Goal: Task Accomplishment & Management: Manage account settings

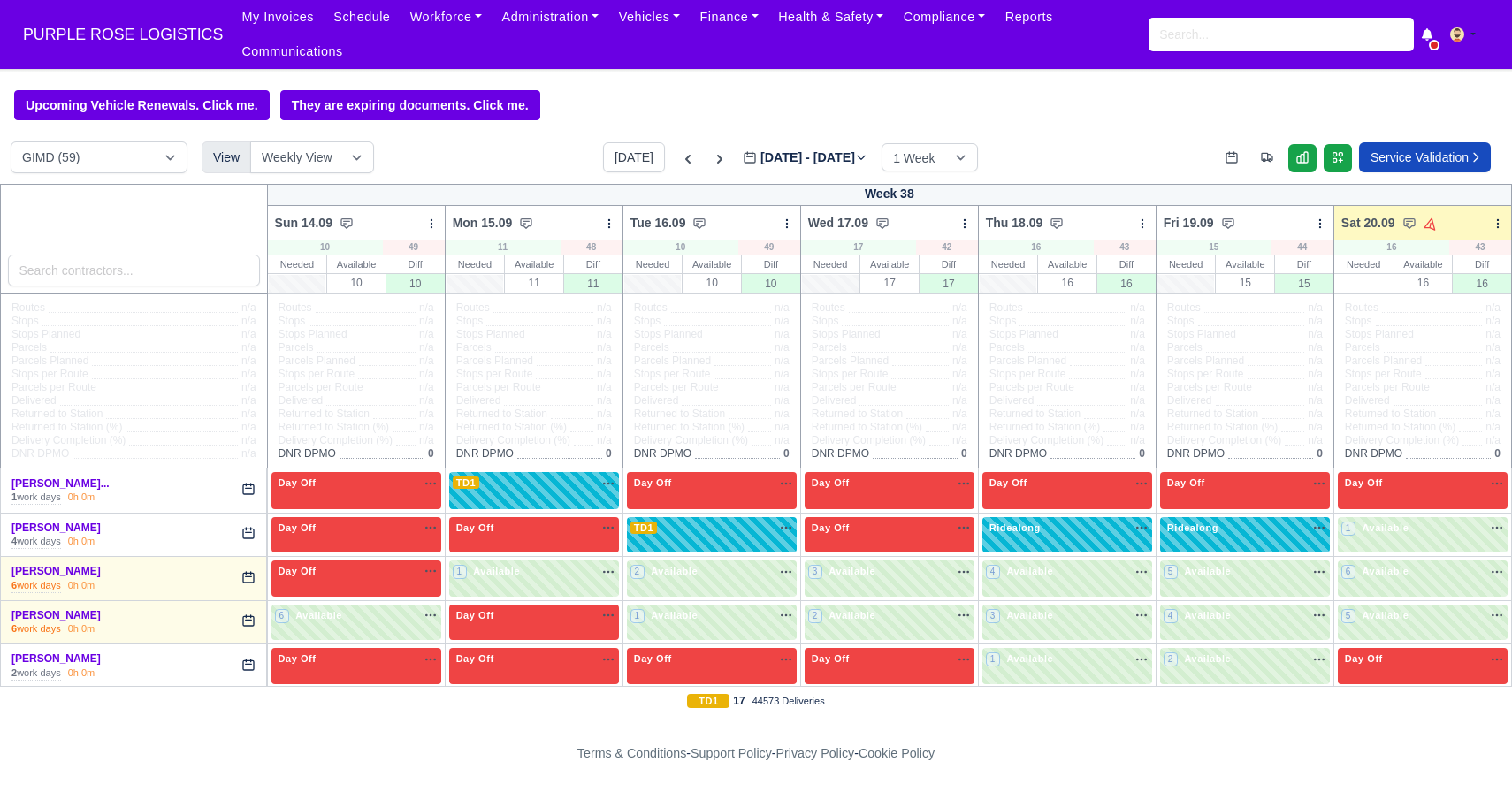
select select "5"
click at [619, 156] on button "[DATE]" at bounding box center [633, 158] width 61 height 30
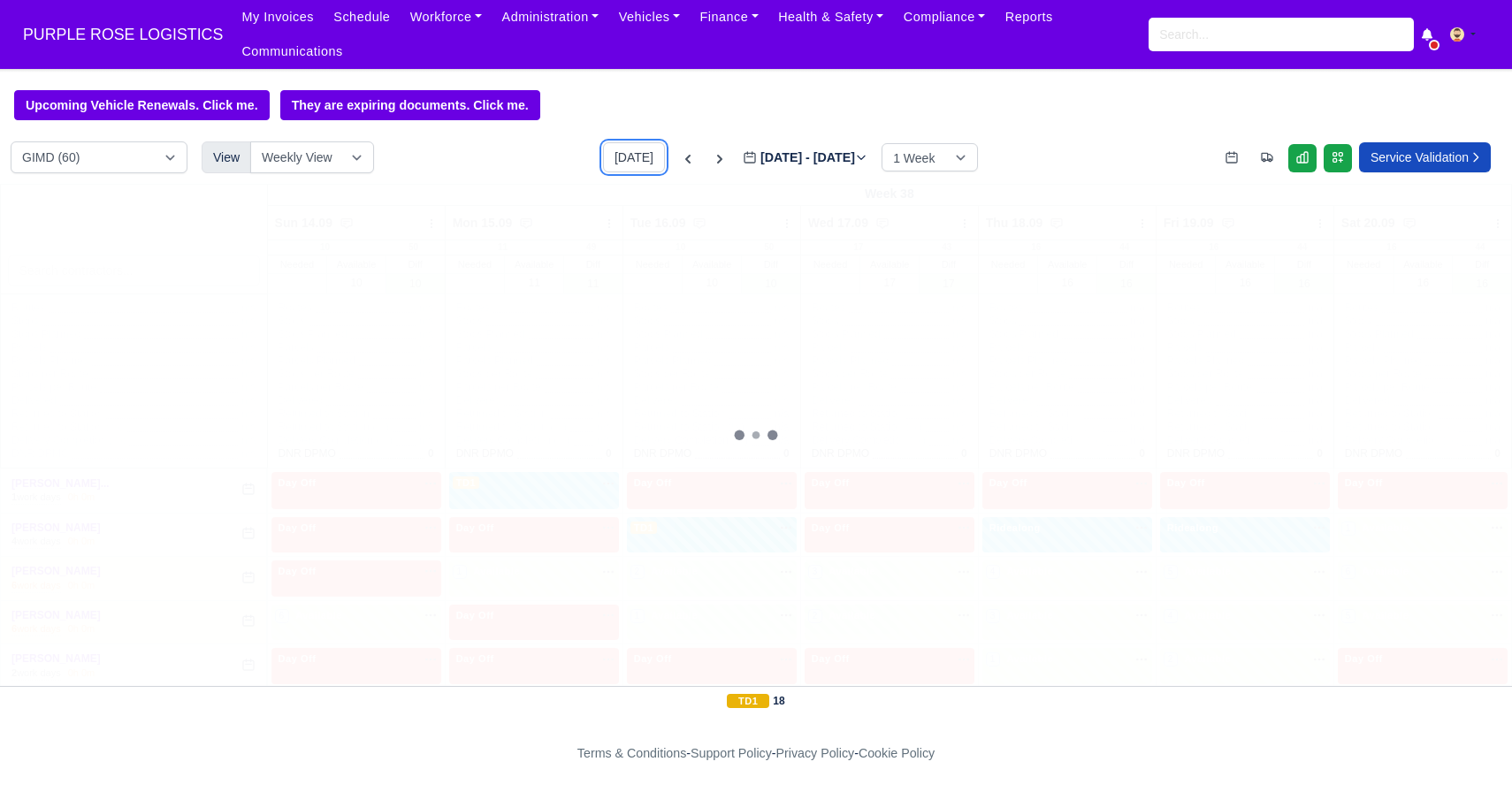
type input "[DATE]"
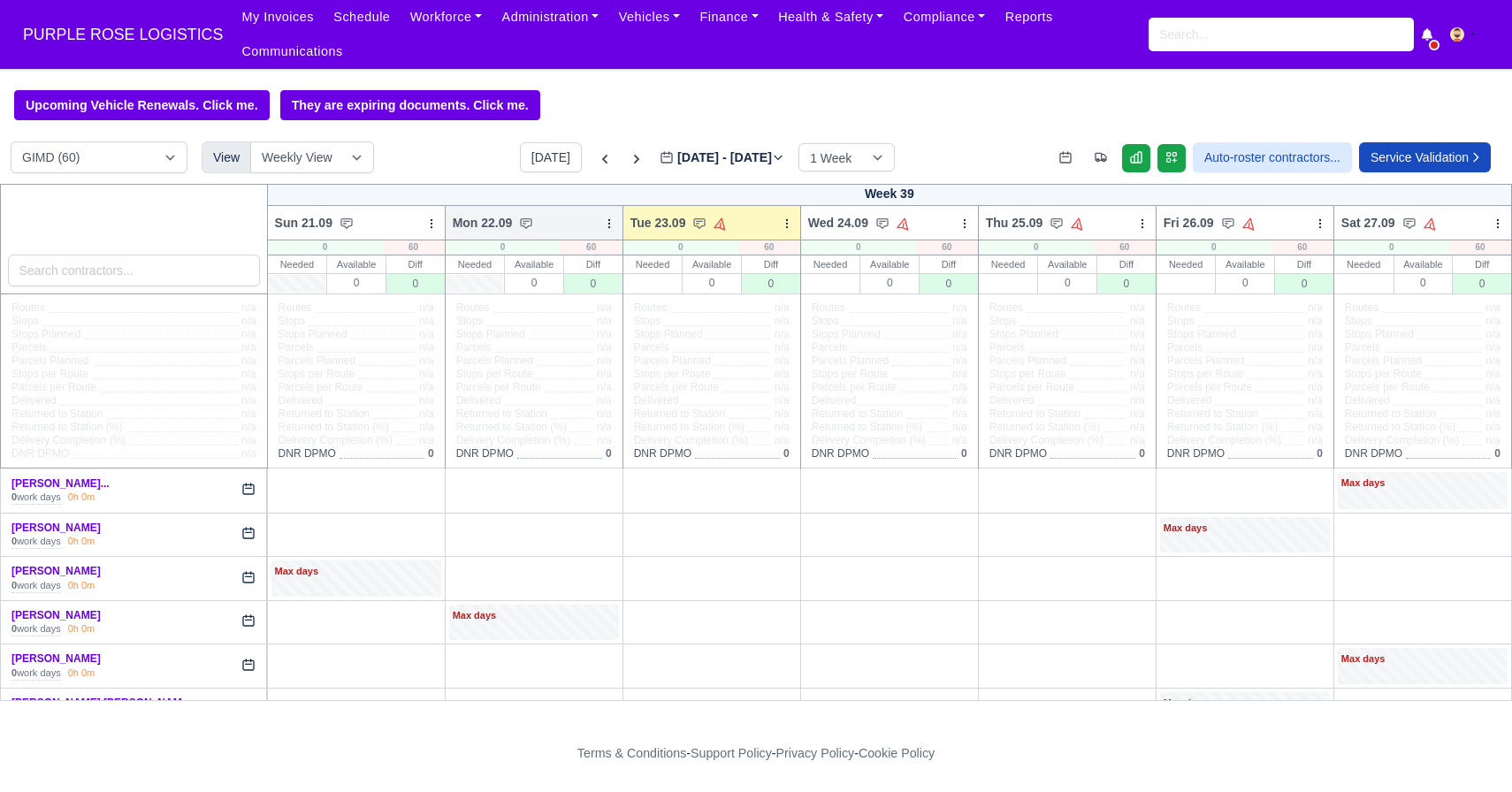
click at [610, 223] on icon at bounding box center [609, 223] width 12 height 12
click at [485, 282] on link "Daily Tasks" at bounding box center [517, 286] width 198 height 32
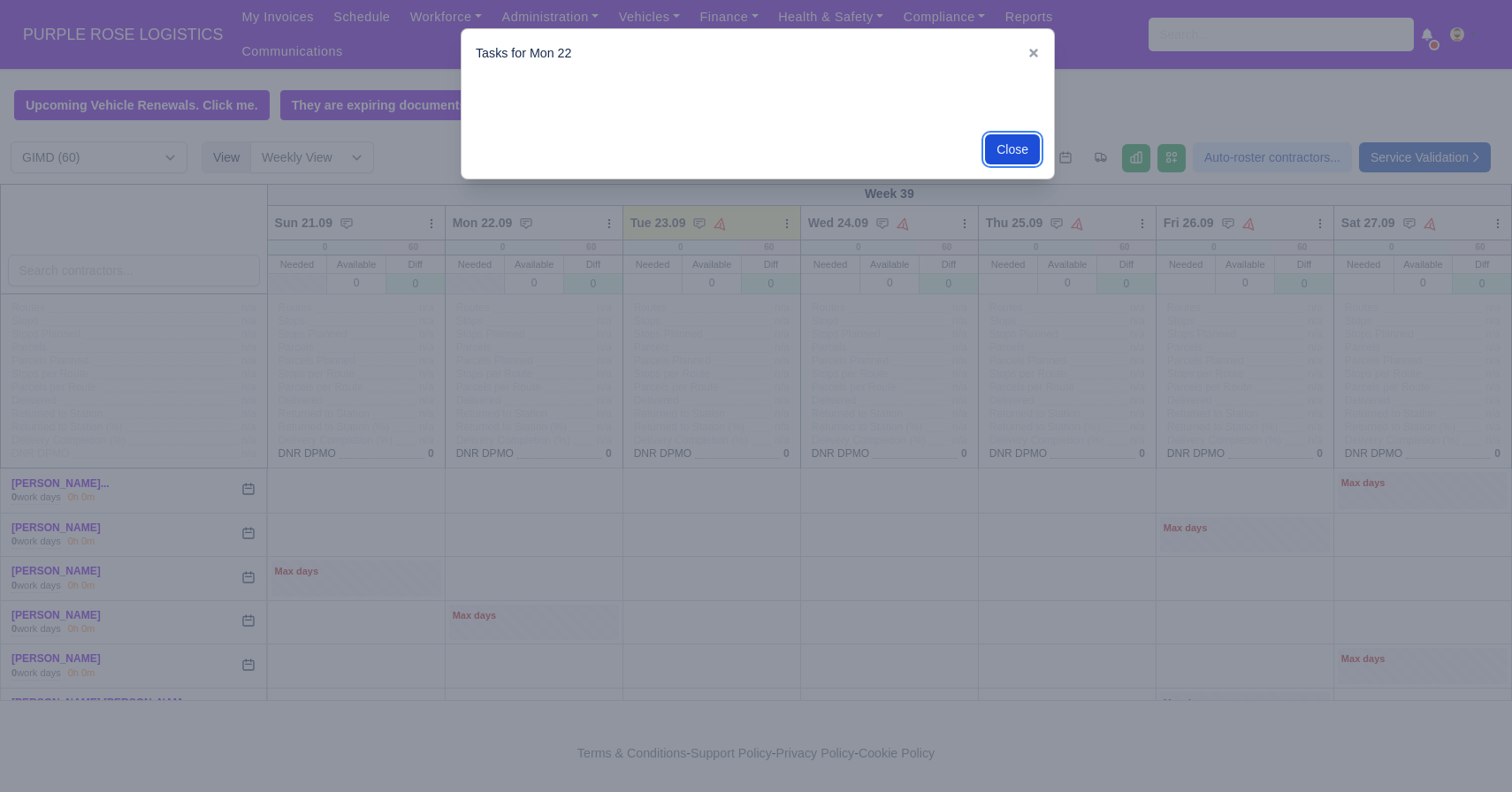
click at [1011, 149] on button "Close" at bounding box center [1012, 149] width 55 height 30
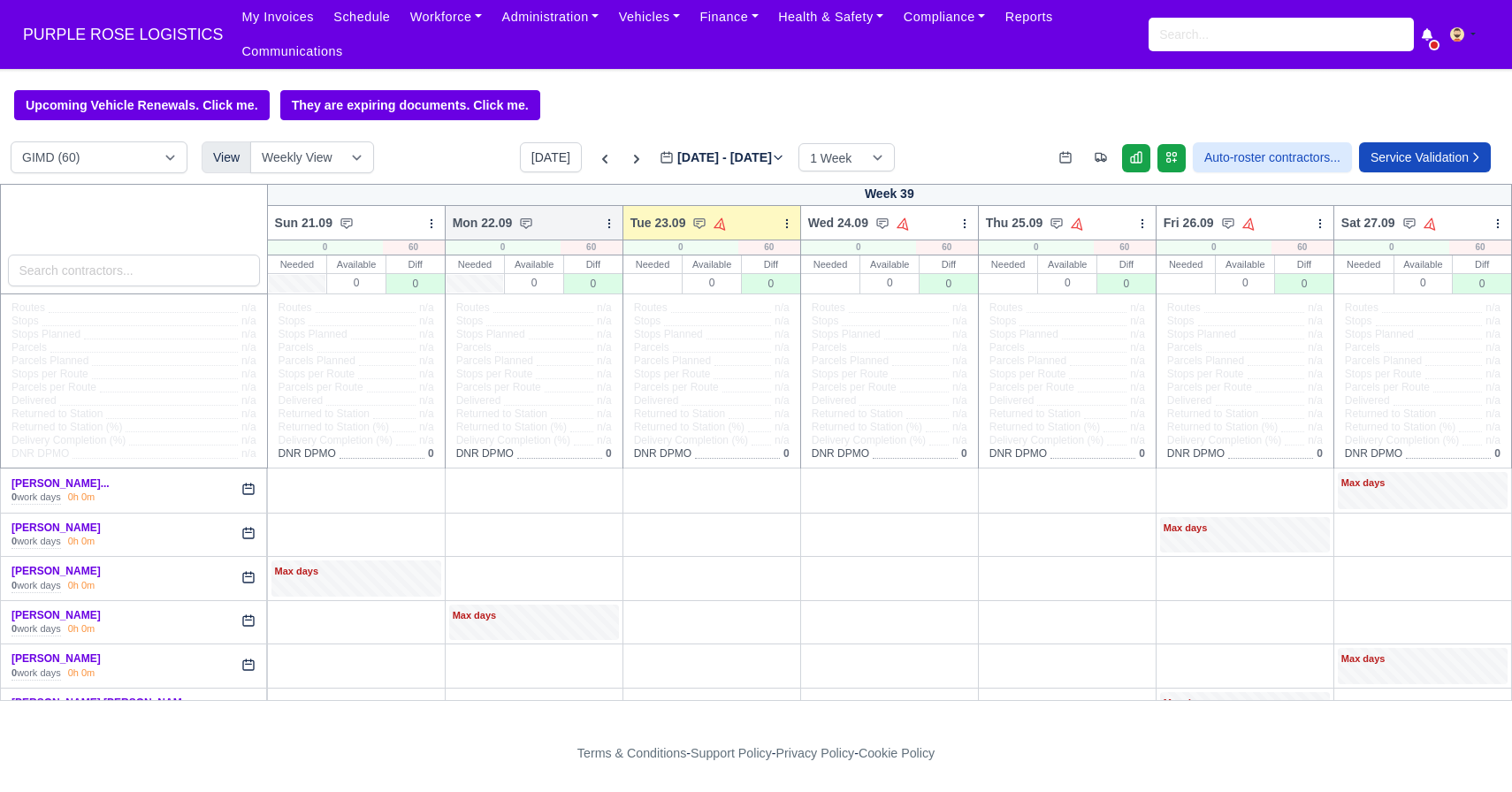
click at [610, 225] on icon at bounding box center [609, 223] width 12 height 12
click at [548, 259] on link "Bulk Status Change" at bounding box center [517, 255] width 198 height 32
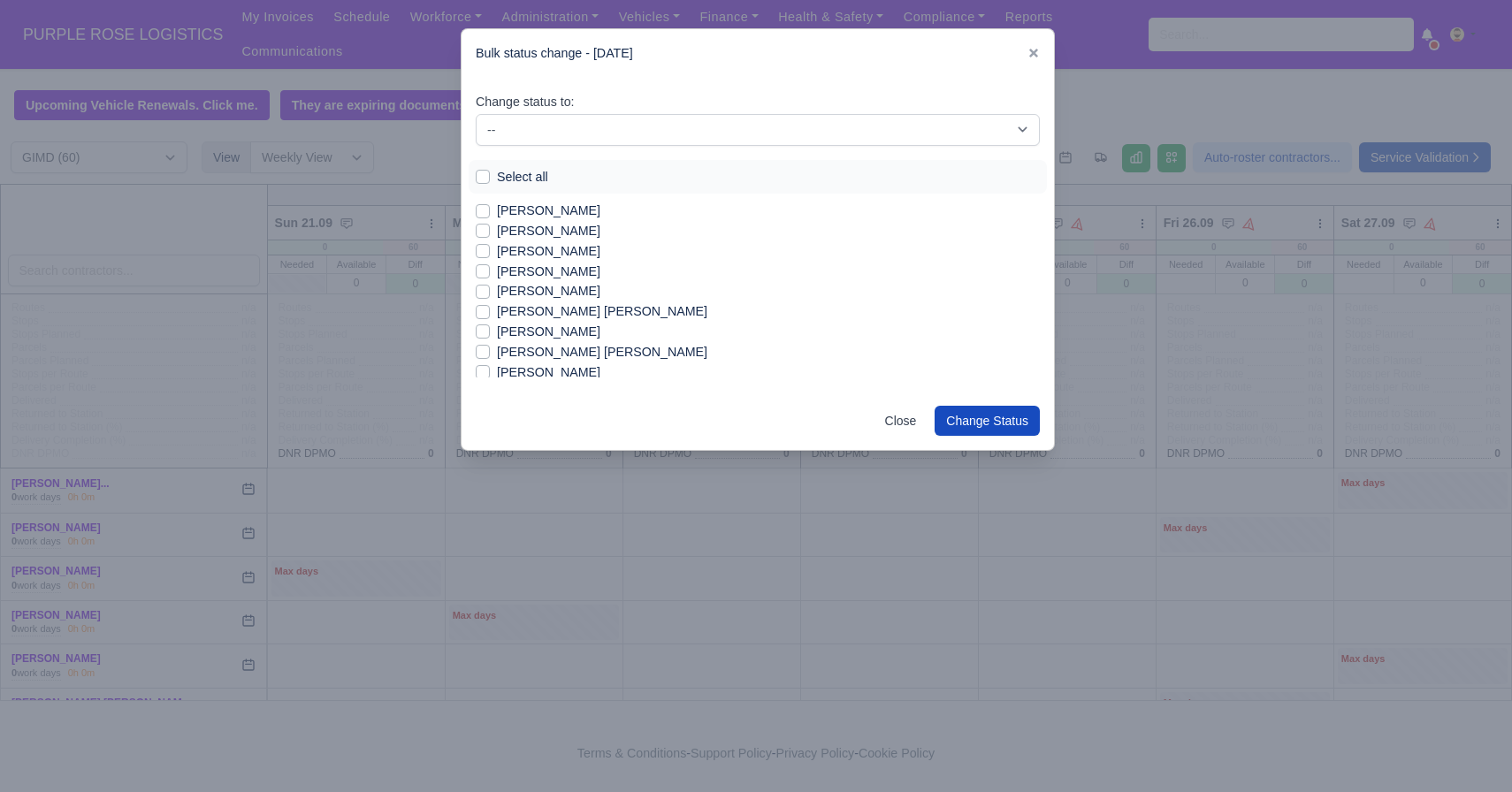
click at [497, 175] on label "Select all" at bounding box center [523, 178] width 51 height 21
click at [484, 175] on input "Select all" at bounding box center [482, 174] width 14 height 14
checkbox input "true"
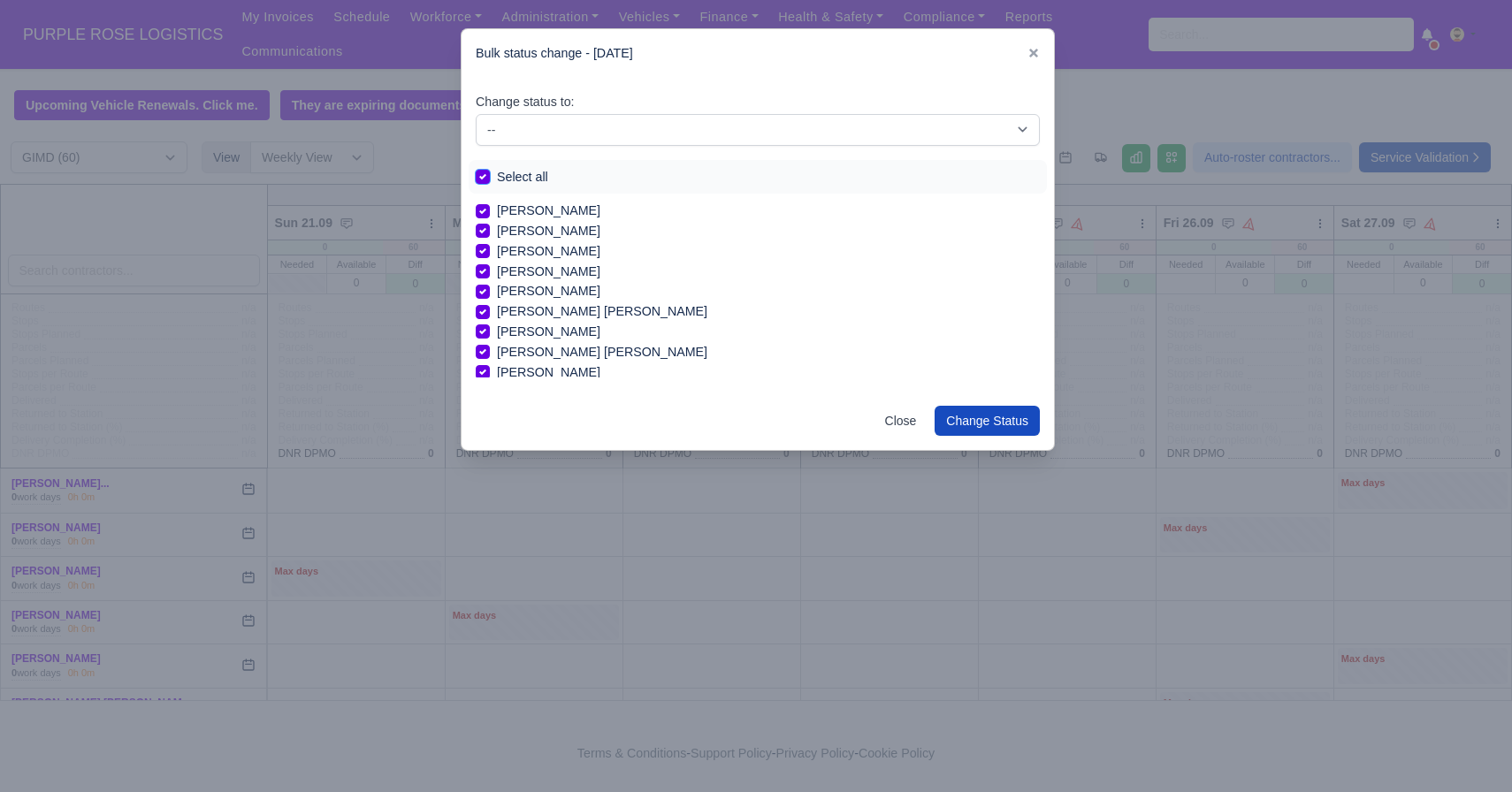
checkbox input "true"
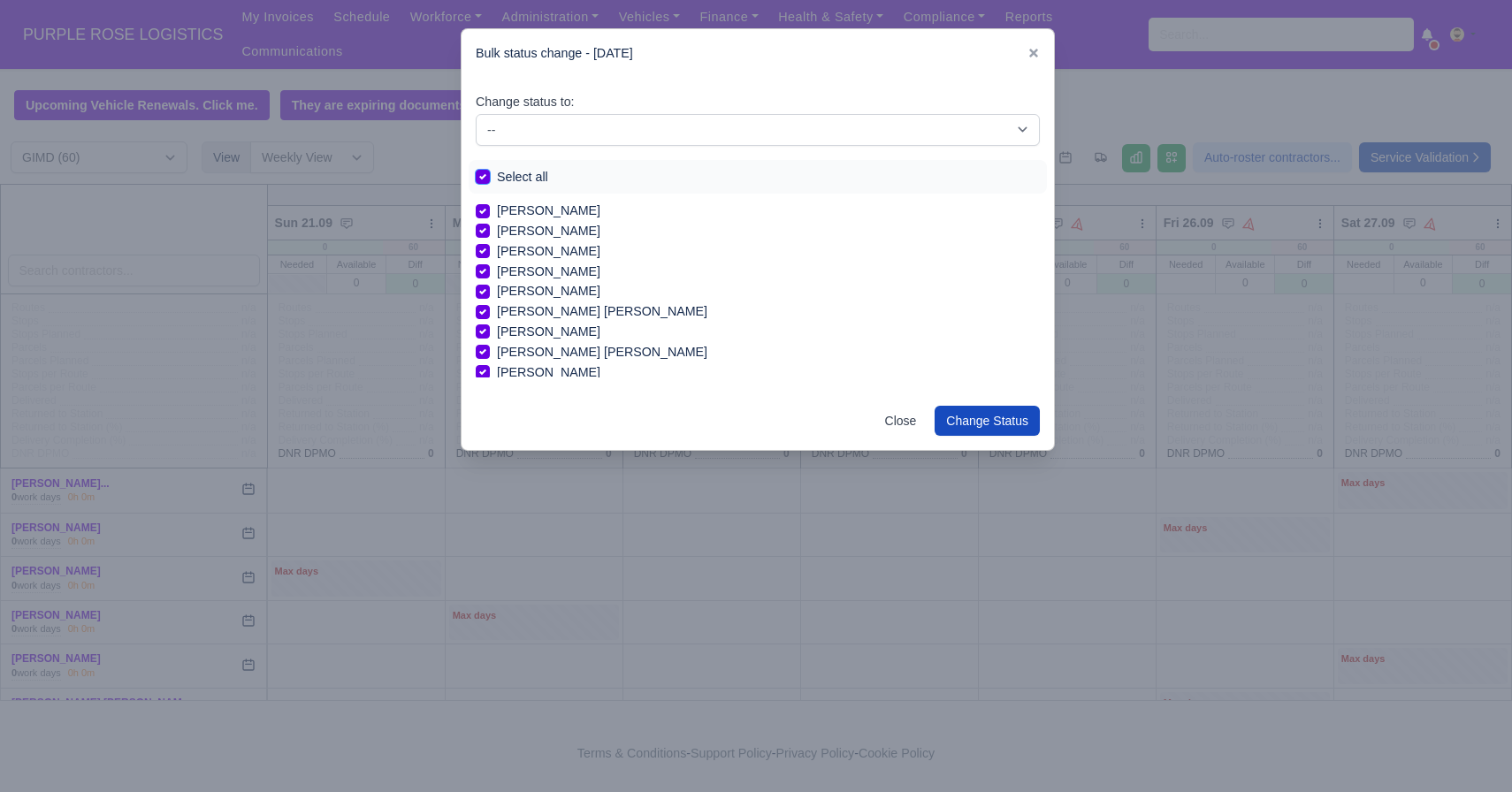
checkbox input "true"
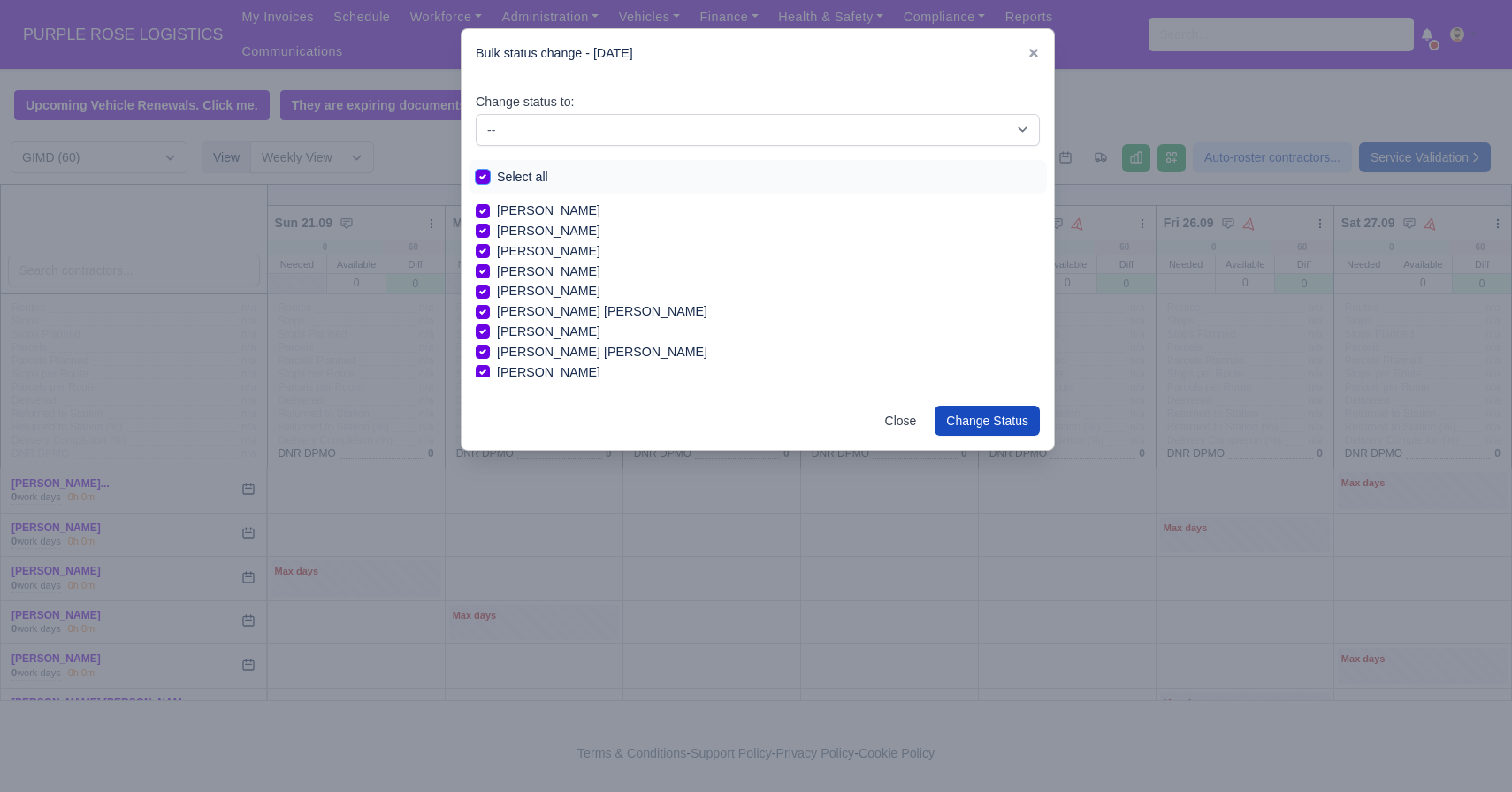
checkbox input "true"
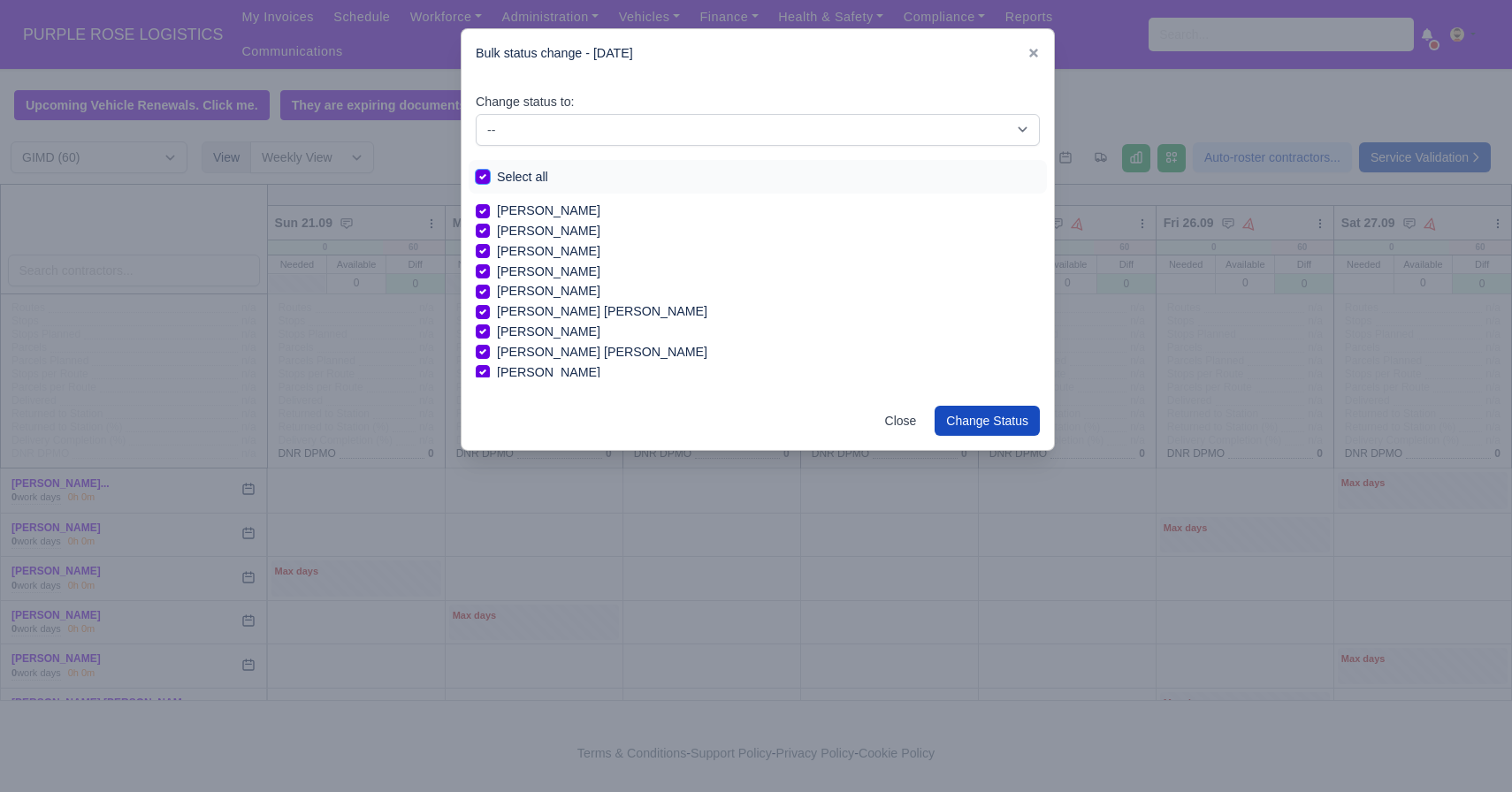
checkbox input "true"
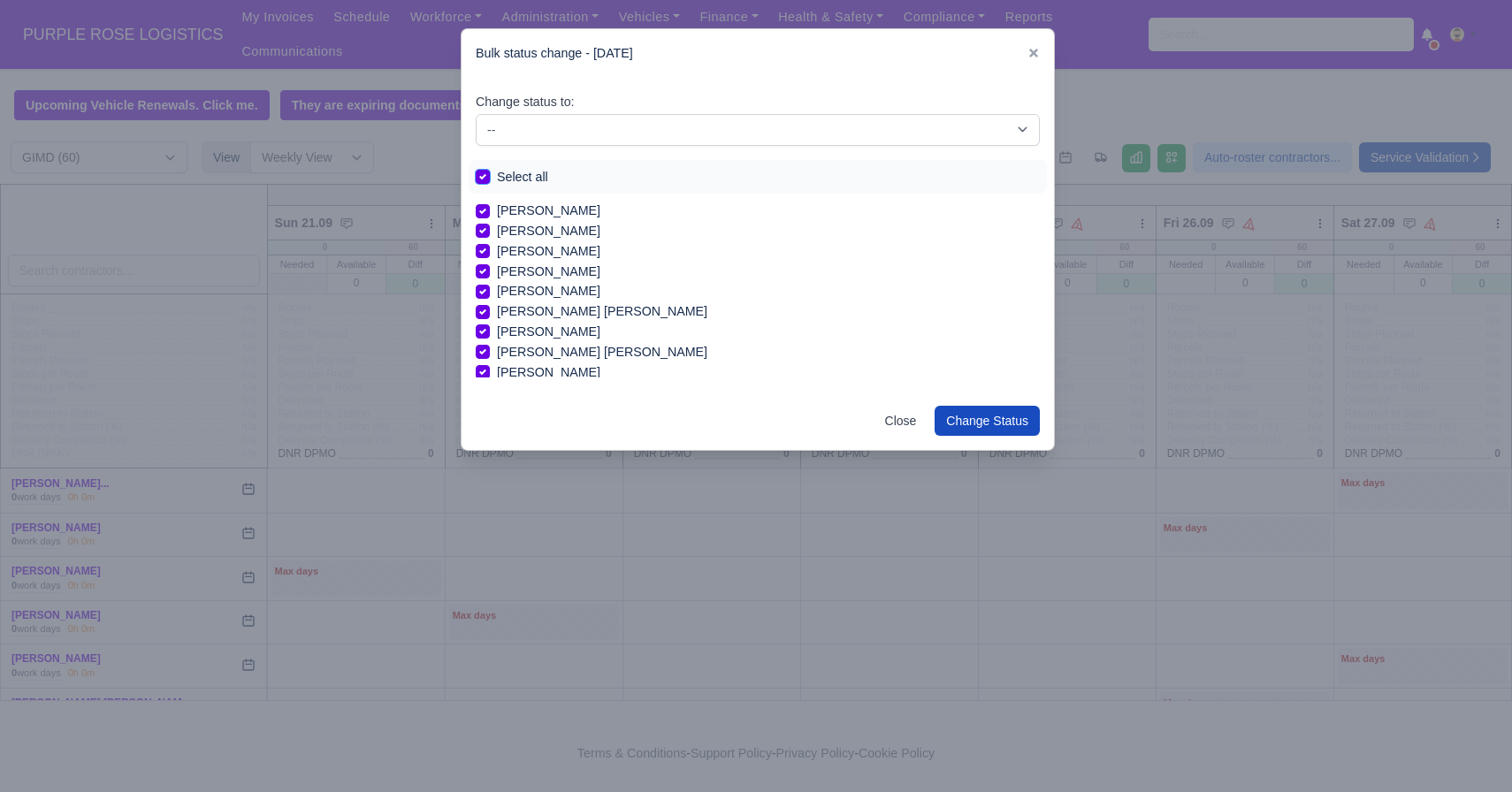
checkbox input "true"
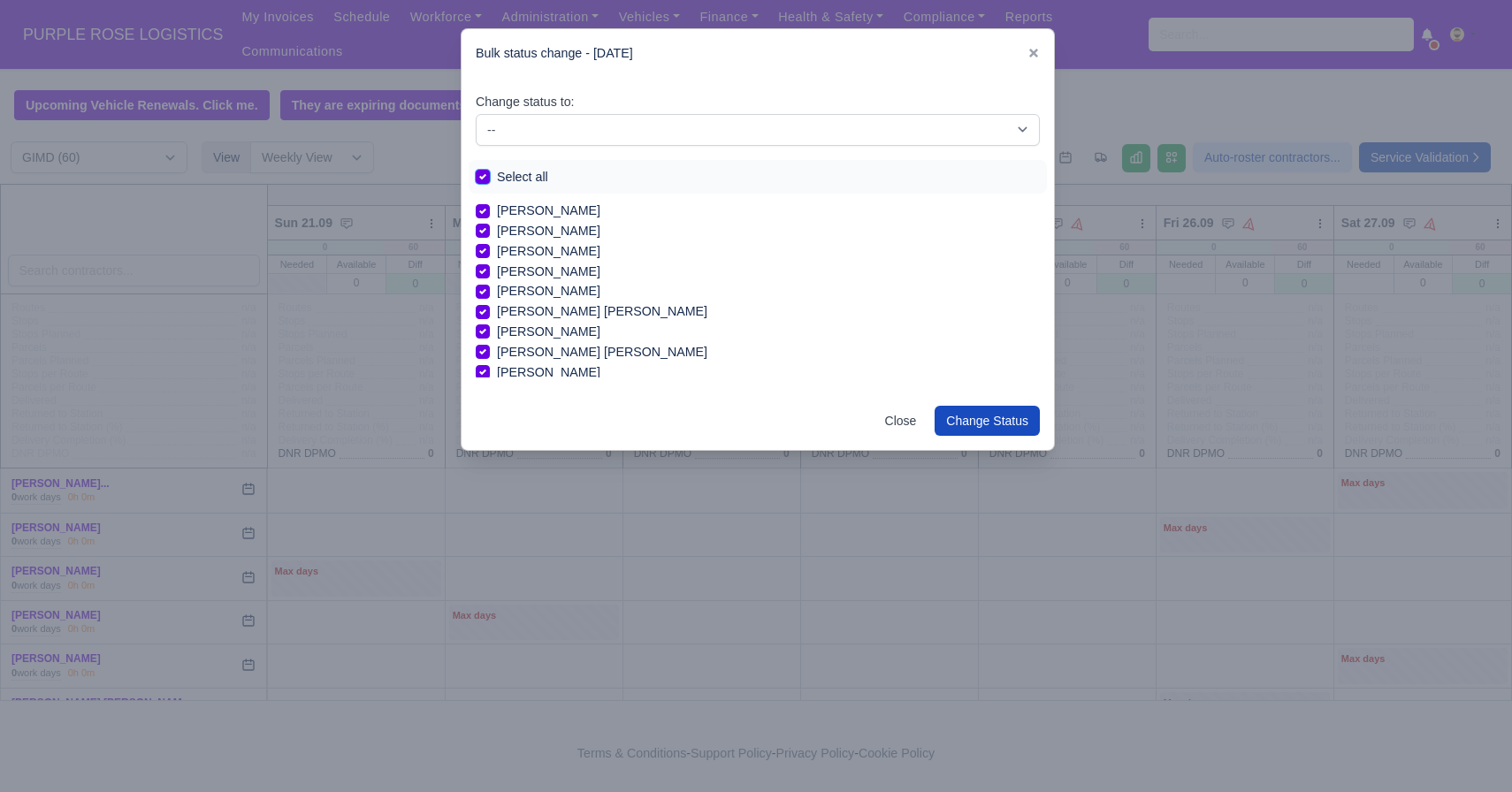
checkbox input "true"
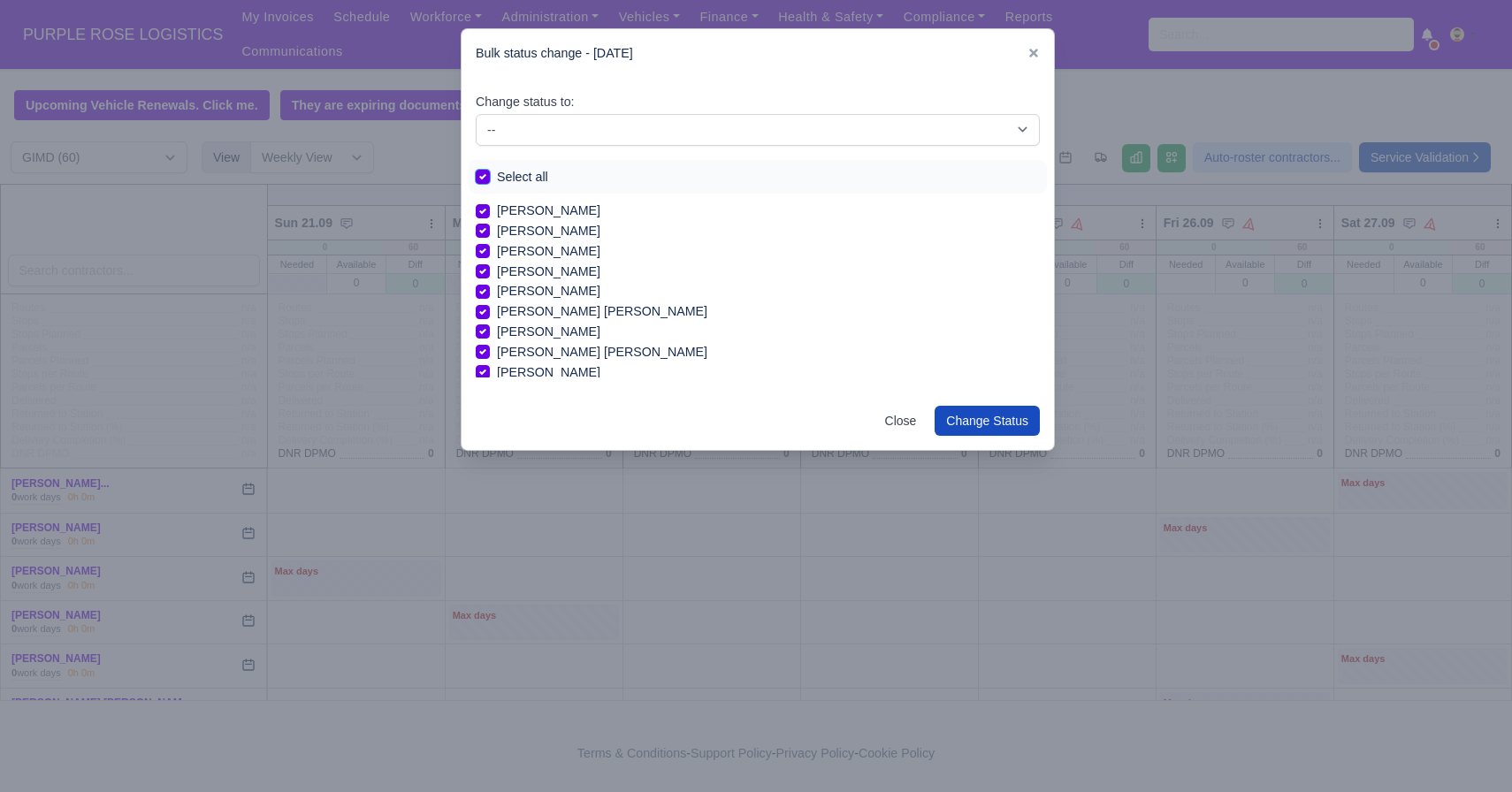
checkbox input "true"
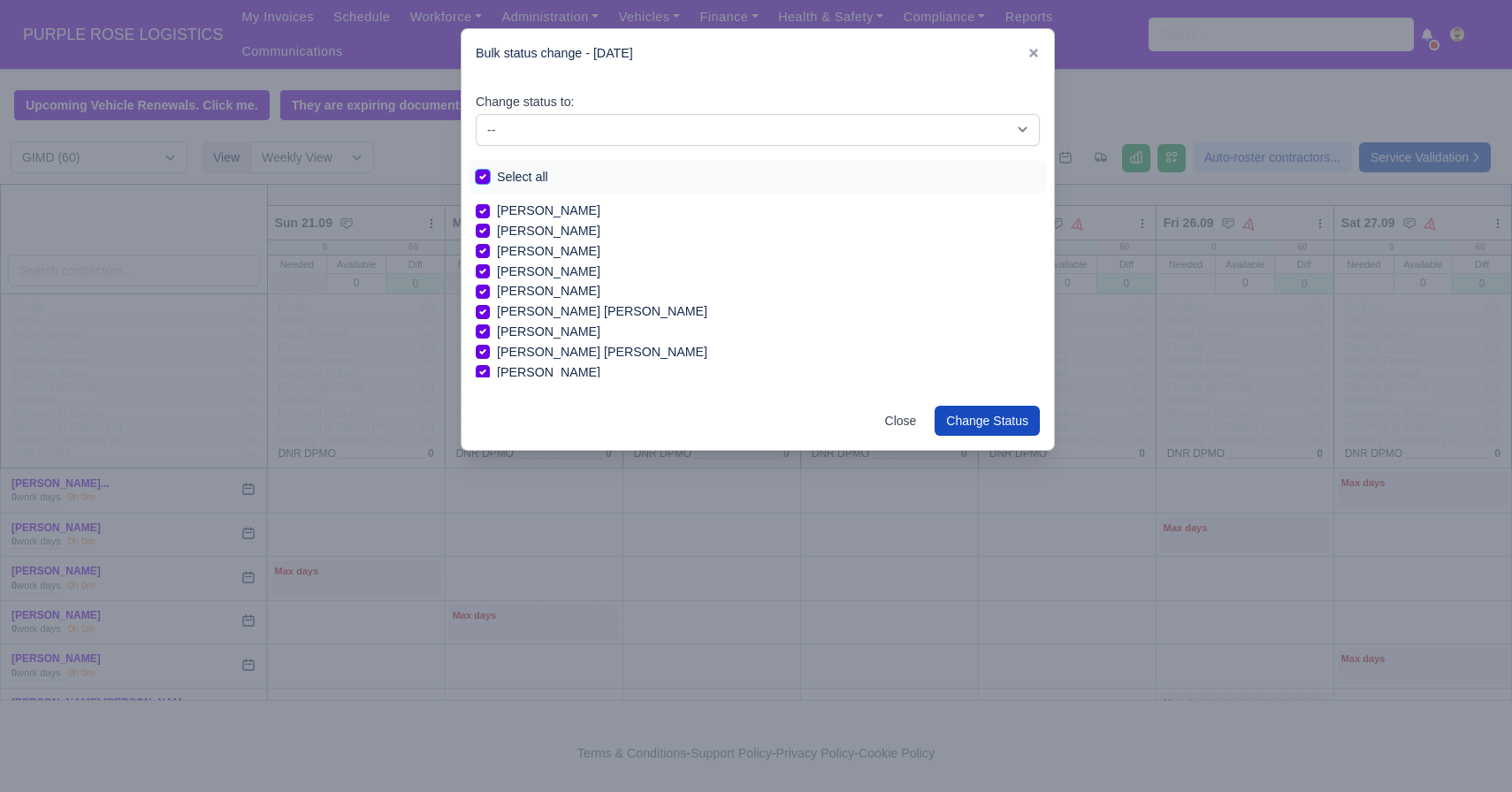
checkbox input "true"
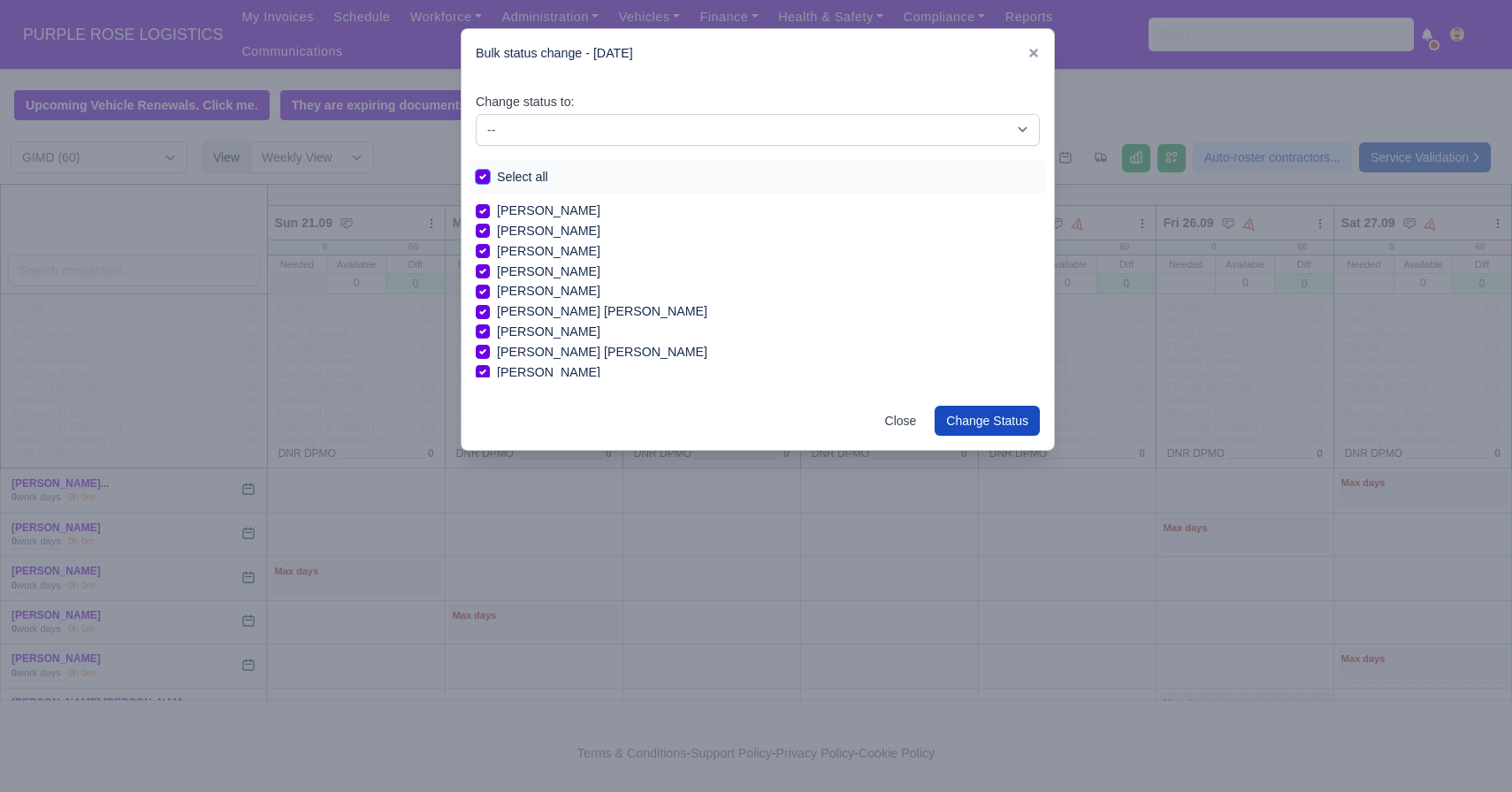
checkbox input "true"
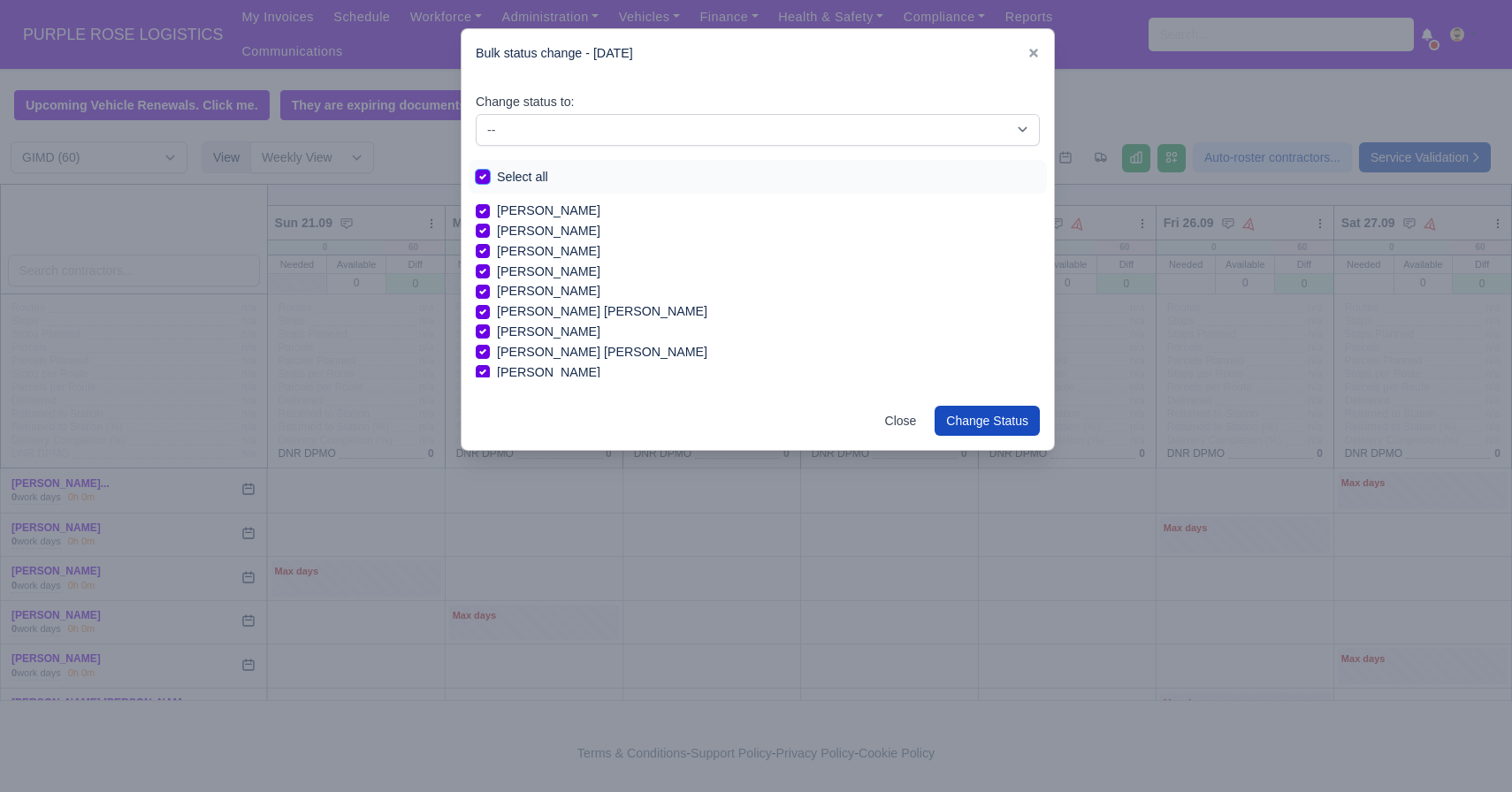
checkbox input "true"
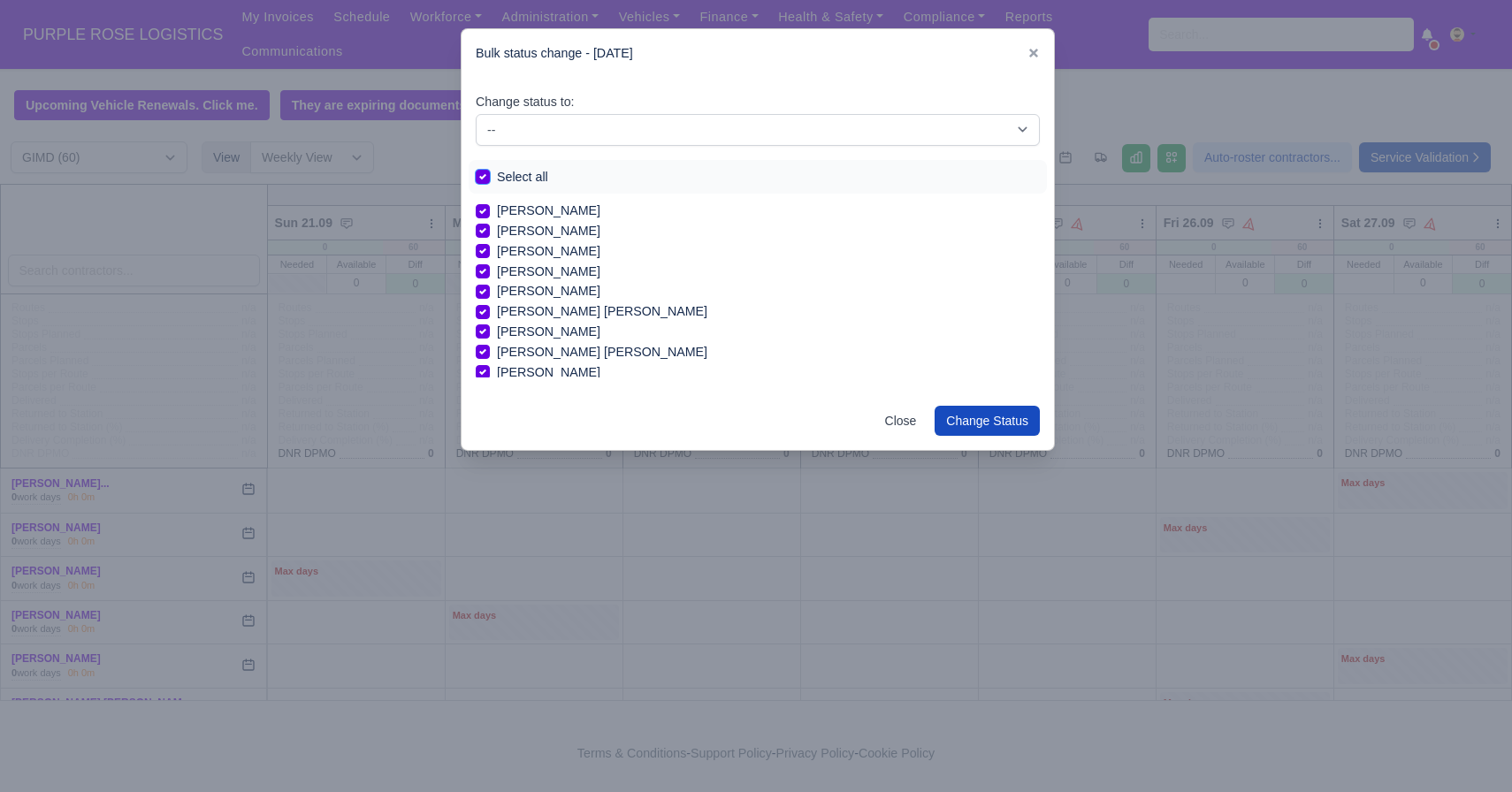
checkbox input "true"
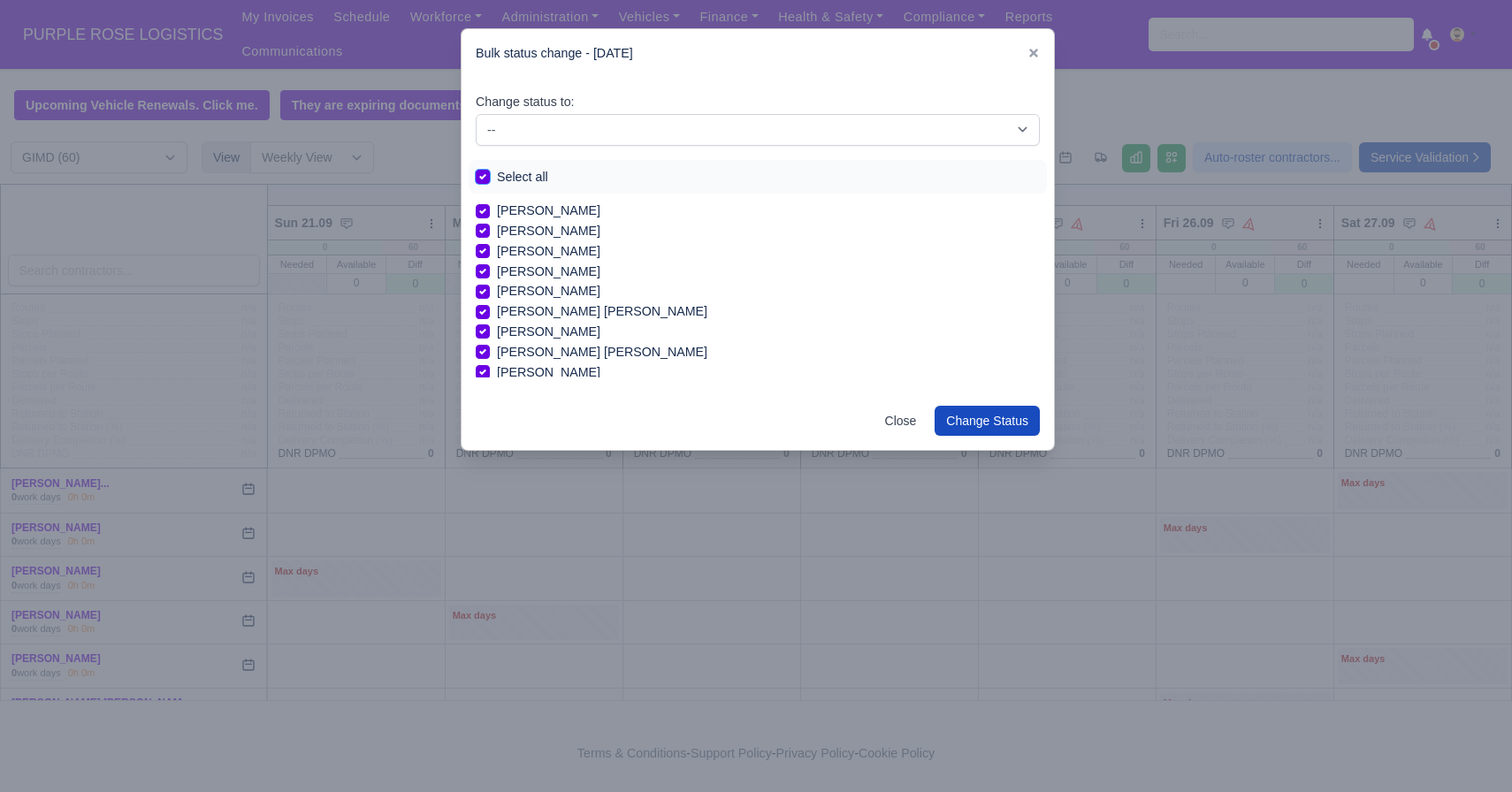
checkbox input "true"
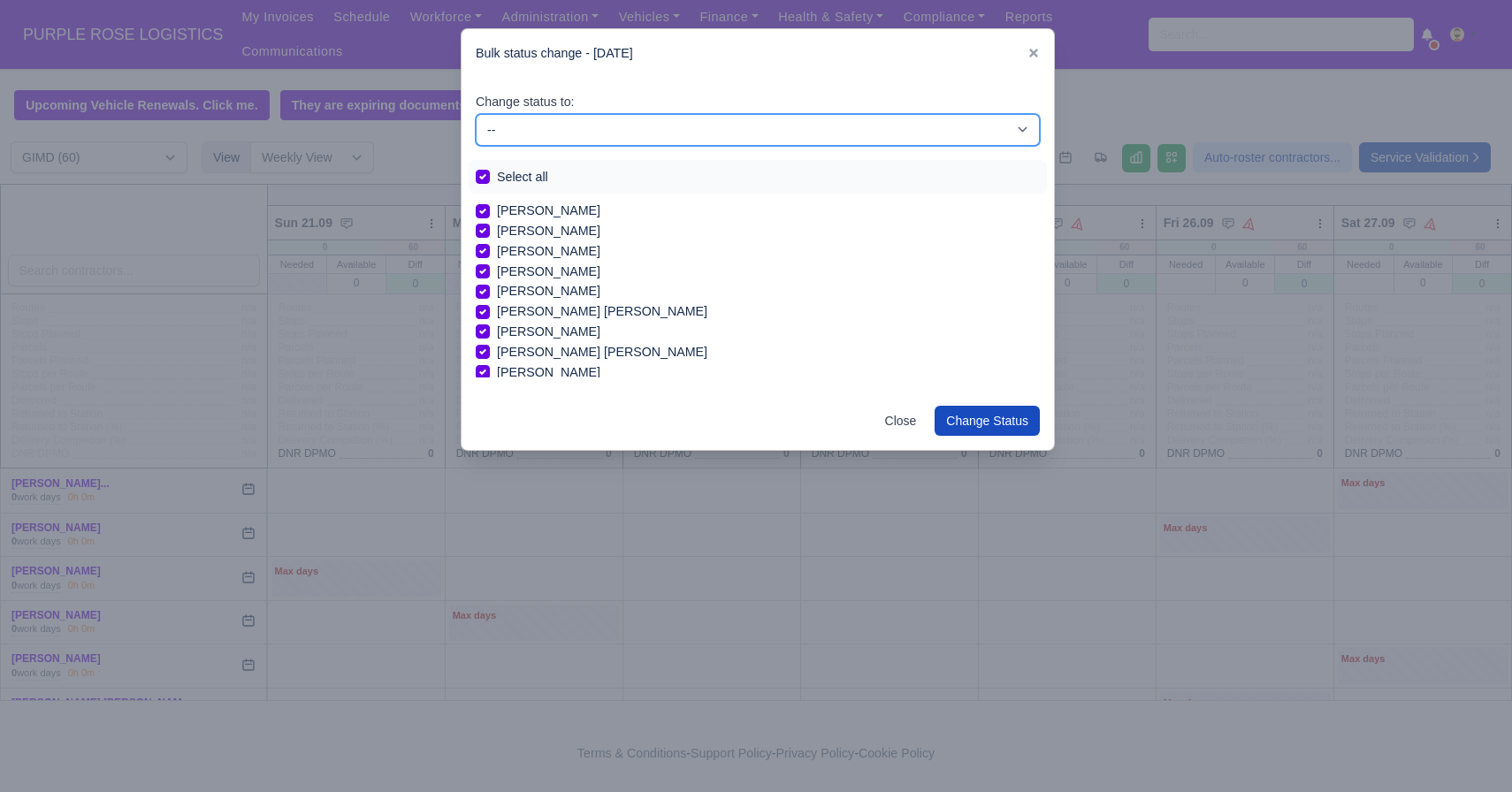
click at [584, 139] on select "-- Available Day Off Stand By Holiday In Office OSM Ridealong Nursery 1 Nursery…" at bounding box center [757, 130] width 564 height 32
select select "Day Off"
click at [475, 114] on select "-- Available Day Off Stand By Holiday In Office OSM Ridealong Nursery 1 Nursery…" at bounding box center [757, 130] width 564 height 32
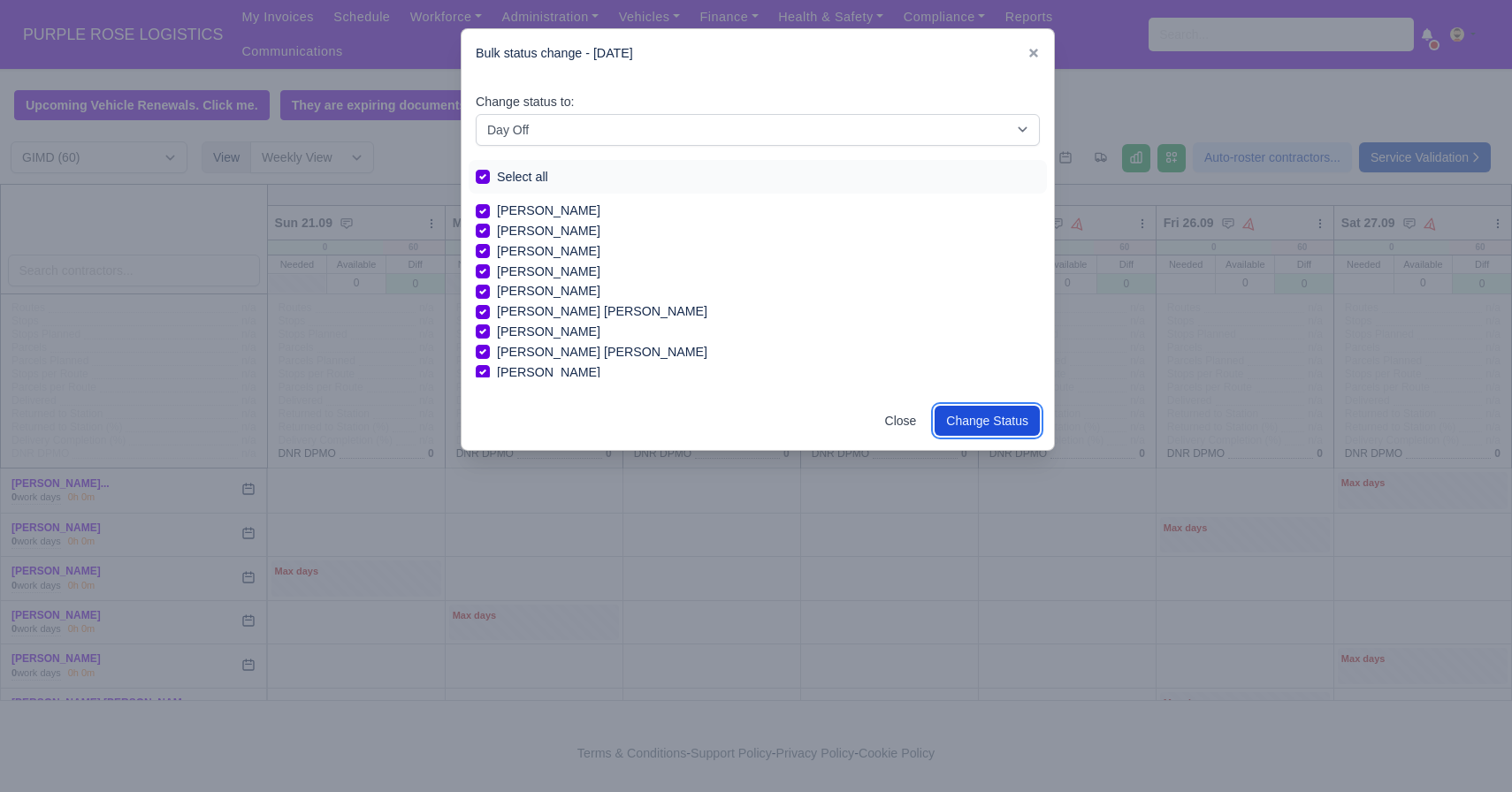
click at [991, 419] on button "Change Status" at bounding box center [987, 421] width 105 height 30
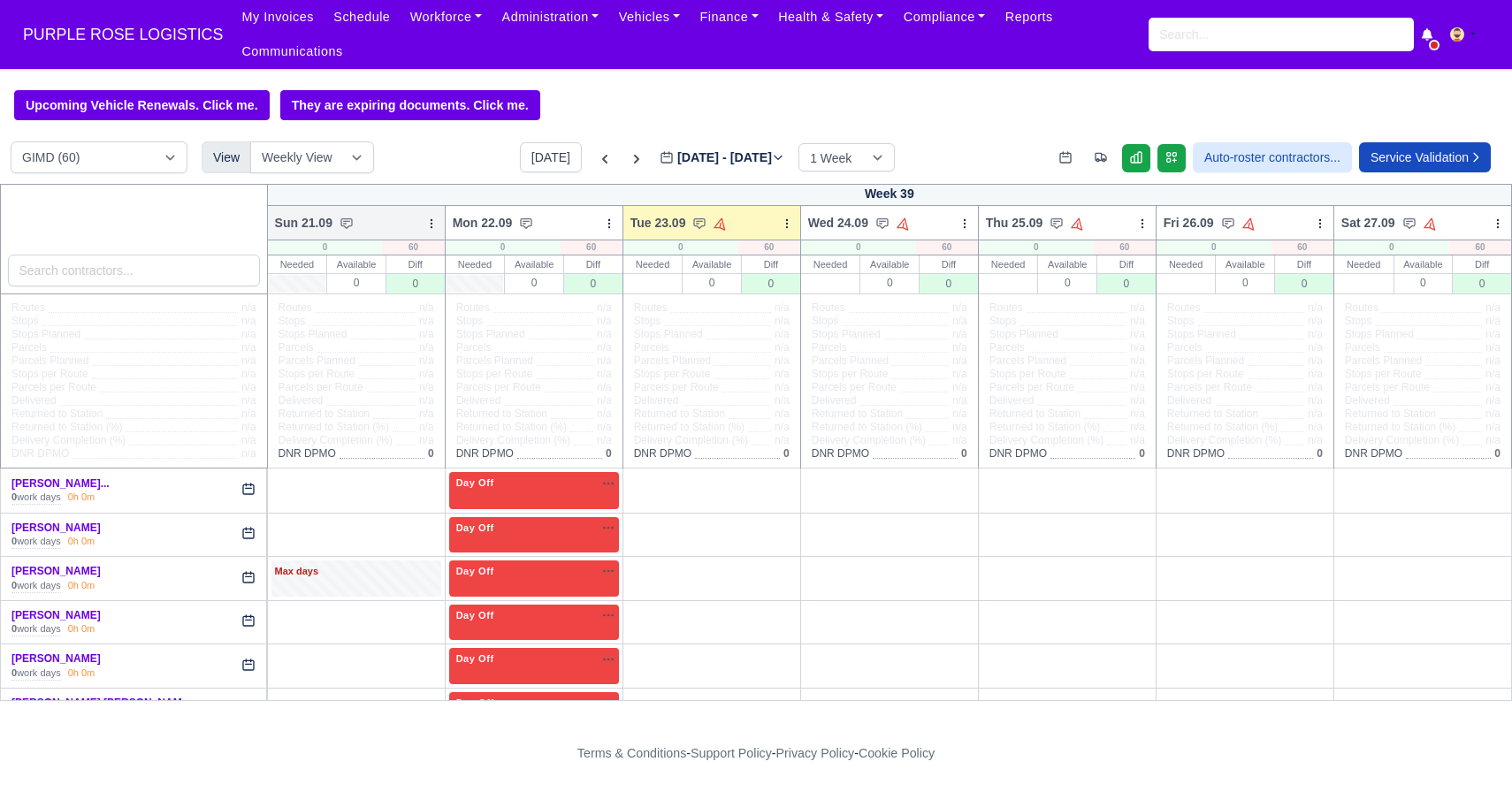
click at [432, 224] on icon at bounding box center [431, 223] width 12 height 12
click at [388, 262] on link "Bulk Status Change" at bounding box center [339, 255] width 198 height 32
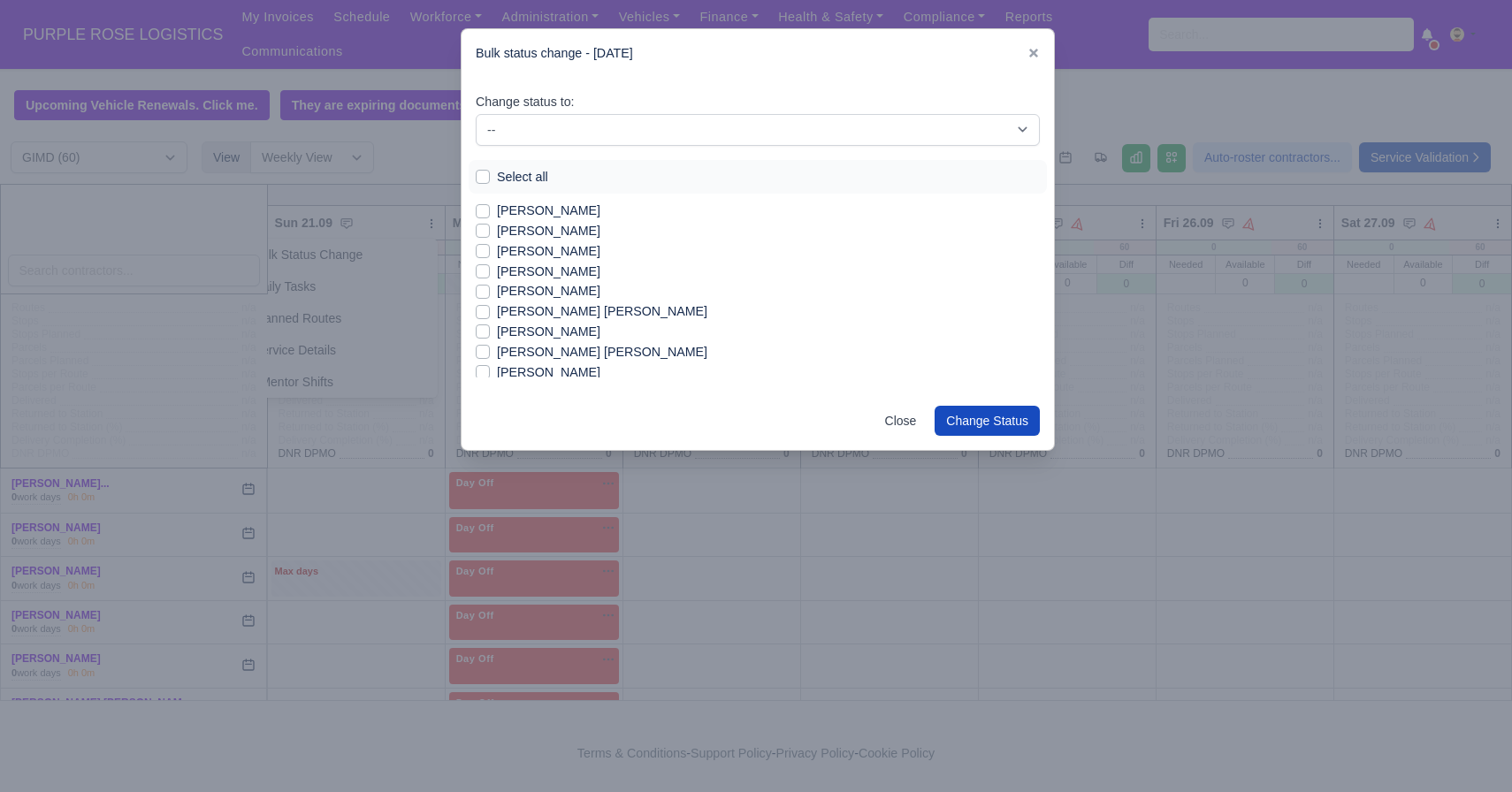
click at [497, 171] on label "Select all" at bounding box center [523, 178] width 51 height 21
click at [487, 171] on input "Select all" at bounding box center [482, 174] width 14 height 14
checkbox input "true"
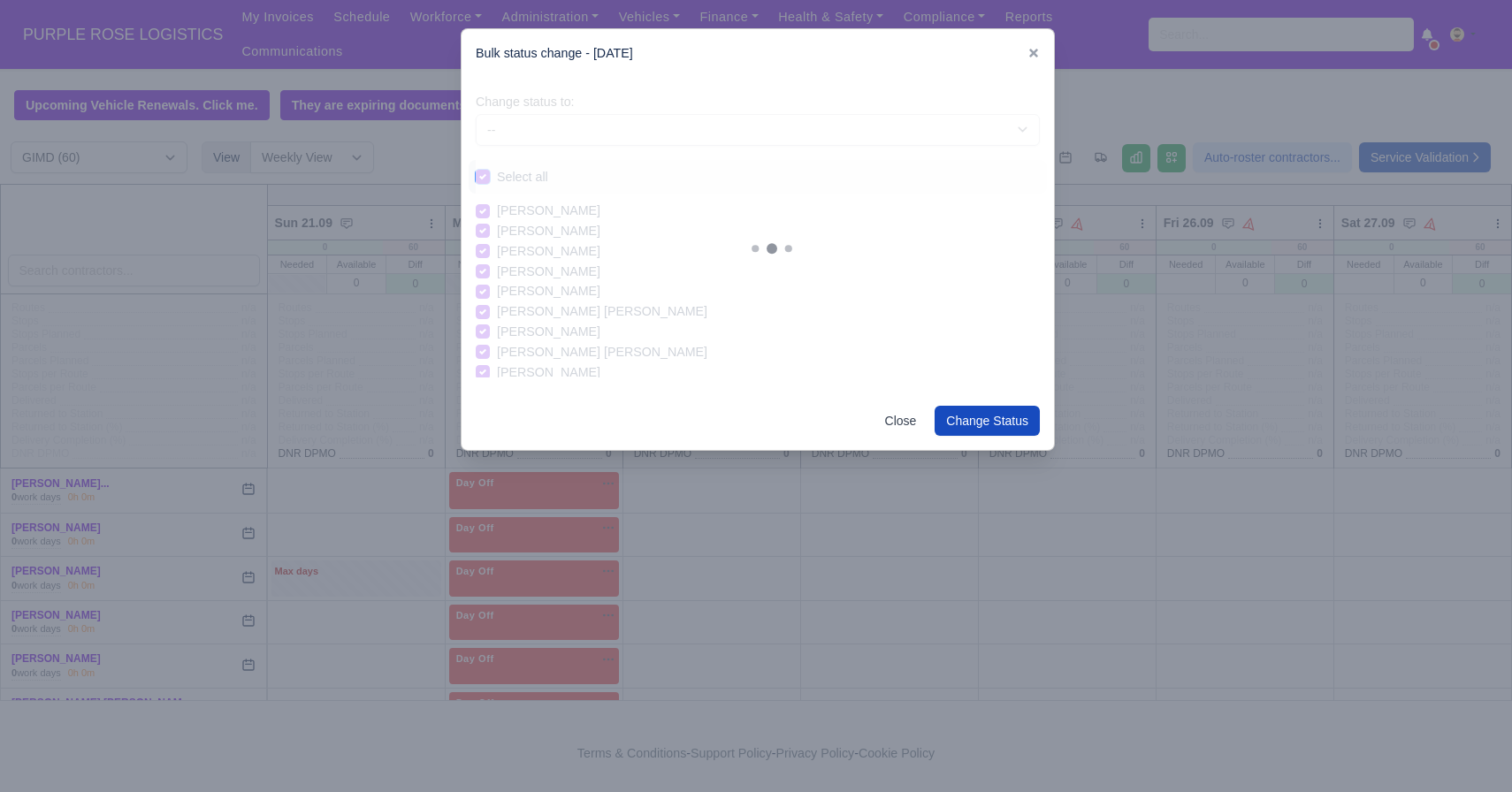
checkbox input "true"
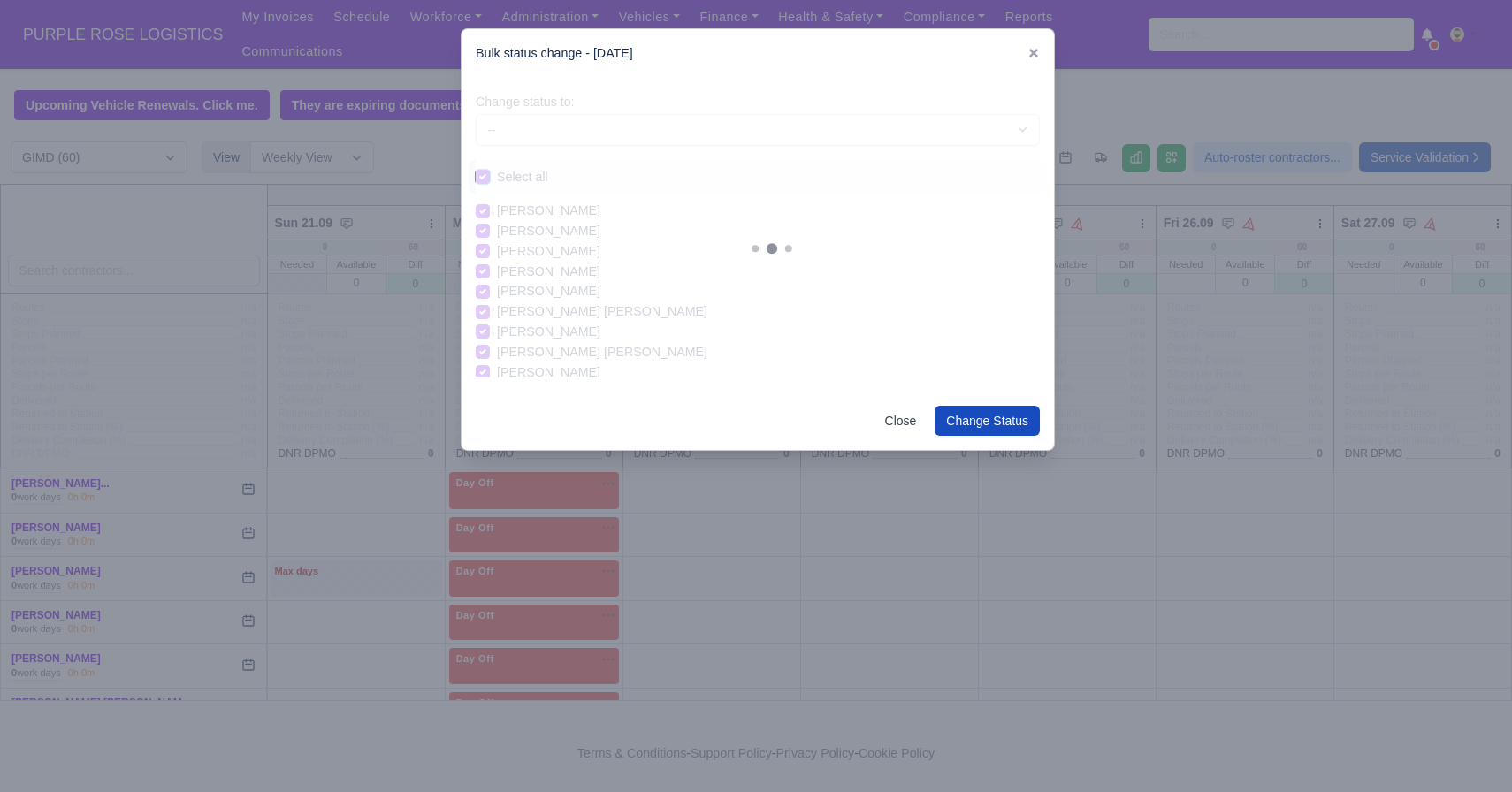
checkbox input "true"
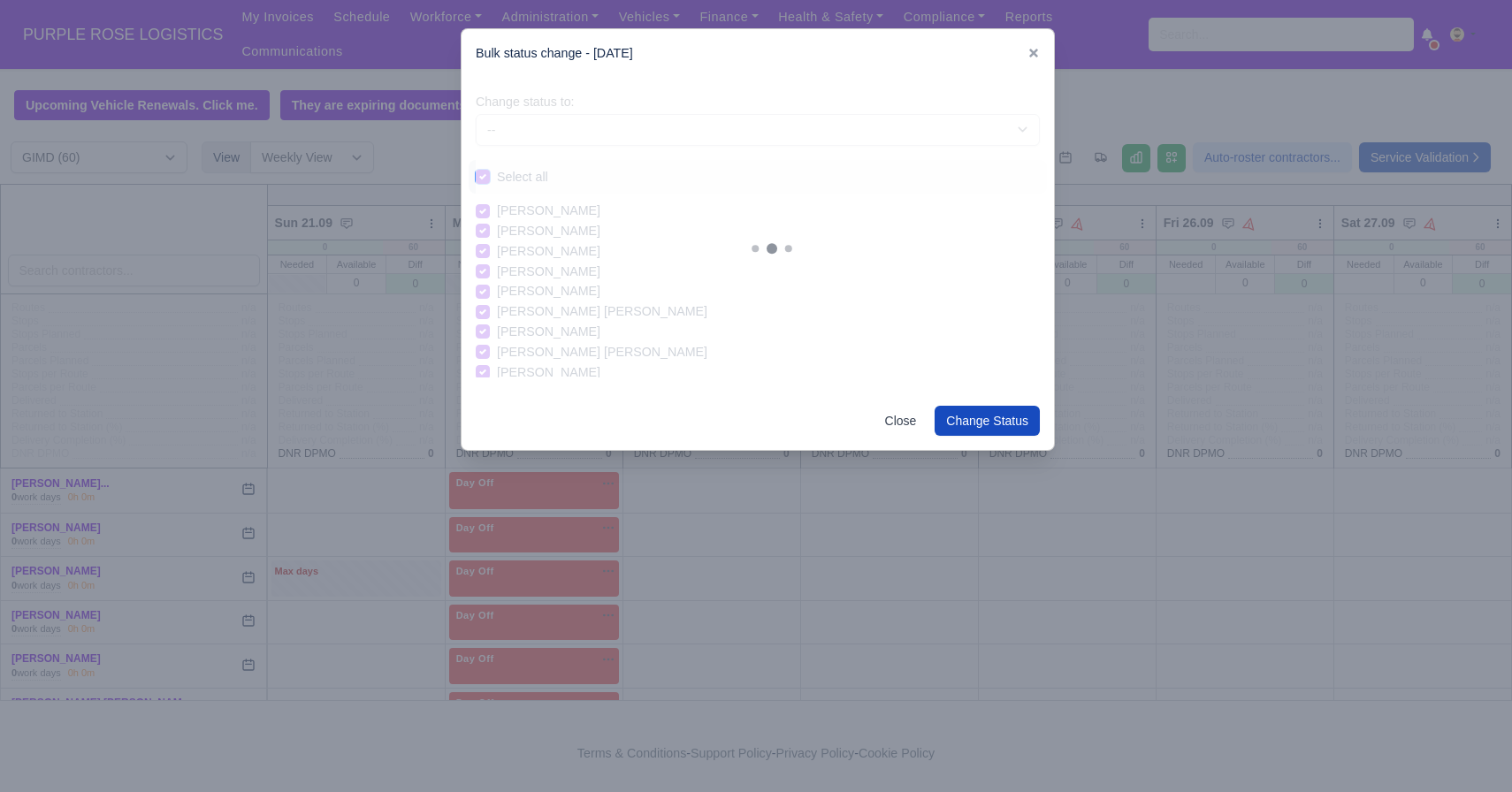
checkbox input "true"
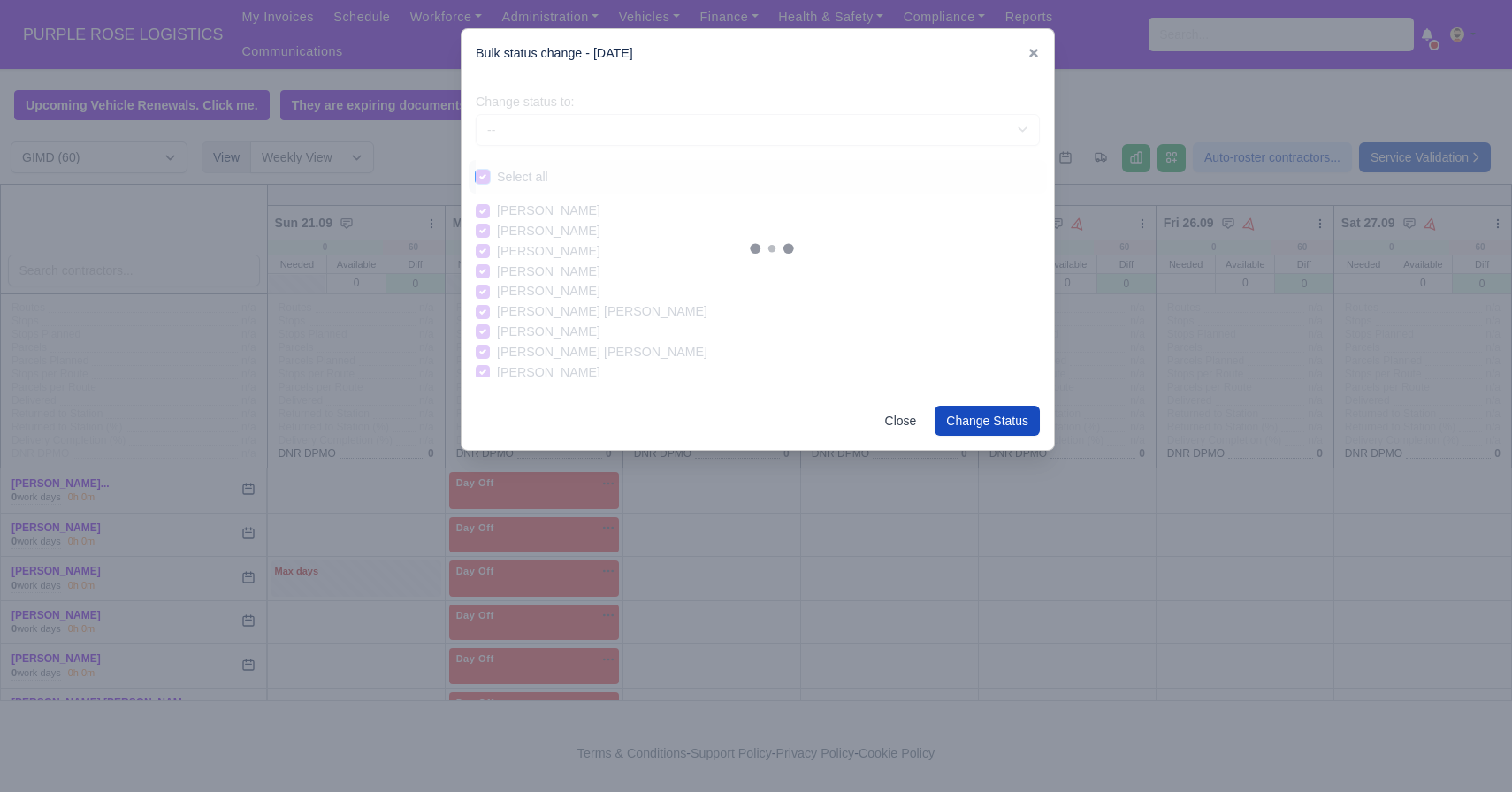
checkbox input "true"
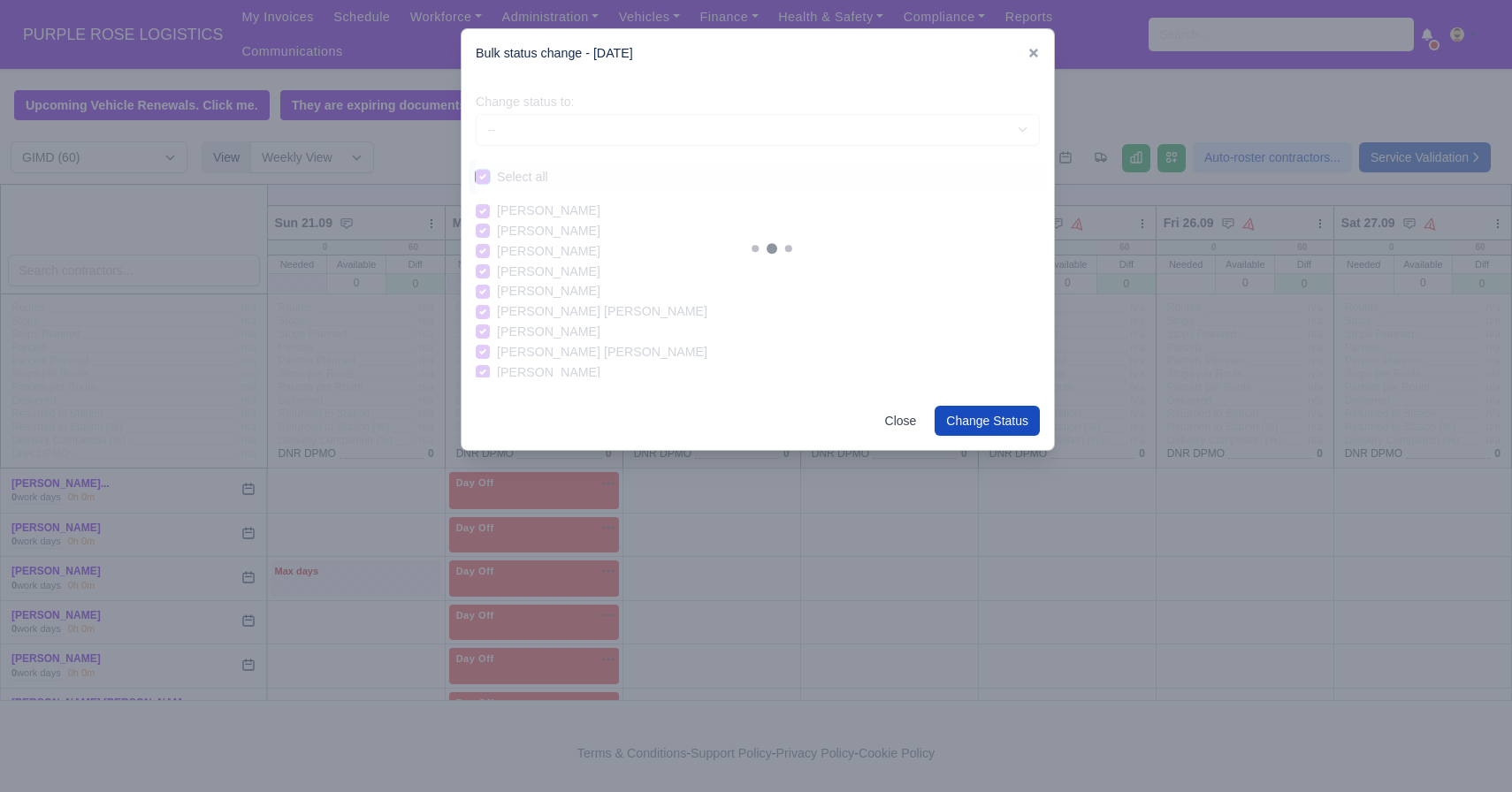
checkbox input "true"
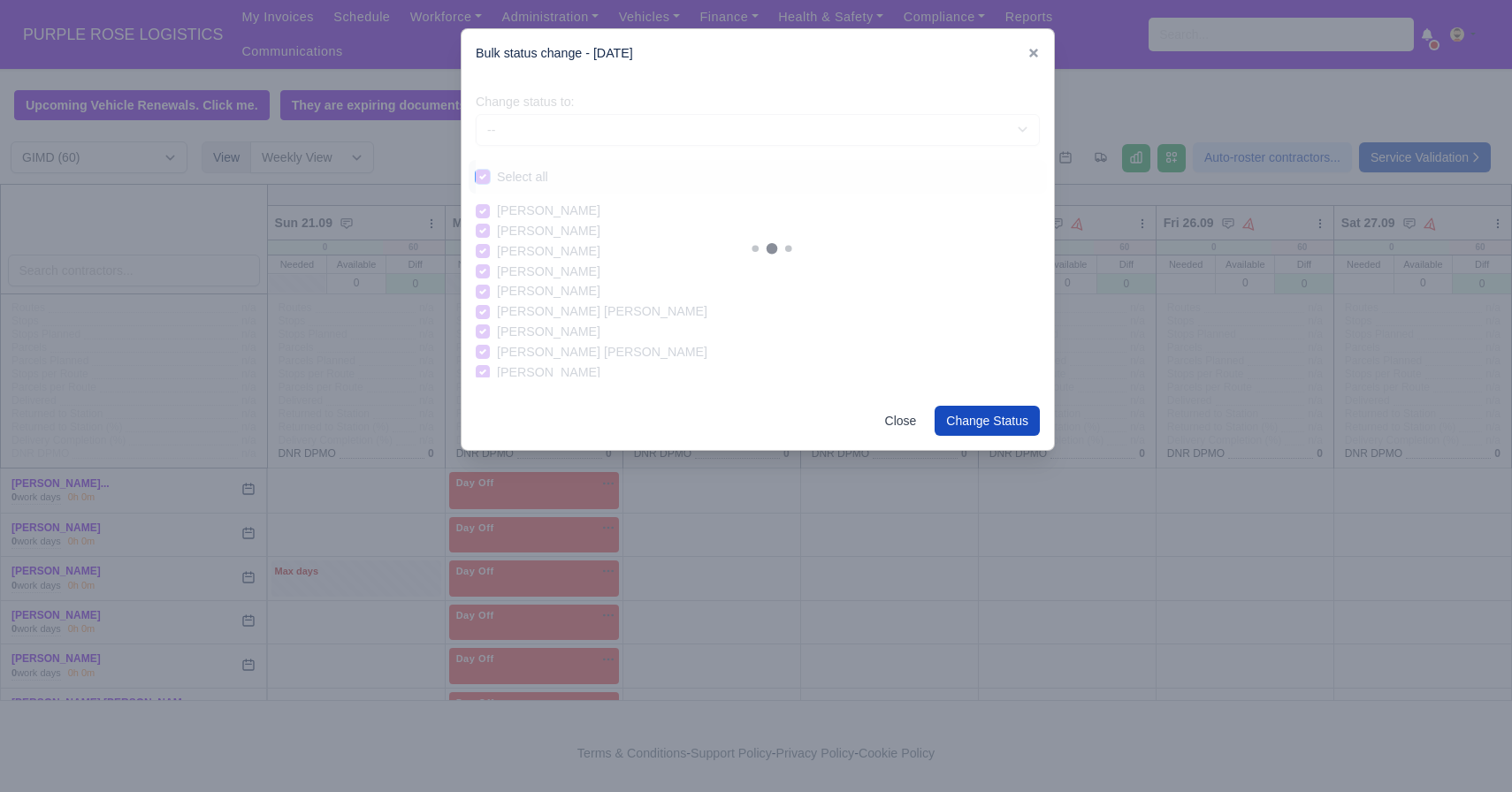
checkbox input "true"
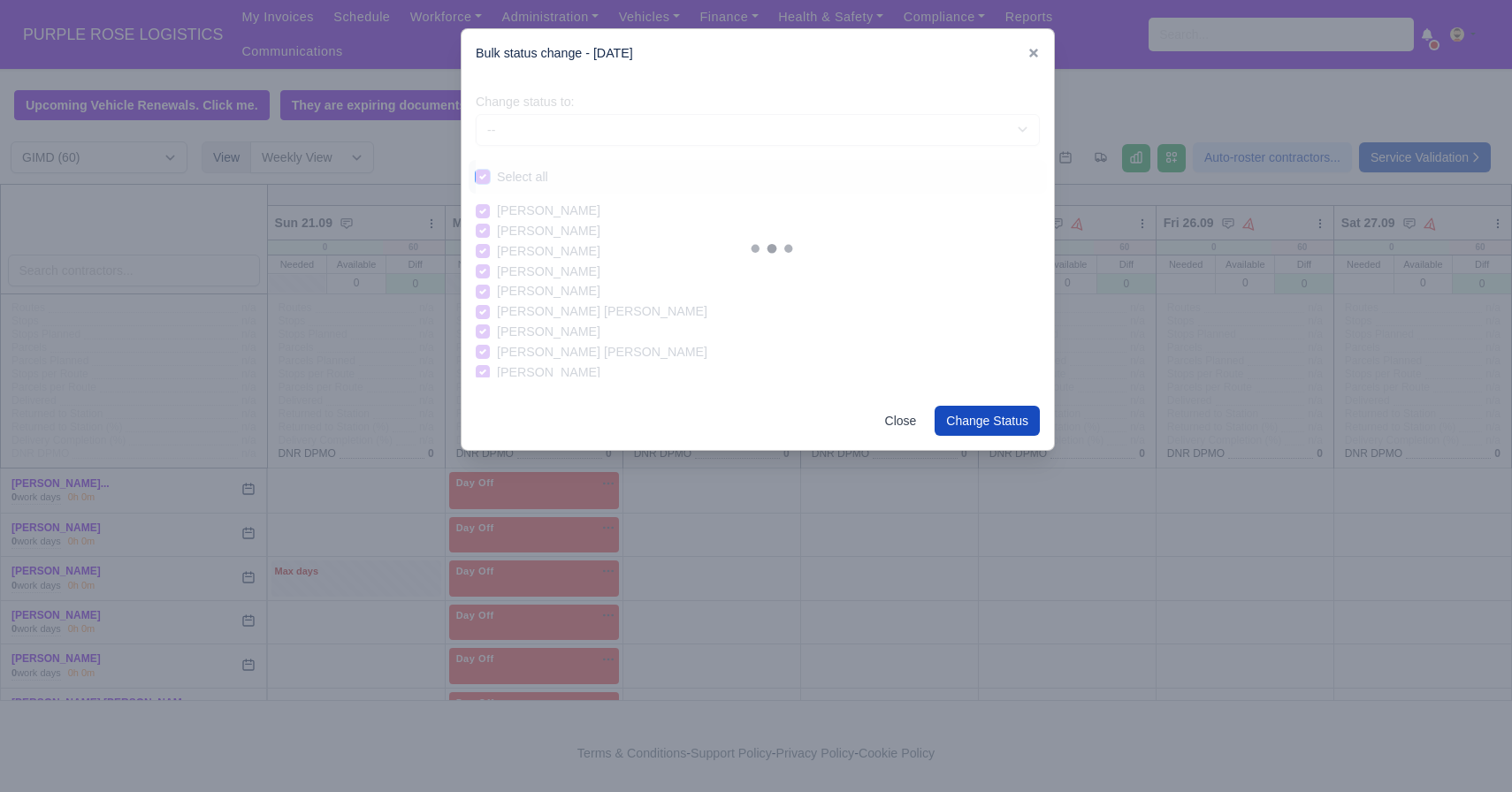
checkbox input "true"
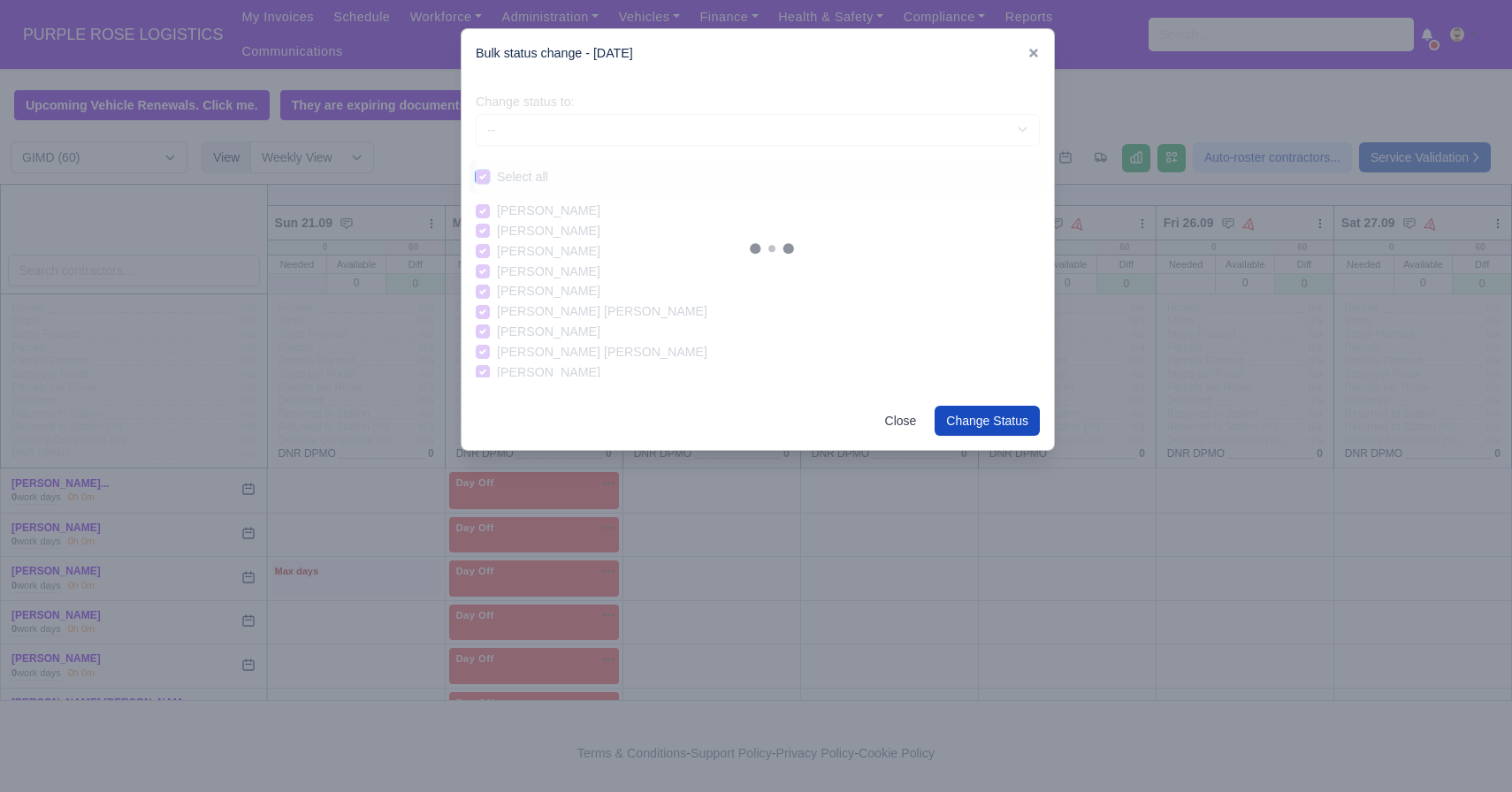
checkbox input "true"
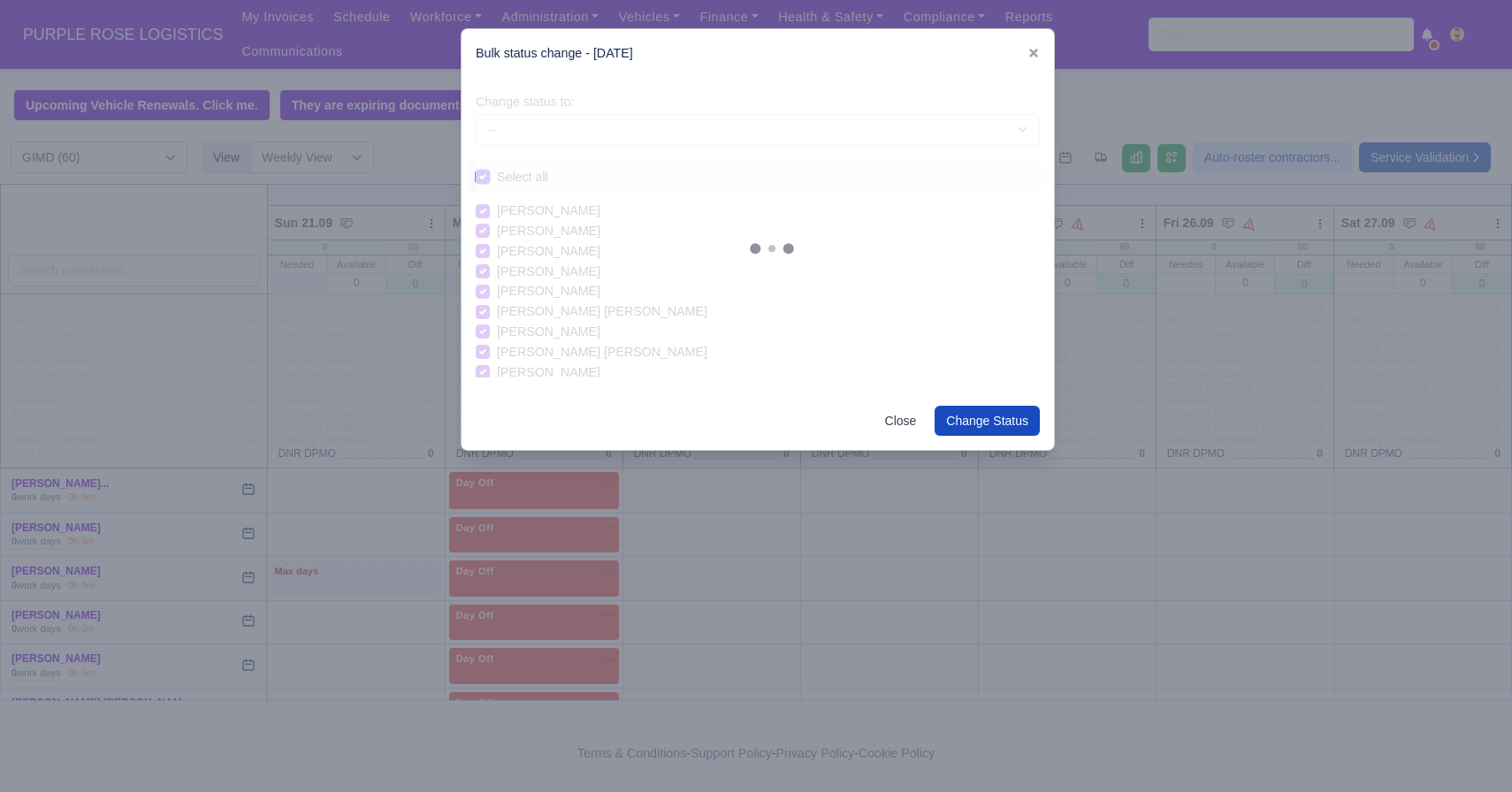
checkbox input "true"
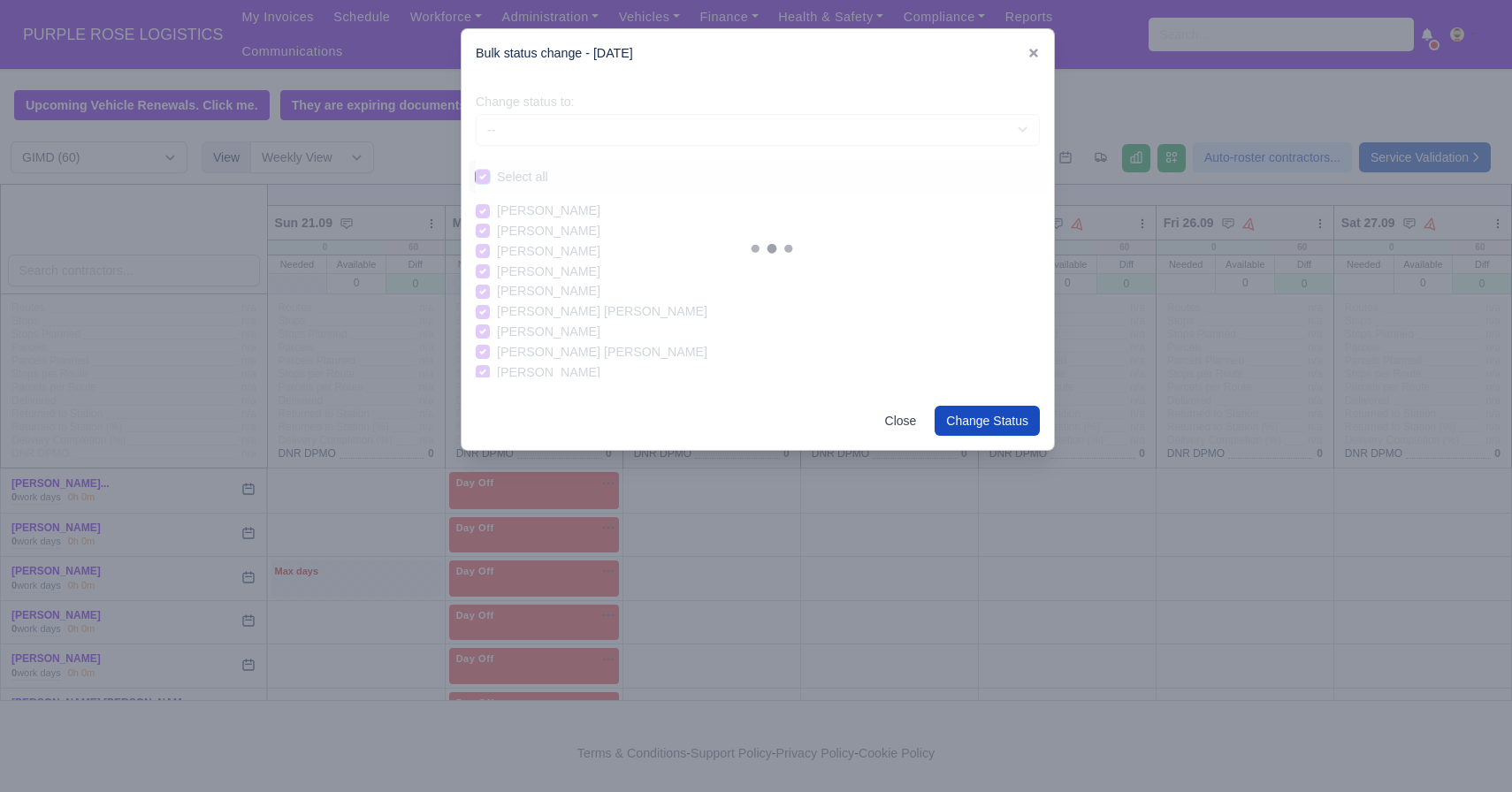
checkbox input "true"
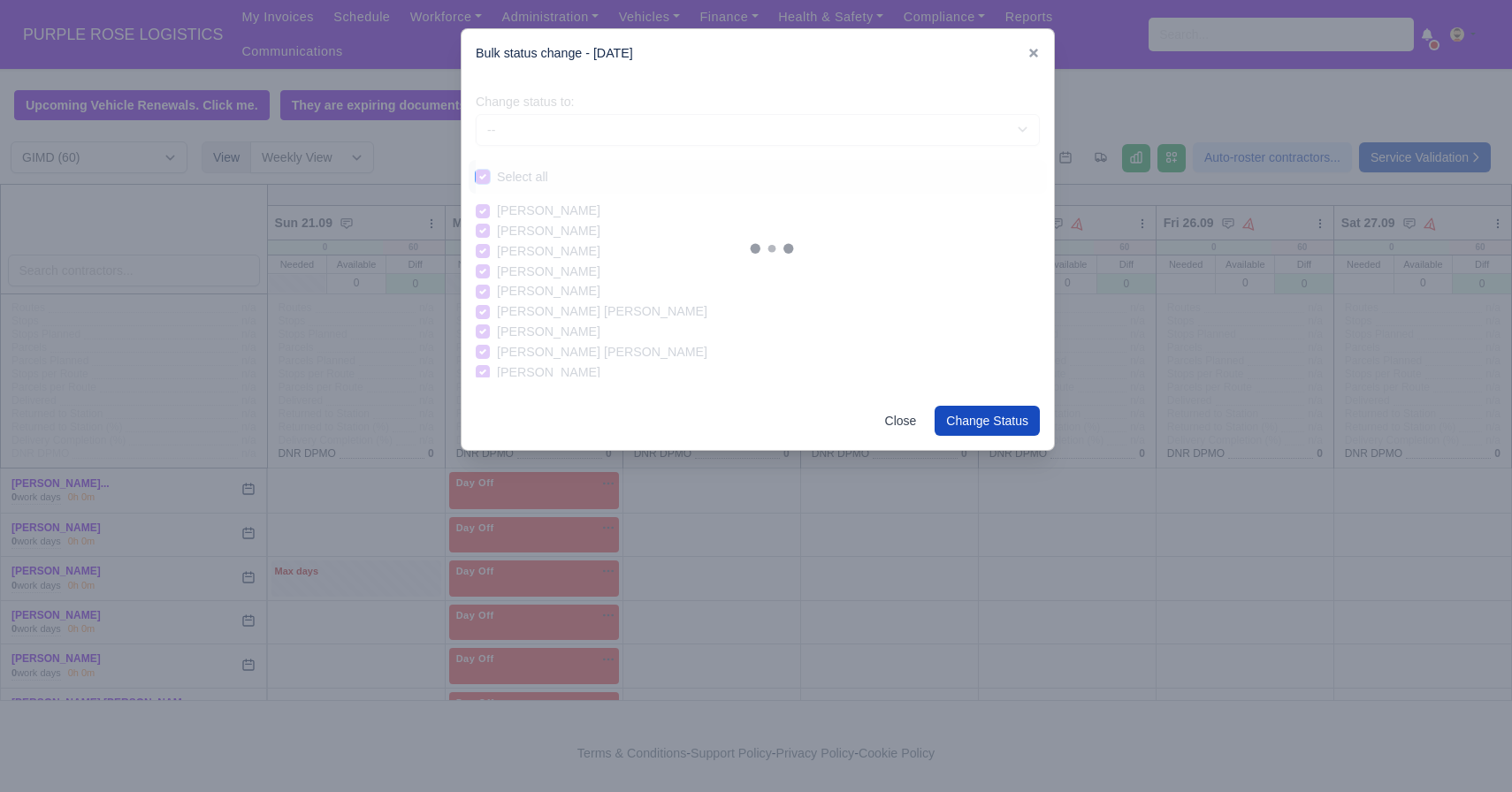
checkbox input "true"
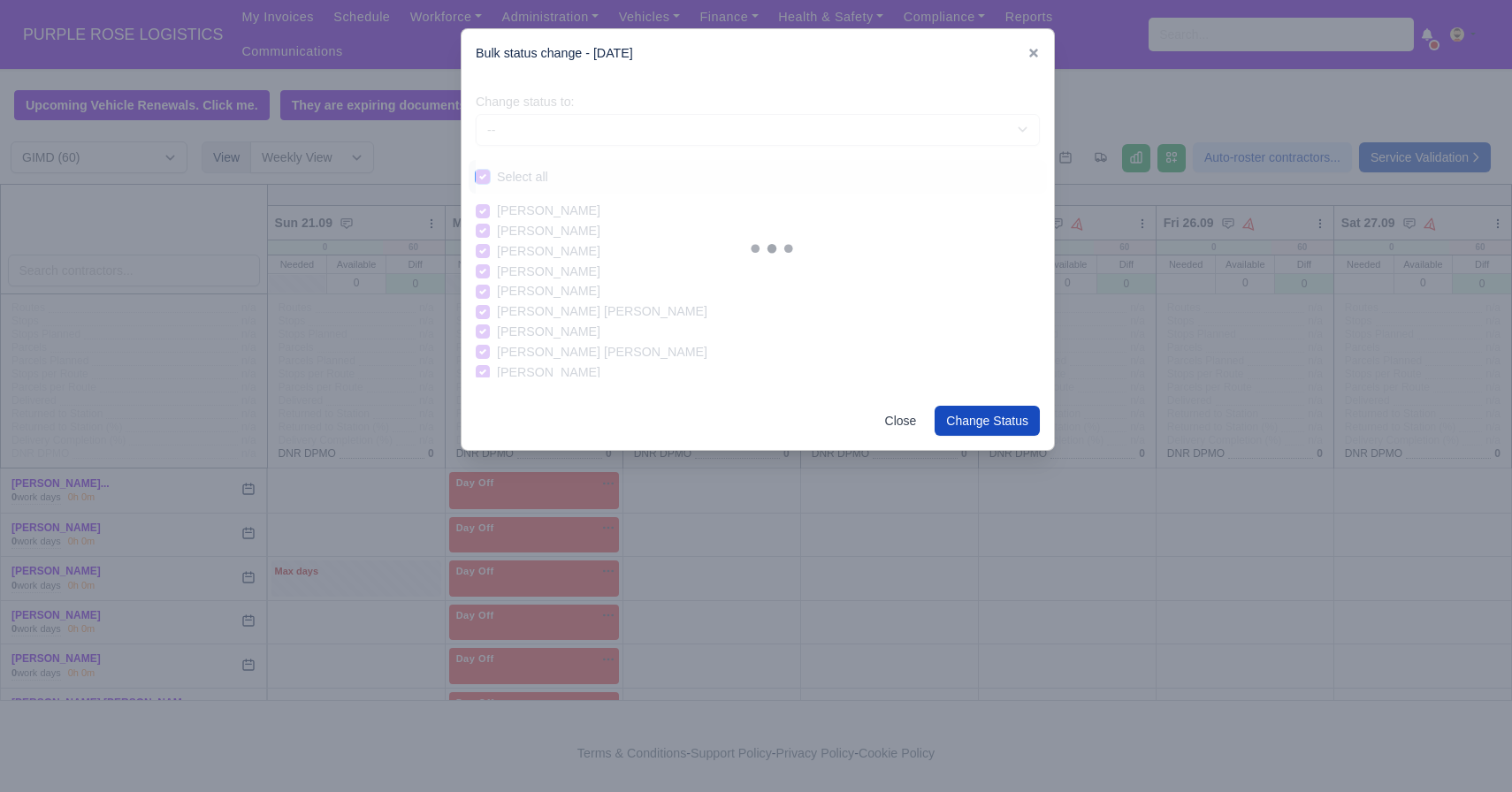
checkbox input "true"
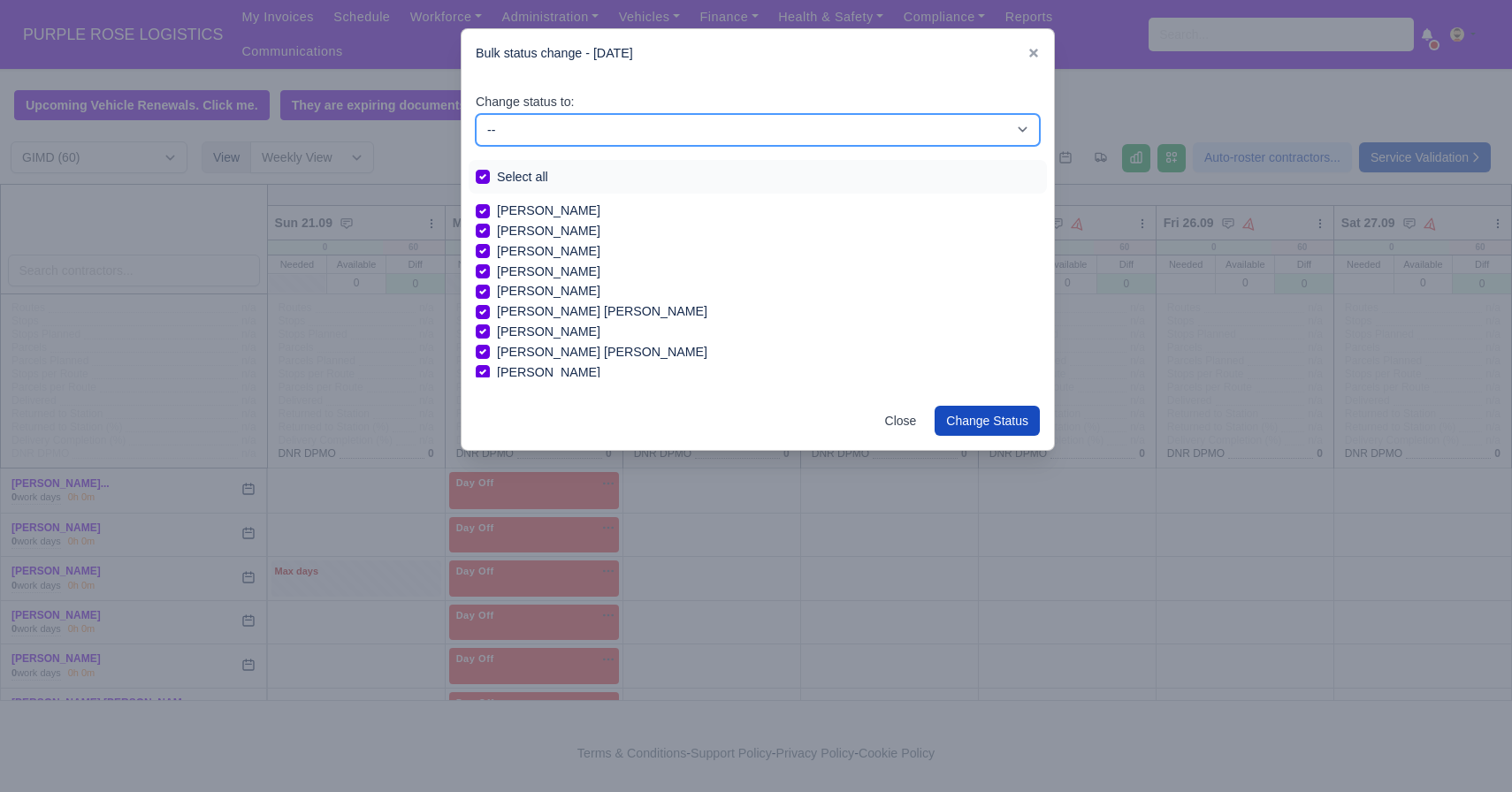
click at [576, 136] on select "-- Available Day Off Stand By Holiday In Office OSM Ridealong Nursery 1 Nursery…" at bounding box center [757, 130] width 564 height 32
click at [475, 114] on select "-- Available Day Off Stand By Holiday In Office OSM Ridealong Nursery 1 Nursery…" at bounding box center [757, 130] width 564 height 32
click at [541, 140] on select "-- Available Day Off Stand By Holiday In Office OSM Ridealong Nursery 1 Nursery…" at bounding box center [757, 130] width 564 height 32
select select "Day Off"
click at [475, 114] on select "-- Available Day Off Stand By Holiday In Office OSM Ridealong Nursery 1 Nursery…" at bounding box center [757, 130] width 564 height 32
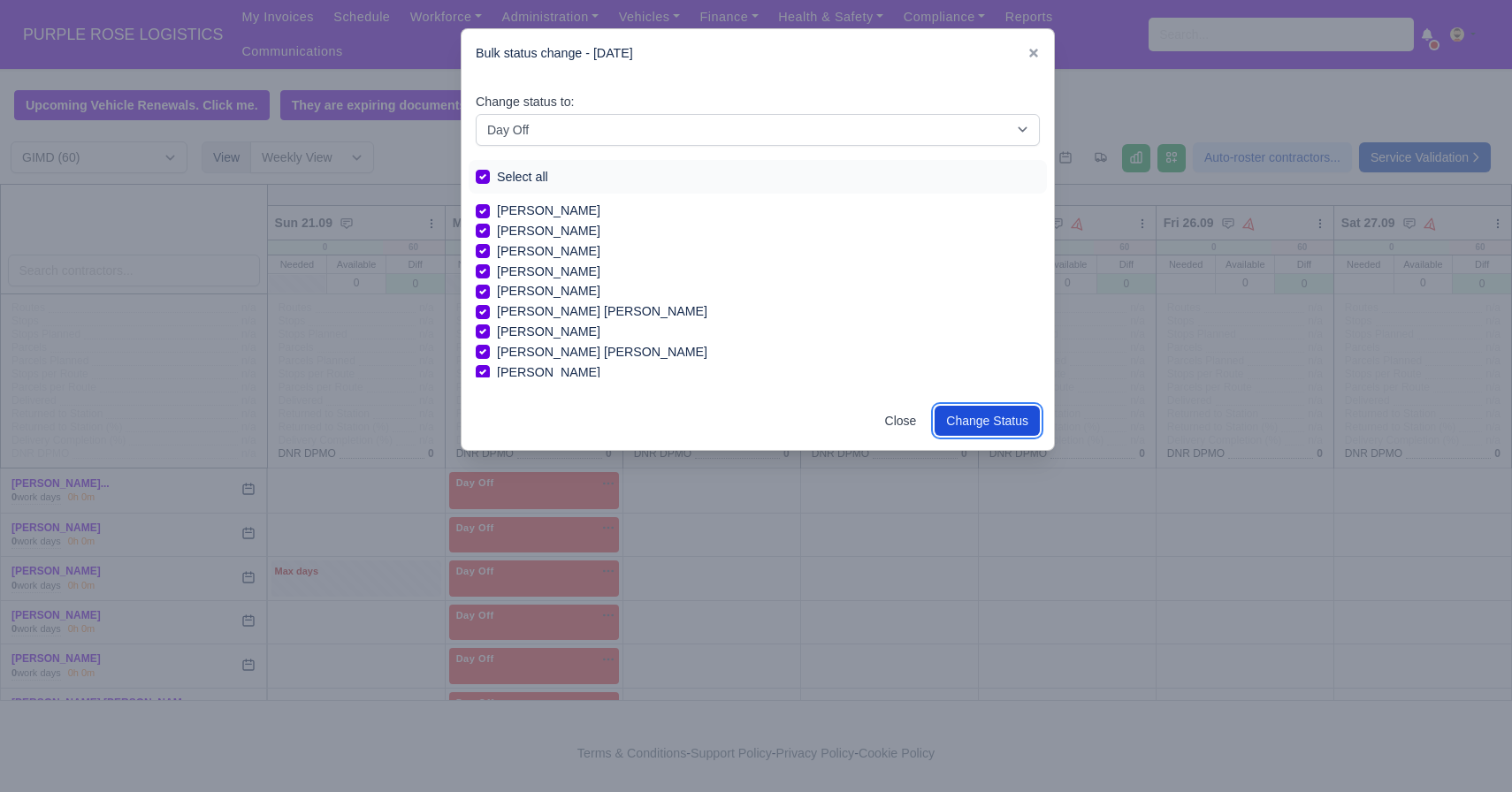
click at [1008, 419] on button "Change Status" at bounding box center [987, 421] width 105 height 30
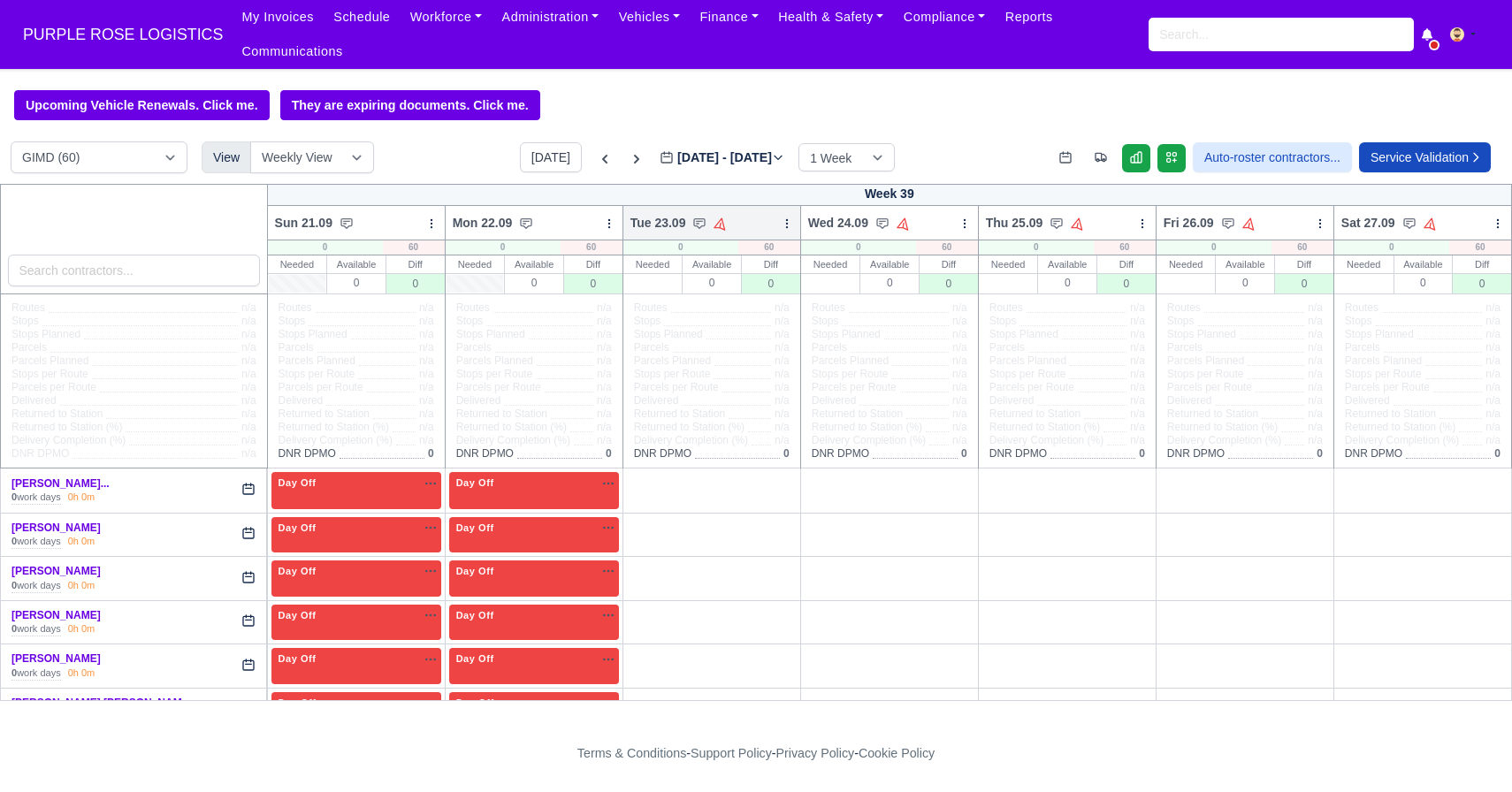
click at [785, 221] on icon at bounding box center [786, 223] width 12 height 12
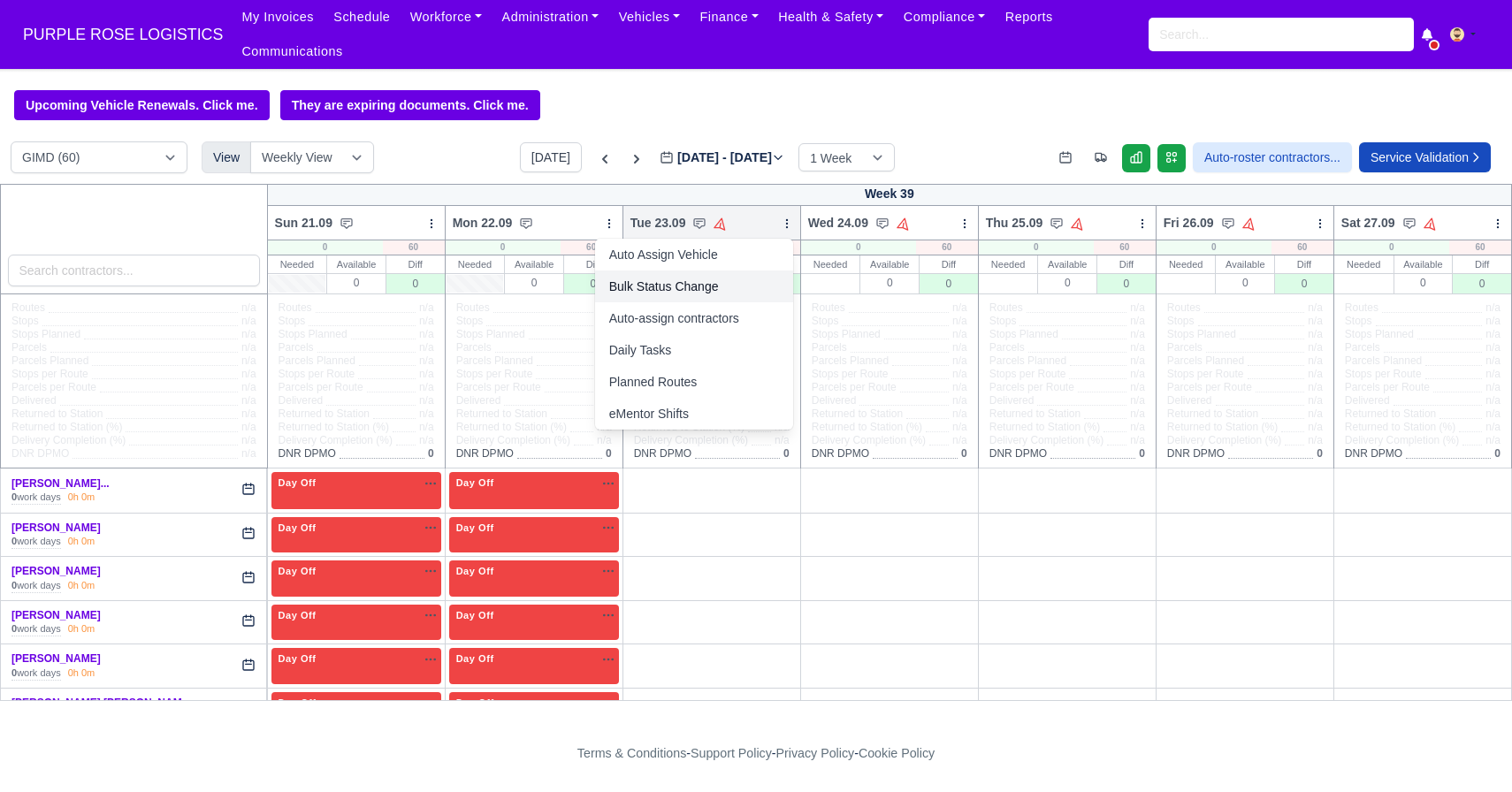
click at [665, 285] on link "Bulk Status Change" at bounding box center [695, 286] width 198 height 32
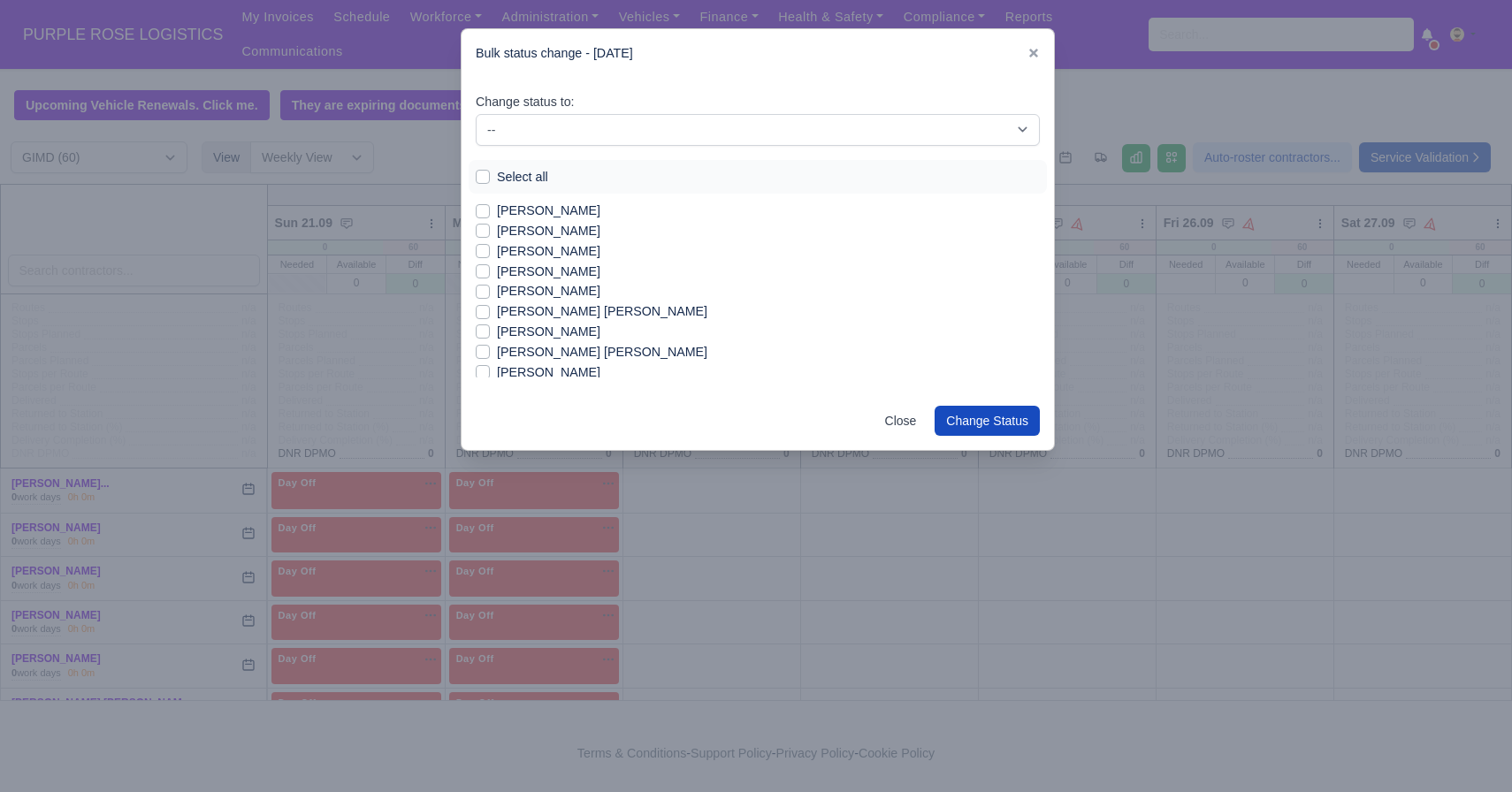
click at [497, 177] on label "Select all" at bounding box center [523, 178] width 51 height 21
click at [481, 177] on input "Select all" at bounding box center [482, 174] width 14 height 14
checkbox input "true"
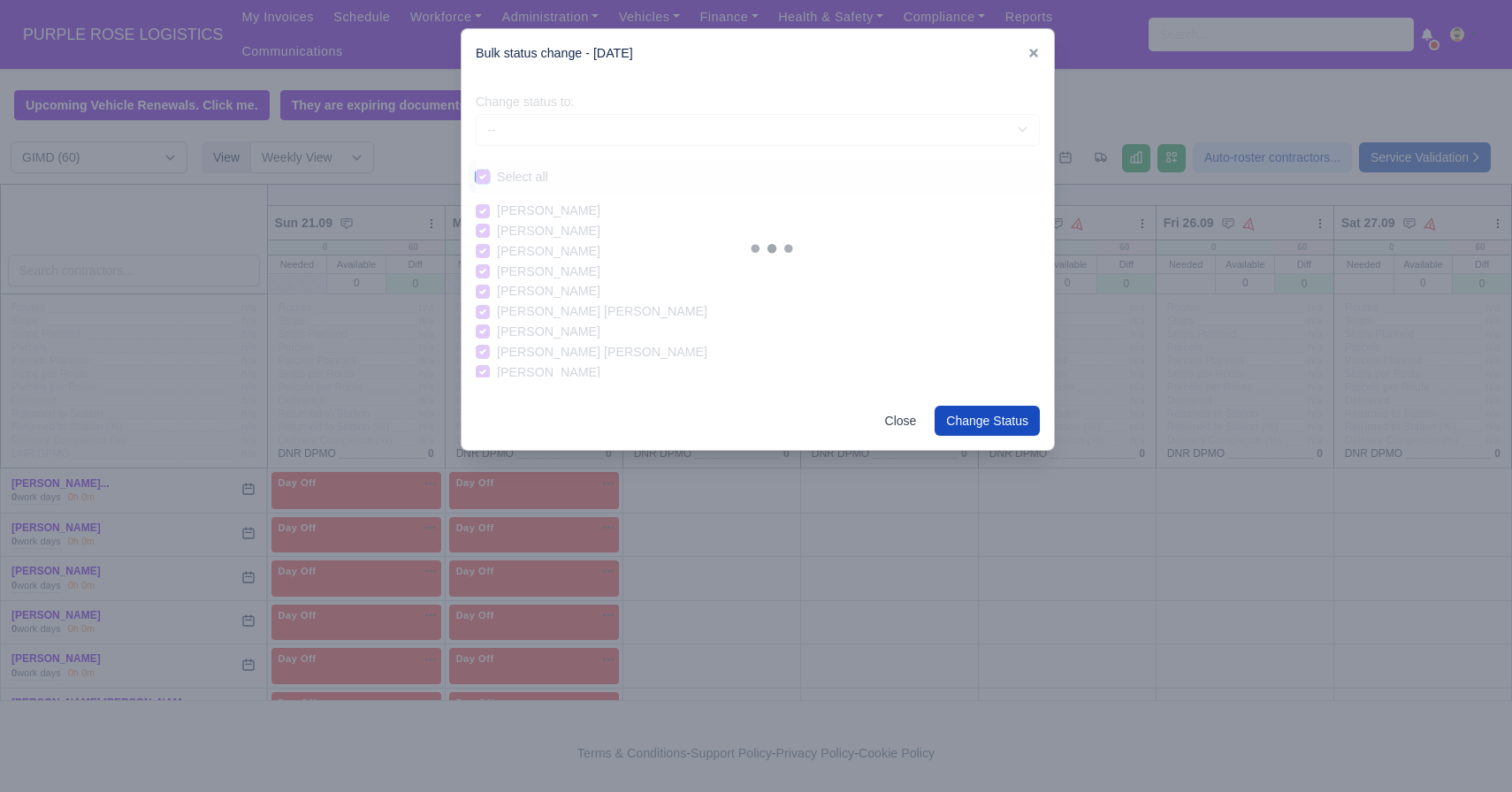
checkbox input "true"
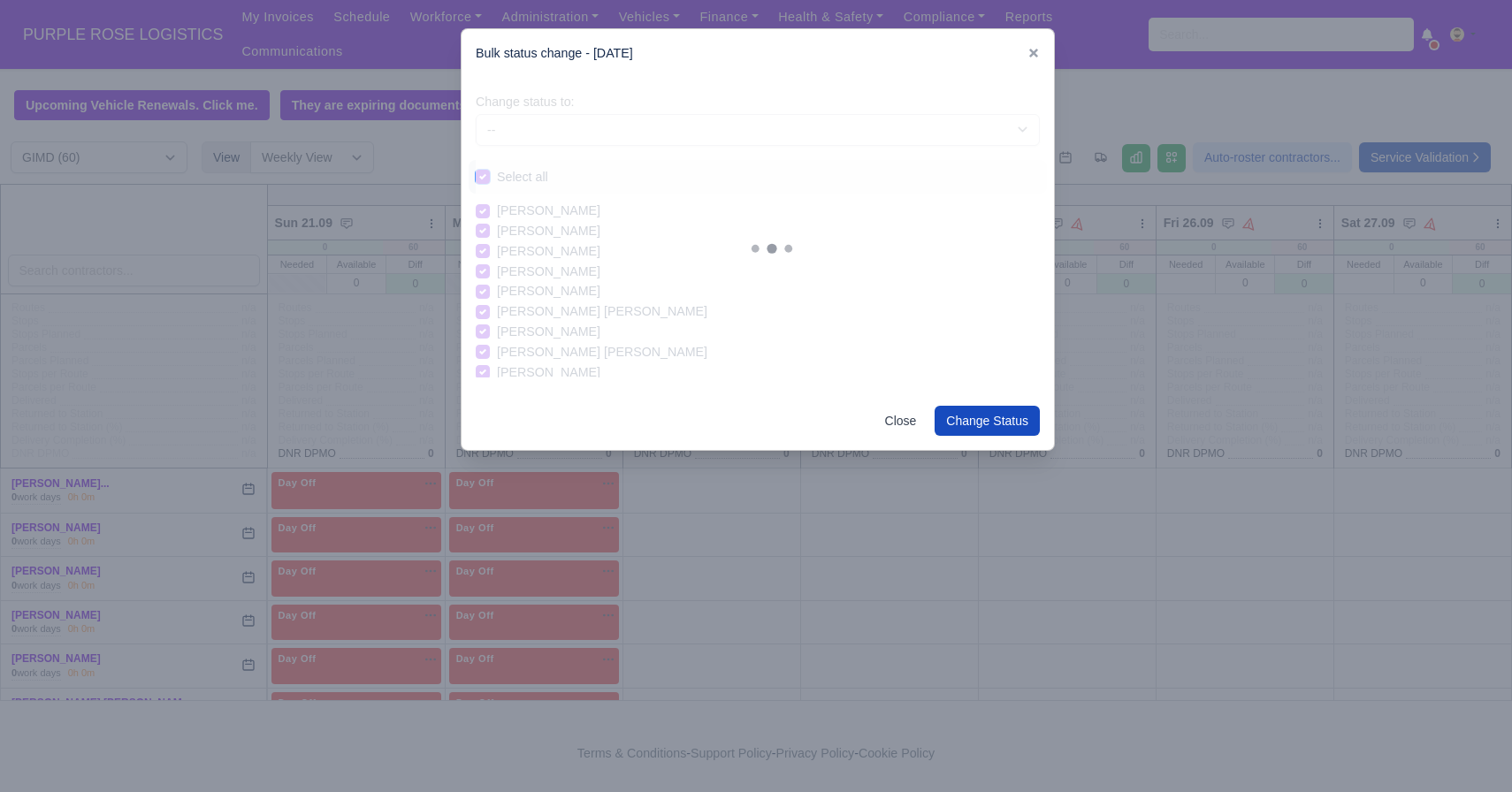
checkbox input "true"
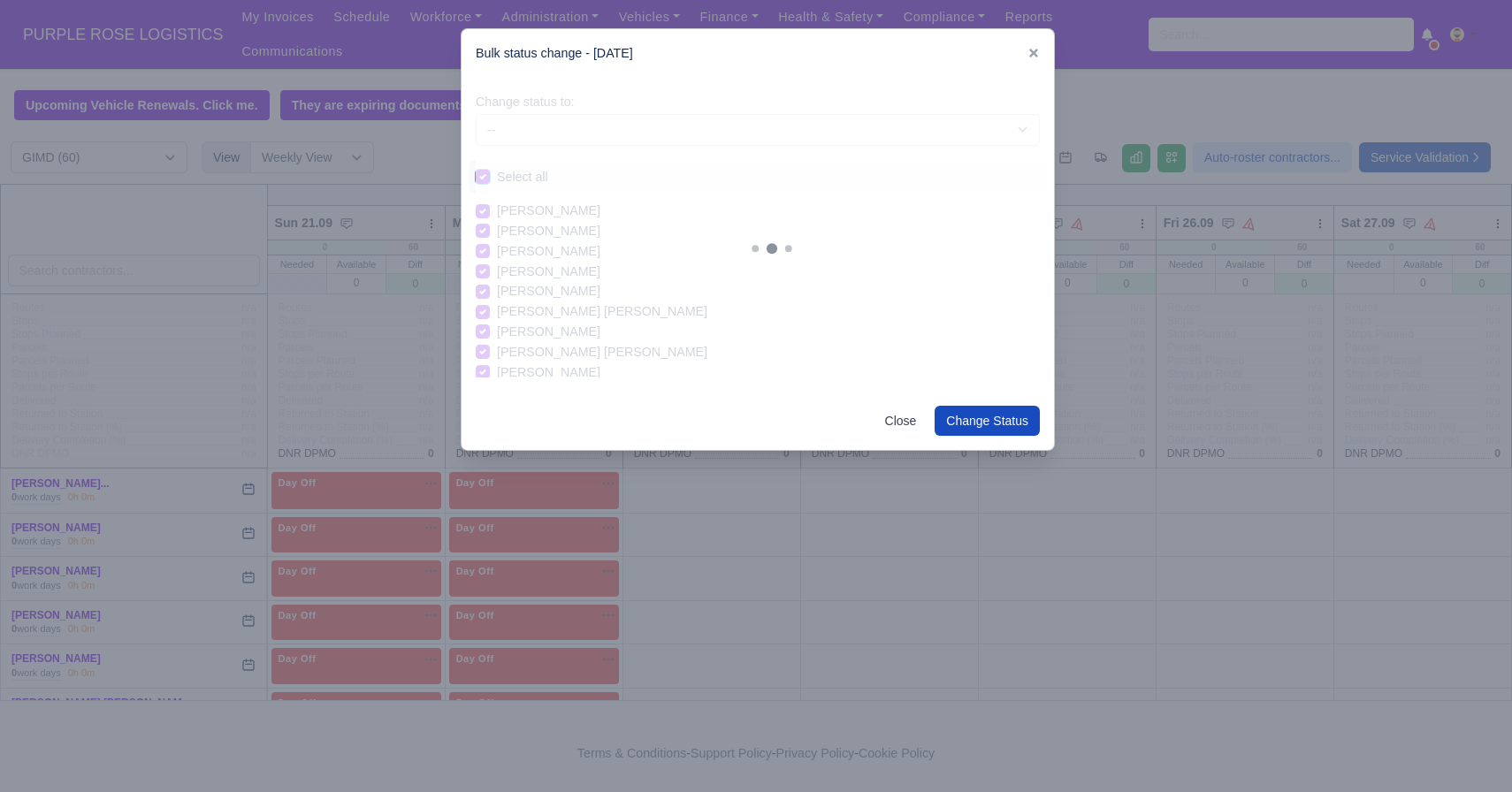
checkbox input "true"
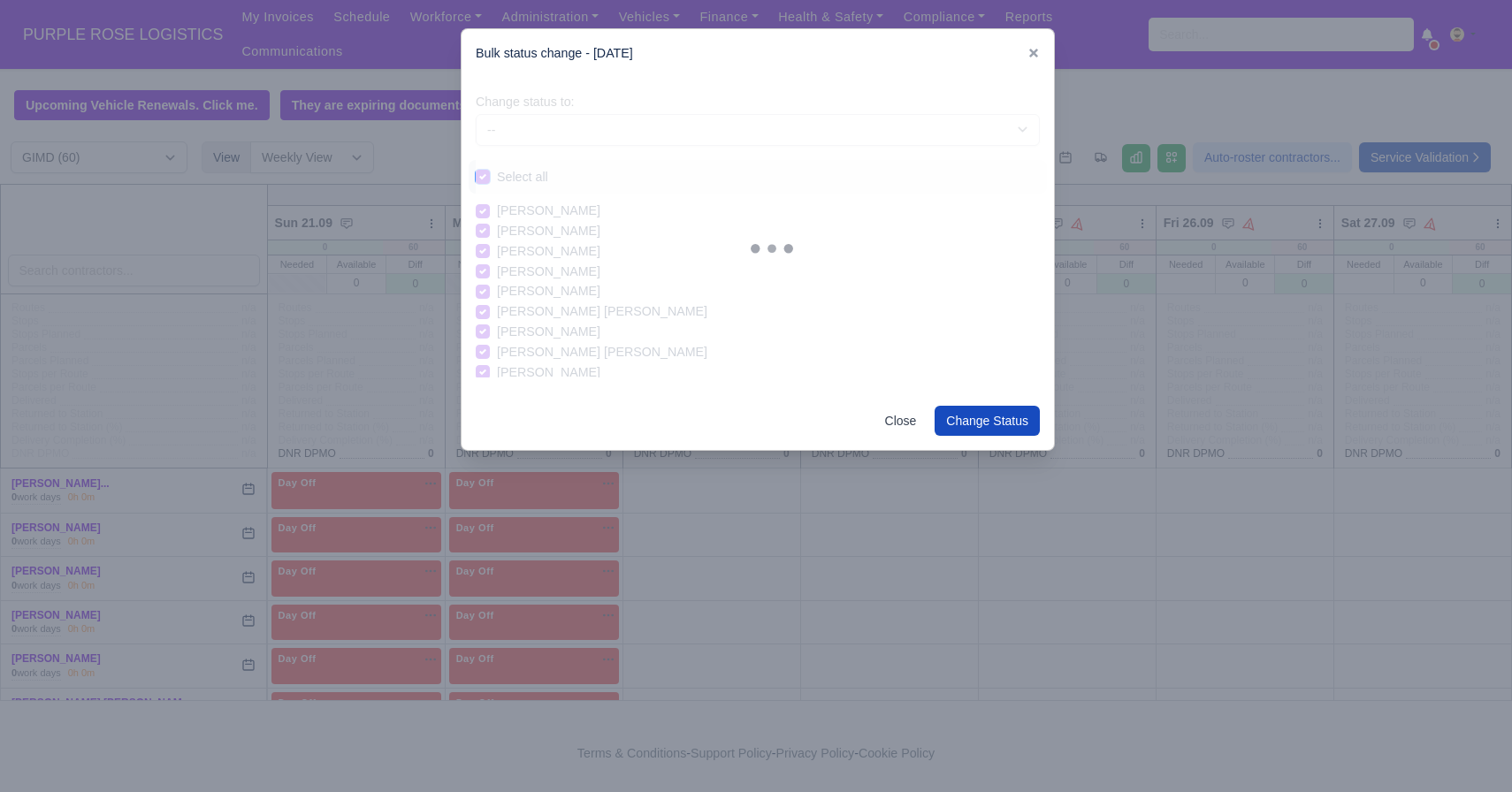
checkbox input "true"
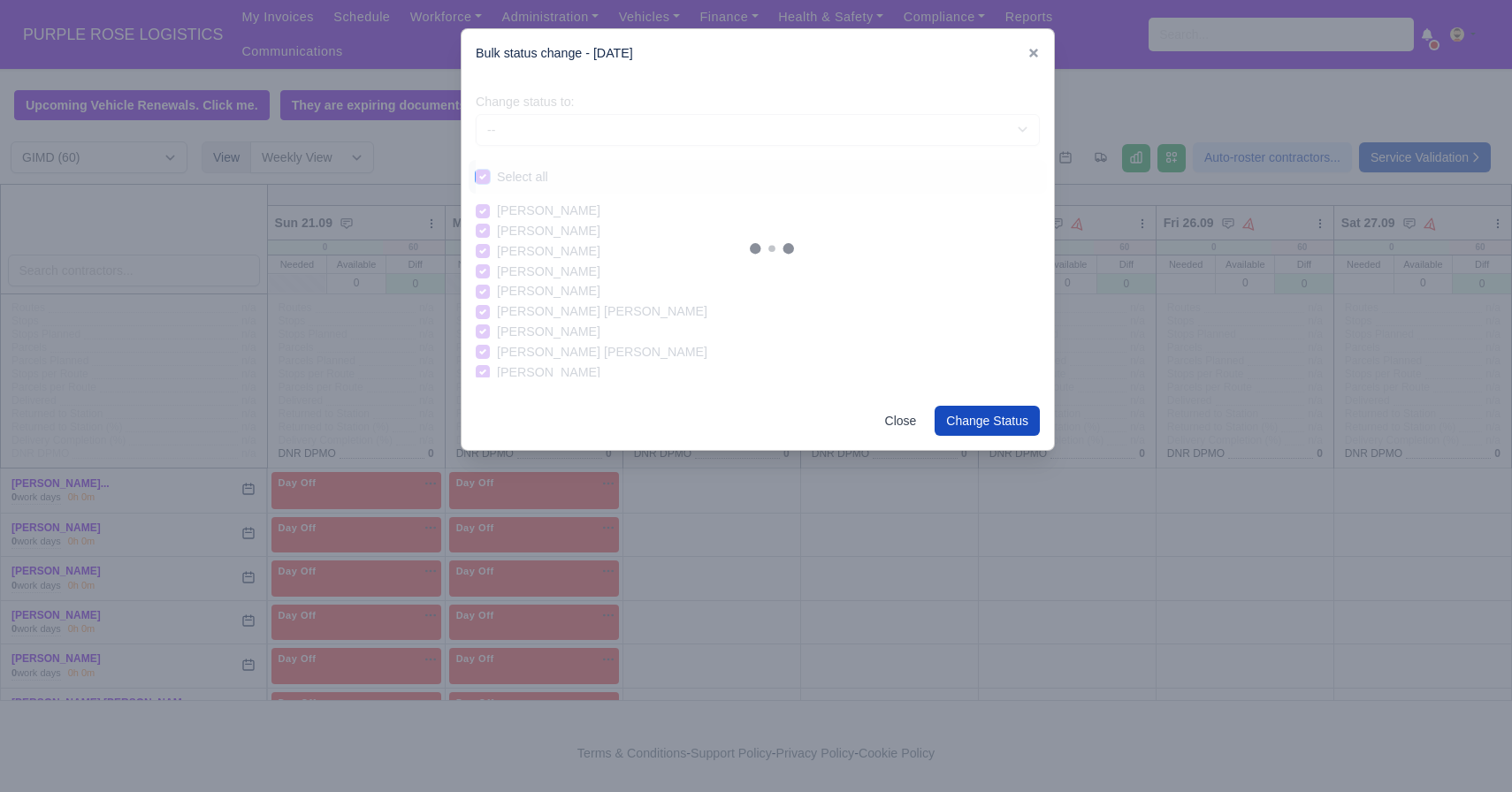
checkbox input "true"
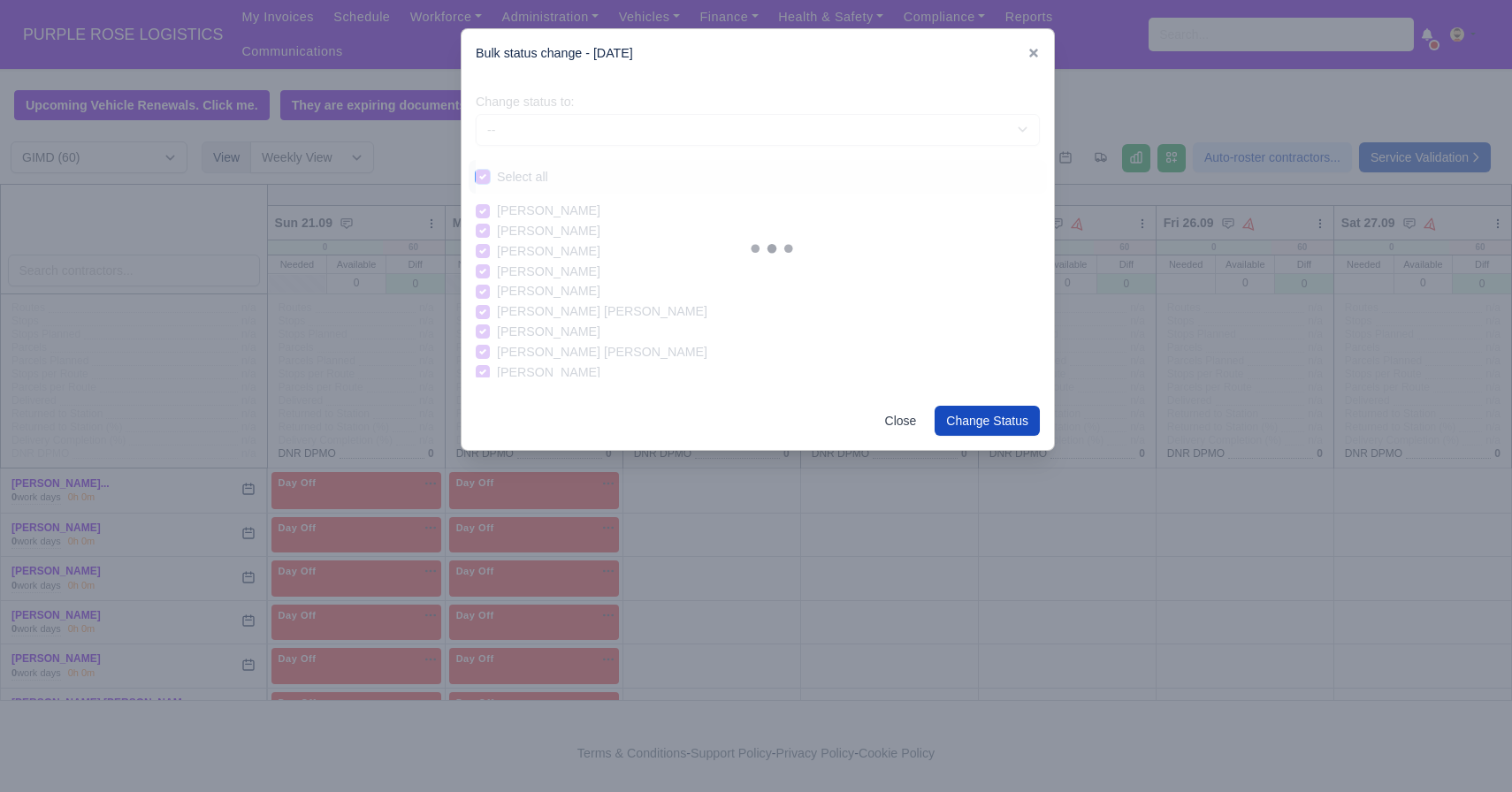
checkbox input "true"
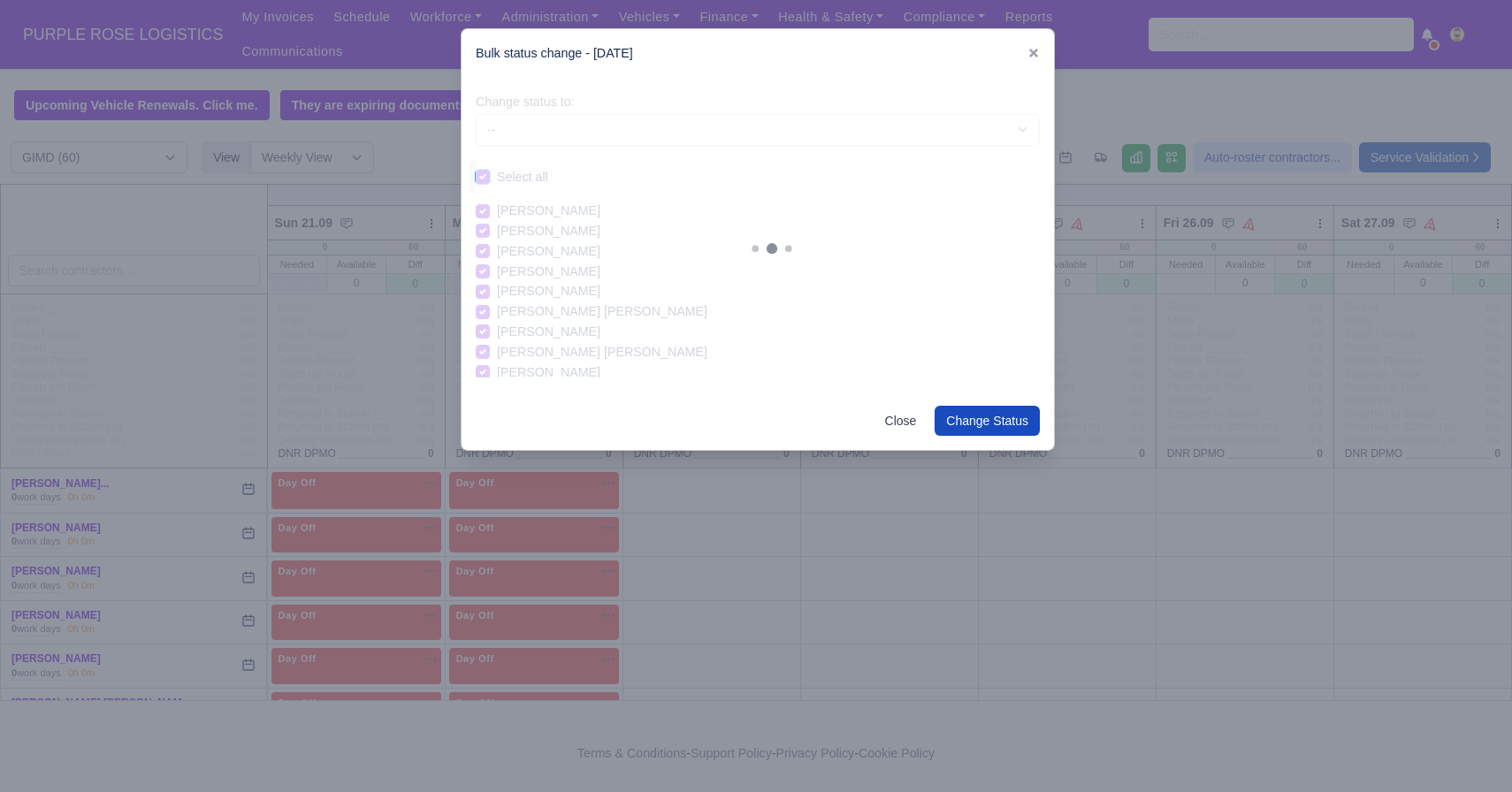
checkbox input "true"
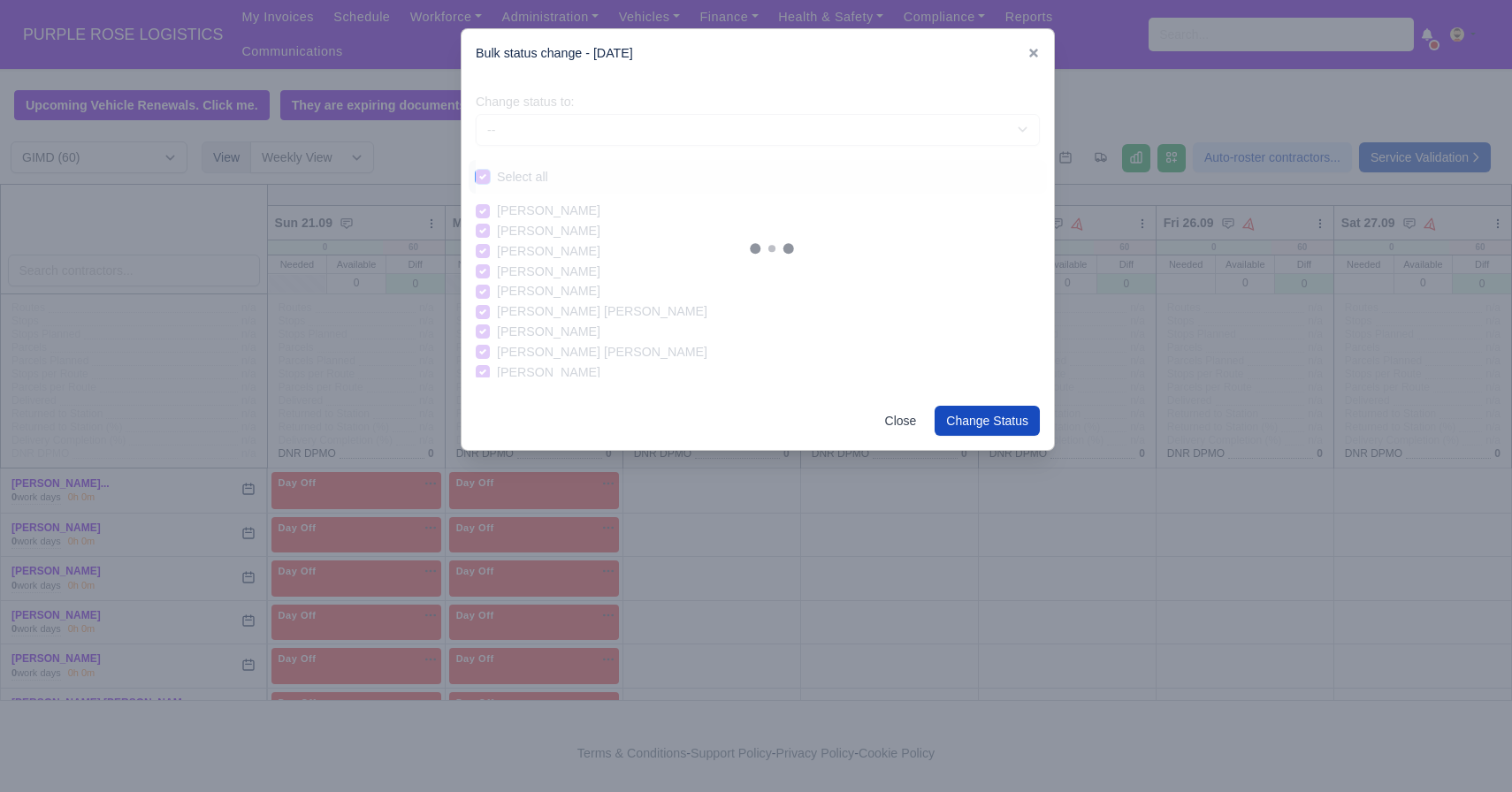
checkbox input "true"
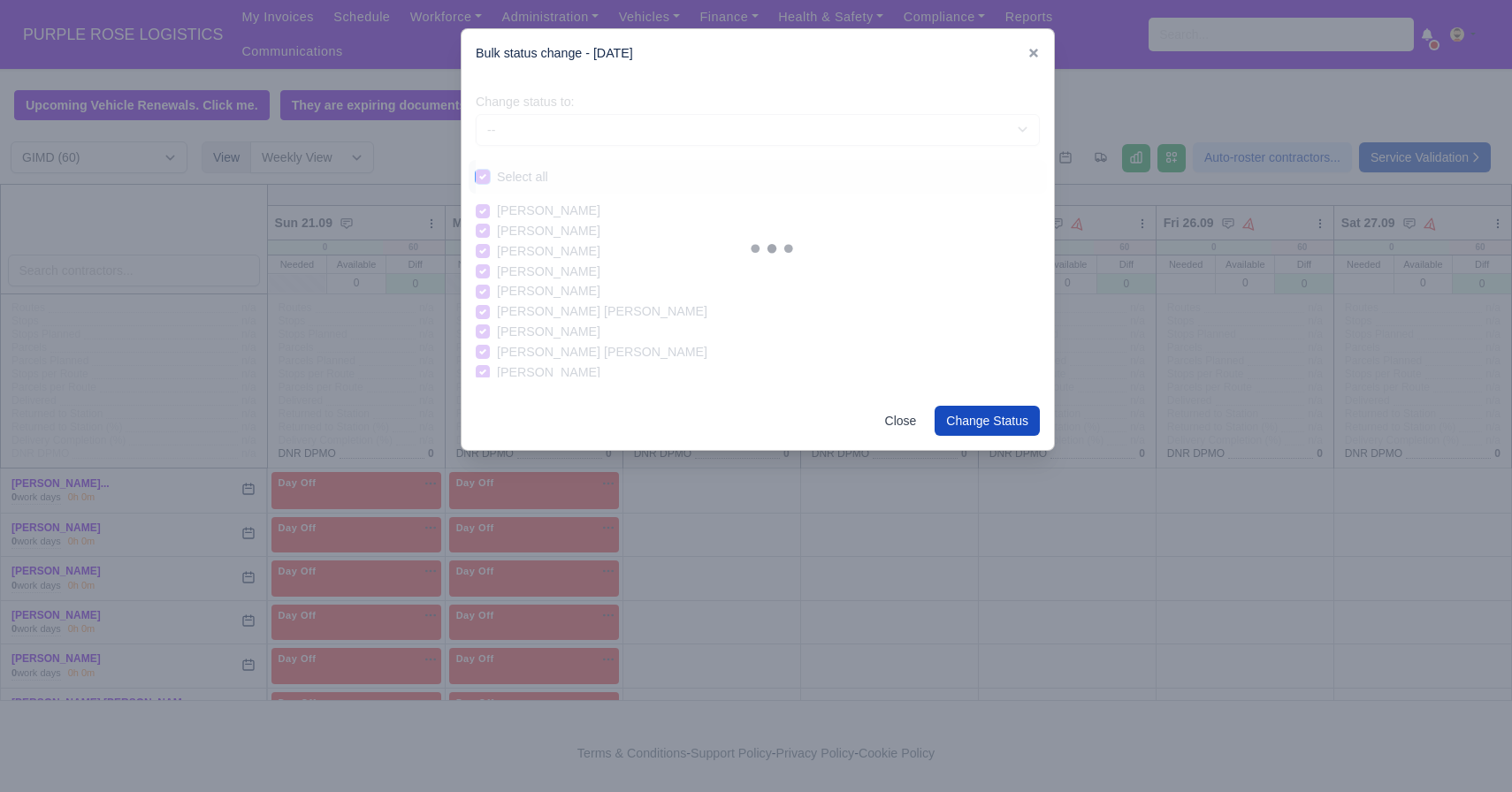
checkbox input "true"
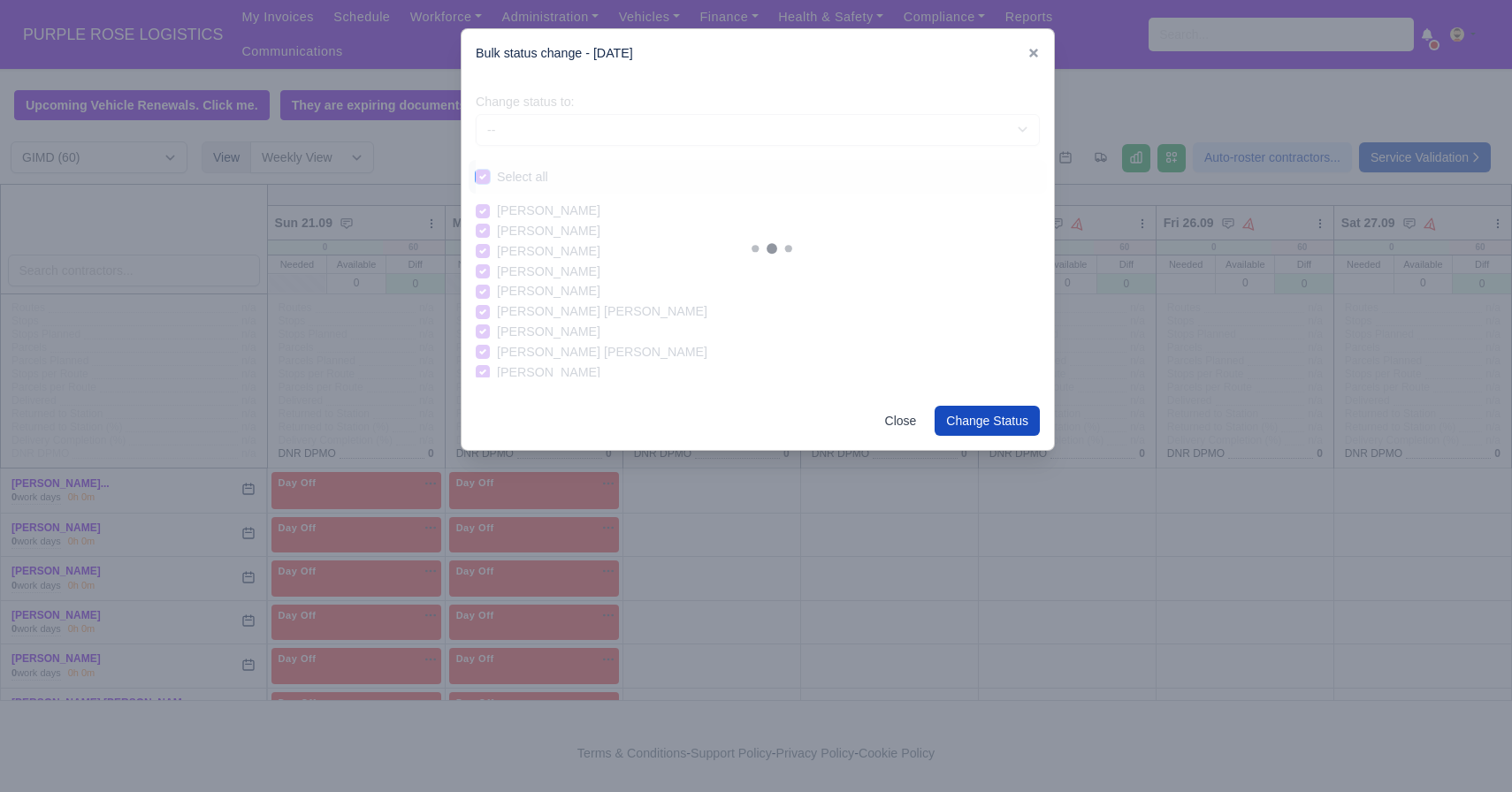
checkbox input "true"
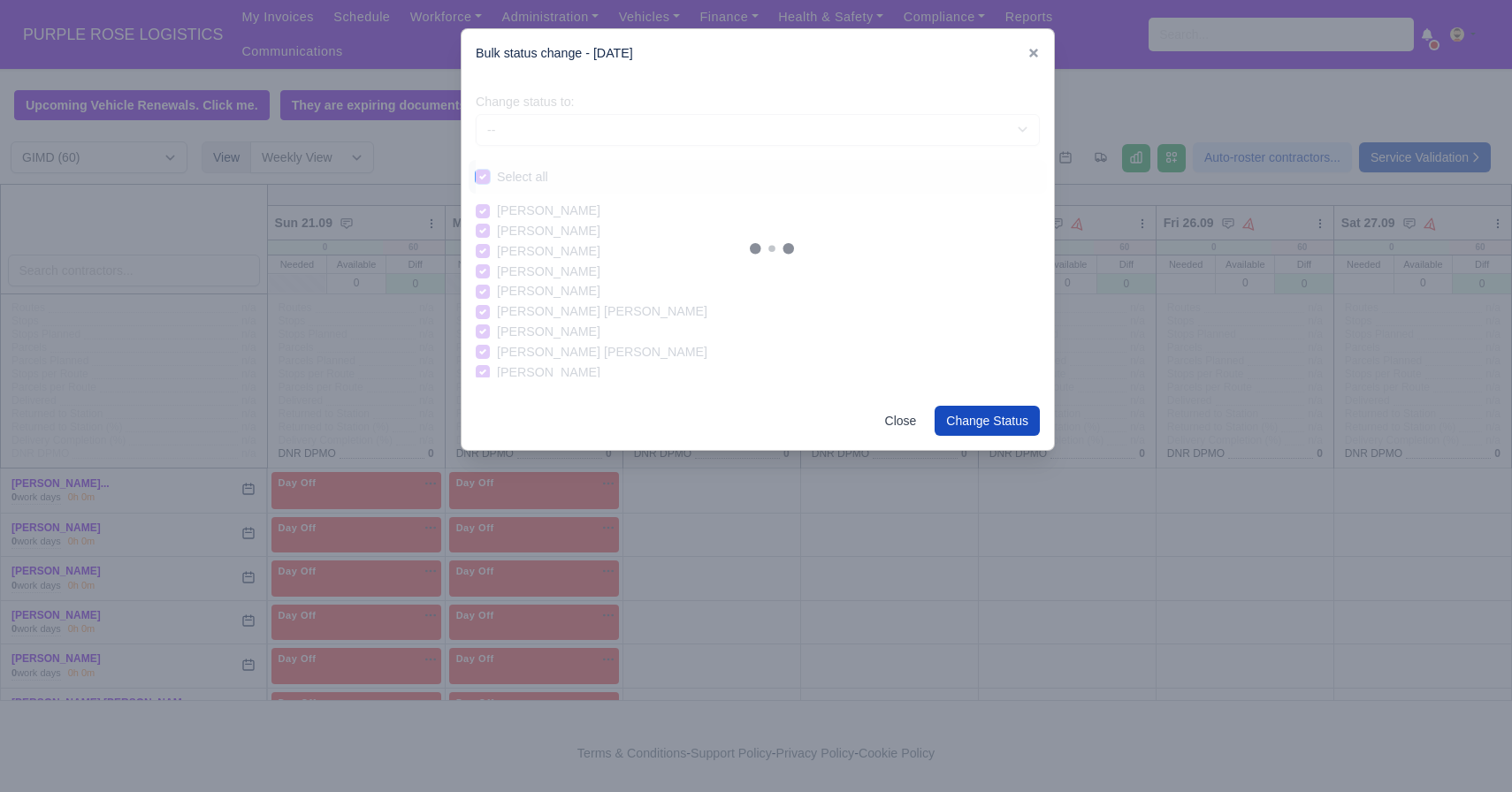
checkbox input "true"
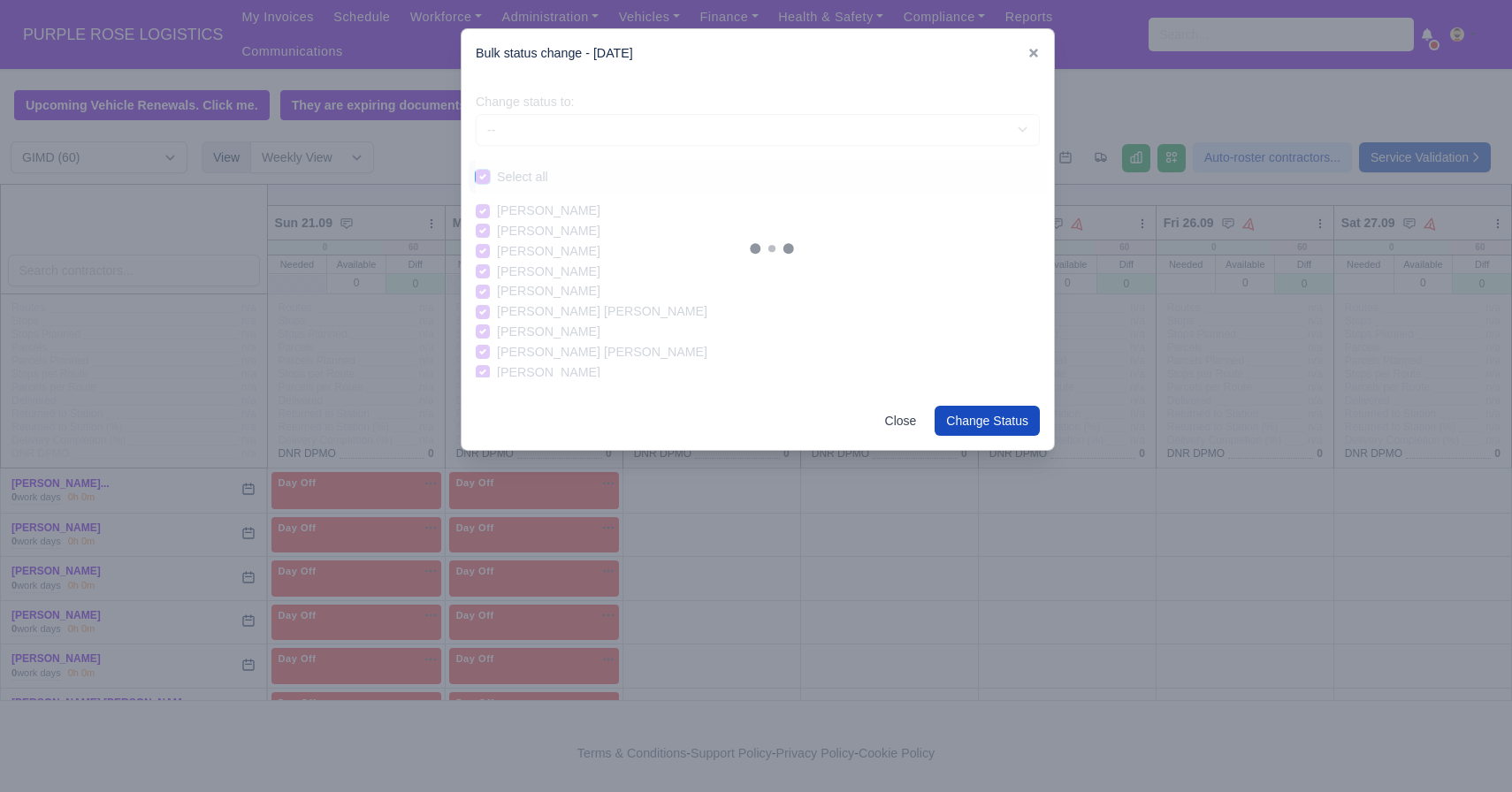
checkbox input "true"
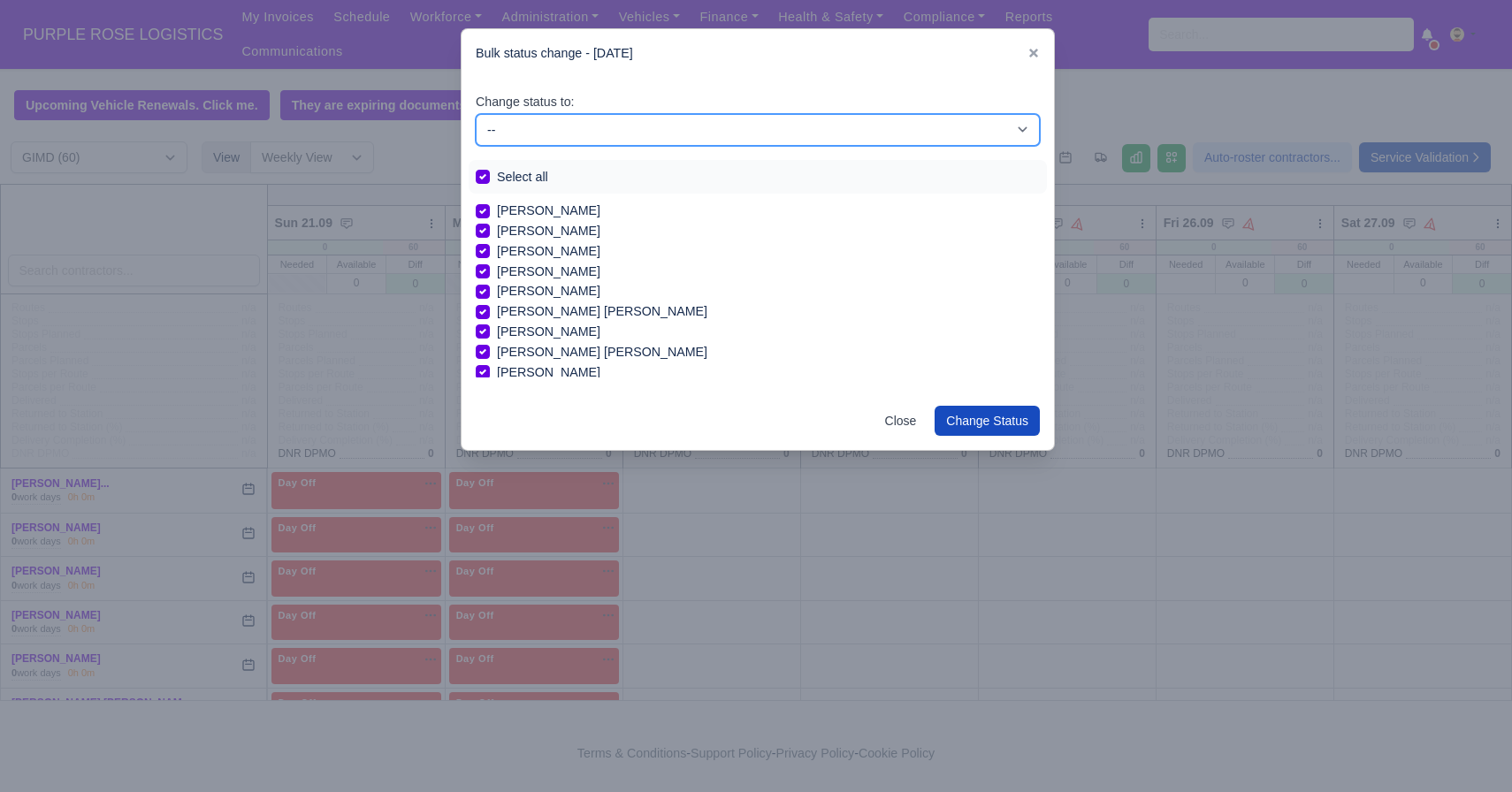
click at [599, 134] on select "-- Available Day Off Stand By Holiday In Office OSM Ridealong Nursery 1 Nursery…" at bounding box center [757, 130] width 564 height 32
select select "Day Off"
click at [475, 114] on select "-- Available Day Off Stand By Holiday In Office OSM Ridealong Nursery 1 Nursery…" at bounding box center [757, 130] width 564 height 32
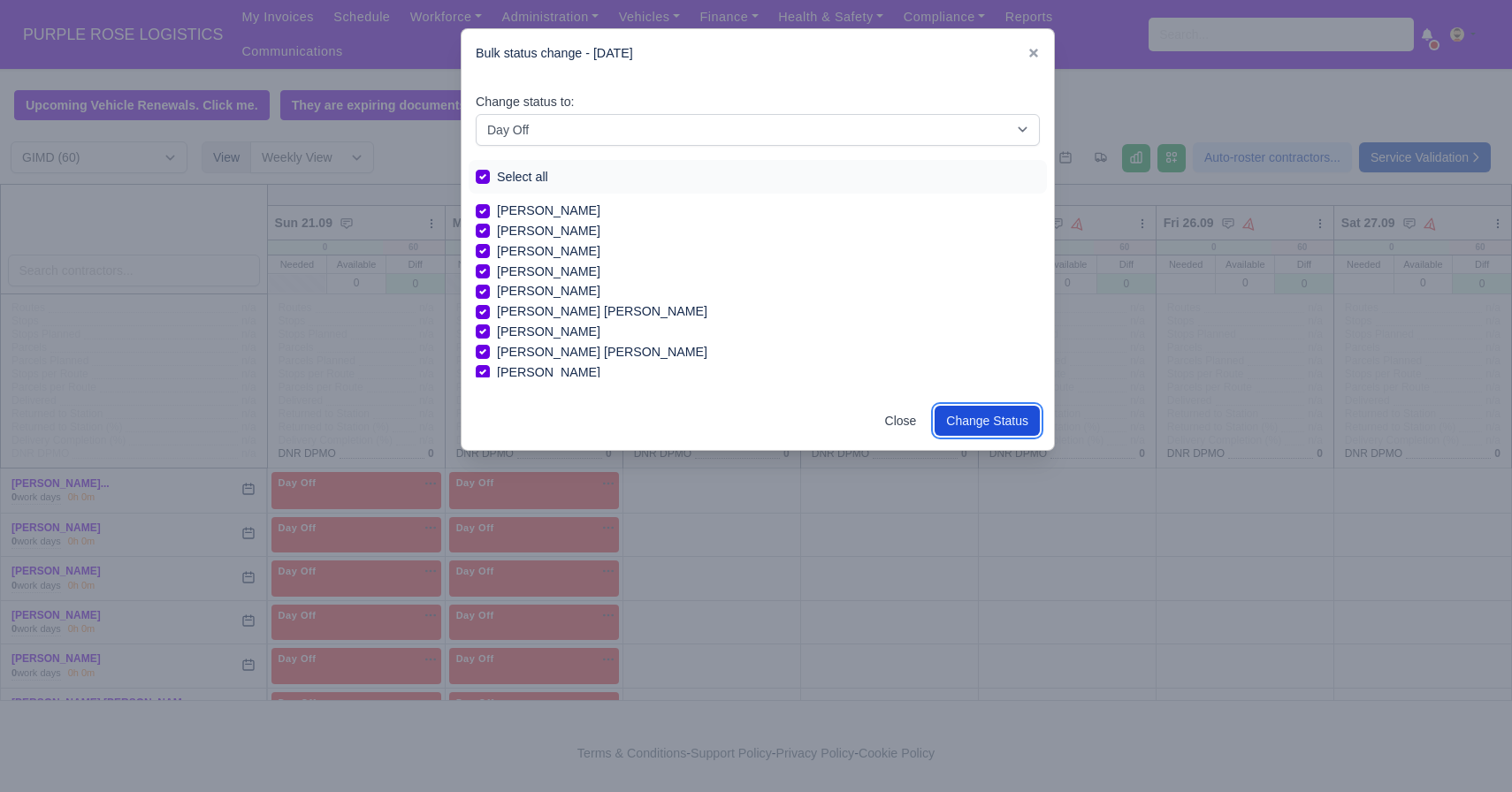
click at [957, 430] on button "Change Status" at bounding box center [987, 421] width 105 height 30
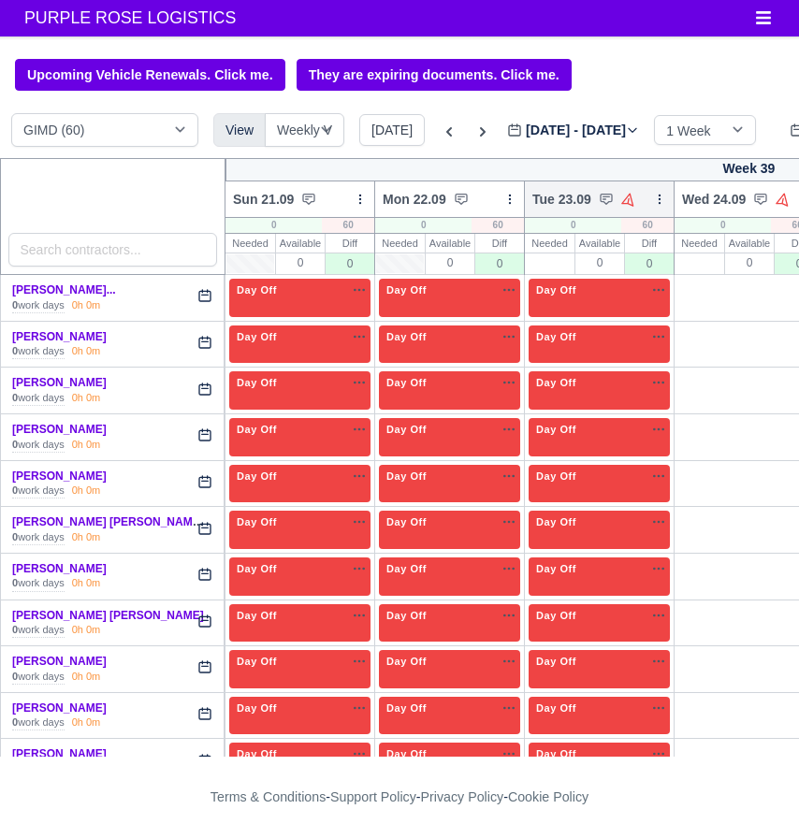
click at [663, 202] on icon at bounding box center [659, 199] width 13 height 13
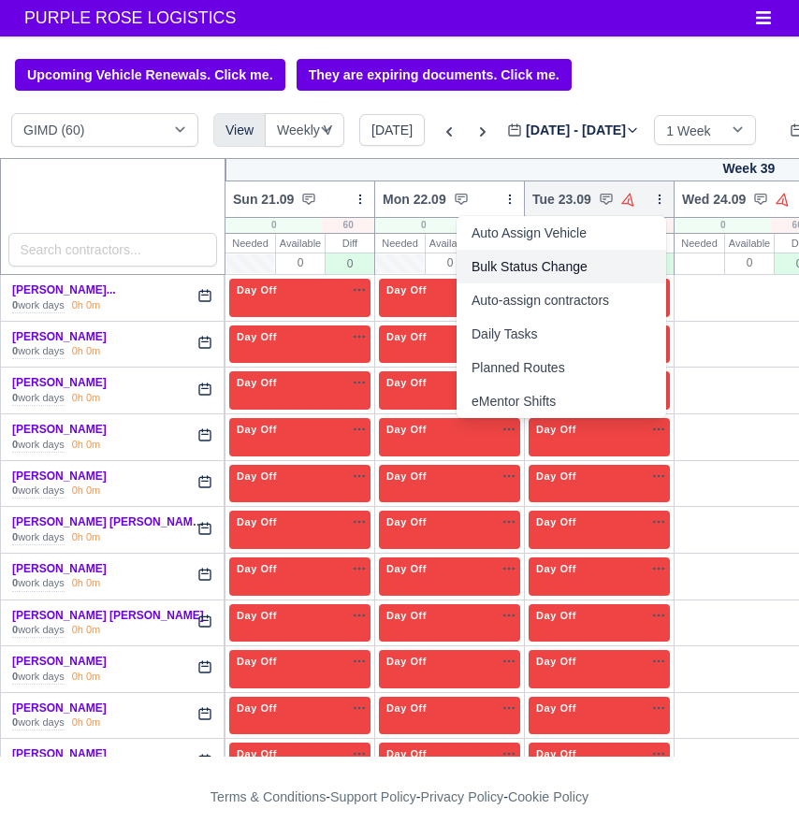
click at [573, 274] on link "Bulk Status Change" at bounding box center [562, 267] width 210 height 34
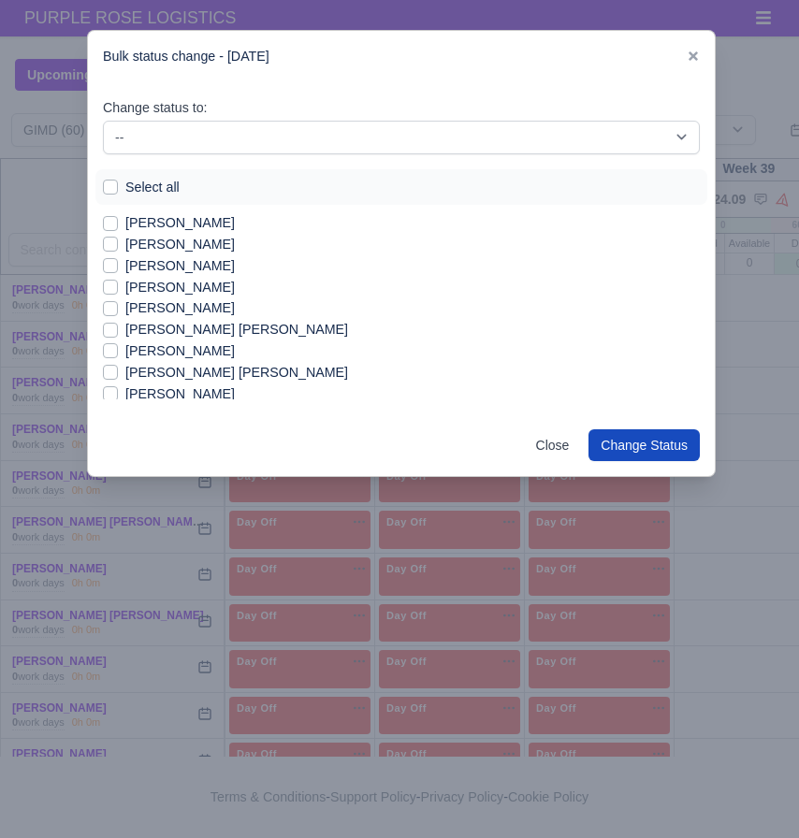
click at [148, 263] on label "[PERSON_NAME]" at bounding box center [179, 266] width 109 height 22
click at [118, 263] on input "[PERSON_NAME]" at bounding box center [110, 262] width 15 height 15
checkbox input "true"
click at [158, 282] on label "[PERSON_NAME]" at bounding box center [179, 288] width 109 height 22
click at [118, 282] on input "[PERSON_NAME]" at bounding box center [110, 284] width 15 height 15
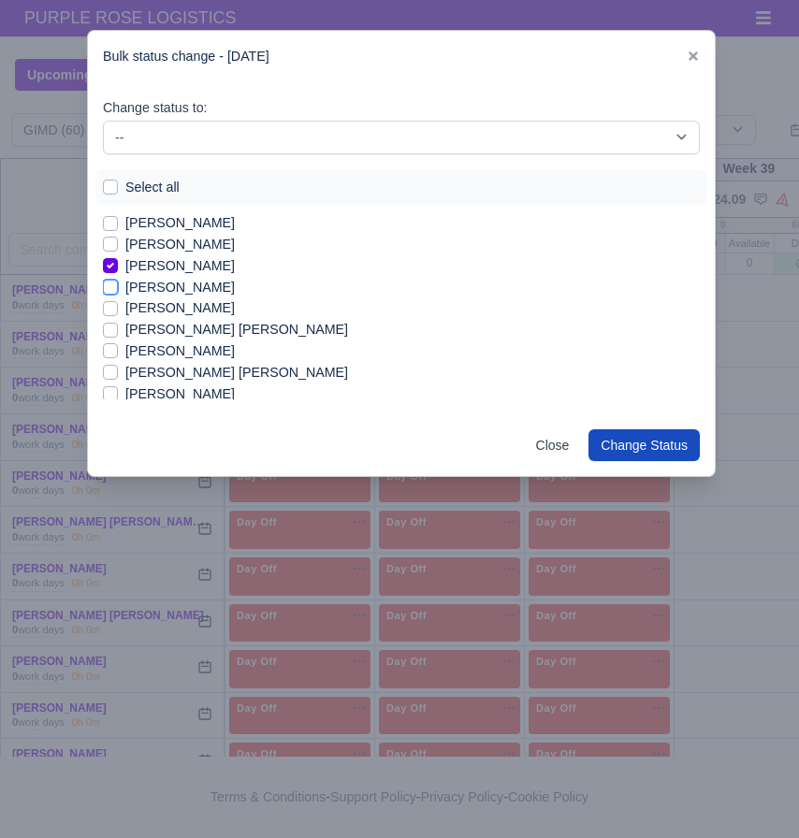
checkbox input "true"
click at [181, 312] on label "[PERSON_NAME]" at bounding box center [179, 309] width 109 height 22
click at [118, 312] on input "[PERSON_NAME]" at bounding box center [110, 305] width 15 height 15
checkbox input "true"
click at [182, 334] on label "[PERSON_NAME] [PERSON_NAME]" at bounding box center [236, 330] width 223 height 22
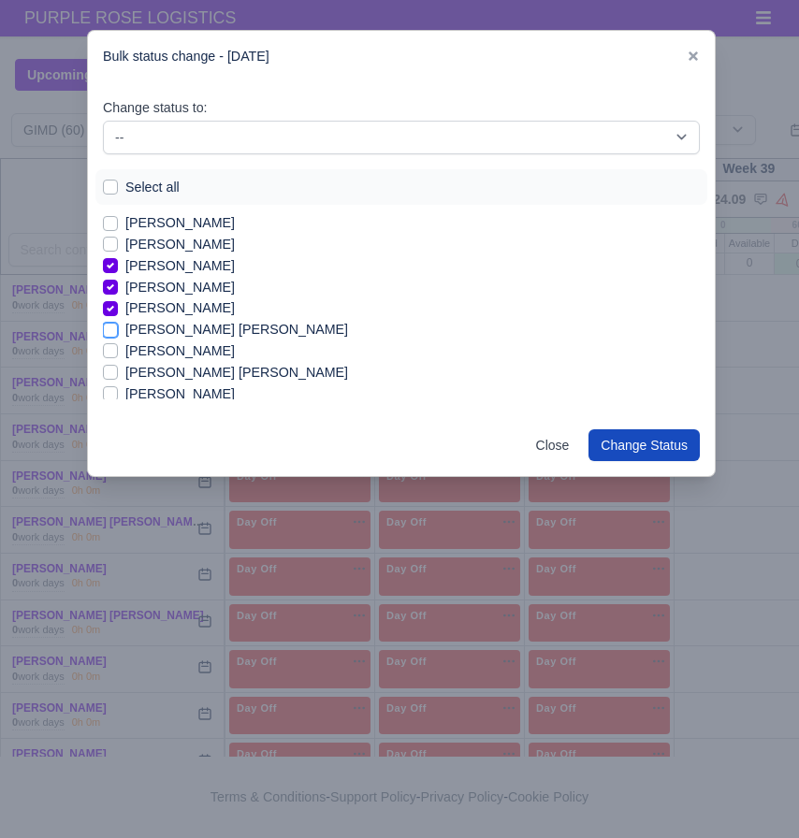
click at [118, 334] on input "[PERSON_NAME] [PERSON_NAME]" at bounding box center [110, 326] width 15 height 15
checkbox input "true"
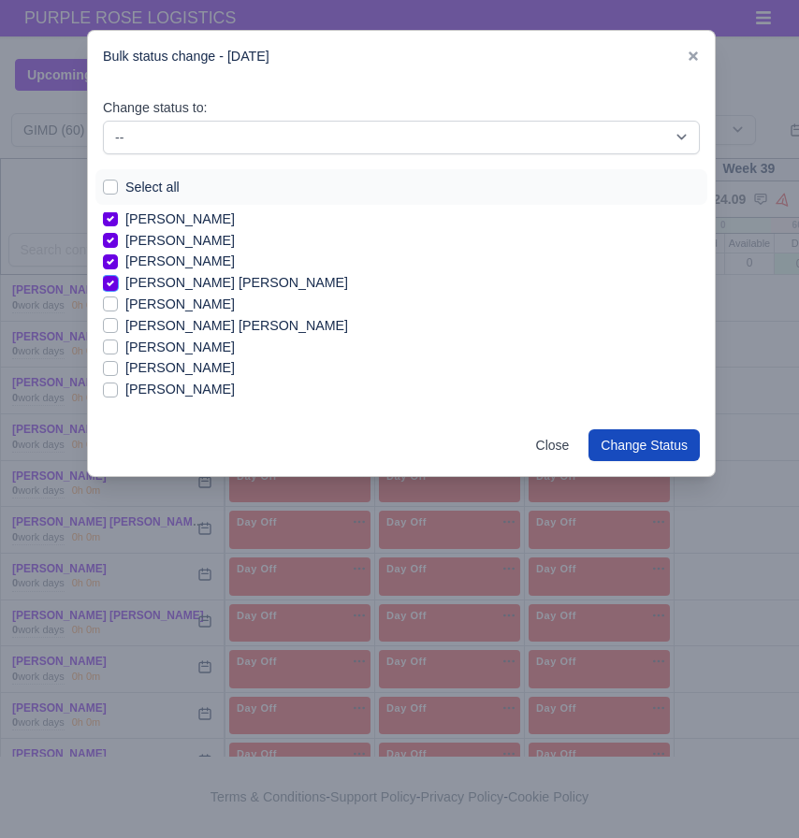
scroll to position [75, 0]
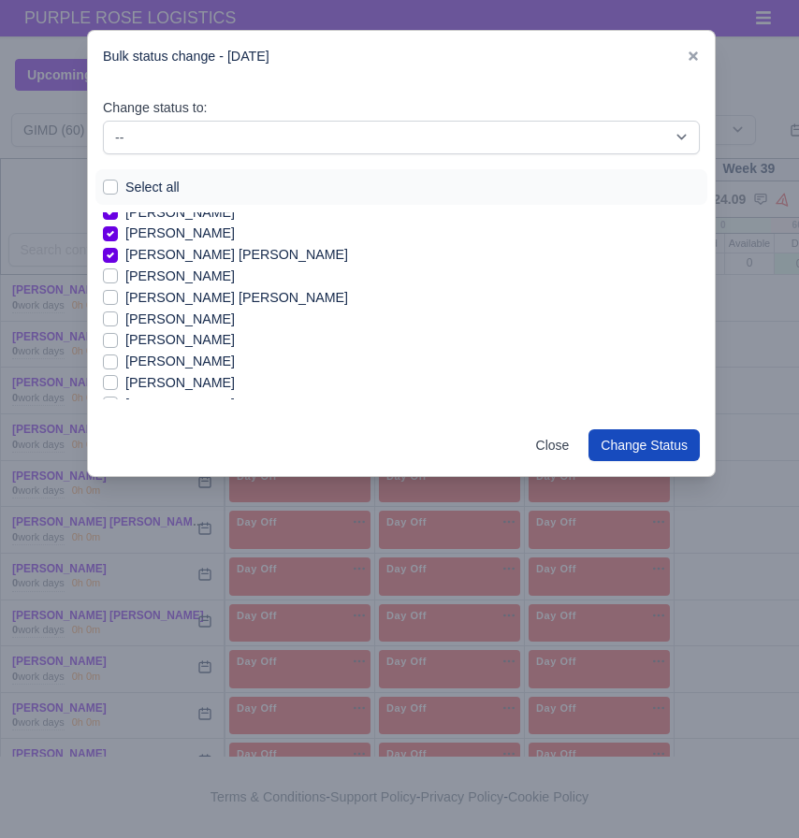
click at [189, 324] on label "[PERSON_NAME]" at bounding box center [179, 320] width 109 height 22
click at [118, 324] on input "[PERSON_NAME]" at bounding box center [110, 316] width 15 height 15
checkbox input "true"
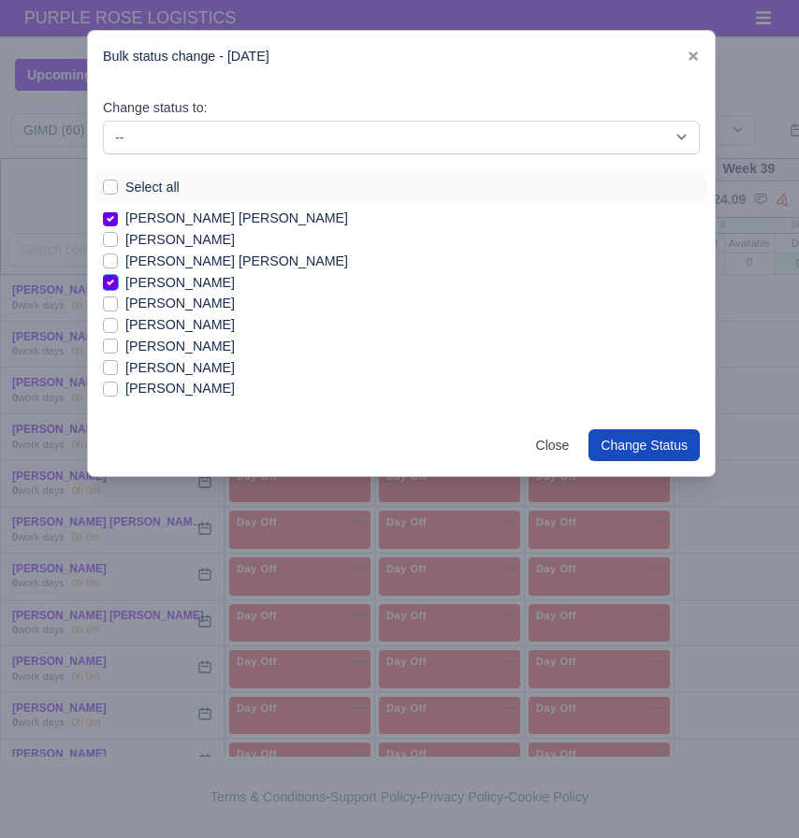
scroll to position [123, 0]
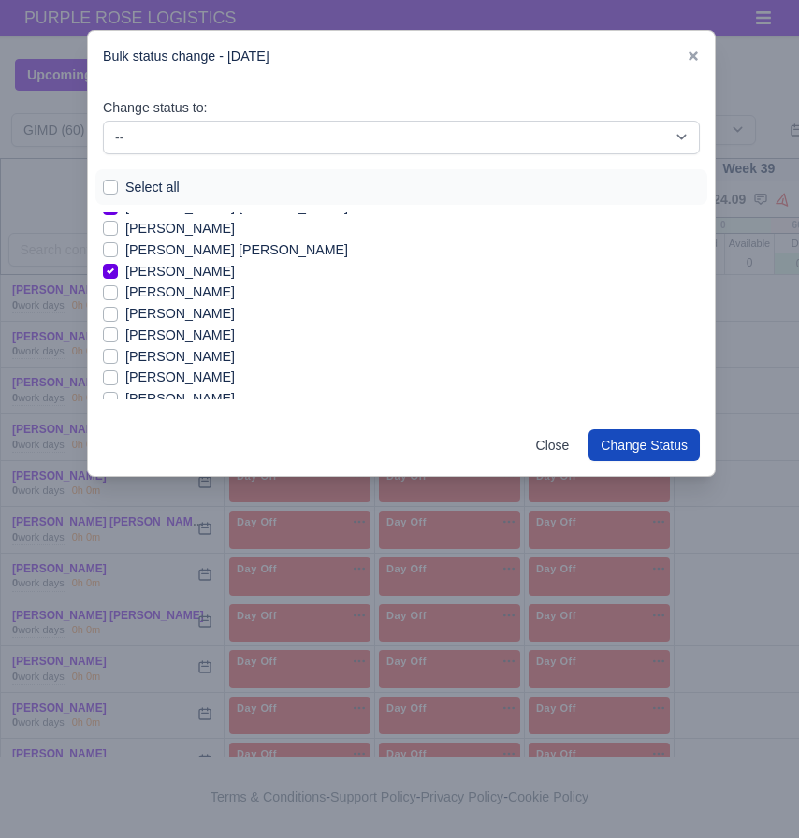
click at [182, 358] on label "[PERSON_NAME]" at bounding box center [179, 357] width 109 height 22
click at [118, 358] on input "[PERSON_NAME]" at bounding box center [110, 353] width 15 height 15
checkbox input "true"
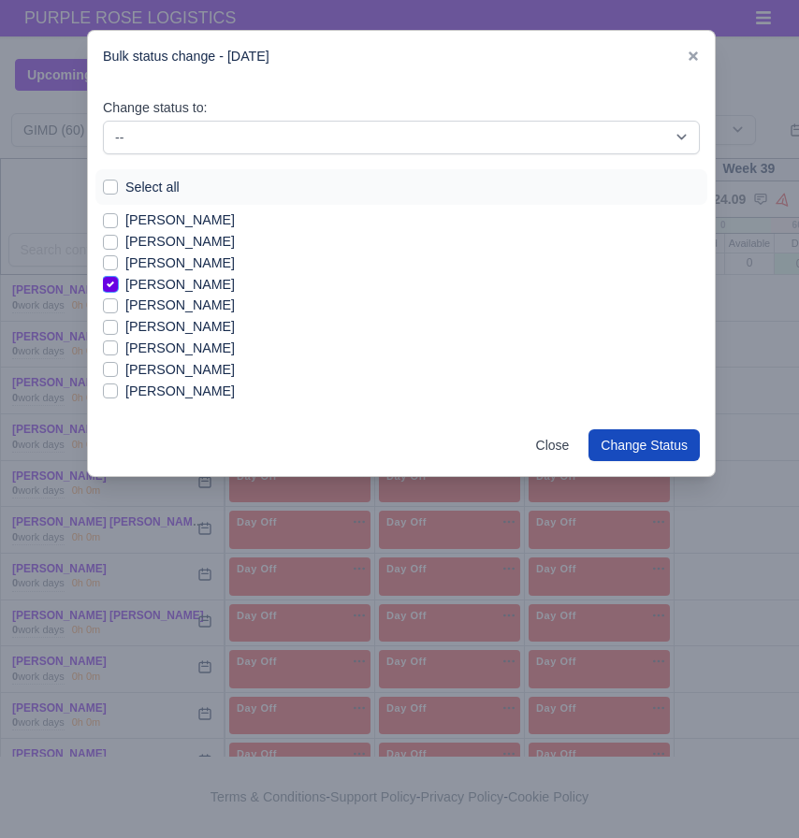
scroll to position [198, 0]
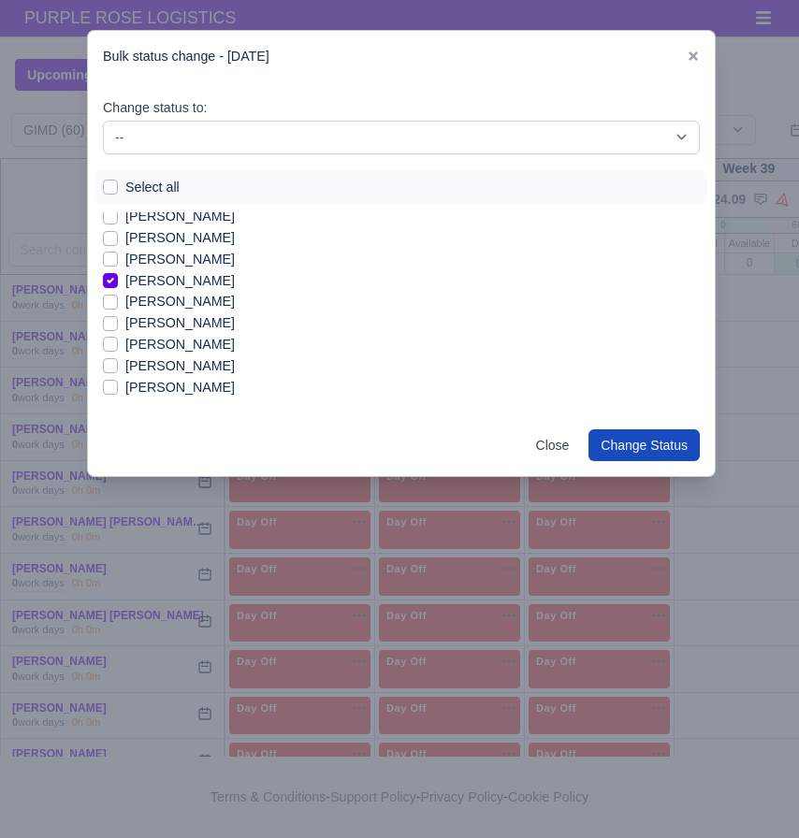
click at [186, 322] on label "[PERSON_NAME]" at bounding box center [179, 323] width 109 height 22
click at [118, 322] on input "[PERSON_NAME]" at bounding box center [110, 319] width 15 height 15
checkbox input "true"
click at [161, 307] on label "[PERSON_NAME]" at bounding box center [179, 302] width 109 height 22
click at [118, 306] on input "[PERSON_NAME]" at bounding box center [110, 298] width 15 height 15
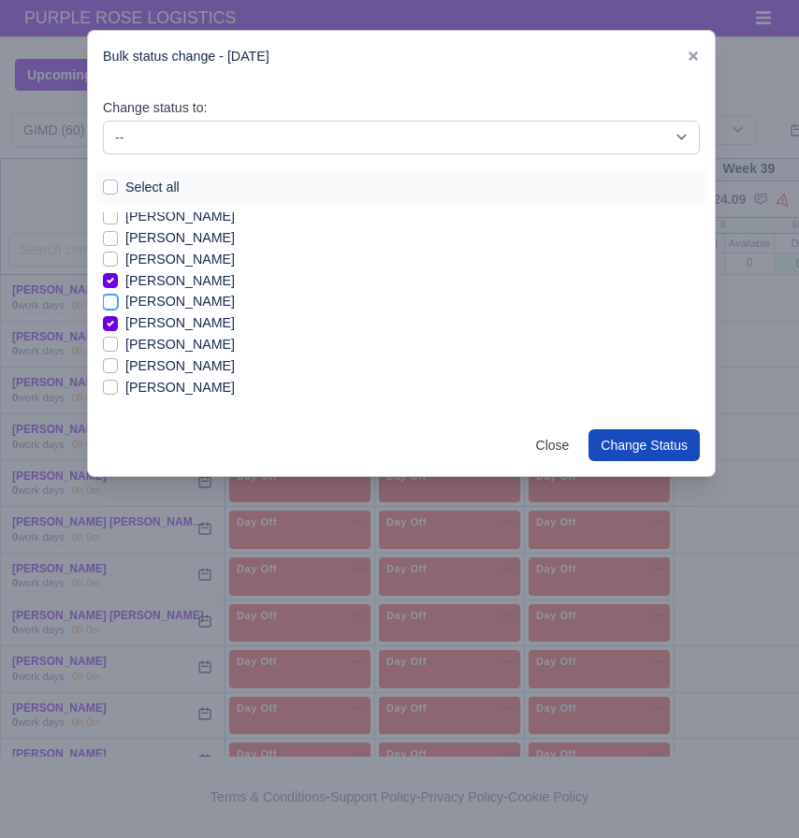
checkbox input "true"
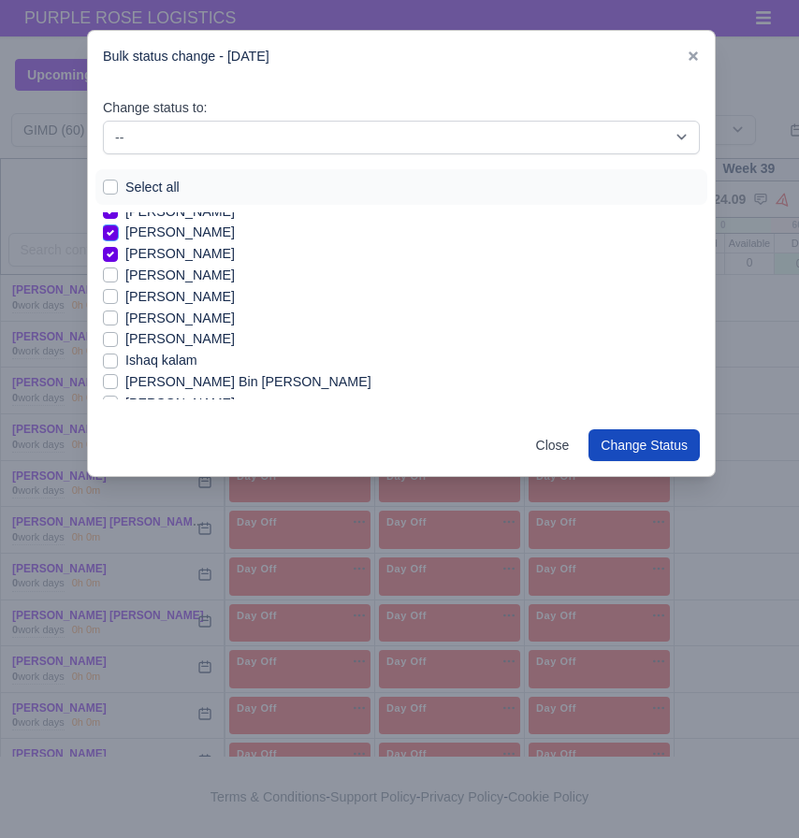
scroll to position [273, 0]
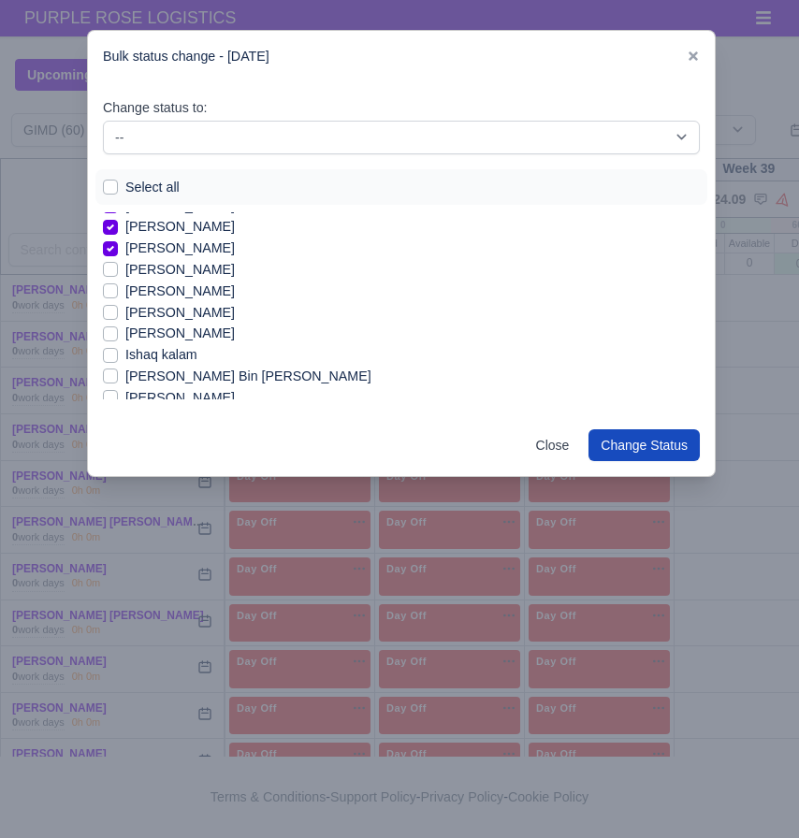
click at [175, 358] on label "Ishaq kalam" at bounding box center [161, 355] width 72 height 22
click at [118, 358] on input "Ishaq kalam" at bounding box center [110, 351] width 15 height 15
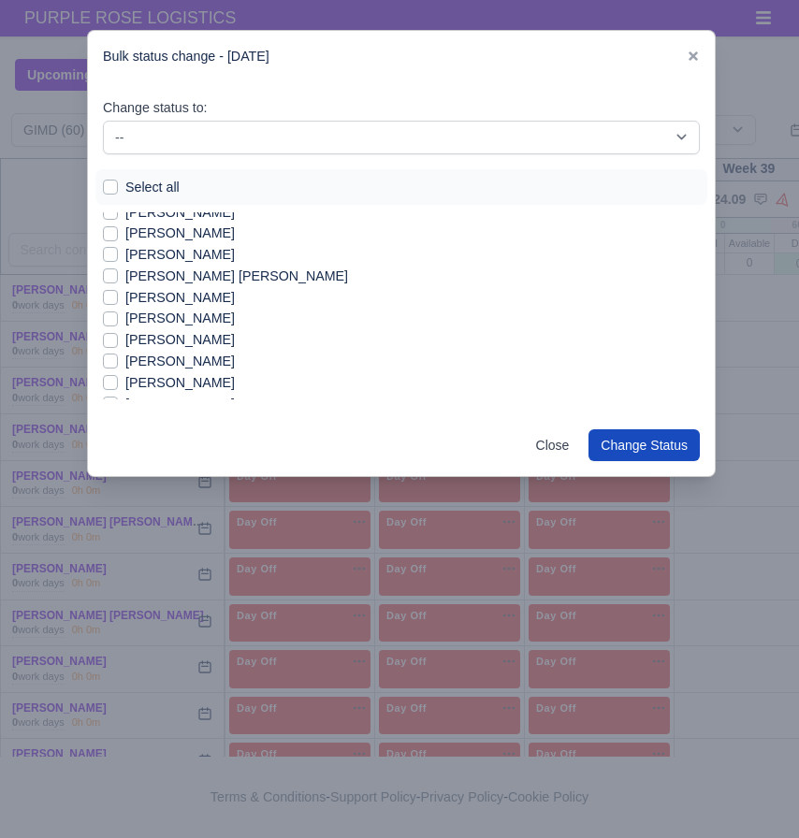
scroll to position [486, 0]
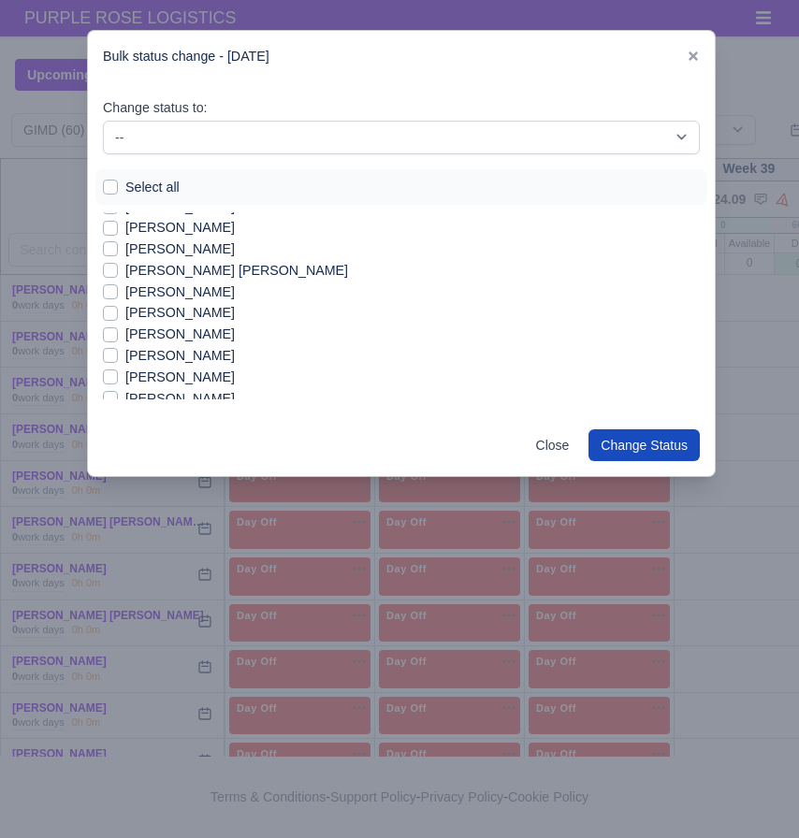
click at [166, 247] on label "[PERSON_NAME]" at bounding box center [179, 250] width 109 height 22
click at [118, 247] on input "[PERSON_NAME]" at bounding box center [110, 246] width 15 height 15
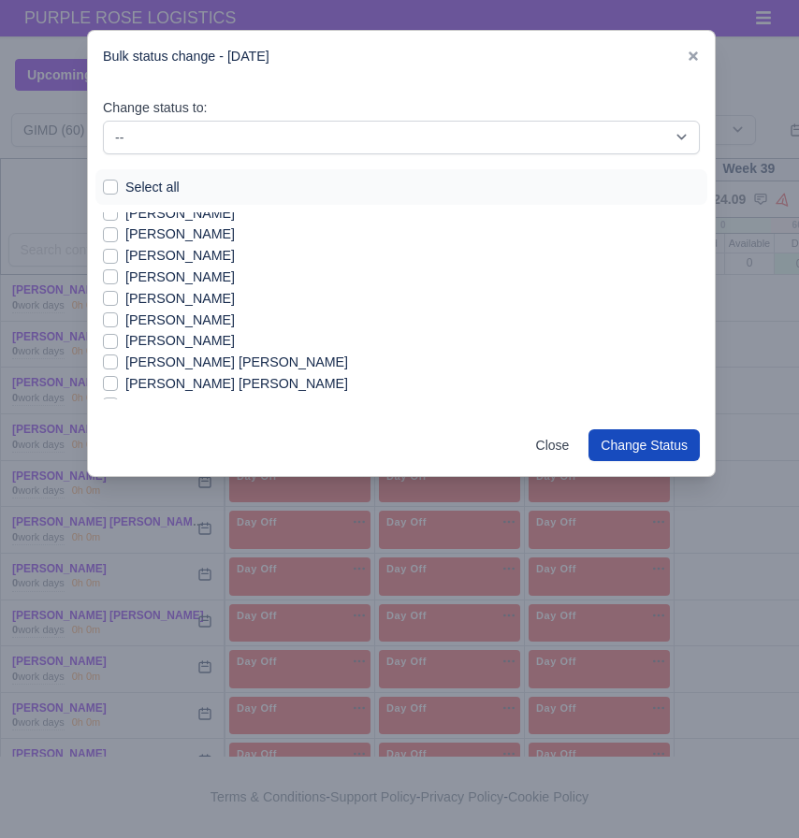
scroll to position [580, 0]
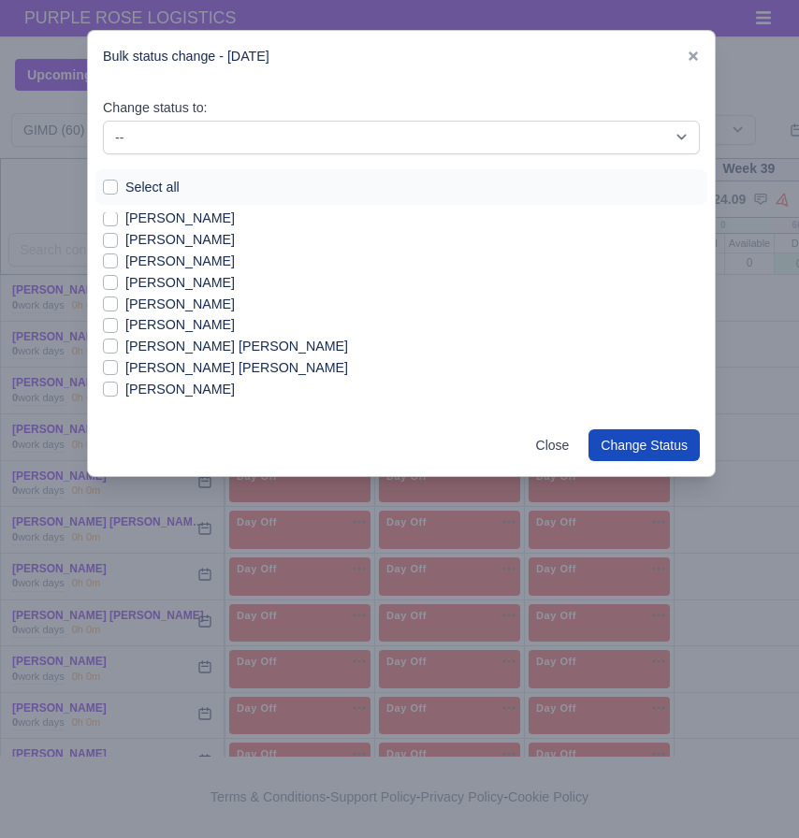
click at [173, 259] on label "[PERSON_NAME]" at bounding box center [179, 262] width 109 height 22
click at [118, 259] on input "[PERSON_NAME]" at bounding box center [110, 258] width 15 height 15
click at [235, 300] on label "[PERSON_NAME]" at bounding box center [179, 305] width 109 height 22
click at [118, 300] on input "[PERSON_NAME]" at bounding box center [110, 301] width 15 height 15
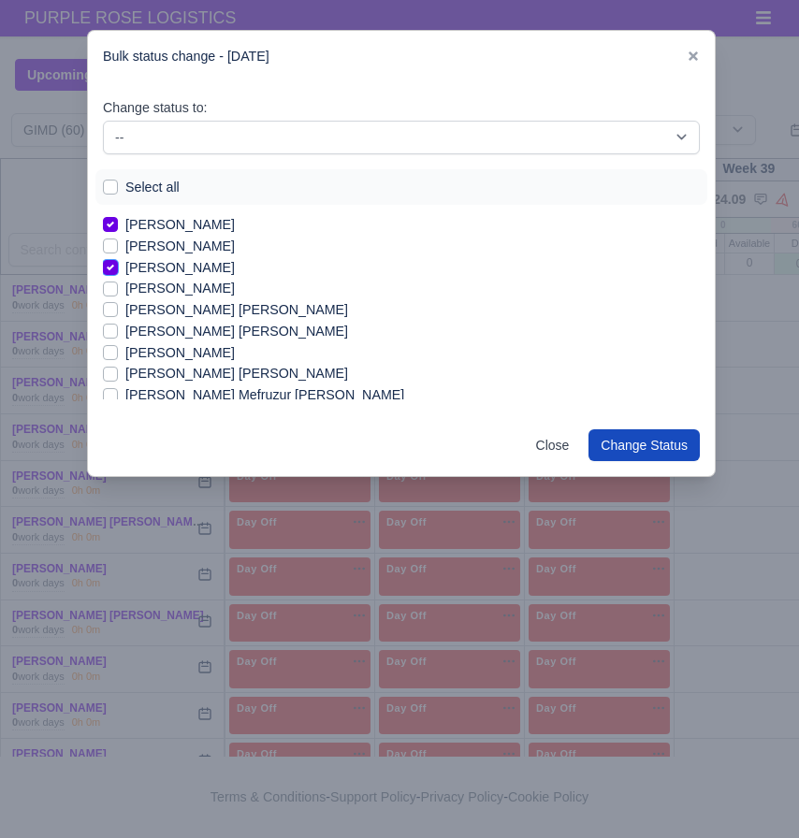
scroll to position [626, 0]
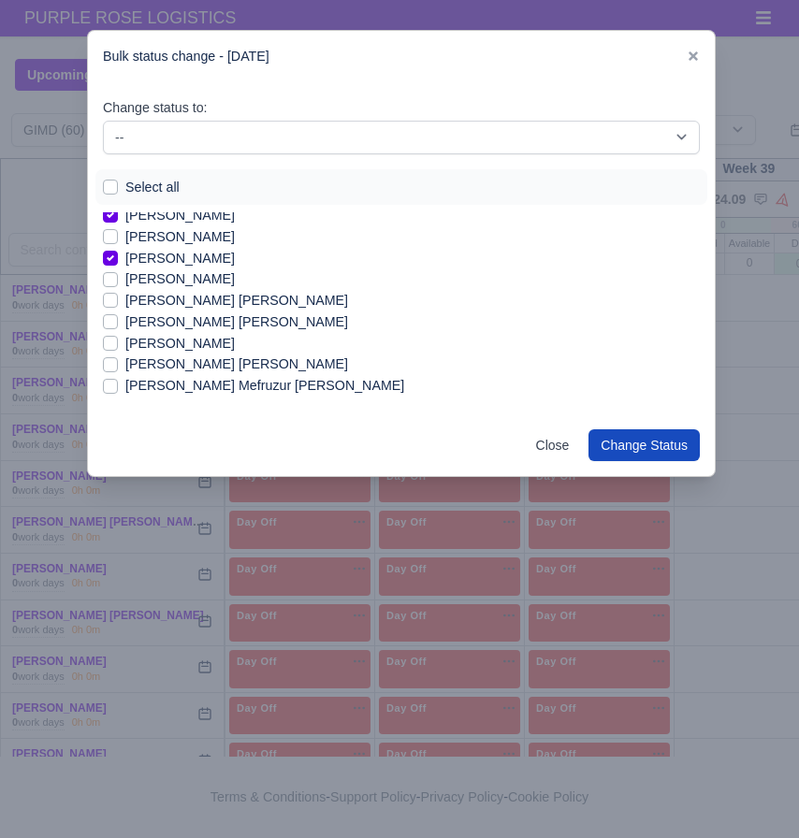
click at [248, 368] on label "[PERSON_NAME] [PERSON_NAME]" at bounding box center [236, 365] width 223 height 22
click at [118, 368] on input "[PERSON_NAME] [PERSON_NAME]" at bounding box center [110, 361] width 15 height 15
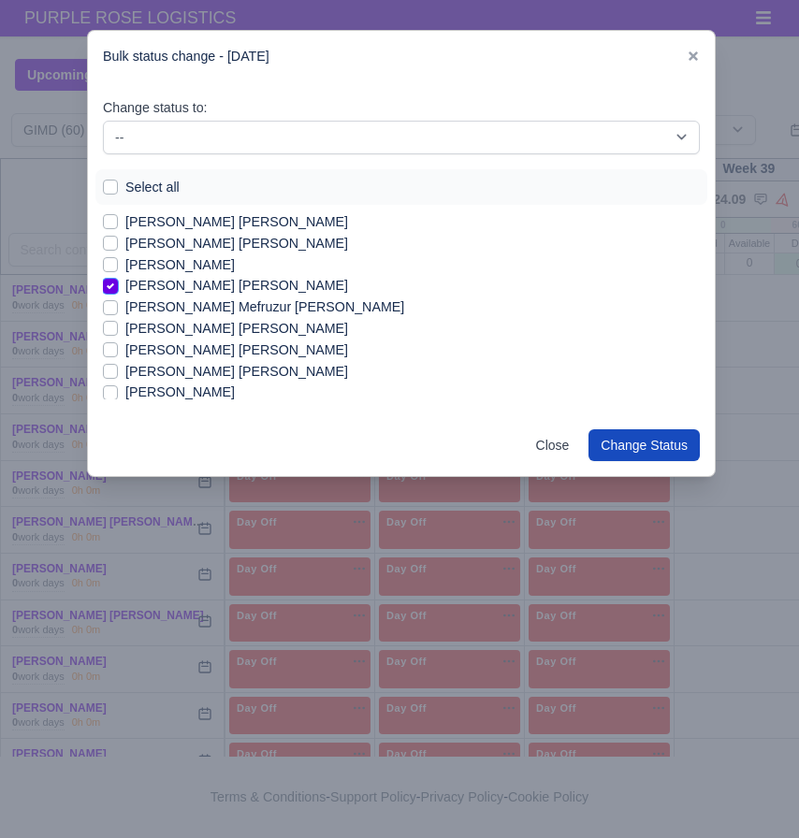
scroll to position [704, 0]
click at [292, 349] on label "[PERSON_NAME] [PERSON_NAME]" at bounding box center [236, 352] width 223 height 22
click at [118, 349] on input "[PERSON_NAME] [PERSON_NAME]" at bounding box center [110, 348] width 15 height 15
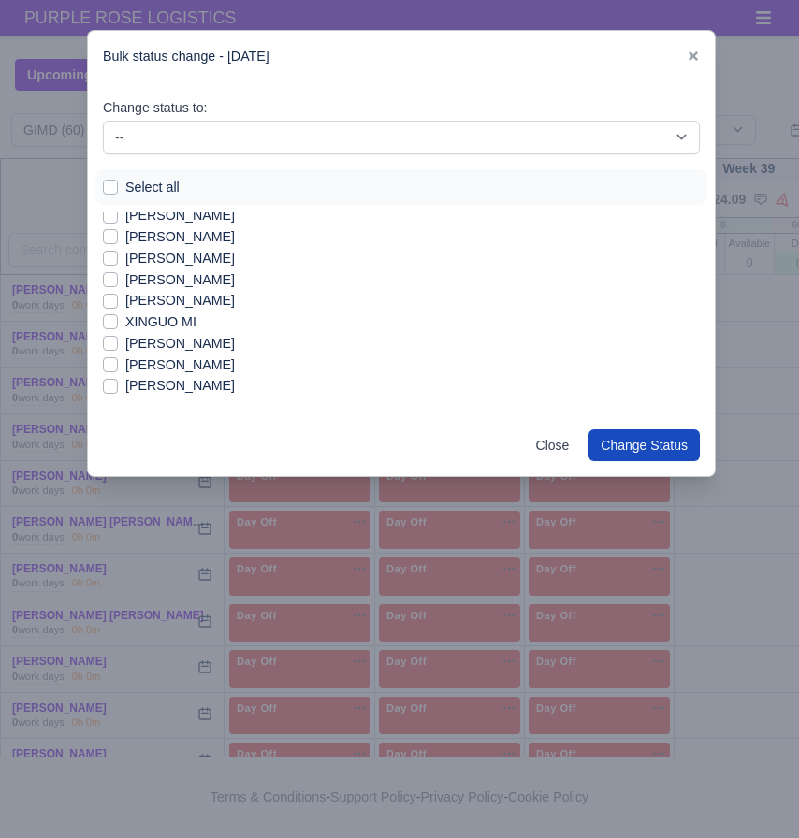
scroll to position [1106, 0]
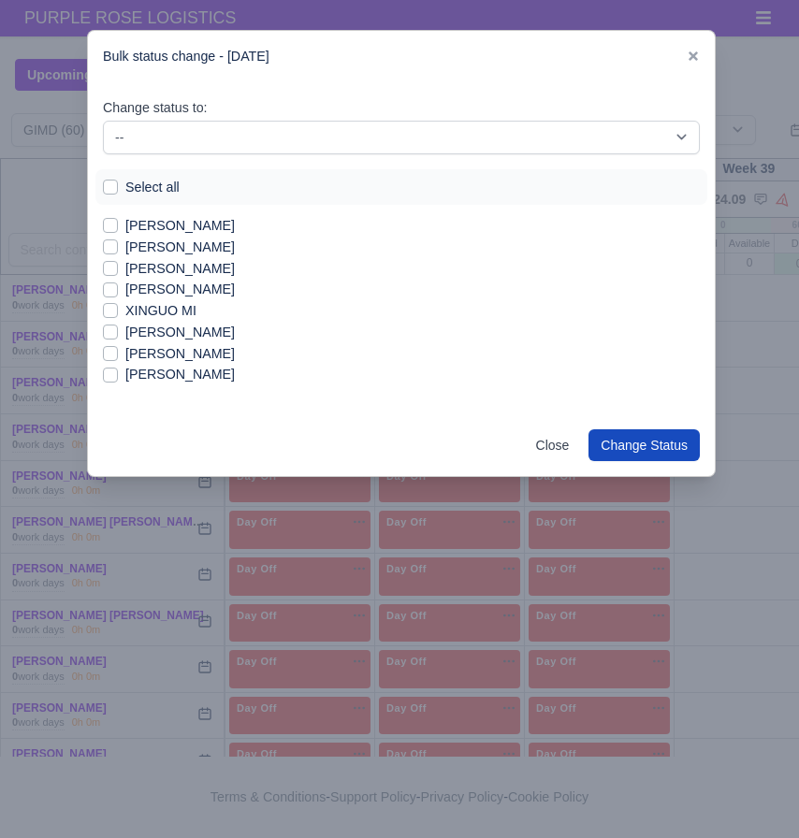
click at [165, 352] on label "[PERSON_NAME]" at bounding box center [179, 354] width 109 height 22
click at [118, 352] on input "[PERSON_NAME]" at bounding box center [110, 350] width 15 height 15
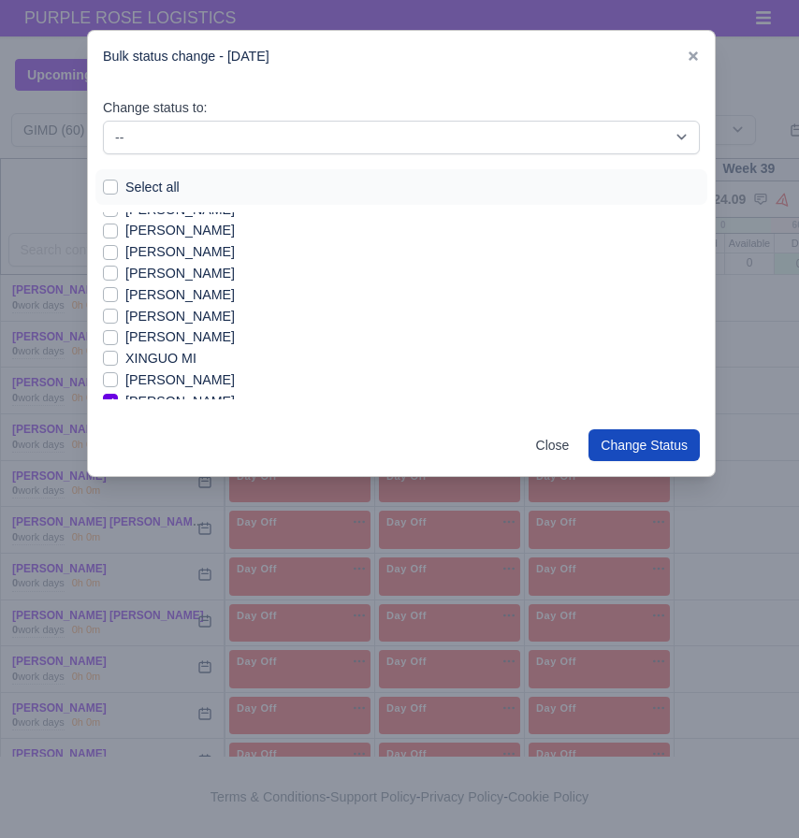
scroll to position [1057, 0]
click at [167, 290] on label "[PERSON_NAME]" at bounding box center [179, 296] width 109 height 22
click at [118, 290] on input "[PERSON_NAME]" at bounding box center [110, 292] width 15 height 15
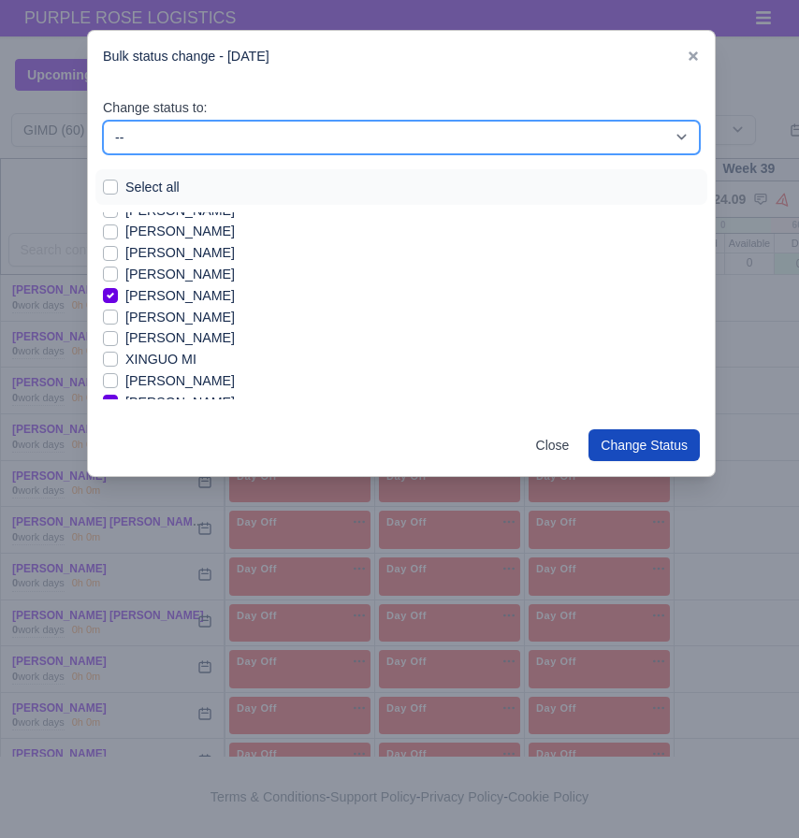
click at [244, 134] on select "-- Available Day Off Stand By Holiday In Office OSM Ridealong Nursery 1 Nursery…" at bounding box center [401, 138] width 597 height 34
click at [103, 121] on select "-- Available Day Off Stand By Holiday In Office OSM Ridealong Nursery 1 Nursery…" at bounding box center [401, 138] width 597 height 34
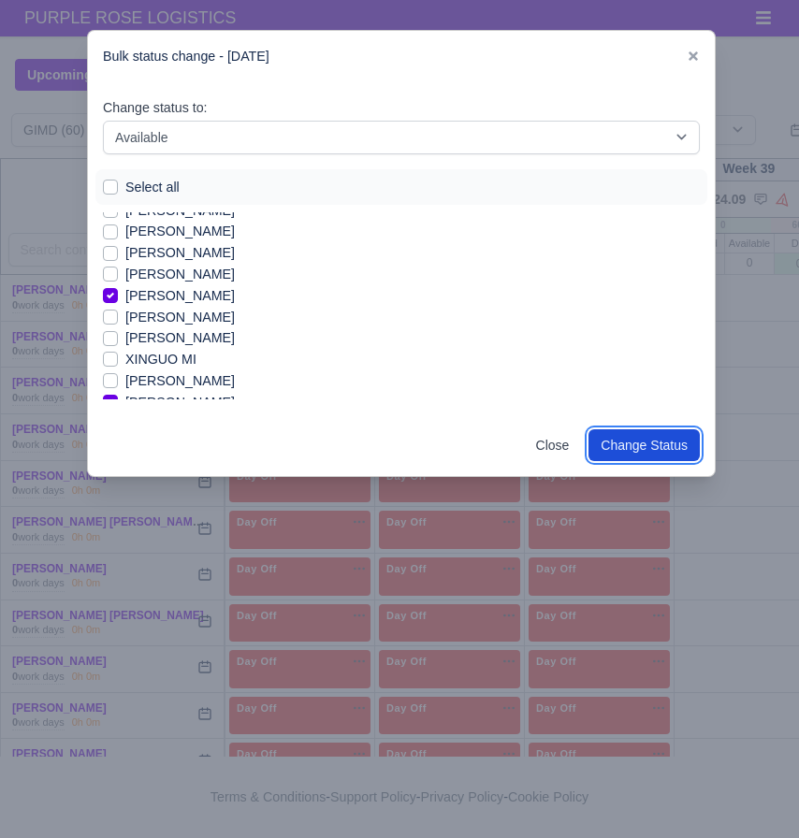
click at [635, 449] on button "Change Status" at bounding box center [643, 445] width 111 height 32
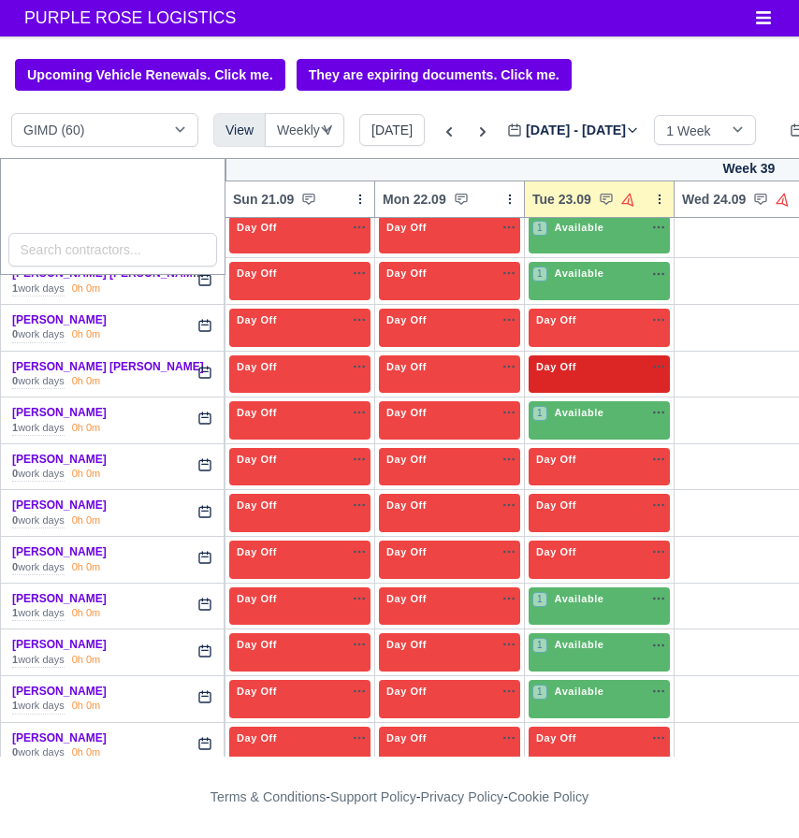
scroll to position [256, 0]
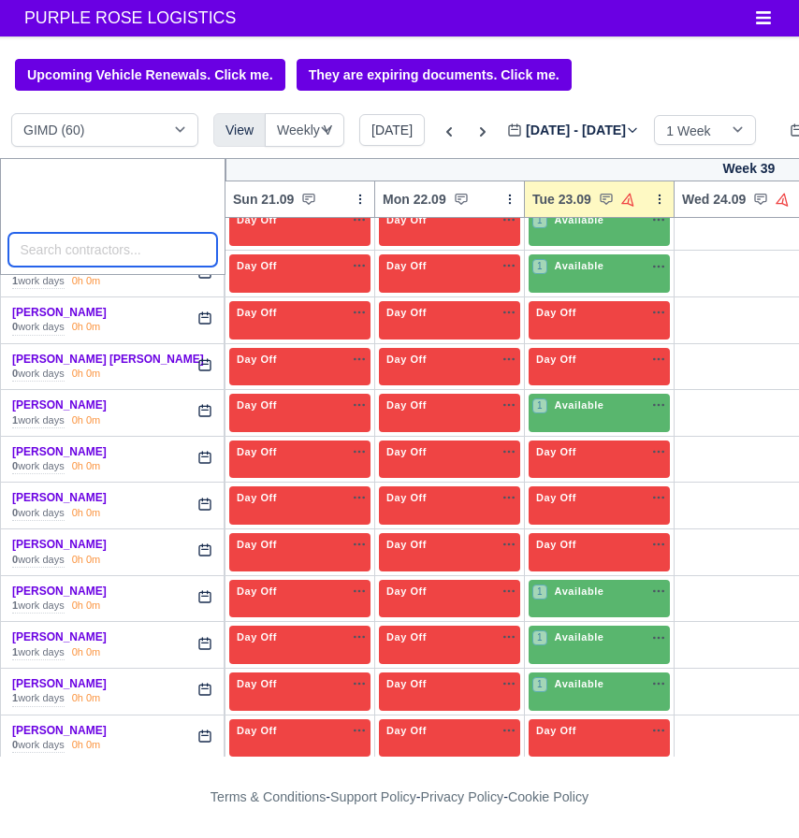
click at [162, 263] on input "search" at bounding box center [113, 250] width 210 height 34
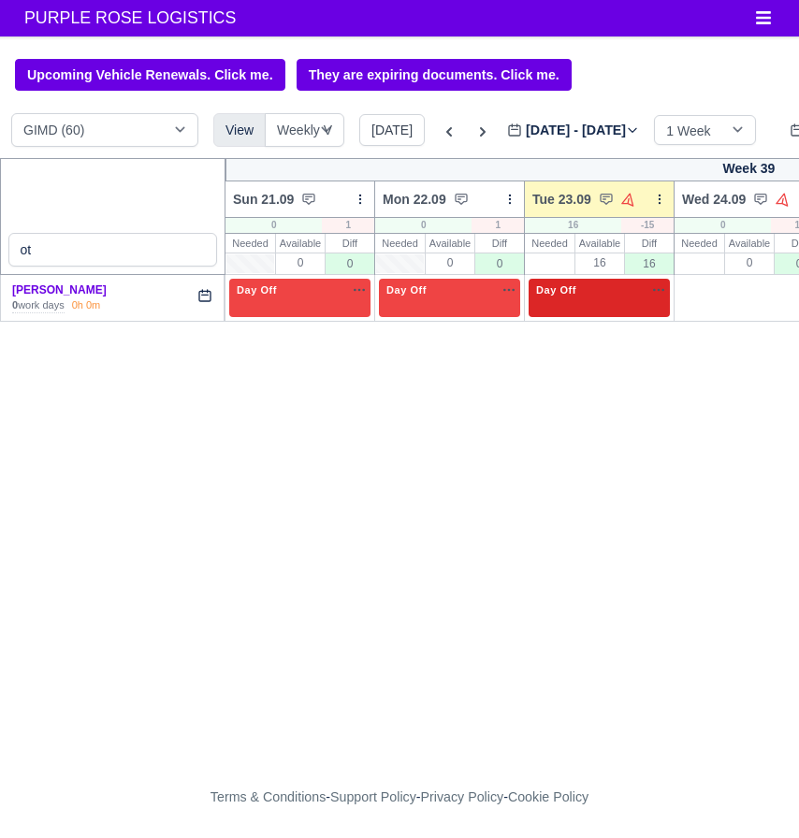
click at [590, 291] on div "Day Off Available" at bounding box center [599, 291] width 134 height 16
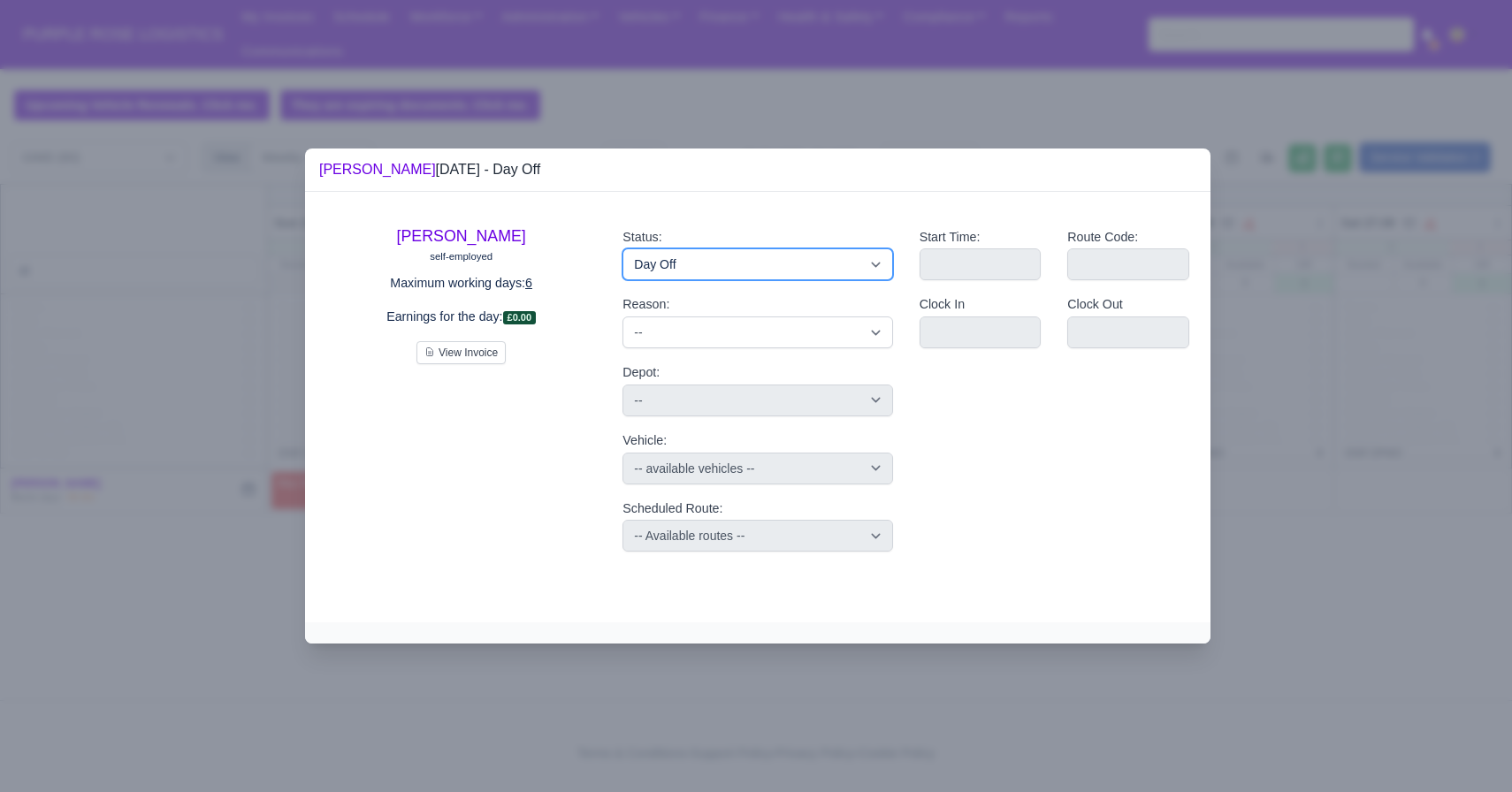
click at [698, 265] on select "Available Day Off Stand By Holiday Other Depot In Office OSM Ridealong Nursery …" at bounding box center [757, 265] width 269 height 32
click at [623, 249] on select "Available Day Off Stand By Holiday Other Depot In Office OSM Ridealong Nursery …" at bounding box center [757, 265] width 269 height 32
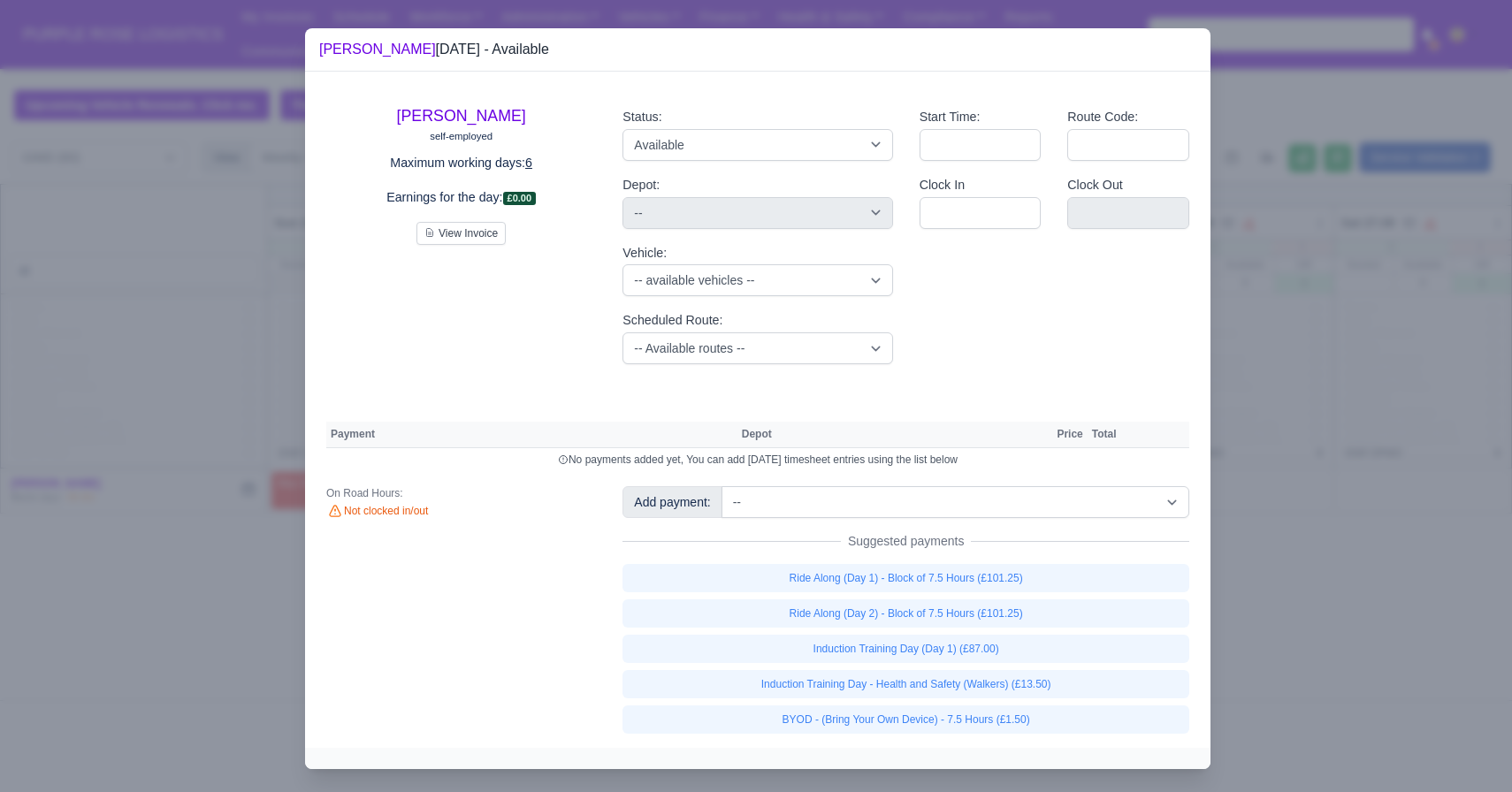
click at [569, 88] on div "[PERSON_NAME] self-employed Maximum working days: 6 Earnings for the day: £0.00…" at bounding box center [758, 410] width 905 height 677
click at [227, 108] on div at bounding box center [756, 396] width 1512 height 792
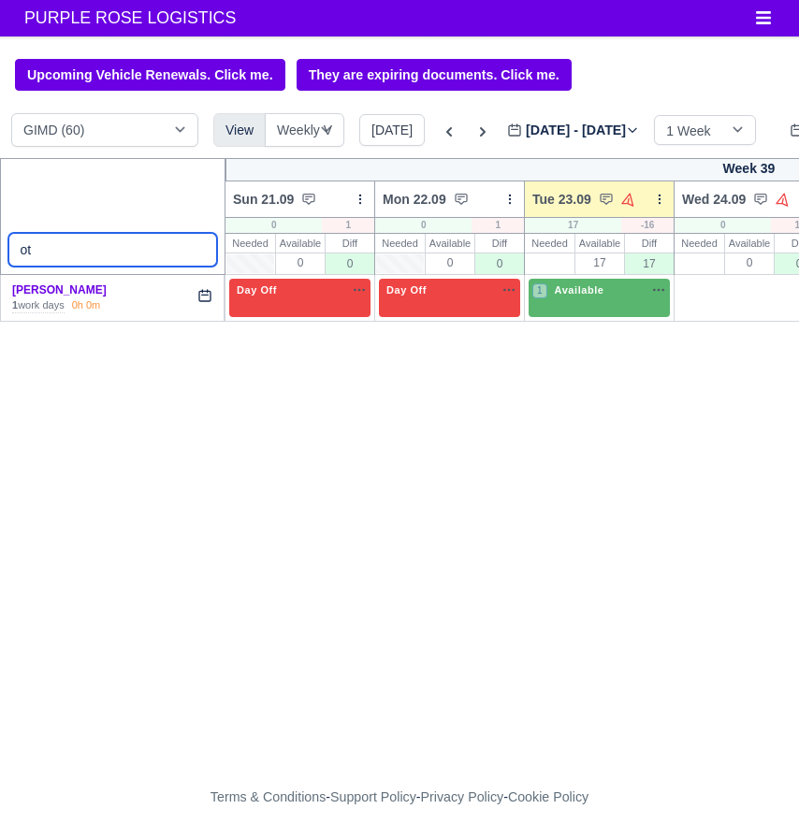
click at [195, 253] on input "ot" at bounding box center [113, 250] width 210 height 34
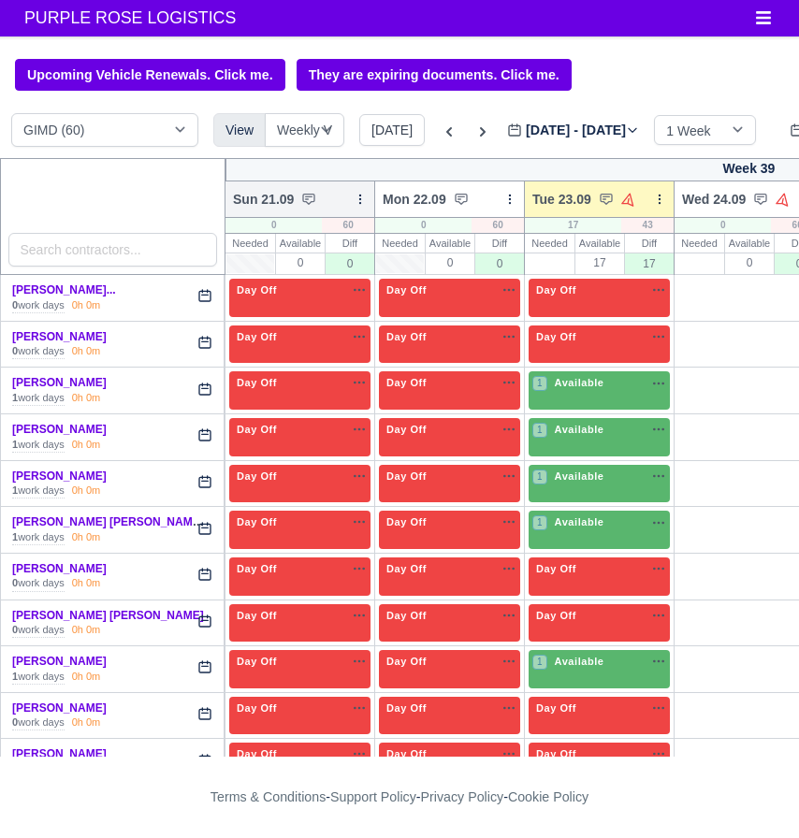
click at [357, 204] on icon at bounding box center [360, 199] width 13 height 13
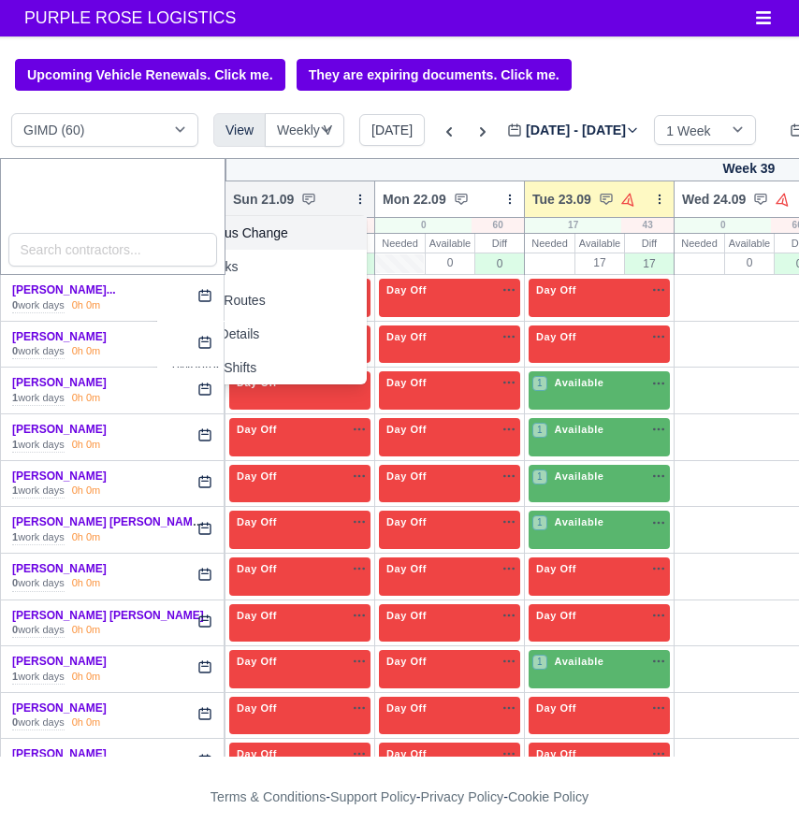
click at [284, 243] on link "Bulk Status Change" at bounding box center [262, 233] width 210 height 34
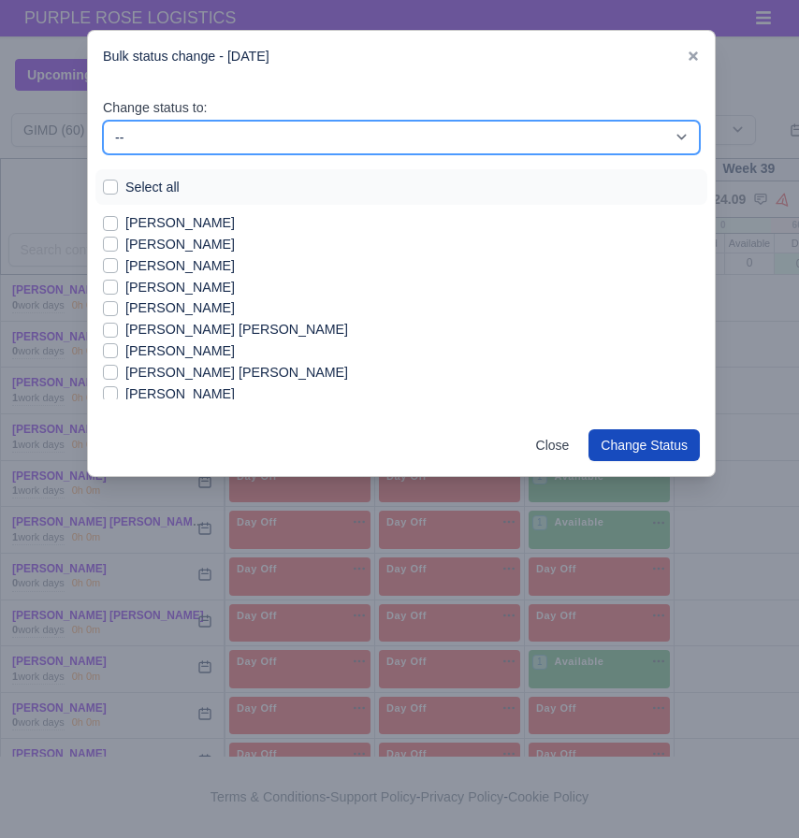
click at [342, 128] on select "-- Available Day Off Stand By Holiday In Office OSM Ridealong Nursery 1 Nursery…" at bounding box center [401, 138] width 597 height 34
click at [103, 121] on select "-- Available Day Off Stand By Holiday In Office OSM Ridealong Nursery 1 Nursery…" at bounding box center [401, 138] width 597 height 34
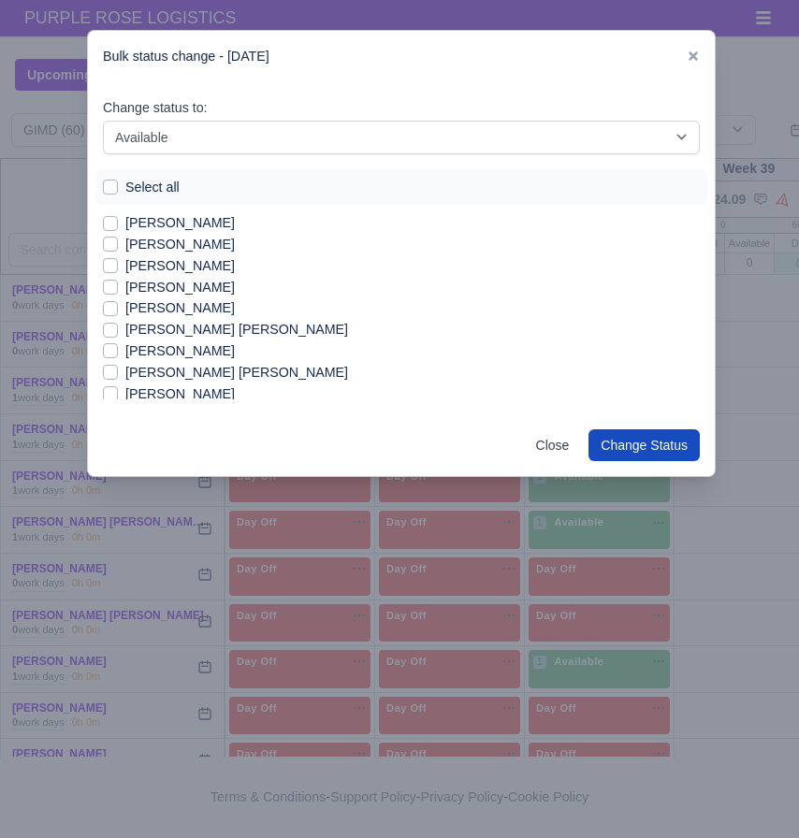
click at [181, 288] on label "[PERSON_NAME]" at bounding box center [179, 288] width 109 height 22
click at [118, 288] on input "[PERSON_NAME]" at bounding box center [110, 284] width 15 height 15
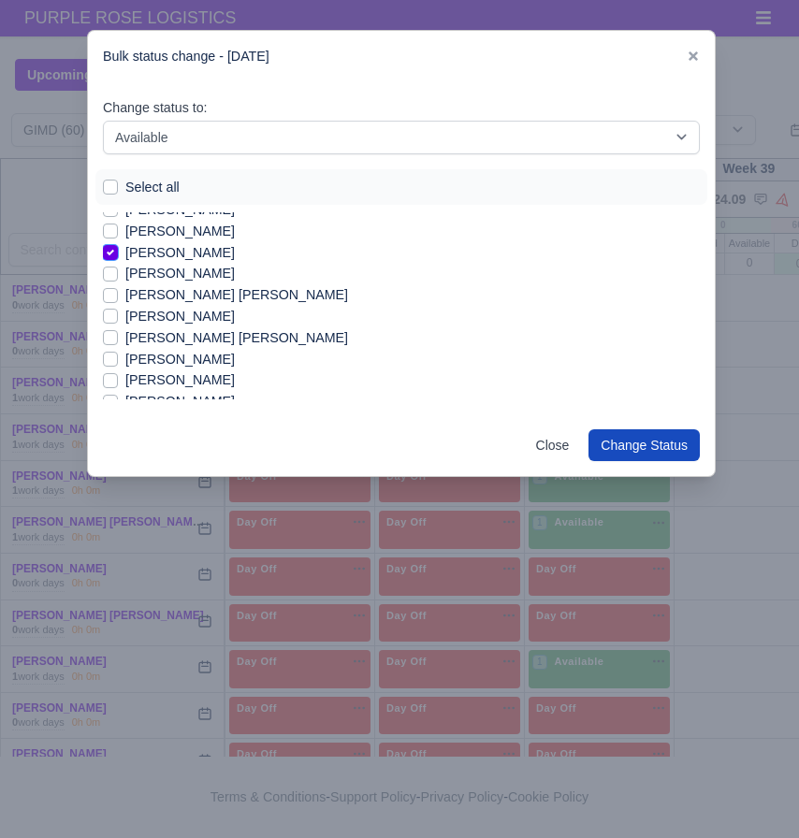
scroll to position [36, 0]
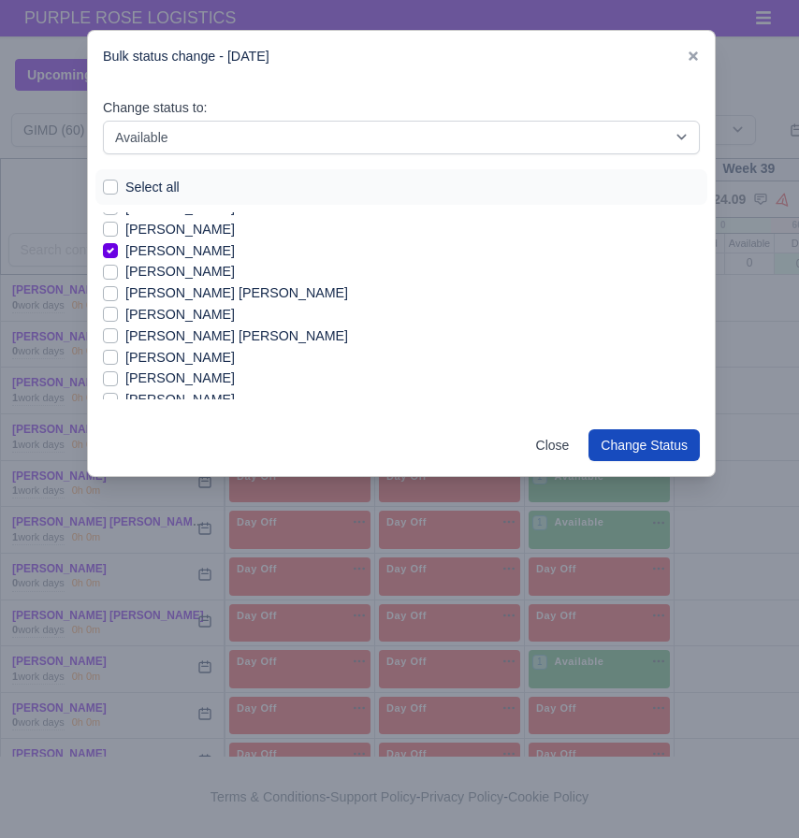
click at [196, 359] on label "[PERSON_NAME]" at bounding box center [179, 358] width 109 height 22
click at [118, 359] on input "[PERSON_NAME]" at bounding box center [110, 354] width 15 height 15
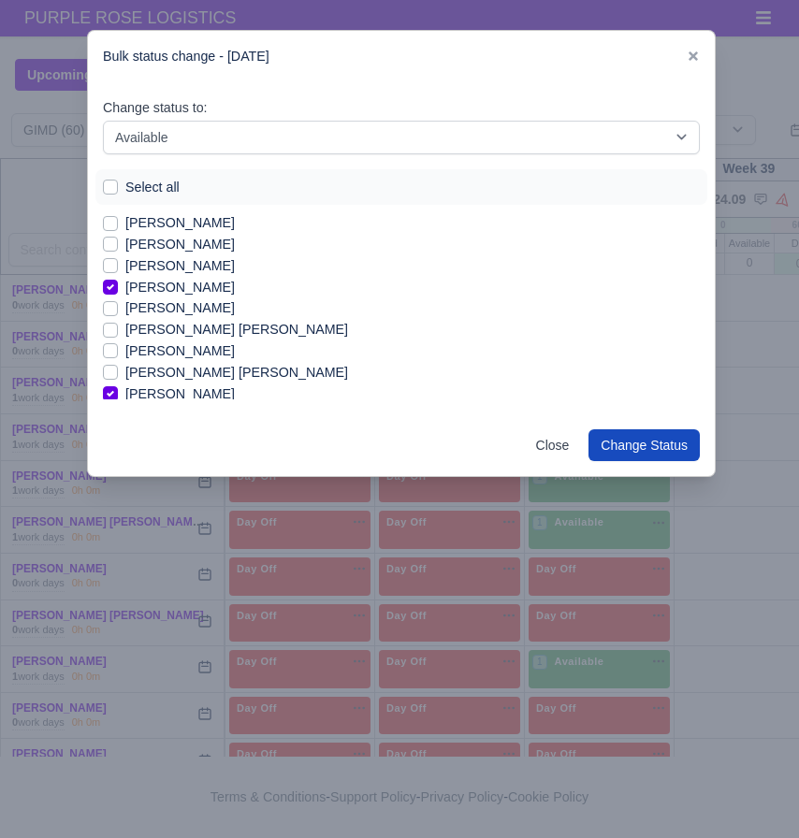
click at [196, 244] on label "[PERSON_NAME]" at bounding box center [179, 245] width 109 height 22
click at [118, 244] on input "[PERSON_NAME]" at bounding box center [110, 241] width 15 height 15
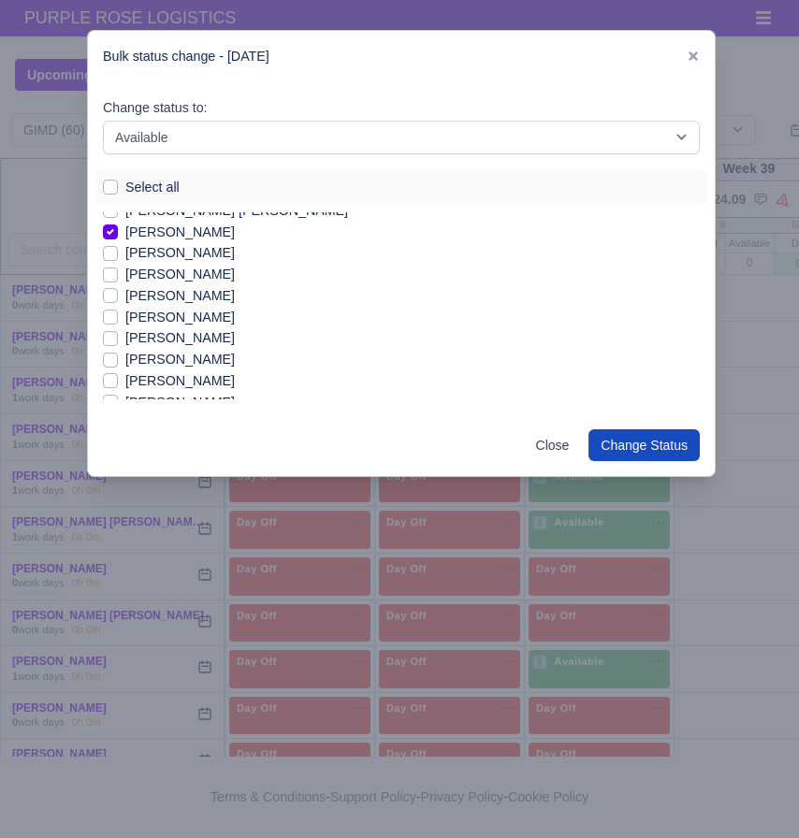
scroll to position [193, 0]
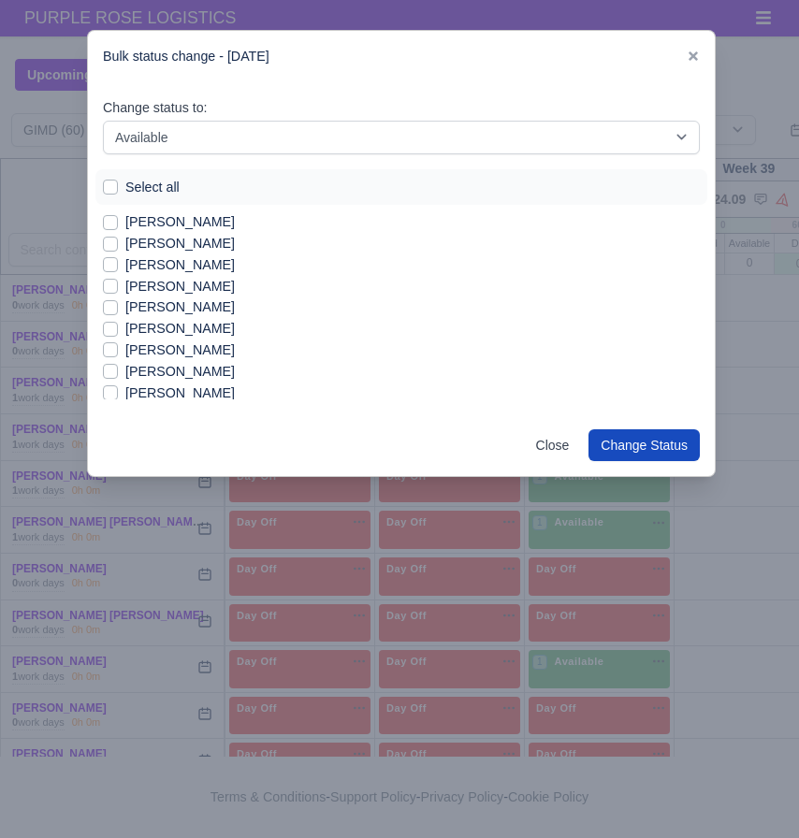
click at [152, 307] on label "[PERSON_NAME]" at bounding box center [179, 308] width 109 height 22
click at [118, 307] on input "[PERSON_NAME]" at bounding box center [110, 304] width 15 height 15
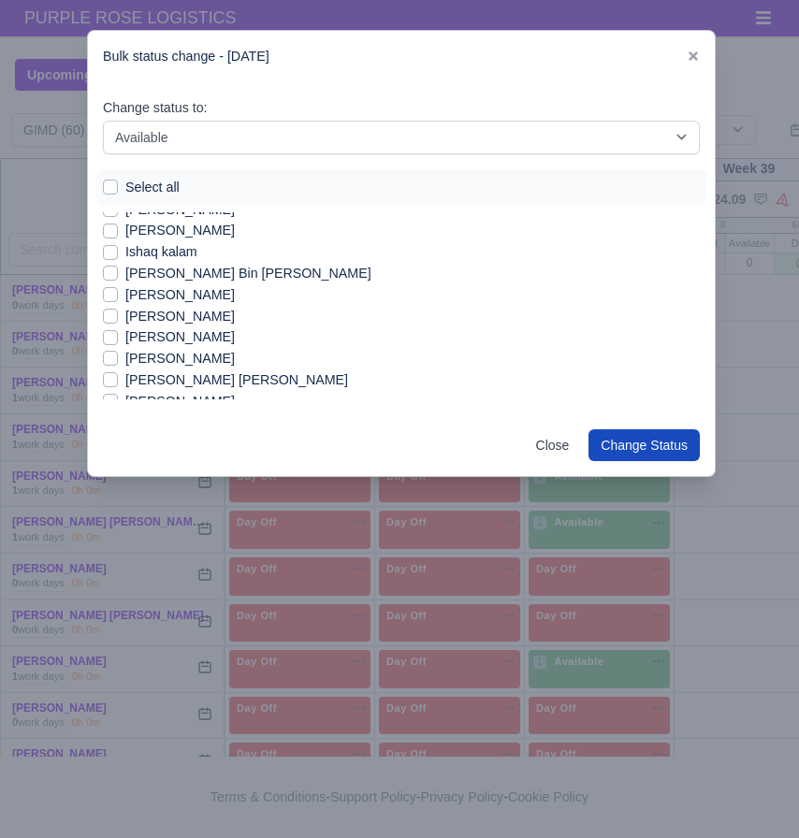
scroll to position [419, 0]
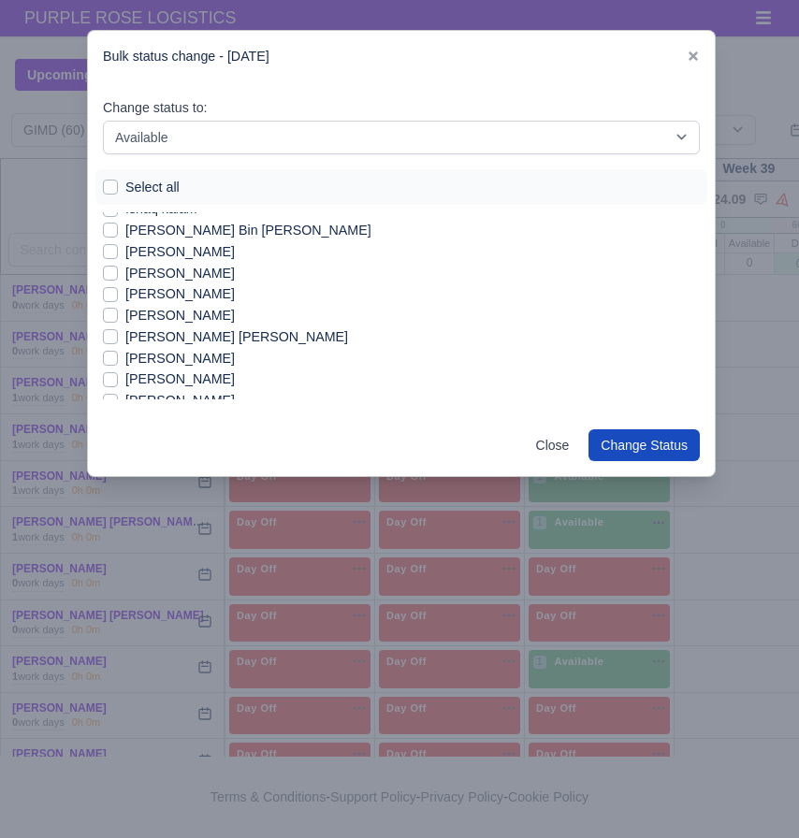
click at [164, 319] on label "[PERSON_NAME]" at bounding box center [179, 316] width 109 height 22
click at [118, 319] on input "[PERSON_NAME]" at bounding box center [110, 312] width 15 height 15
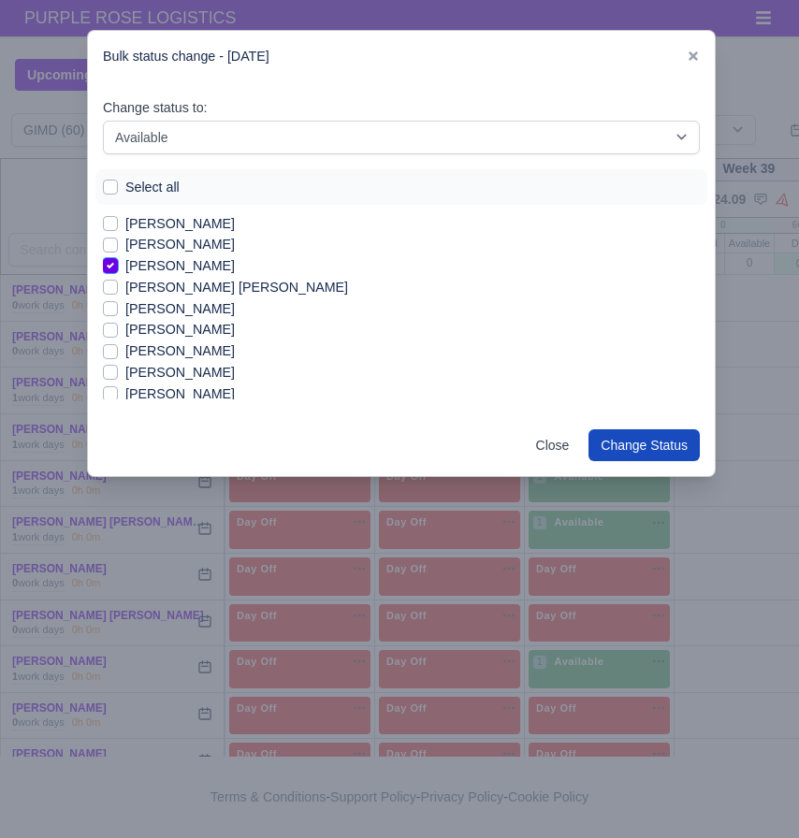
scroll to position [486, 0]
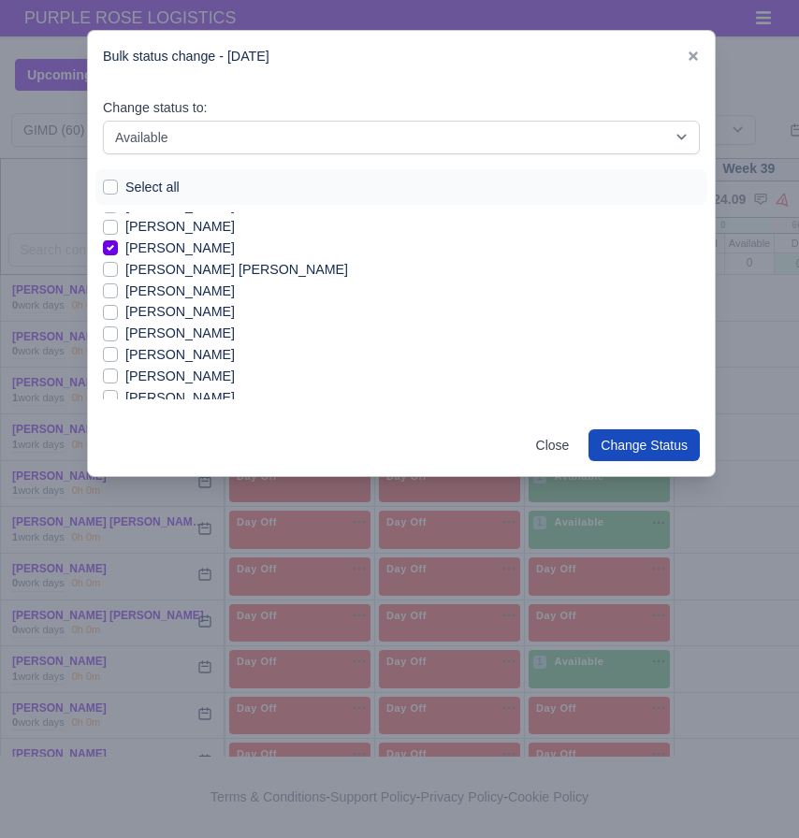
click at [215, 339] on label "[PERSON_NAME]" at bounding box center [179, 334] width 109 height 22
click at [118, 338] on input "[PERSON_NAME]" at bounding box center [110, 330] width 15 height 15
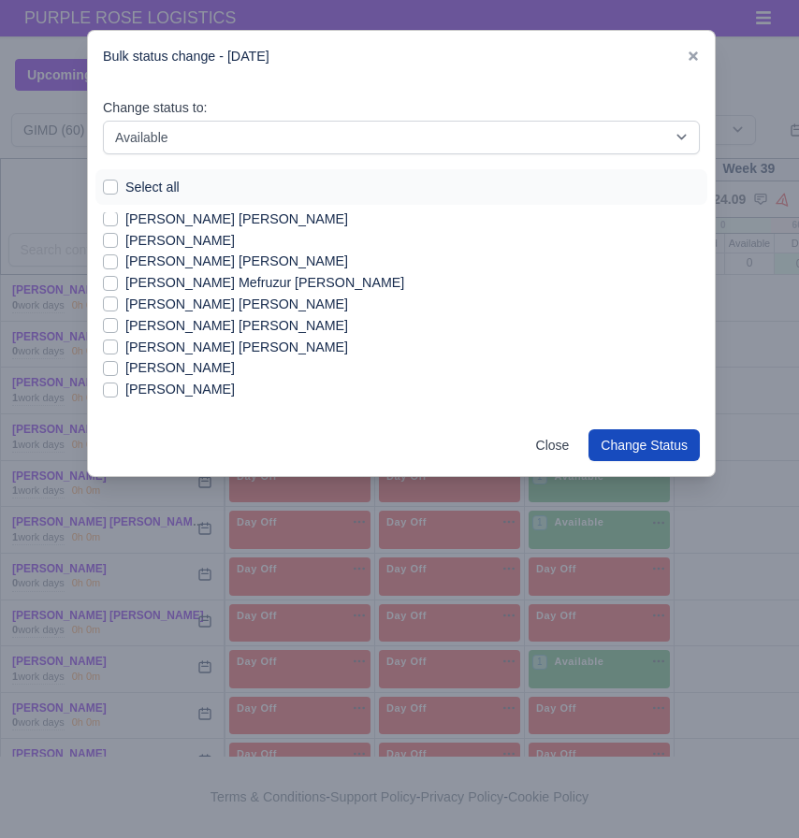
scroll to position [736, 0]
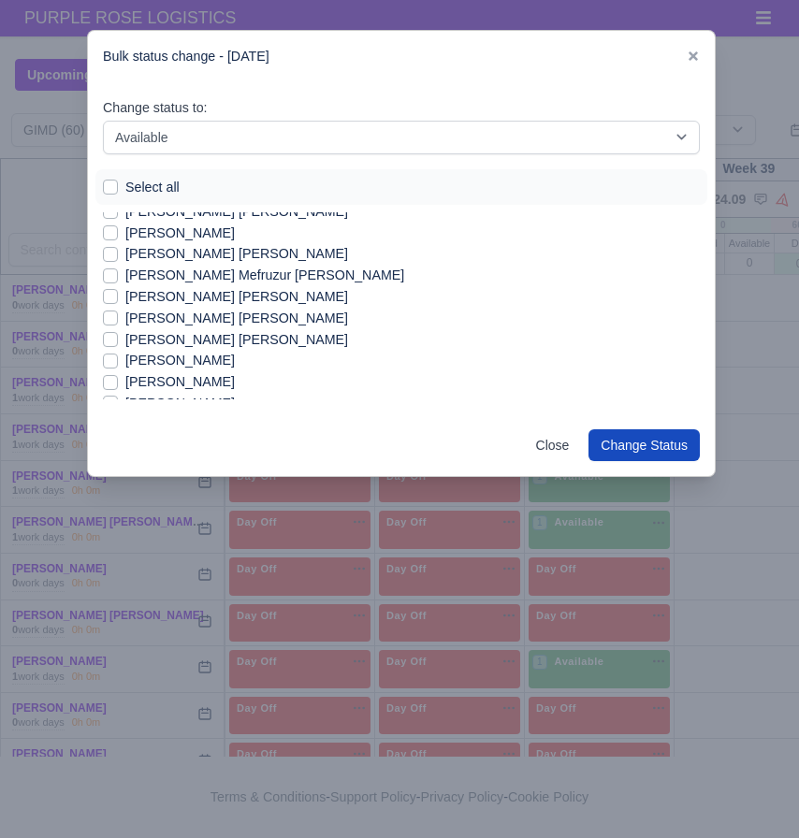
click at [247, 336] on label "[PERSON_NAME] [PERSON_NAME]" at bounding box center [236, 340] width 223 height 22
click at [118, 336] on input "[PERSON_NAME] [PERSON_NAME]" at bounding box center [110, 336] width 15 height 15
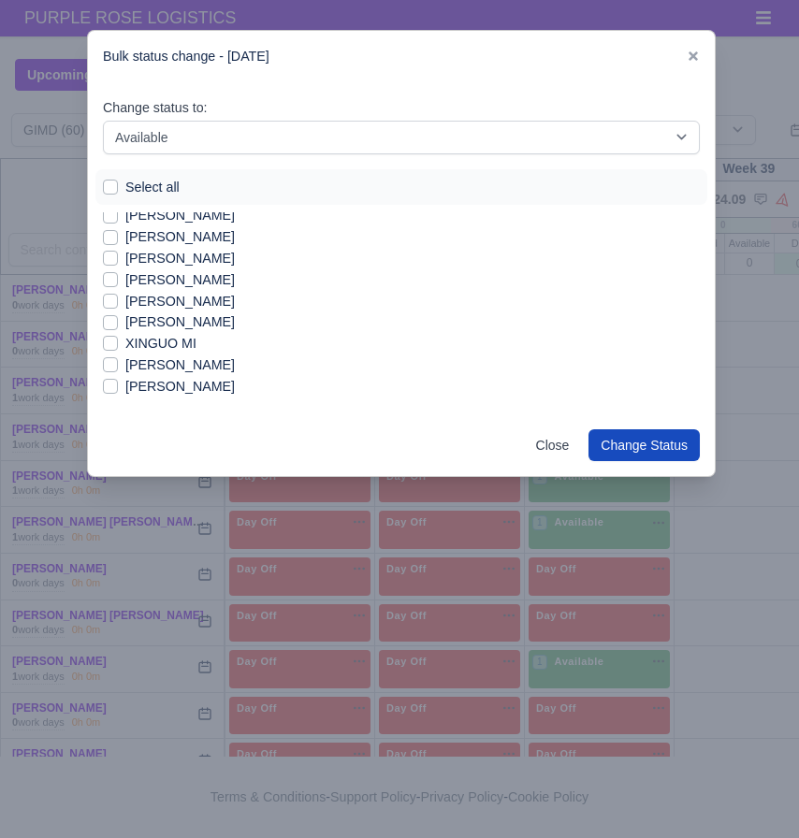
scroll to position [1071, 0]
click at [172, 283] on label "[PERSON_NAME]" at bounding box center [179, 282] width 109 height 22
click at [118, 283] on input "[PERSON_NAME]" at bounding box center [110, 278] width 15 height 15
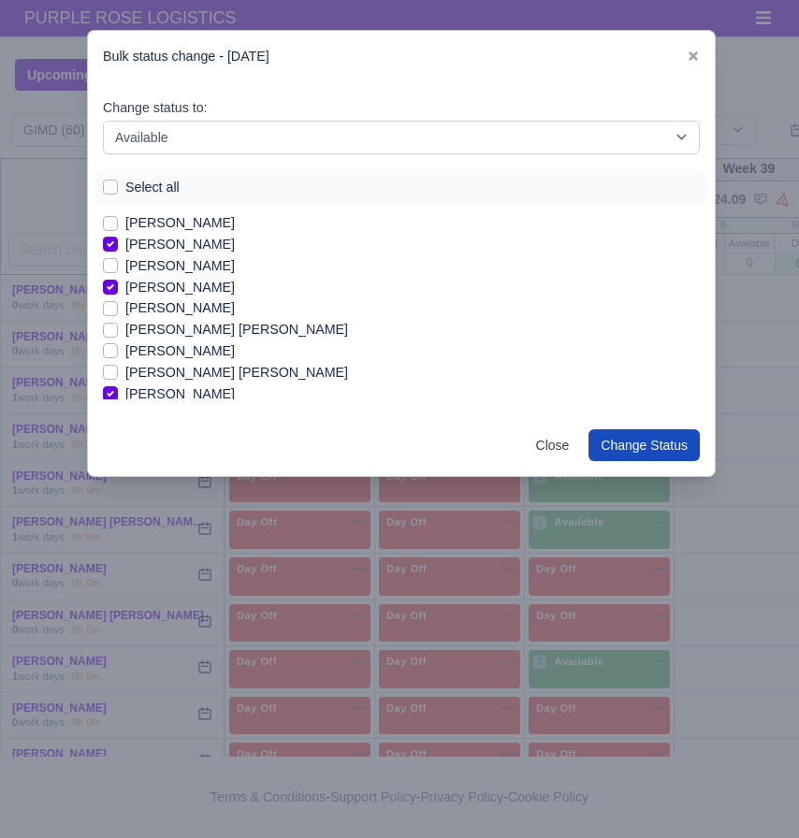
click at [183, 326] on label "[PERSON_NAME] [PERSON_NAME]" at bounding box center [236, 330] width 223 height 22
click at [118, 326] on input "[PERSON_NAME] [PERSON_NAME]" at bounding box center [110, 326] width 15 height 15
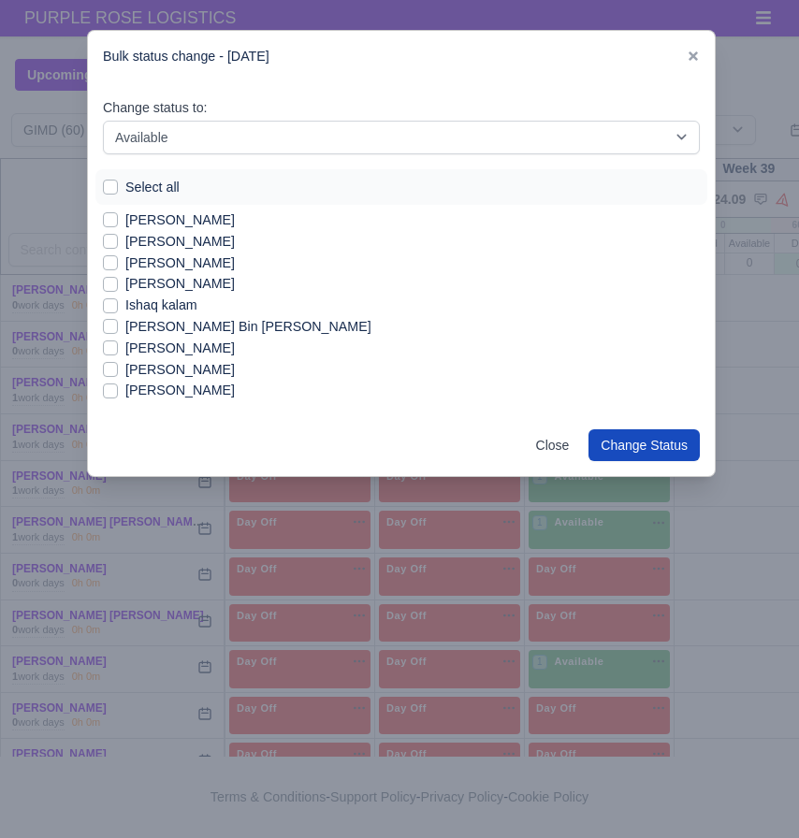
scroll to position [335, 0]
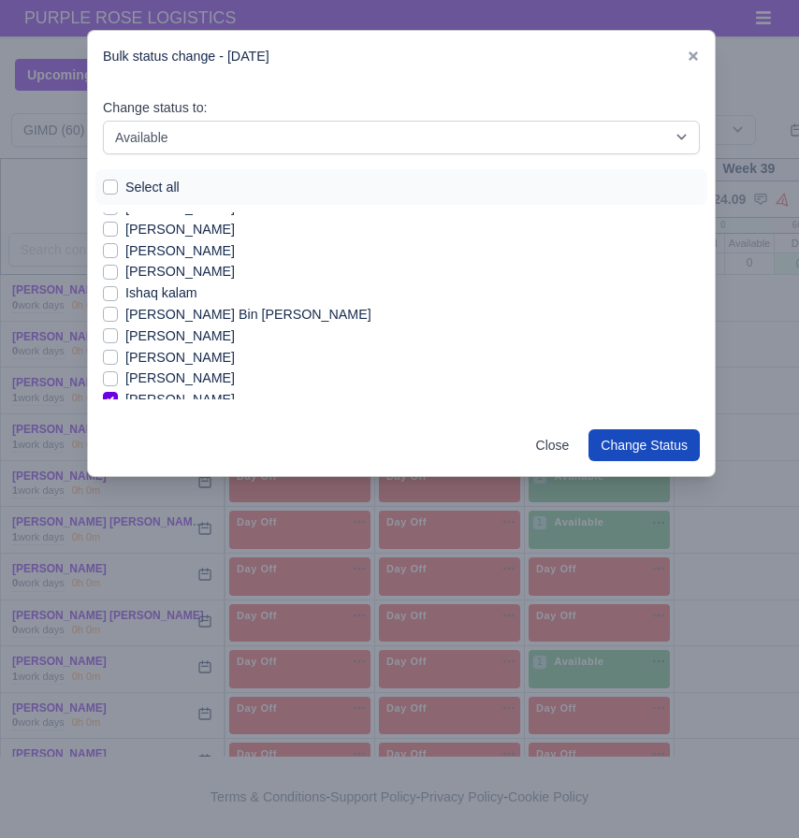
click at [174, 291] on label "Ishaq kalam" at bounding box center [161, 294] width 72 height 22
click at [118, 291] on input "Ishaq kalam" at bounding box center [110, 290] width 15 height 15
click at [181, 314] on label "[PERSON_NAME] Bin [PERSON_NAME]" at bounding box center [248, 315] width 246 height 22
click at [118, 314] on input "[PERSON_NAME] Bin [PERSON_NAME]" at bounding box center [110, 311] width 15 height 15
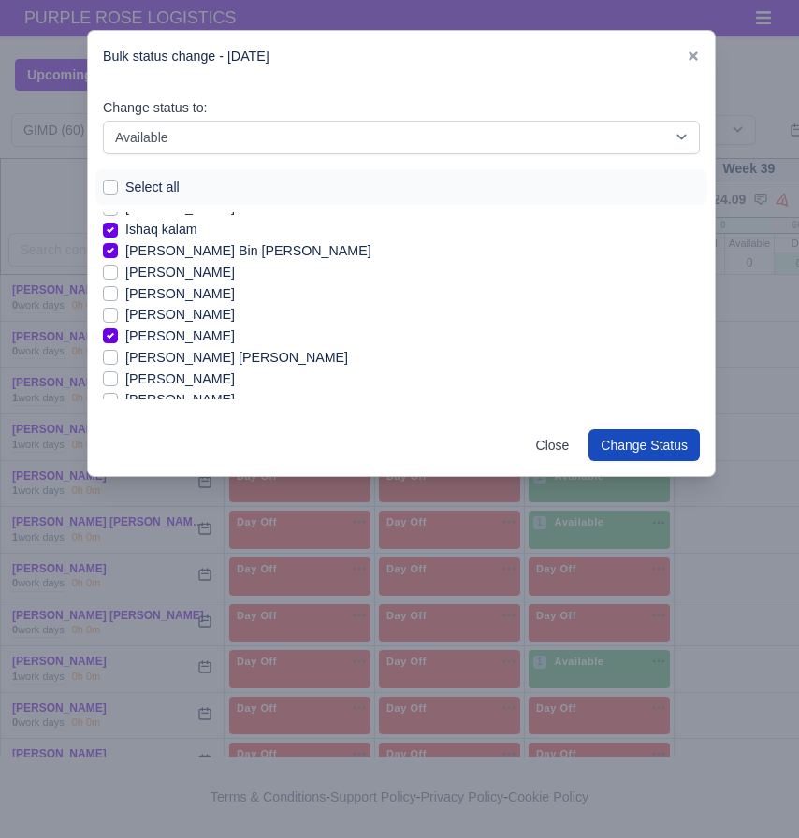
scroll to position [409, 0]
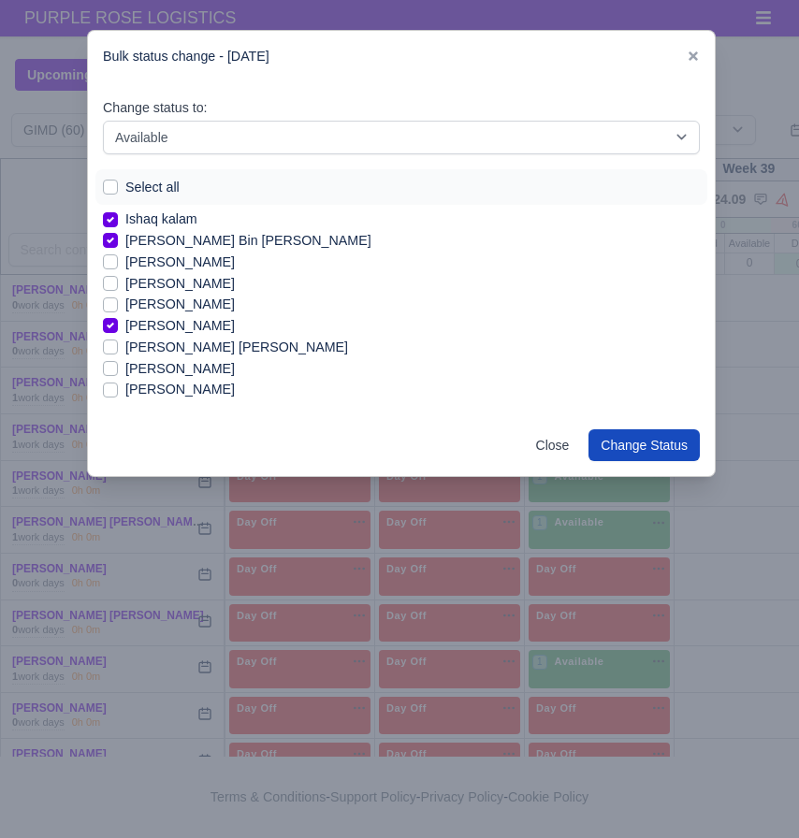
click at [174, 269] on label "[PERSON_NAME]" at bounding box center [179, 263] width 109 height 22
click at [118, 267] on input "[PERSON_NAME]" at bounding box center [110, 259] width 15 height 15
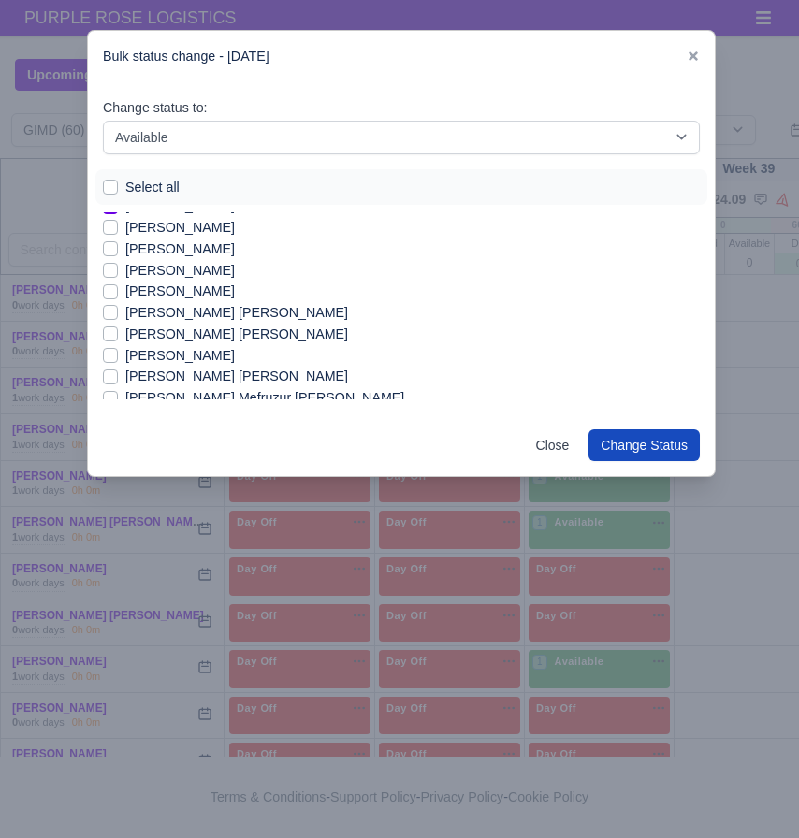
scroll to position [632, 0]
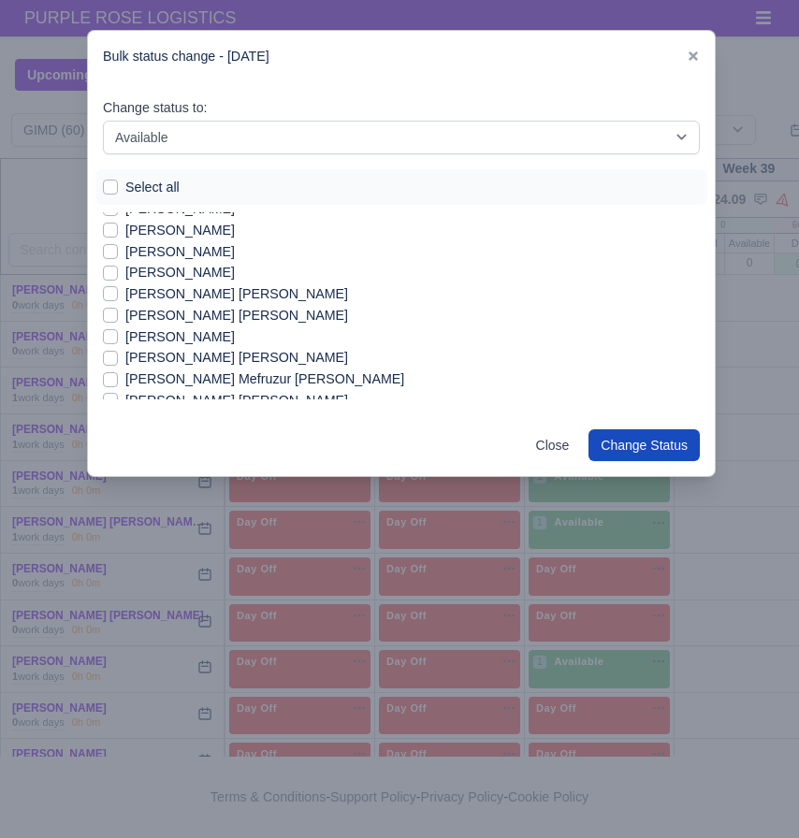
click at [254, 361] on label "[PERSON_NAME] [PERSON_NAME]" at bounding box center [236, 358] width 223 height 22
click at [118, 361] on input "[PERSON_NAME] [PERSON_NAME]" at bounding box center [110, 354] width 15 height 15
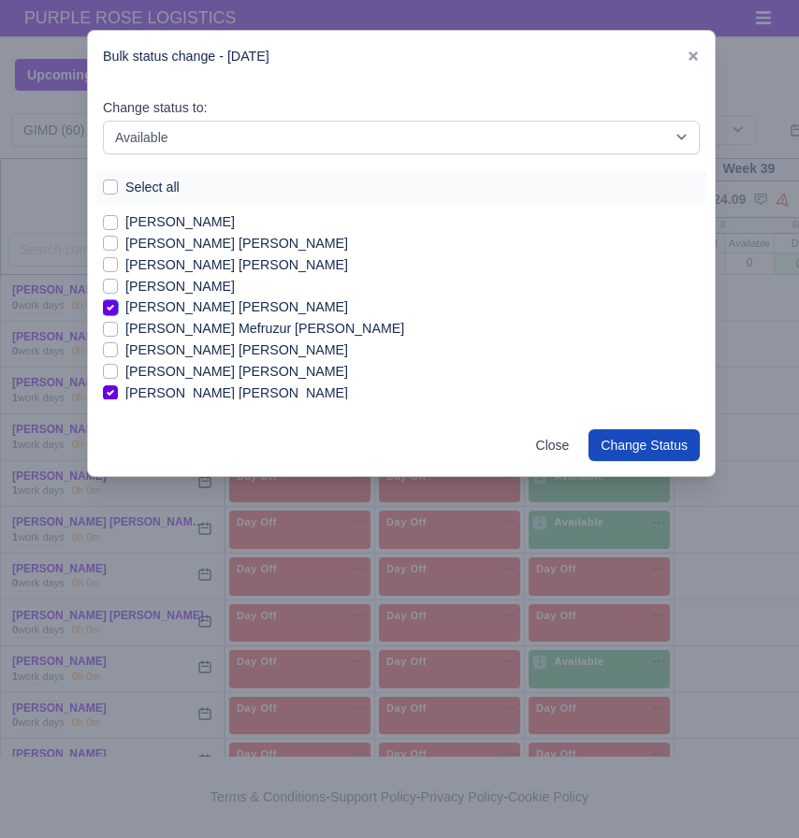
scroll to position [691, 0]
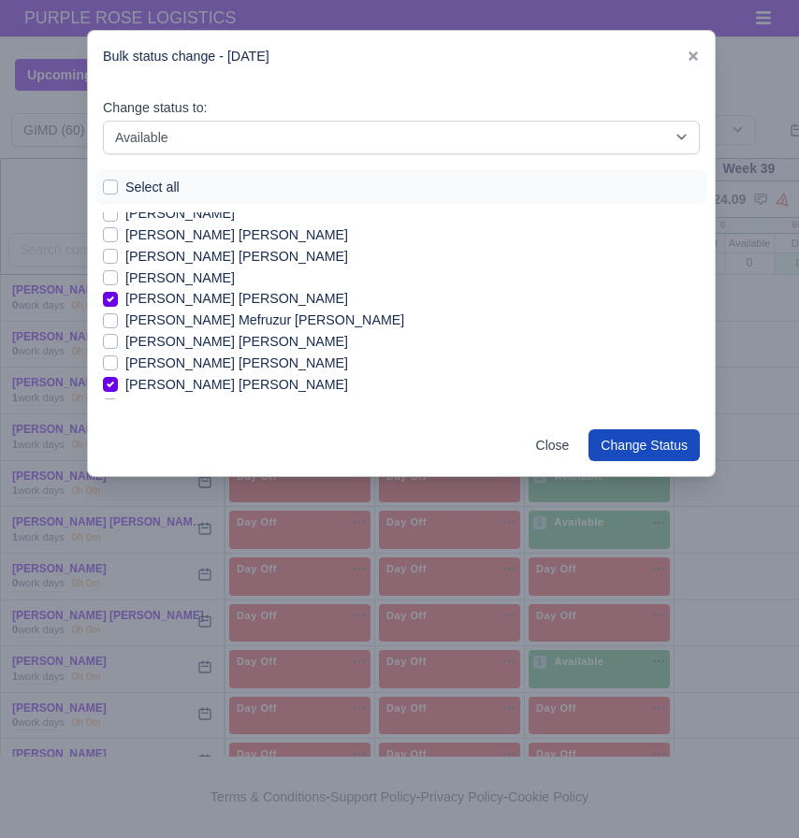
click at [254, 361] on label "[PERSON_NAME] [PERSON_NAME]" at bounding box center [236, 364] width 223 height 22
click at [118, 361] on input "[PERSON_NAME] [PERSON_NAME]" at bounding box center [110, 360] width 15 height 15
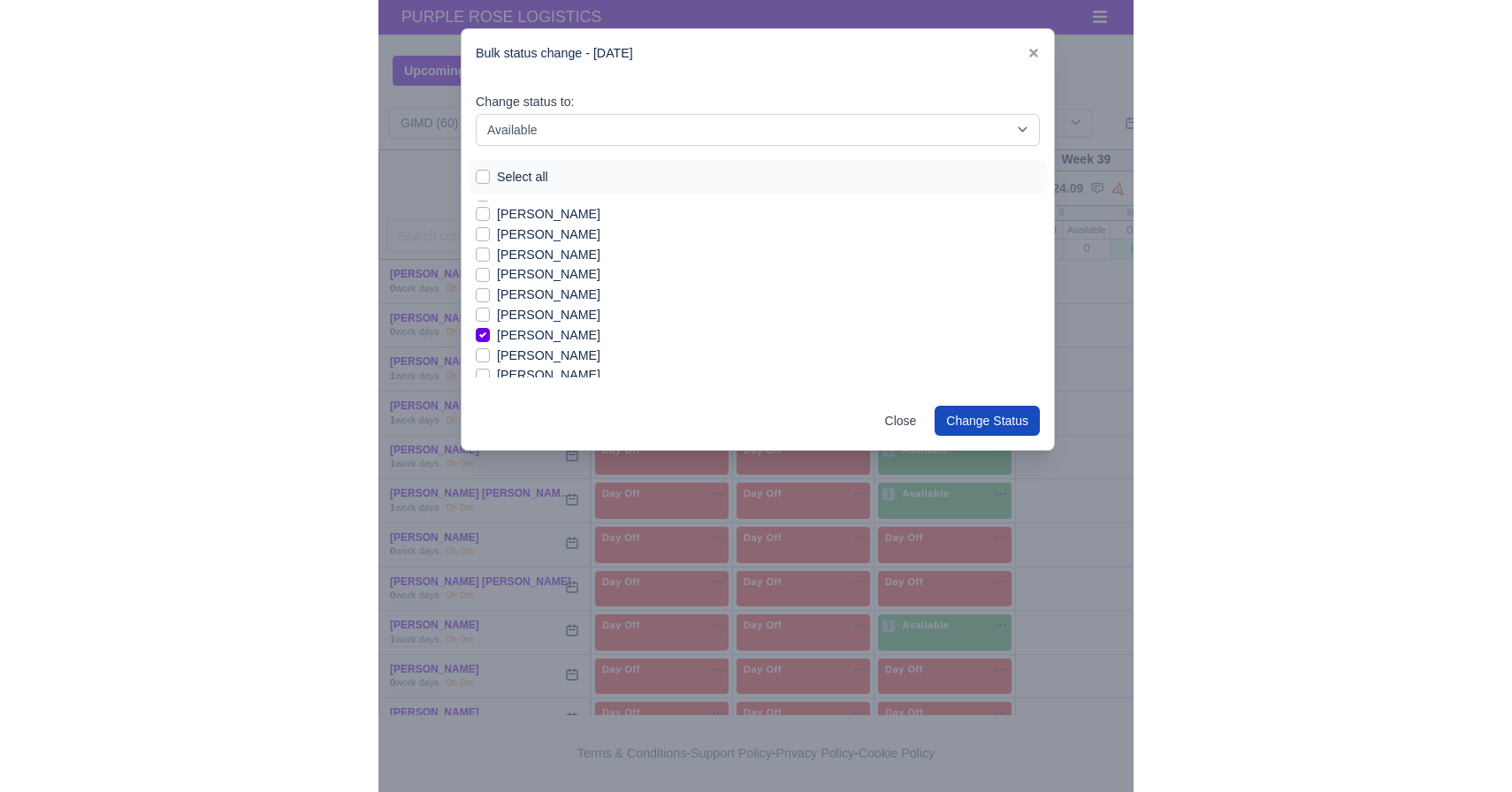
scroll to position [1045, 0]
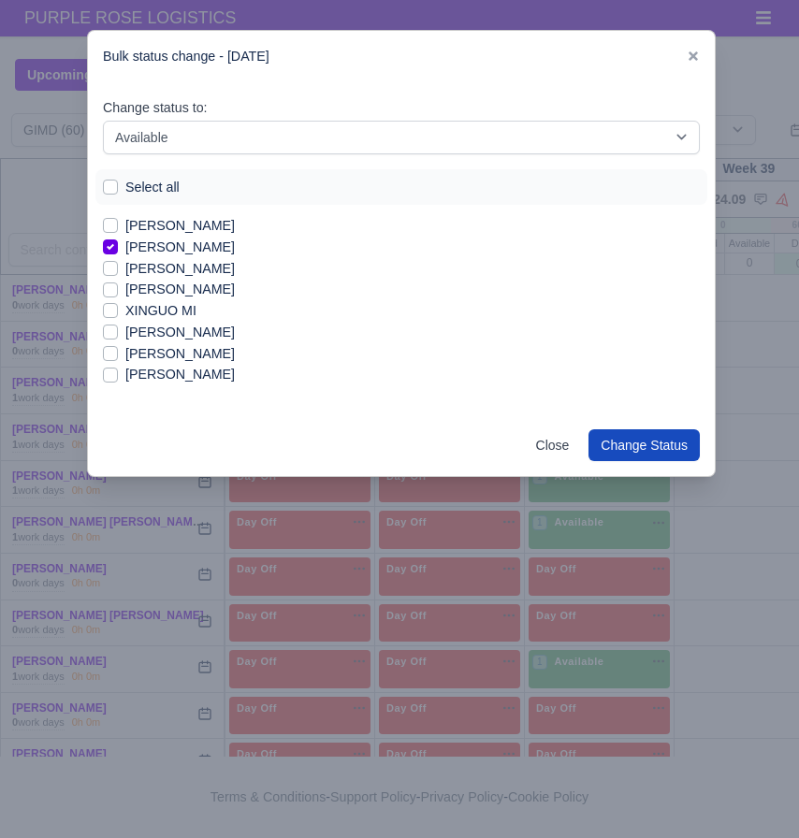
click at [187, 355] on label "[PERSON_NAME]" at bounding box center [179, 354] width 109 height 22
click at [118, 355] on input "[PERSON_NAME]" at bounding box center [110, 350] width 15 height 15
click at [646, 436] on button "Change Status" at bounding box center [643, 445] width 111 height 32
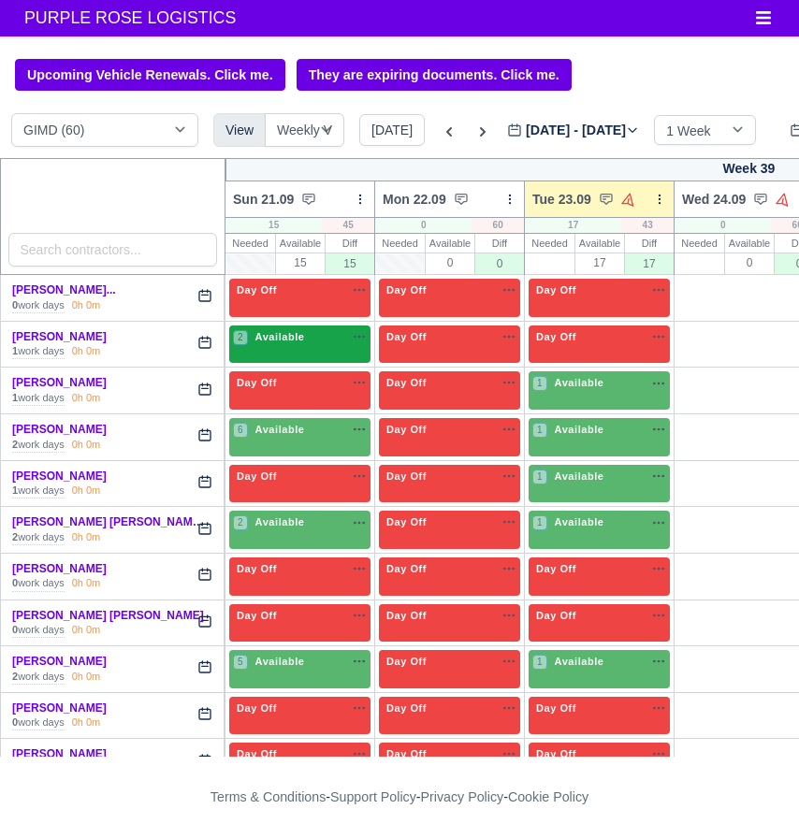
click at [322, 358] on div "2 Available" at bounding box center [299, 345] width 141 height 38
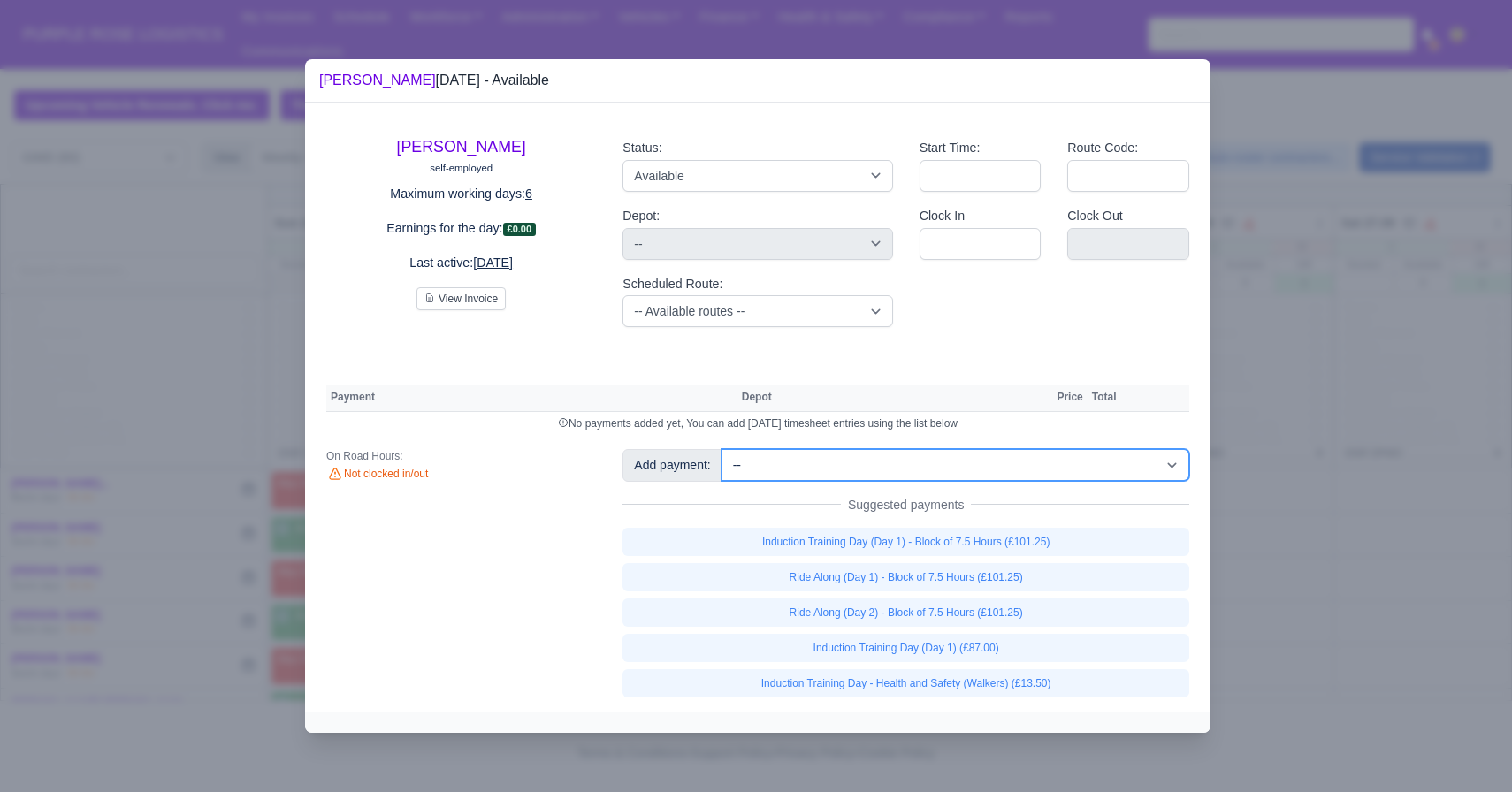
click at [871, 458] on select "-- Additional Hour Support (£14.50) Additional Hour Support (Walkers) (£13.50) …" at bounding box center [954, 465] width 468 height 32
click at [723, 449] on select "-- Additional Hour Support (£14.50) Additional Hour Support (Walkers) (£13.50) …" at bounding box center [954, 465] width 468 height 32
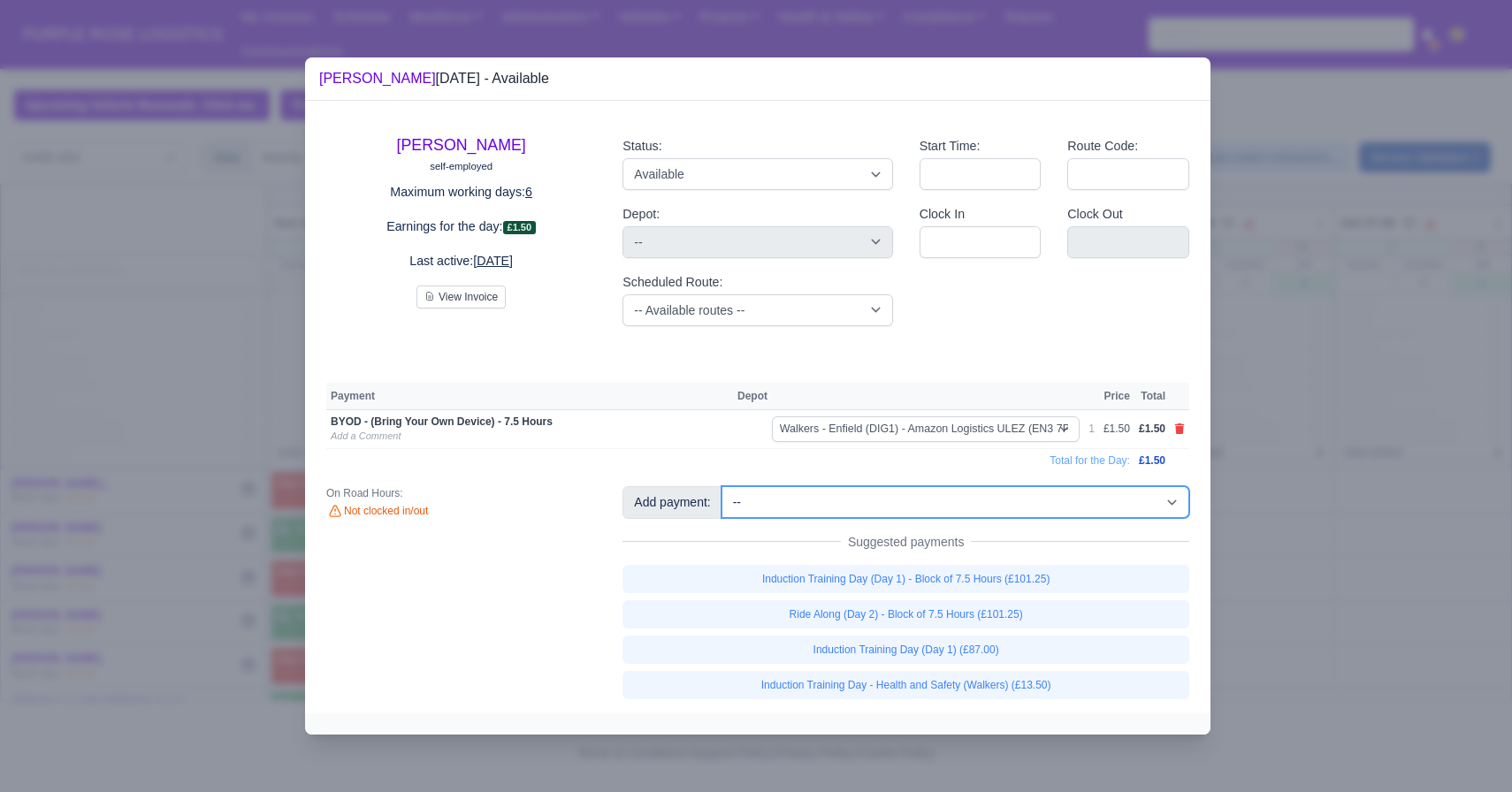
click at [943, 506] on select "-- Additional Hour Support (£14.50) Additional Hour Support (Walkers) (£13.50) …" at bounding box center [954, 503] width 468 height 32
click at [723, 487] on select "-- Additional Hour Support (£14.50) Additional Hour Support (Walkers) (£13.50) …" at bounding box center [954, 503] width 468 height 32
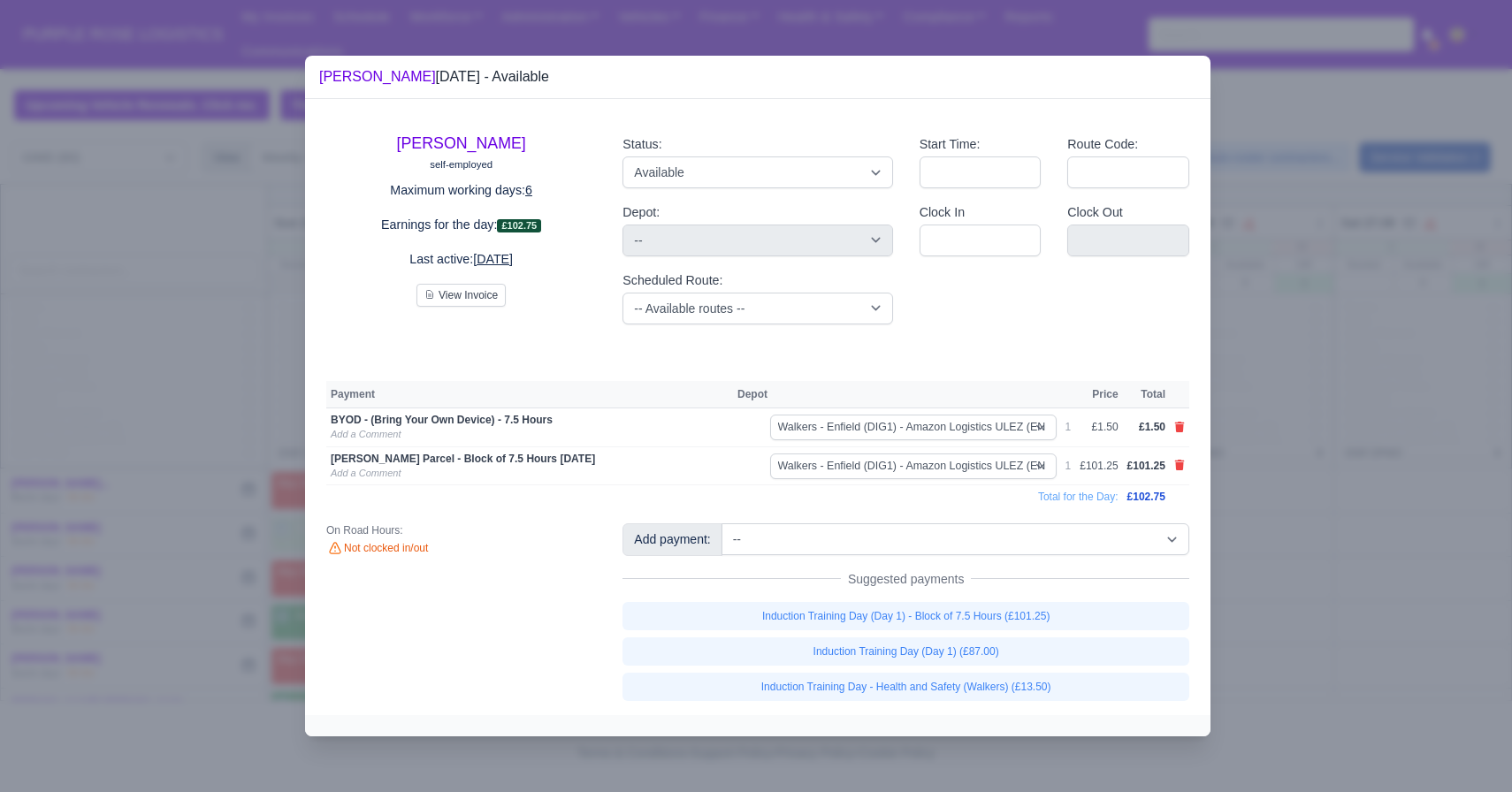
click at [1224, 494] on div at bounding box center [756, 396] width 1512 height 792
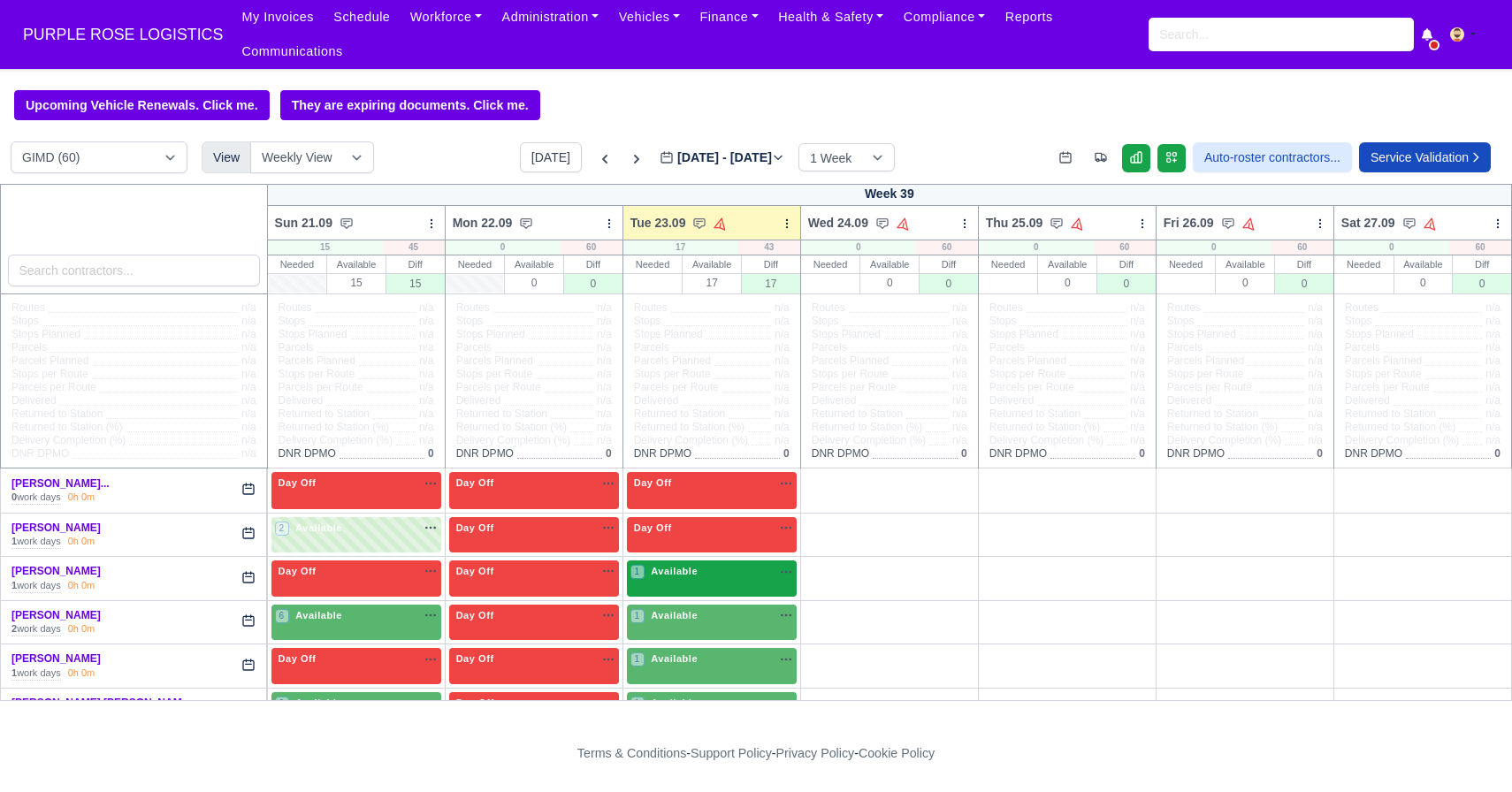
click at [668, 583] on div "1 Available na" at bounding box center [712, 574] width 163 height 19
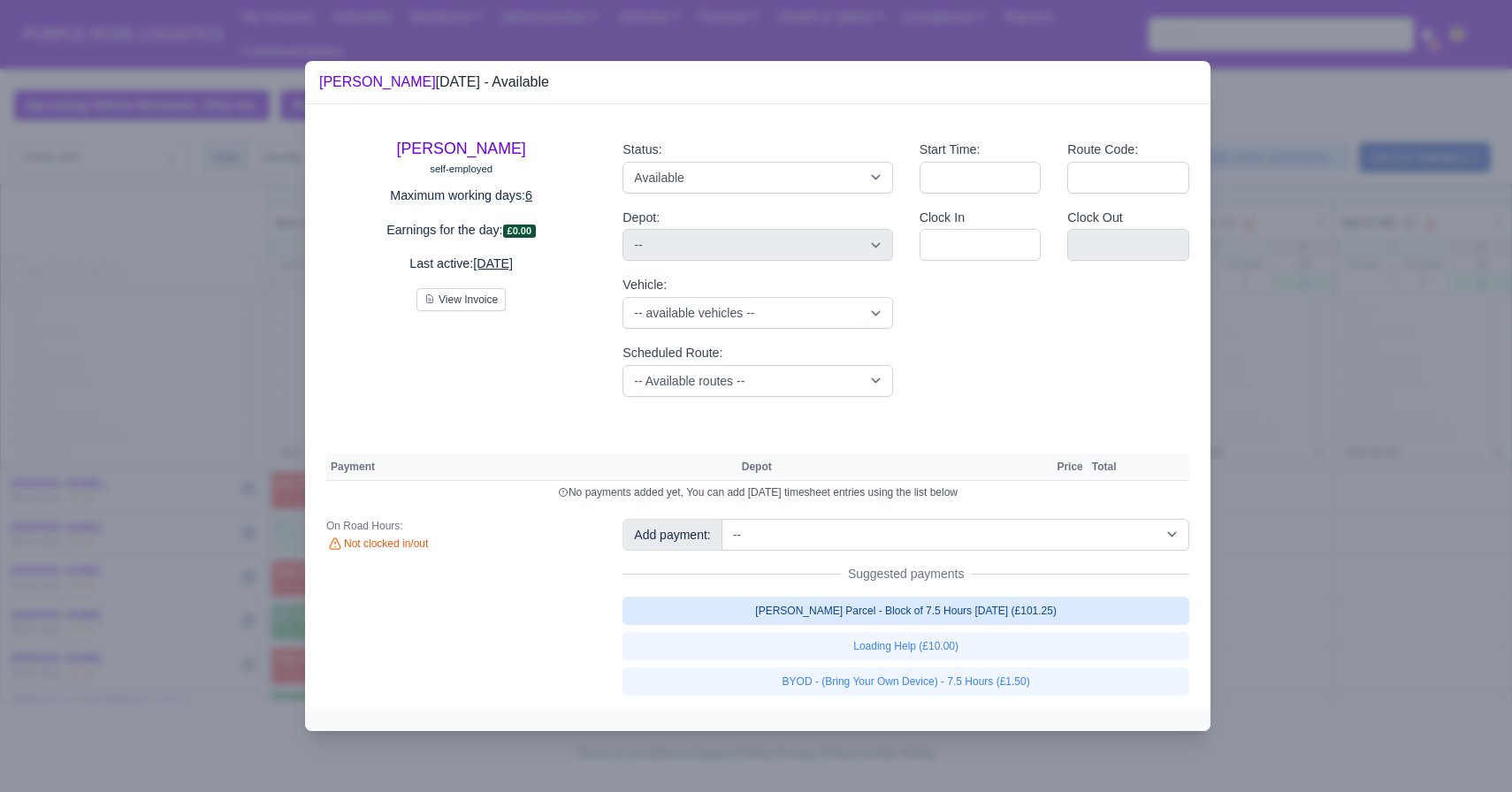
click at [817, 611] on link "[PERSON_NAME] Parcel - Block of 7.5 Hours [DATE] (£101.25)" at bounding box center [906, 611] width 567 height 28
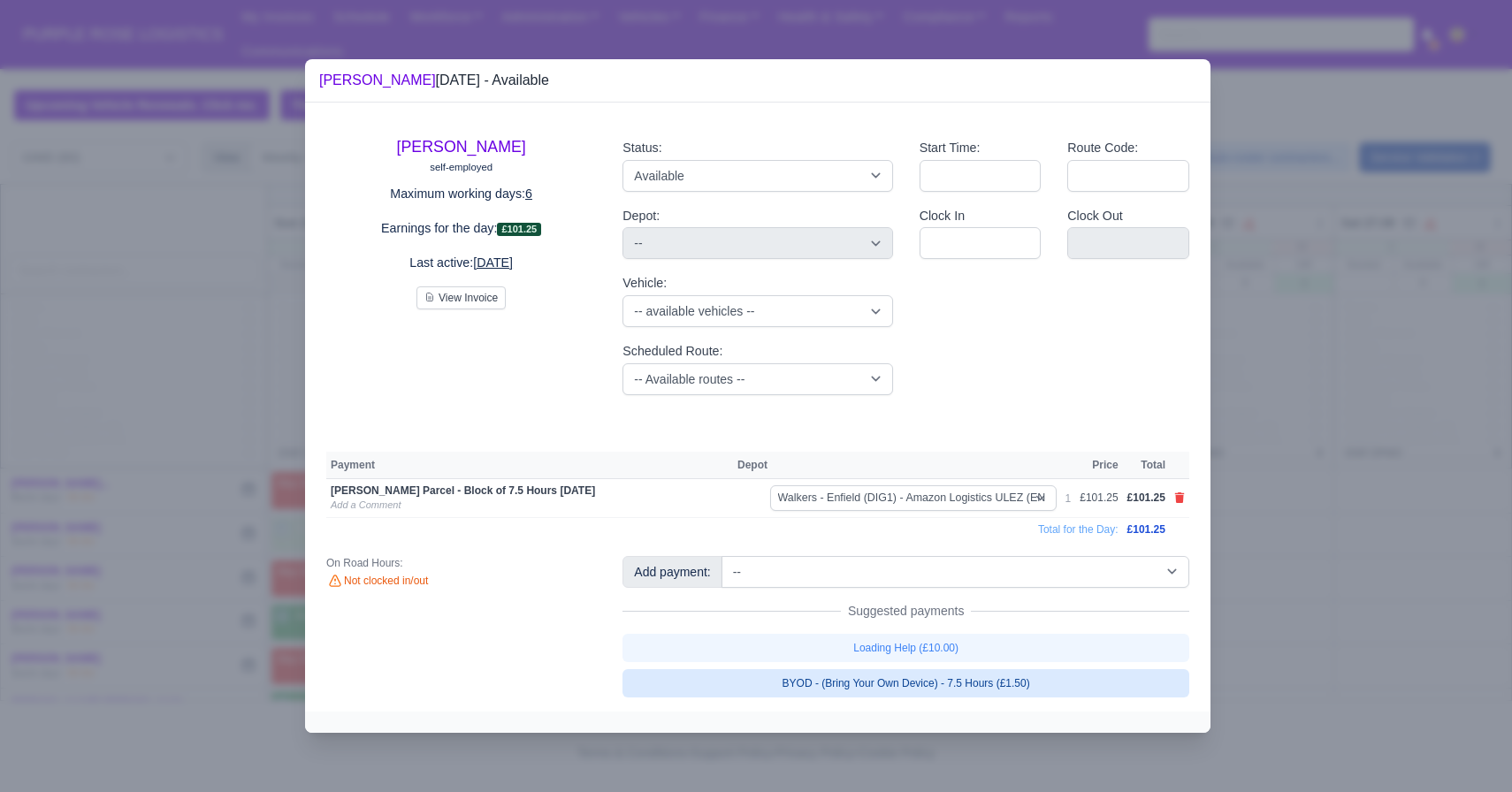
click at [827, 694] on link "BYOD - (Bring Your Own Device) - 7.5 Hours (£1.50)" at bounding box center [906, 683] width 567 height 28
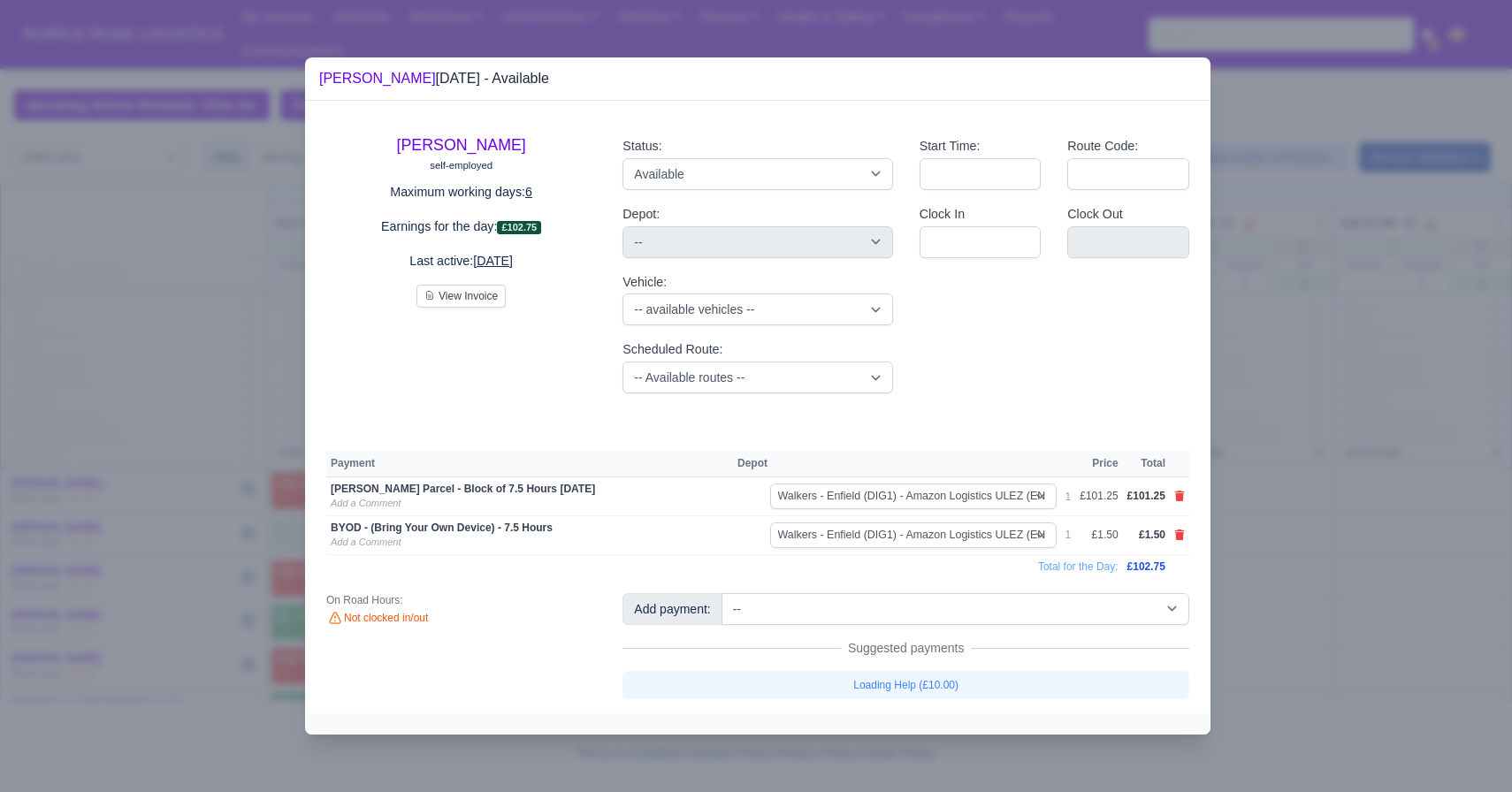
click at [1349, 628] on div at bounding box center [756, 396] width 1512 height 792
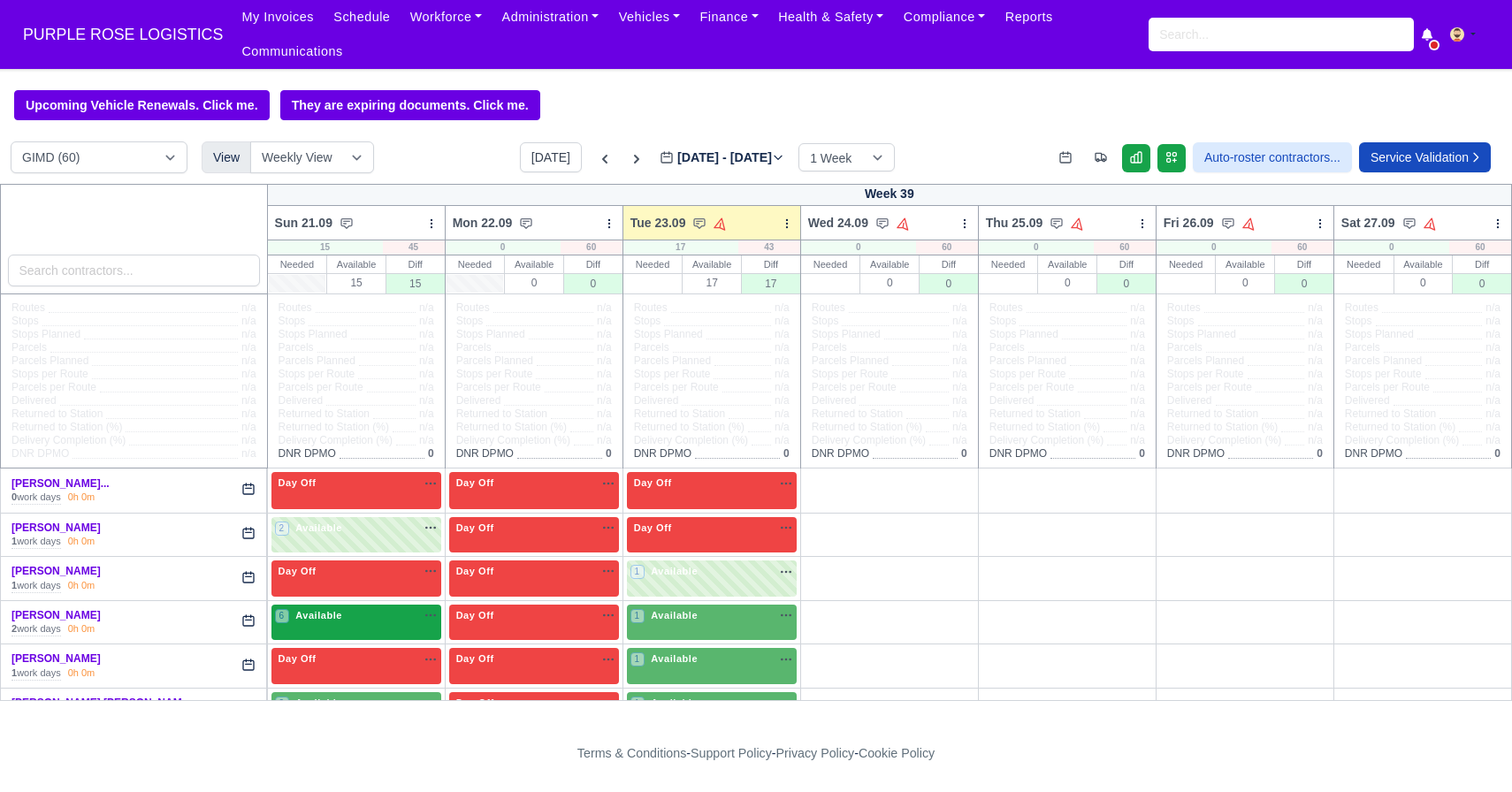
click at [343, 622] on span "Available" at bounding box center [318, 615] width 54 height 12
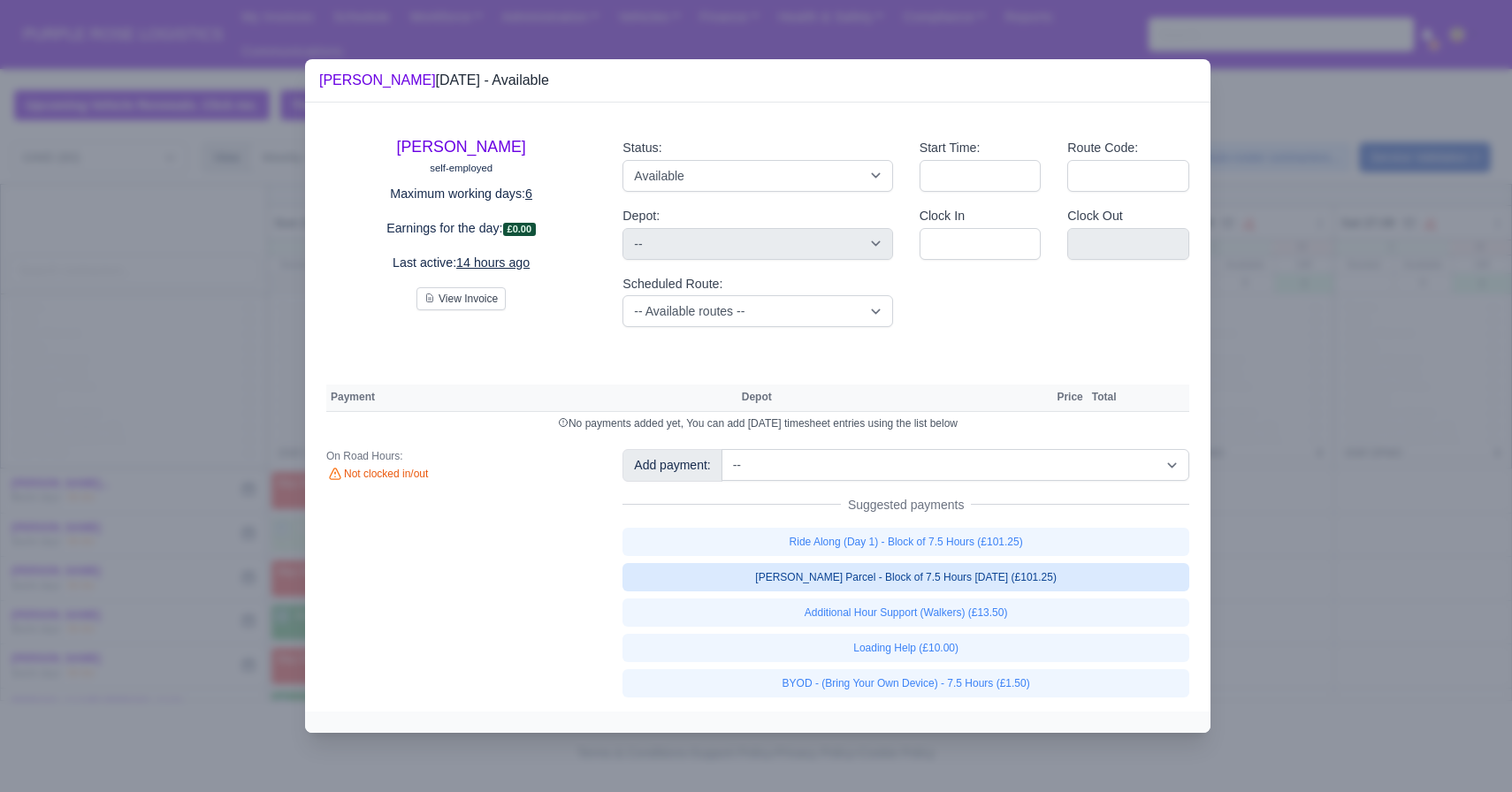
click at [878, 576] on link "[PERSON_NAME] Parcel - Block of 7.5 Hours [DATE] (£101.25)" at bounding box center [906, 577] width 567 height 28
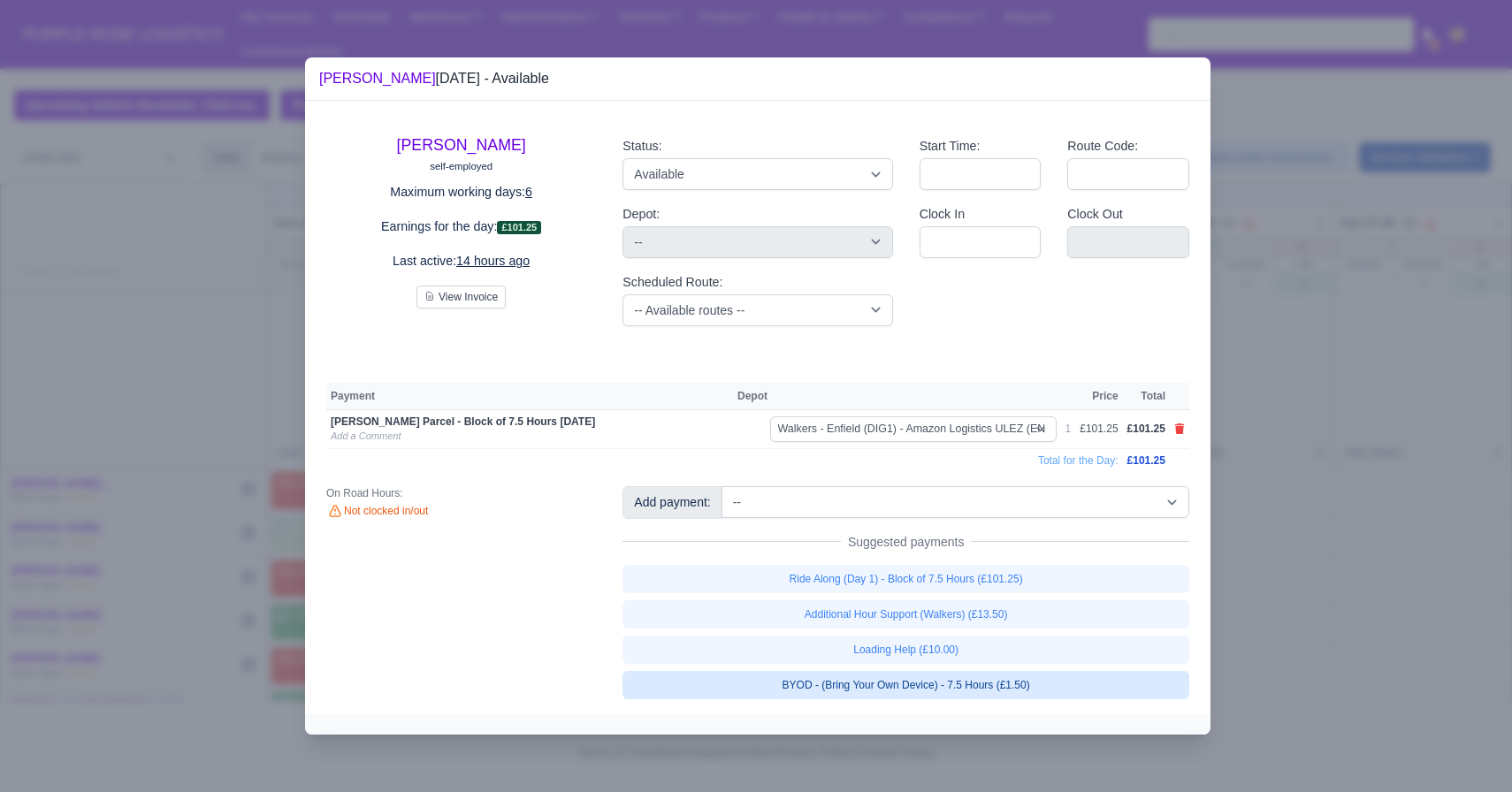
click at [892, 680] on link "BYOD - (Bring Your Own Device) - 7.5 Hours (£1.50)" at bounding box center [906, 685] width 567 height 28
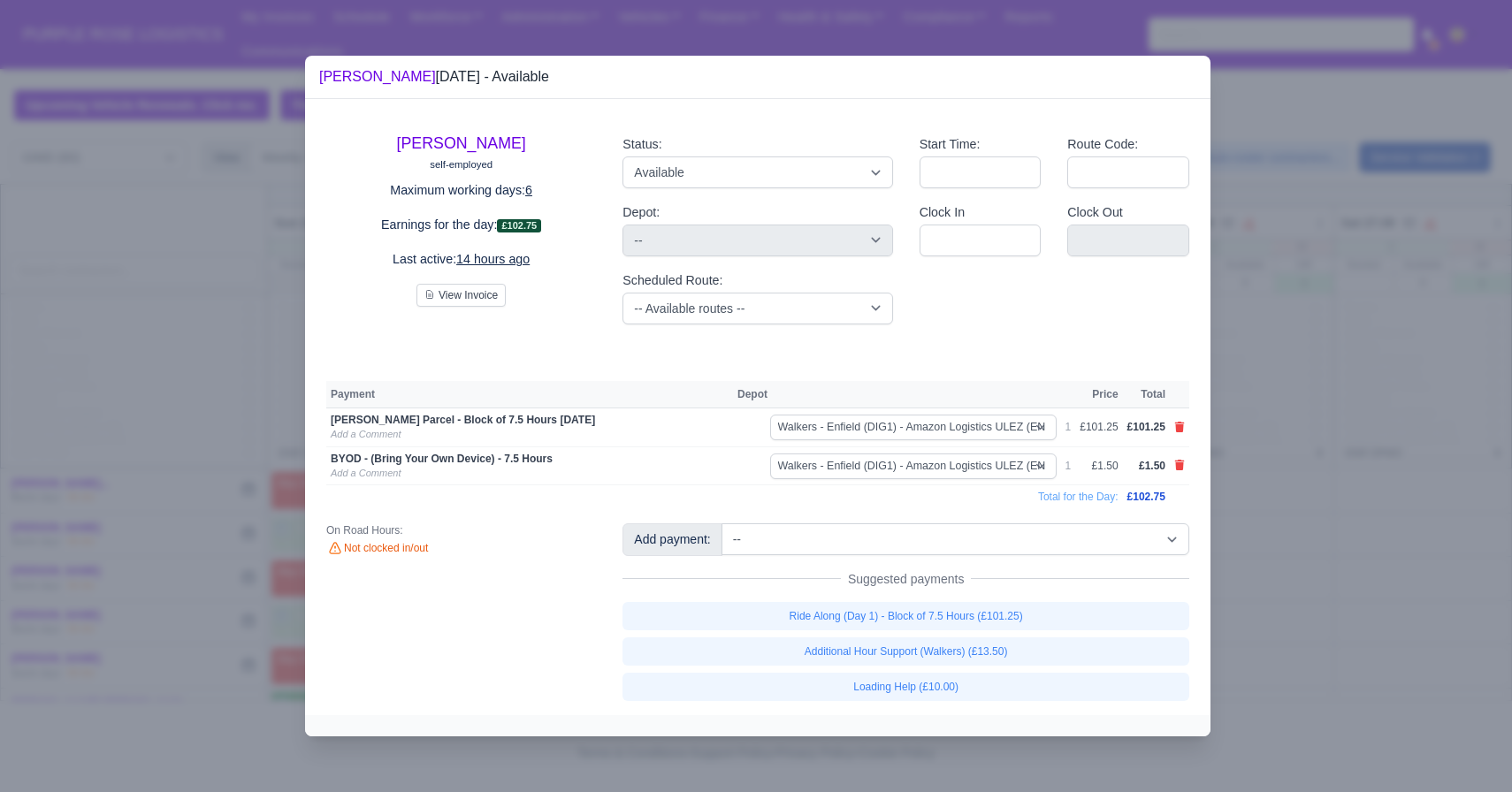
click at [1292, 594] on div at bounding box center [756, 396] width 1512 height 792
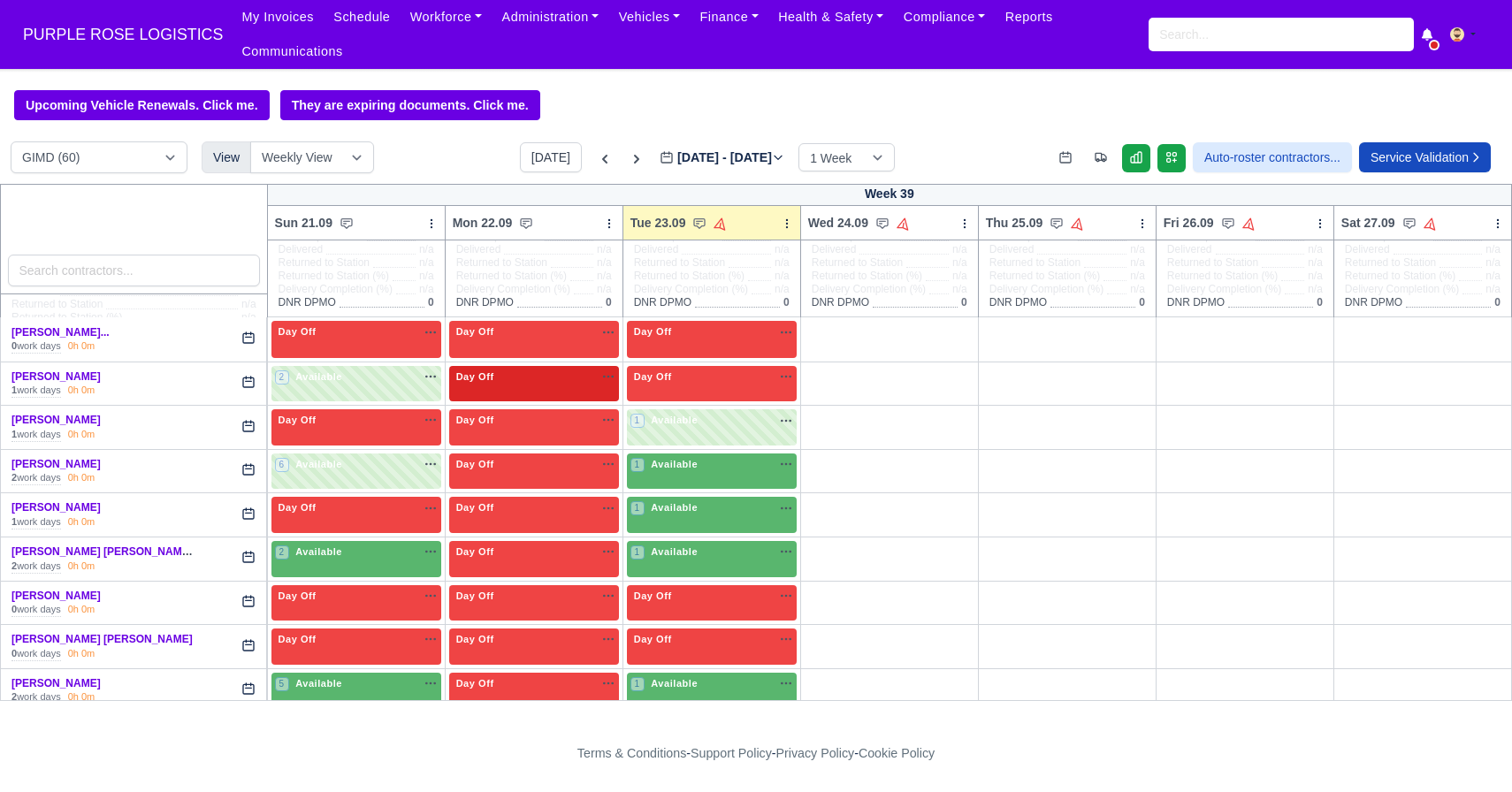
scroll to position [155, 0]
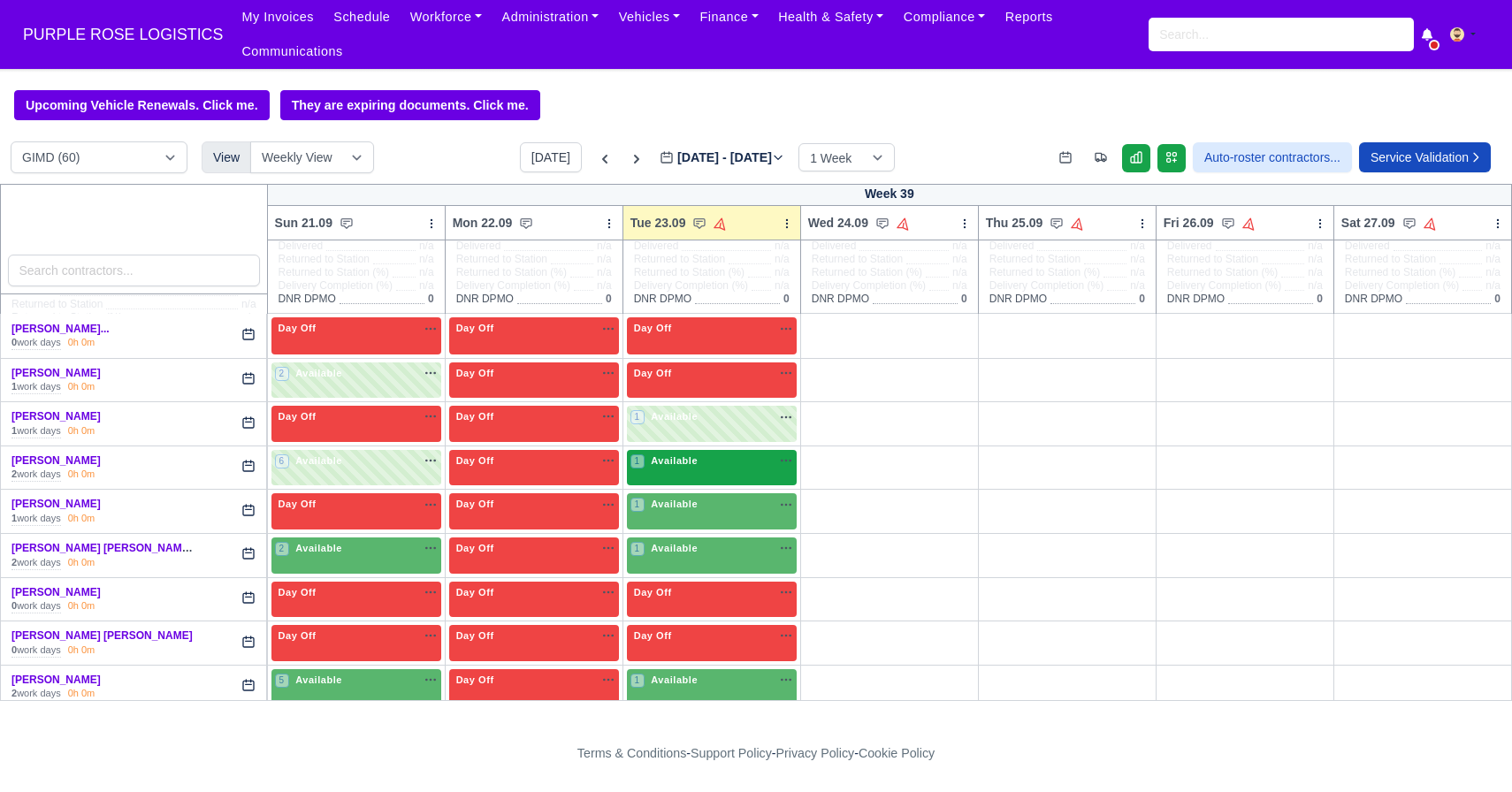
click at [717, 456] on div "1 Available na" at bounding box center [712, 461] width 163 height 15
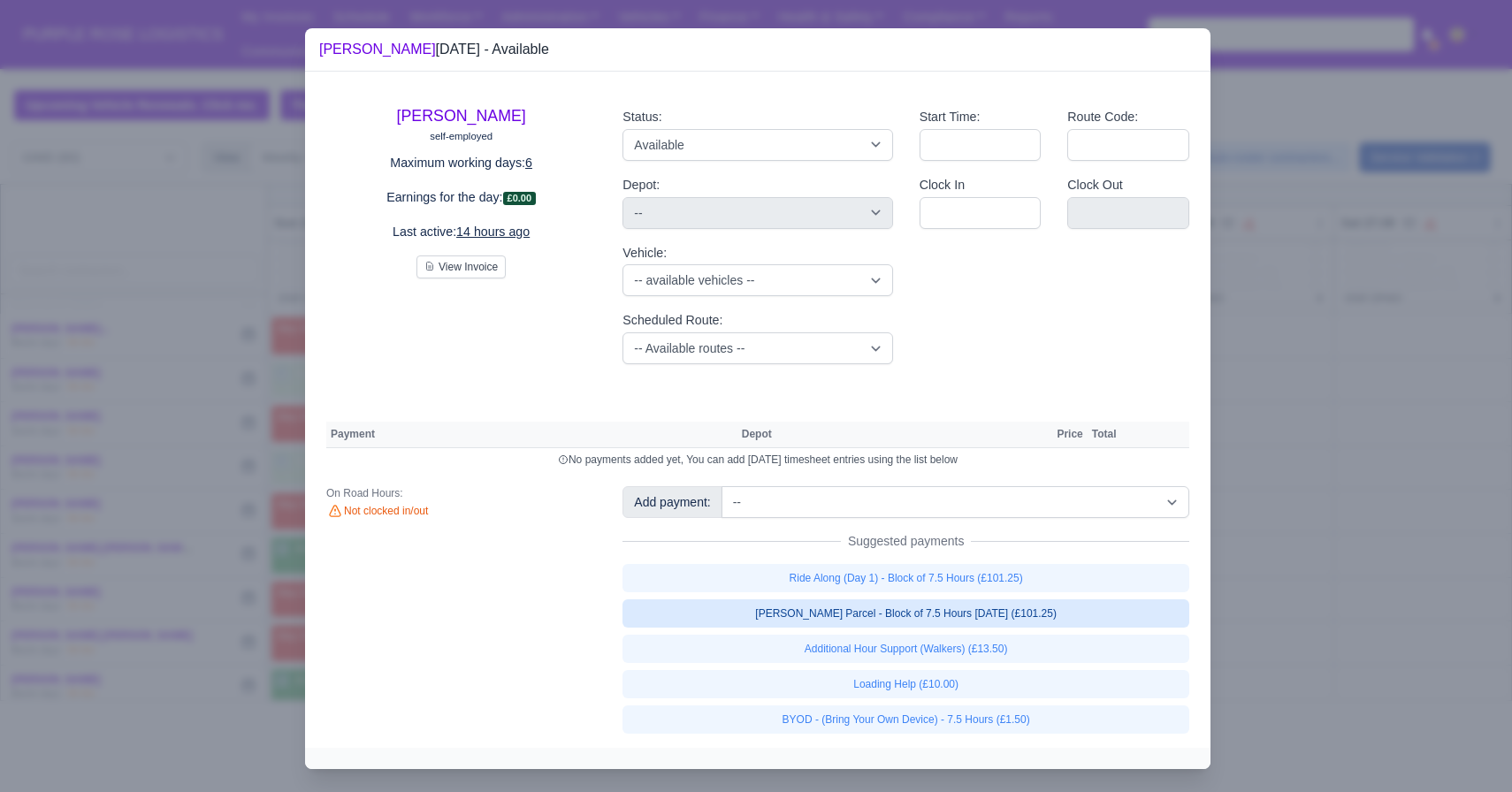
click at [782, 614] on link "[PERSON_NAME] Parcel - Block of 7.5 Hours [DATE] (£101.25)" at bounding box center [906, 613] width 567 height 28
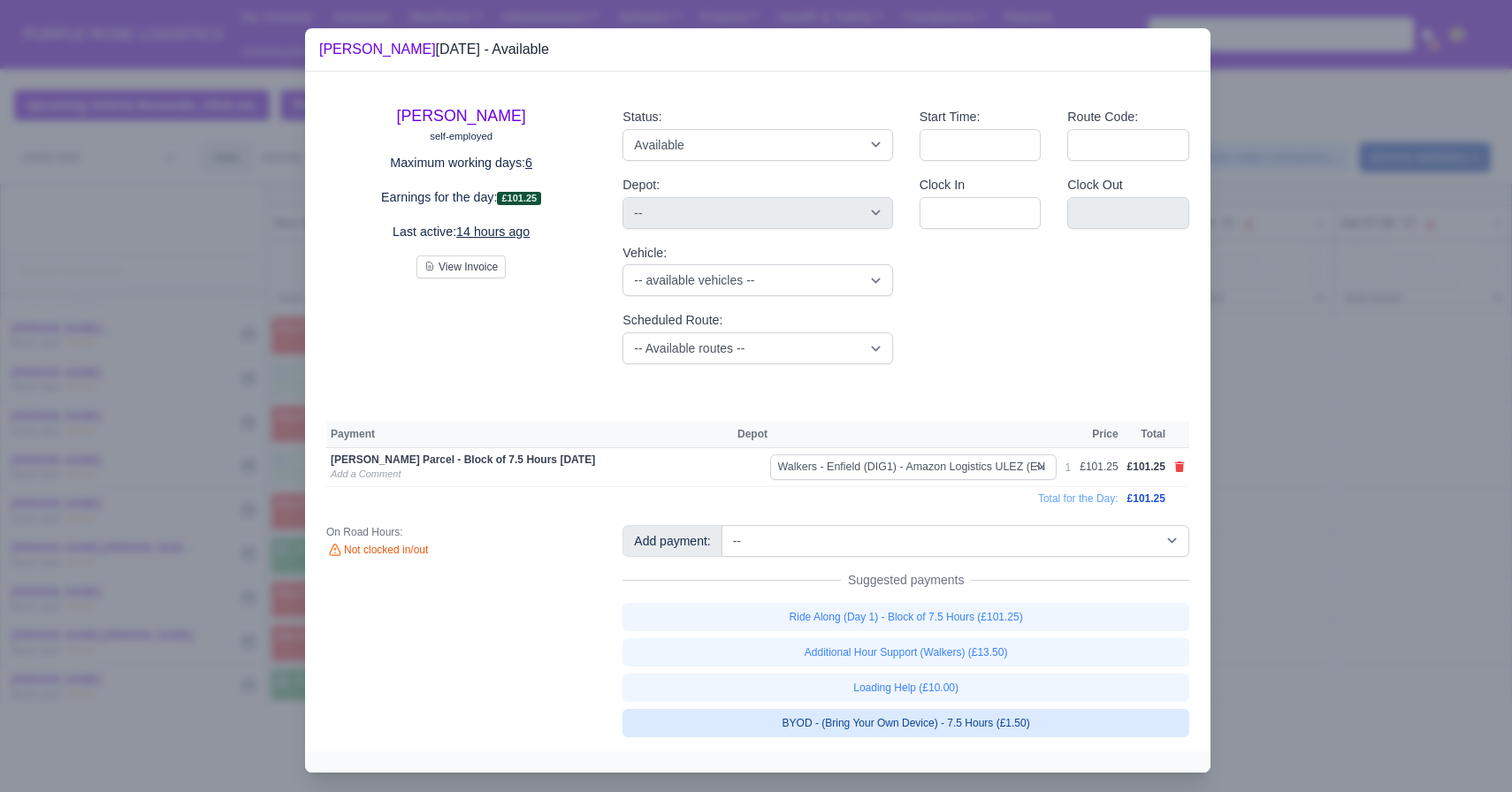
click at [869, 720] on link "BYOD - (Bring Your Own Device) - 7.5 Hours (£1.50)" at bounding box center [906, 723] width 567 height 28
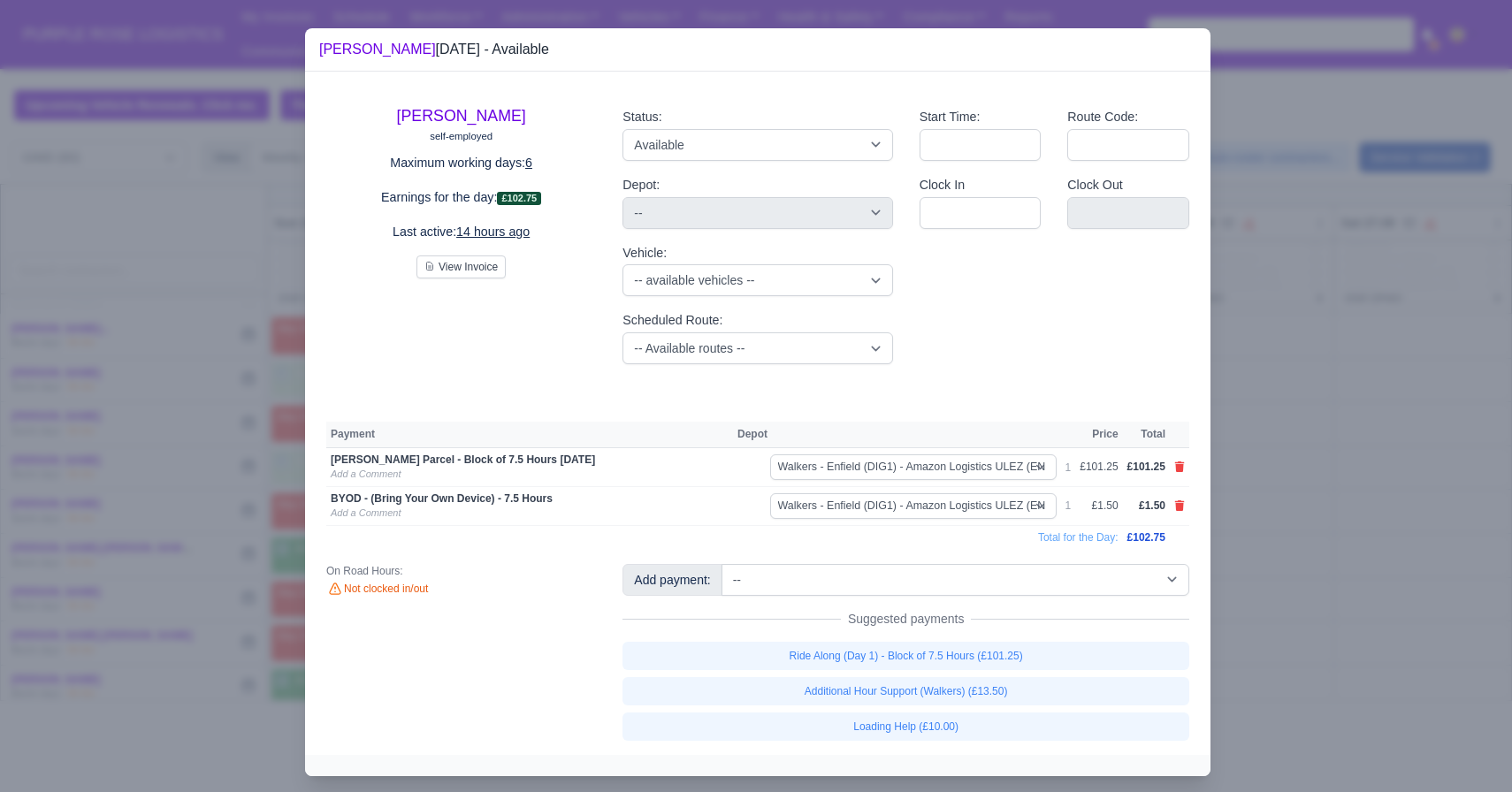
click at [1317, 643] on div at bounding box center [756, 396] width 1512 height 792
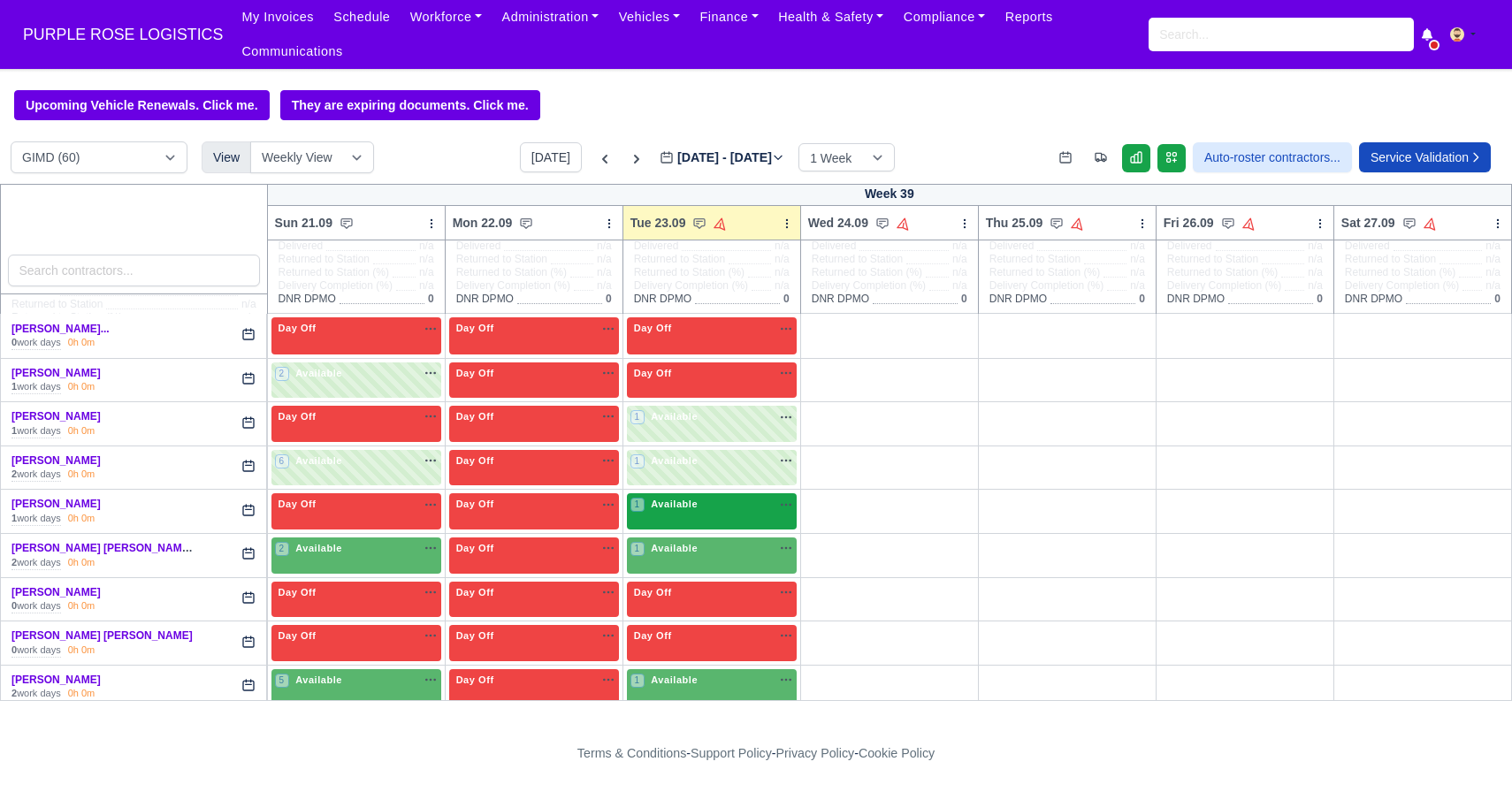
click at [689, 523] on div "1 Available" at bounding box center [712, 511] width 170 height 36
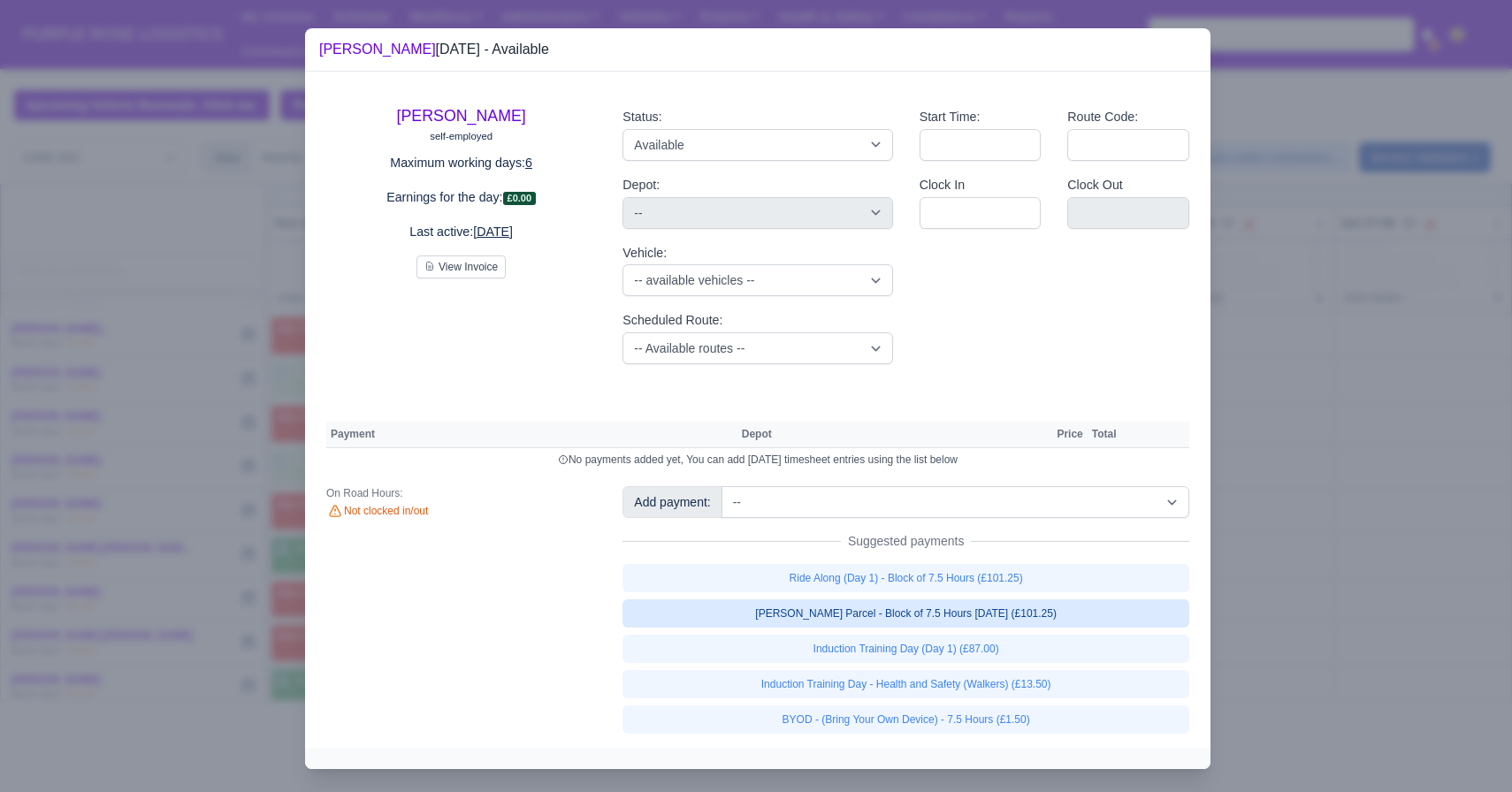
click at [920, 607] on link "[PERSON_NAME] Parcel - Block of 7.5 Hours [DATE] (£101.25)" at bounding box center [906, 613] width 567 height 28
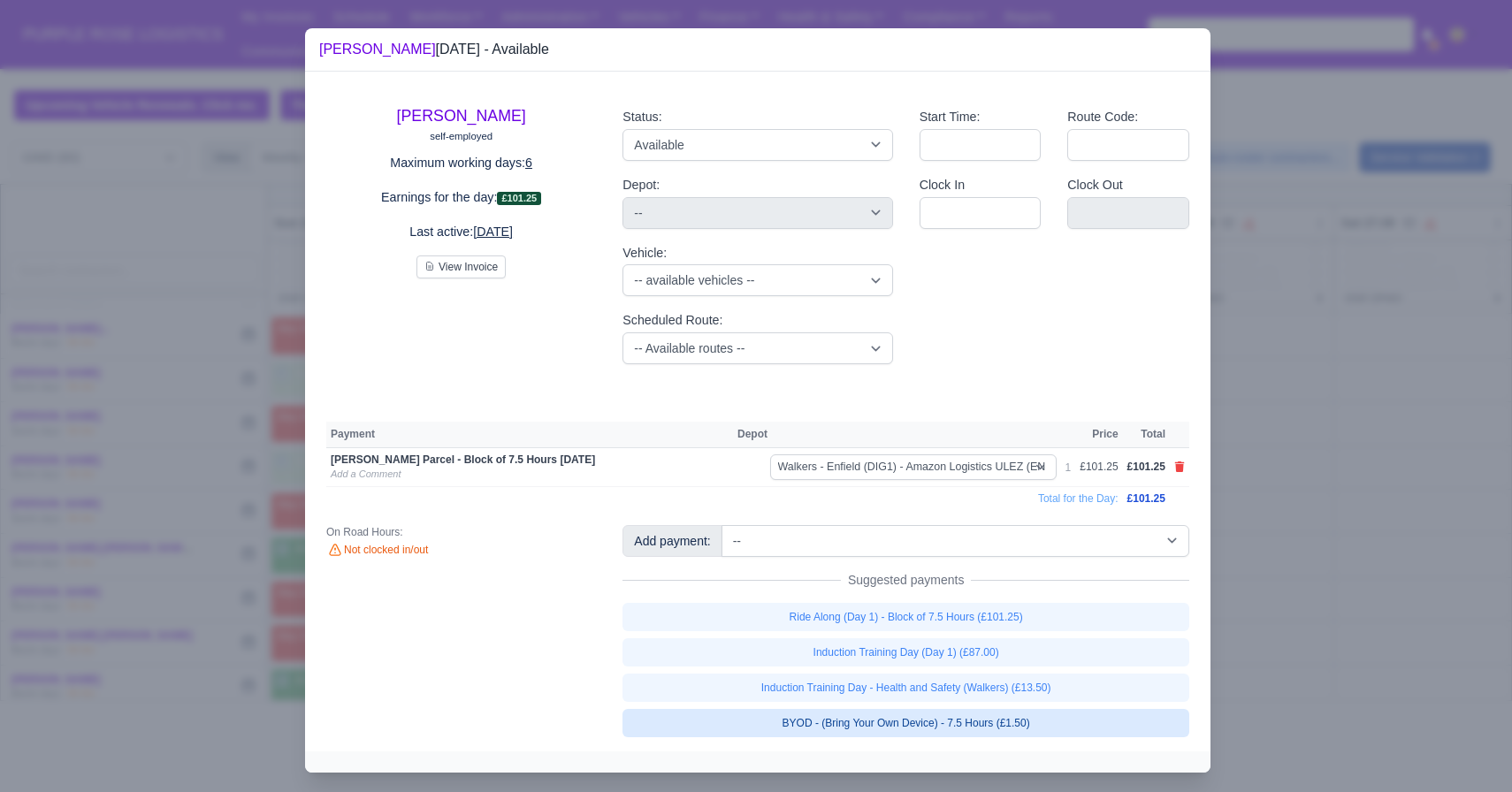
click at [881, 713] on link "BYOD - (Bring Your Own Device) - 7.5 Hours (£1.50)" at bounding box center [906, 723] width 567 height 28
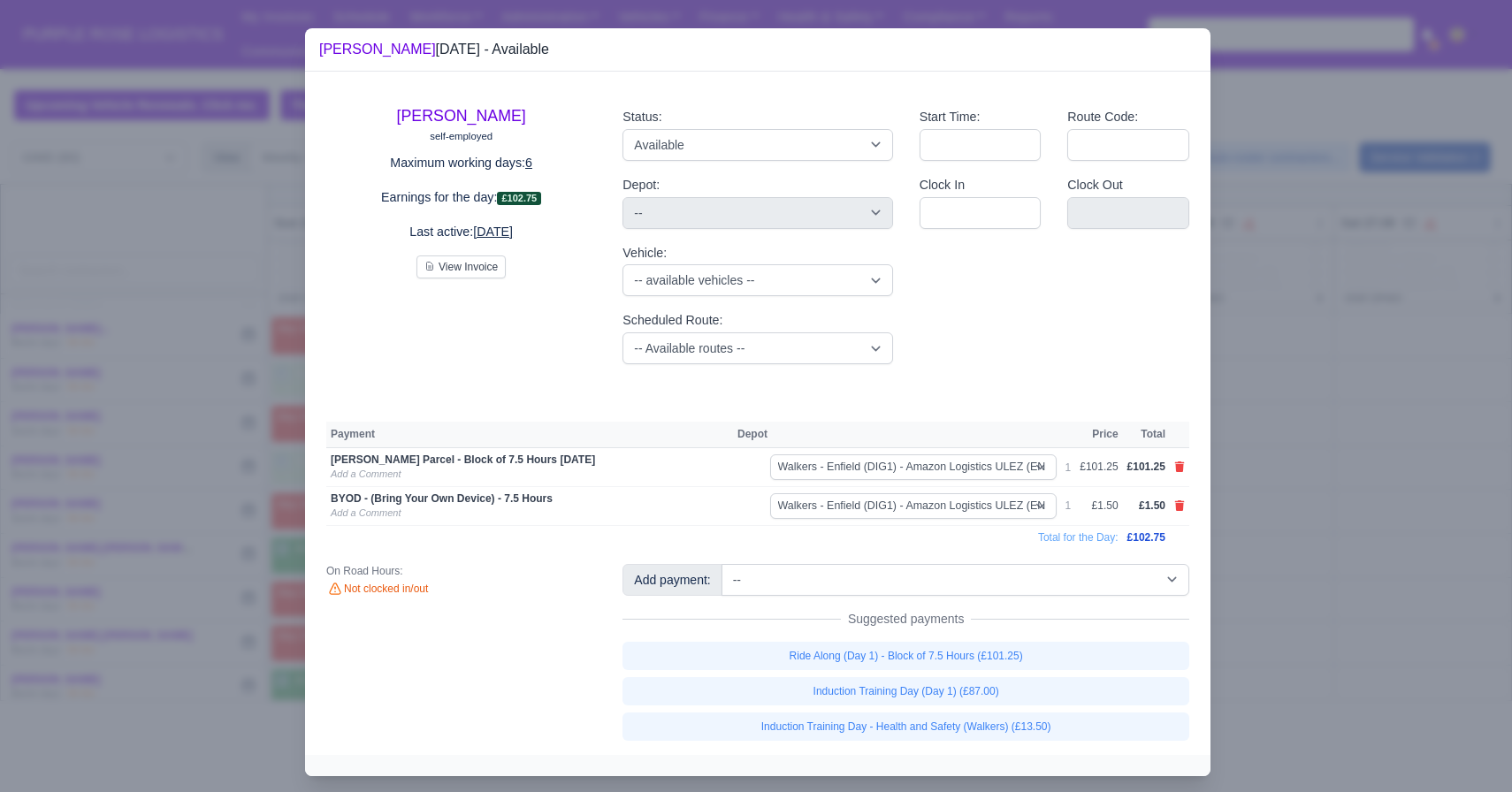
click at [1352, 550] on div at bounding box center [756, 396] width 1512 height 792
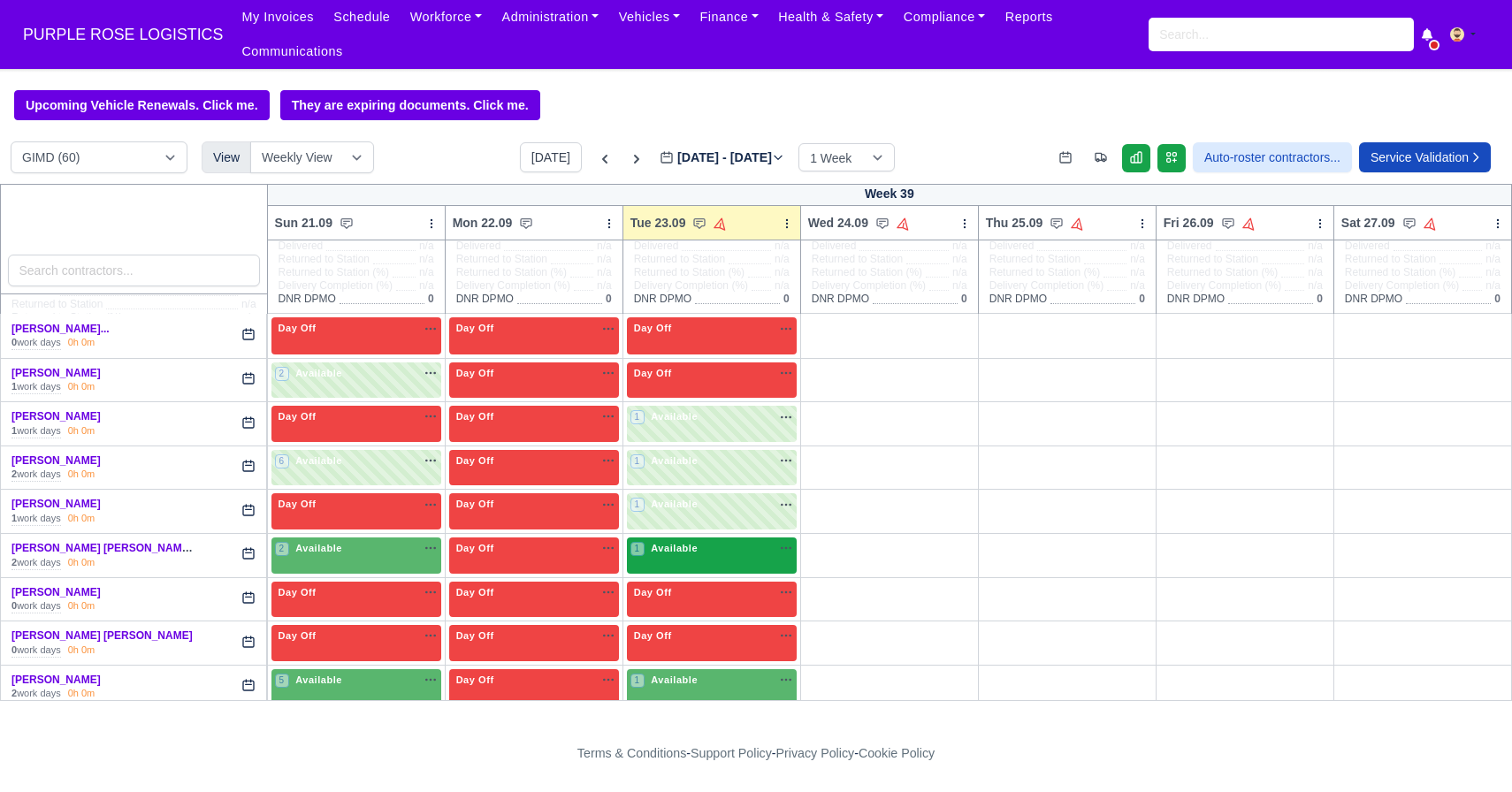
click at [676, 548] on span "Available" at bounding box center [674, 547] width 54 height 12
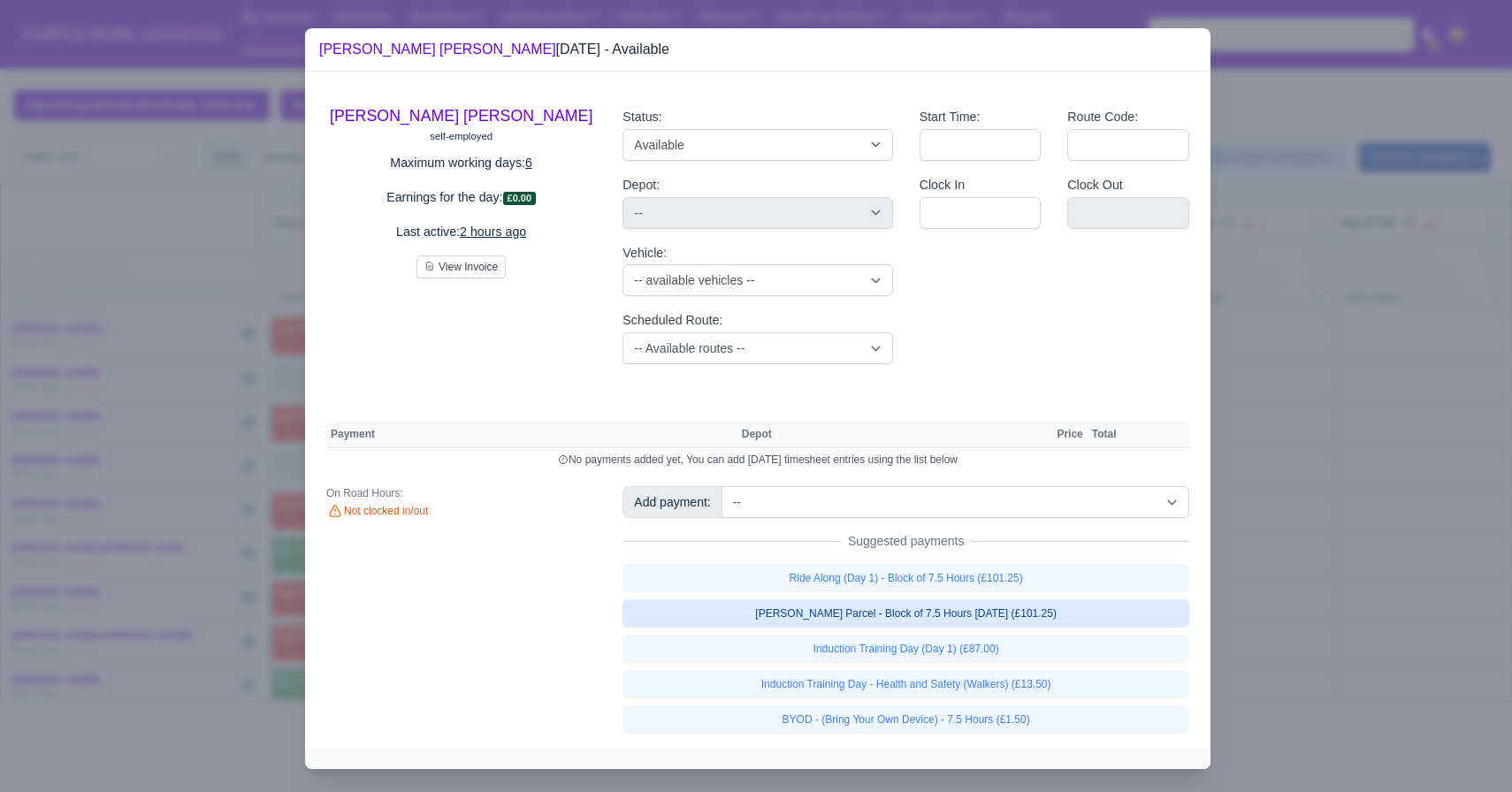
click at [886, 606] on link "[PERSON_NAME] Parcel - Block of 7.5 Hours [DATE] (£101.25)" at bounding box center [906, 613] width 567 height 28
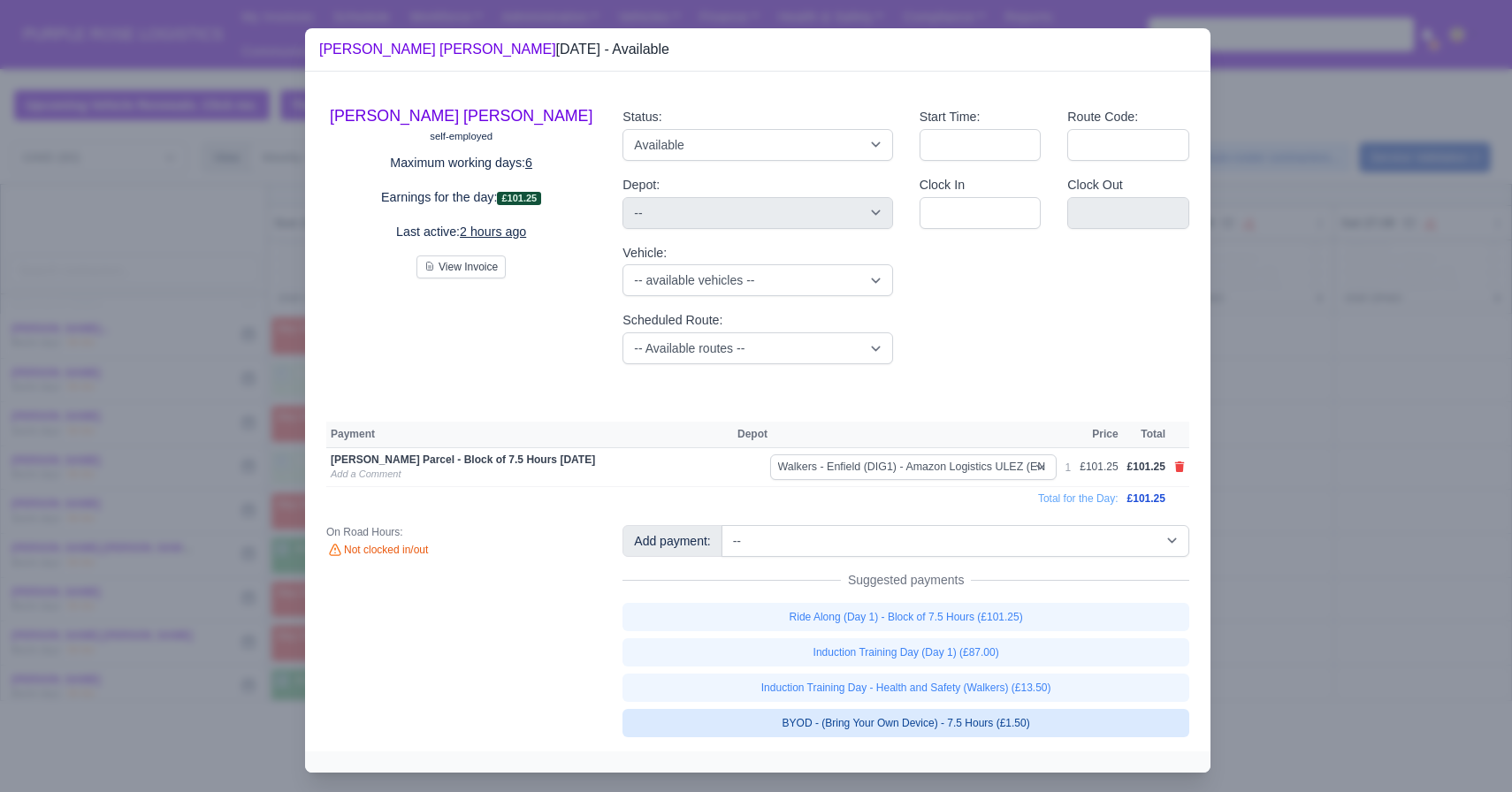
click at [810, 734] on link "BYOD - (Bring Your Own Device) - 7.5 Hours (£1.50)" at bounding box center [906, 723] width 567 height 28
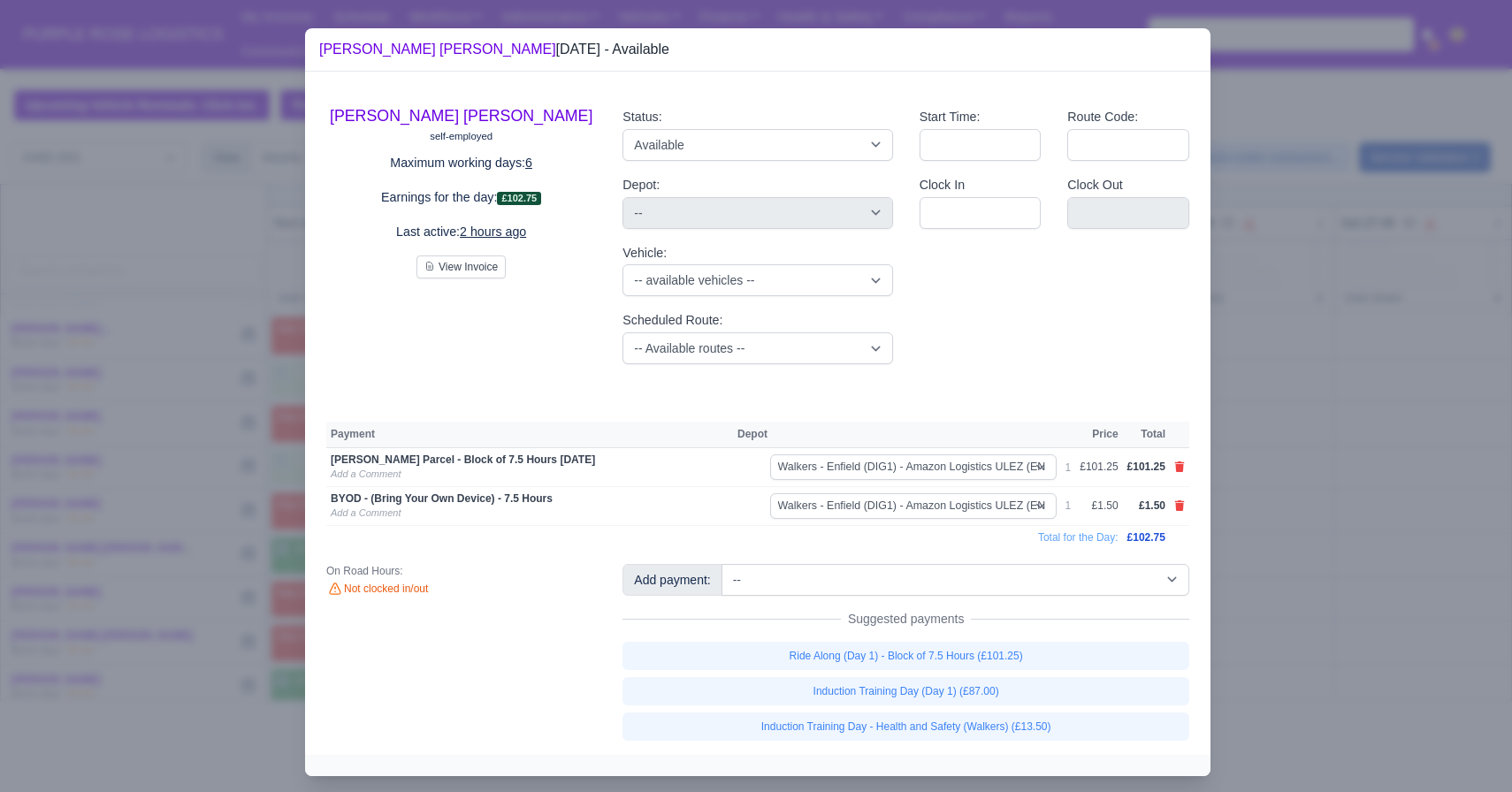
click at [1275, 479] on div at bounding box center [756, 396] width 1512 height 792
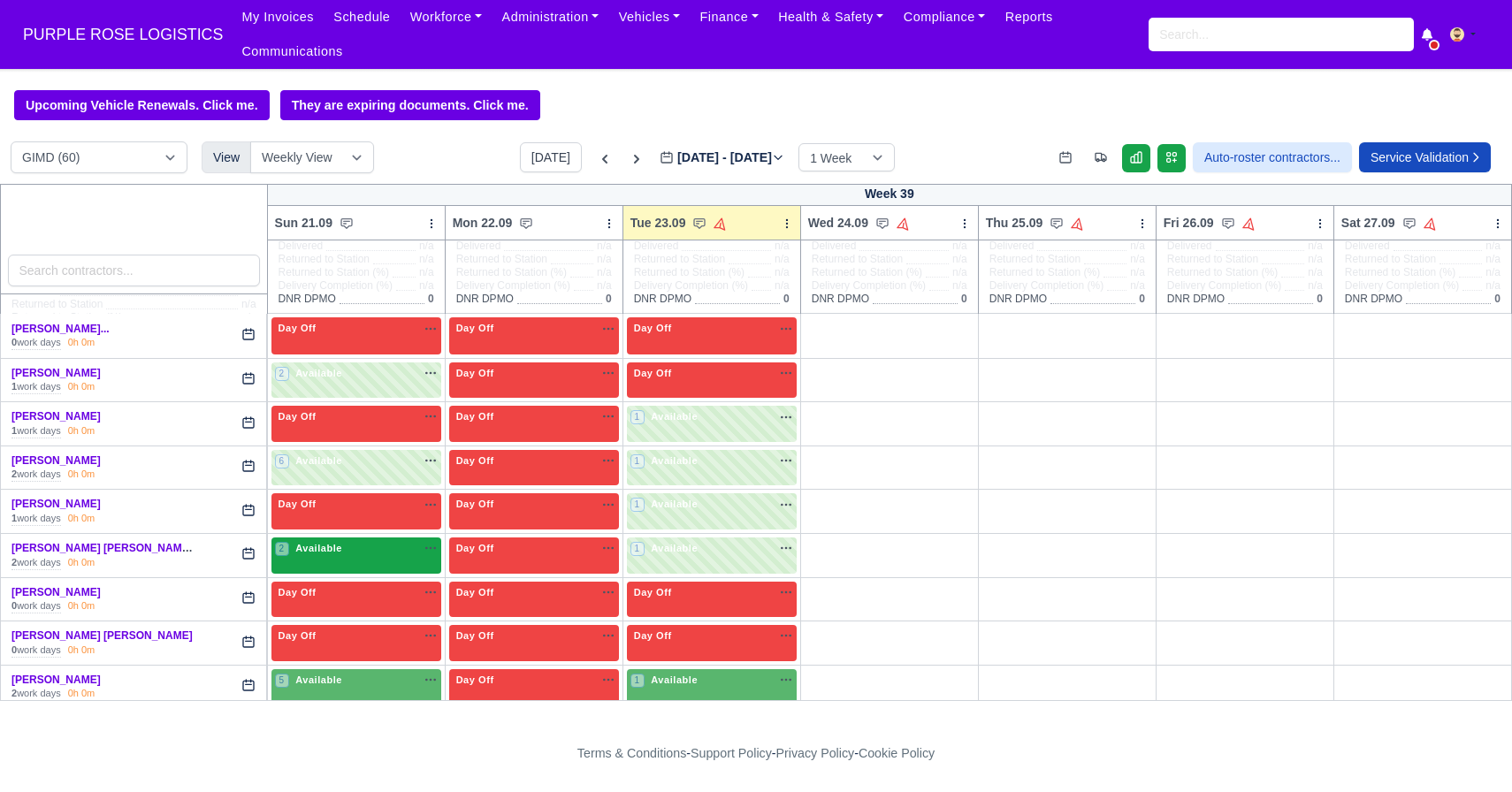
click at [369, 565] on div "2 Available" at bounding box center [356, 556] width 170 height 36
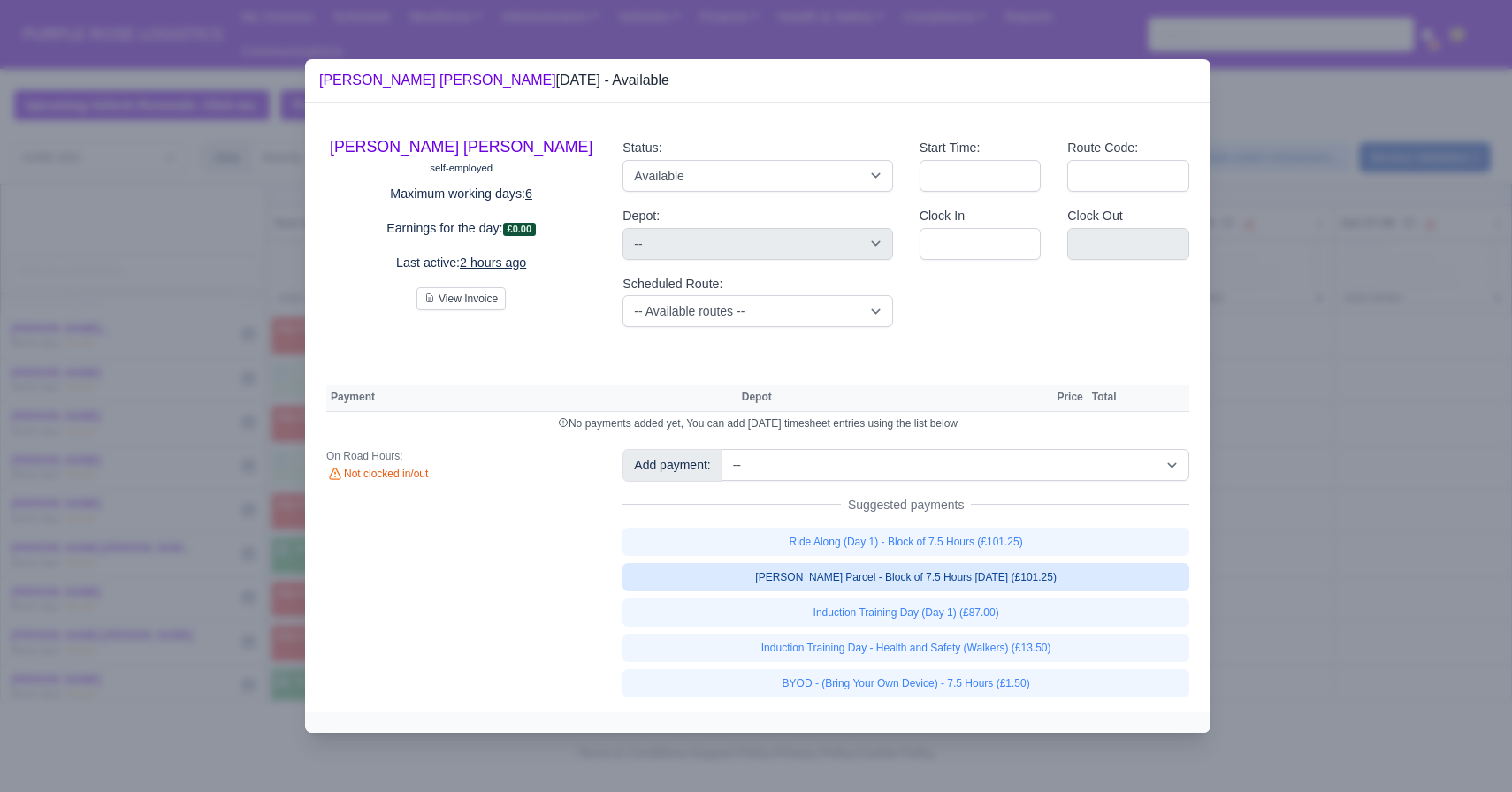
click at [889, 575] on link "[PERSON_NAME] Parcel - Block of 7.5 Hours [DATE] (£101.25)" at bounding box center [906, 577] width 567 height 28
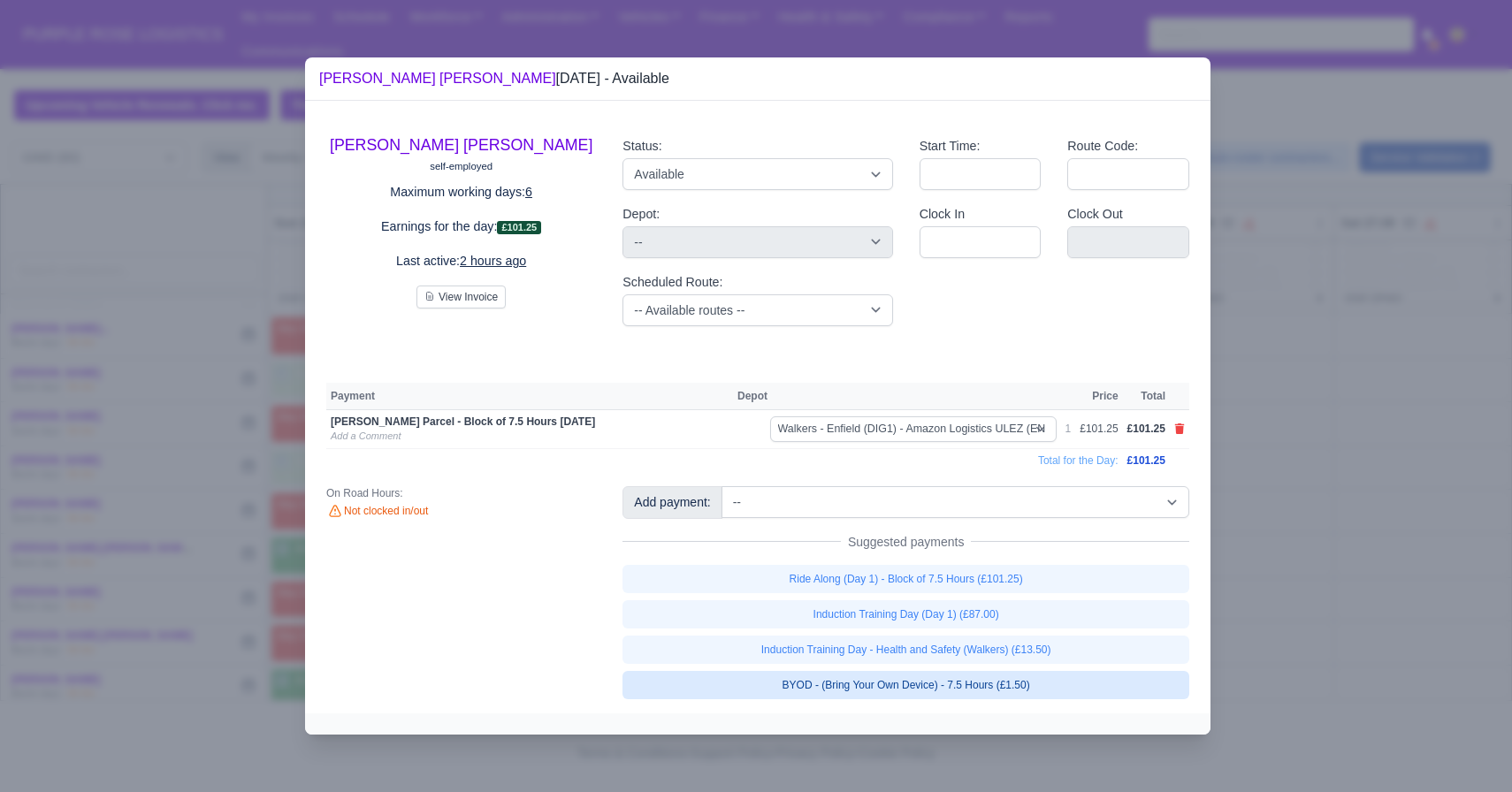
click at [836, 675] on link "BYOD - (Bring Your Own Device) - 7.5 Hours (£1.50)" at bounding box center [906, 685] width 567 height 28
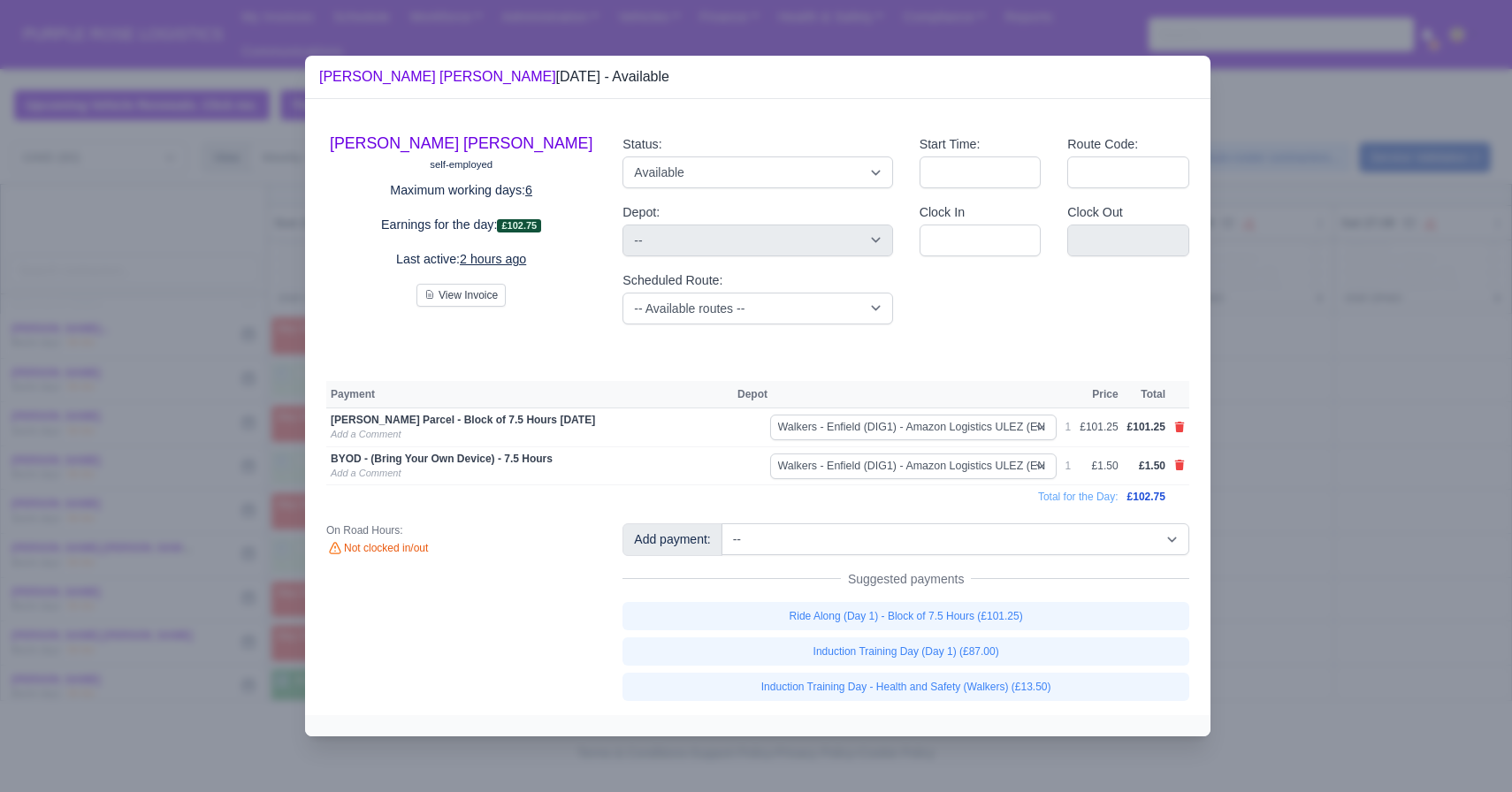
click at [1430, 415] on div at bounding box center [756, 396] width 1512 height 792
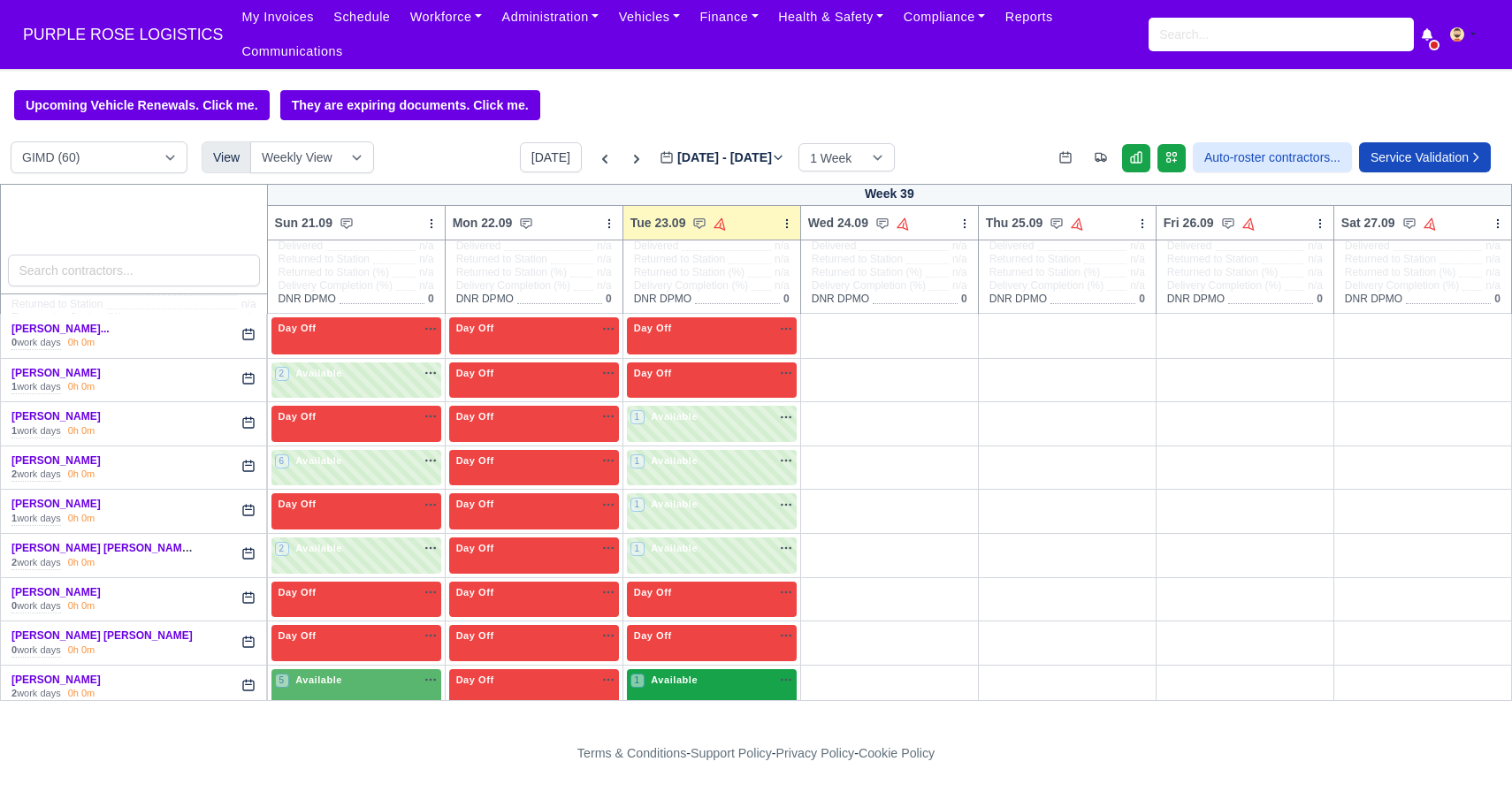
click at [707, 682] on div "1 Available na" at bounding box center [712, 680] width 163 height 15
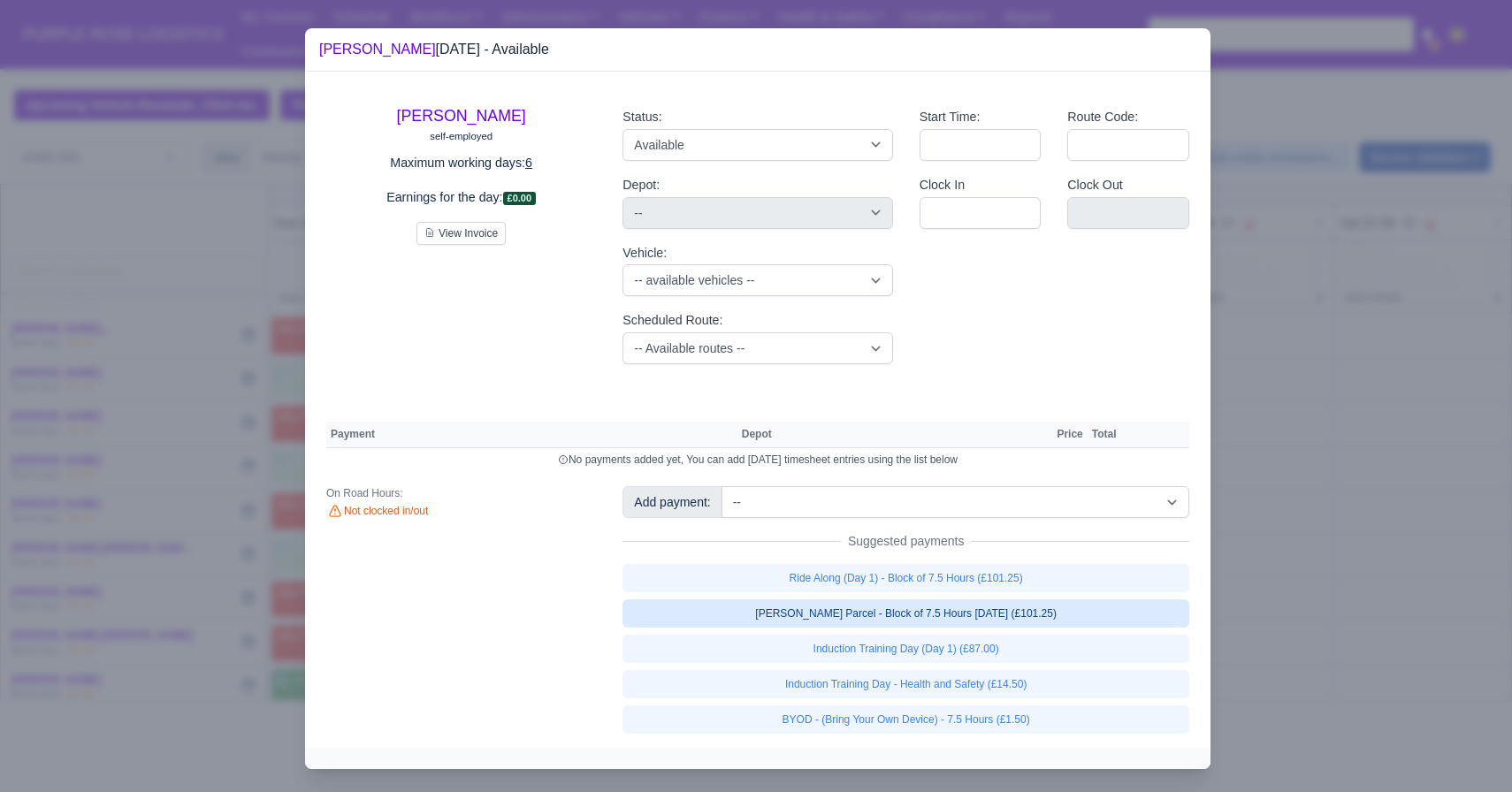
click at [911, 611] on link "[PERSON_NAME] Parcel - Block of 7.5 Hours [DATE] (£101.25)" at bounding box center [906, 613] width 567 height 28
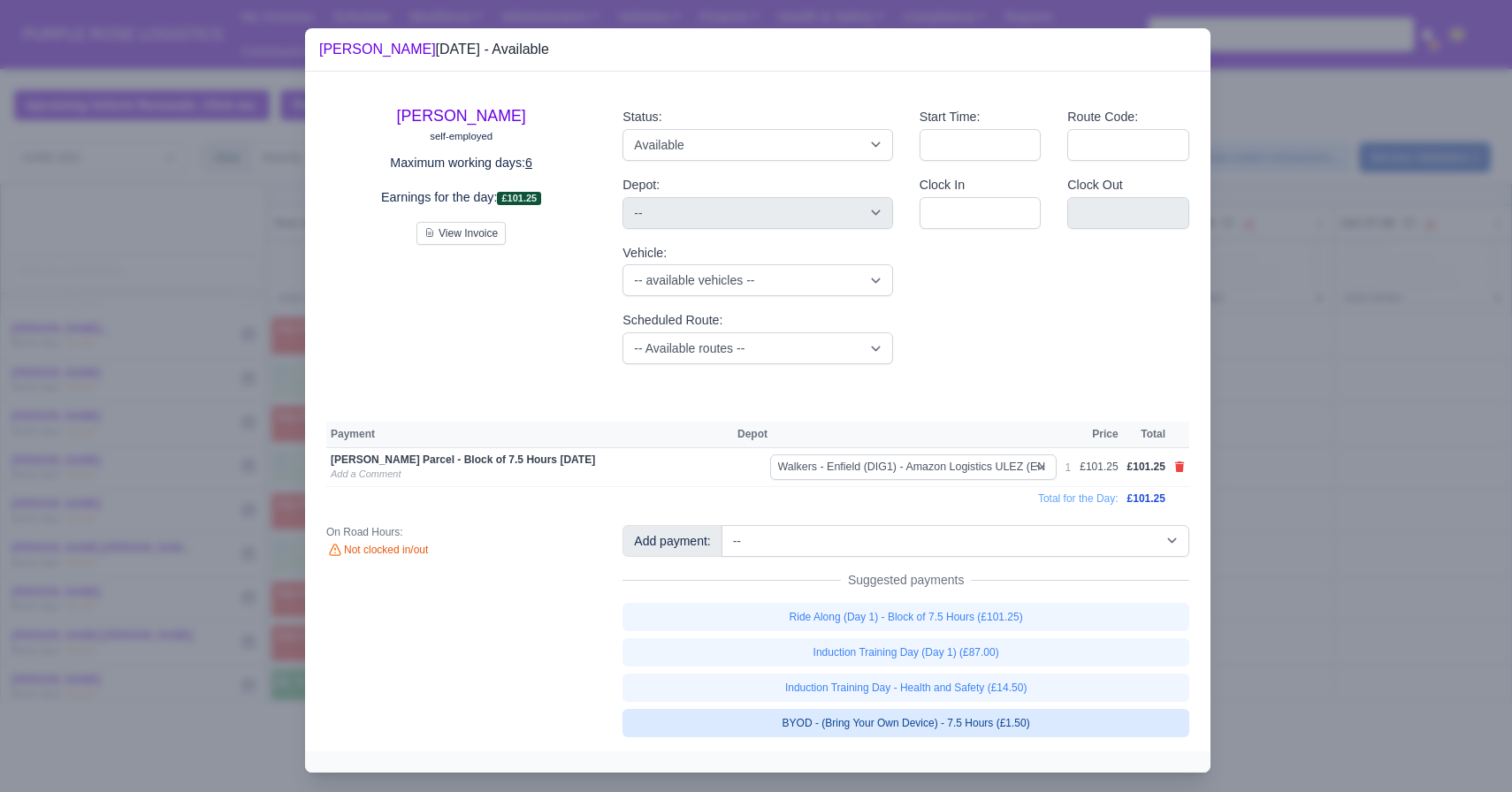
click at [928, 723] on link "BYOD - (Bring Your Own Device) - 7.5 Hours (£1.50)" at bounding box center [906, 723] width 567 height 28
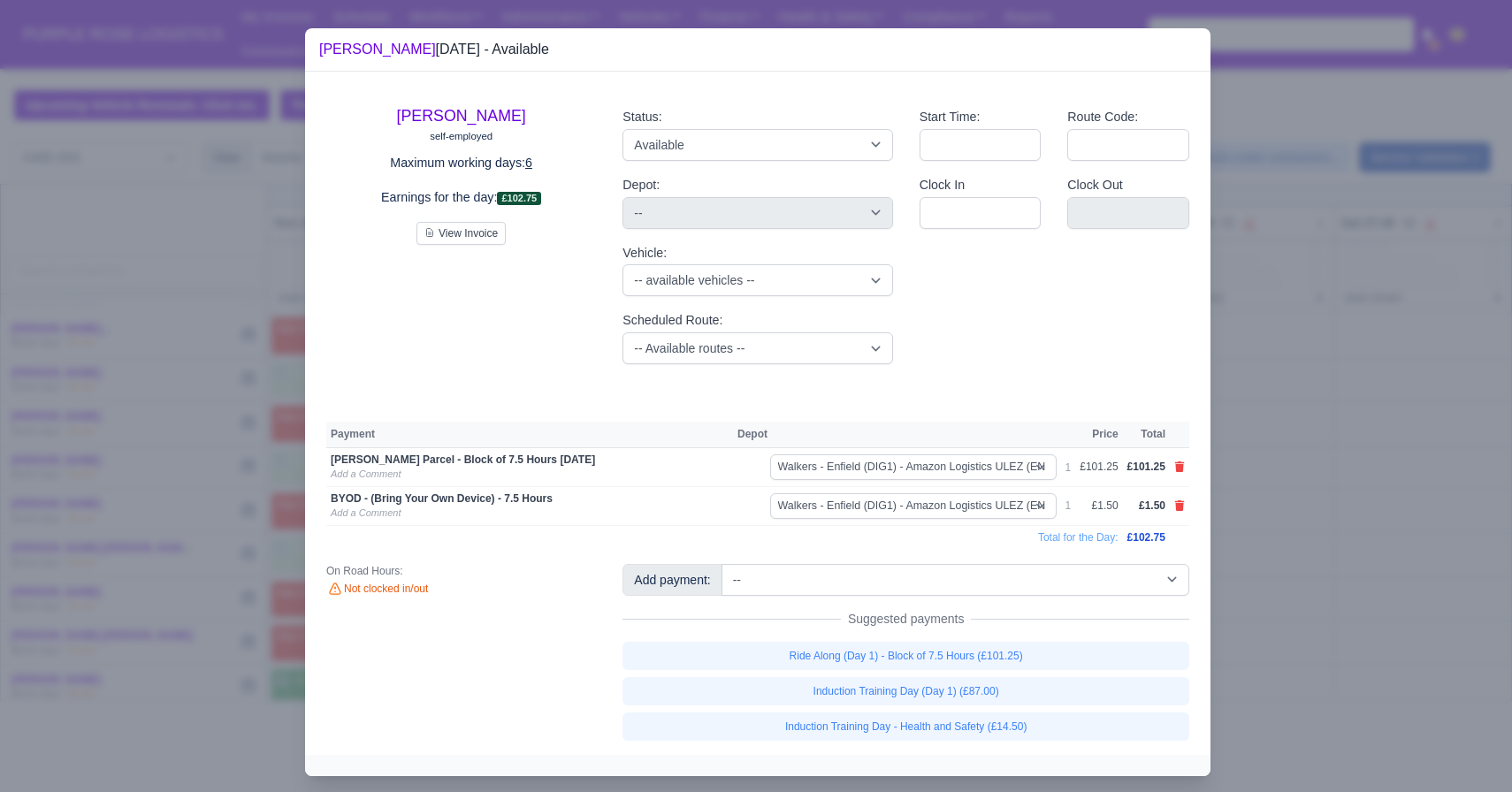
click at [1367, 554] on div at bounding box center [756, 396] width 1512 height 792
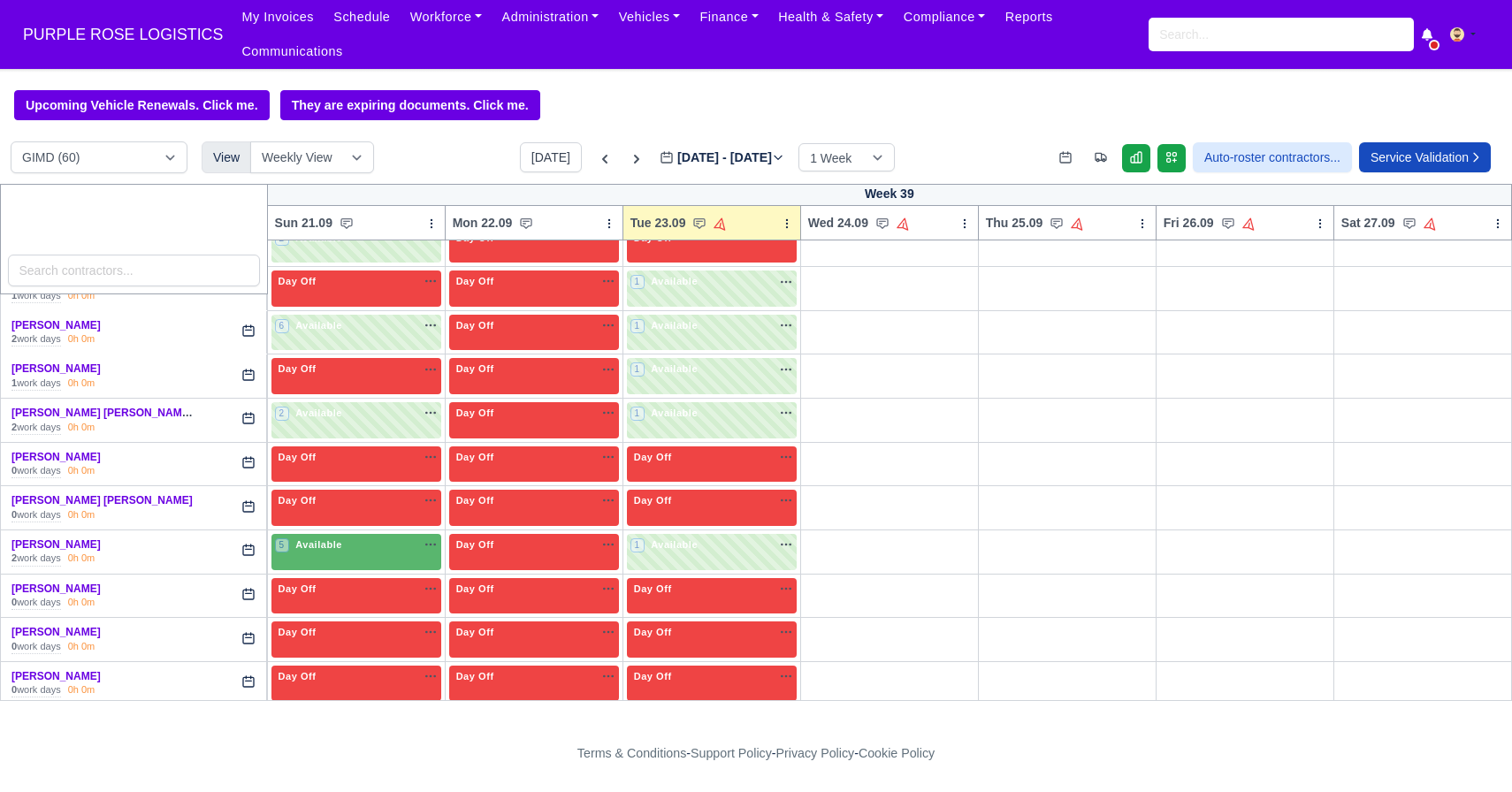
scroll to position [309, 0]
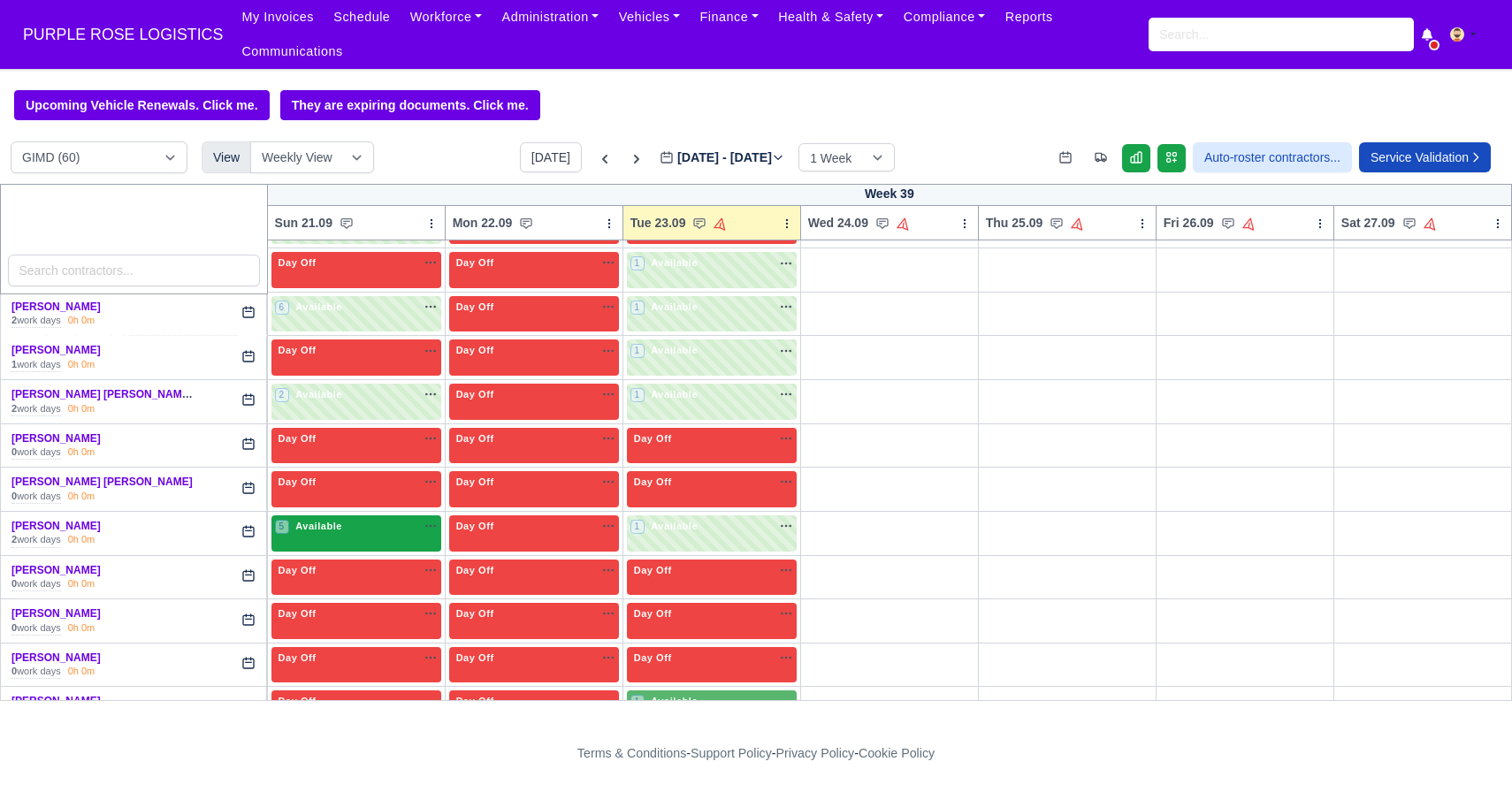
click at [297, 527] on span "Available" at bounding box center [318, 525] width 54 height 12
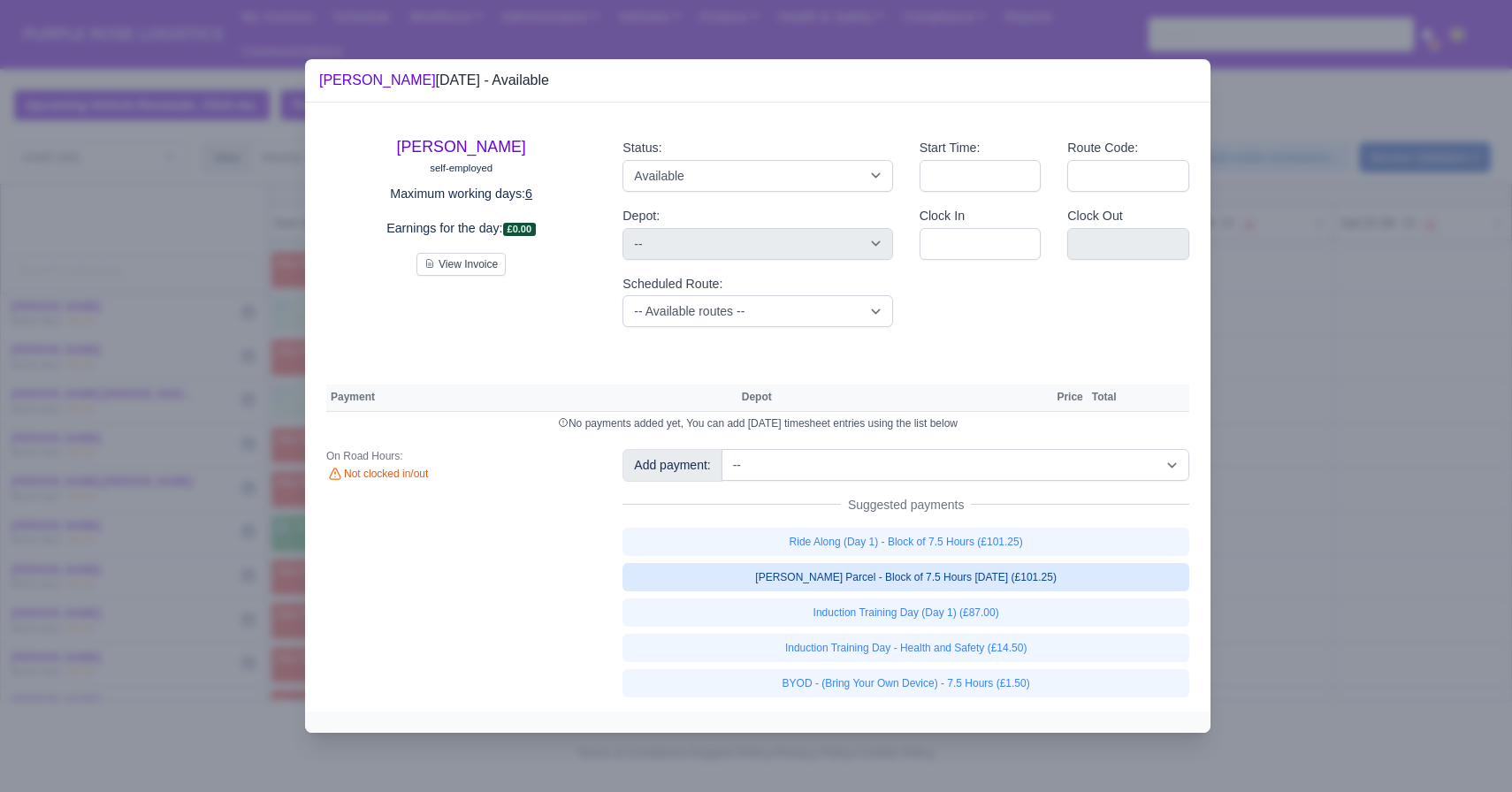
click at [833, 574] on link "[PERSON_NAME] Parcel - Block of 7.5 Hours [DATE] (£101.25)" at bounding box center [906, 577] width 567 height 28
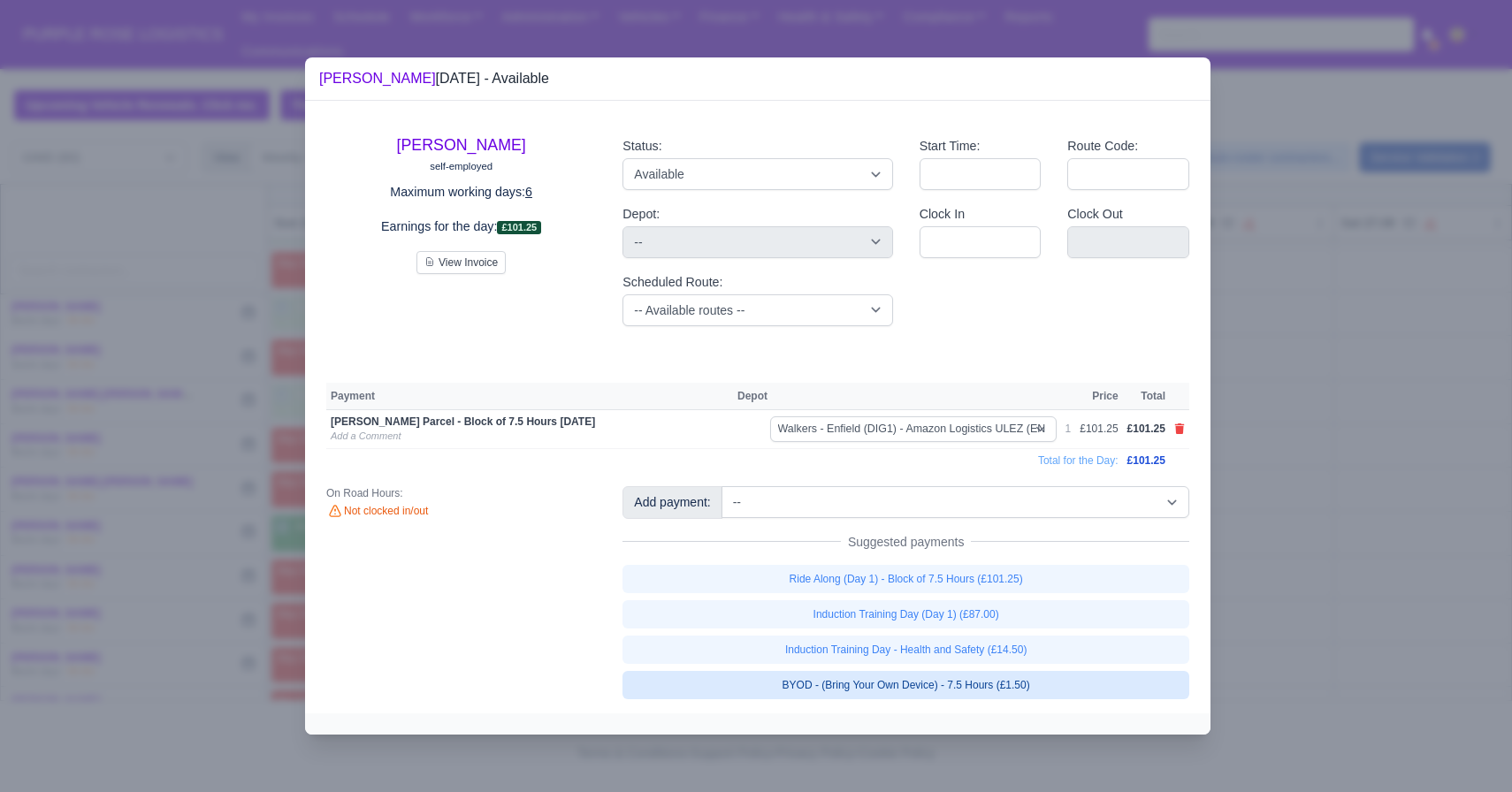
click at [846, 694] on link "BYOD - (Bring Your Own Device) - 7.5 Hours (£1.50)" at bounding box center [906, 685] width 567 height 28
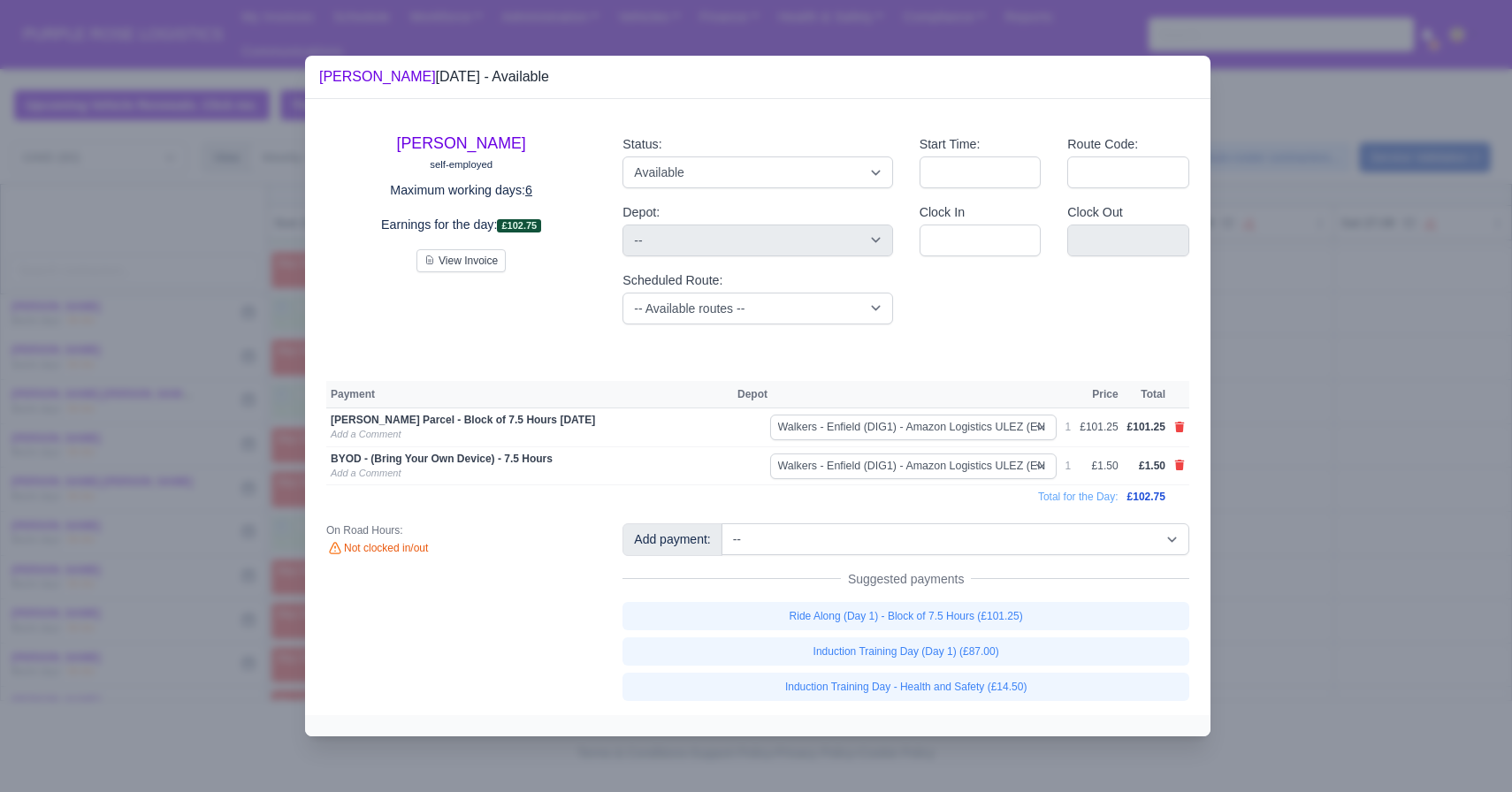
click at [1294, 560] on div at bounding box center [756, 396] width 1512 height 792
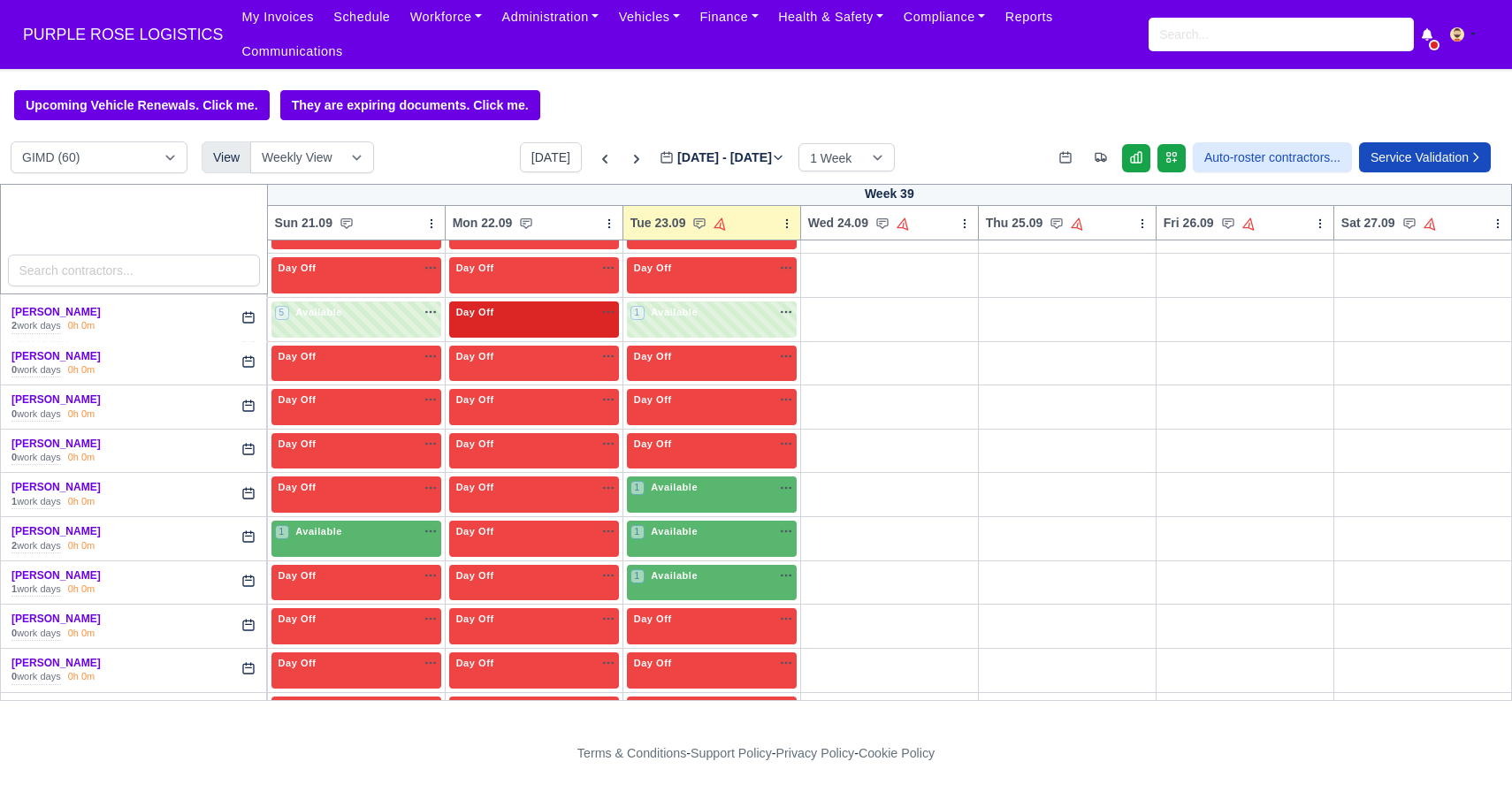
scroll to position [553, 0]
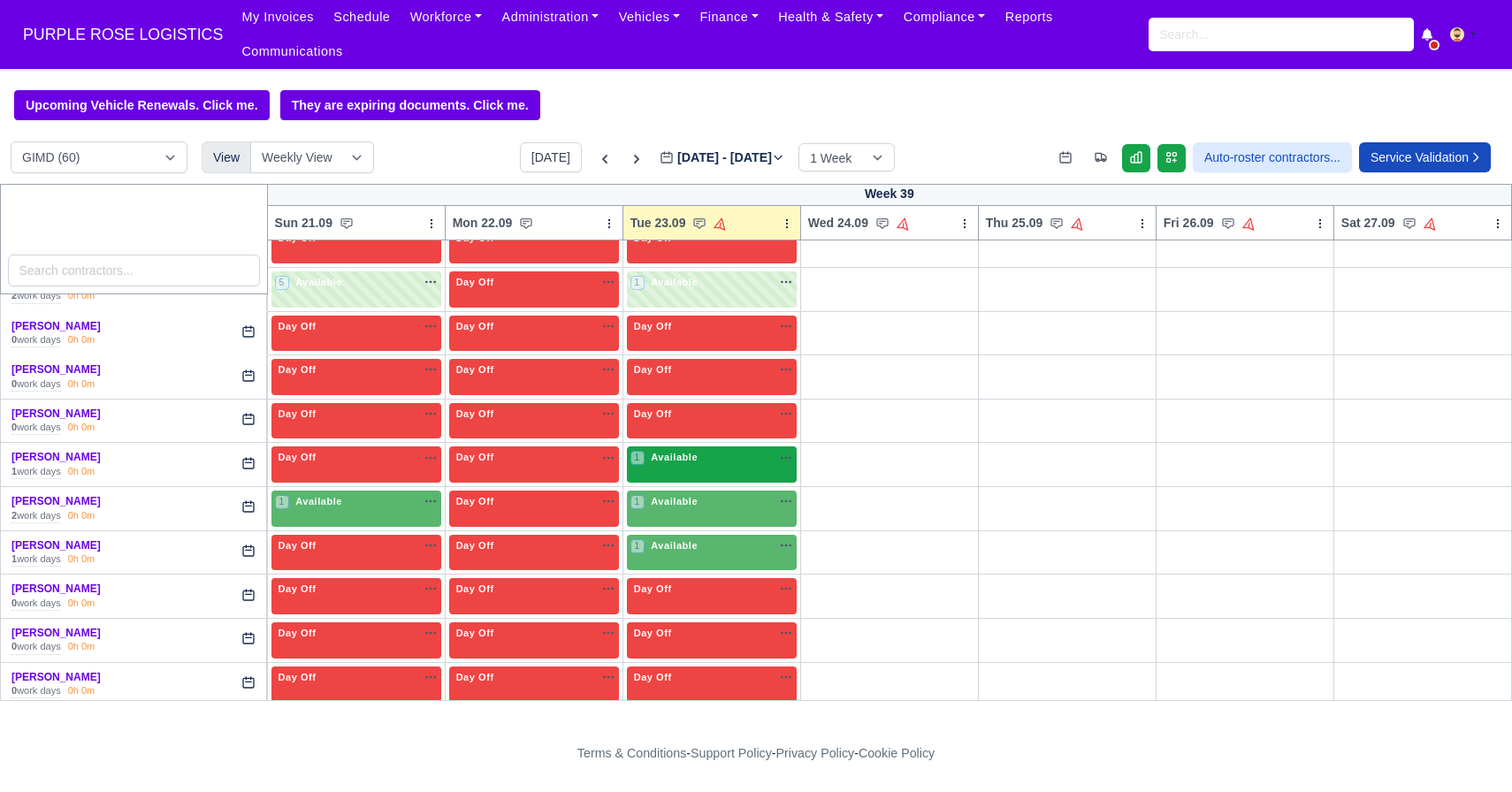
click at [710, 456] on div "1 Available na" at bounding box center [712, 457] width 163 height 15
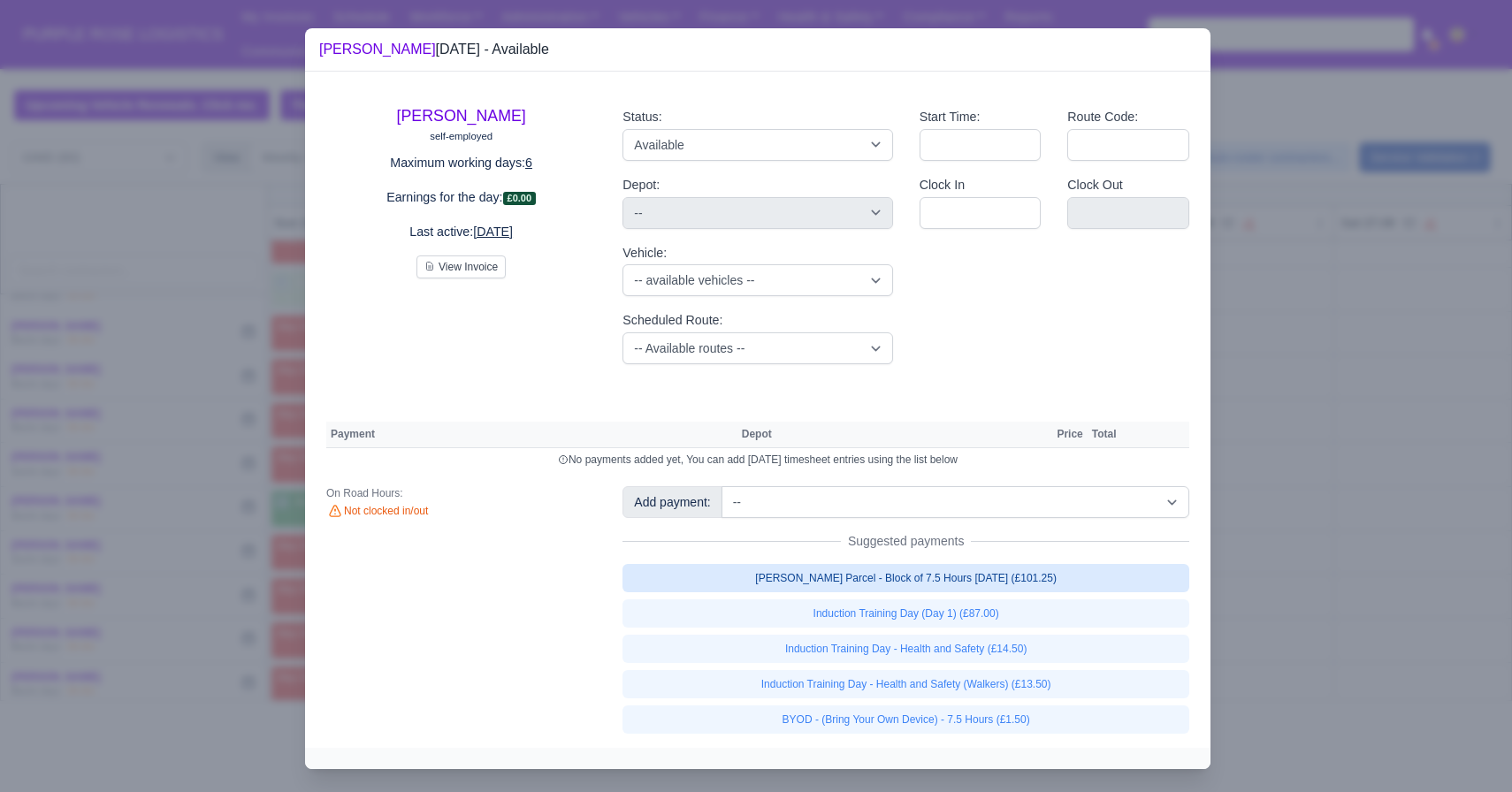
click at [914, 577] on link "[PERSON_NAME] Parcel - Block of 7.5 Hours [DATE] (£101.25)" at bounding box center [906, 578] width 567 height 28
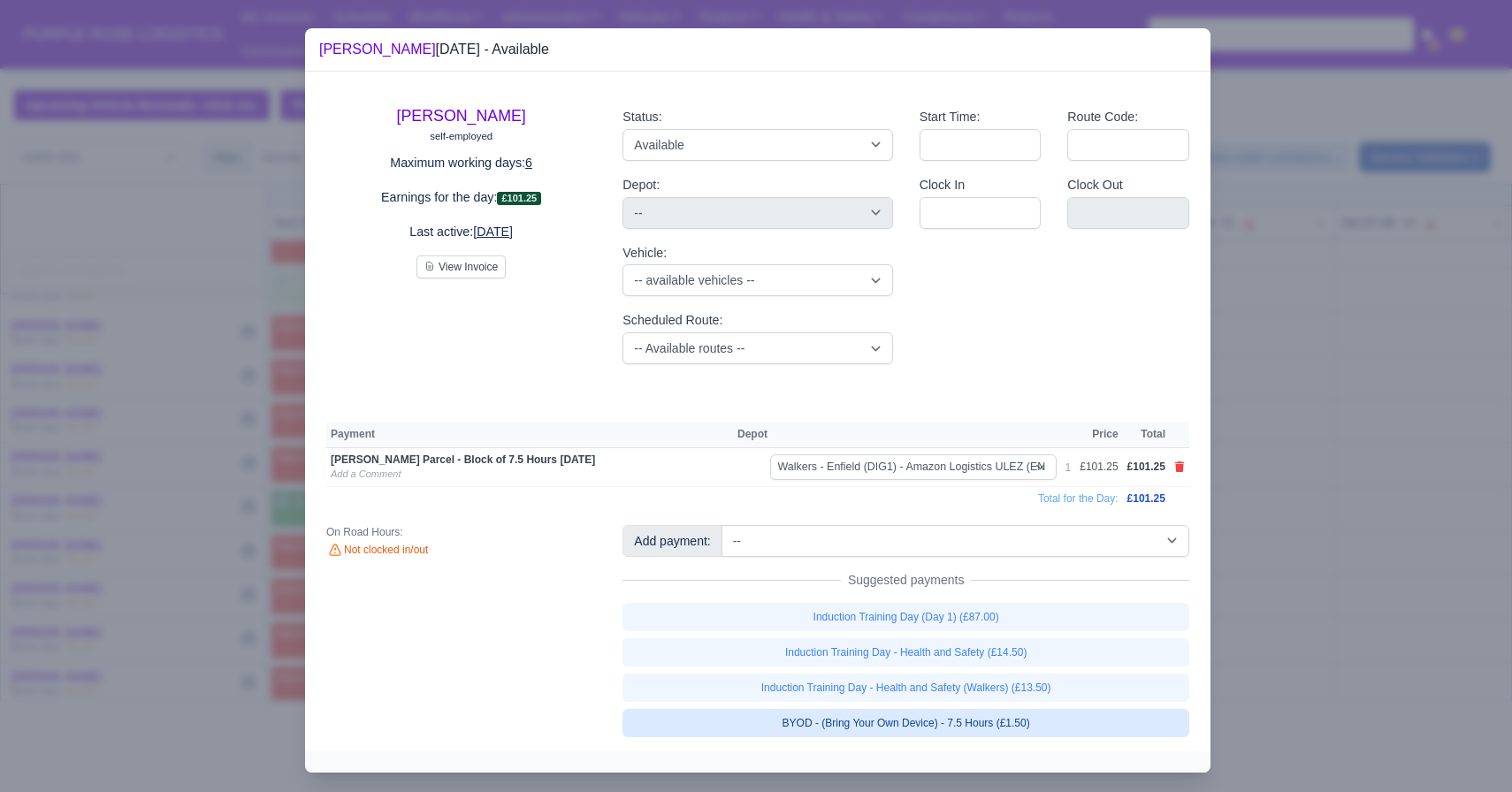
click at [897, 713] on link "BYOD - (Bring Your Own Device) - 7.5 Hours (£1.50)" at bounding box center [906, 723] width 567 height 28
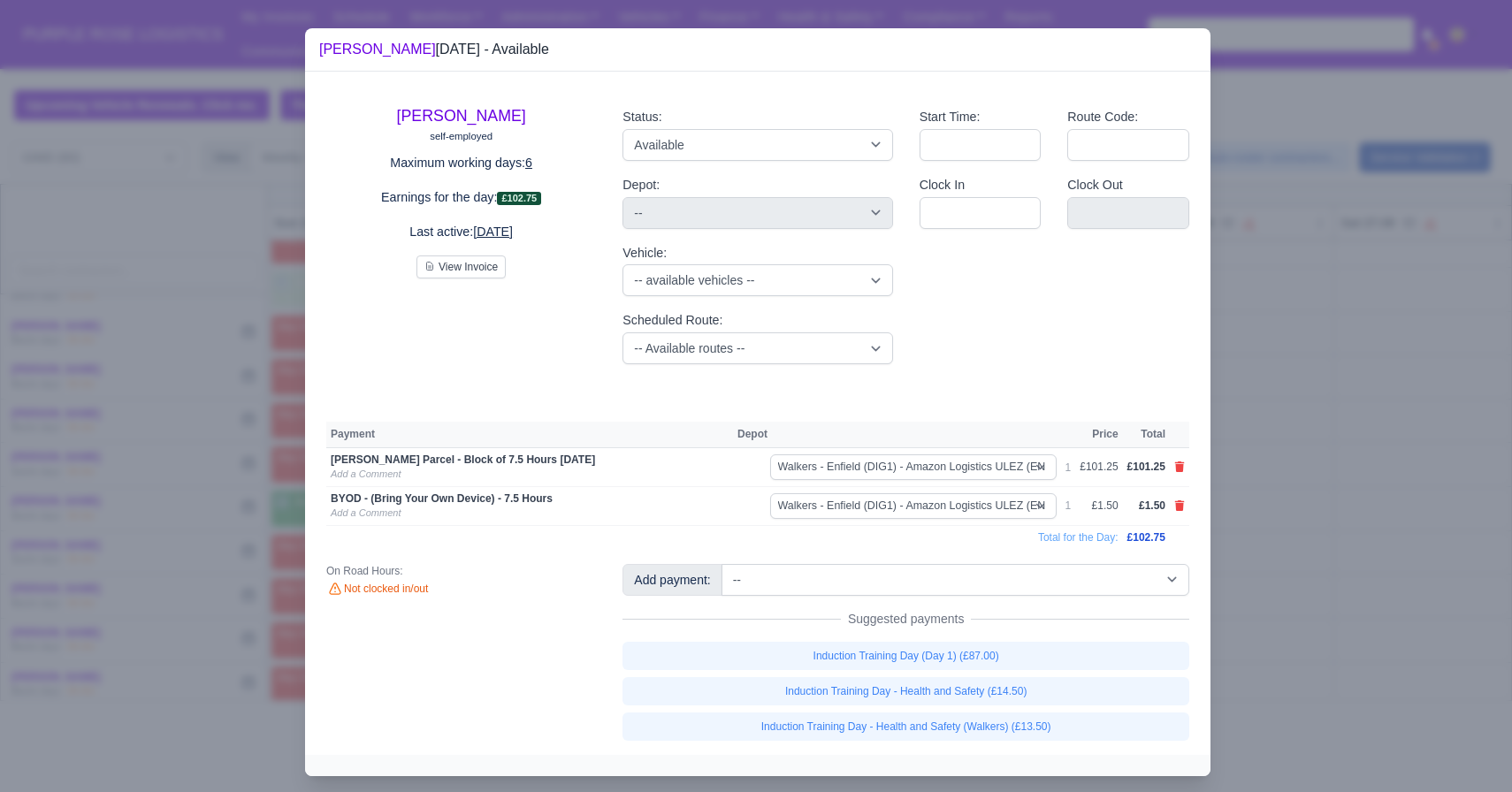
click at [1288, 588] on div at bounding box center [756, 396] width 1512 height 792
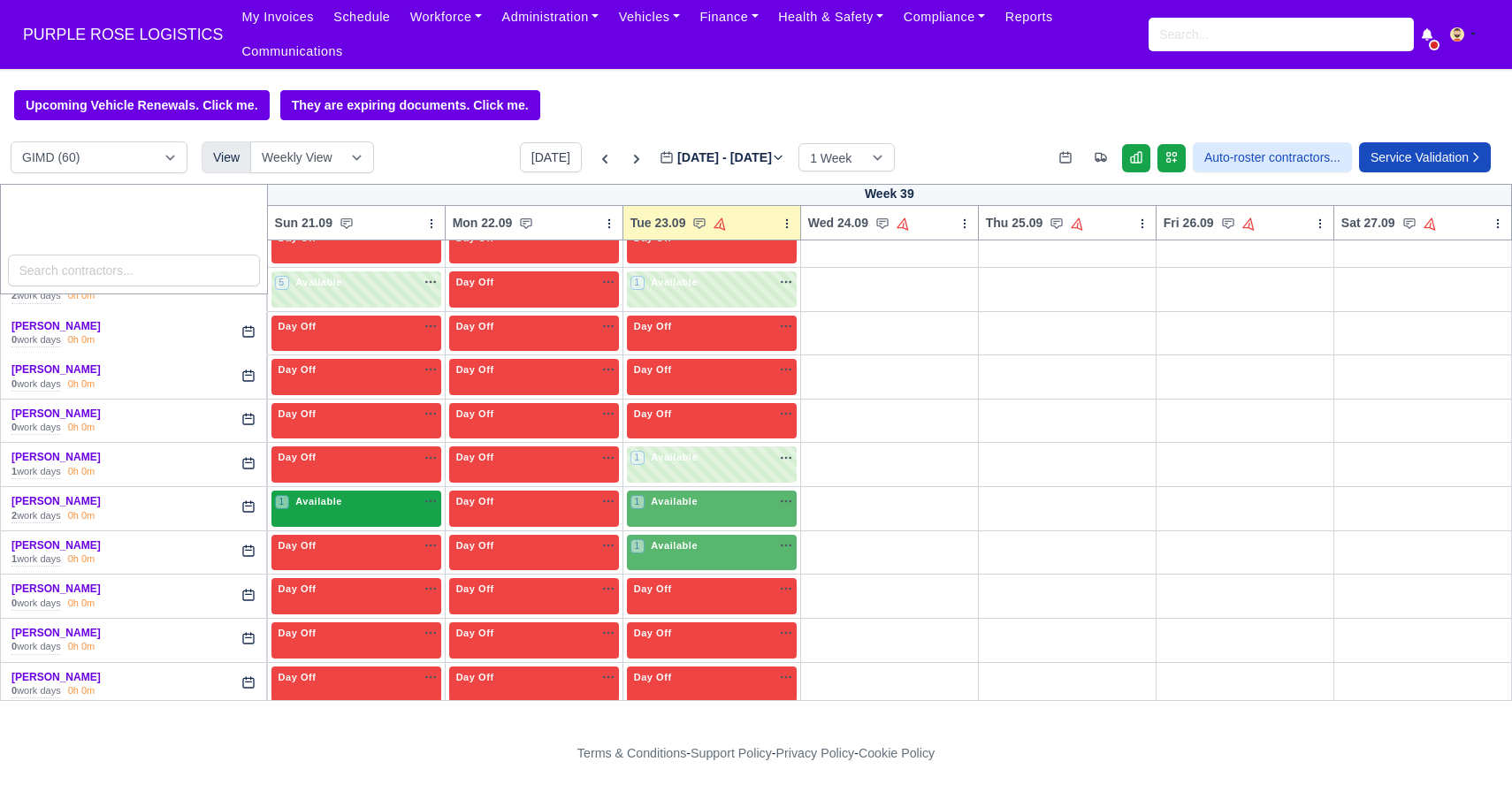
click at [414, 513] on div "1 Available" at bounding box center [356, 508] width 170 height 36
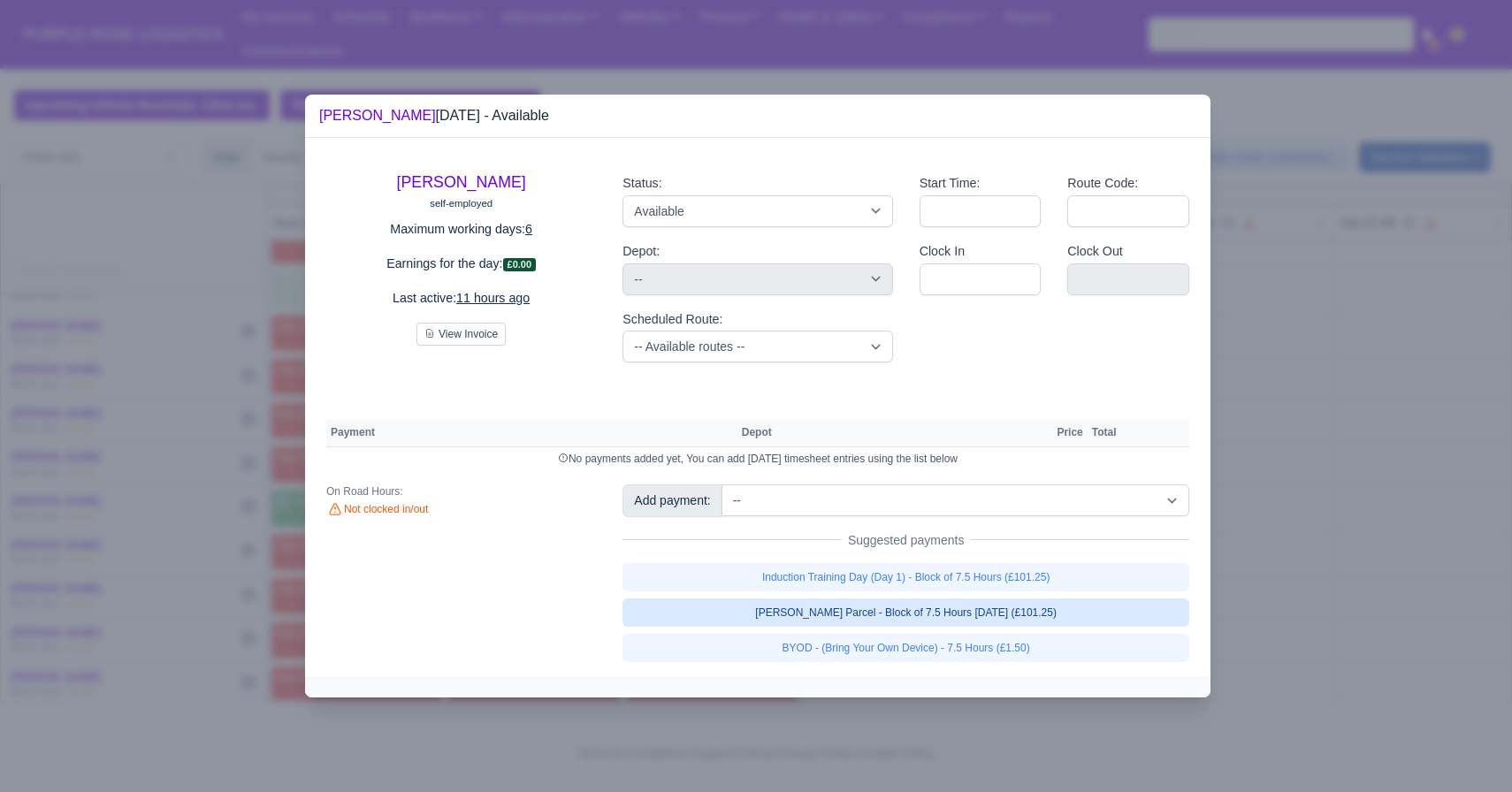
click at [895, 621] on link "[PERSON_NAME] Parcel - Block of 7.5 Hours [DATE] (£101.25)" at bounding box center [906, 612] width 567 height 28
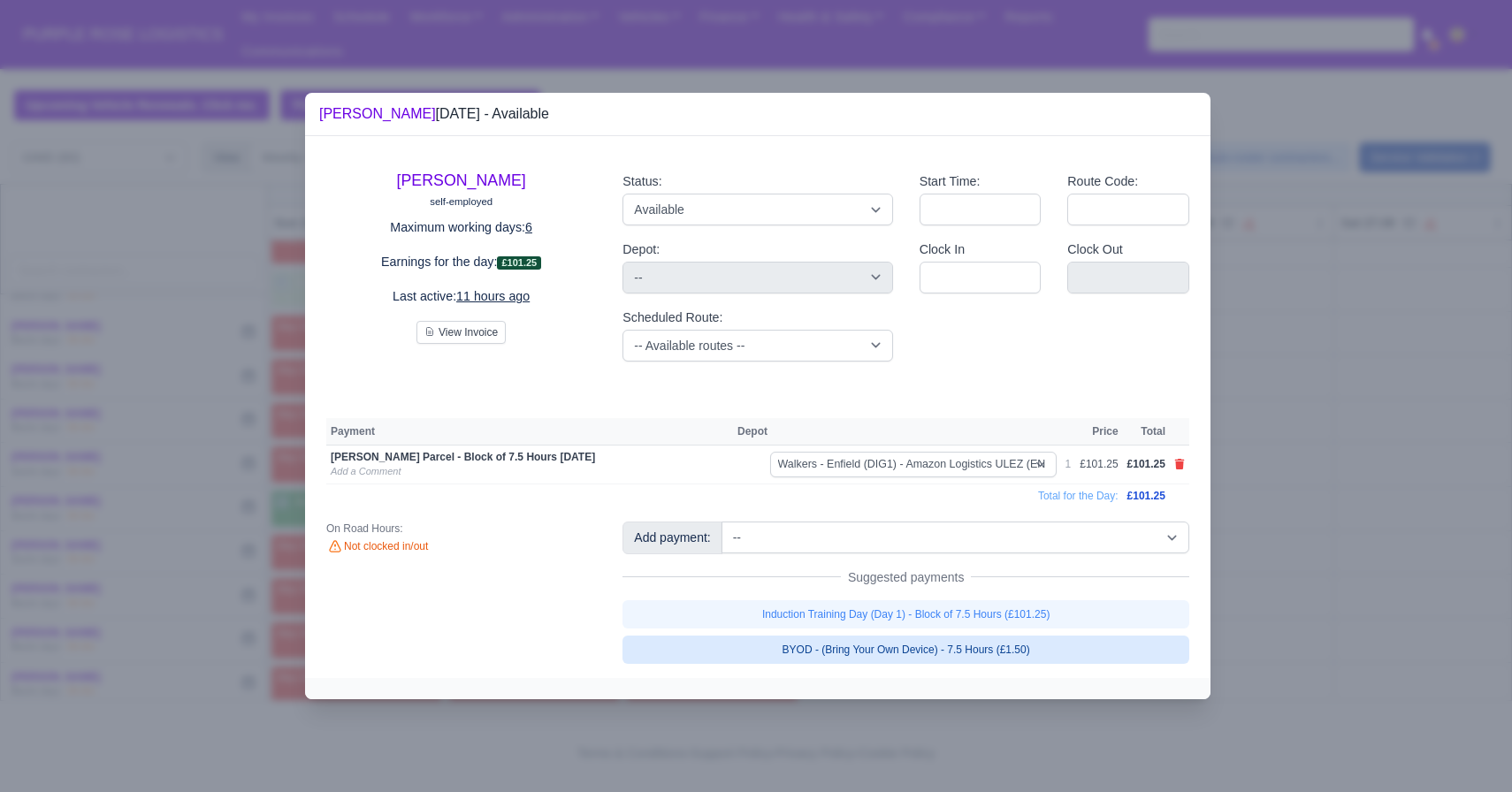
click at [883, 645] on link "BYOD - (Bring Your Own Device) - 7.5 Hours (£1.50)" at bounding box center [906, 650] width 567 height 28
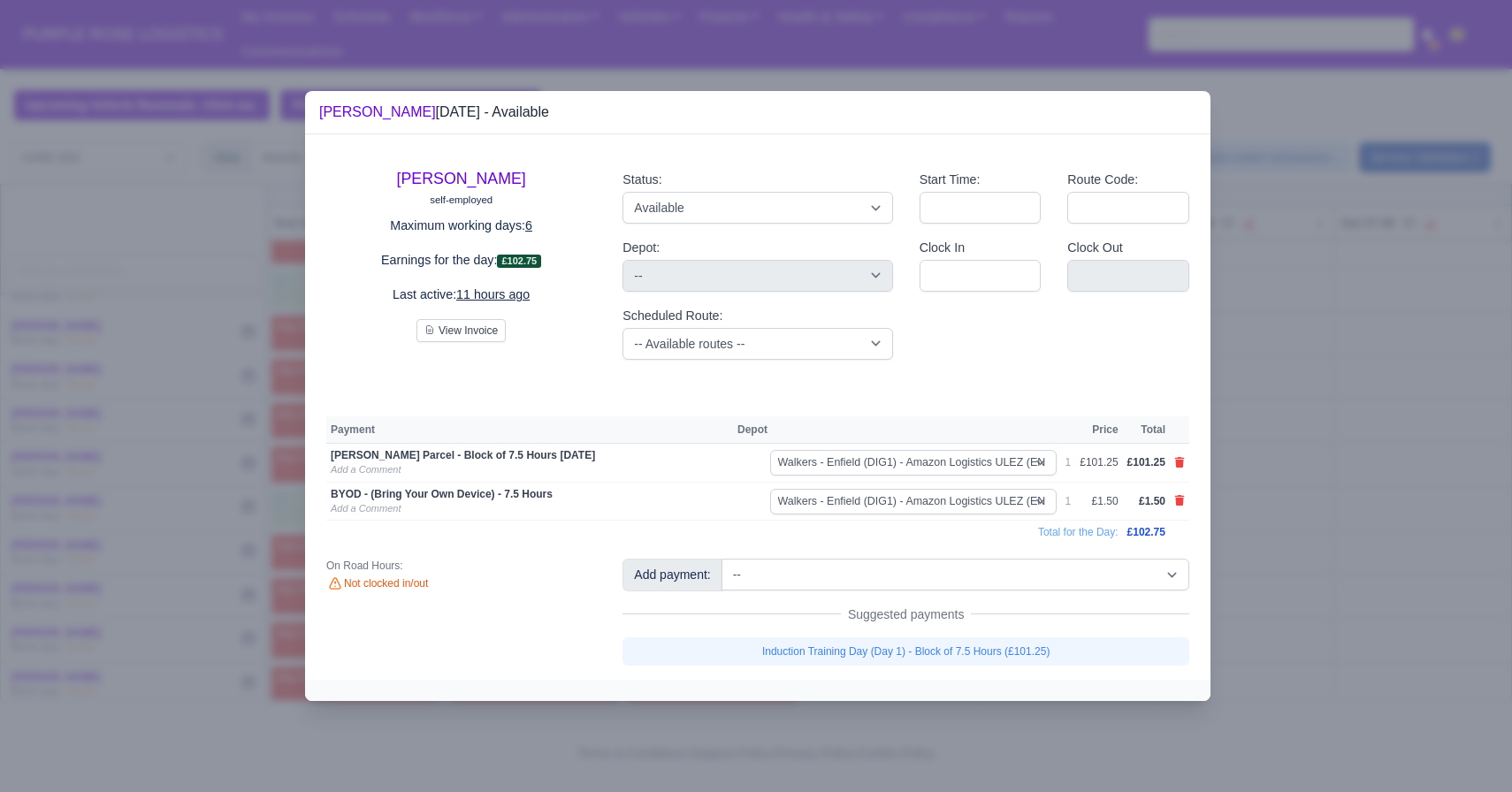
click at [1312, 556] on div at bounding box center [756, 396] width 1512 height 792
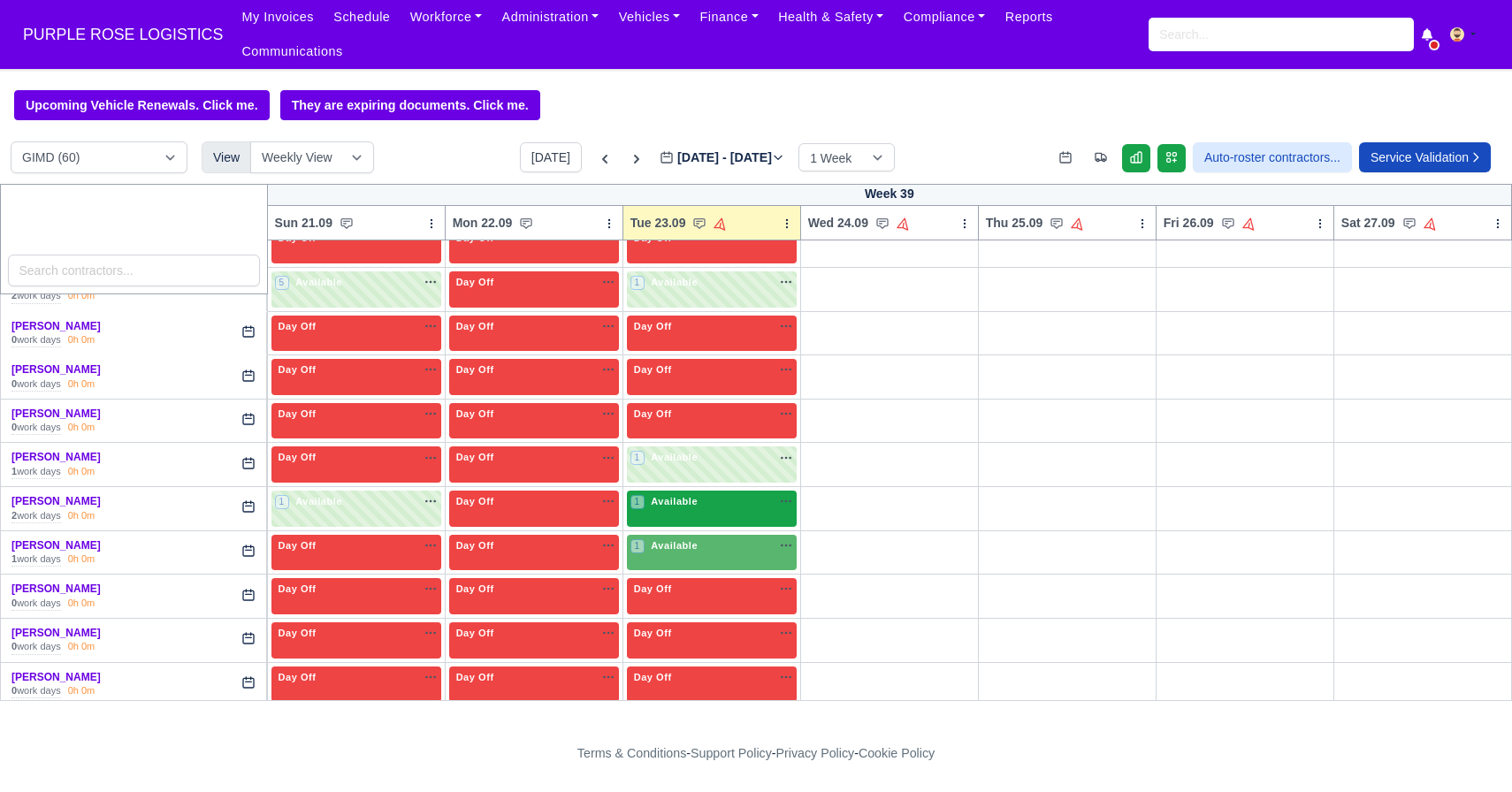
click at [664, 497] on span "Available" at bounding box center [674, 501] width 54 height 12
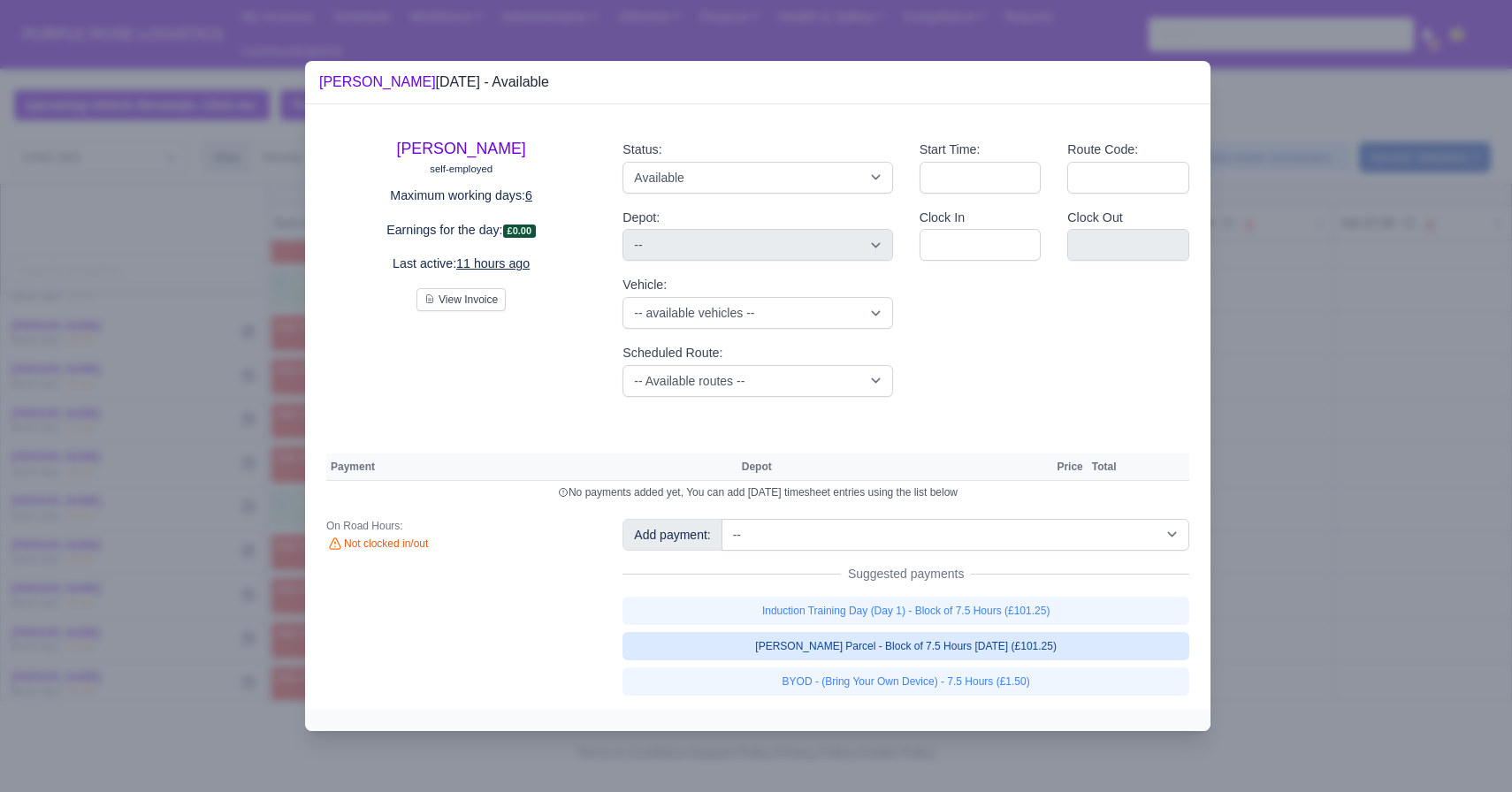
click at [923, 652] on link "[PERSON_NAME] Parcel - Block of 7.5 Hours [DATE] (£101.25)" at bounding box center [906, 646] width 567 height 28
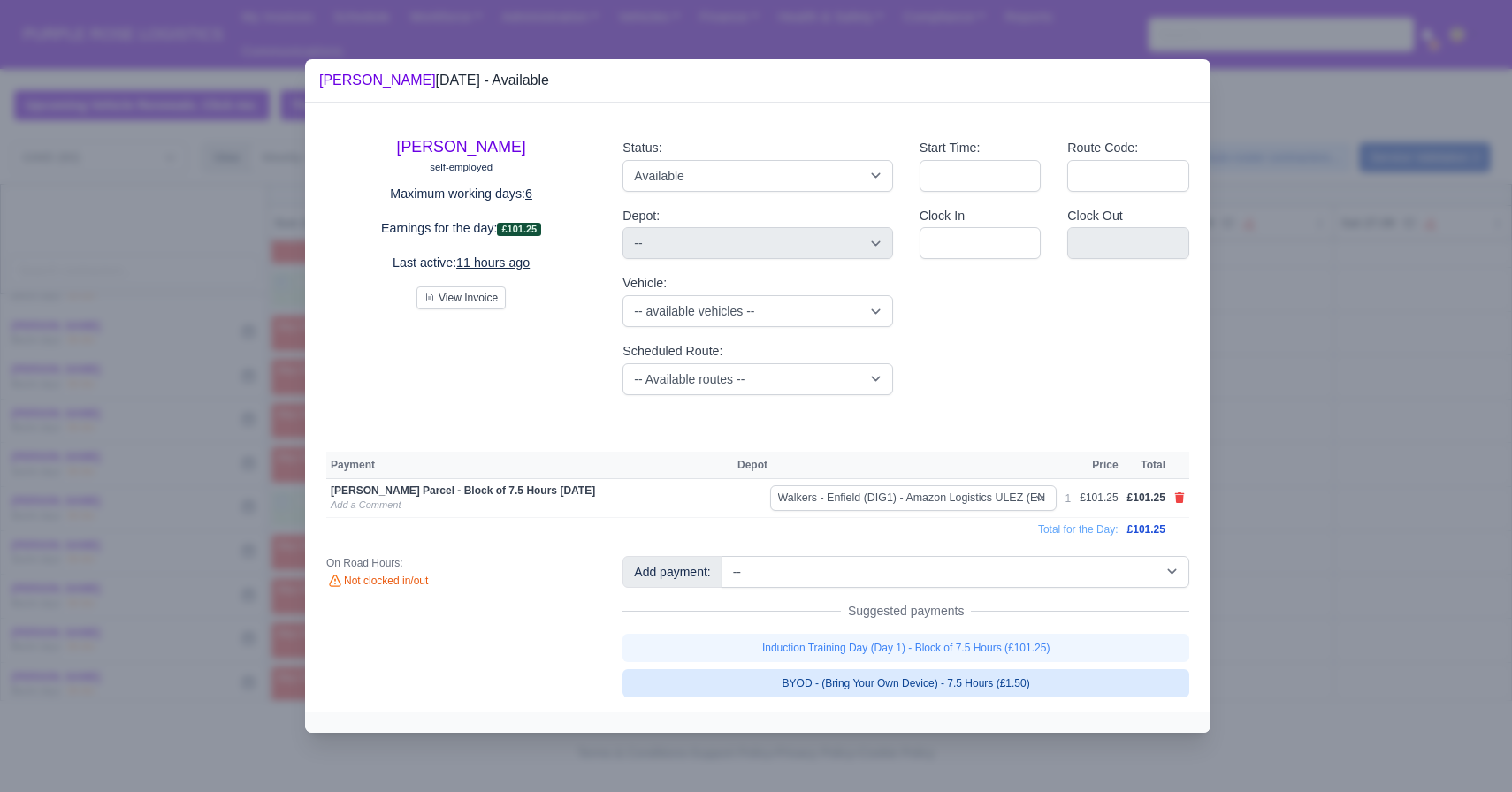
click at [899, 676] on link "BYOD - (Bring Your Own Device) - 7.5 Hours (£1.50)" at bounding box center [906, 683] width 567 height 28
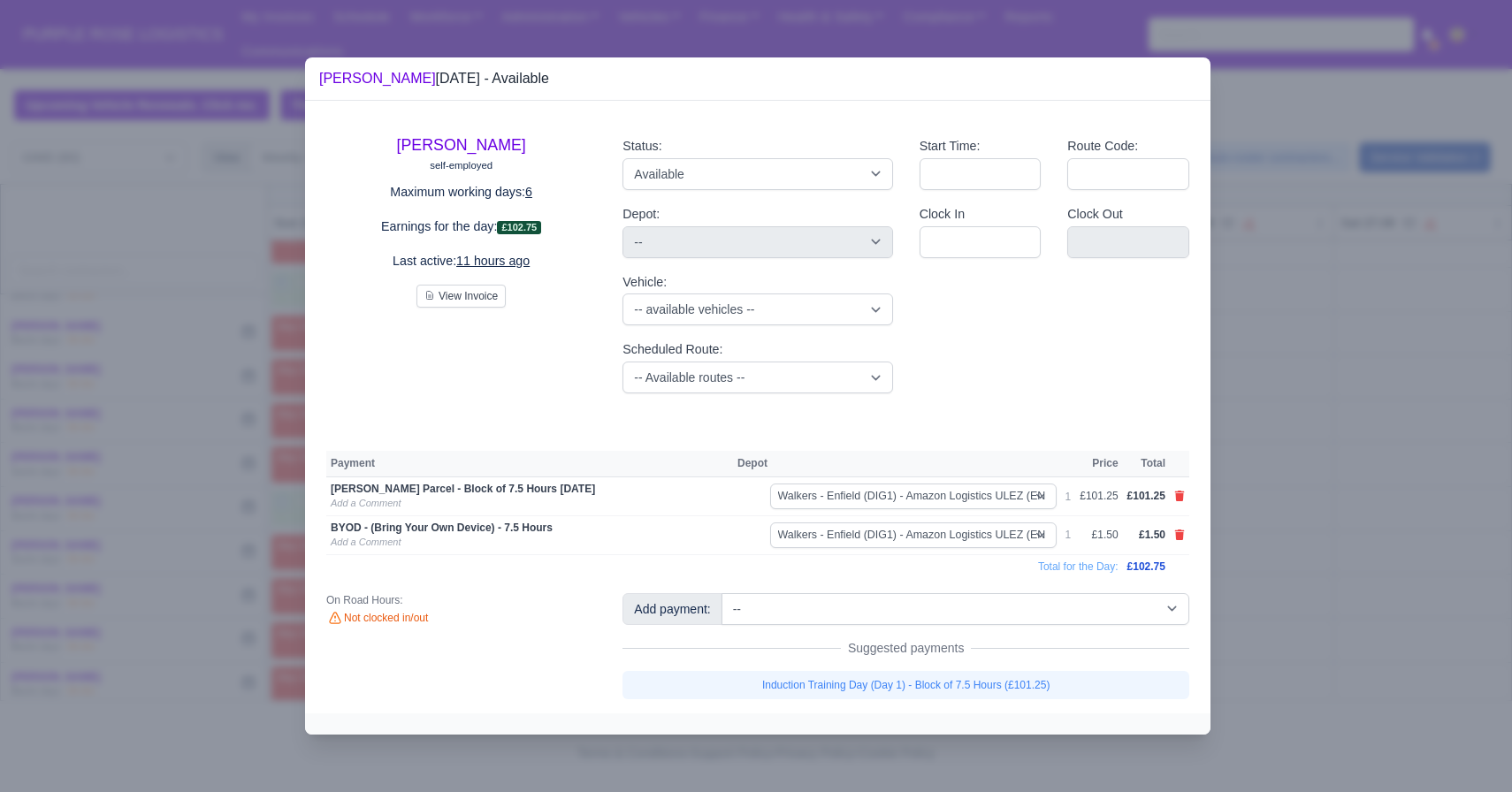
click at [1479, 501] on div at bounding box center [756, 396] width 1512 height 792
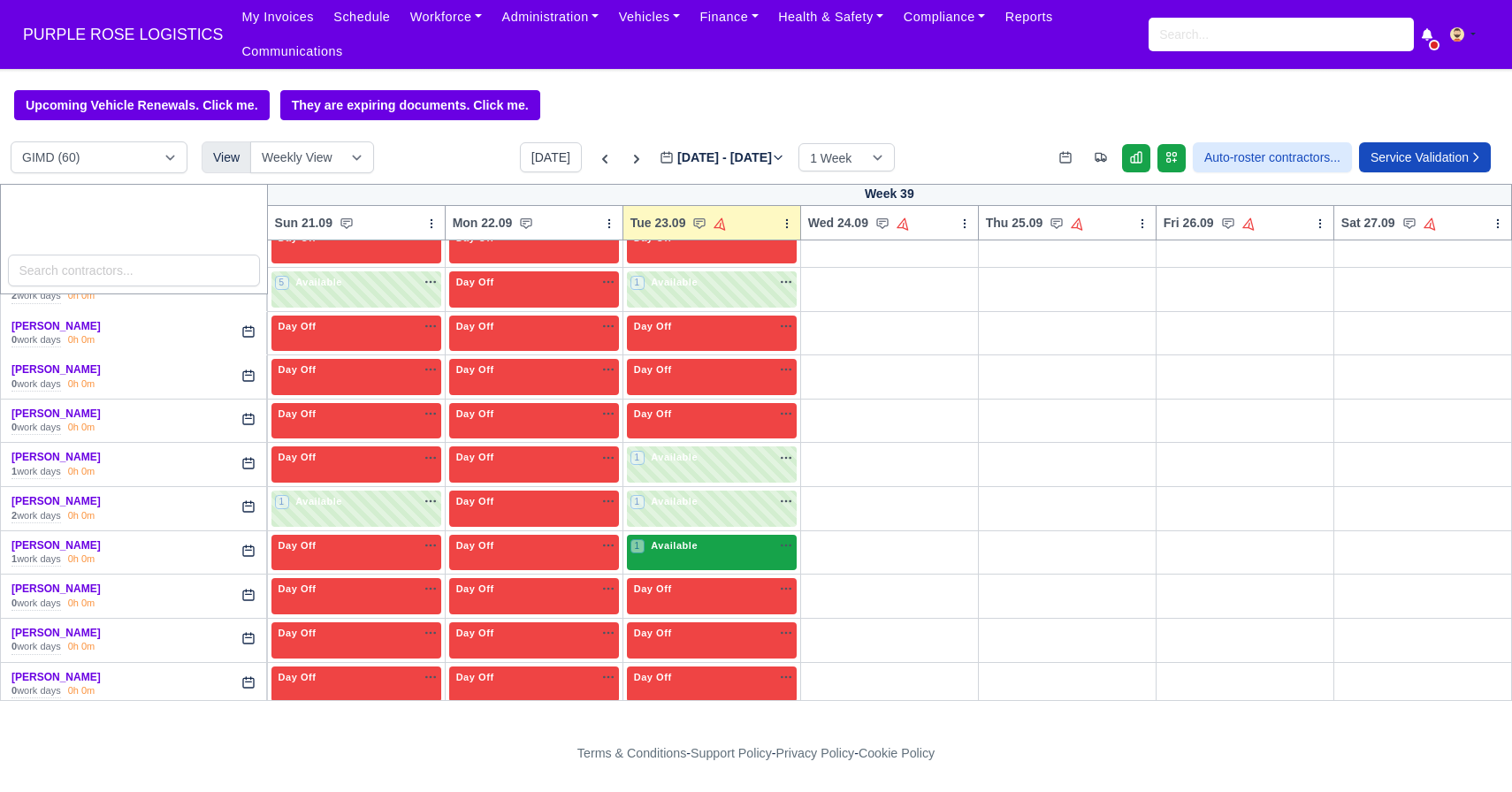
click at [702, 568] on div "1 Available" at bounding box center [712, 553] width 170 height 36
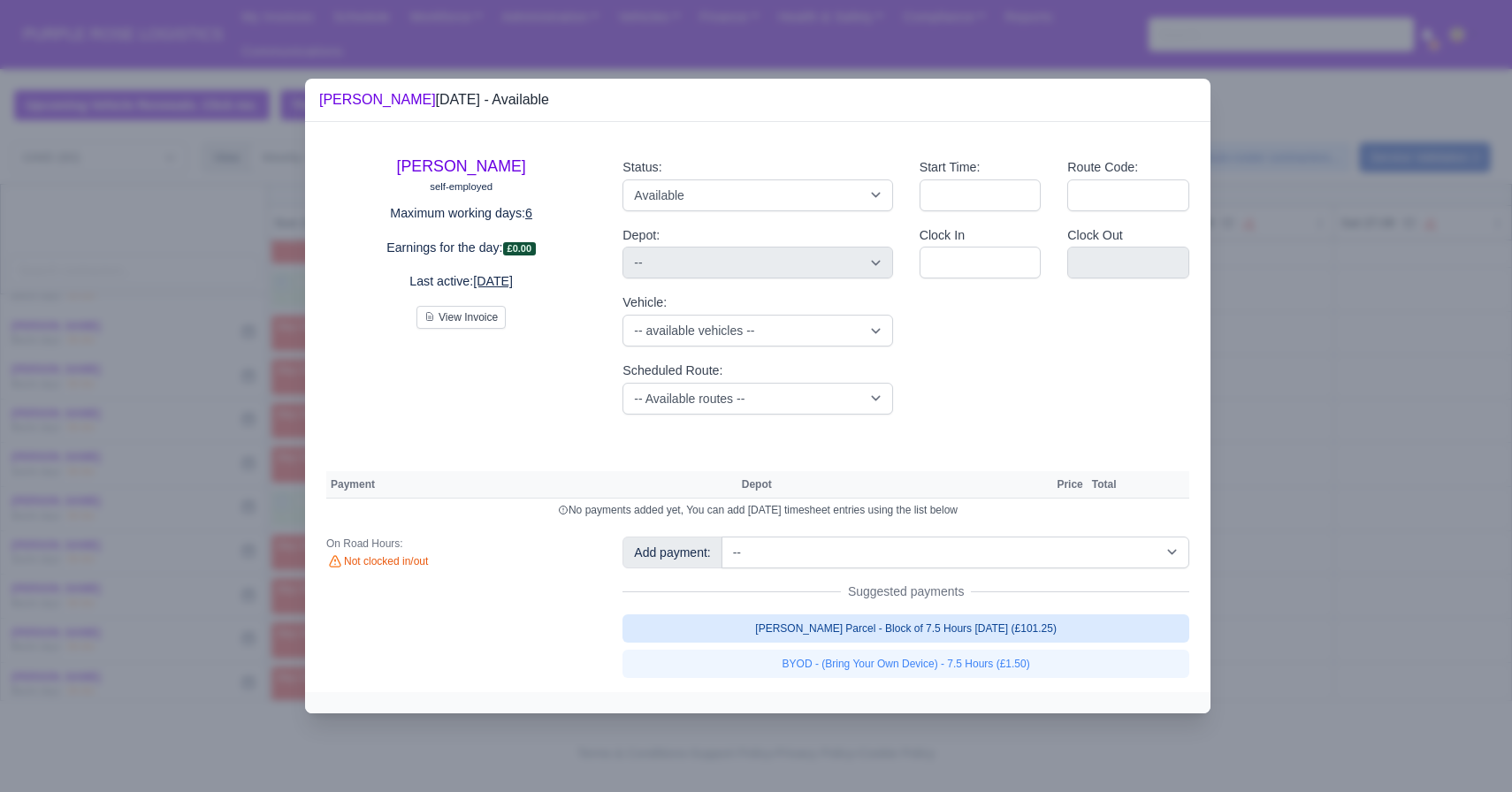
click at [883, 618] on link "[PERSON_NAME] Parcel - Block of 7.5 Hours [DATE] (£101.25)" at bounding box center [906, 628] width 567 height 28
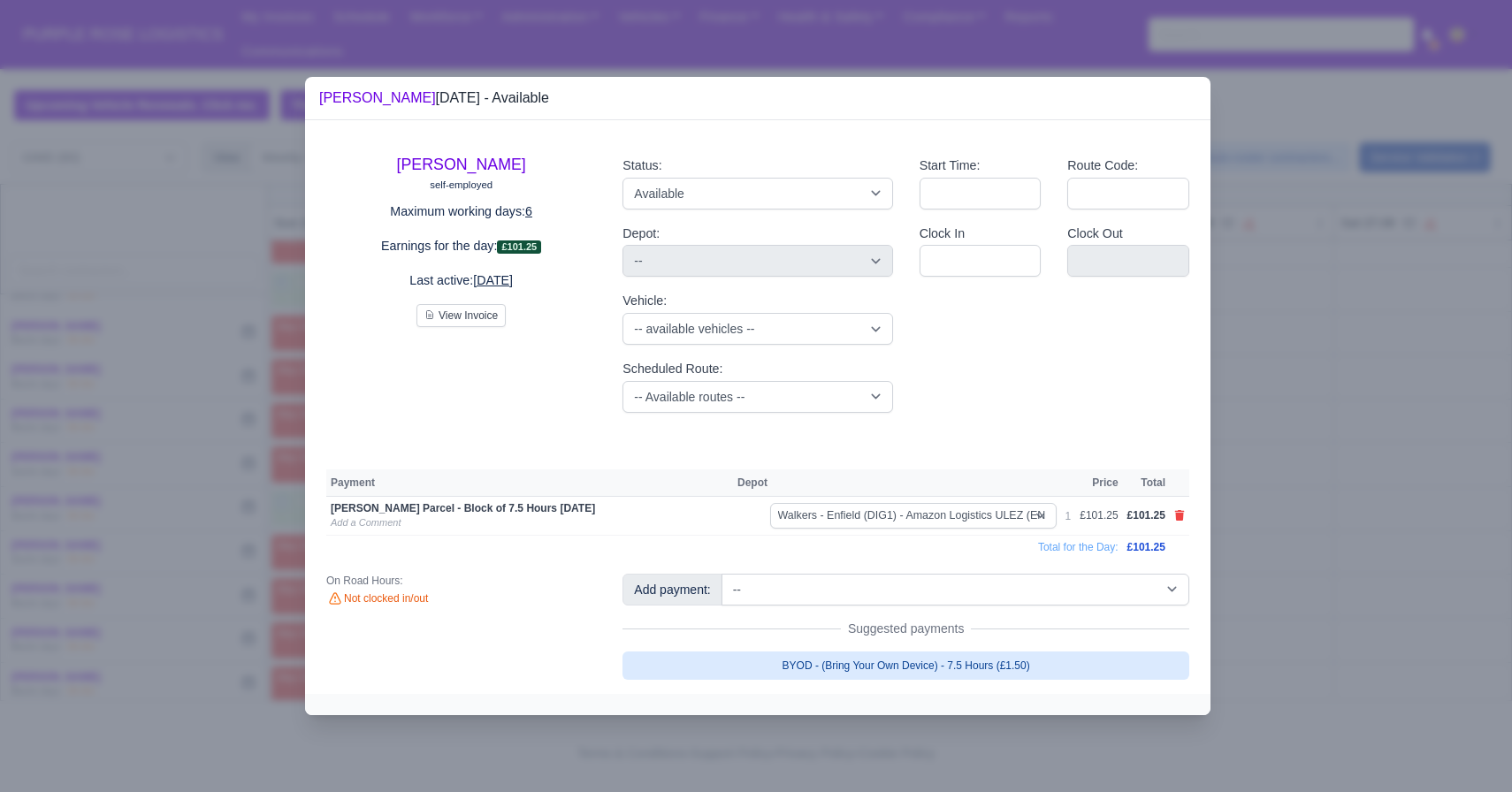
click at [1115, 674] on link "BYOD - (Bring Your Own Device) - 7.5 Hours (£1.50)" at bounding box center [906, 666] width 567 height 28
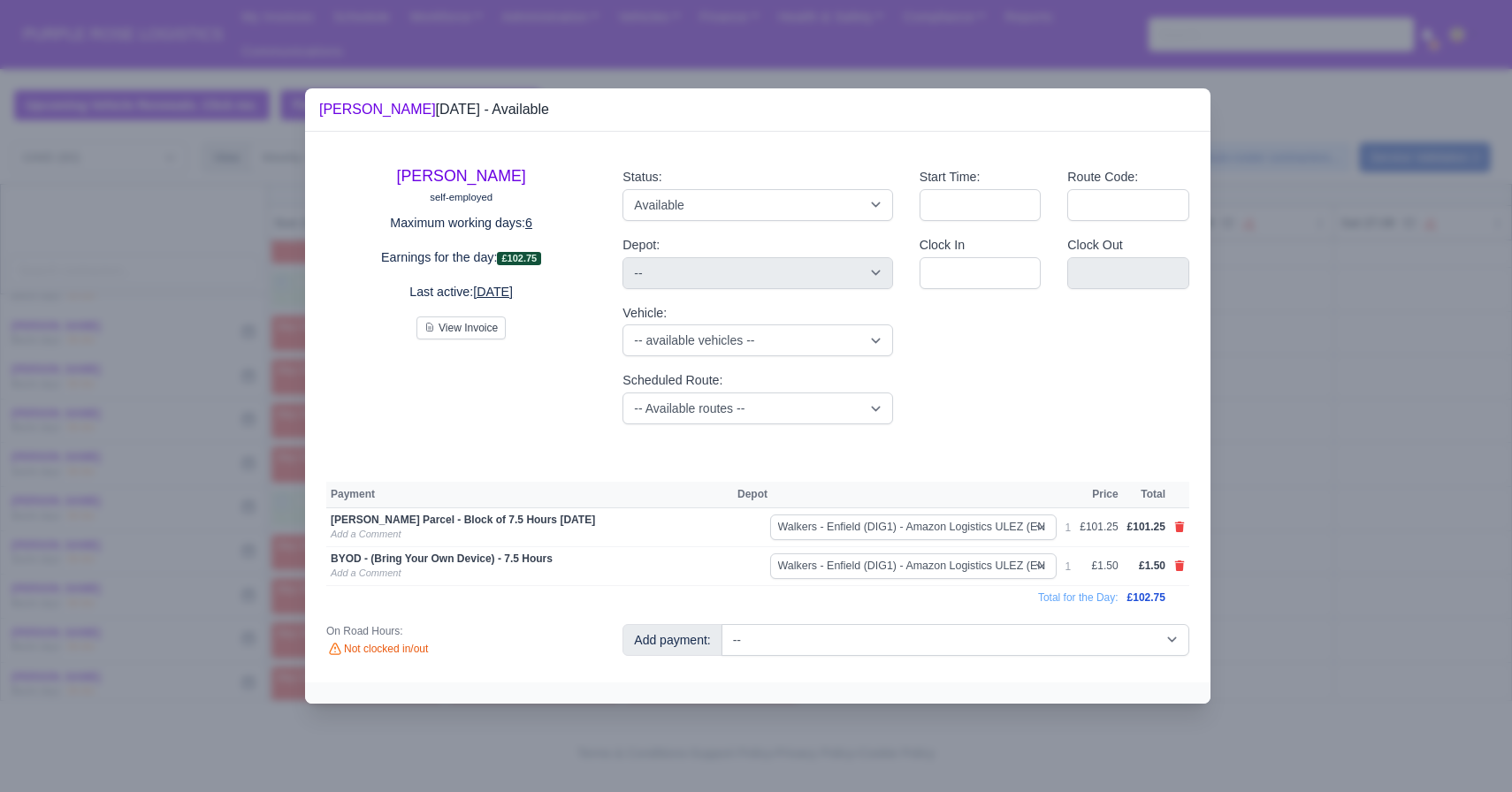
click at [1254, 567] on div at bounding box center [756, 396] width 1512 height 792
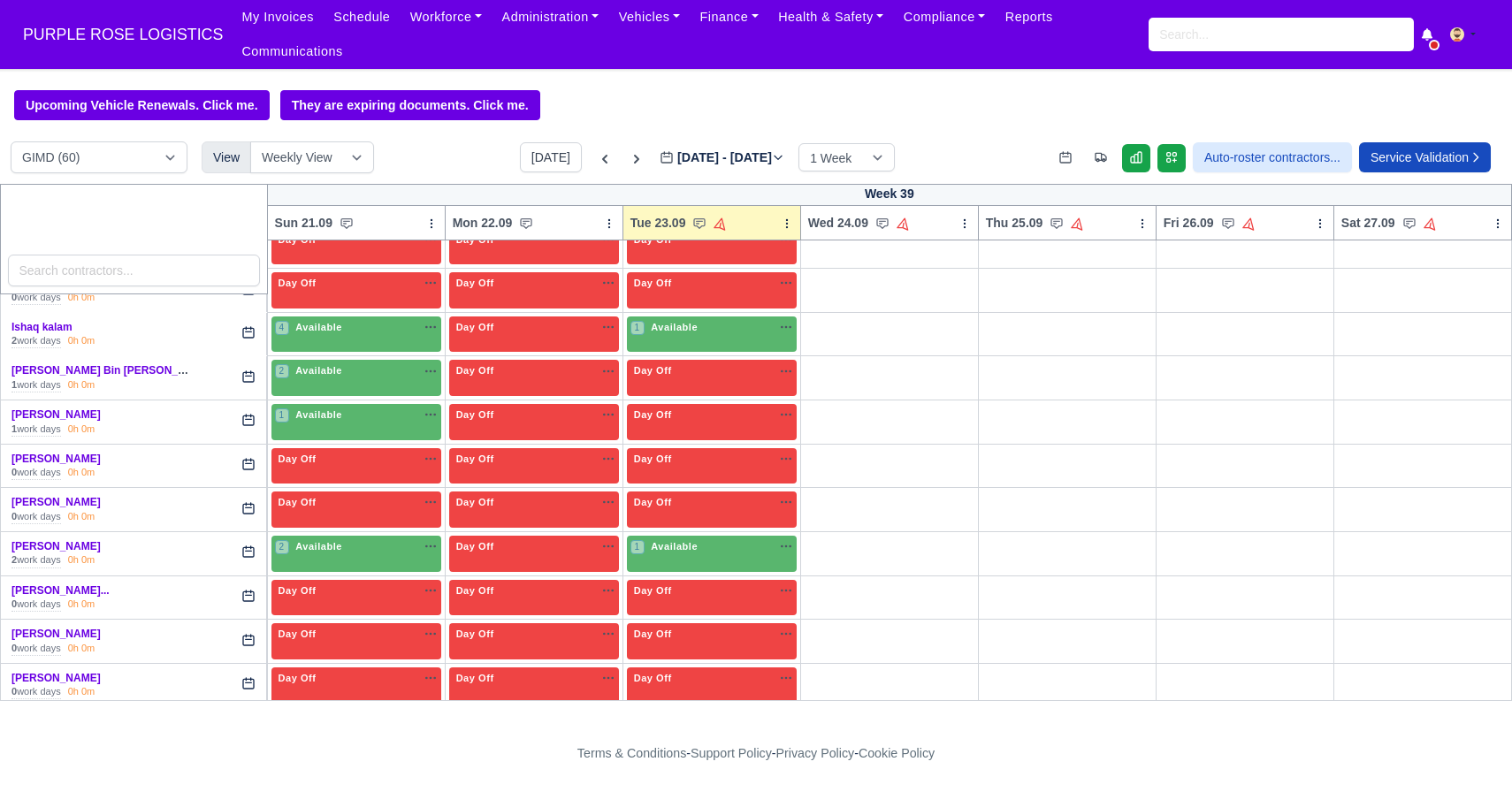
scroll to position [933, 0]
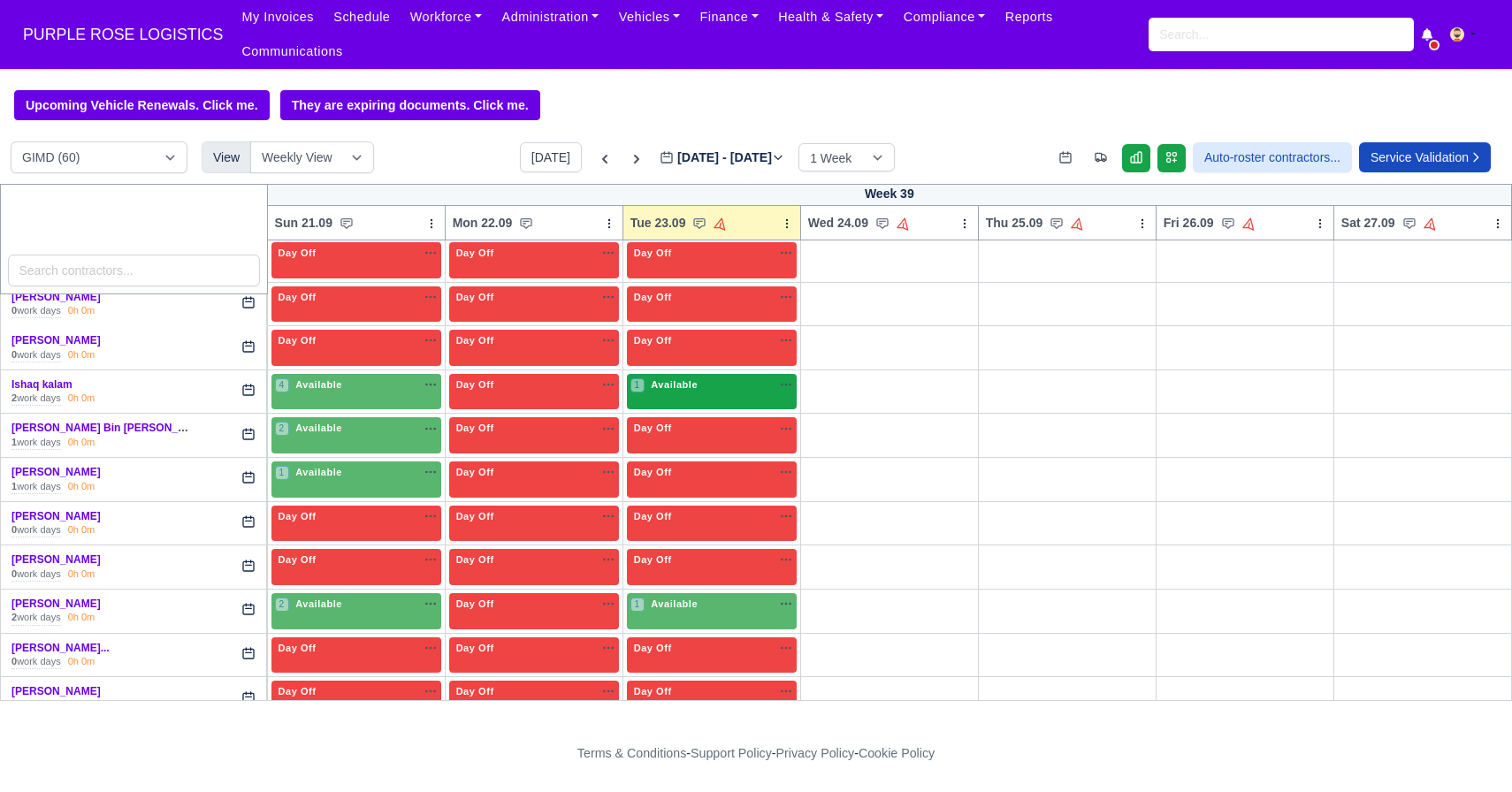
click at [711, 388] on div "1 Available na" at bounding box center [712, 385] width 163 height 15
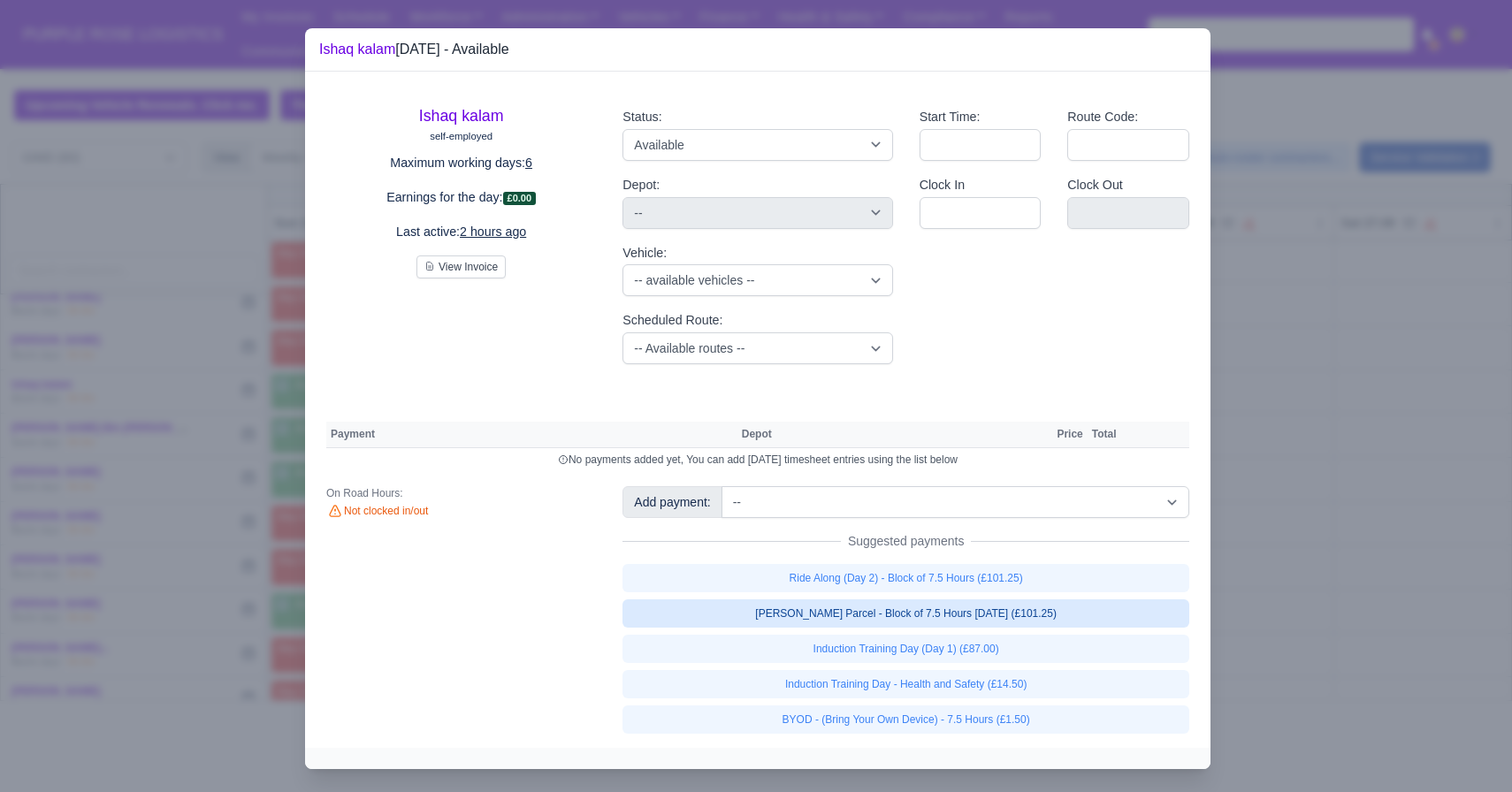
click at [889, 618] on link "[PERSON_NAME] Parcel - Block of 7.5 Hours [DATE] (£101.25)" at bounding box center [906, 613] width 567 height 28
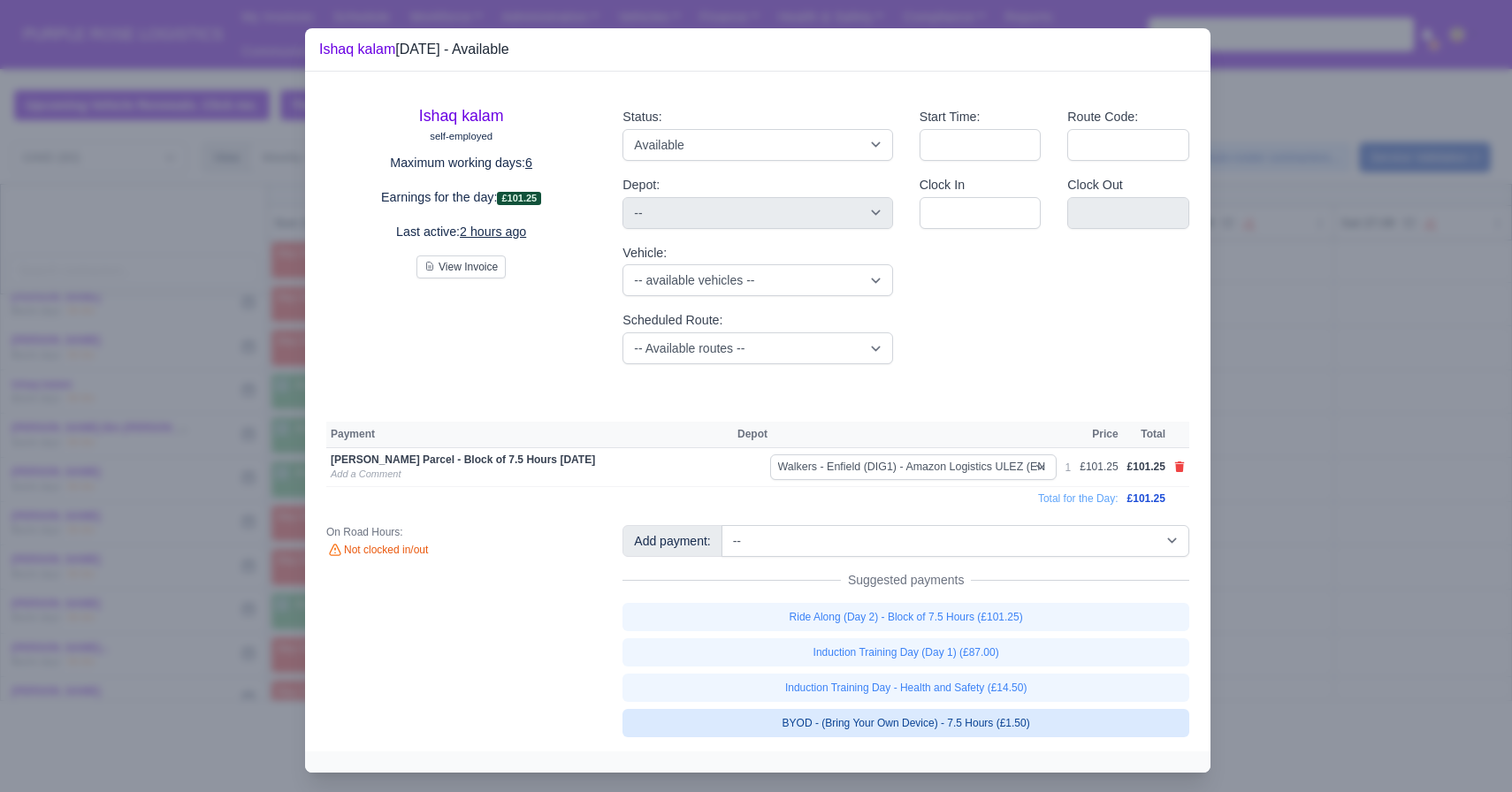
click at [899, 724] on link "BYOD - (Bring Your Own Device) - 7.5 Hours (£1.50)" at bounding box center [906, 723] width 567 height 28
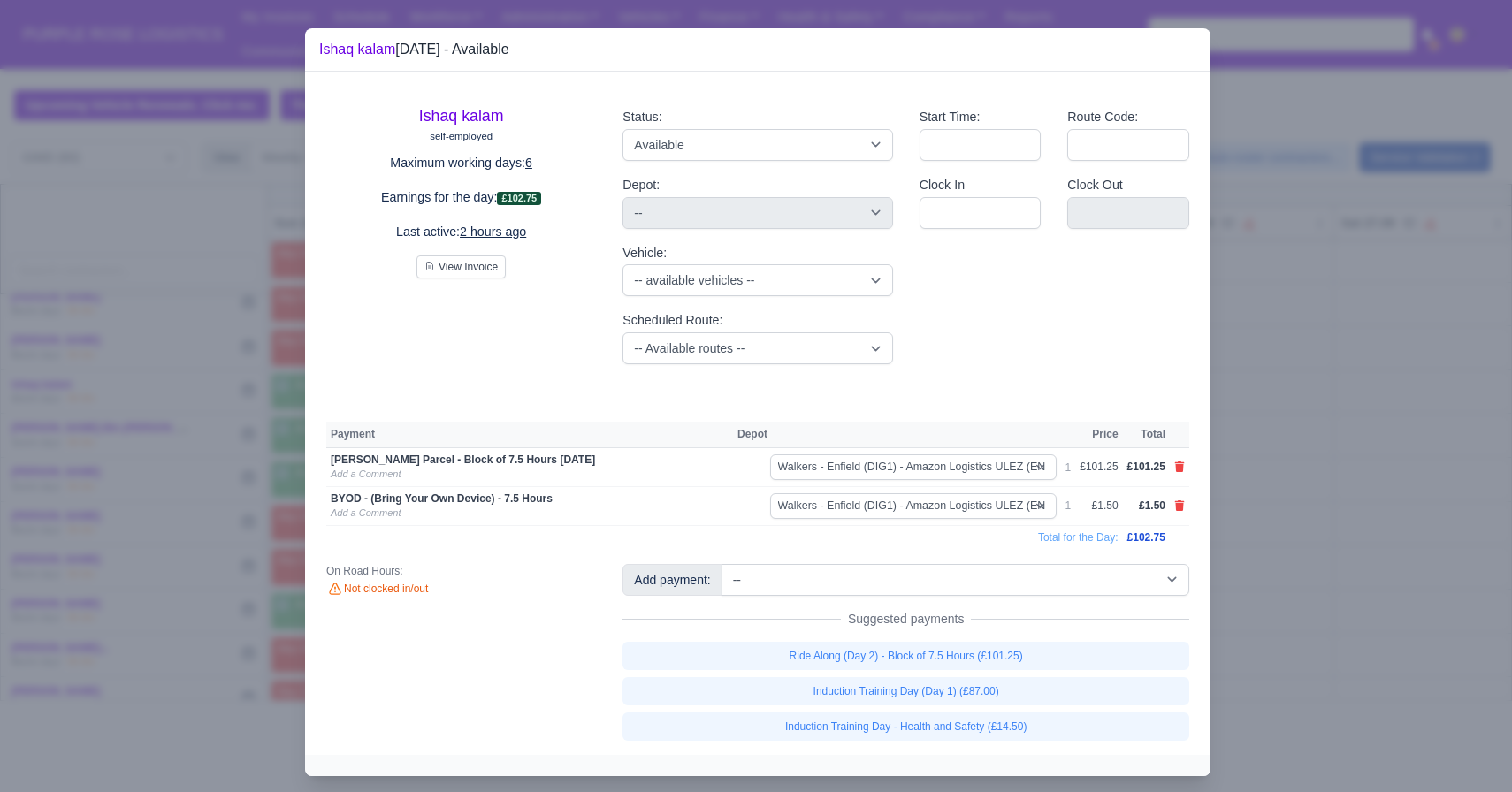
click at [1334, 547] on div at bounding box center [756, 396] width 1512 height 792
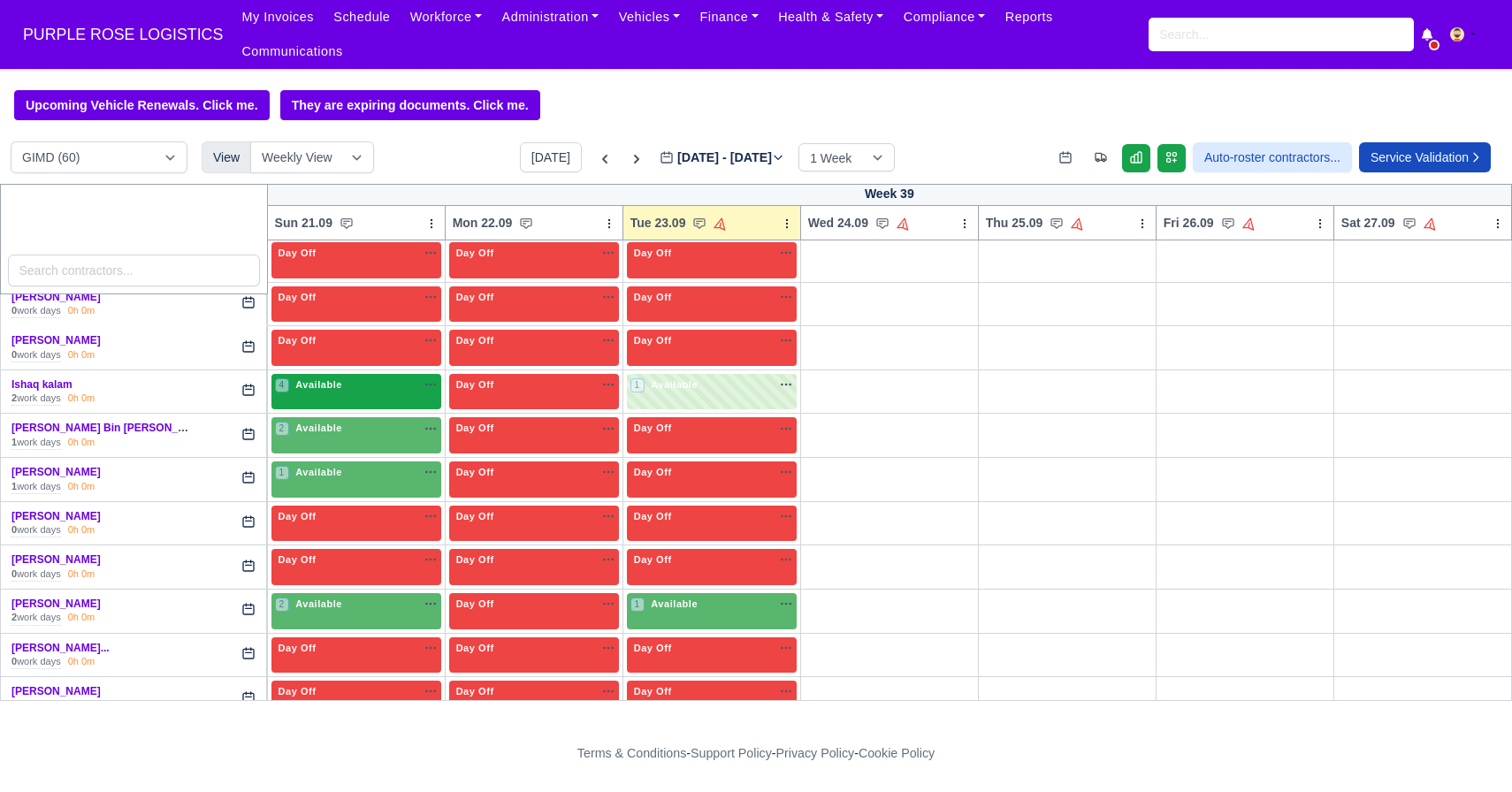
click at [352, 387] on div "4 Available na" at bounding box center [356, 385] width 163 height 15
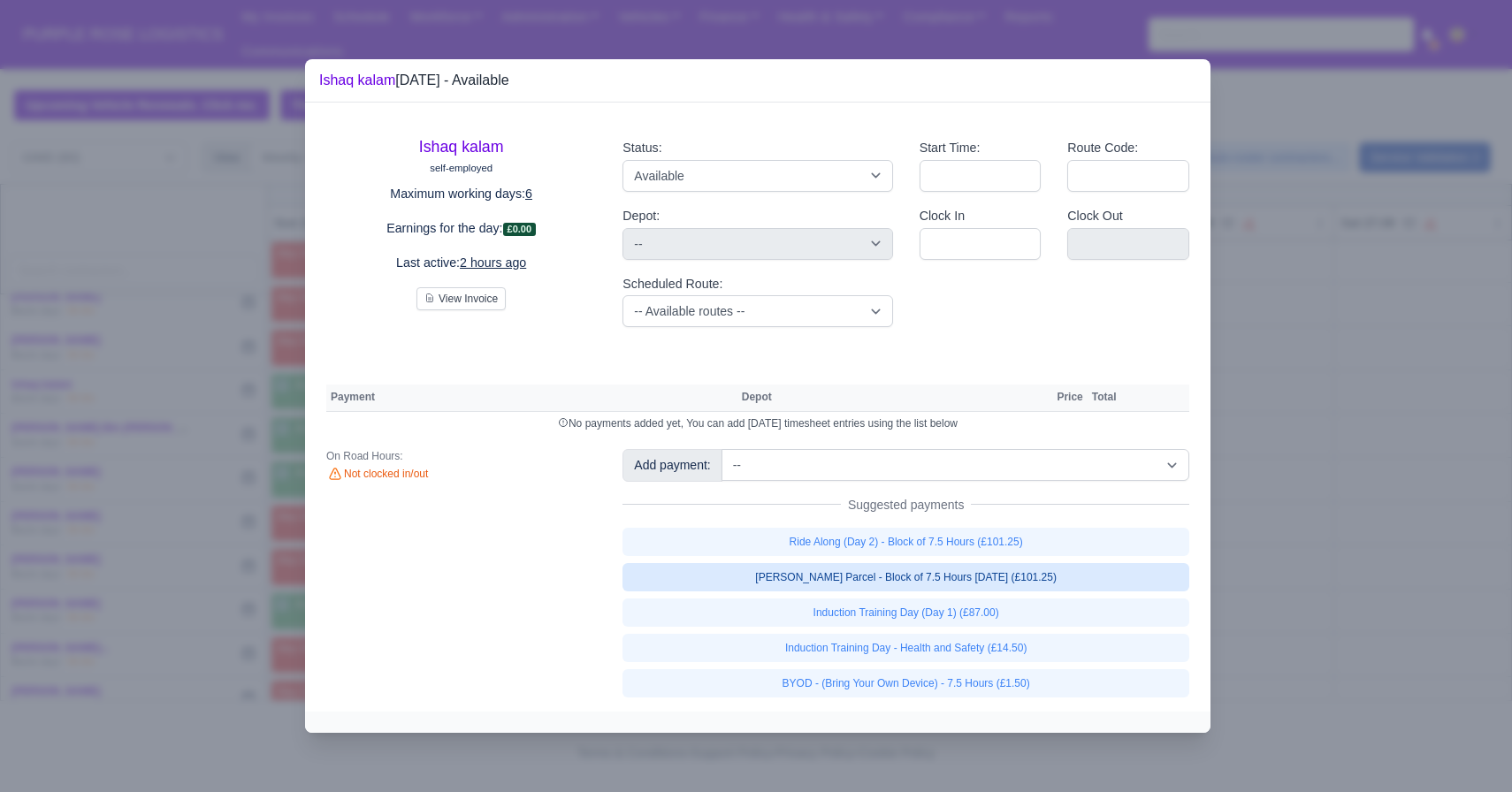
click at [730, 581] on link "[PERSON_NAME] Parcel - Block of 7.5 Hours [DATE] (£101.25)" at bounding box center [906, 577] width 567 height 28
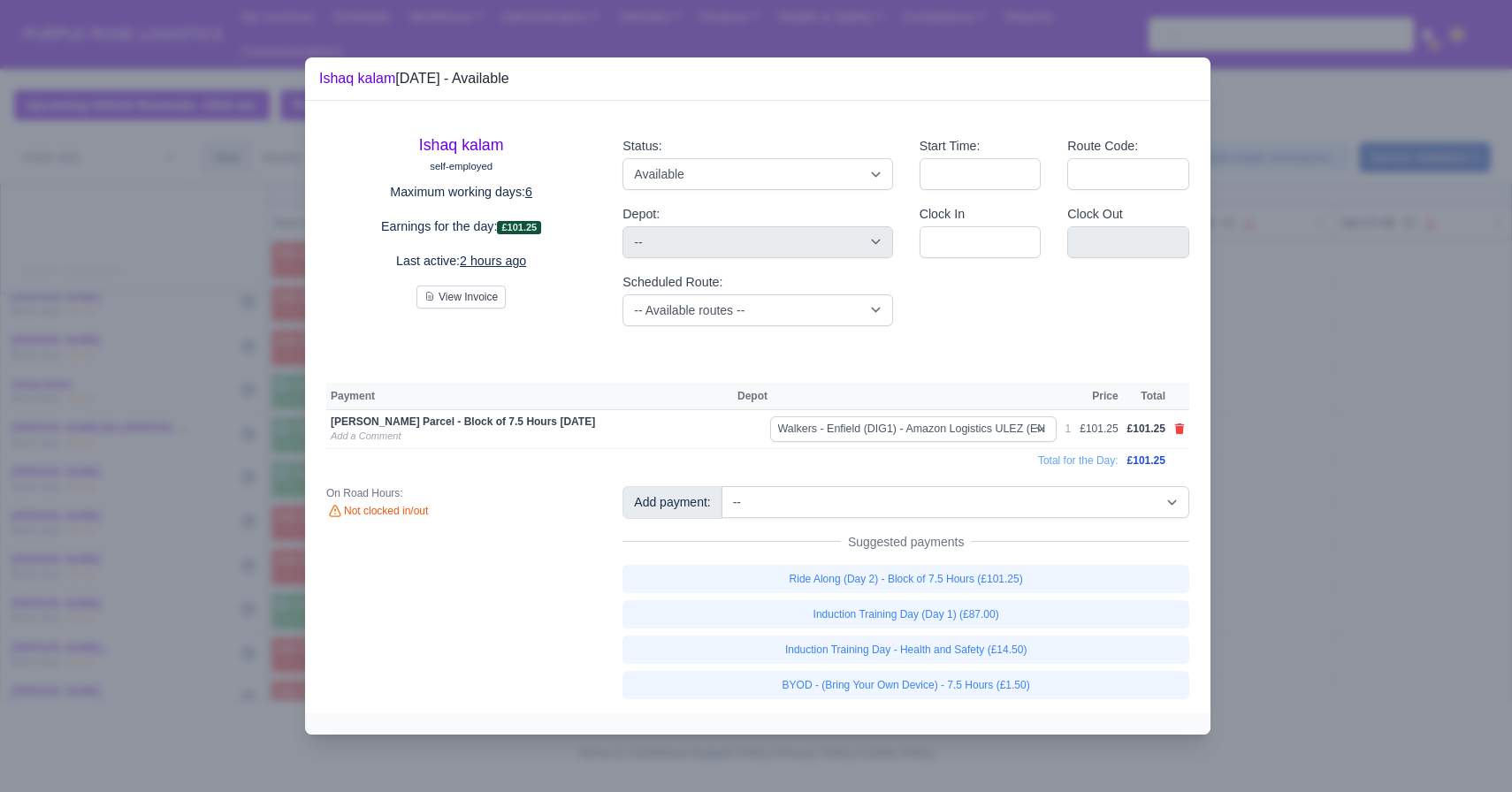
click at [811, 699] on div "Ishaq kalam self-employed Maximum working days: 6 Earnings for the day: £101.25…" at bounding box center [758, 406] width 905 height 611
click at [811, 696] on link "BYOD - (Bring Your Own Device) - 7.5 Hours (£1.50)" at bounding box center [906, 685] width 567 height 28
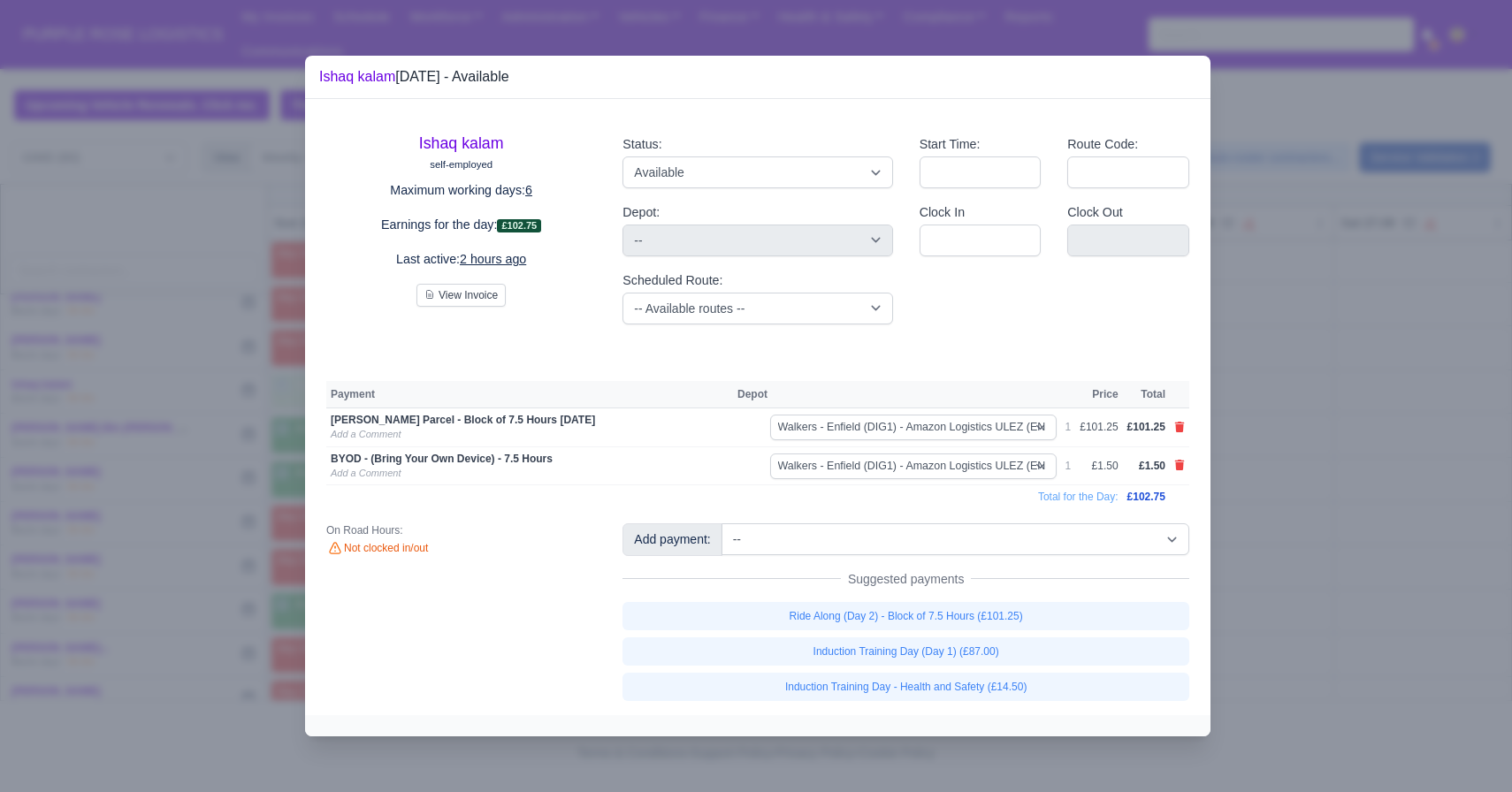
click at [154, 510] on div at bounding box center [756, 396] width 1512 height 792
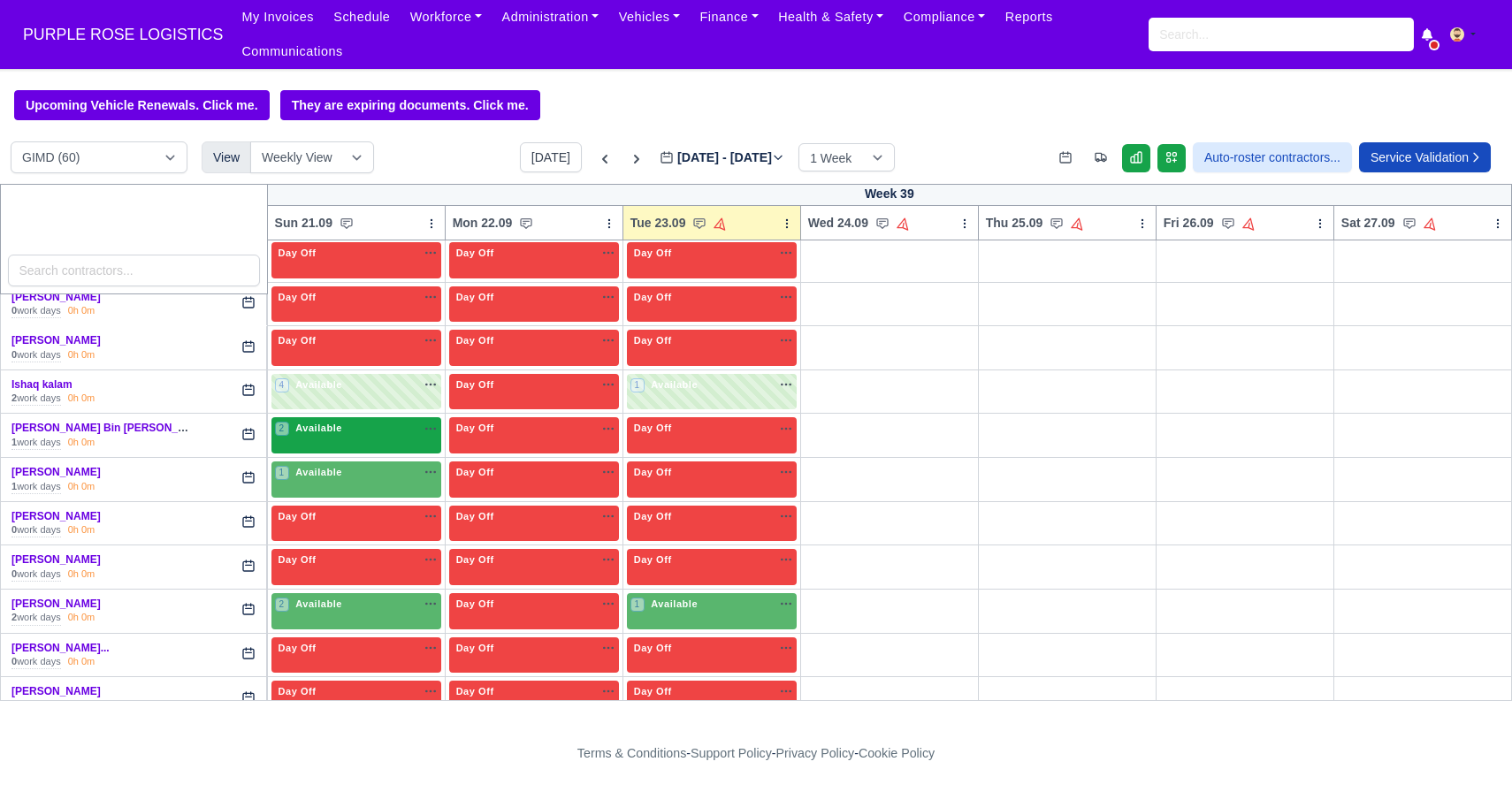
click at [319, 449] on div "2 Available" at bounding box center [356, 436] width 170 height 36
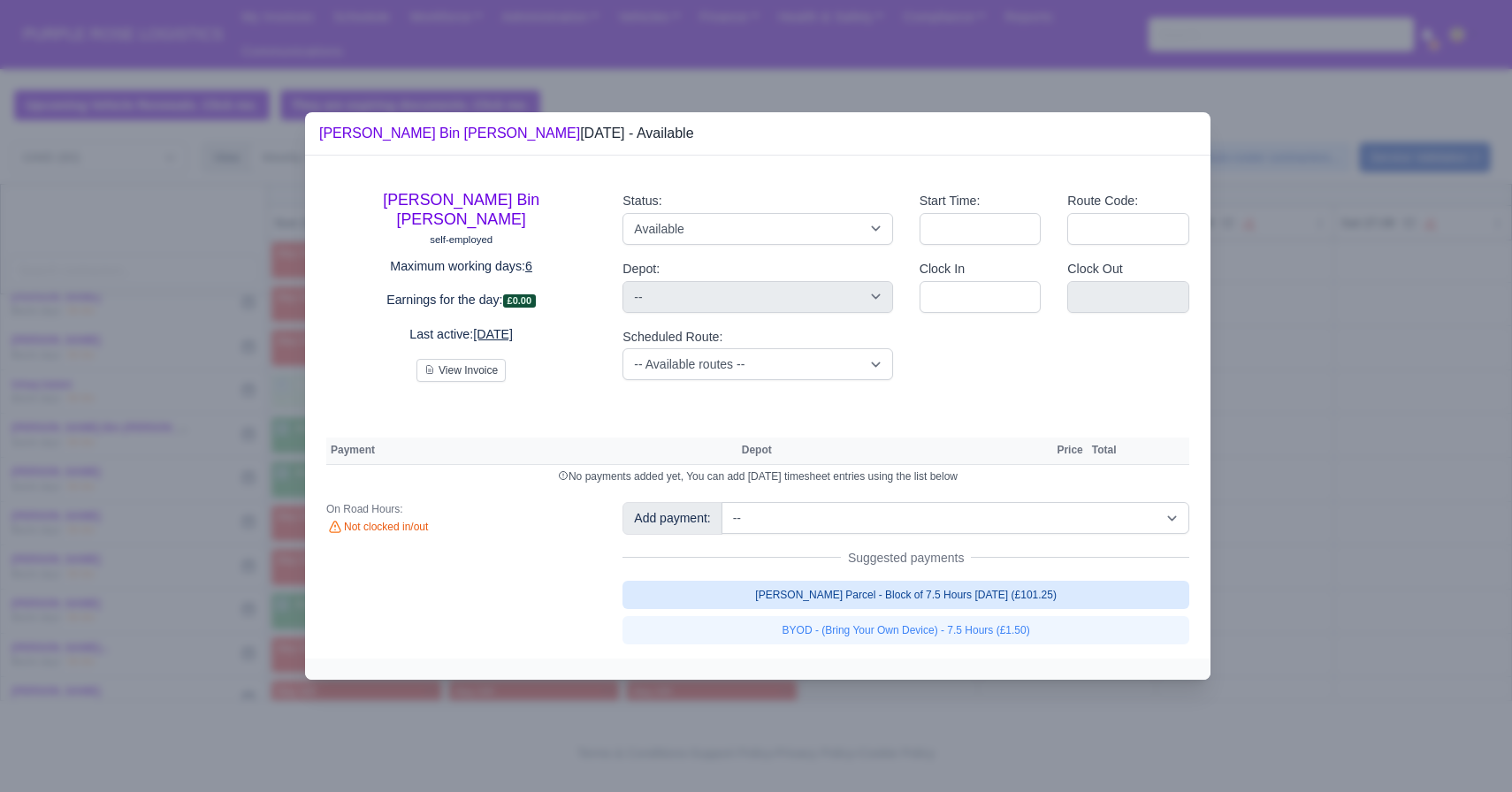
click at [790, 606] on link "[PERSON_NAME] Parcel - Block of 7.5 Hours [DATE] (£101.25)" at bounding box center [906, 595] width 567 height 28
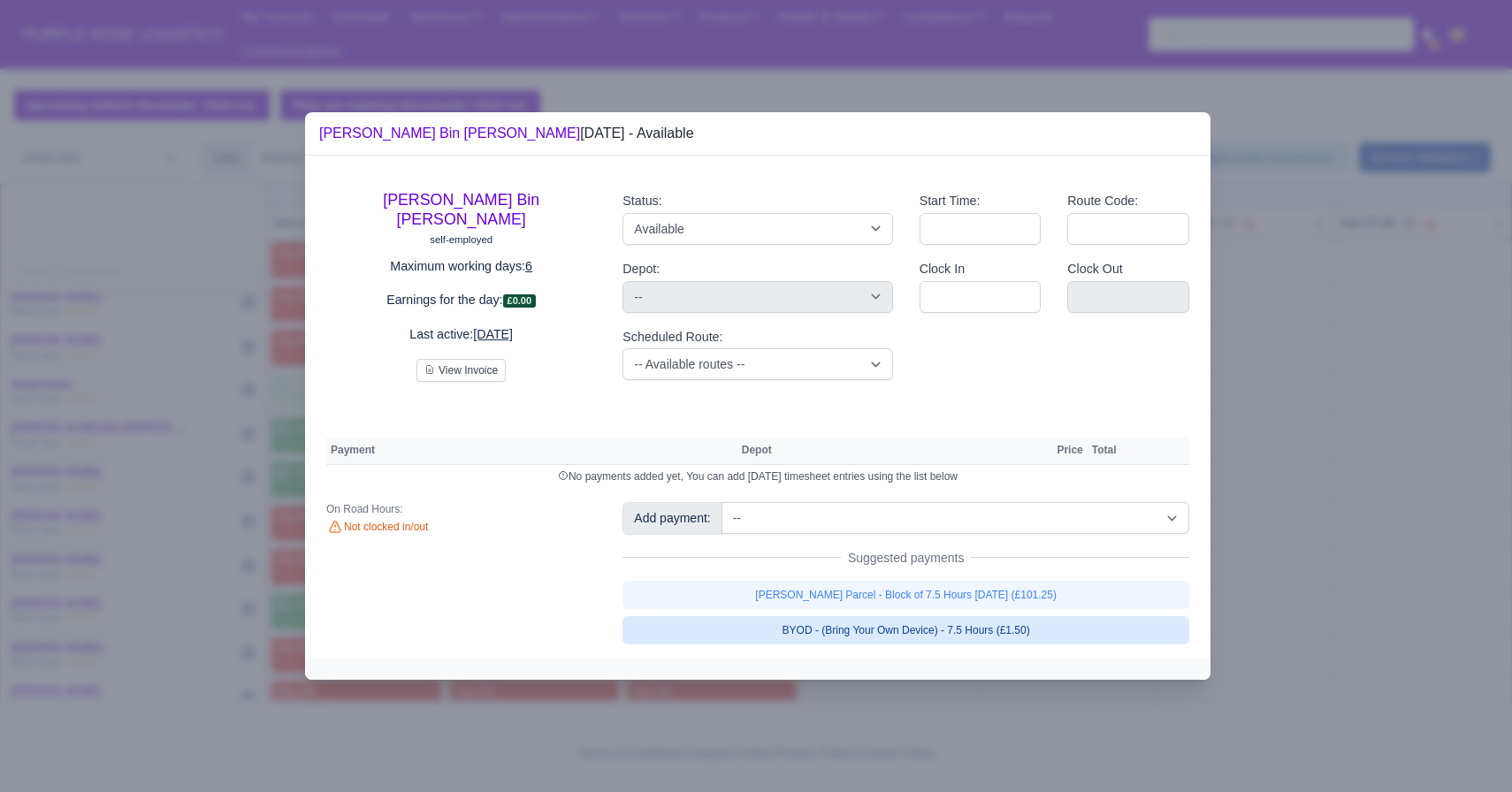
click at [761, 628] on link "BYOD - (Bring Your Own Device) - 7.5 Hours (£1.50)" at bounding box center [906, 630] width 567 height 28
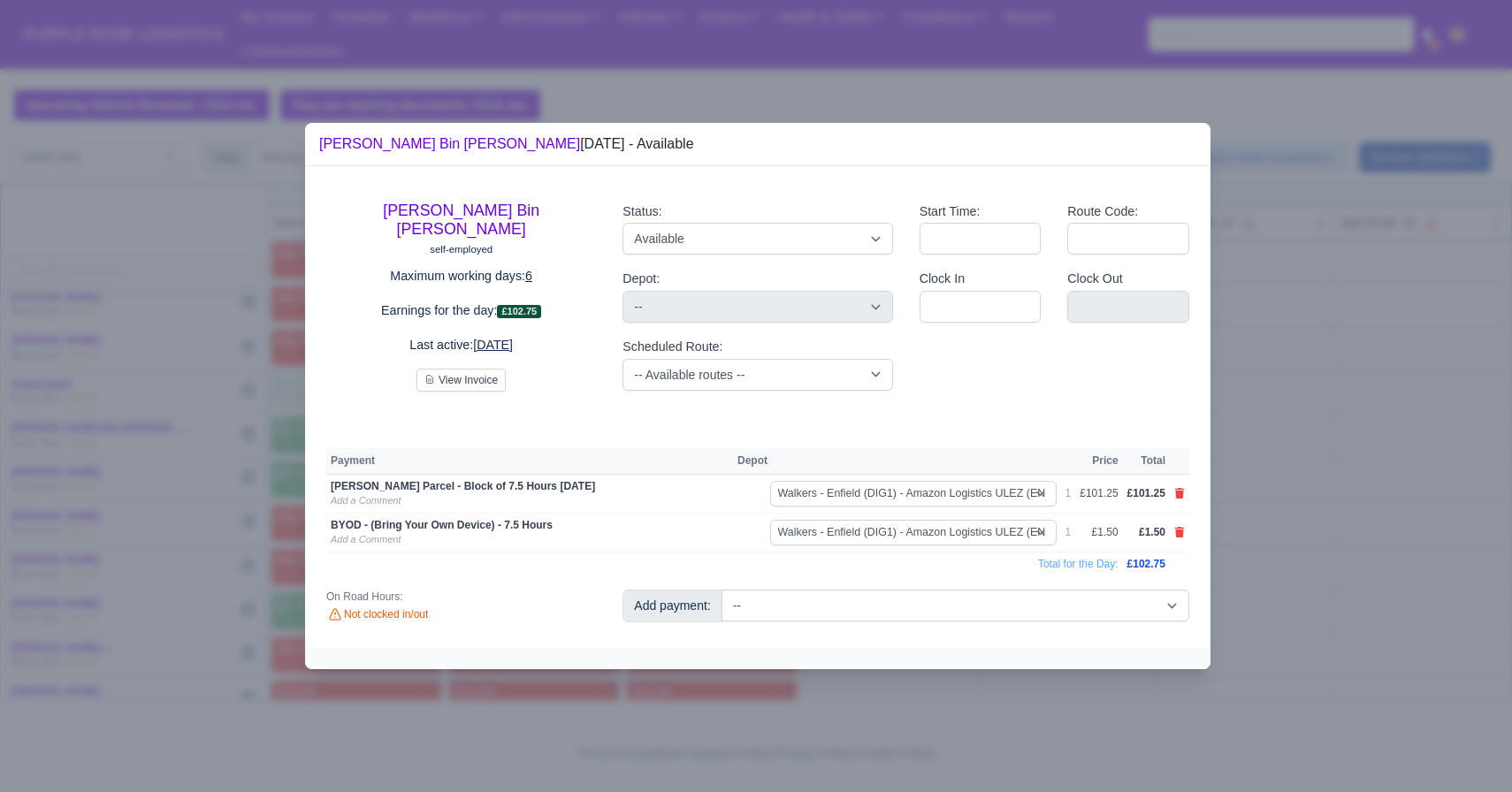
click at [174, 488] on div at bounding box center [756, 396] width 1512 height 792
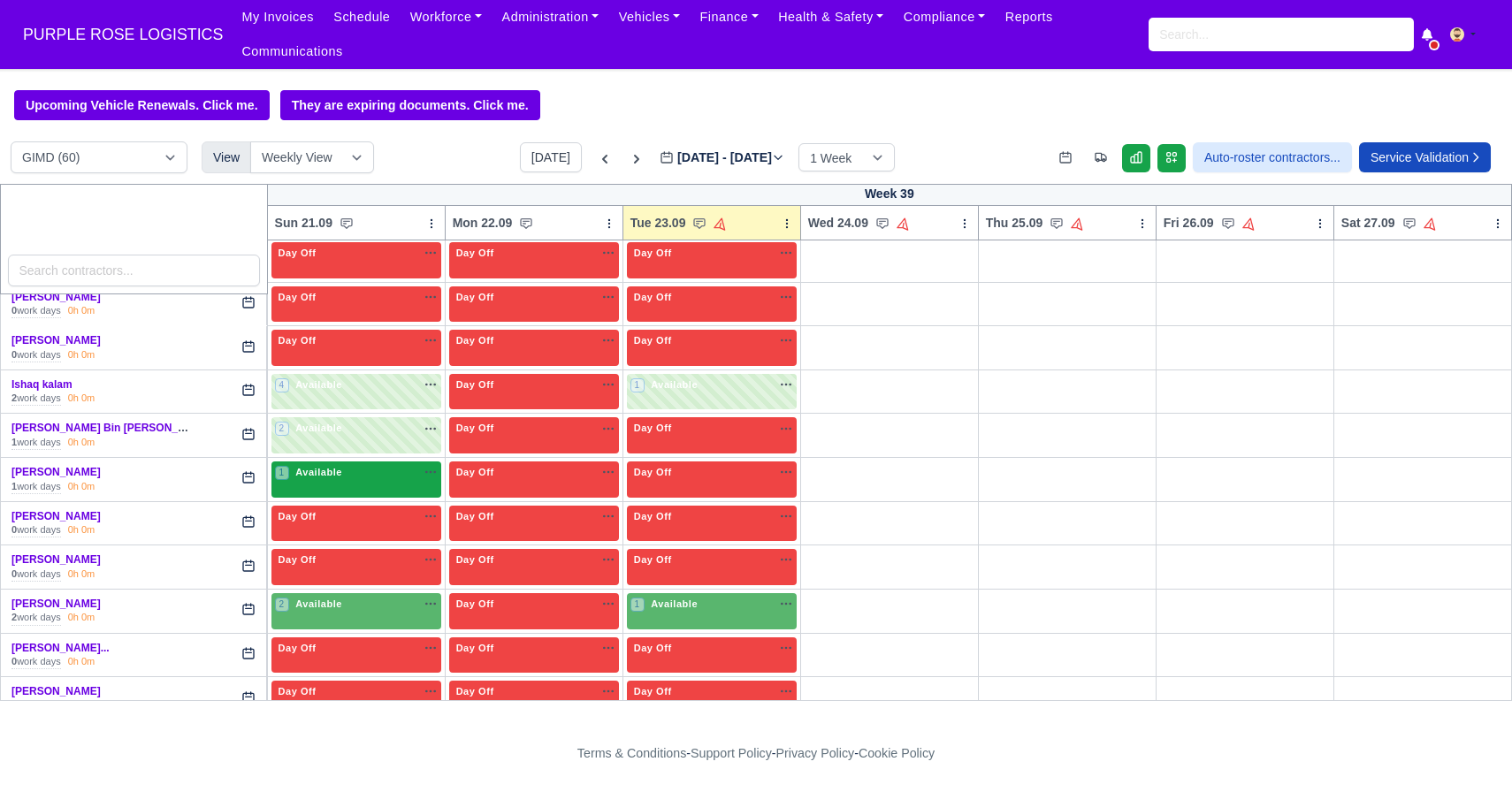
click at [378, 478] on div "1 Available na" at bounding box center [356, 473] width 163 height 15
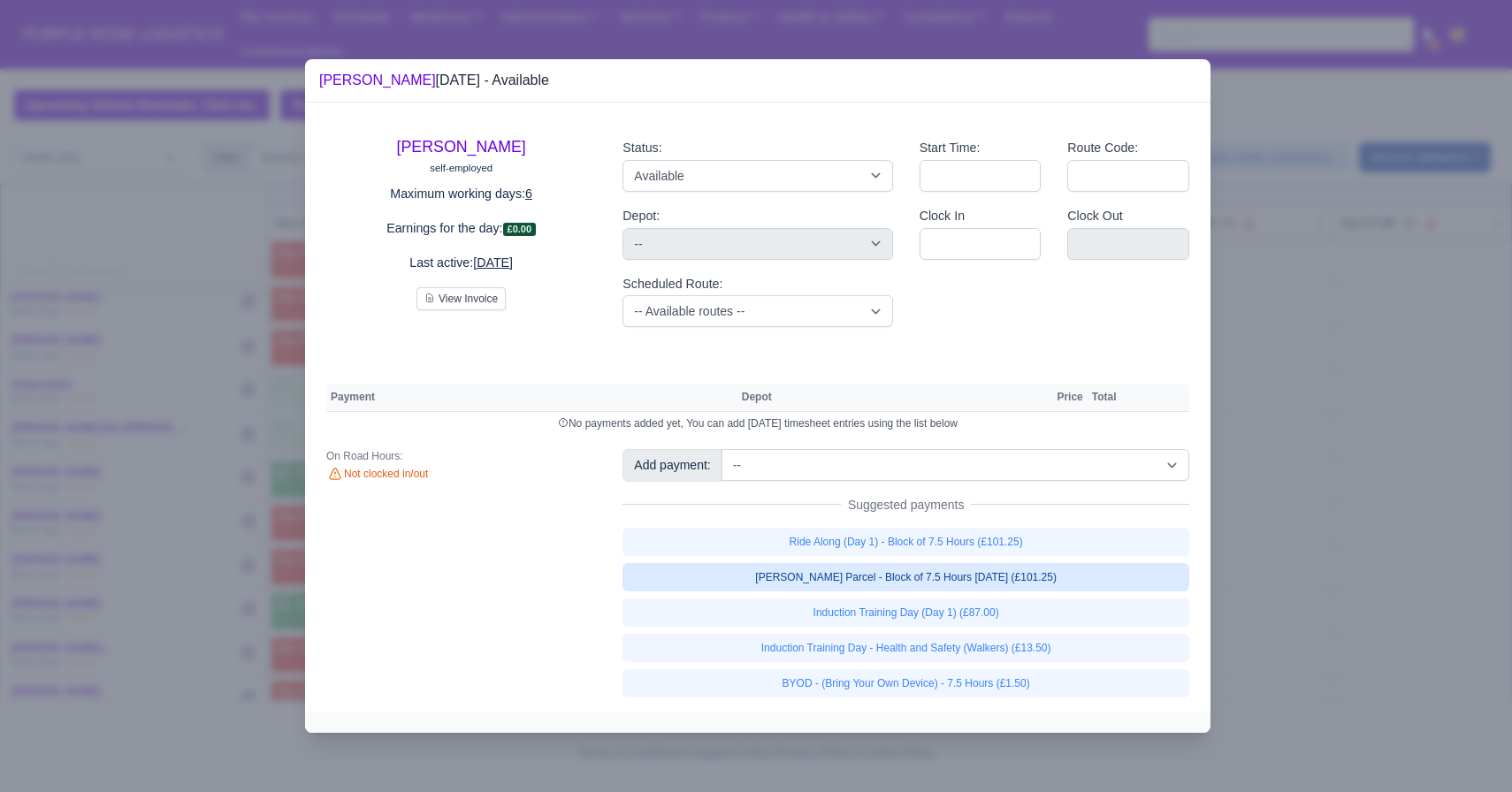
click at [867, 570] on link "[PERSON_NAME] Parcel - Block of 7.5 Hours [DATE] (£101.25)" at bounding box center [906, 577] width 567 height 28
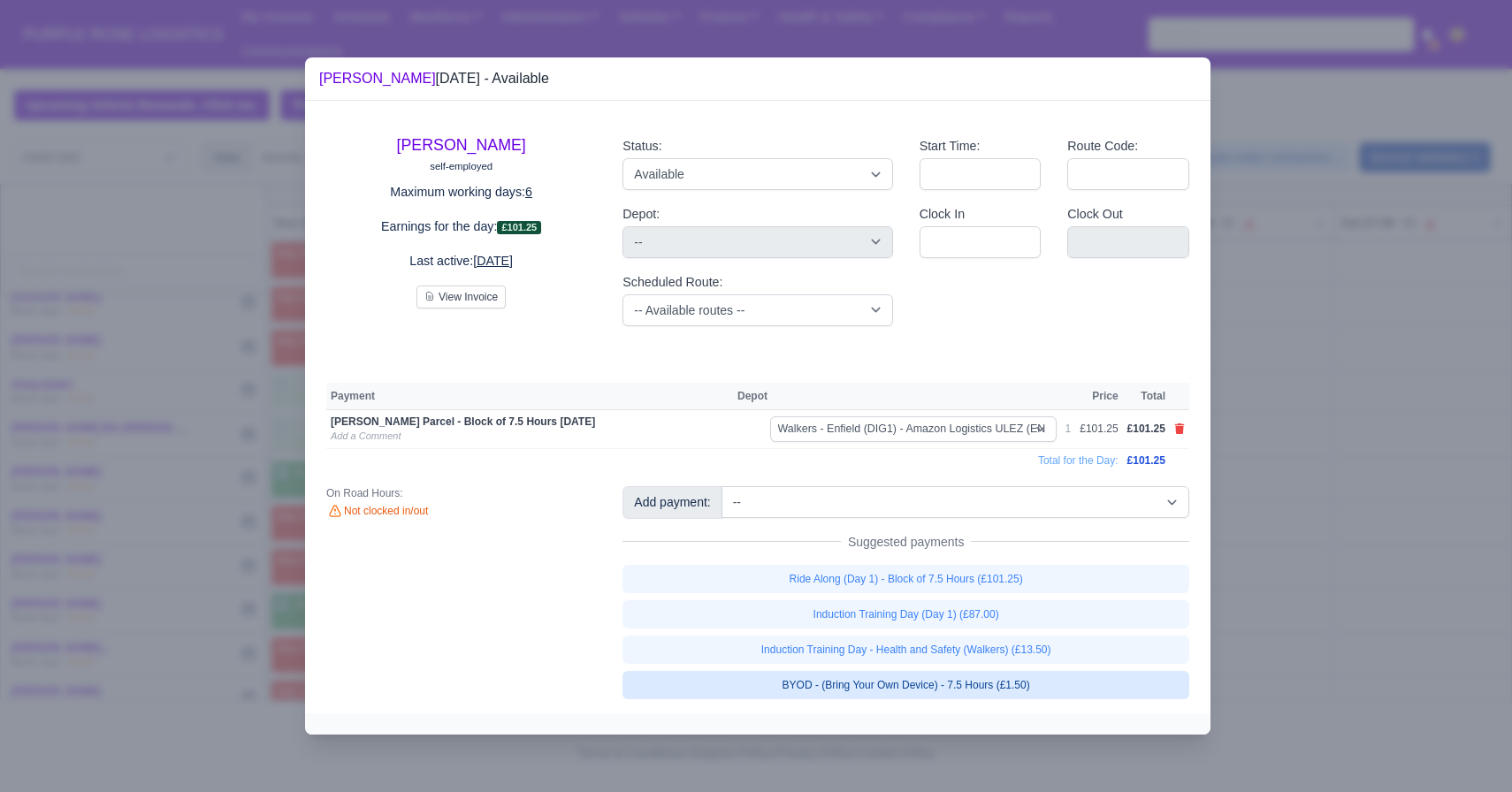
click at [808, 691] on link "BYOD - (Bring Your Own Device) - 7.5 Hours (£1.50)" at bounding box center [906, 685] width 567 height 28
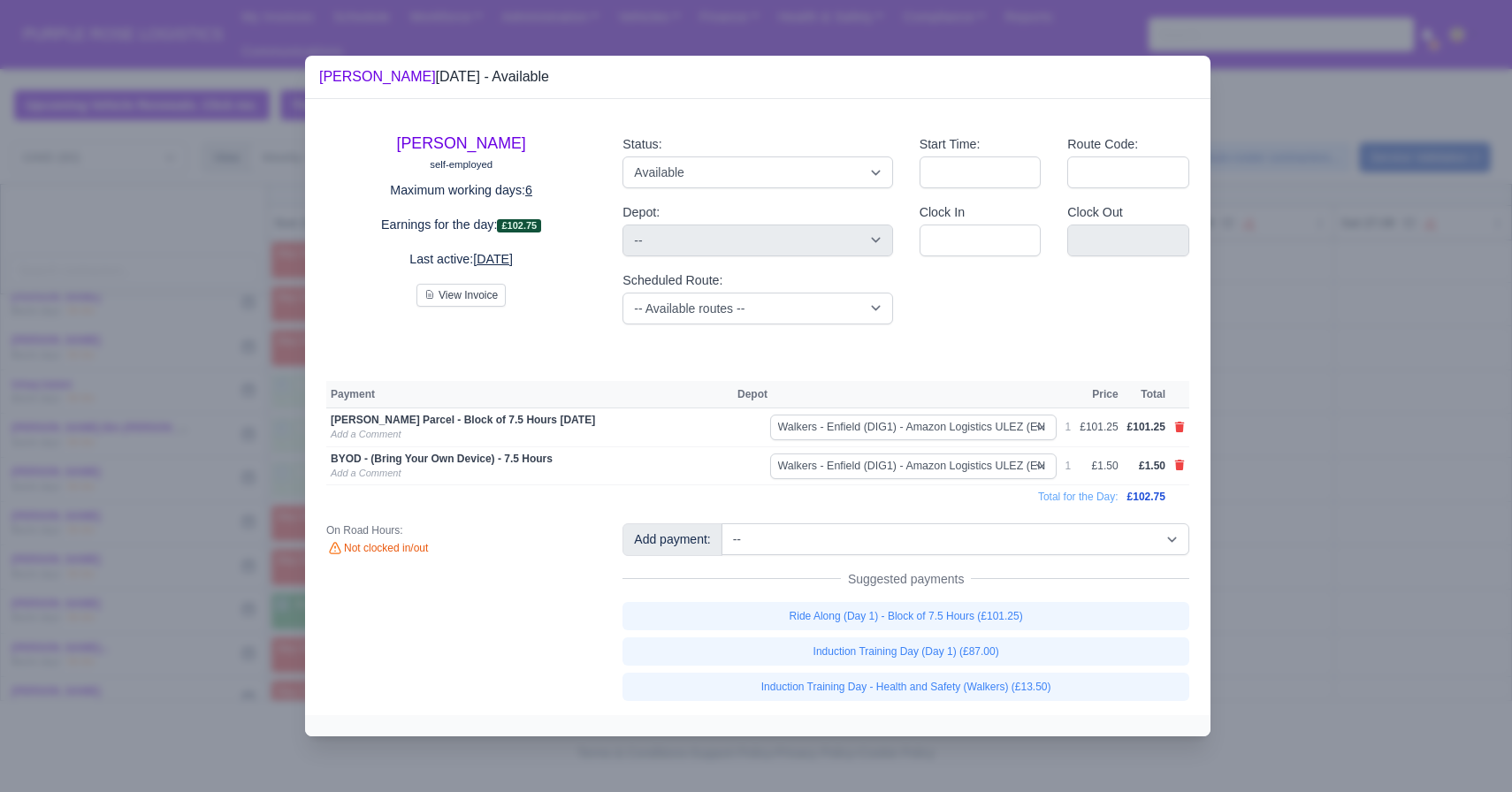
click at [1418, 581] on div at bounding box center [756, 396] width 1512 height 792
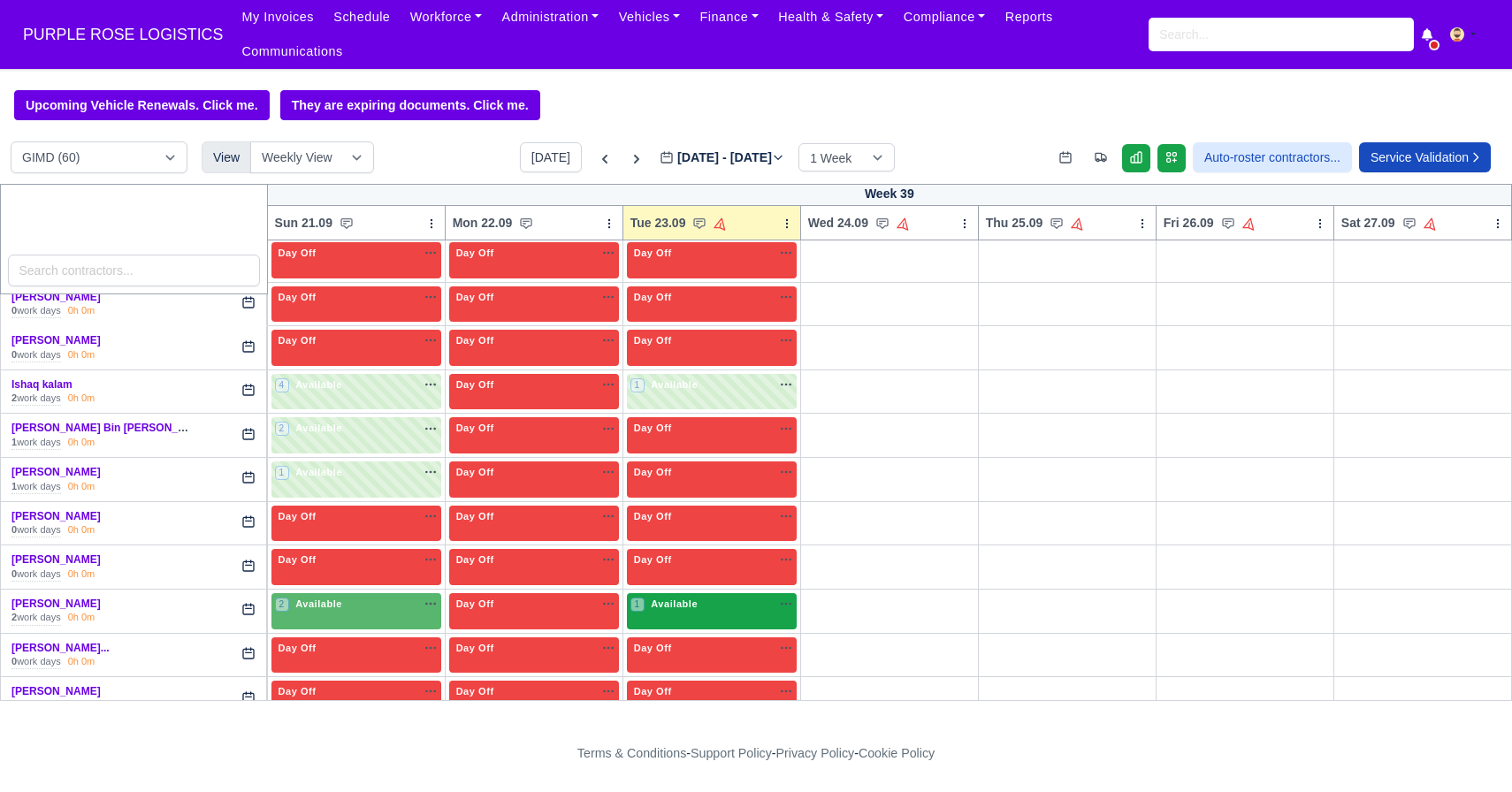
click at [704, 624] on div "1 Available" at bounding box center [712, 611] width 170 height 36
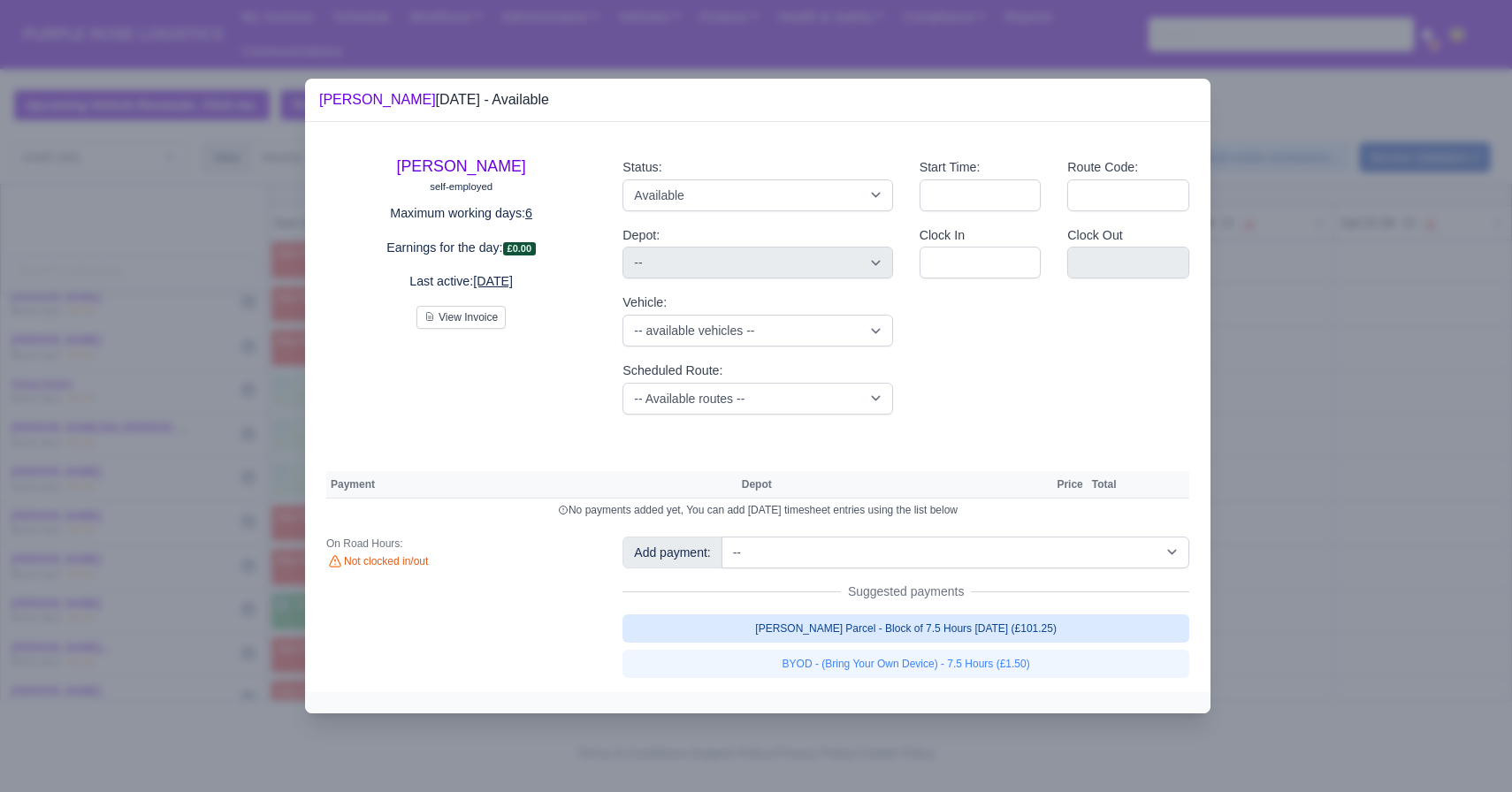
click at [813, 630] on link "[PERSON_NAME] Parcel - Block of 7.5 Hours [DATE] (£101.25)" at bounding box center [906, 628] width 567 height 28
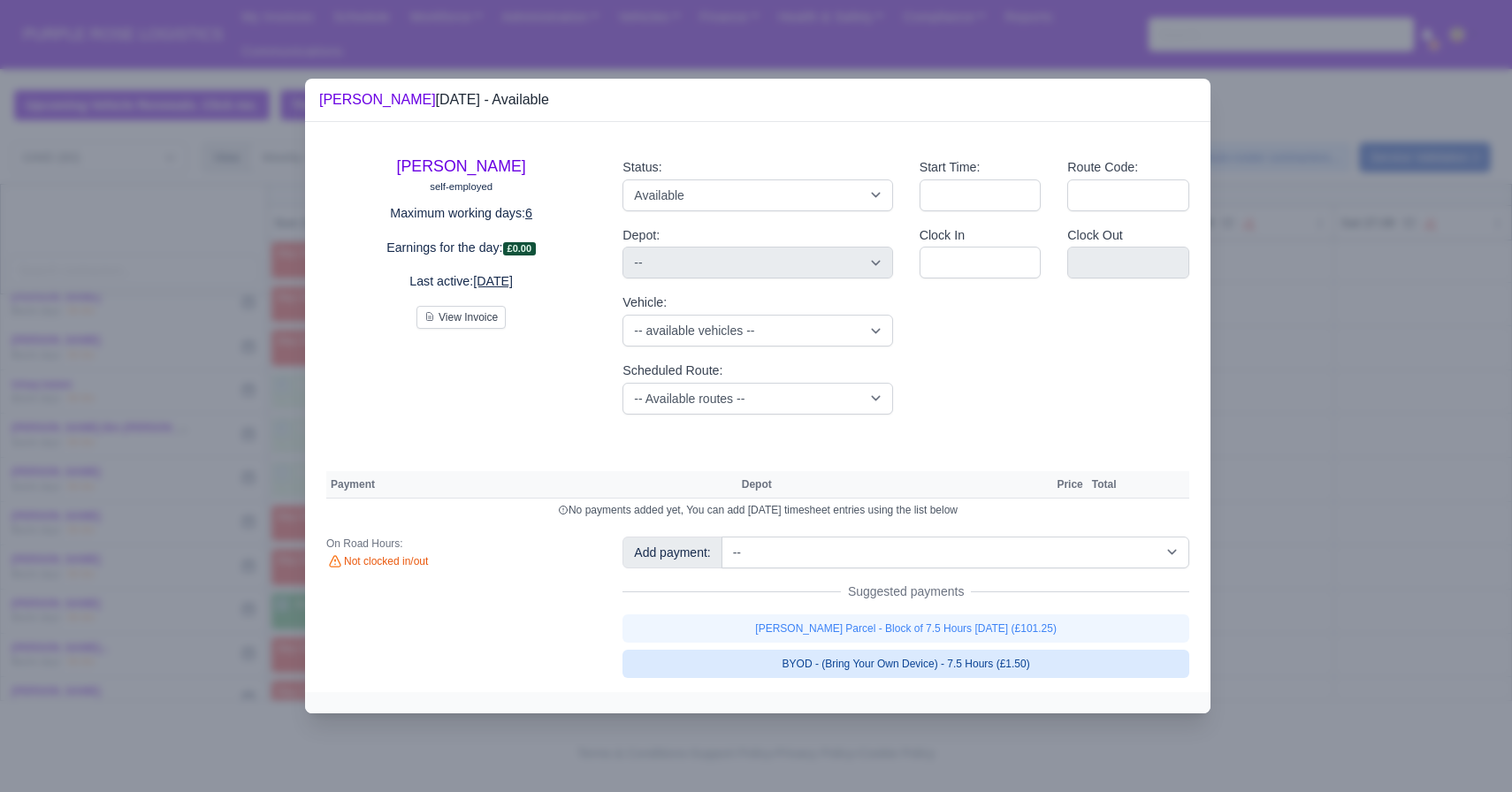
click at [811, 661] on link "BYOD - (Bring Your Own Device) - 7.5 Hours (£1.50)" at bounding box center [906, 664] width 567 height 28
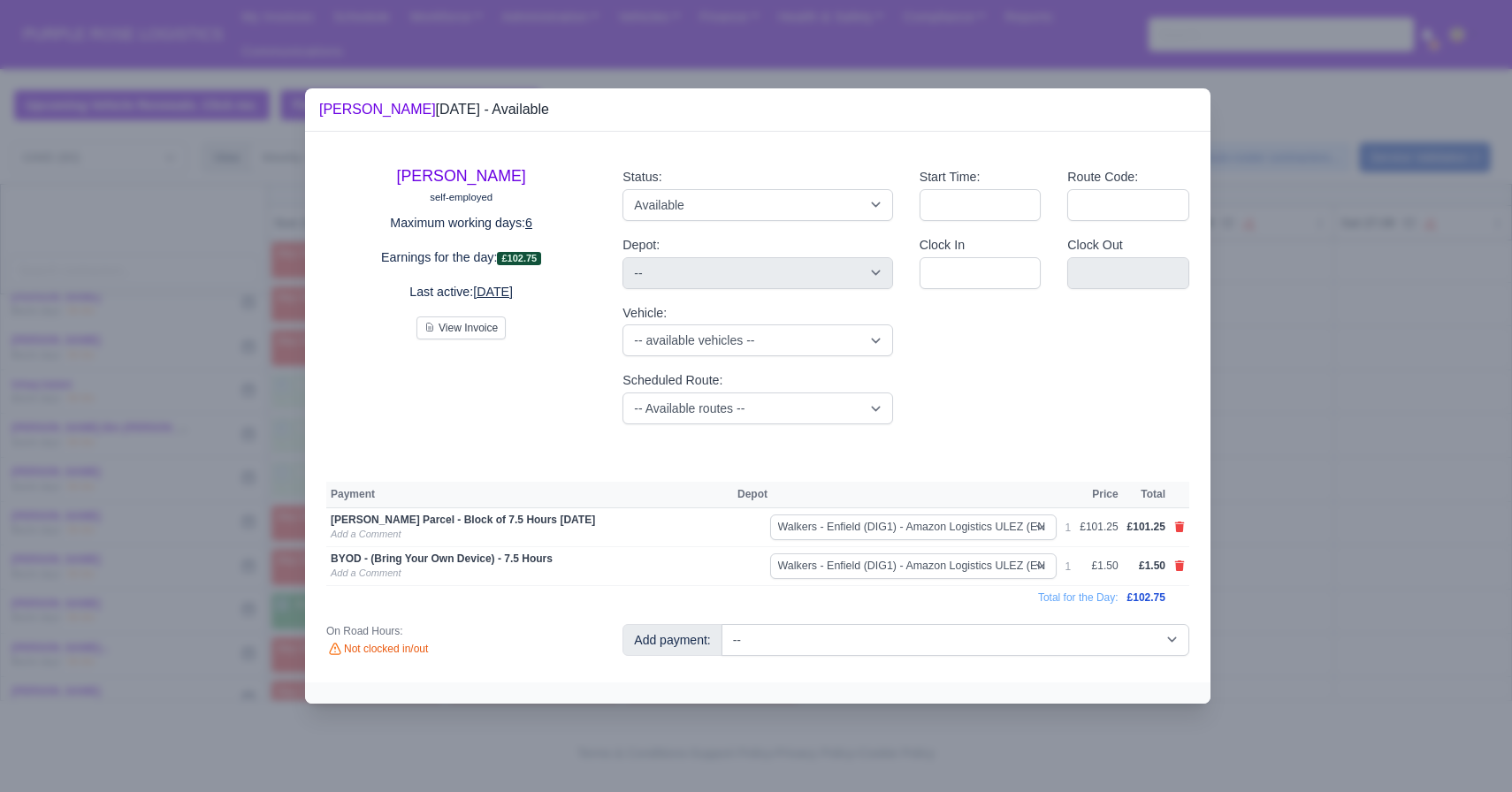
click at [232, 539] on div at bounding box center [756, 396] width 1512 height 792
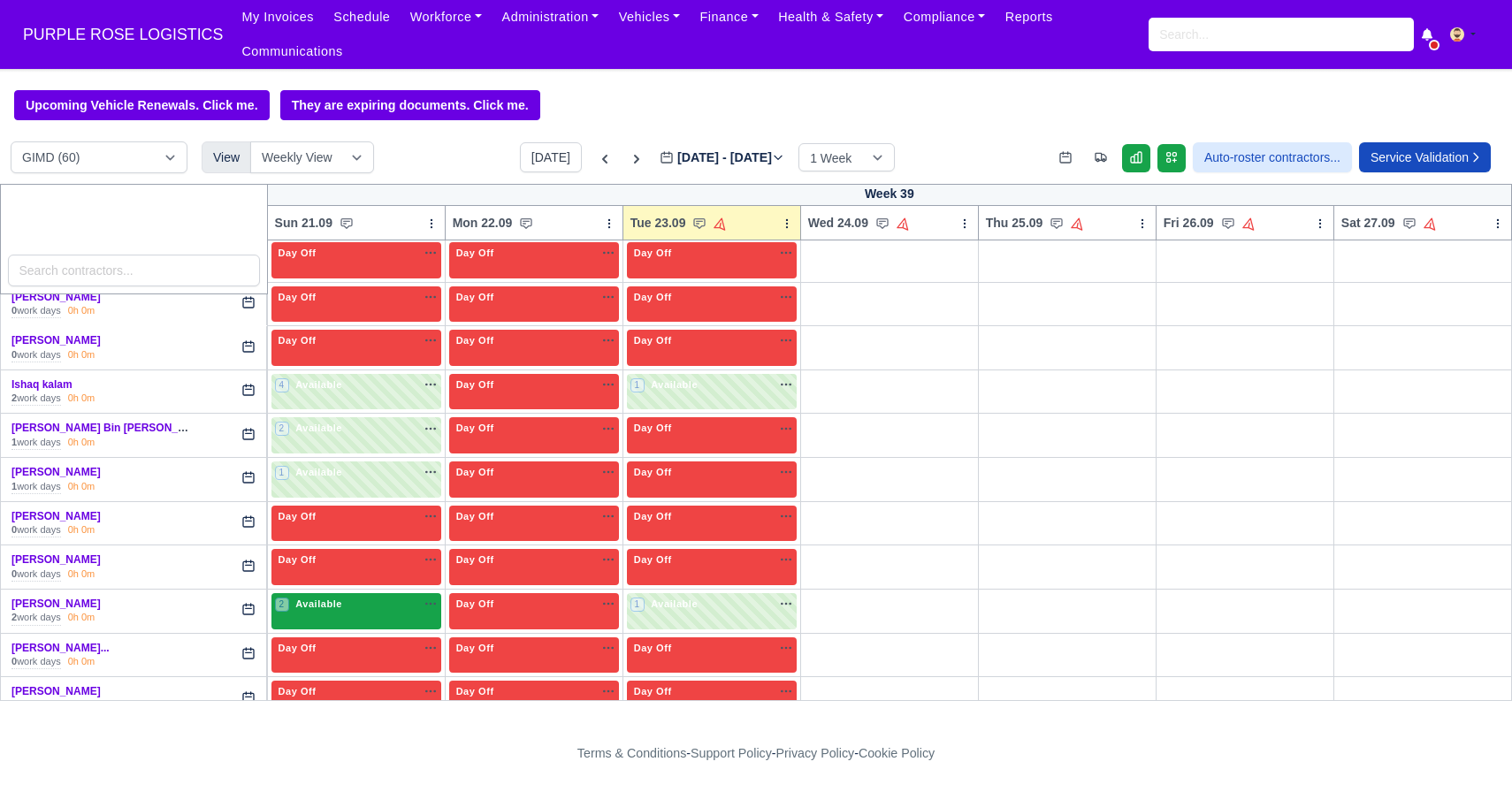
click at [317, 603] on span "Available" at bounding box center [318, 603] width 54 height 12
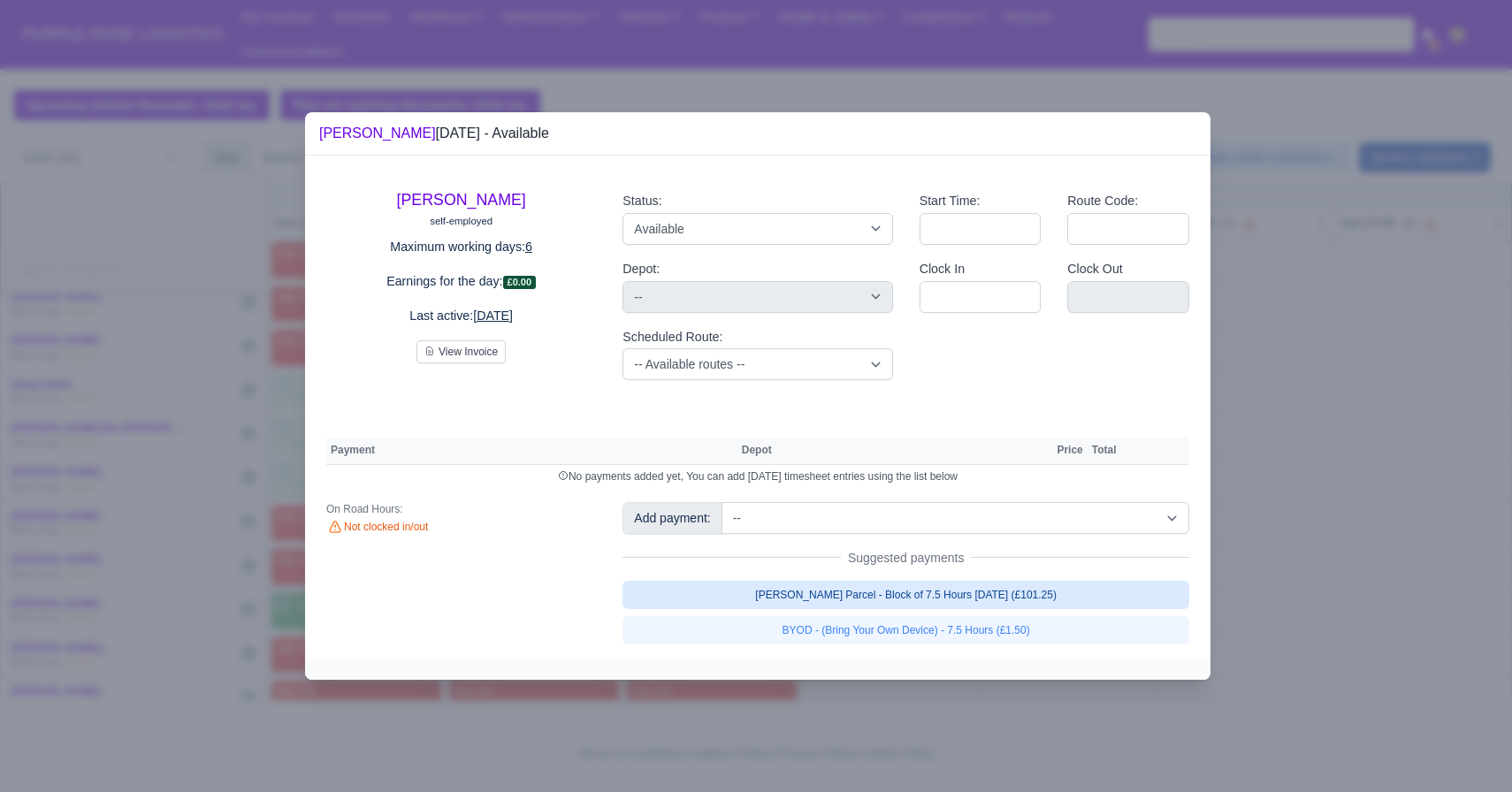
click at [701, 594] on link "[PERSON_NAME] Parcel - Block of 7.5 Hours [DATE] (£101.25)" at bounding box center [906, 595] width 567 height 28
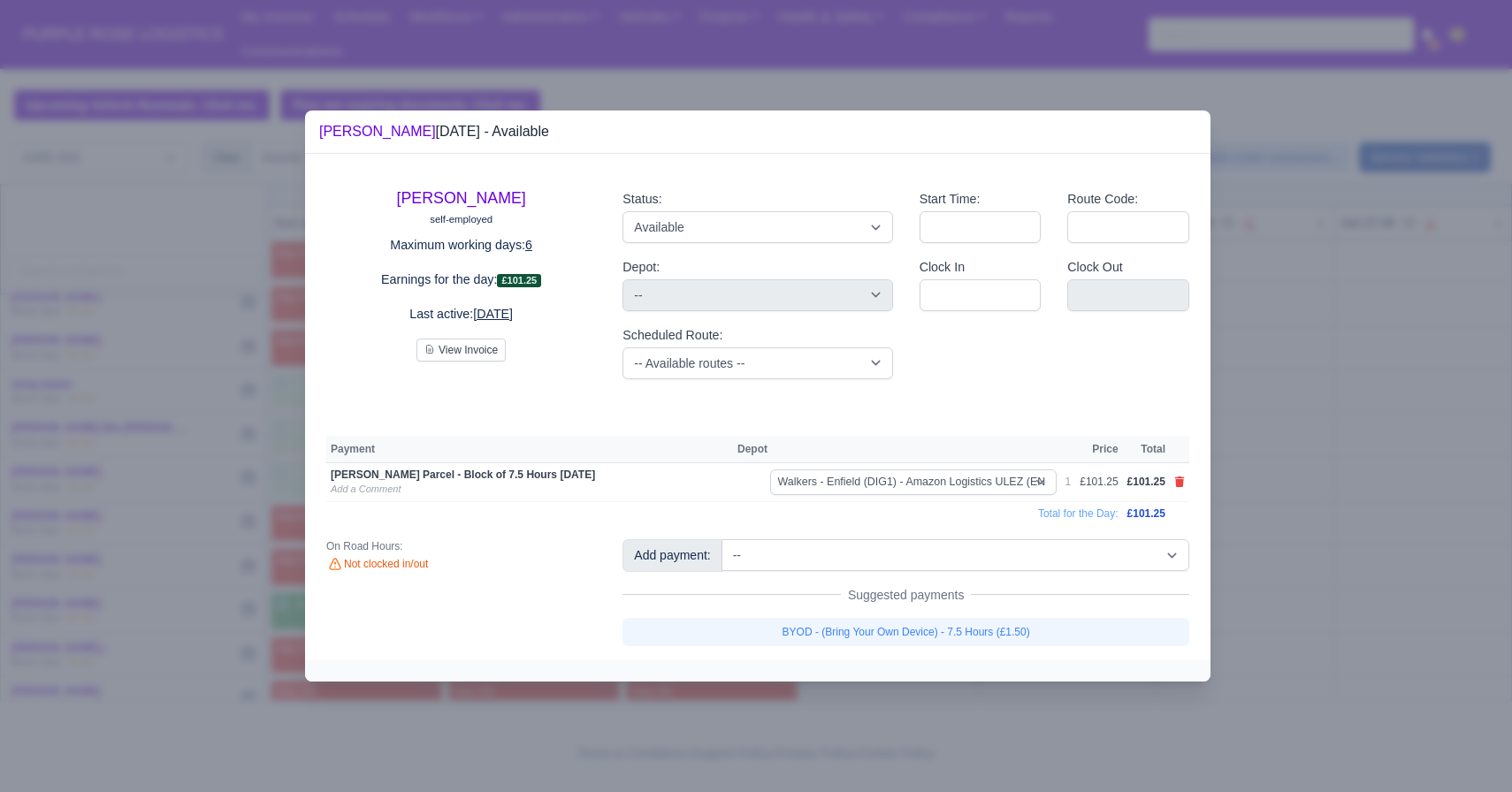
click at [679, 617] on div "Add payment: -- Additional Hour Support (£14.50) Additional Hour Support (Walke…" at bounding box center [906, 593] width 593 height 106
click at [674, 622] on link "BYOD - (Bring Your Own Device) - 7.5 Hours (£1.50)" at bounding box center [906, 632] width 567 height 28
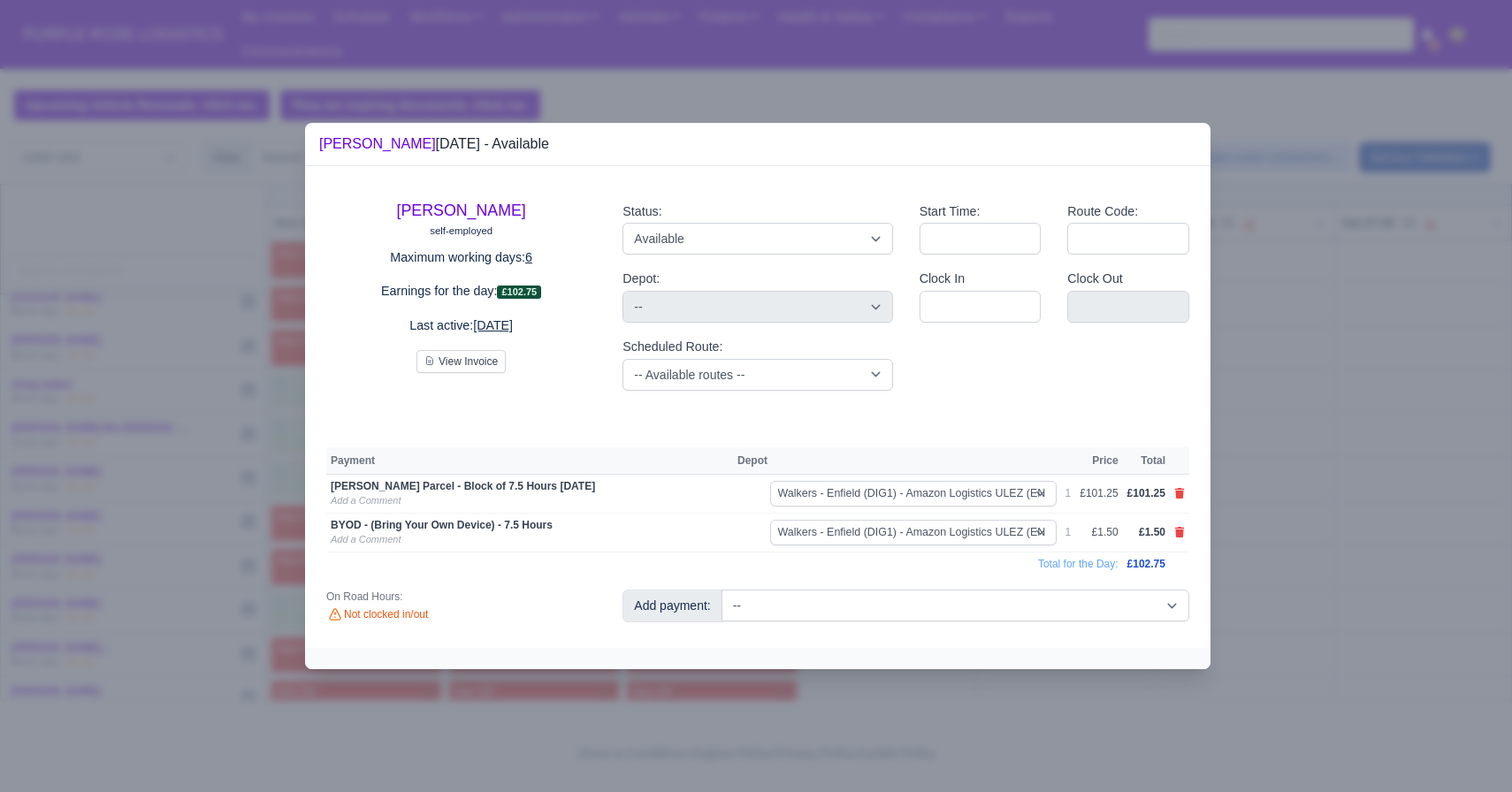
click at [142, 513] on div at bounding box center [756, 396] width 1512 height 792
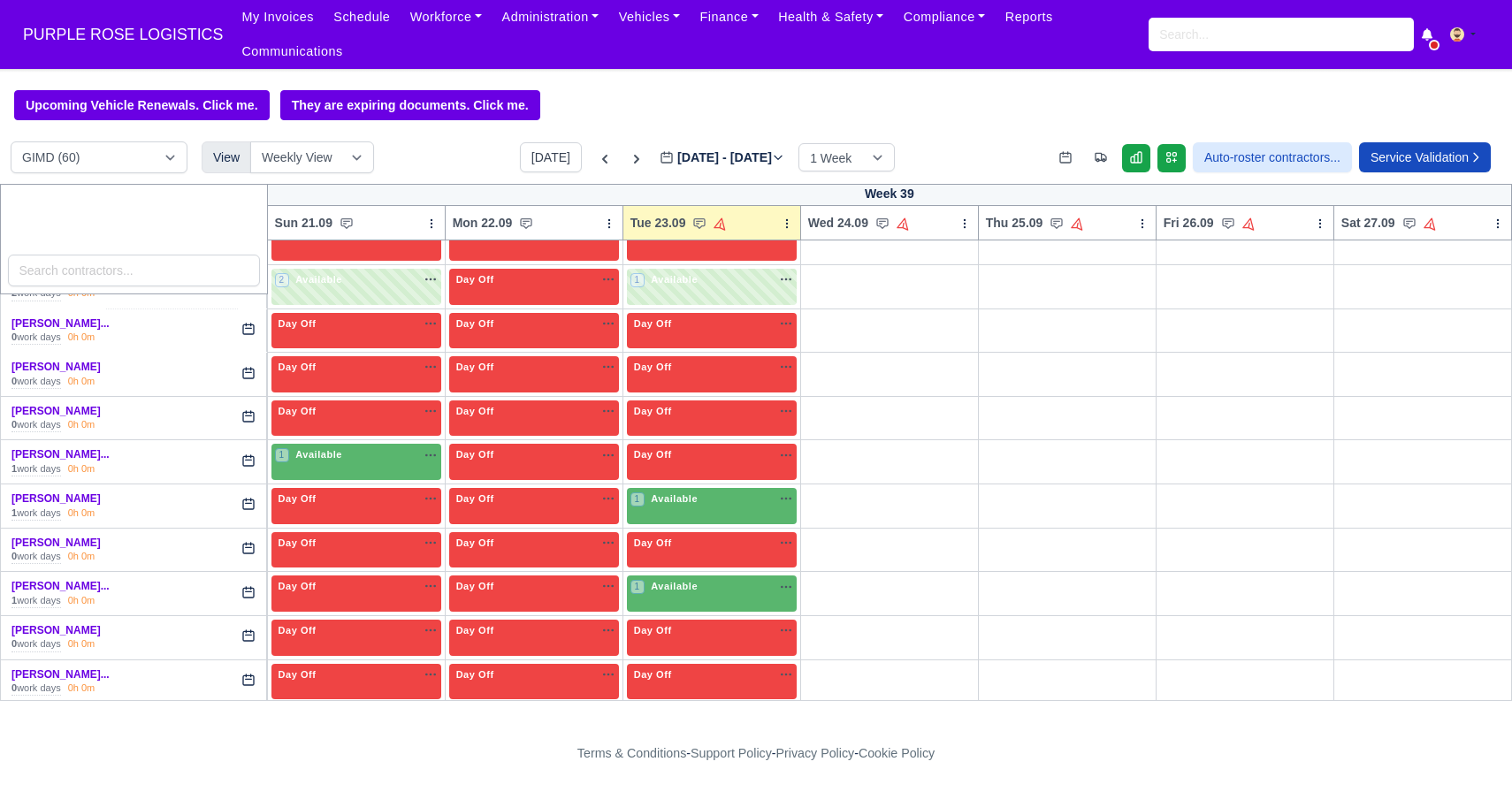
scroll to position [1281, 0]
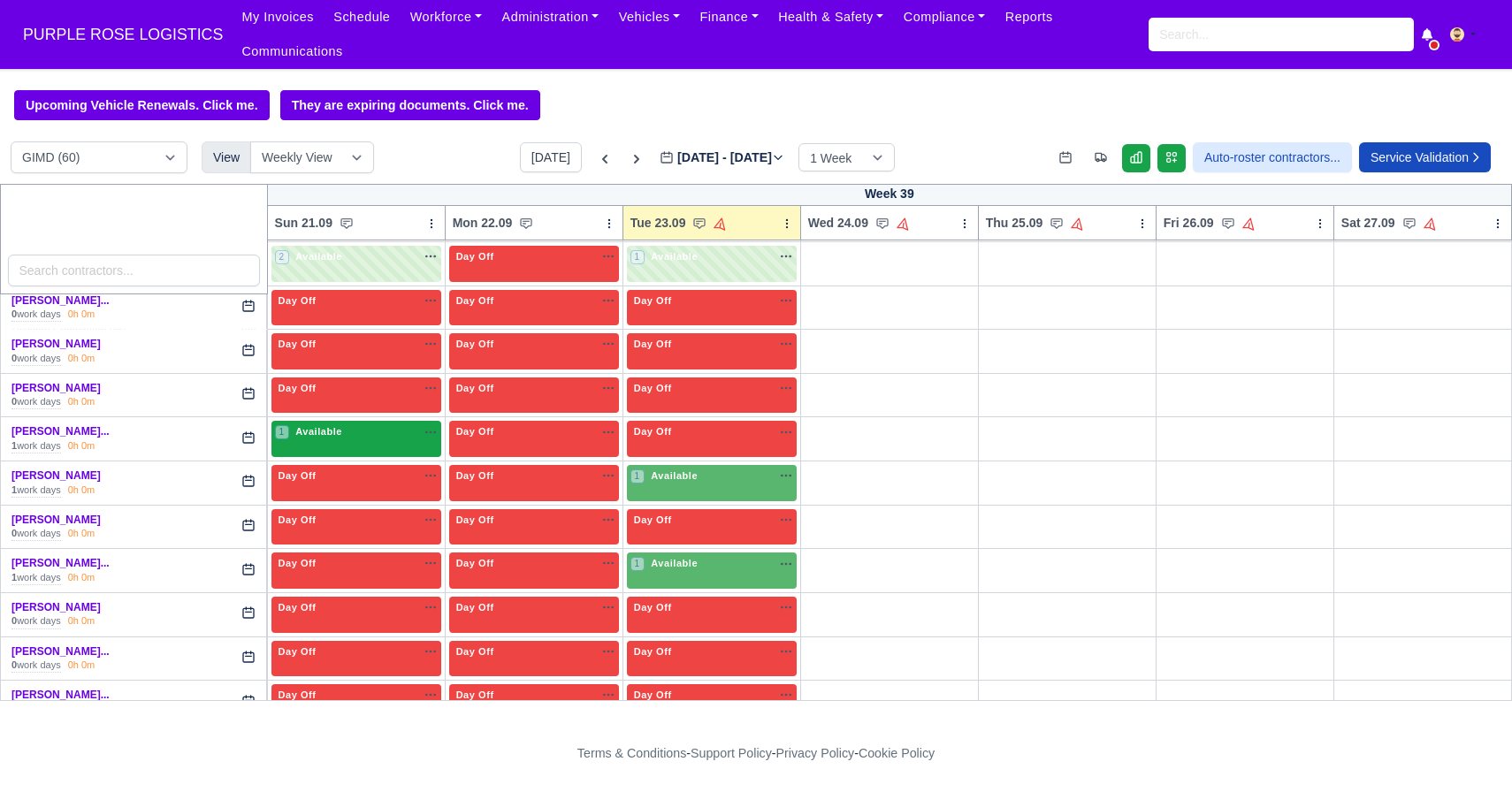
click at [345, 444] on div "1 Available" at bounding box center [356, 439] width 170 height 36
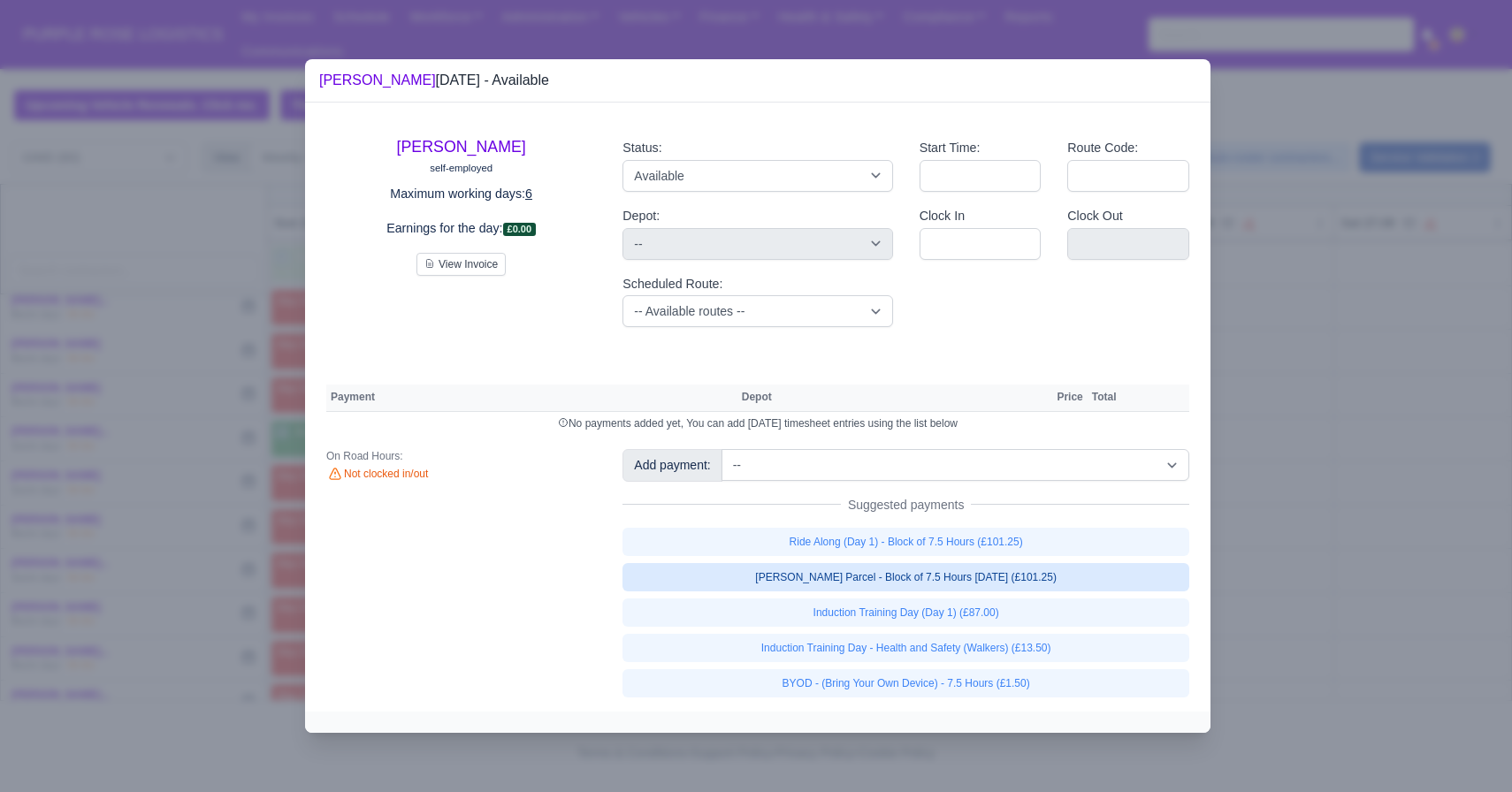
click at [790, 577] on link "[PERSON_NAME] Parcel - Block of 7.5 Hours [DATE] (£101.25)" at bounding box center [906, 577] width 567 height 28
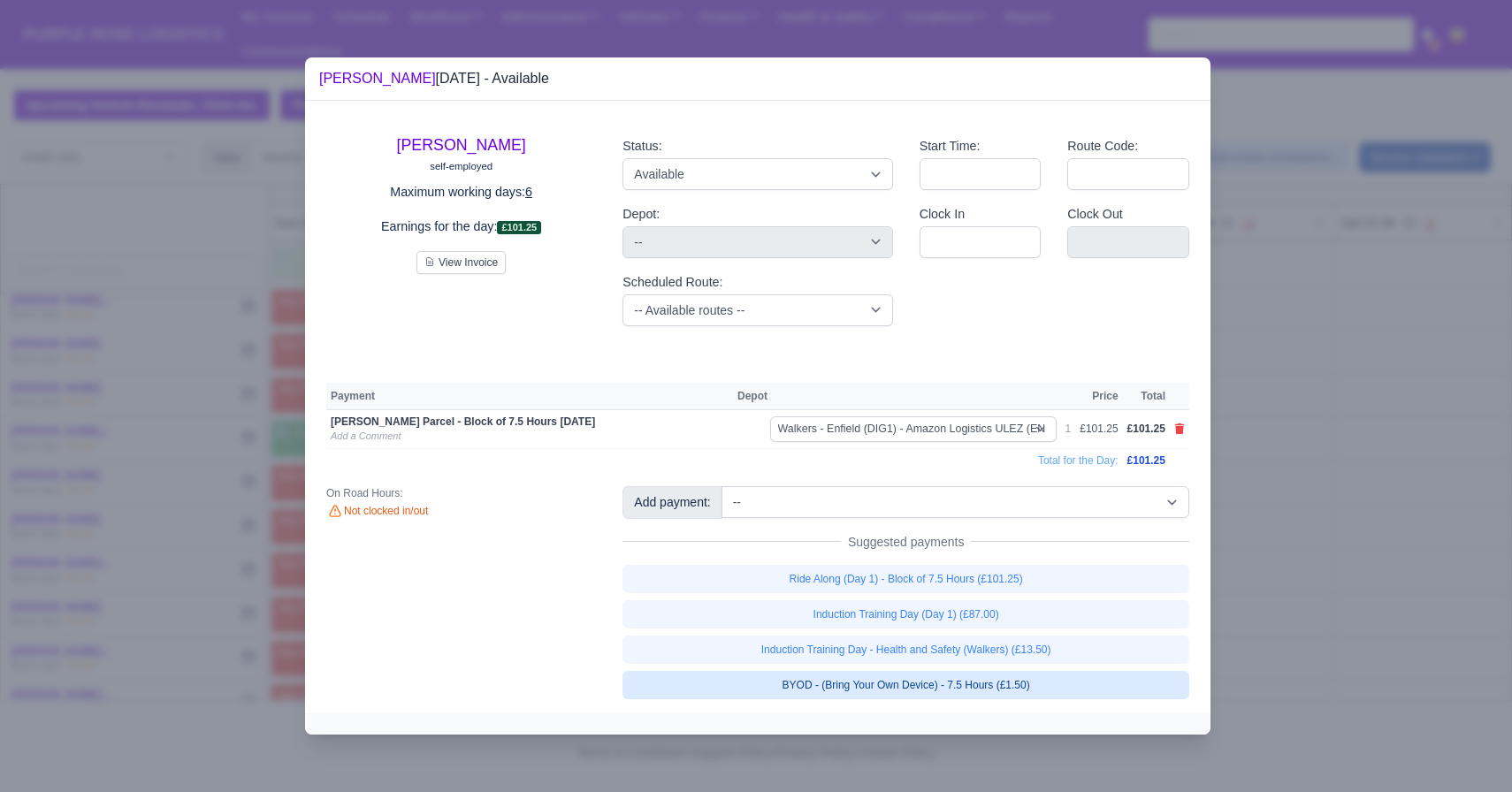
click at [875, 687] on link "BYOD - (Bring Your Own Device) - 7.5 Hours (£1.50)" at bounding box center [906, 685] width 567 height 28
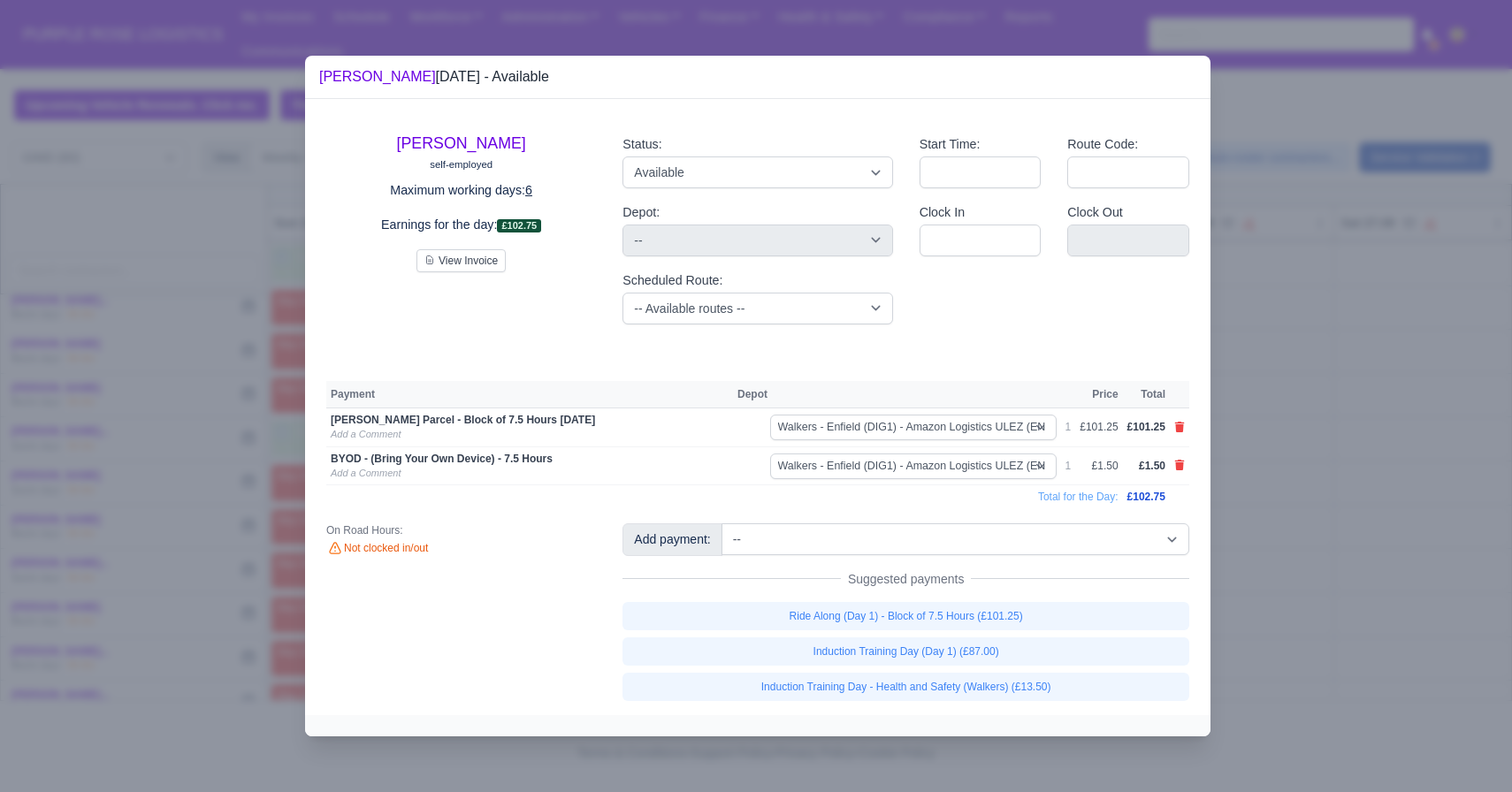
click at [1423, 628] on div at bounding box center [756, 396] width 1512 height 792
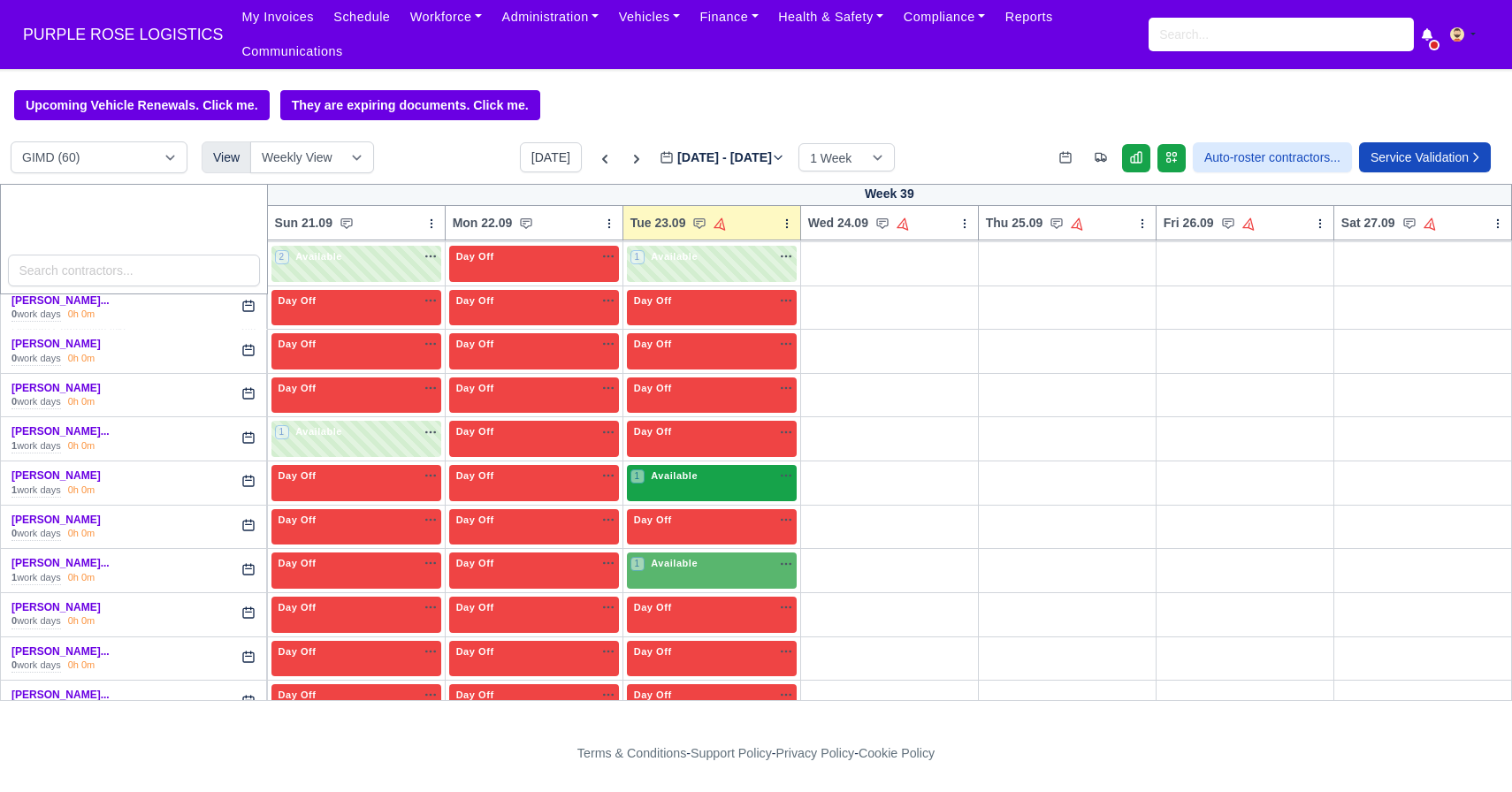
click at [714, 487] on div "1 Available na" at bounding box center [712, 478] width 163 height 19
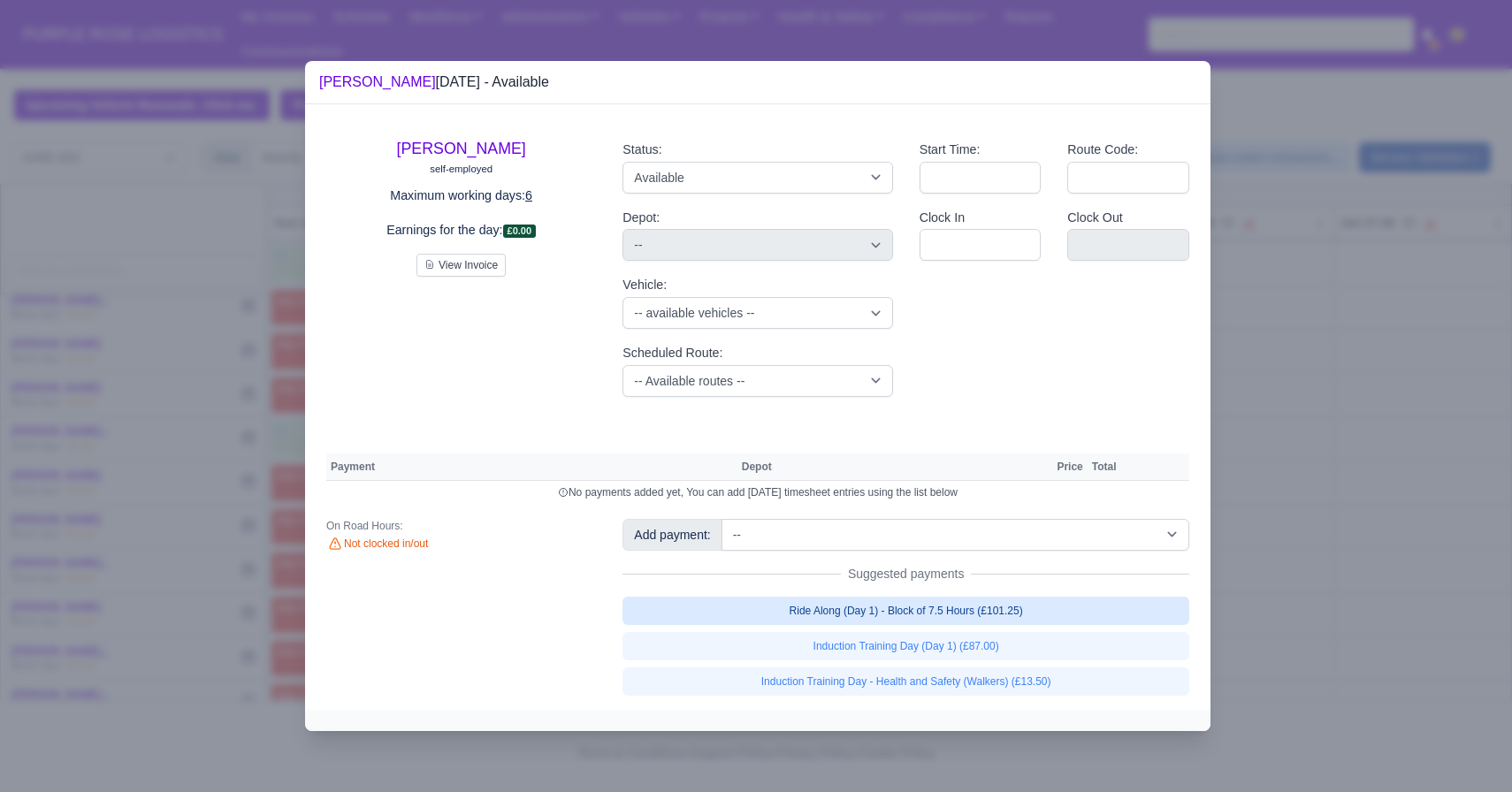
click at [944, 624] on link "Ride Along (Day 1) - Block of 7.5 Hours (£101.25)" at bounding box center [906, 611] width 567 height 28
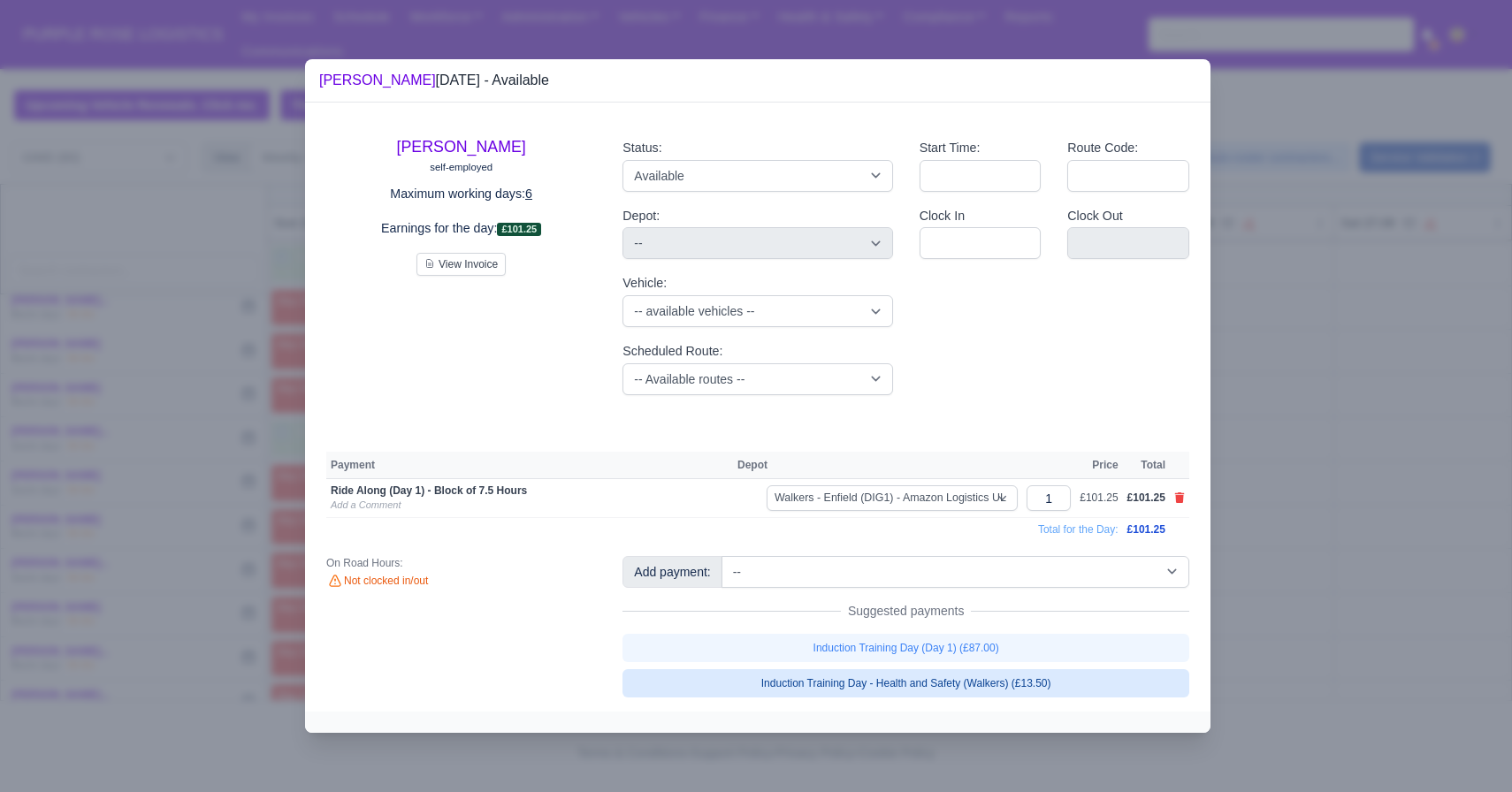
click at [944, 693] on link "Induction Training Day - Health and Safety (Walkers) (£13.50)" at bounding box center [906, 683] width 567 height 28
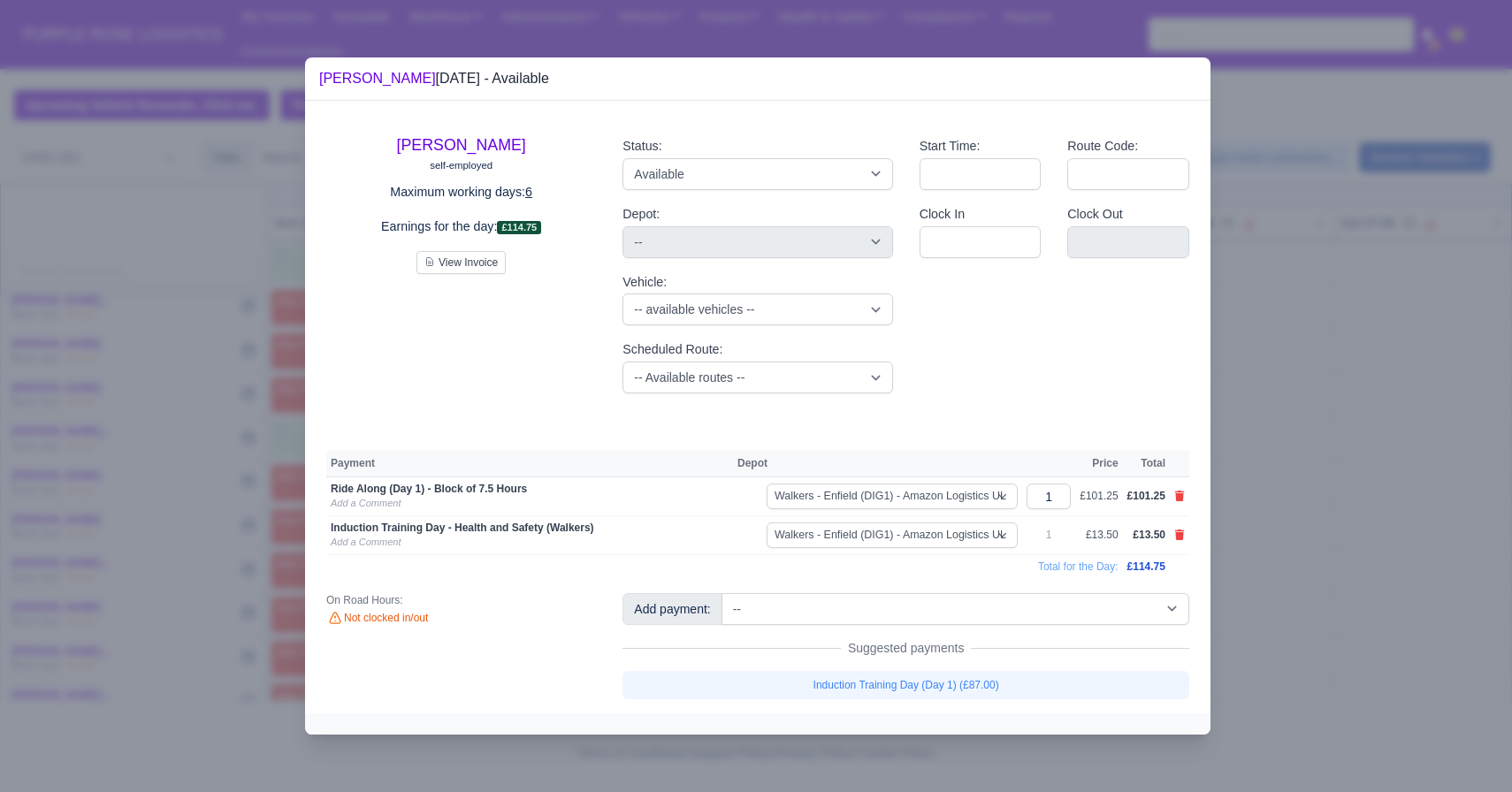
click at [1340, 613] on div at bounding box center [756, 396] width 1512 height 792
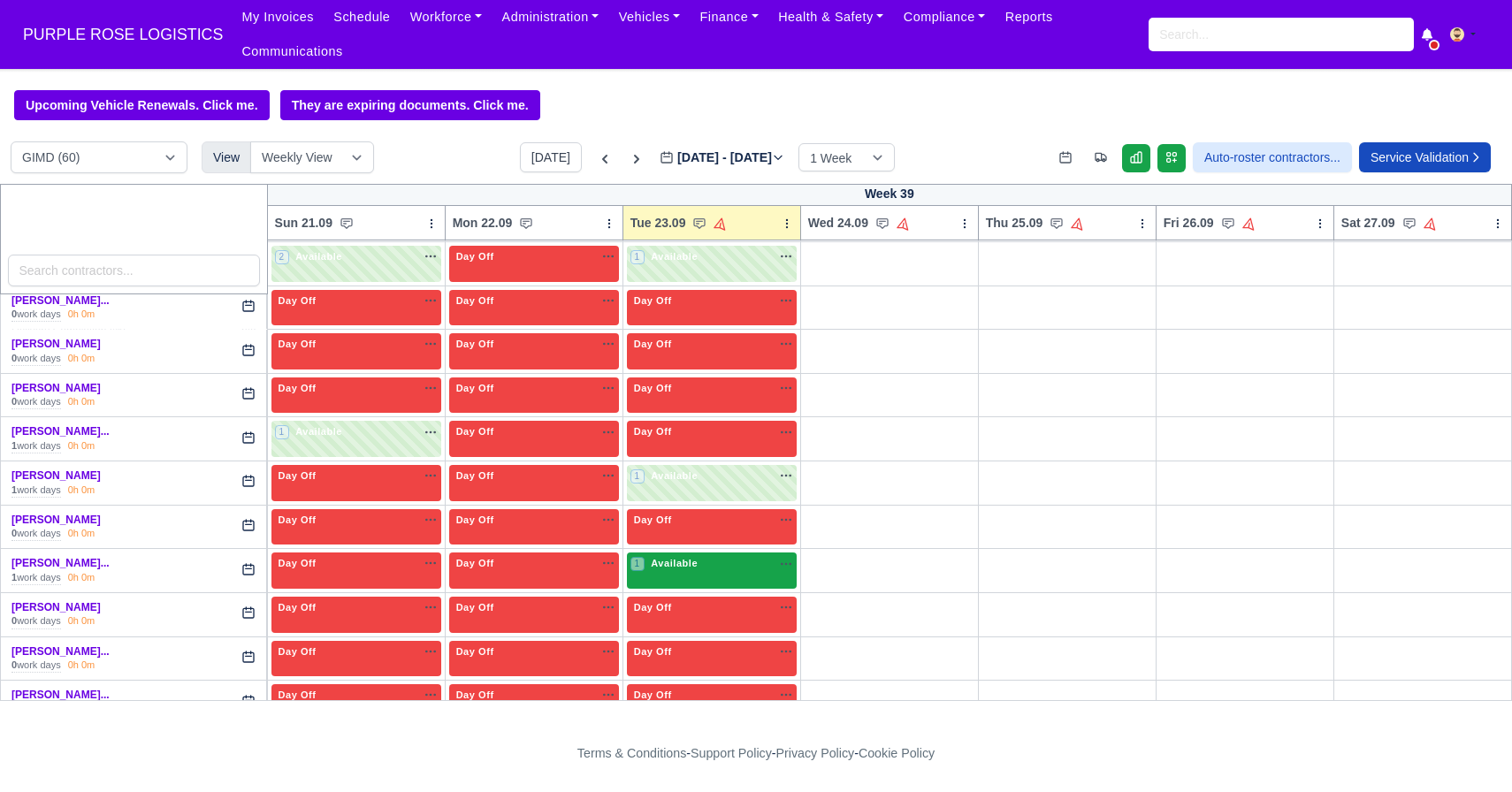
click at [680, 573] on div "1 Available na" at bounding box center [712, 565] width 163 height 19
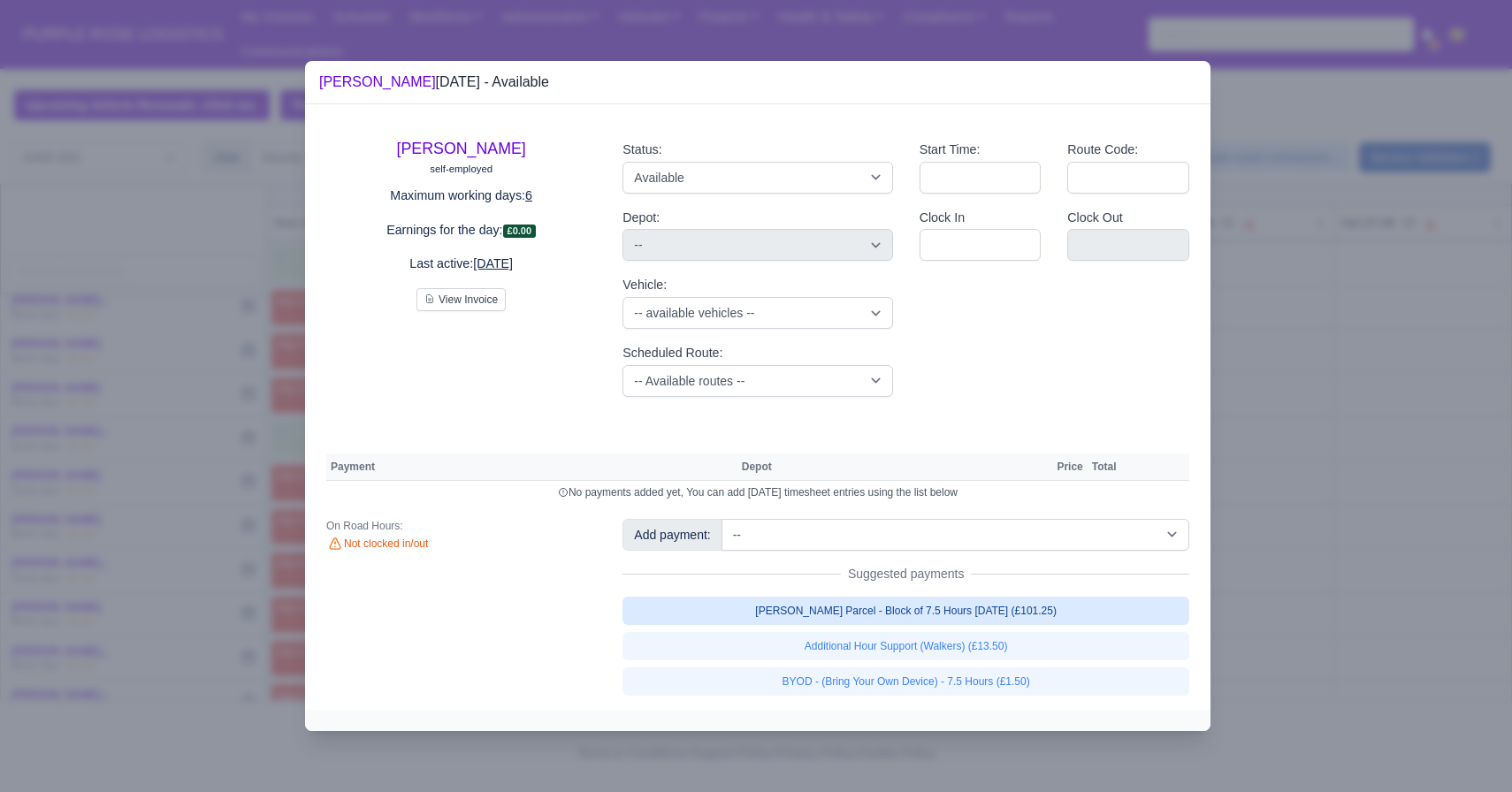
click at [1044, 607] on link "[PERSON_NAME] Parcel - Block of 7.5 Hours [DATE] (£101.25)" at bounding box center [906, 611] width 567 height 28
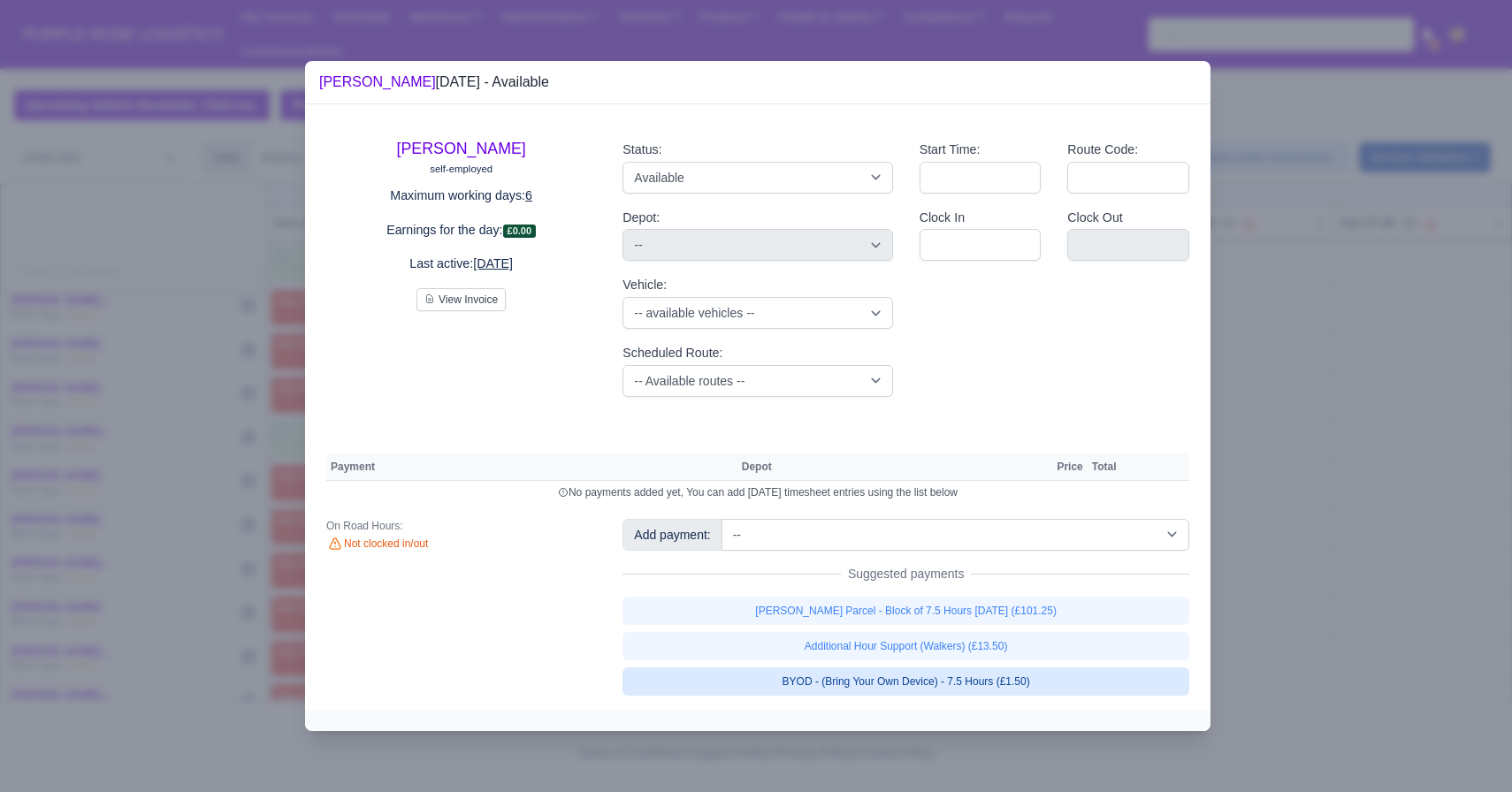
click at [1027, 682] on link "BYOD - (Bring Your Own Device) - 7.5 Hours (£1.50)" at bounding box center [906, 681] width 567 height 28
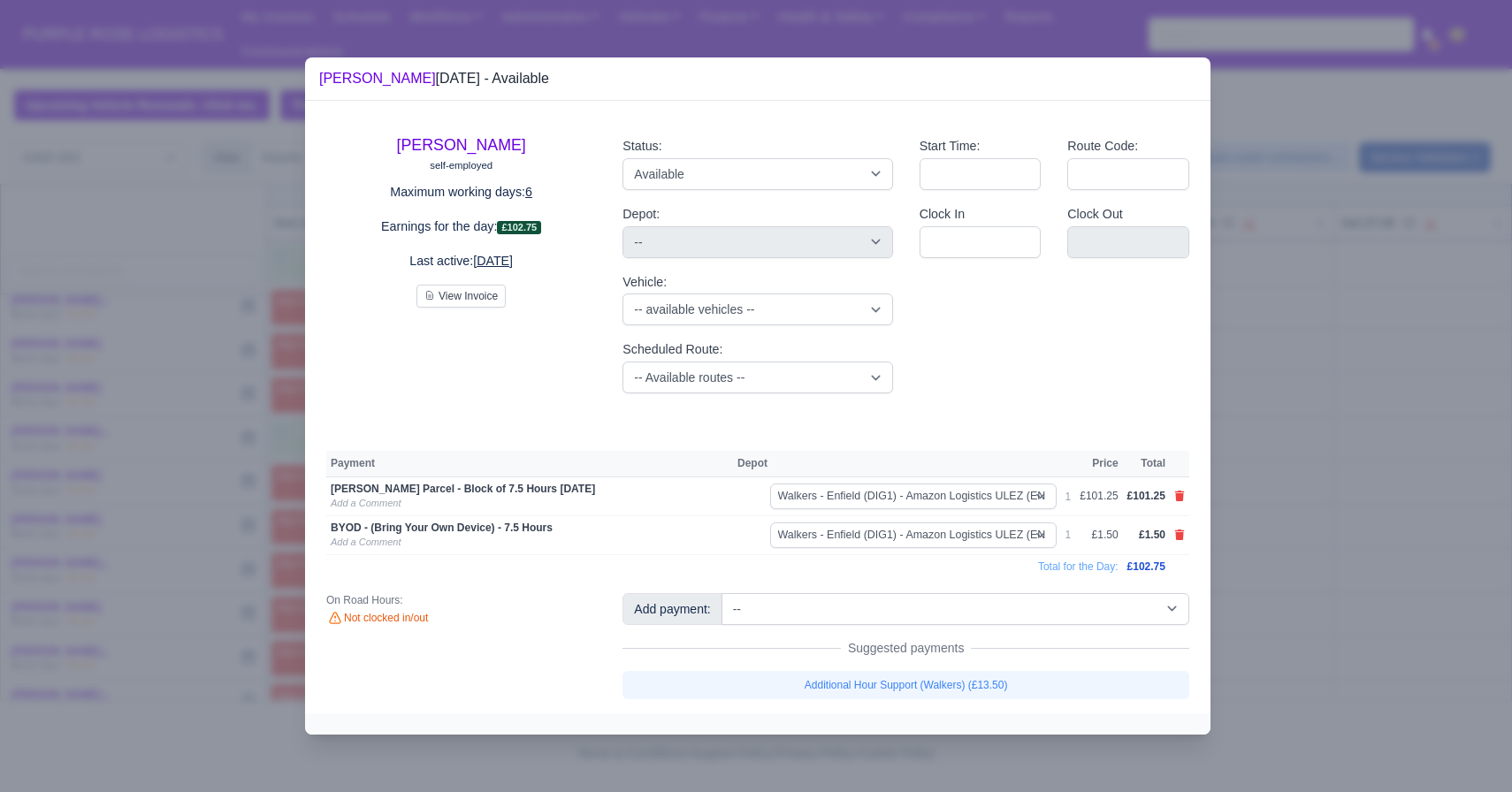
click at [1248, 610] on div at bounding box center [756, 396] width 1512 height 792
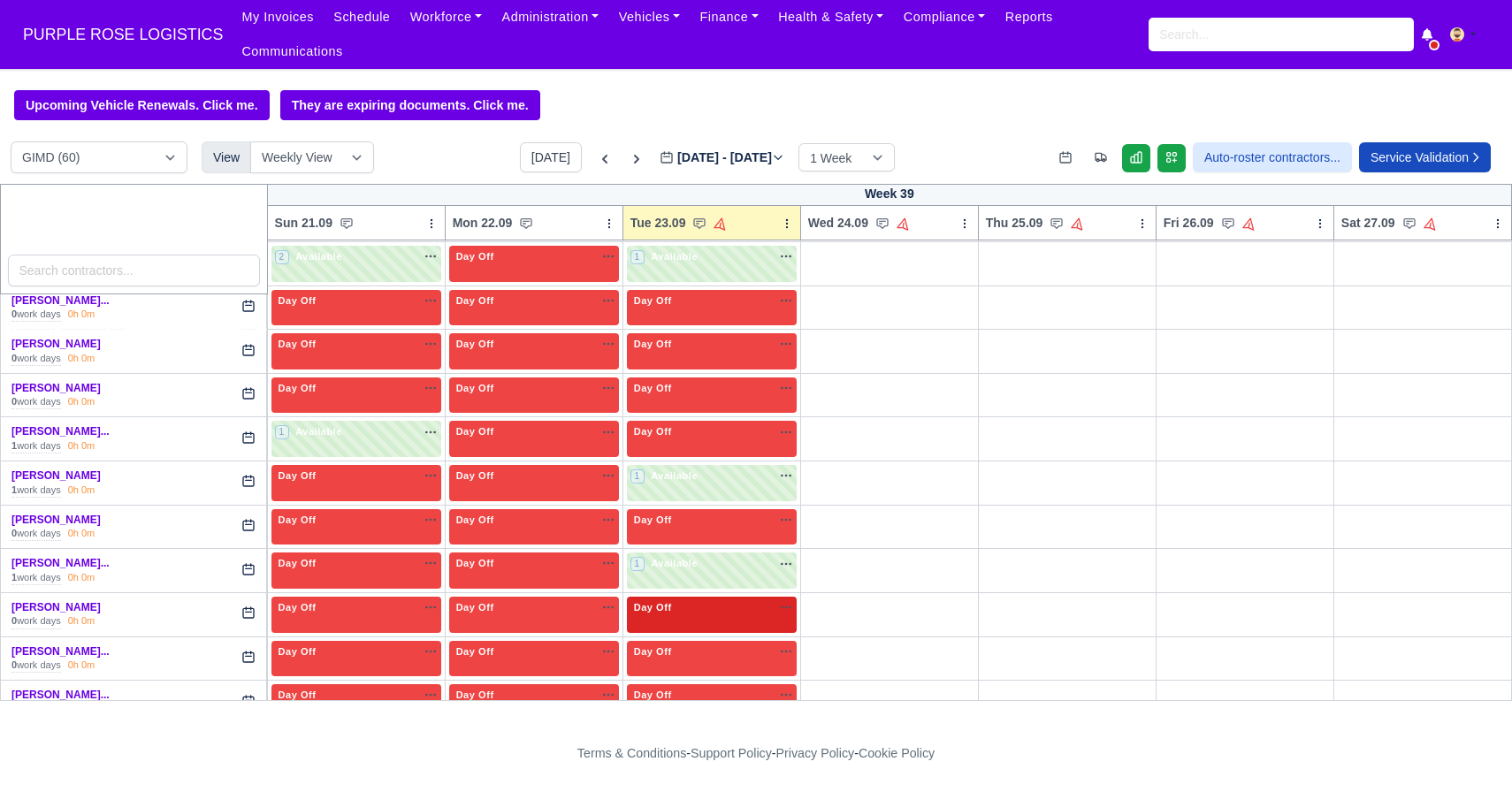
scroll to position [1486, 0]
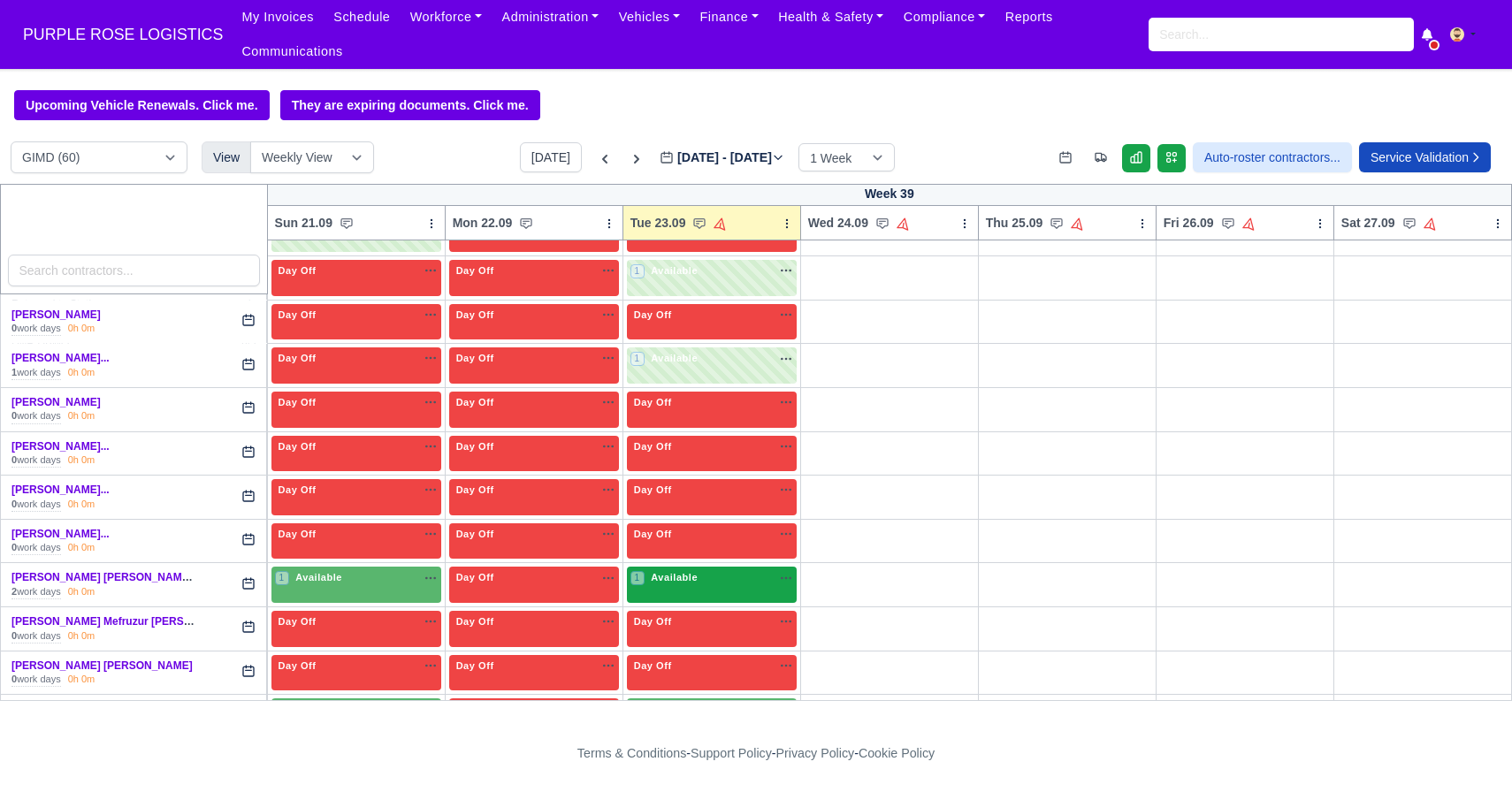
click at [690, 591] on div "1 Available" at bounding box center [712, 585] width 170 height 36
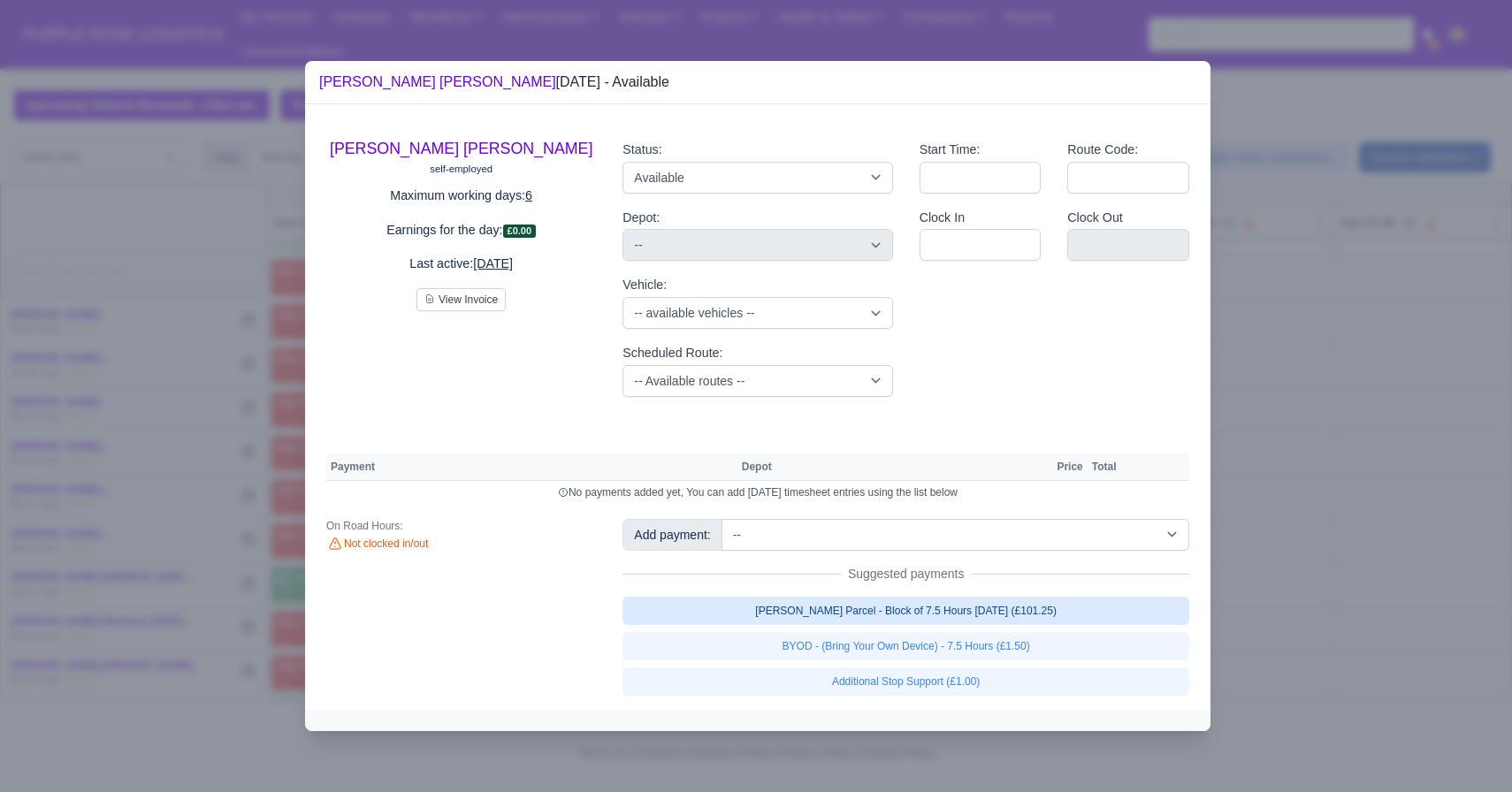
click at [939, 620] on link "[PERSON_NAME] Parcel - Block of 7.5 Hours [DATE] (£101.25)" at bounding box center [906, 611] width 567 height 28
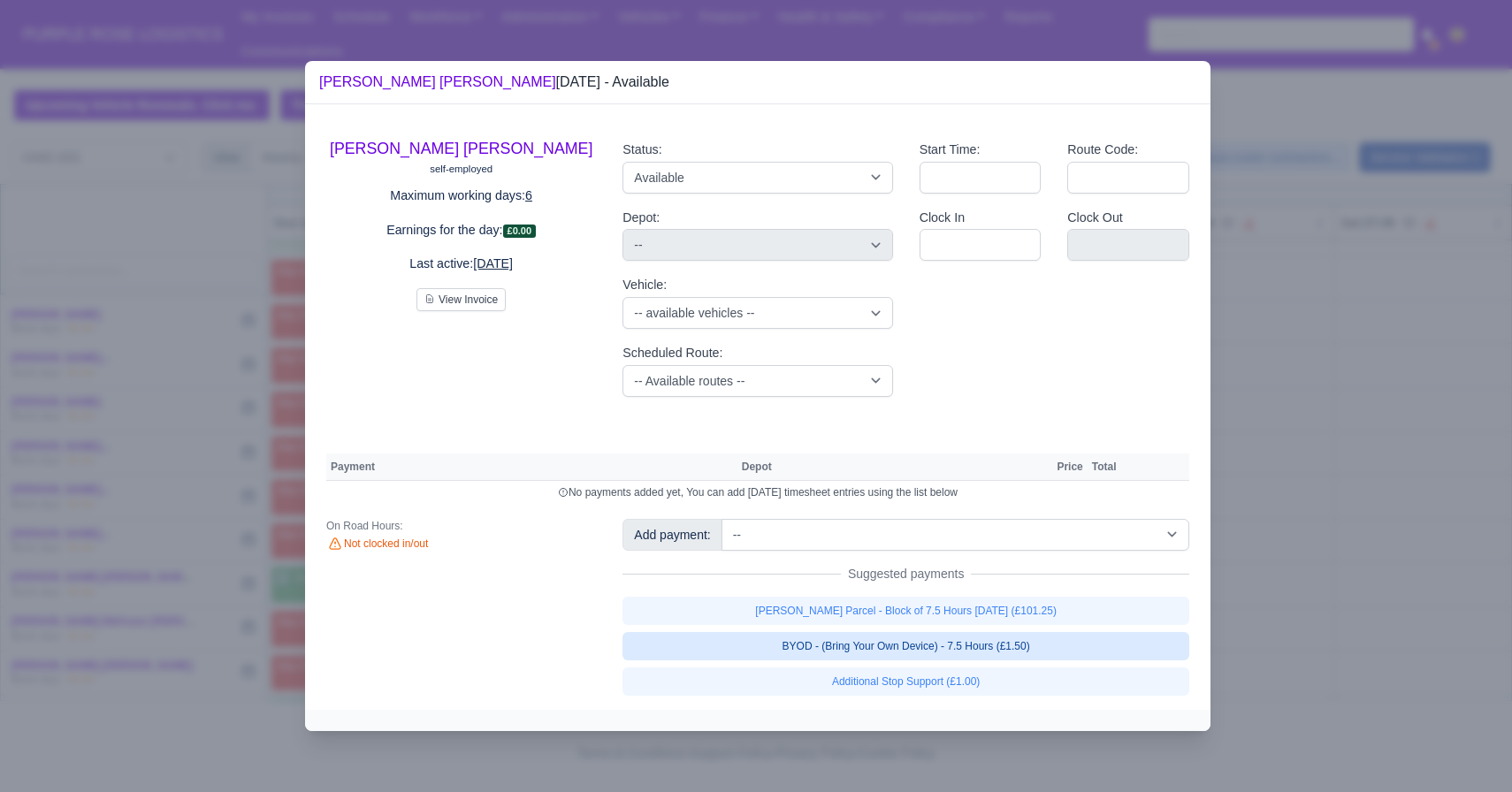
click at [920, 650] on link "BYOD - (Bring Your Own Device) - 7.5 Hours (£1.50)" at bounding box center [906, 646] width 567 height 28
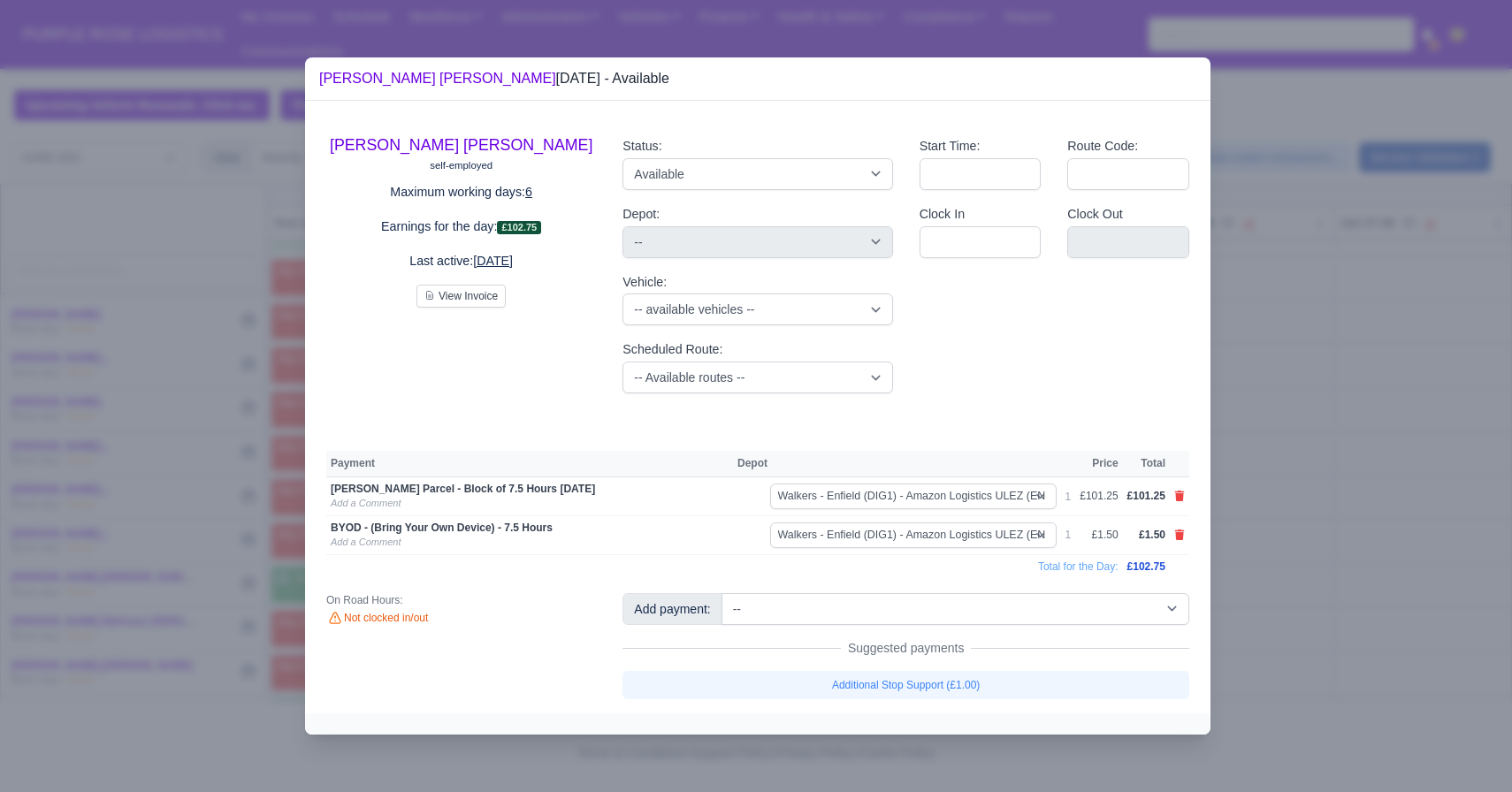
click at [1327, 548] on div at bounding box center [756, 396] width 1512 height 792
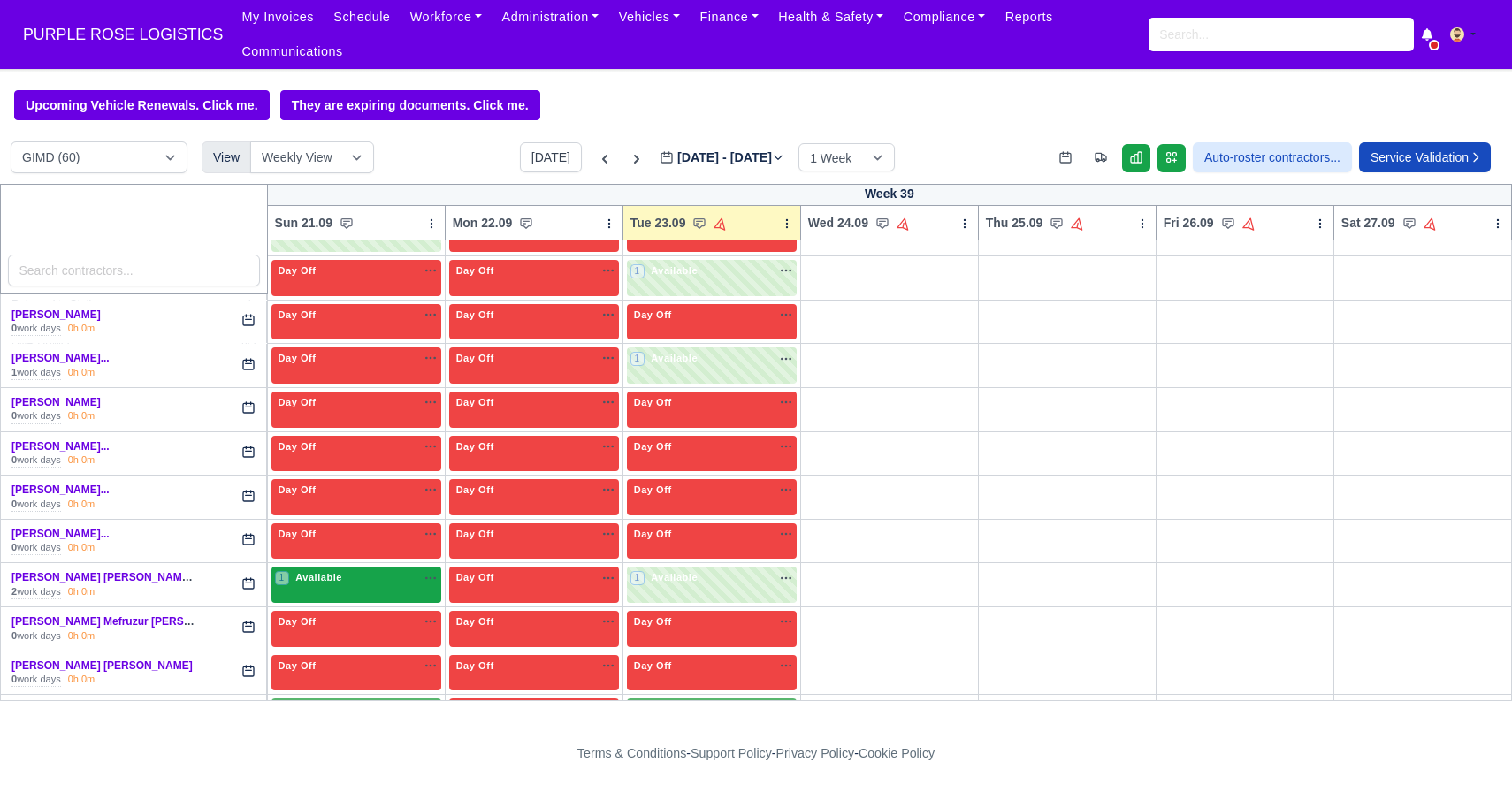
click at [346, 587] on div "1 Available na" at bounding box center [356, 579] width 163 height 19
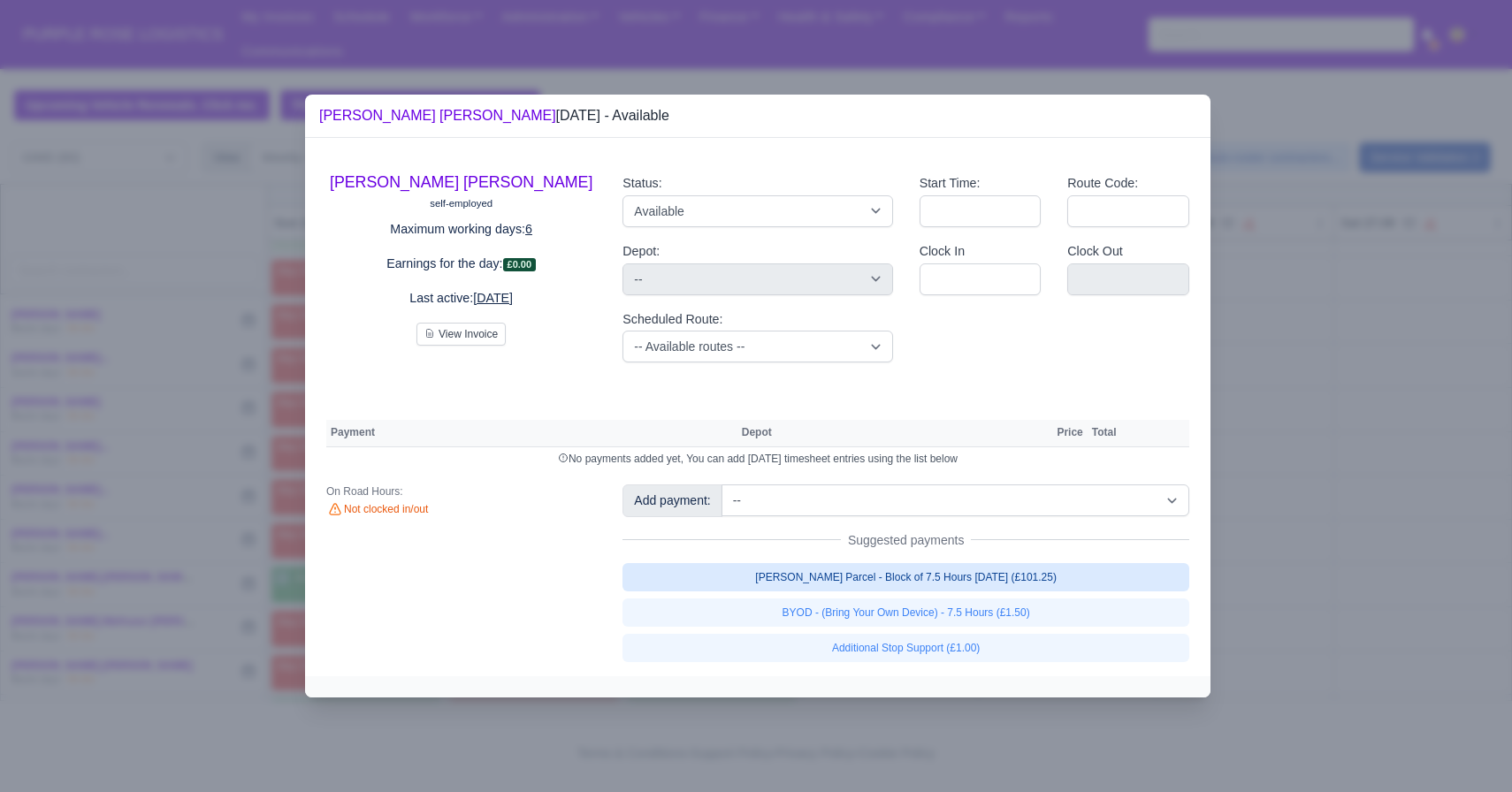
click at [764, 571] on link "[PERSON_NAME] Parcel - Block of 7.5 Hours [DATE] (£101.25)" at bounding box center [906, 577] width 567 height 28
click at [730, 592] on link "[PERSON_NAME] Parcel - Block of 7.5 Hours [DATE] (£101.25)" at bounding box center [906, 577] width 567 height 28
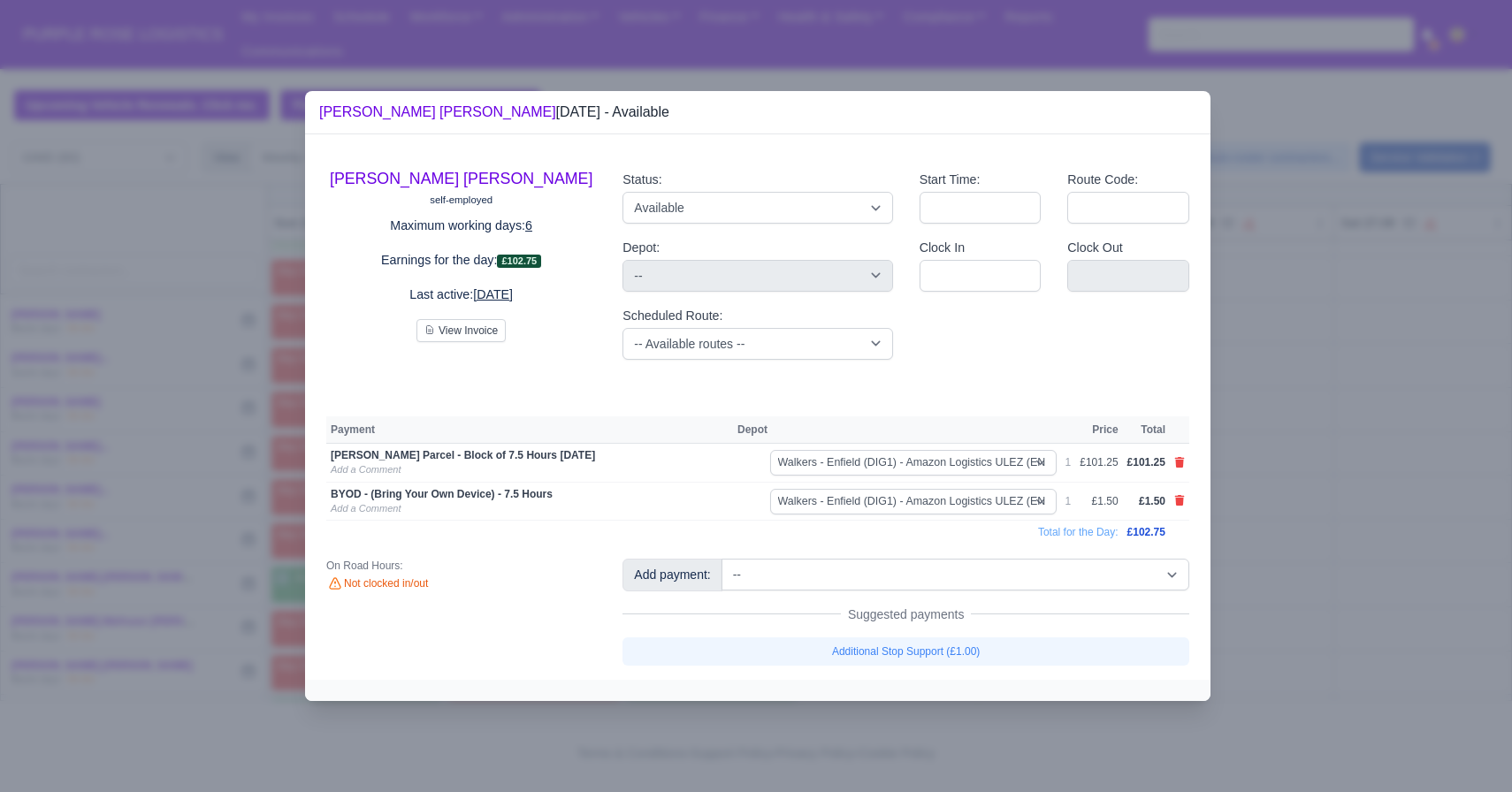
click at [1416, 497] on div at bounding box center [756, 396] width 1512 height 792
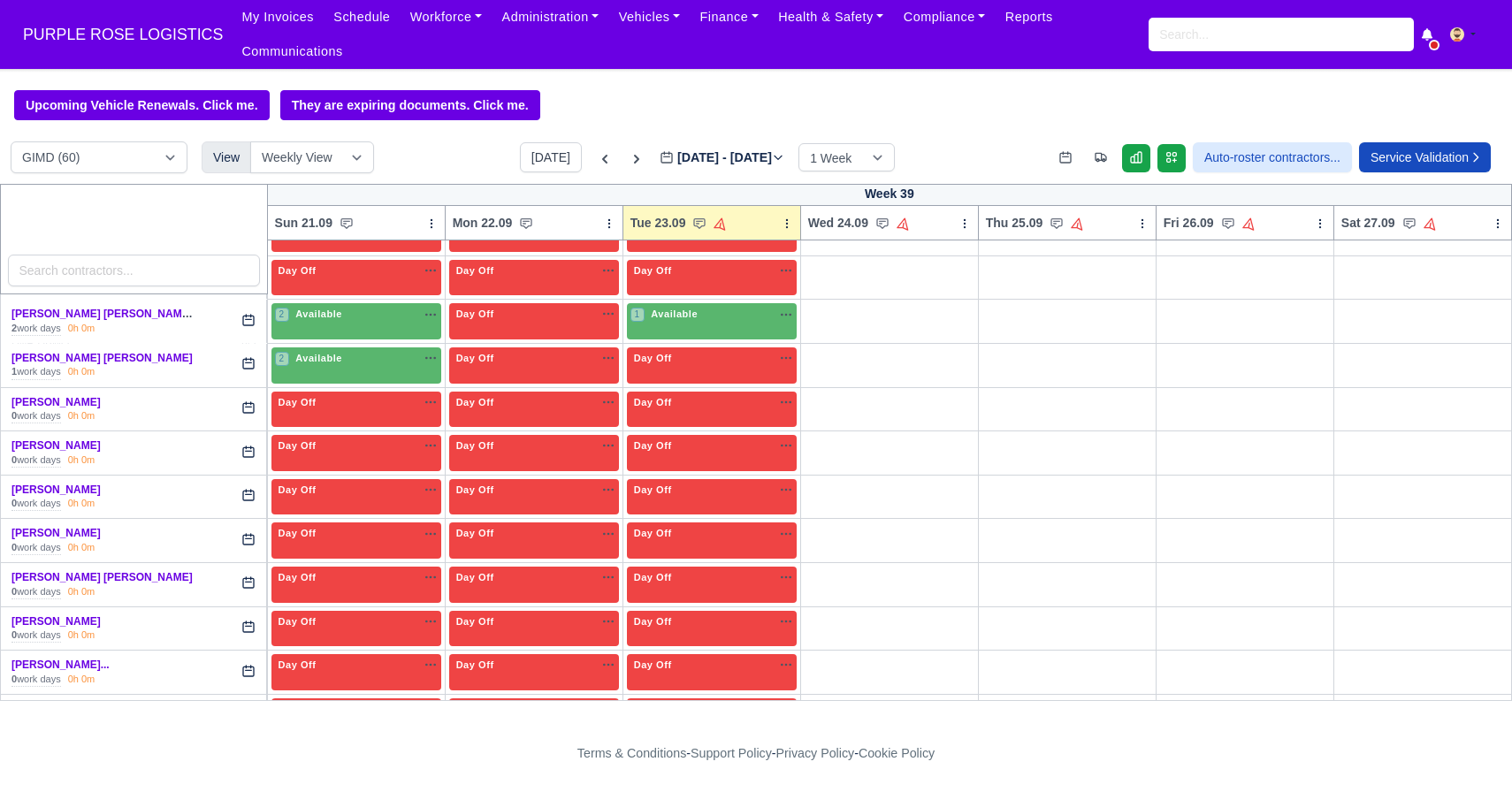
scroll to position [1889, 0]
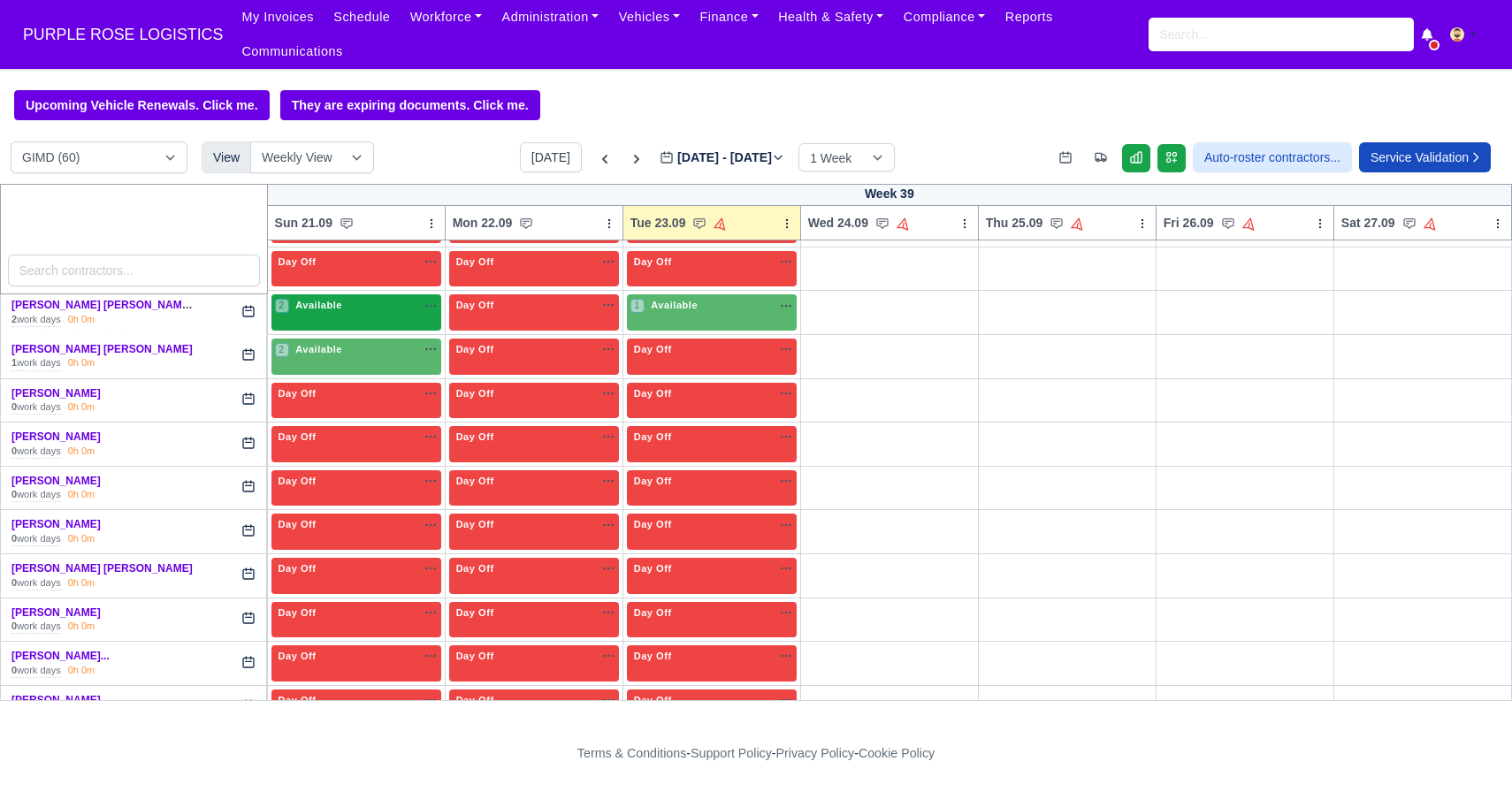
click at [347, 318] on div "2 Available" at bounding box center [356, 313] width 170 height 36
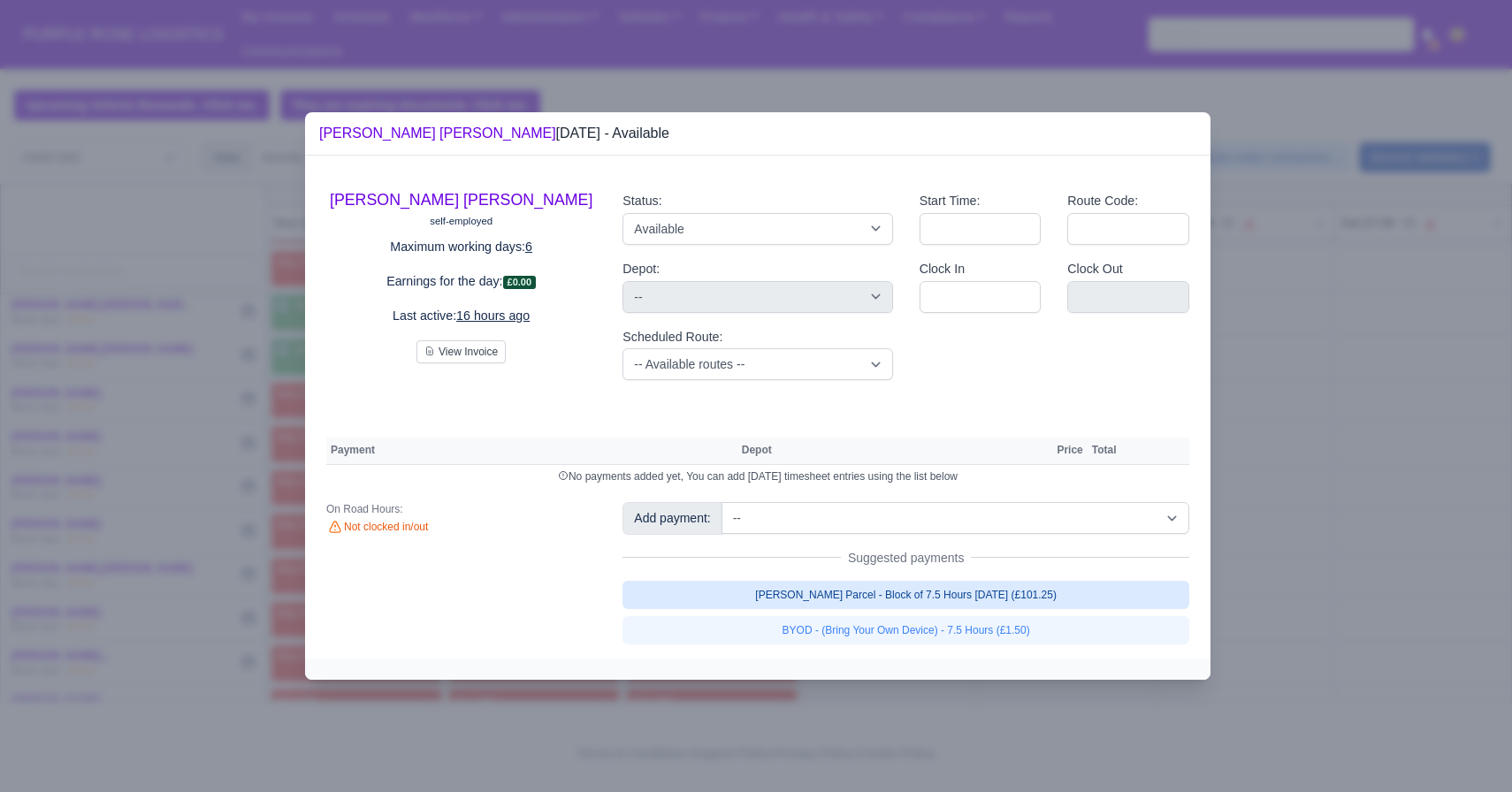
click at [840, 597] on link "[PERSON_NAME] Parcel - Block of 7.5 Hours [DATE] (£101.25)" at bounding box center [906, 595] width 567 height 28
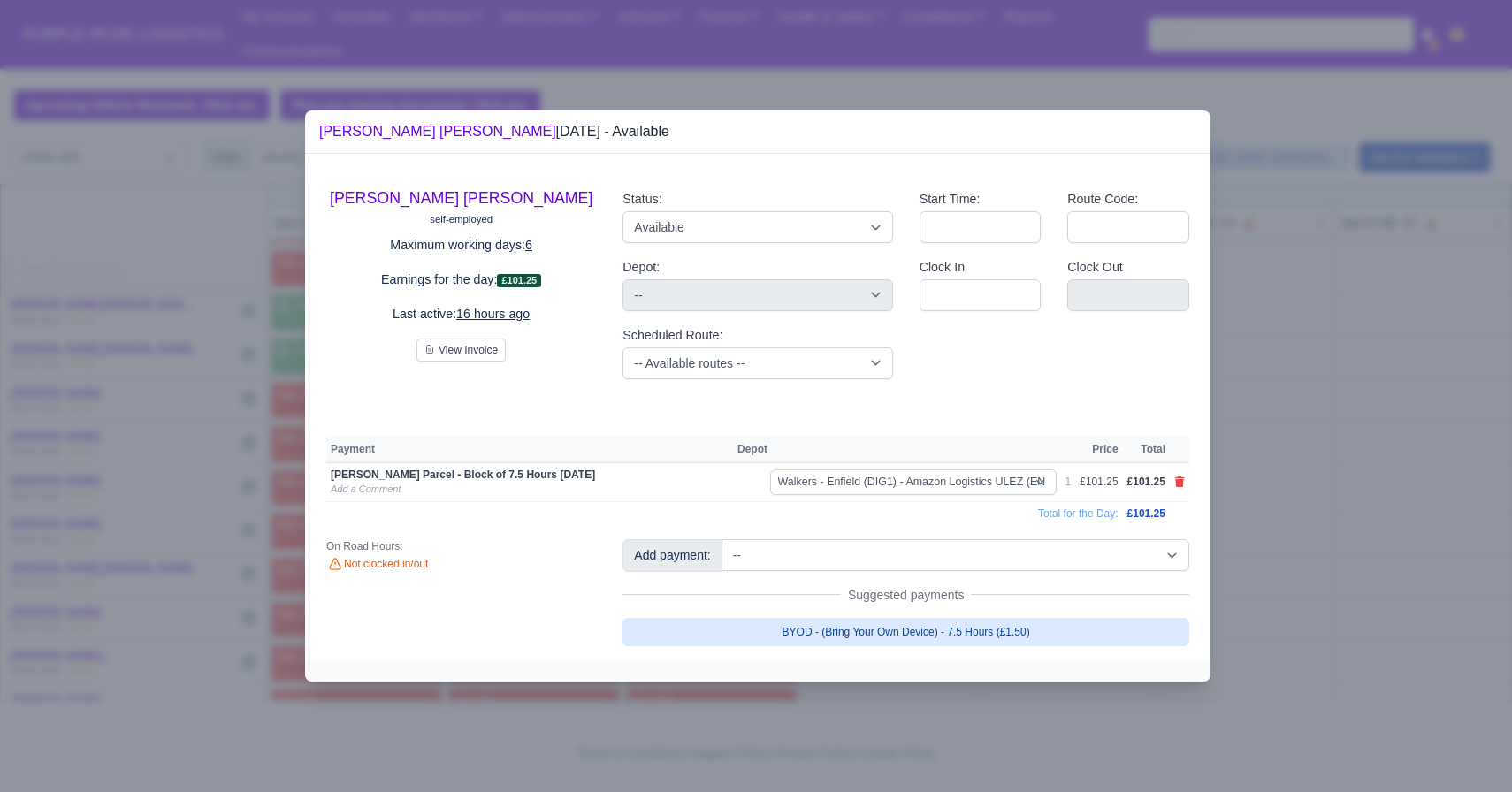
click at [820, 630] on link "BYOD - (Bring Your Own Device) - 7.5 Hours (£1.50)" at bounding box center [906, 632] width 567 height 28
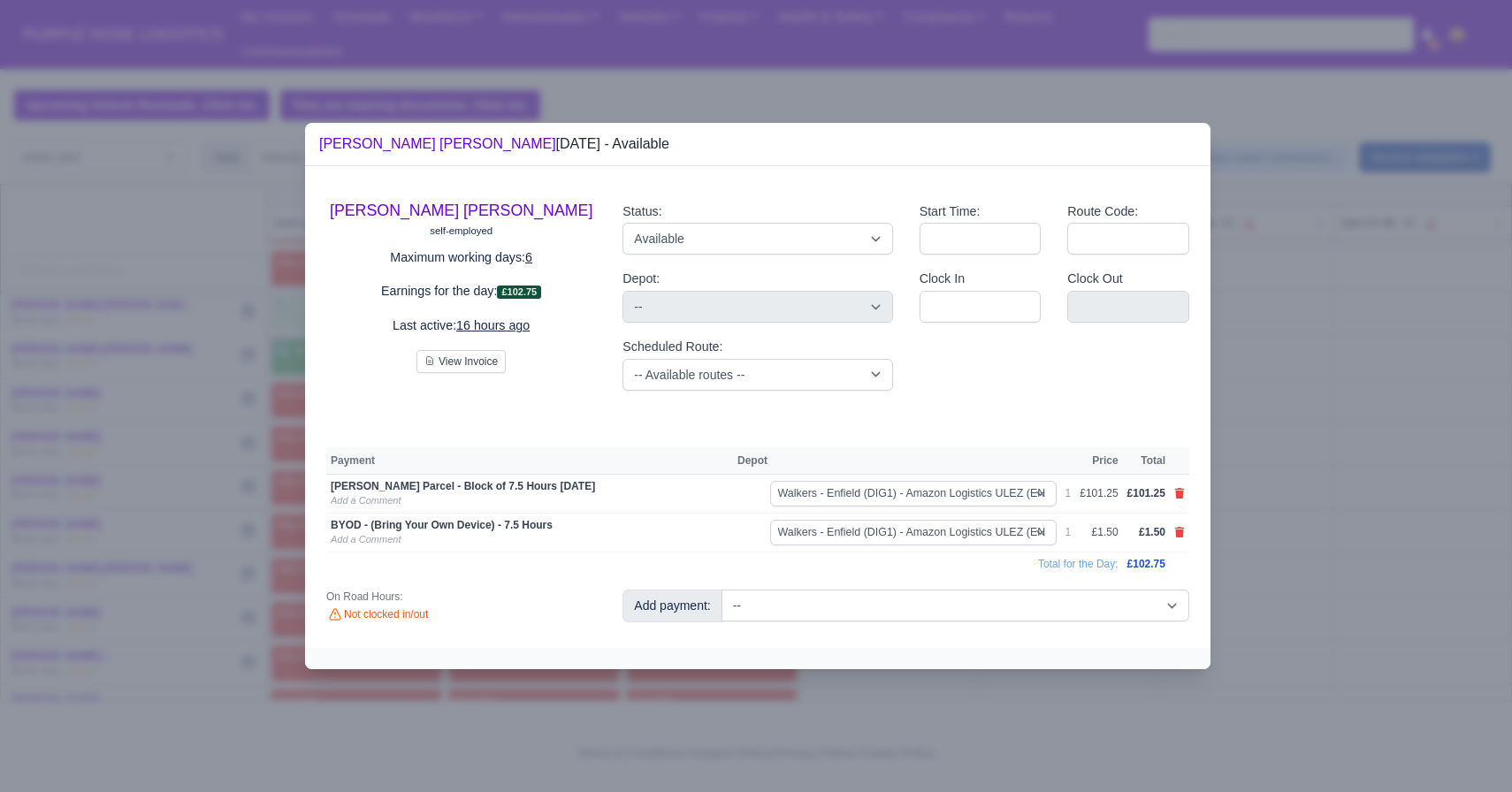
click at [1377, 440] on div at bounding box center [756, 396] width 1512 height 792
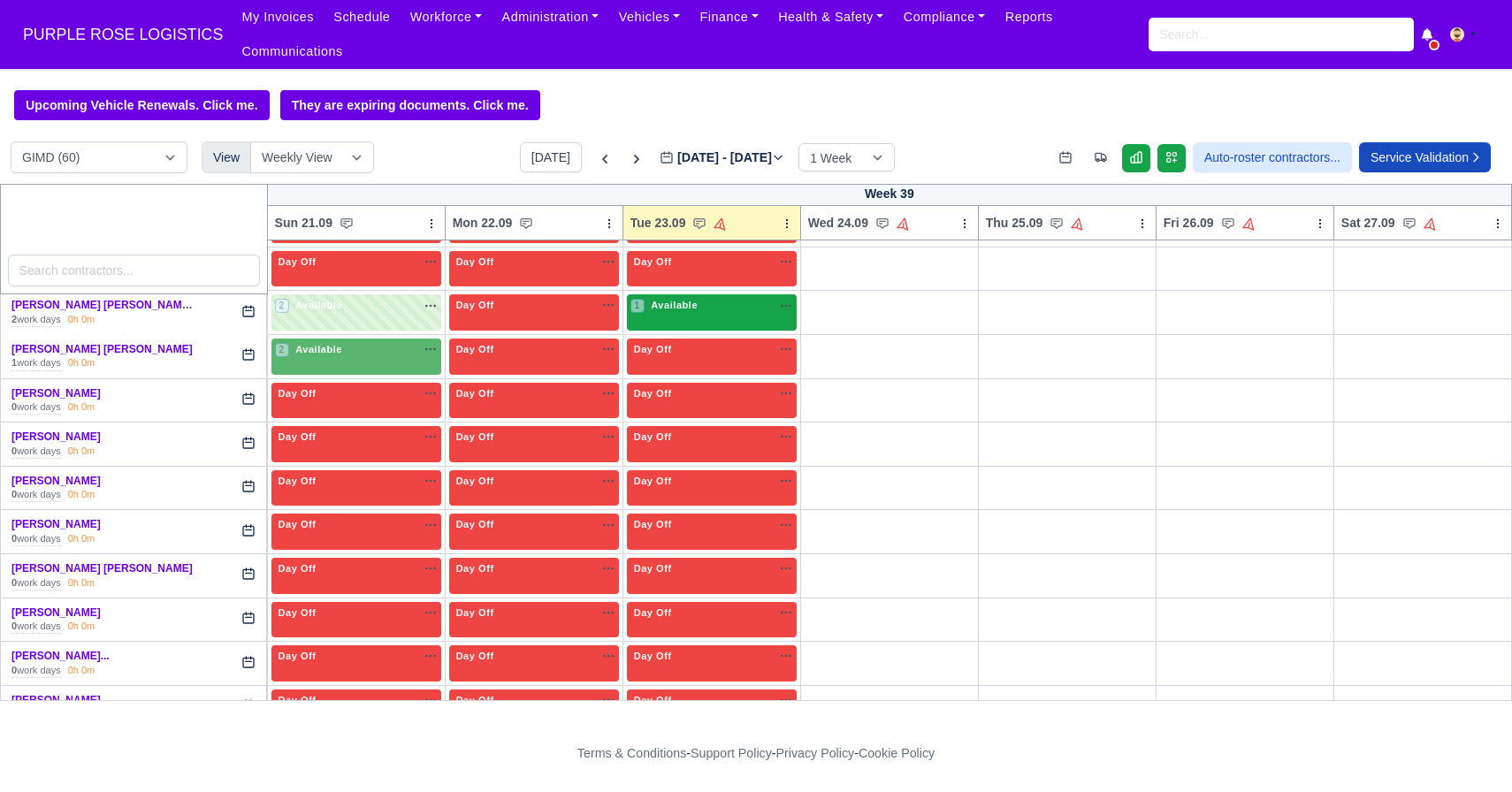
click at [701, 302] on span "Available" at bounding box center [674, 304] width 54 height 12
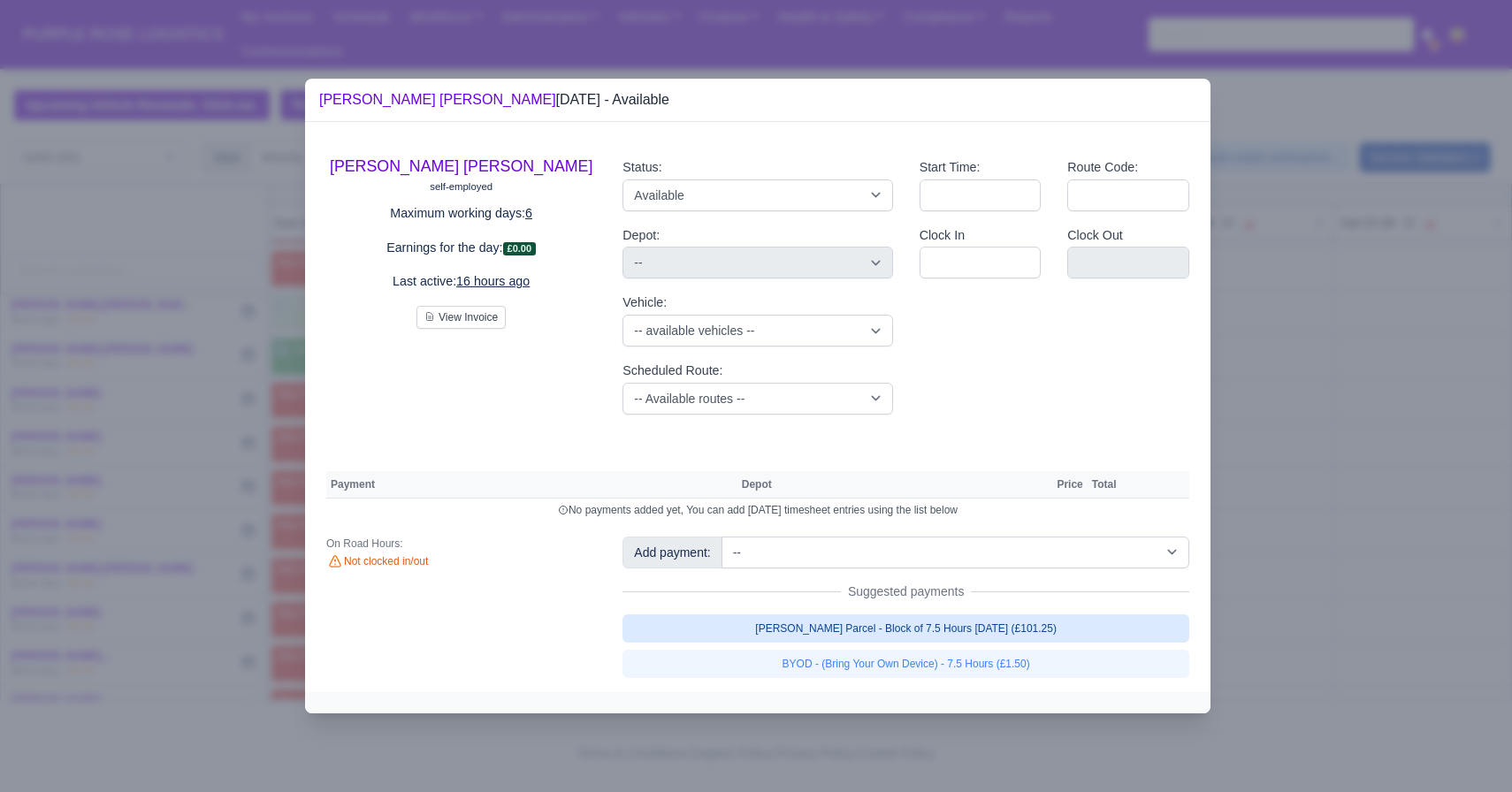
click at [955, 626] on link "[PERSON_NAME] Parcel - Block of 7.5 Hours [DATE] (£101.25)" at bounding box center [906, 628] width 567 height 28
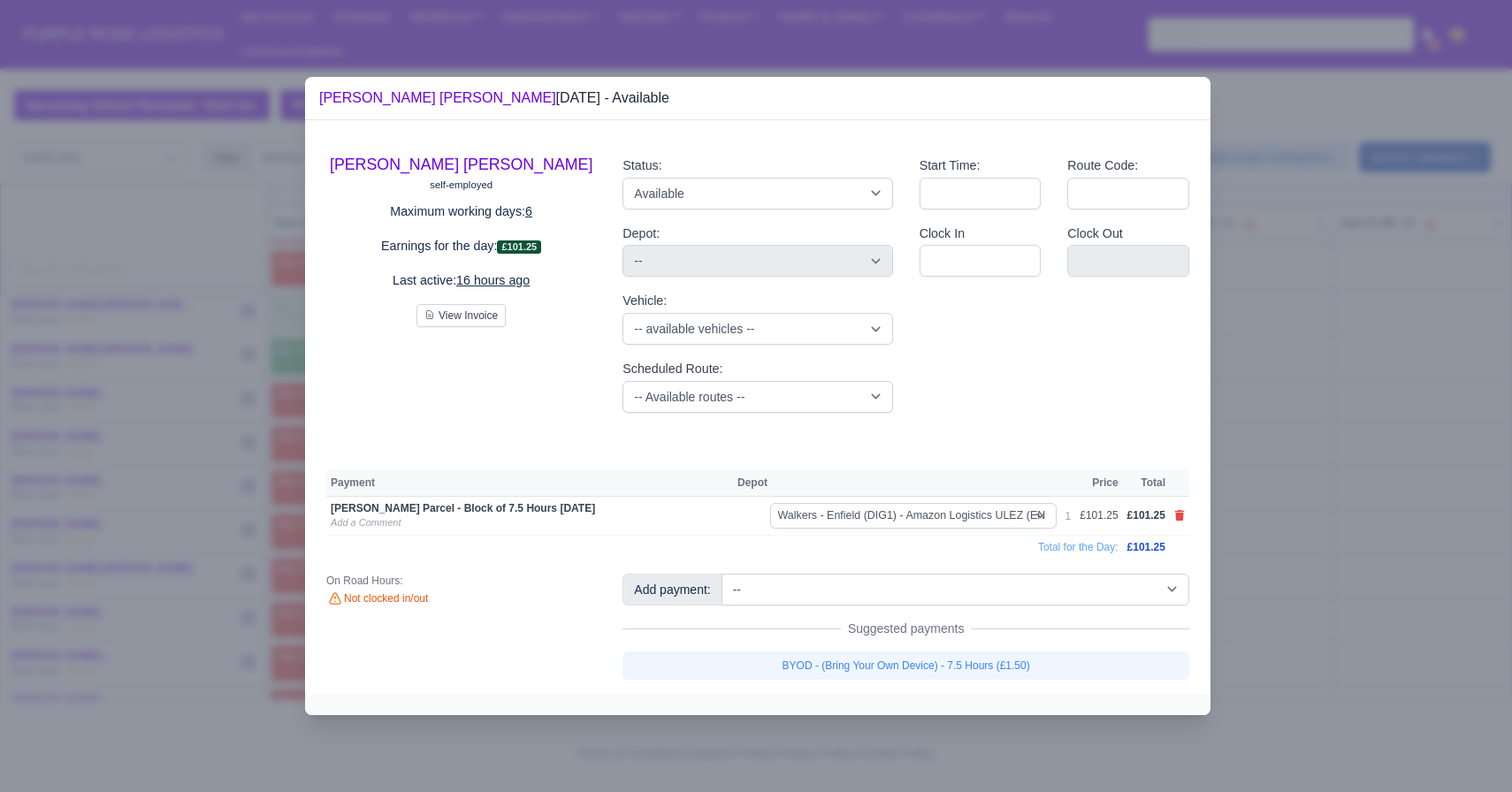
click at [937, 652] on link "BYOD - (Bring Your Own Device) - 7.5 Hours (£1.50)" at bounding box center [906, 666] width 567 height 28
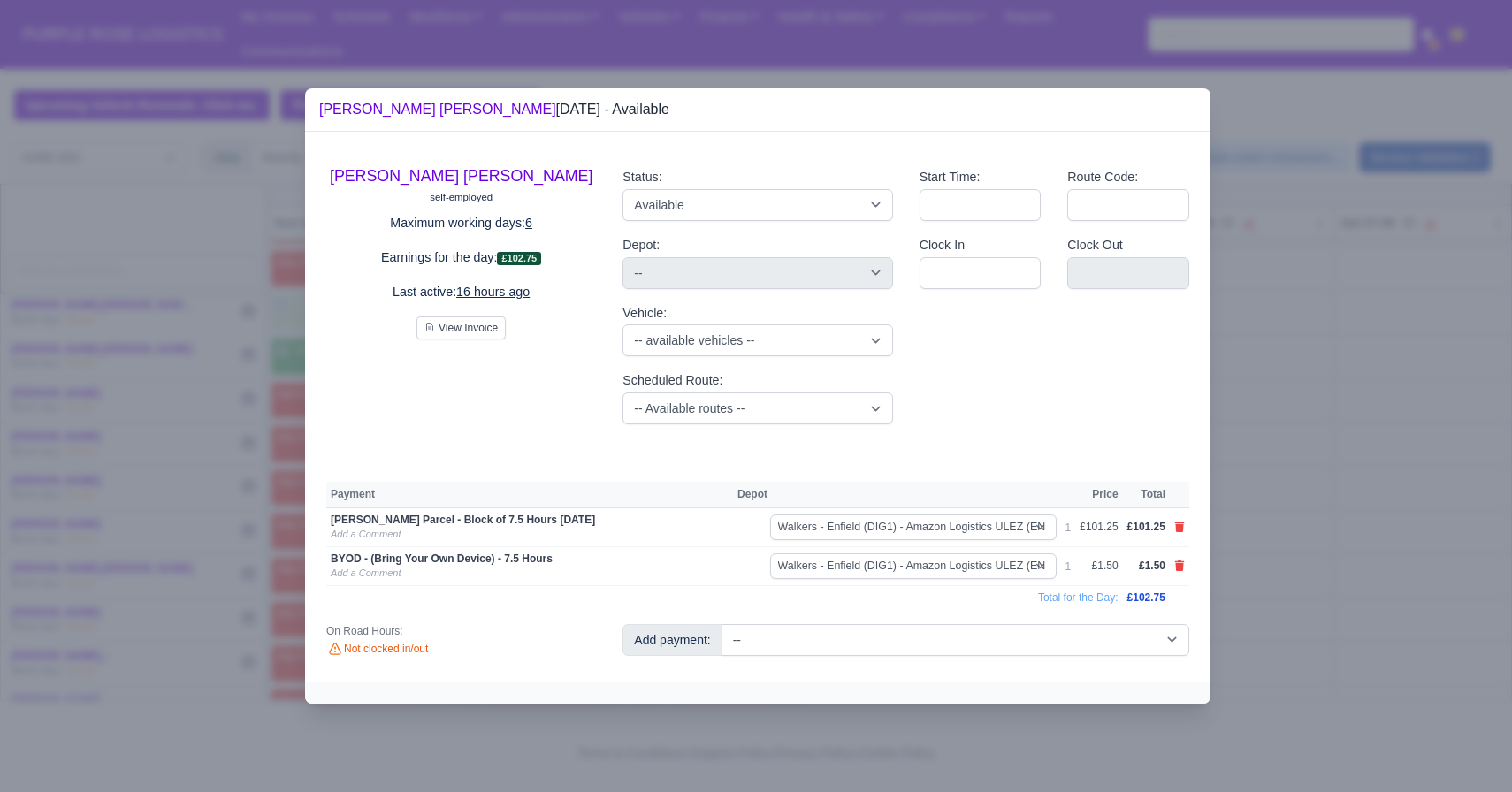
click at [1383, 474] on div at bounding box center [756, 396] width 1512 height 792
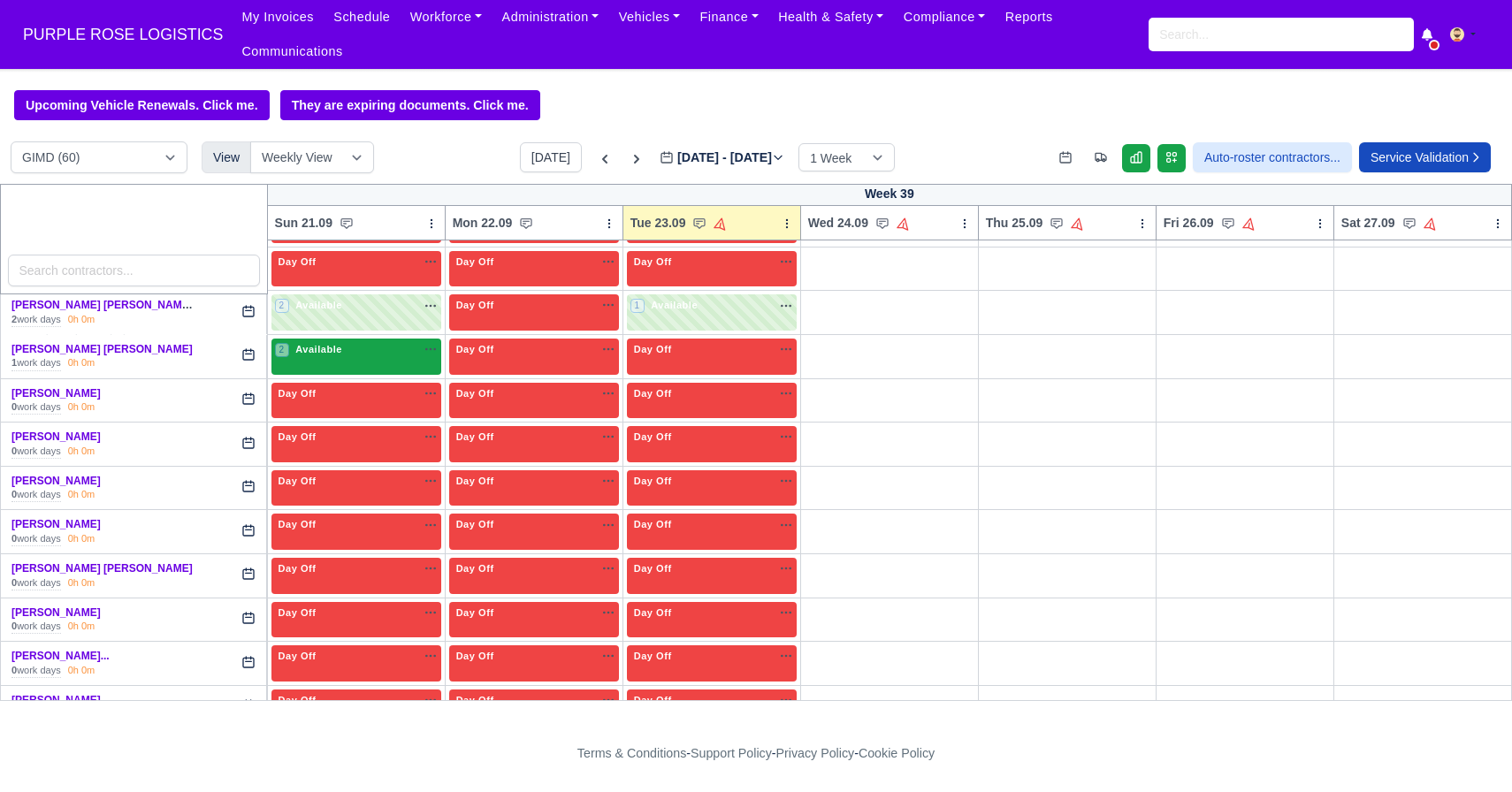
click at [386, 353] on div "2 Available na" at bounding box center [356, 350] width 163 height 15
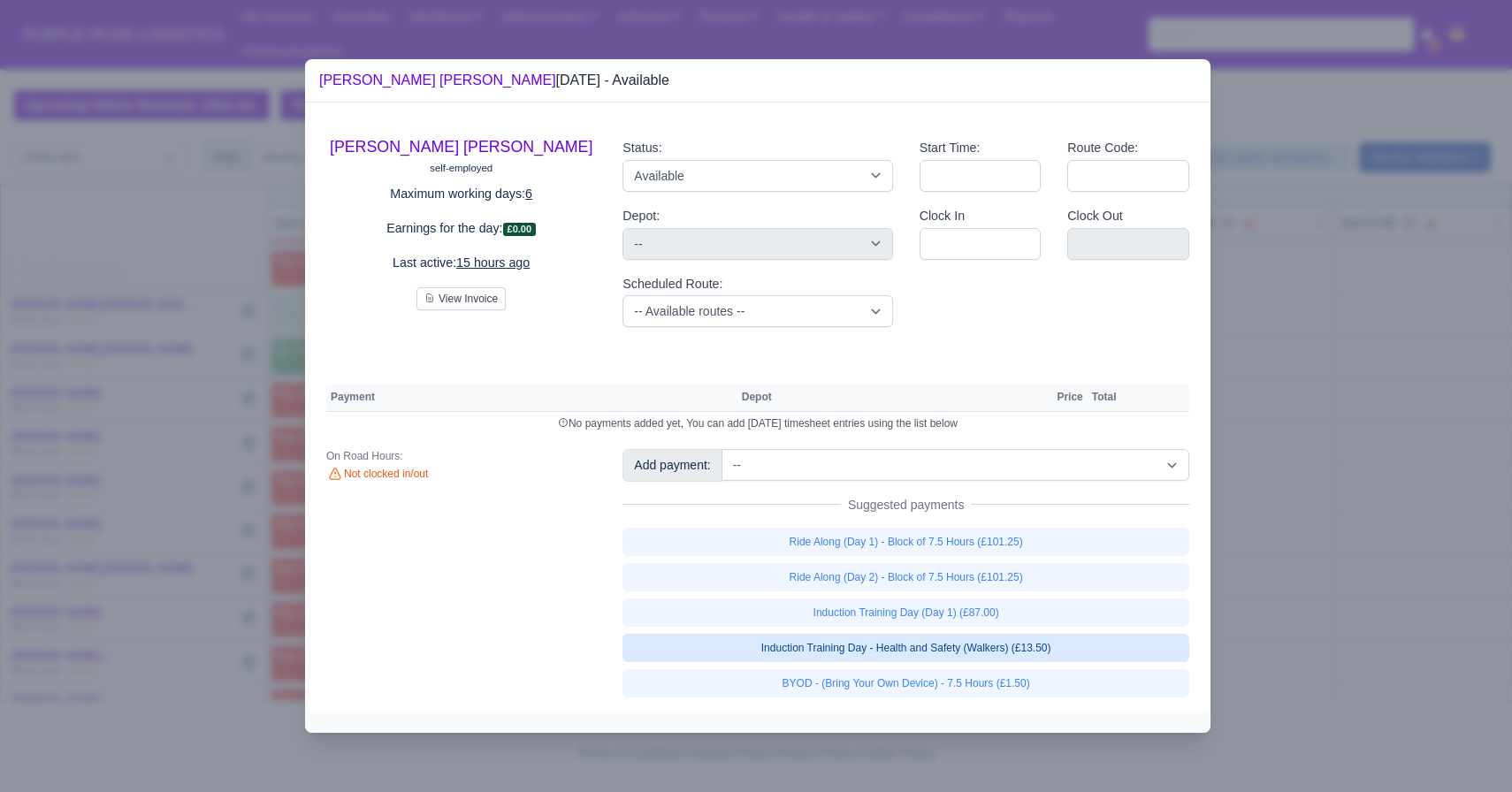
click at [881, 651] on link "Induction Training Day - Health and Safety (Walkers) (£13.50)" at bounding box center [906, 648] width 567 height 28
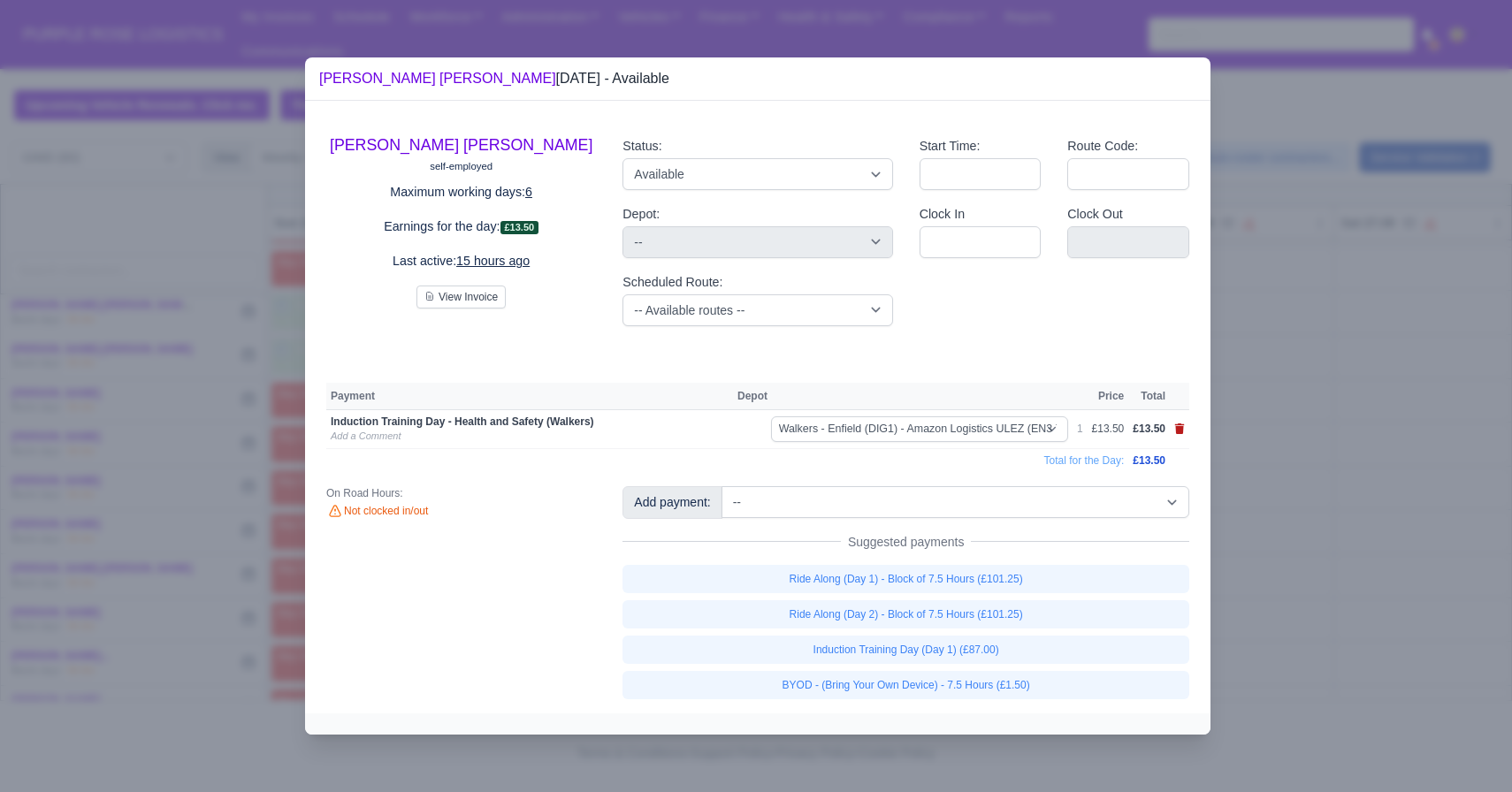
click at [1182, 430] on icon at bounding box center [1179, 428] width 9 height 10
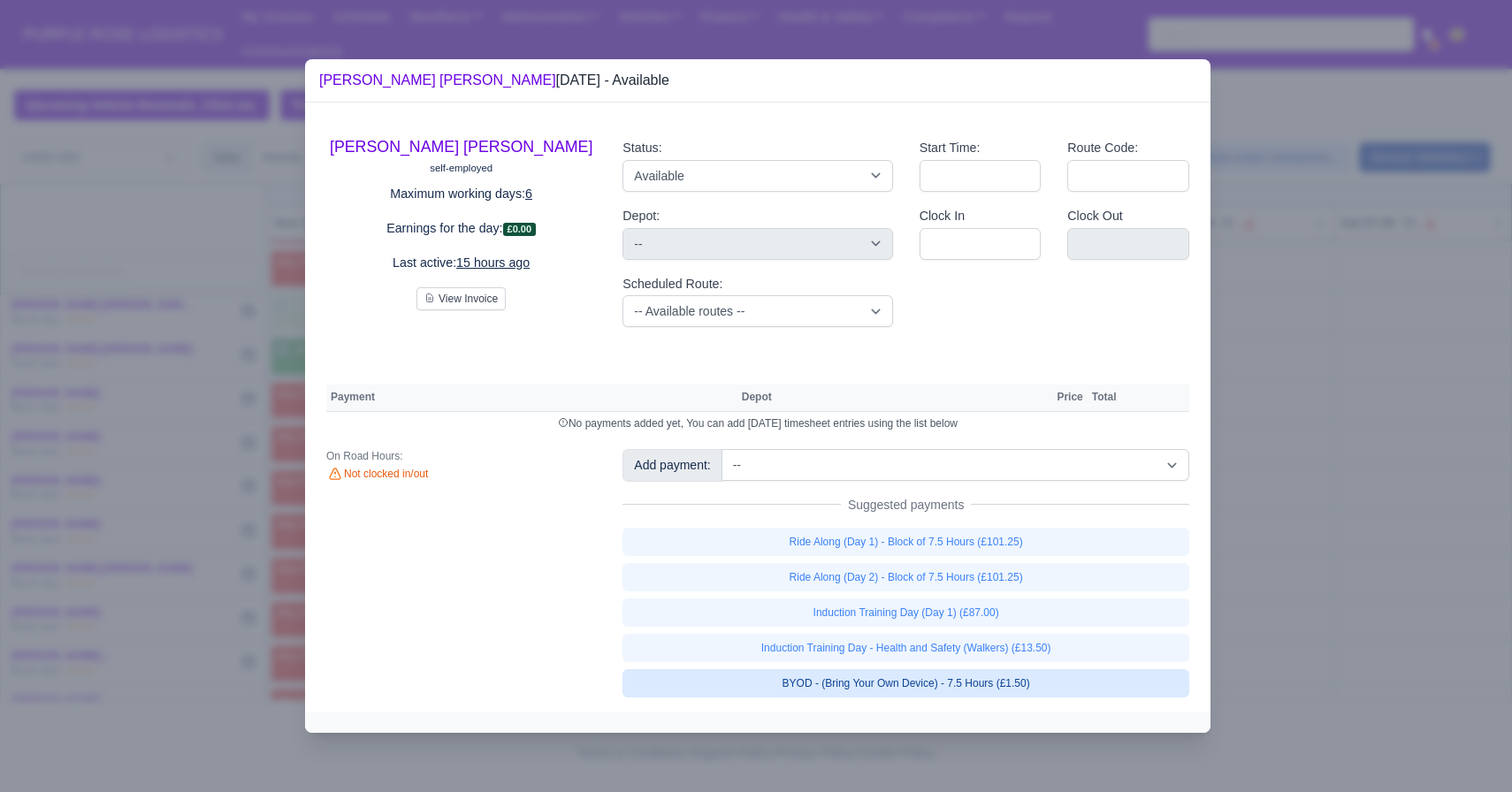
click at [1000, 674] on link "BYOD - (Bring Your Own Device) - 7.5 Hours (£1.50)" at bounding box center [906, 683] width 567 height 28
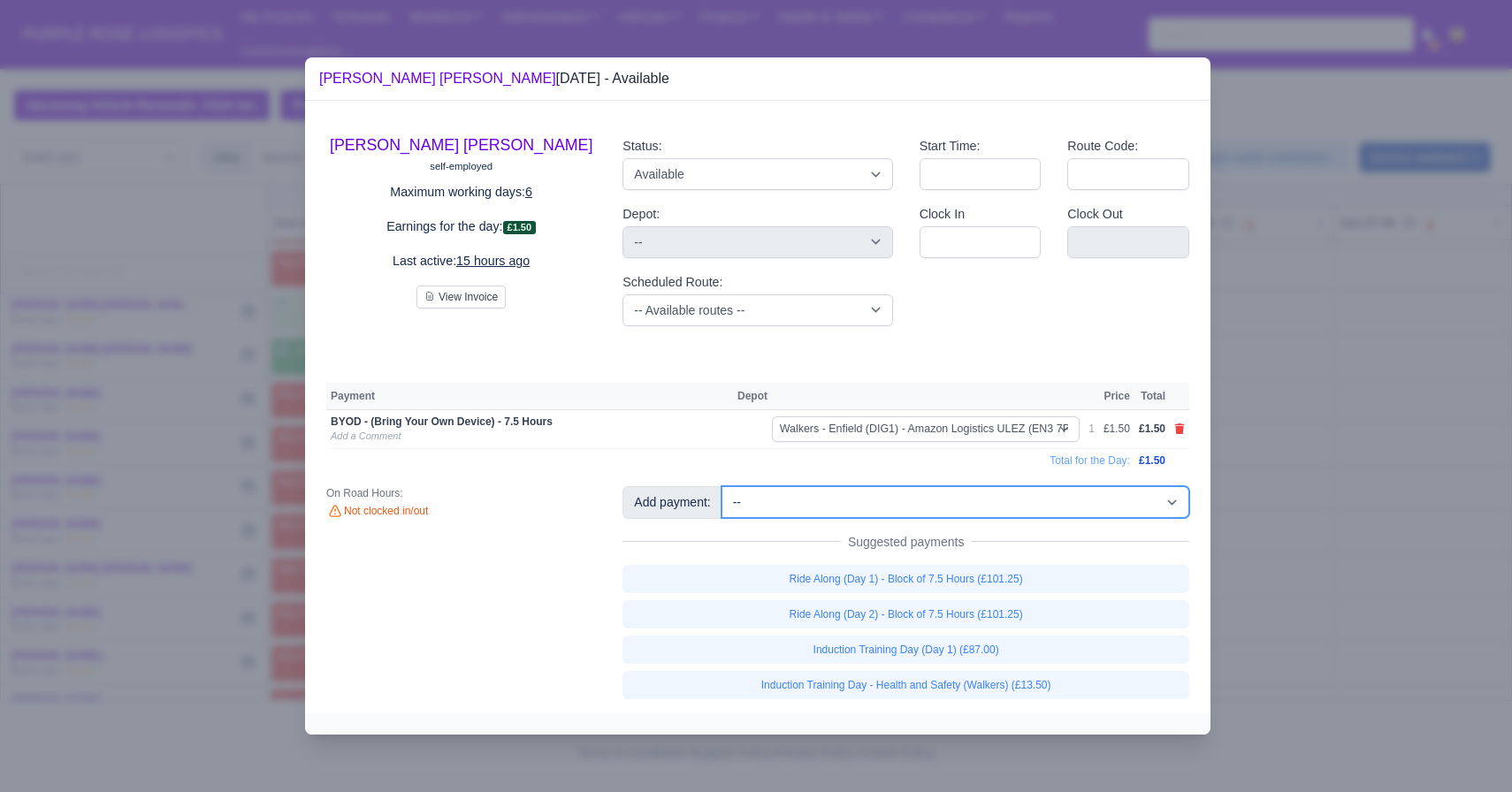
click at [963, 502] on select "-- Additional Hour Support (£14.50) Additional Hour Support (Walkers) (£13.50) …" at bounding box center [954, 503] width 468 height 32
click at [723, 487] on select "-- Additional Hour Support (£14.50) Additional Hour Support (Walkers) (£13.50) …" at bounding box center [954, 503] width 468 height 32
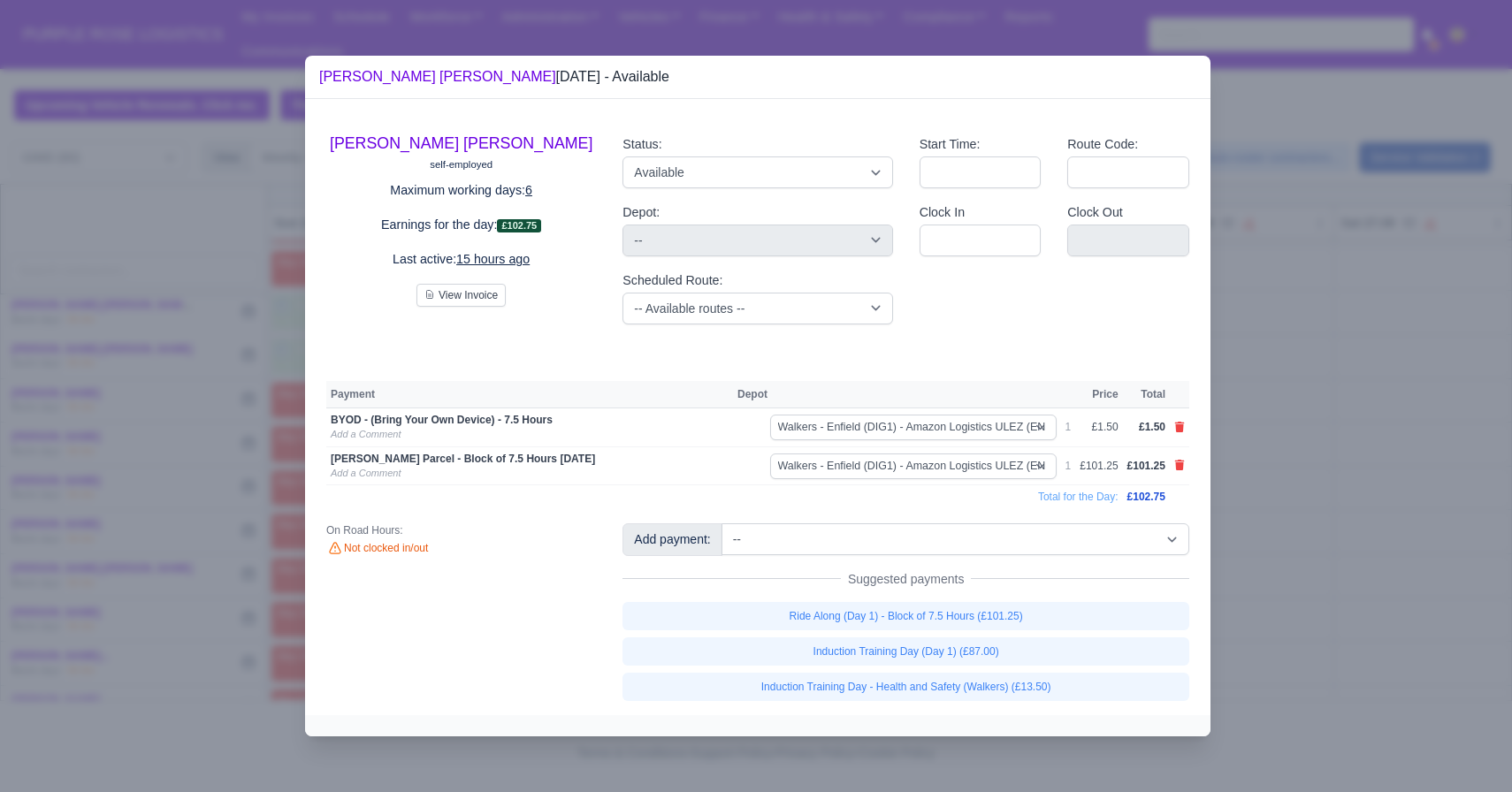
click at [1332, 535] on div at bounding box center [756, 396] width 1512 height 792
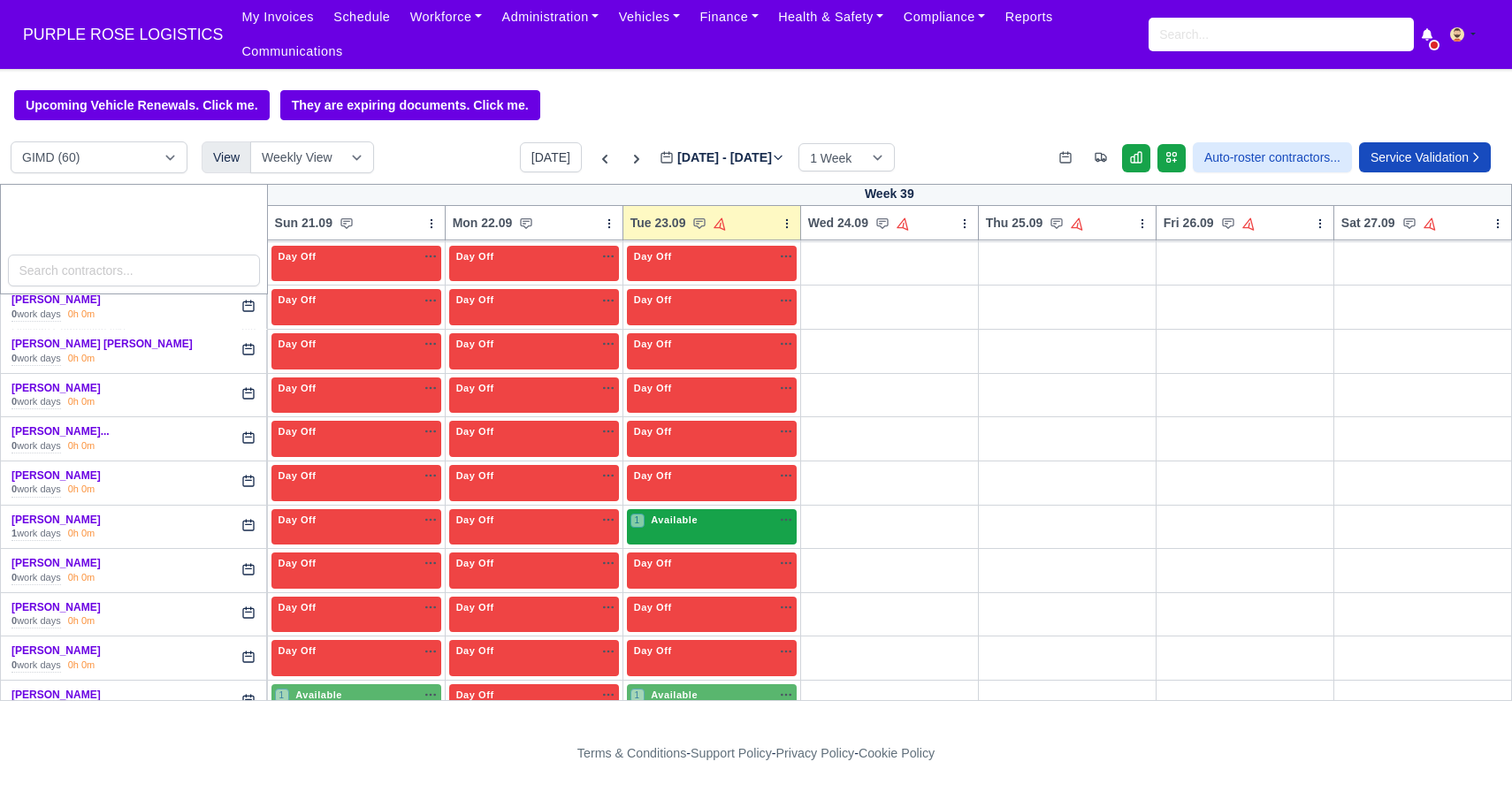
scroll to position [2120, 0]
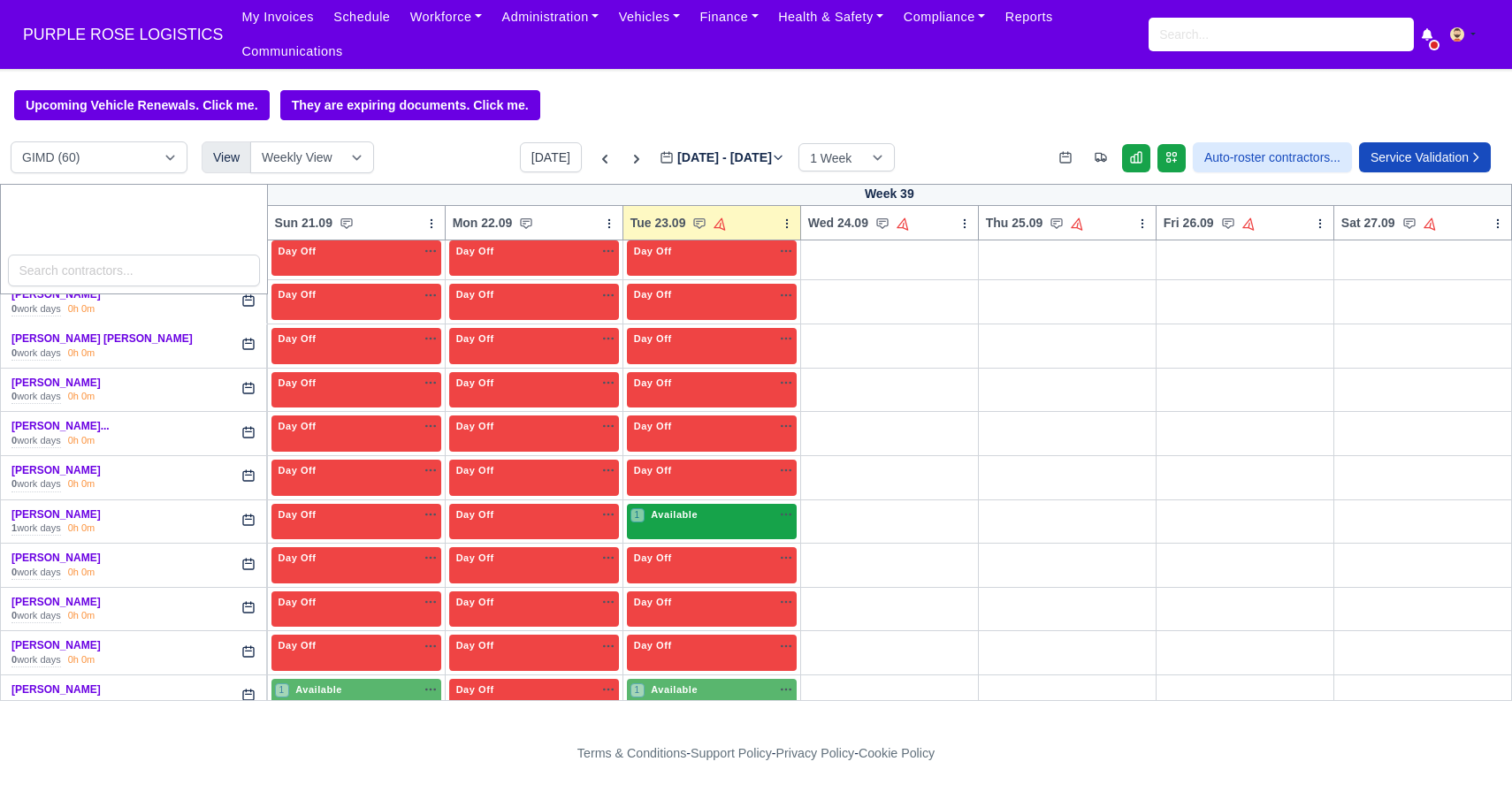
click at [698, 523] on div "1 Available na" at bounding box center [712, 517] width 163 height 19
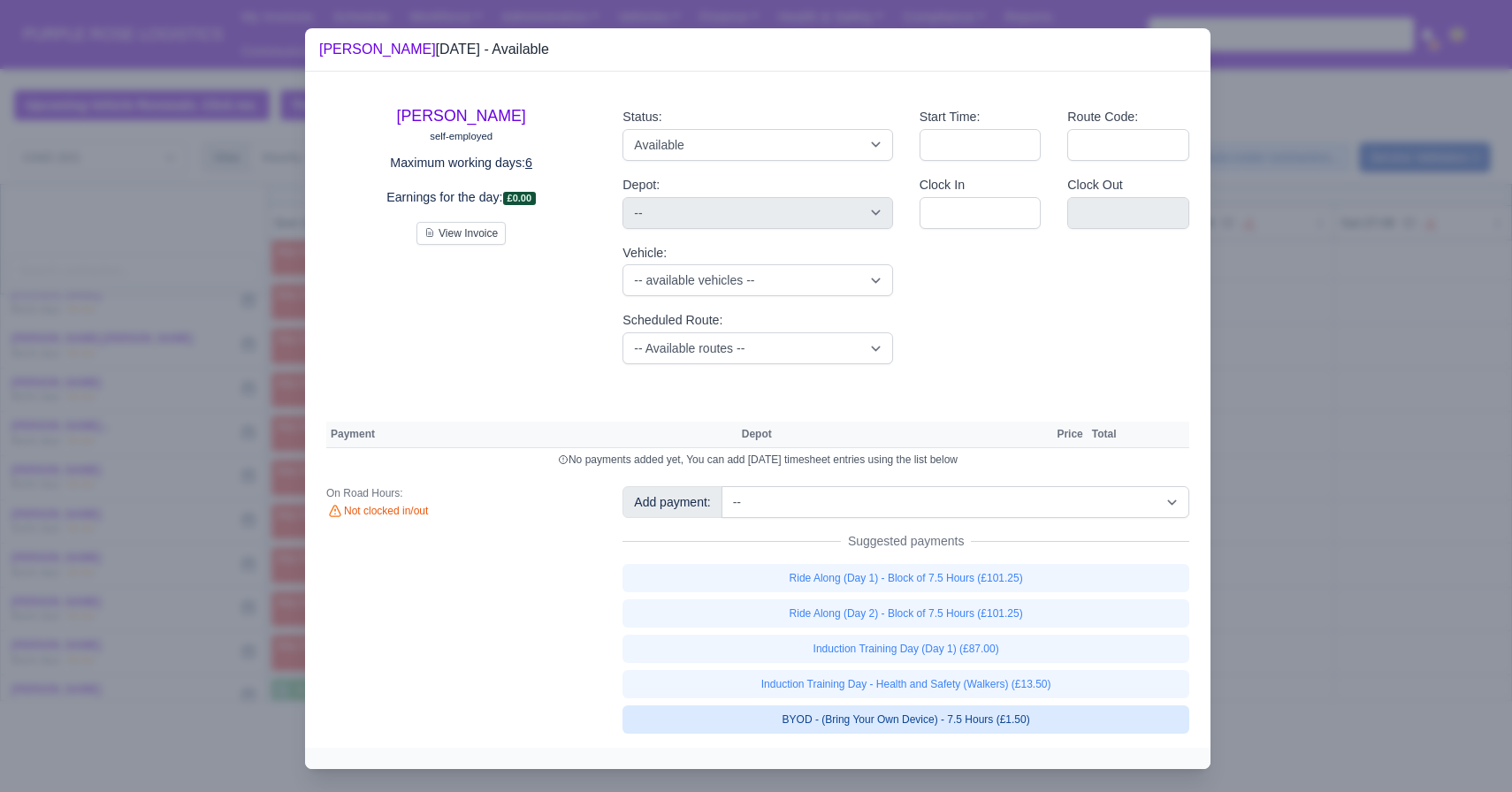
click at [996, 725] on link "BYOD - (Bring Your Own Device) - 7.5 Hours (£1.50)" at bounding box center [906, 720] width 567 height 28
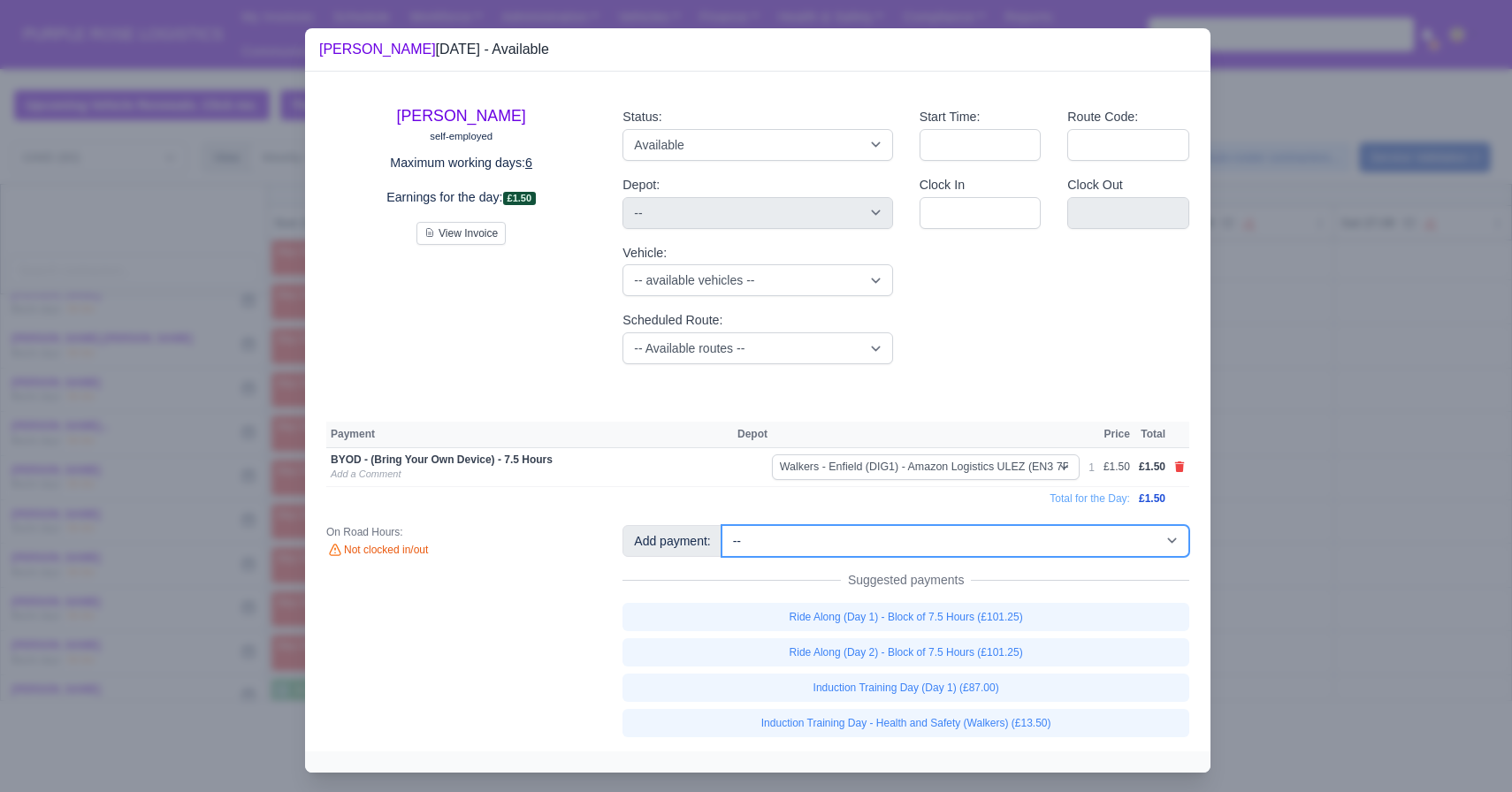
click at [922, 529] on select "-- Additional Hour Support (£14.50) Additional Hour Support (Walkers) (£13.50) …" at bounding box center [954, 542] width 468 height 32
click at [723, 525] on select "-- Additional Hour Support (£14.50) Additional Hour Support (Walkers) (£13.50) …" at bounding box center [954, 542] width 468 height 32
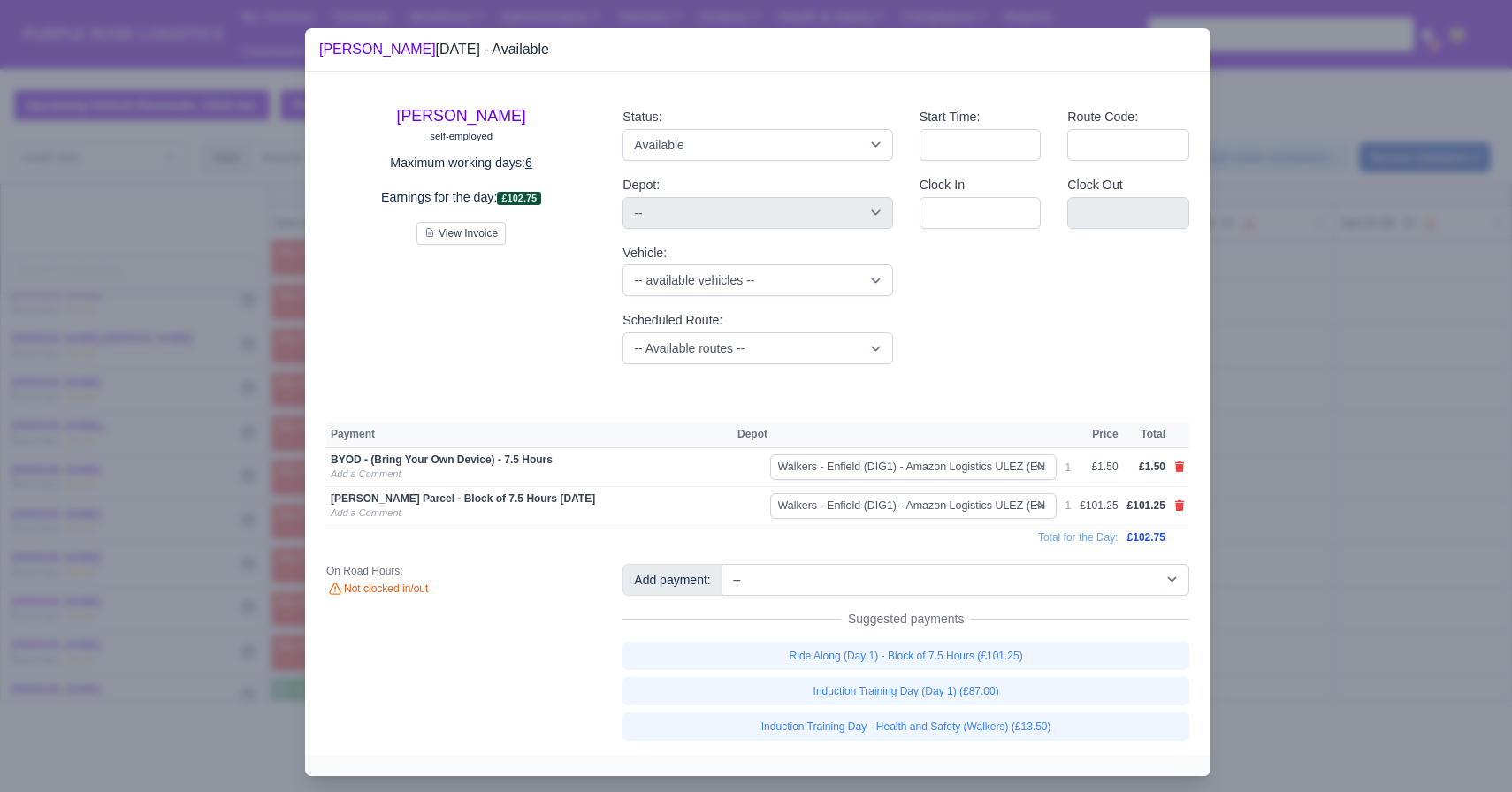
click at [1277, 574] on div at bounding box center [756, 396] width 1512 height 792
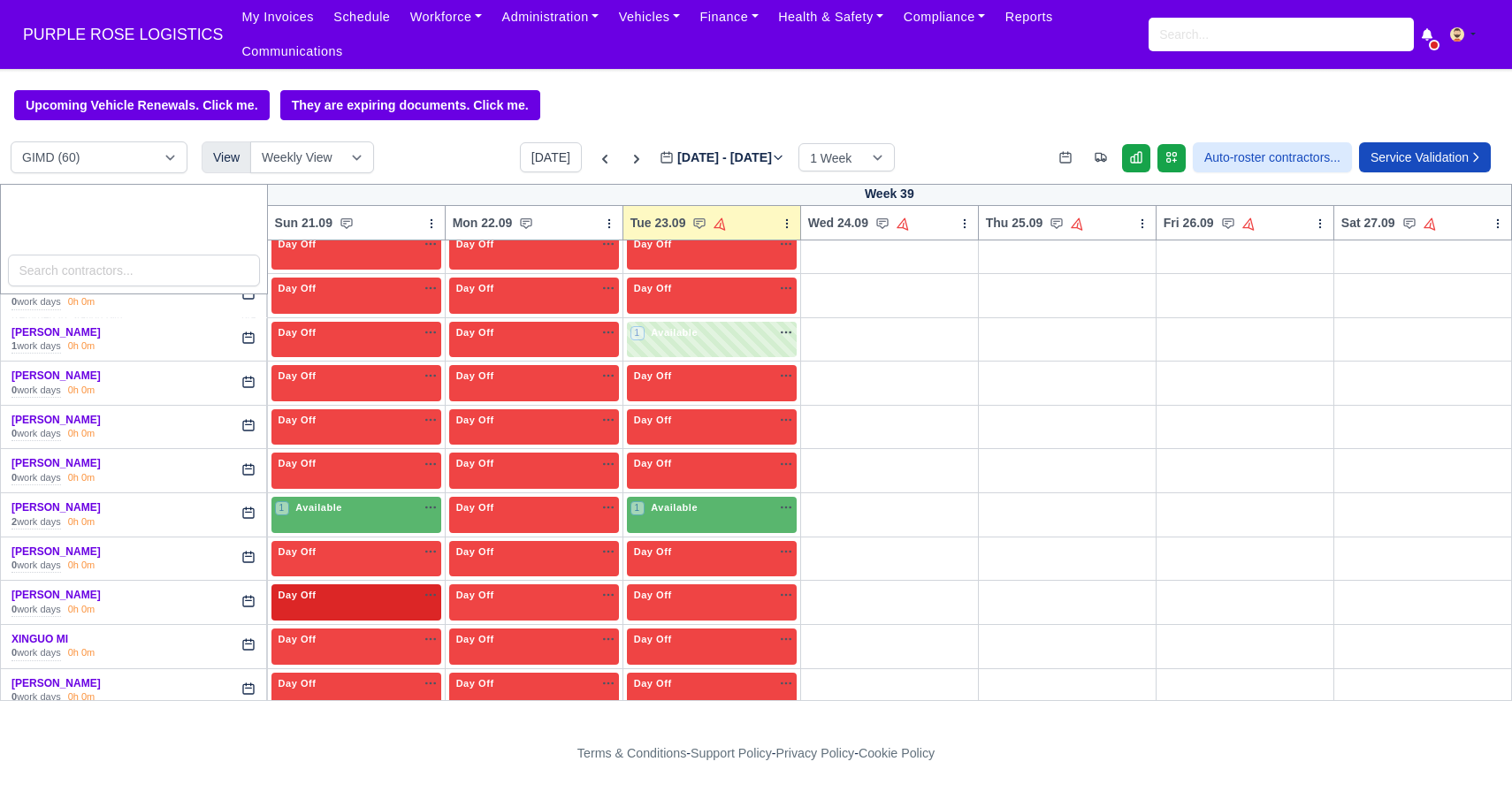
scroll to position [2311, 0]
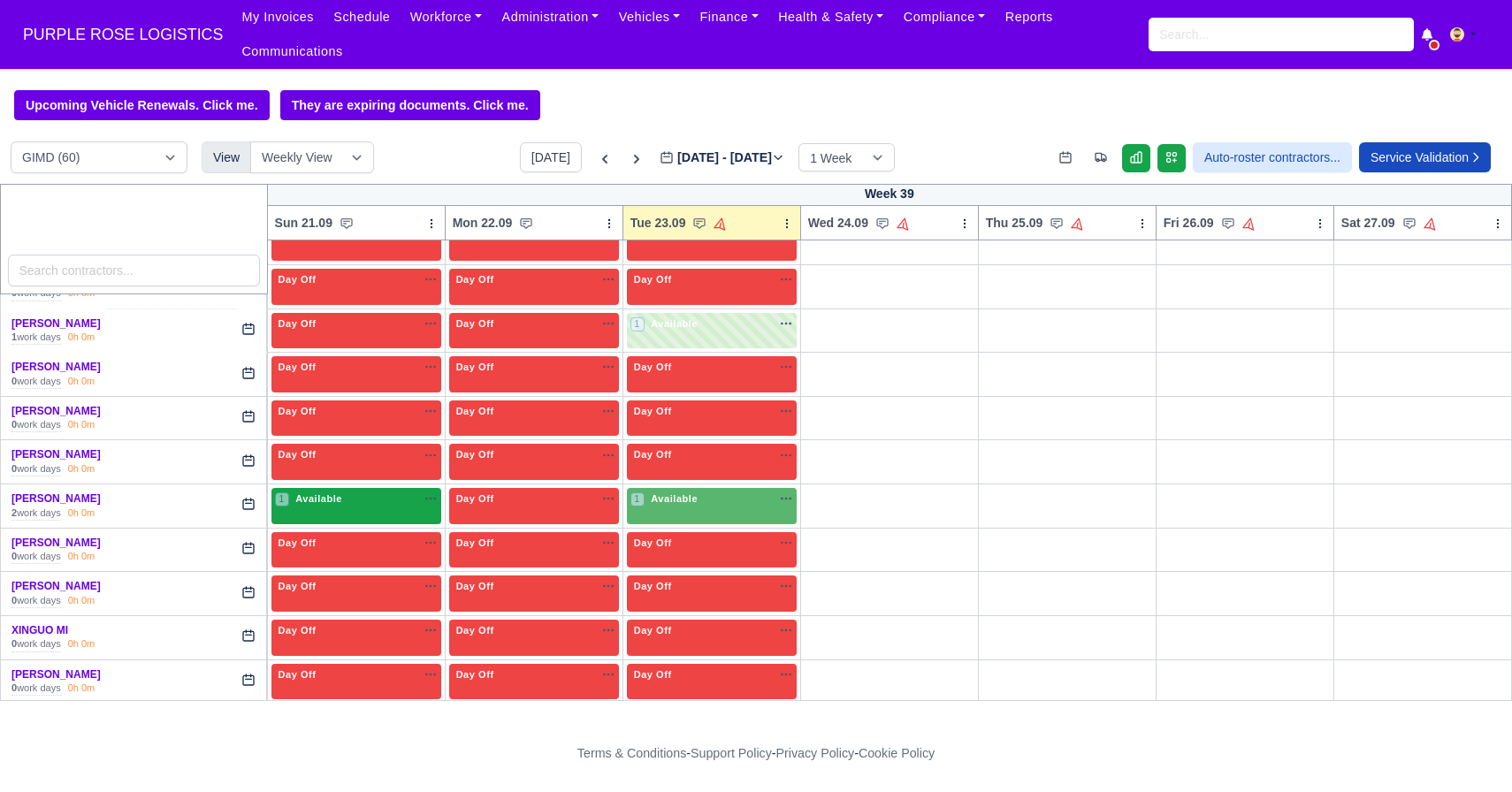
click at [369, 512] on div "1 Available" at bounding box center [356, 506] width 170 height 36
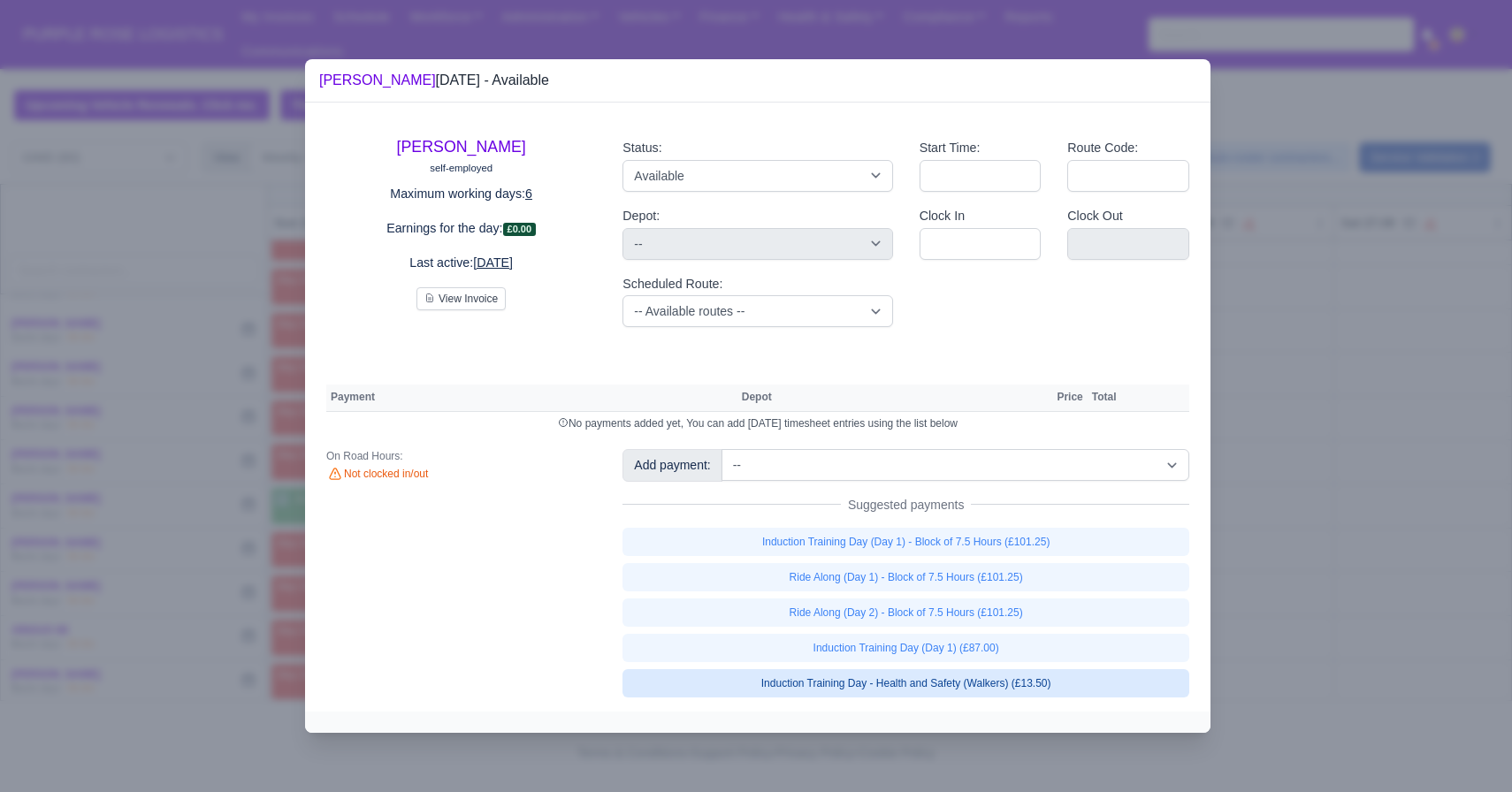
click at [954, 680] on link "Induction Training Day - Health and Safety (Walkers) (£13.50)" at bounding box center [906, 683] width 567 height 28
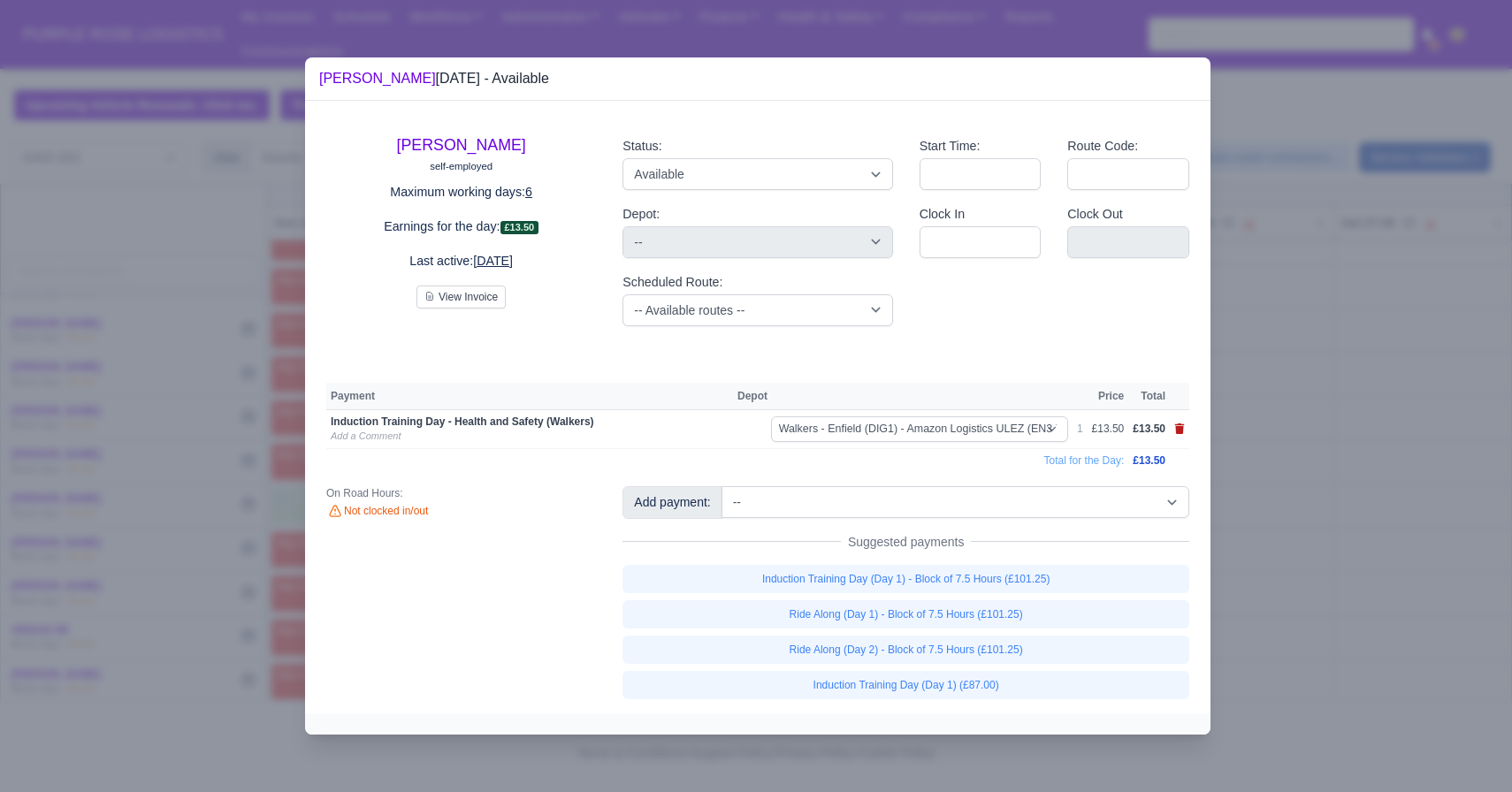
click at [1182, 430] on icon at bounding box center [1179, 428] width 9 height 10
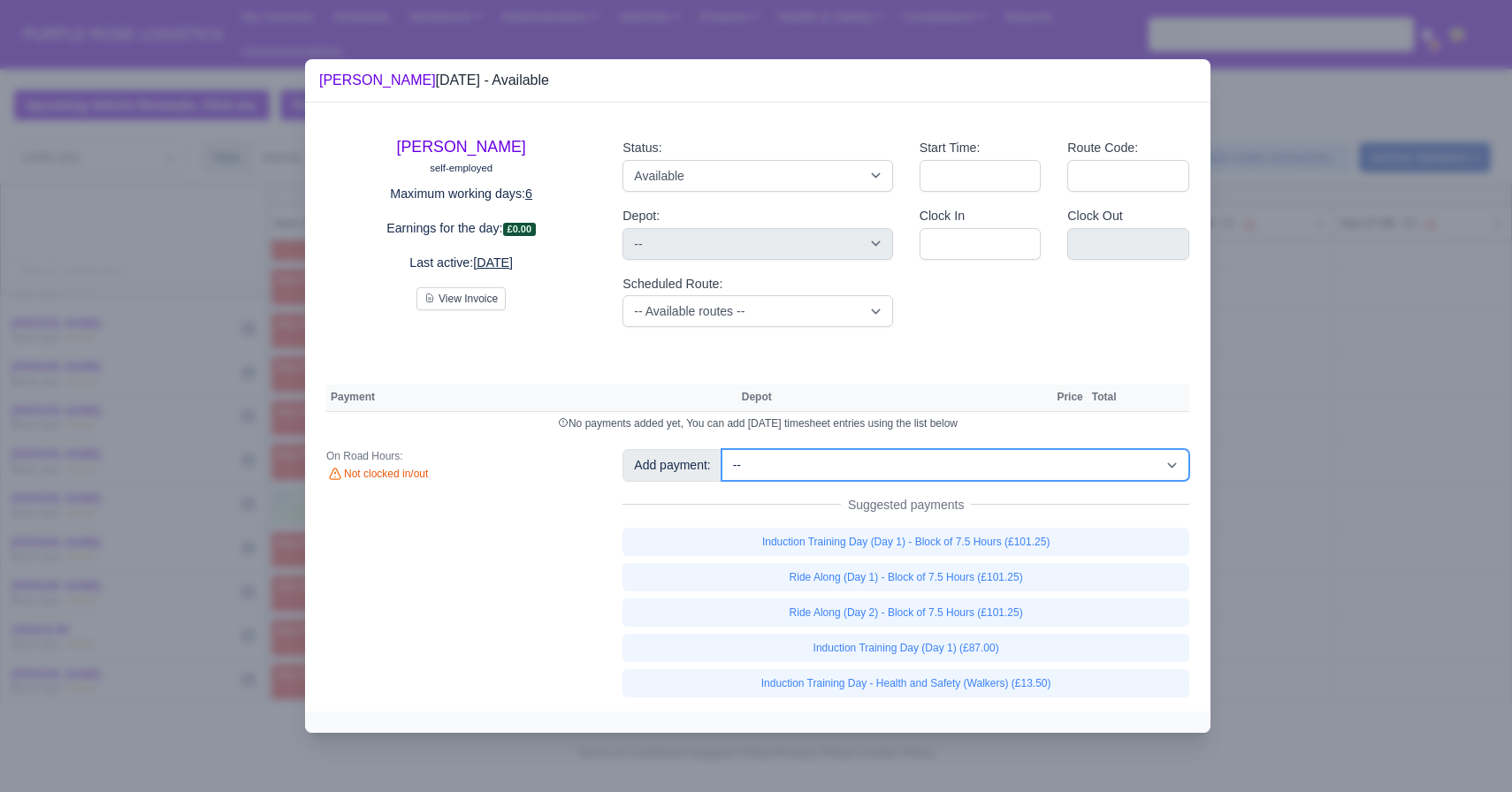
click at [896, 473] on select "-- Additional Hour Support (£14.50) Additional Hour Support (Walkers) (£13.50) …" at bounding box center [954, 465] width 468 height 32
click at [723, 449] on select "-- Additional Hour Support (£14.50) Additional Hour Support (Walkers) (£13.50) …" at bounding box center [954, 465] width 468 height 32
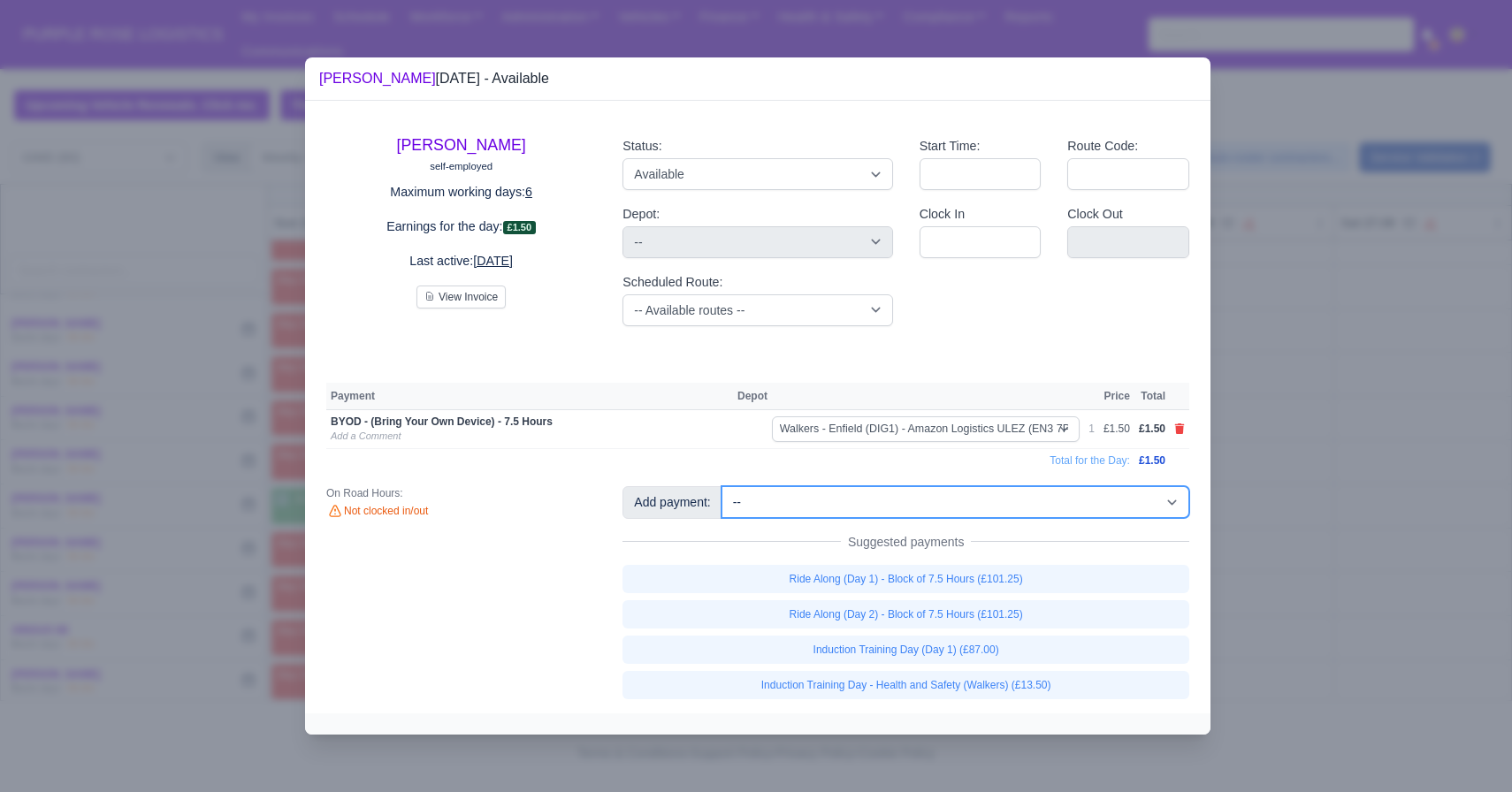
click at [898, 500] on select "-- Additional Hour Support (£14.50) Additional Hour Support (Walkers) (£13.50) …" at bounding box center [954, 503] width 468 height 32
click at [723, 487] on select "-- Additional Hour Support (£14.50) Additional Hour Support (Walkers) (£13.50) …" at bounding box center [954, 503] width 468 height 32
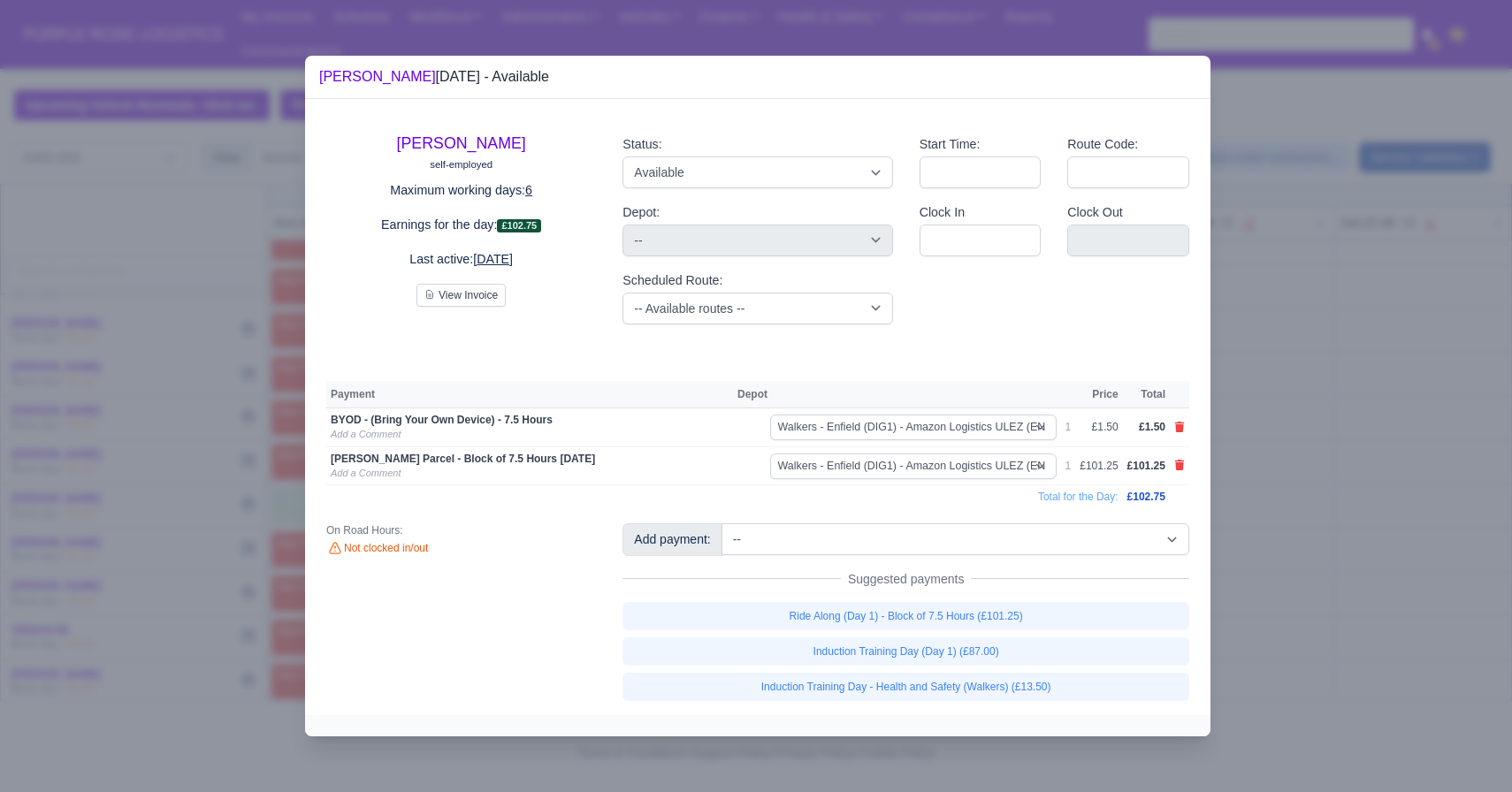
click at [1376, 498] on div at bounding box center [756, 396] width 1512 height 792
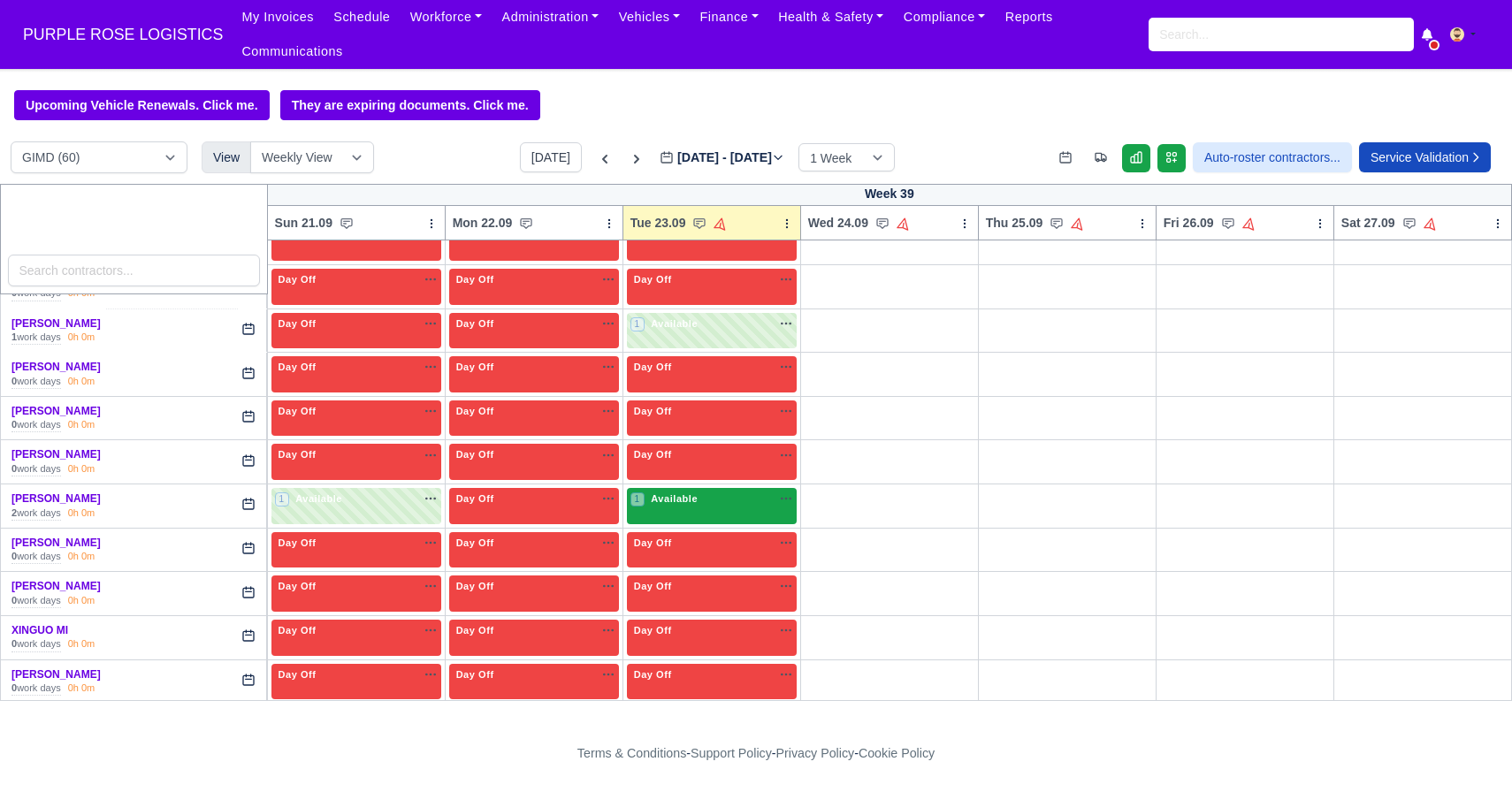
click at [679, 494] on span "Available" at bounding box center [674, 498] width 54 height 12
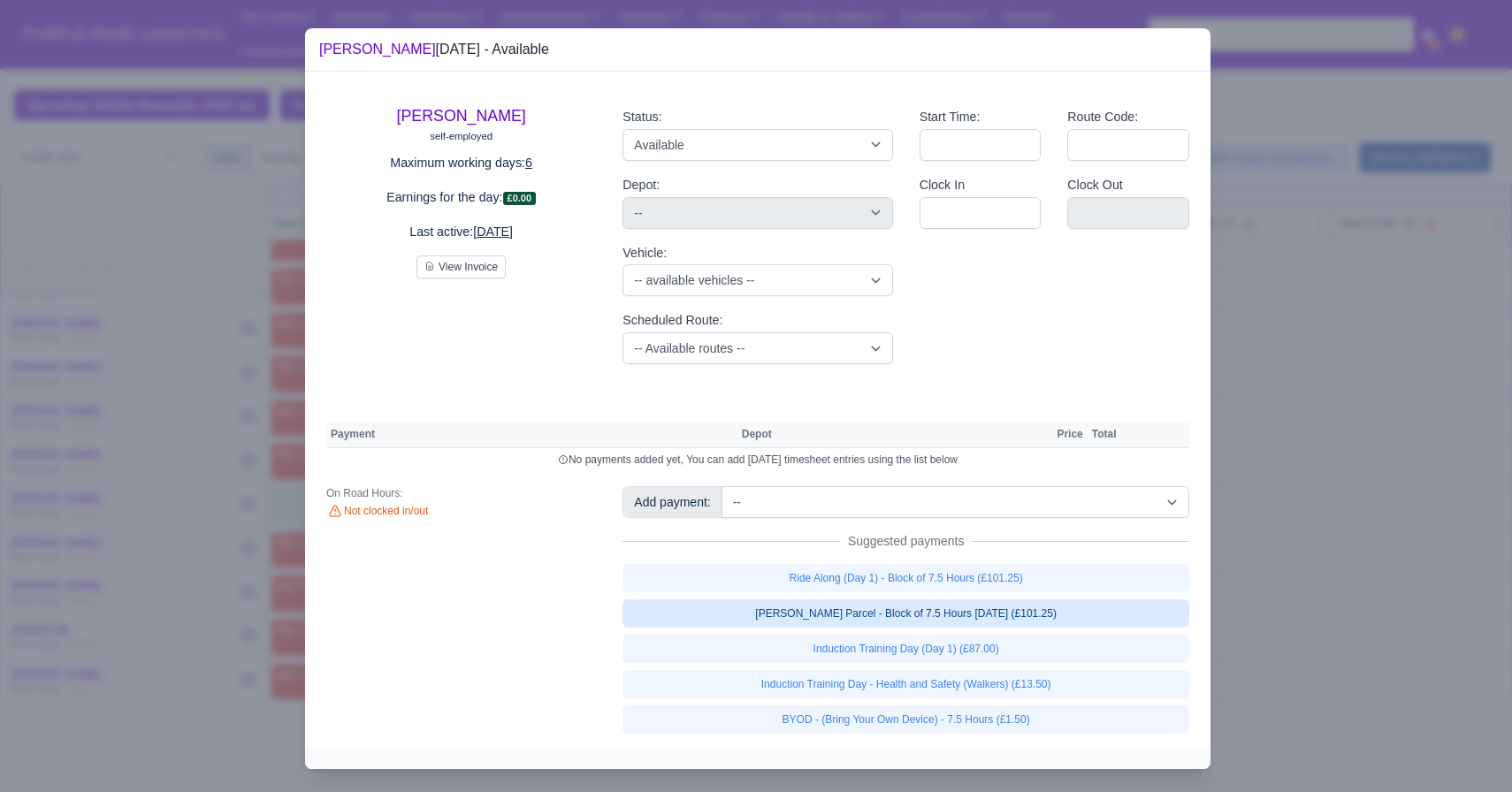
click at [957, 612] on link "[PERSON_NAME] Parcel - Block of 7.5 Hours [DATE] (£101.25)" at bounding box center [906, 613] width 567 height 28
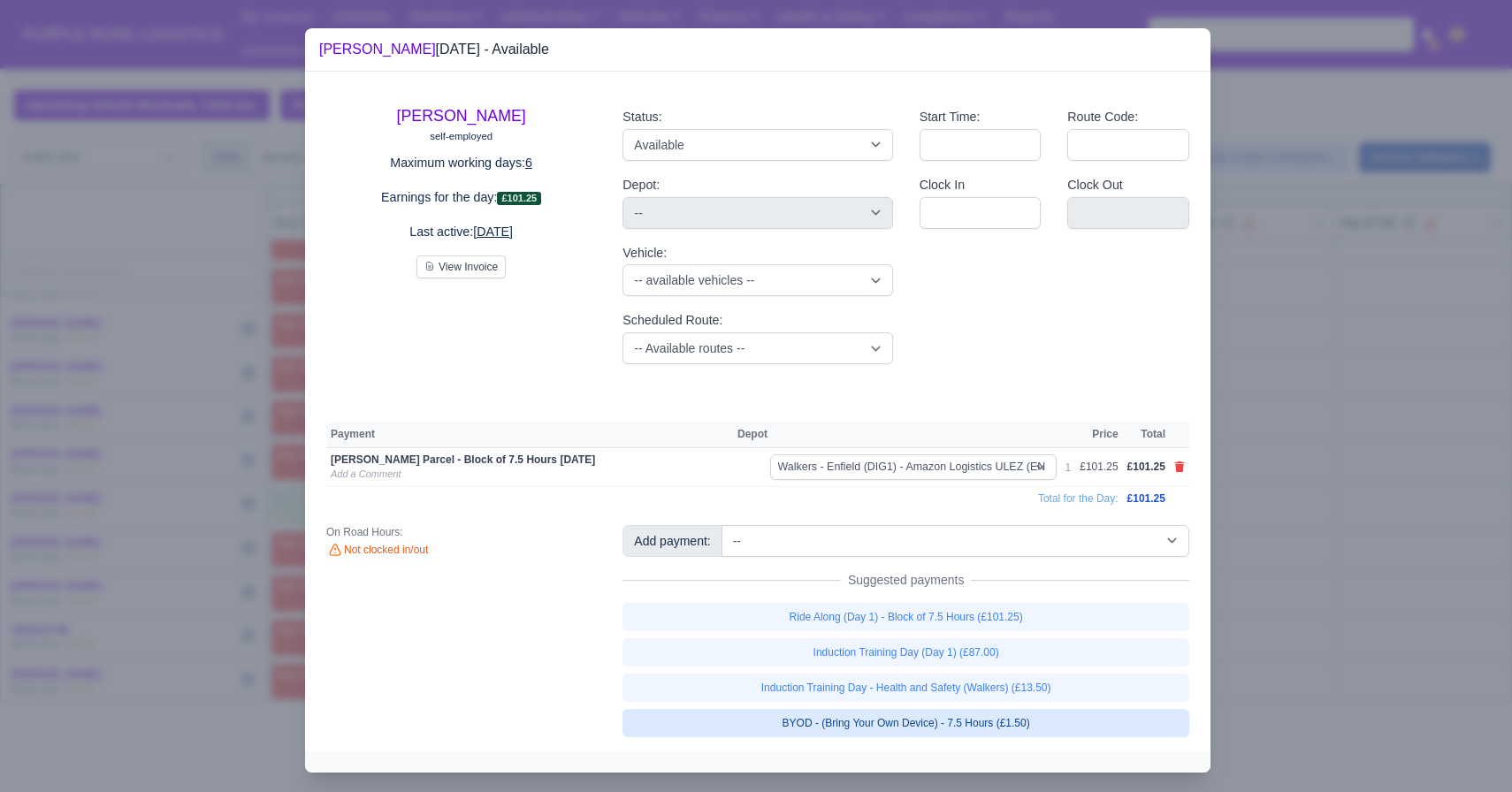
click at [946, 717] on link "BYOD - (Bring Your Own Device) - 7.5 Hours (£1.50)" at bounding box center [906, 723] width 567 height 28
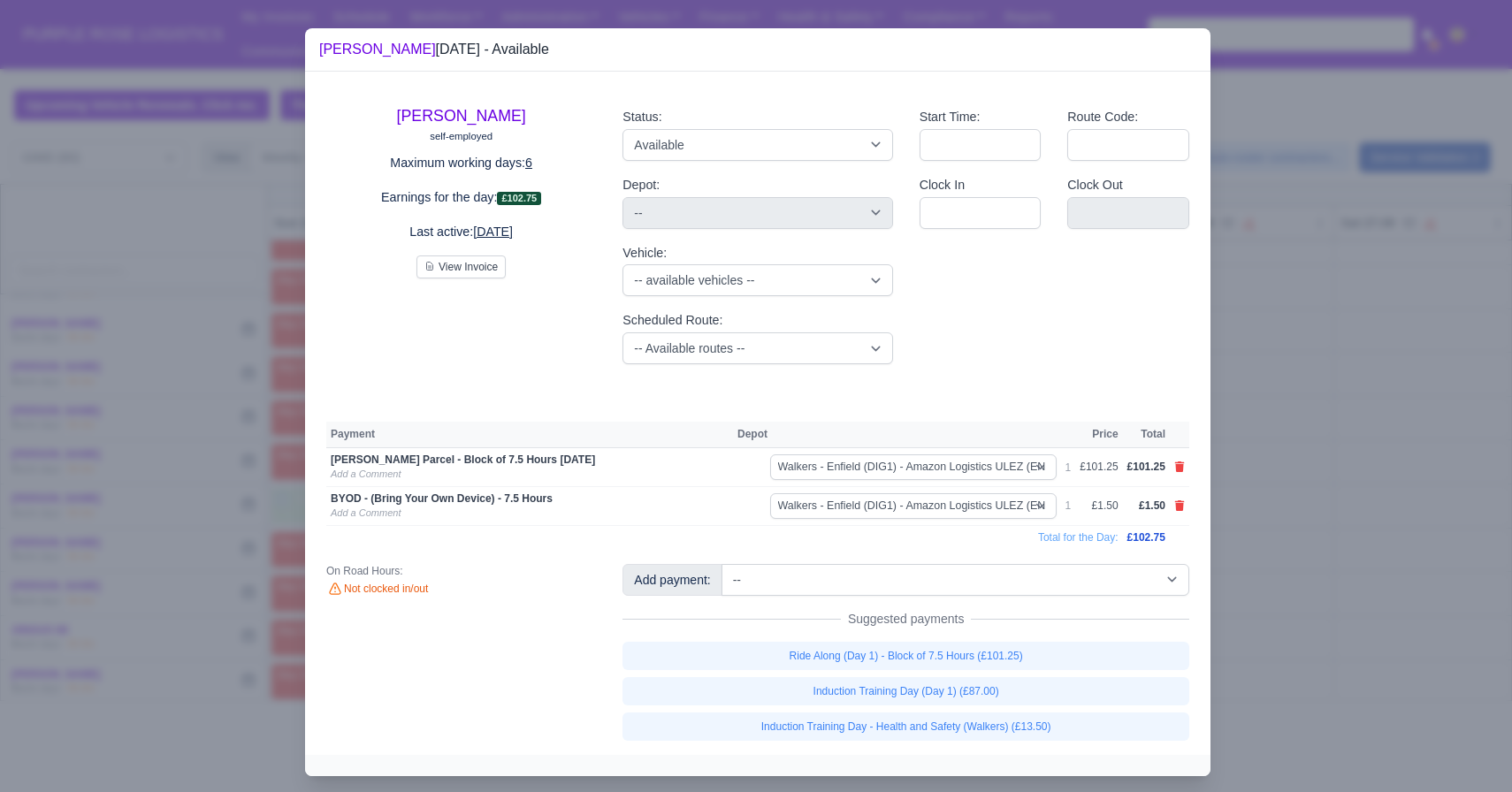
click at [1297, 569] on div at bounding box center [756, 396] width 1512 height 792
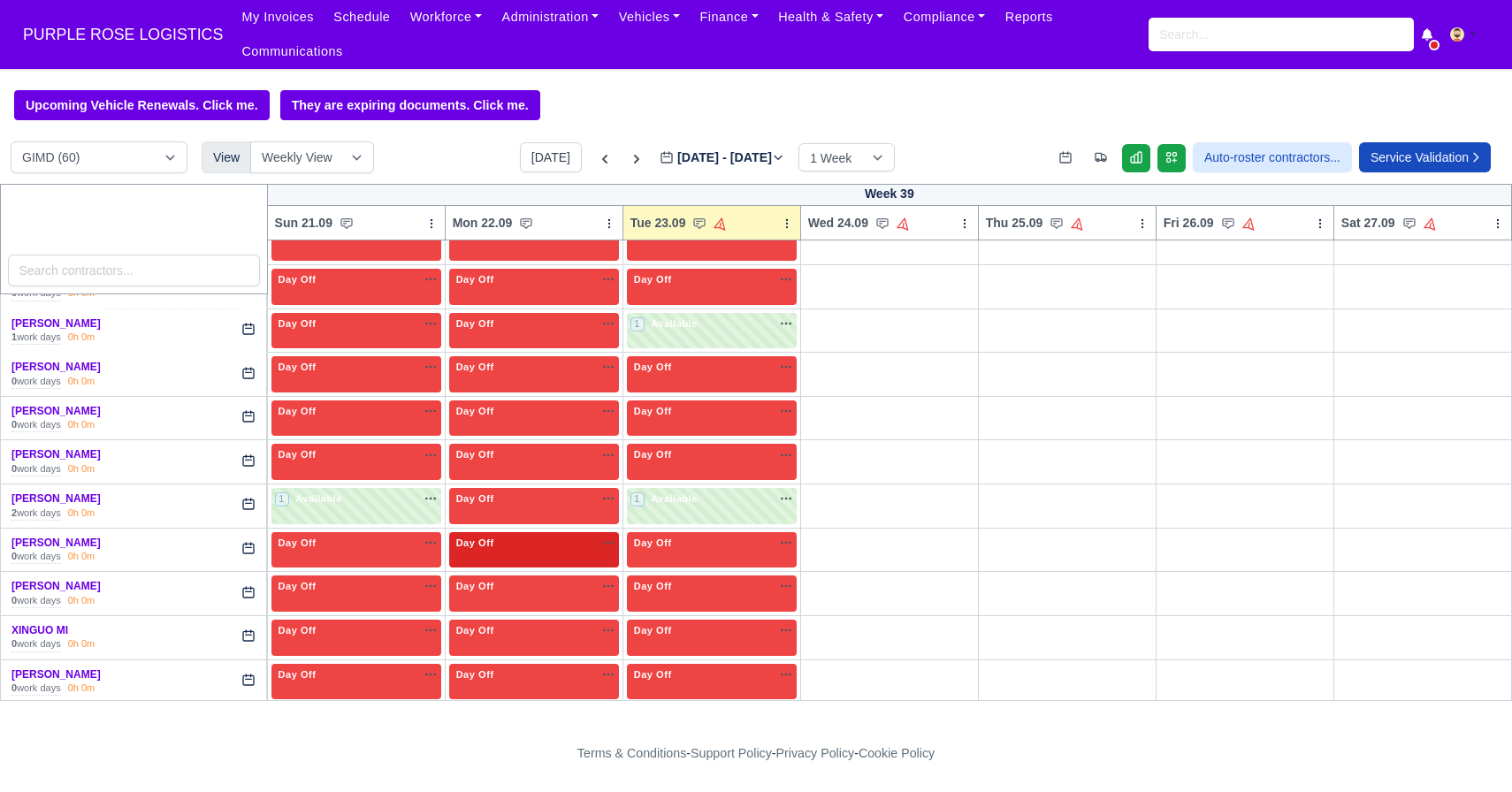
scroll to position [2402, 0]
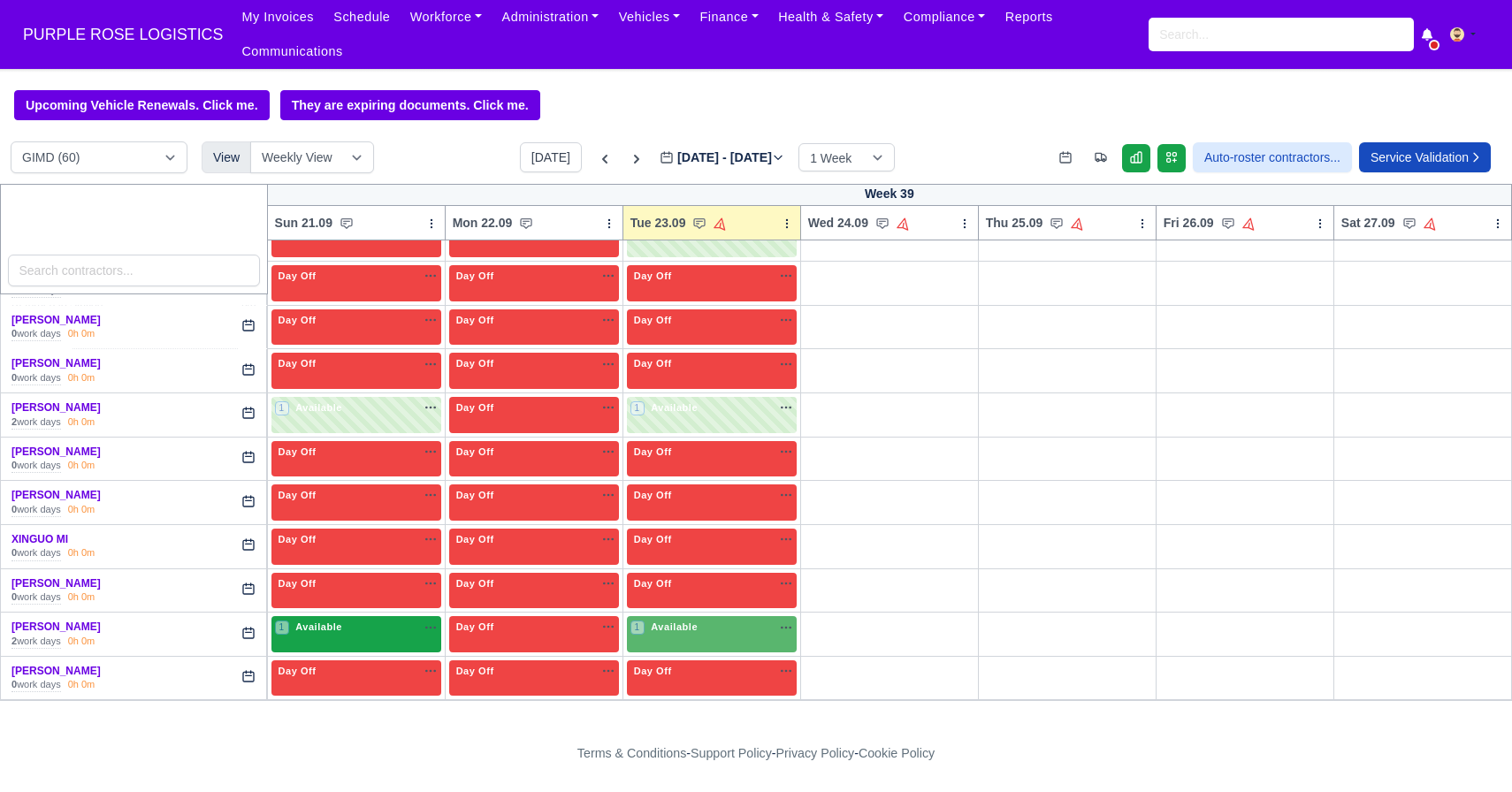
click at [342, 622] on span "Available" at bounding box center [318, 627] width 54 height 12
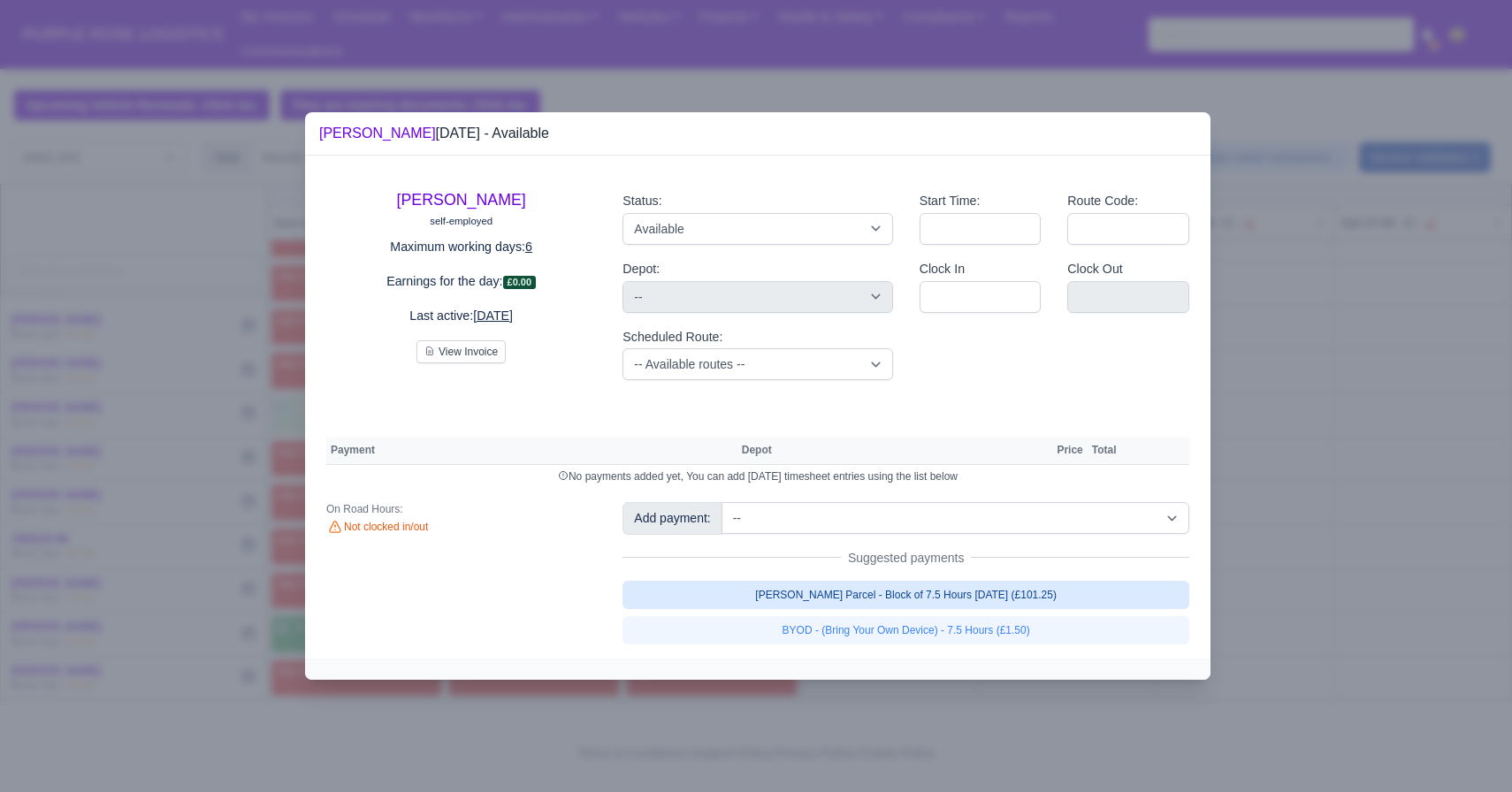
click at [767, 606] on link "[PERSON_NAME] Parcel - Block of 7.5 Hours [DATE] (£101.25)" at bounding box center [906, 595] width 567 height 28
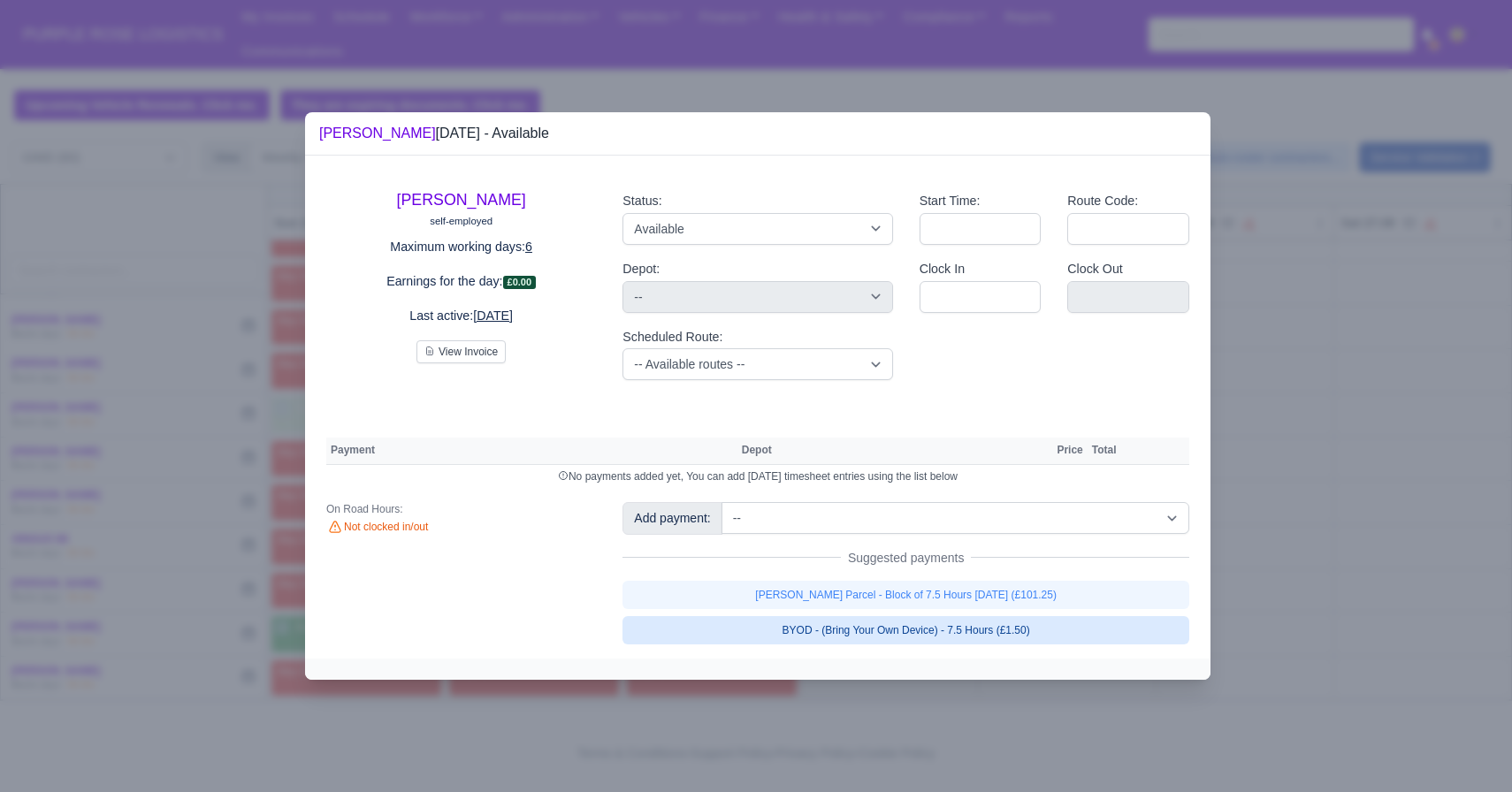
click at [759, 632] on link "BYOD - (Bring Your Own Device) - 7.5 Hours (£1.50)" at bounding box center [906, 630] width 567 height 28
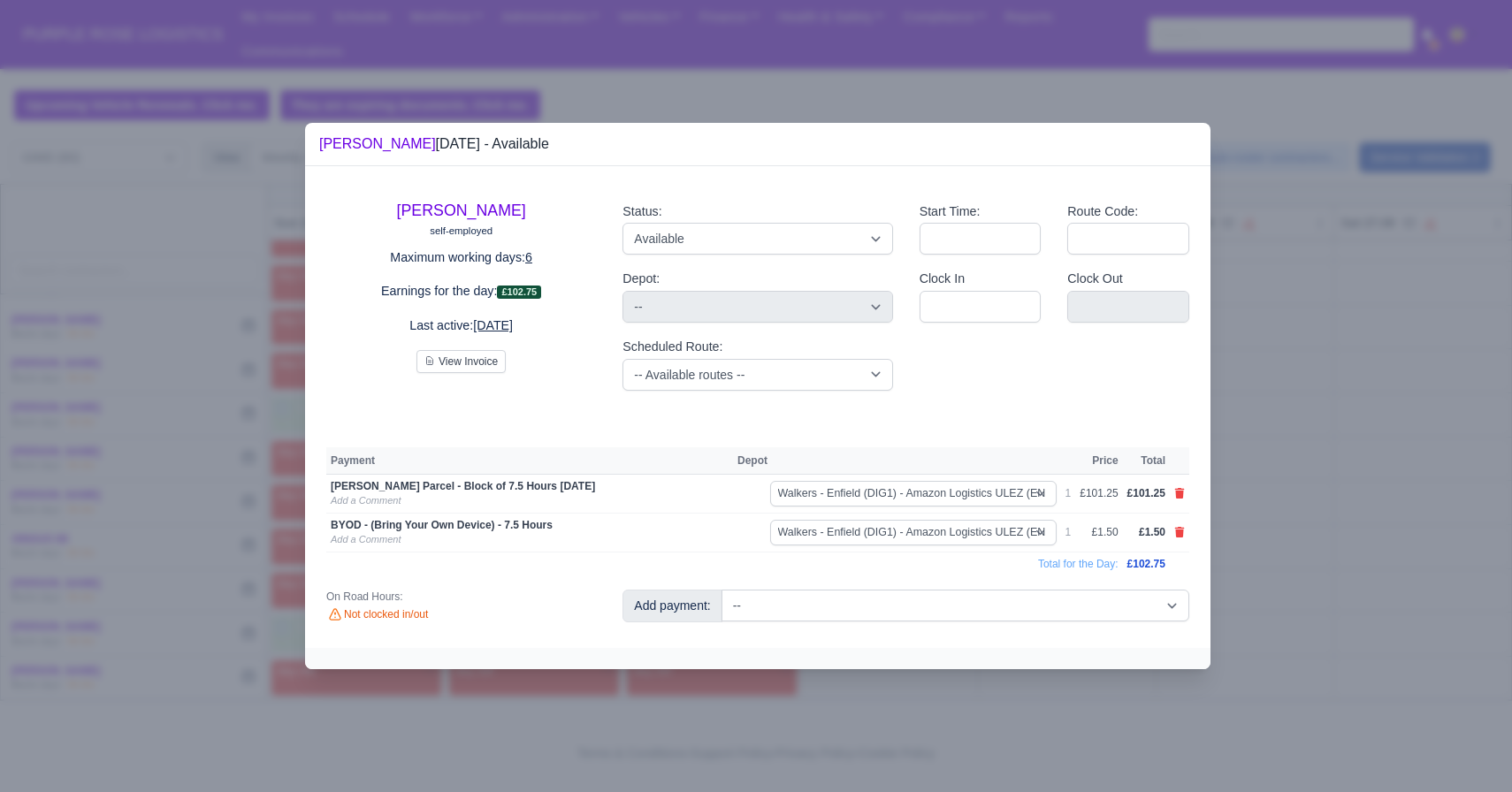
click at [1279, 569] on div at bounding box center [756, 396] width 1512 height 792
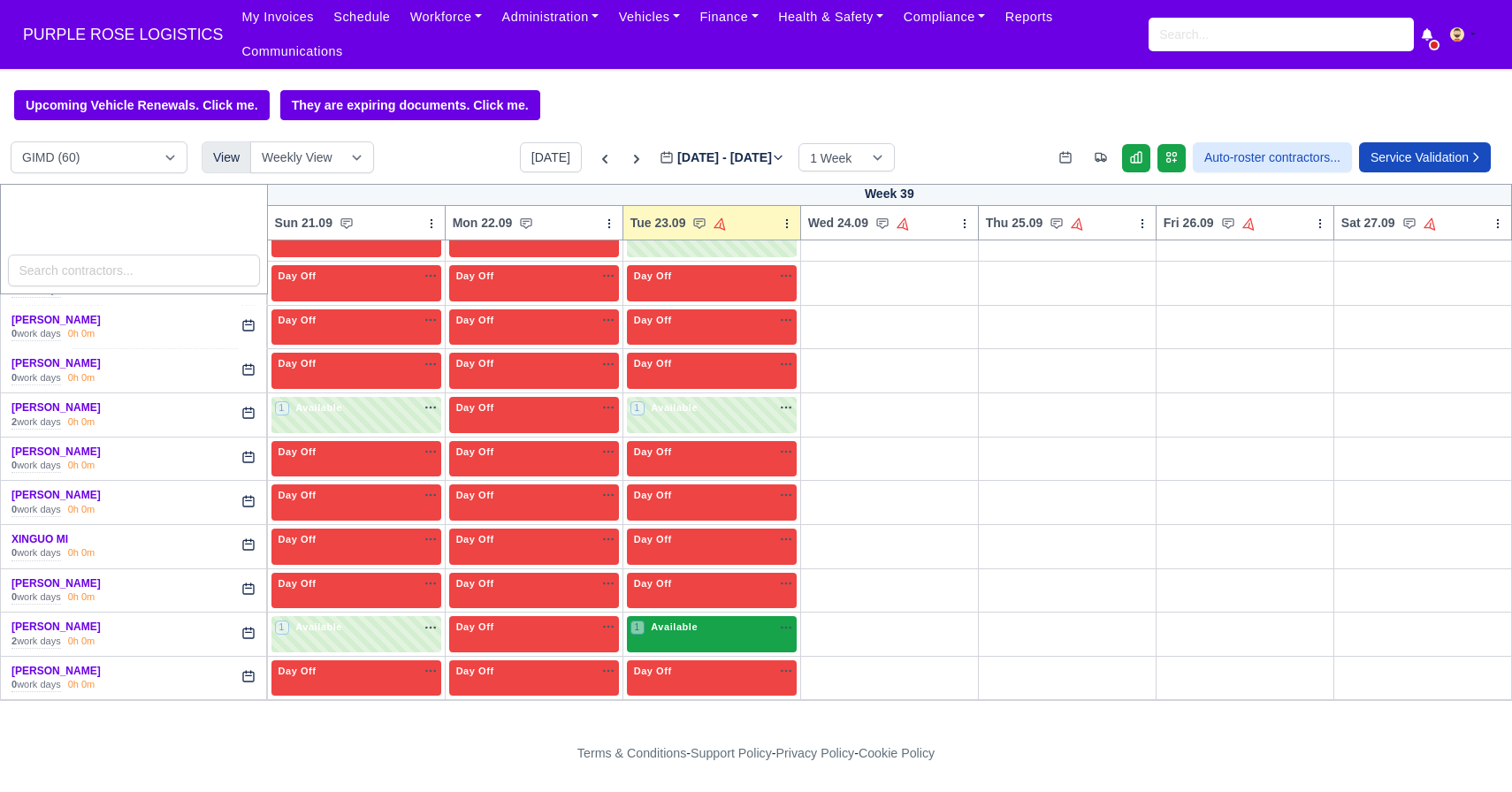
click at [696, 629] on span "Available" at bounding box center [674, 627] width 54 height 12
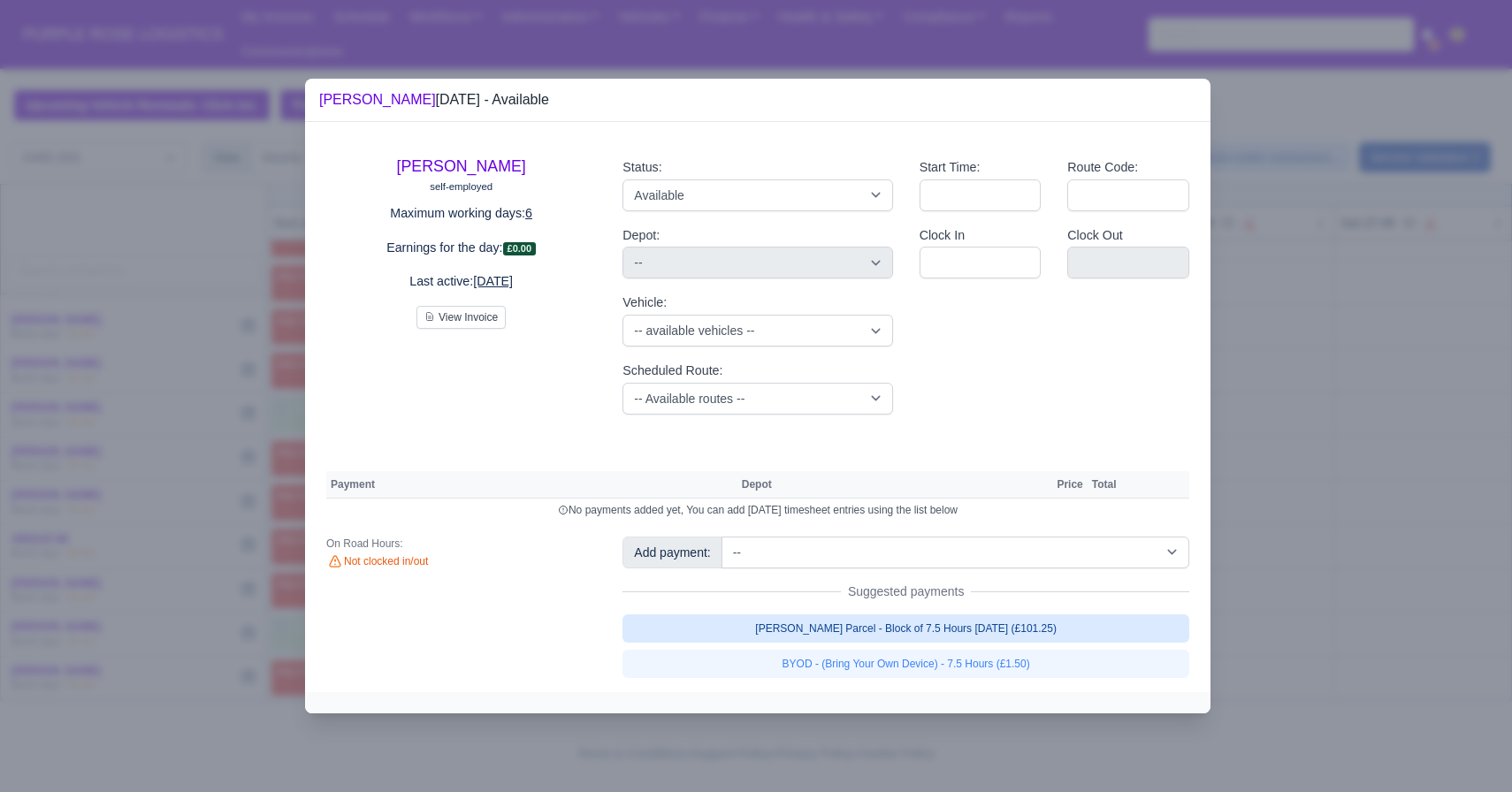
click at [921, 642] on link "[PERSON_NAME] Parcel - Block of 7.5 Hours [DATE] (£101.25)" at bounding box center [906, 628] width 567 height 28
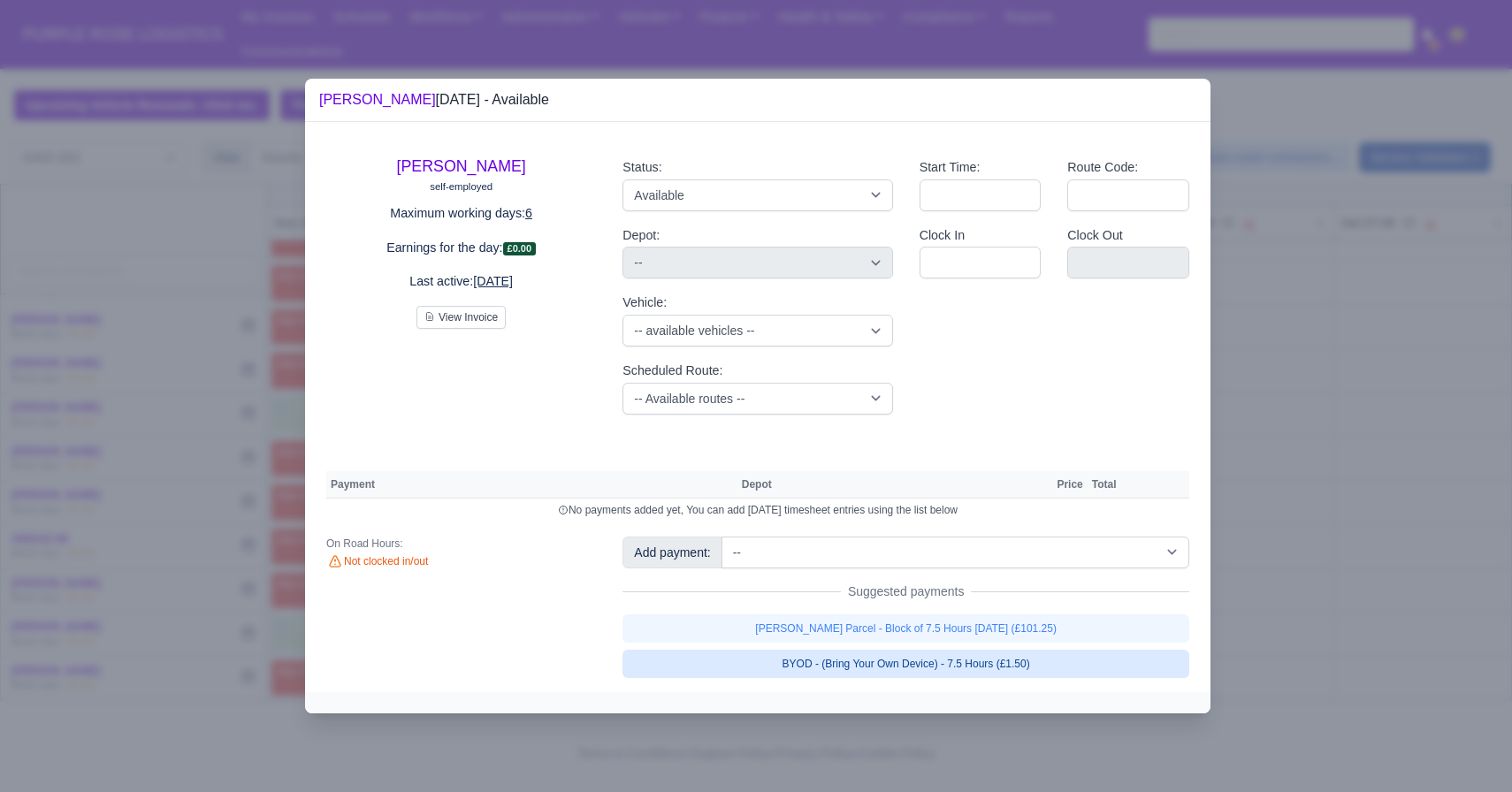
click at [897, 663] on link "BYOD - (Bring Your Own Device) - 7.5 Hours (£1.50)" at bounding box center [906, 664] width 567 height 28
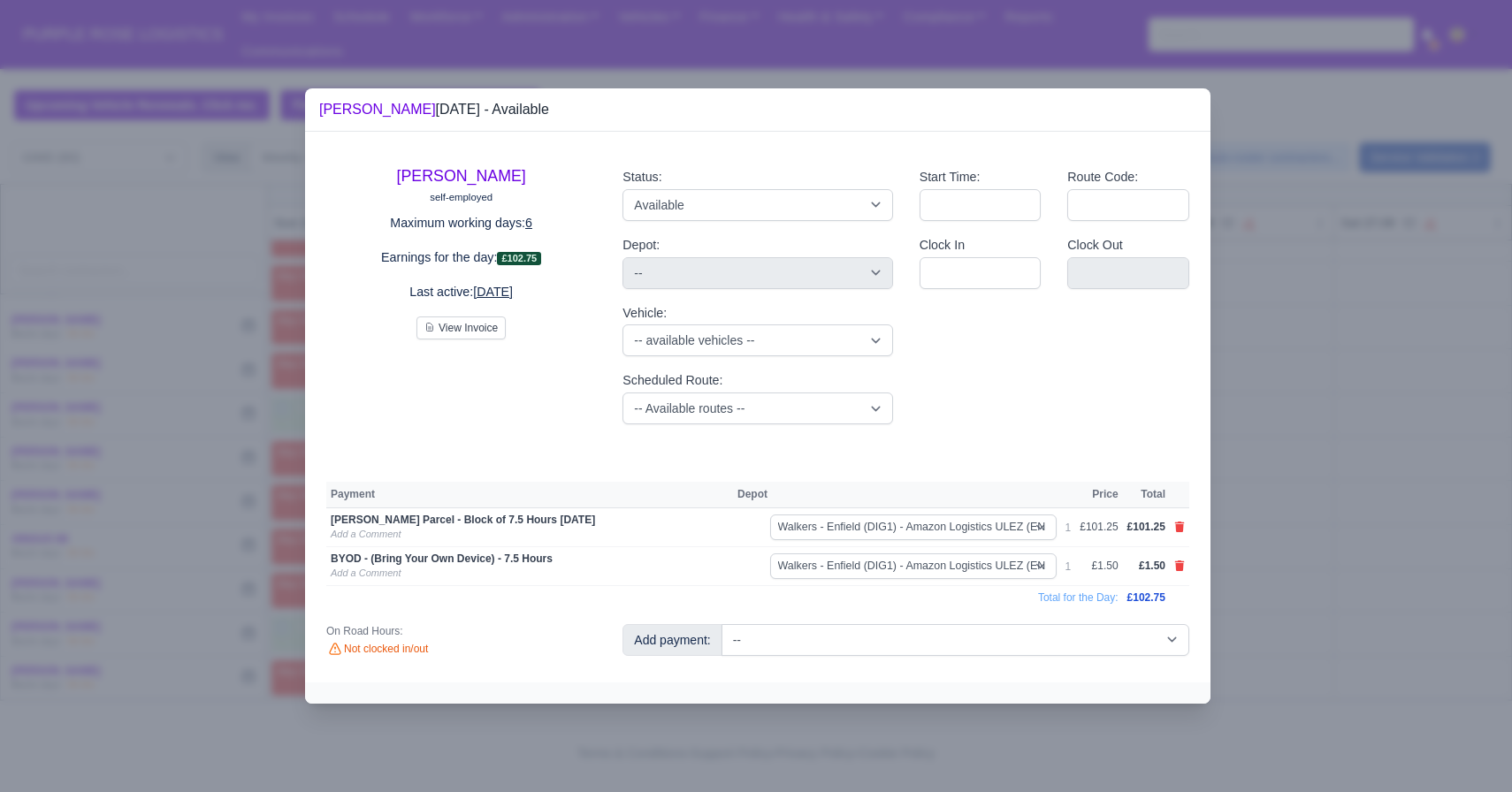
click at [1228, 625] on div at bounding box center [756, 396] width 1512 height 792
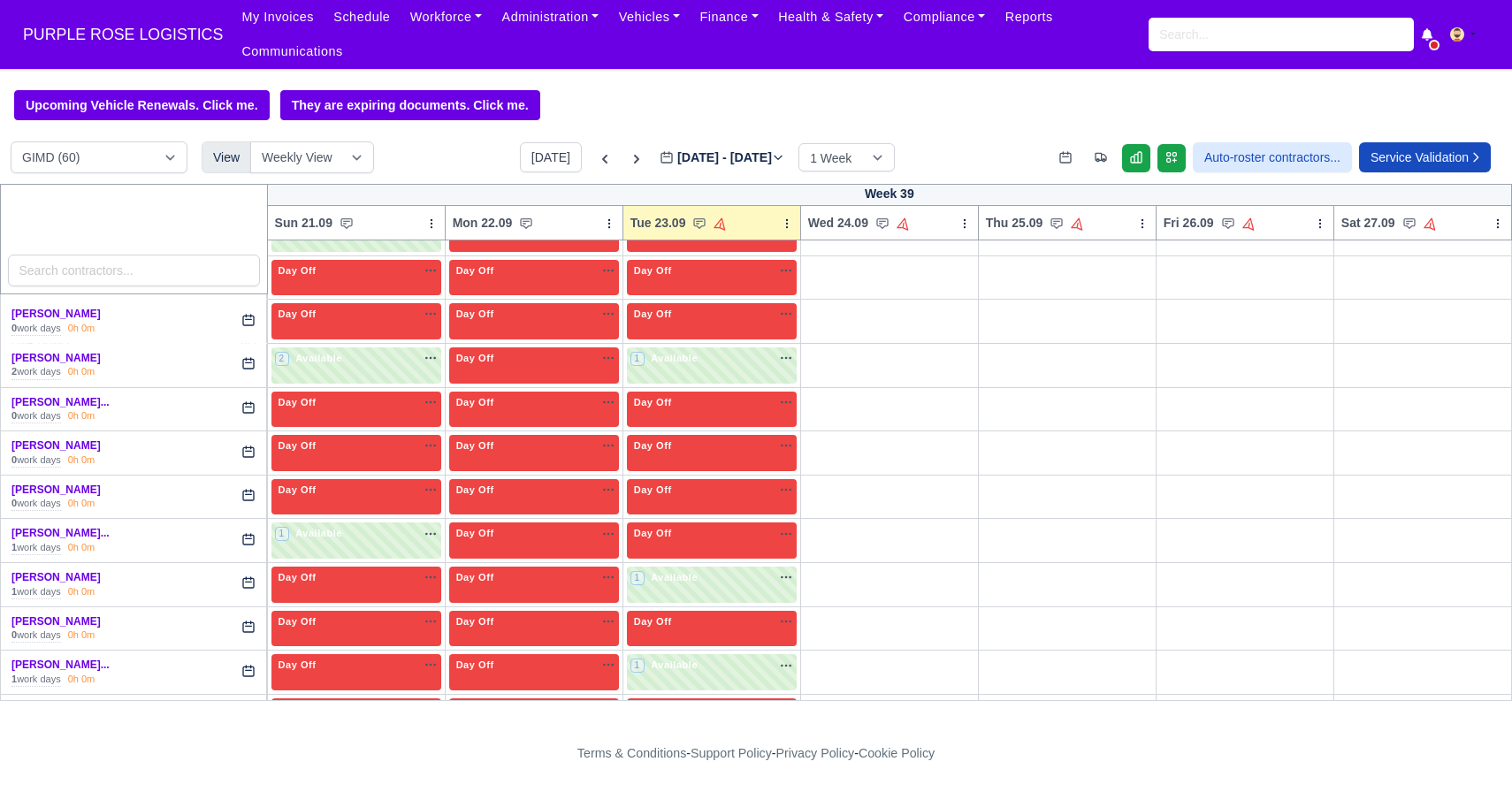
scroll to position [1091, 0]
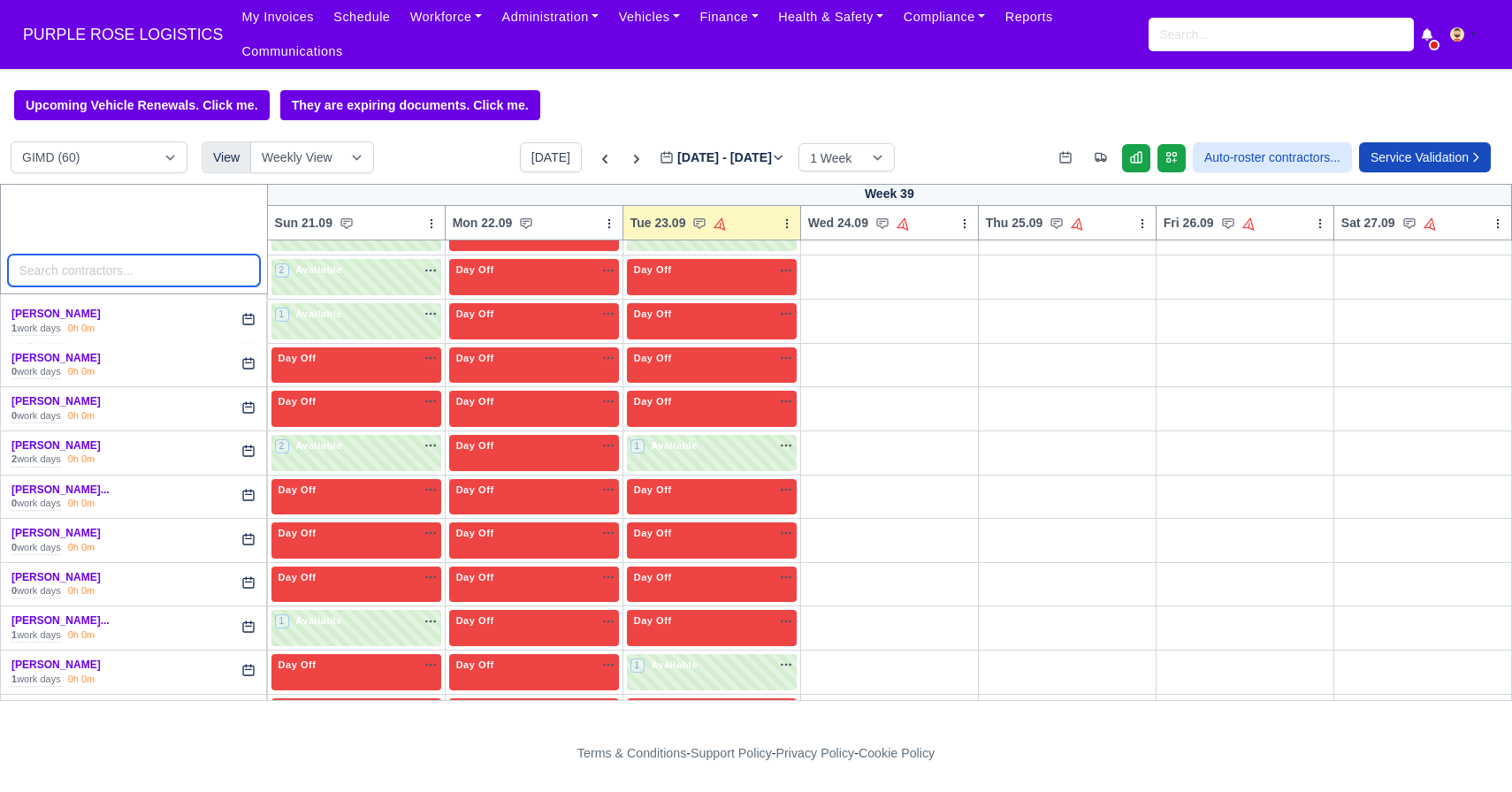
click at [166, 284] on input "search" at bounding box center [133, 270] width 252 height 32
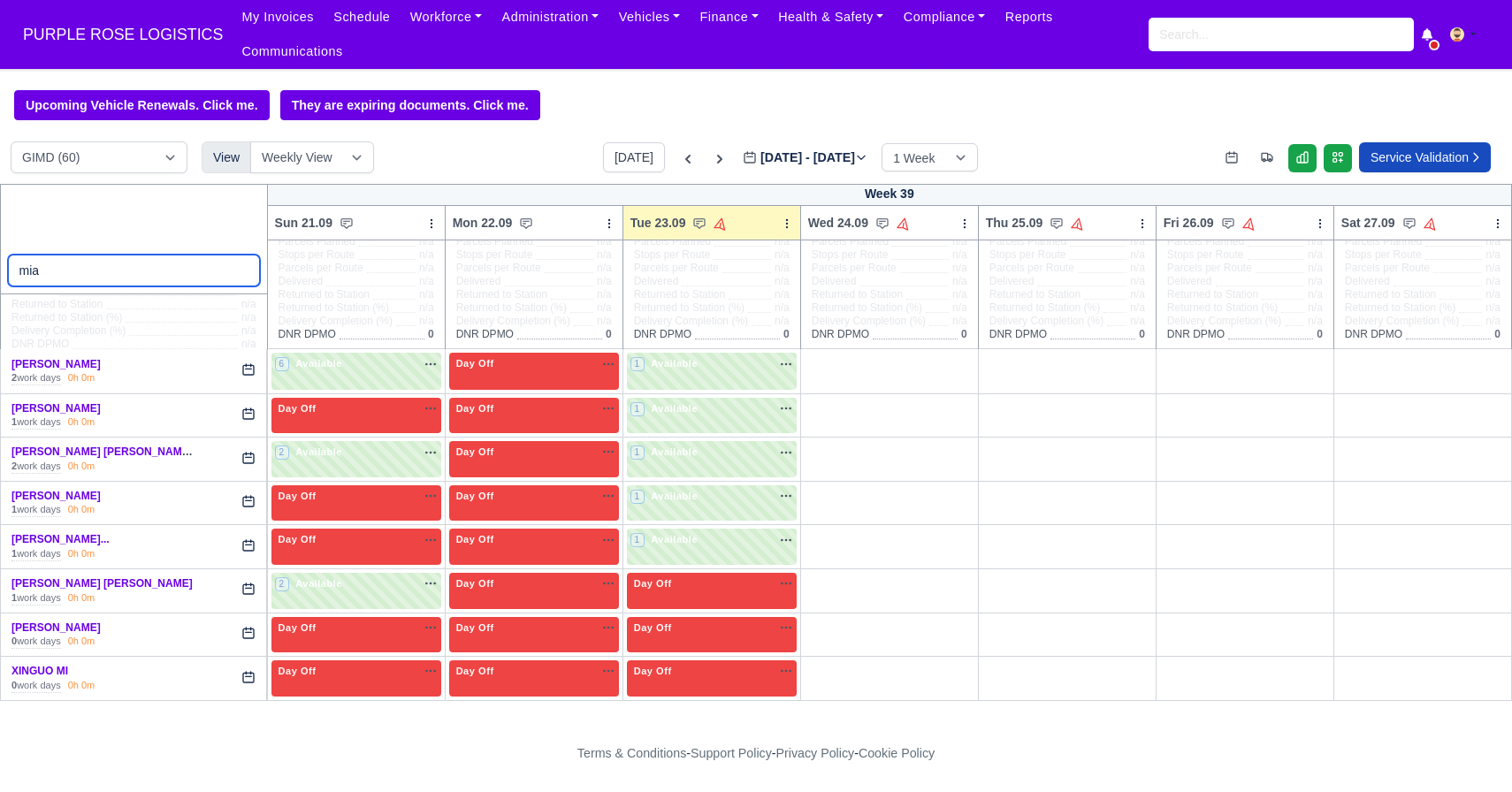
scroll to position [120, 0]
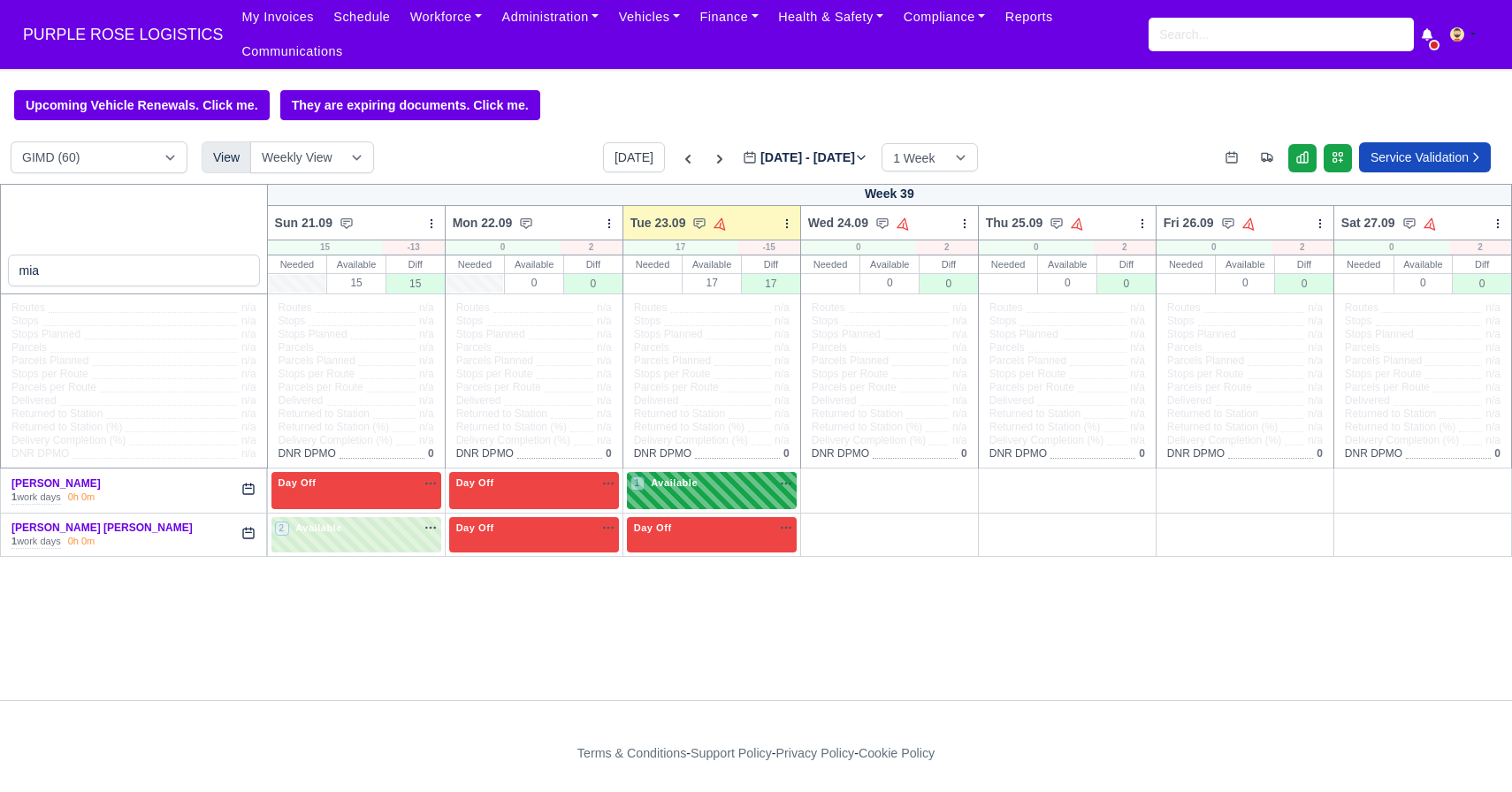
click at [671, 498] on div "1 Available" at bounding box center [712, 491] width 170 height 36
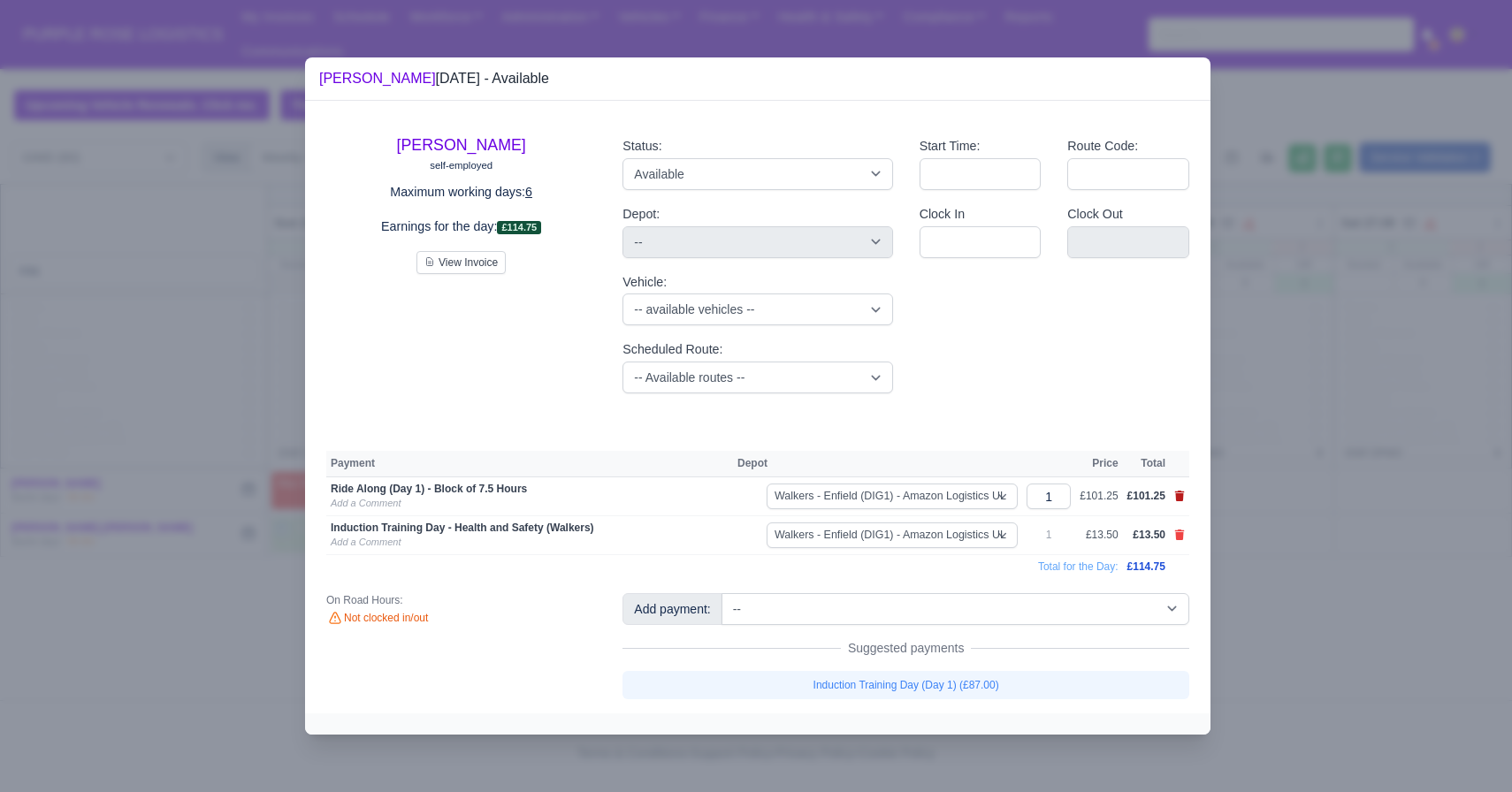
click at [1180, 496] on icon at bounding box center [1179, 495] width 9 height 10
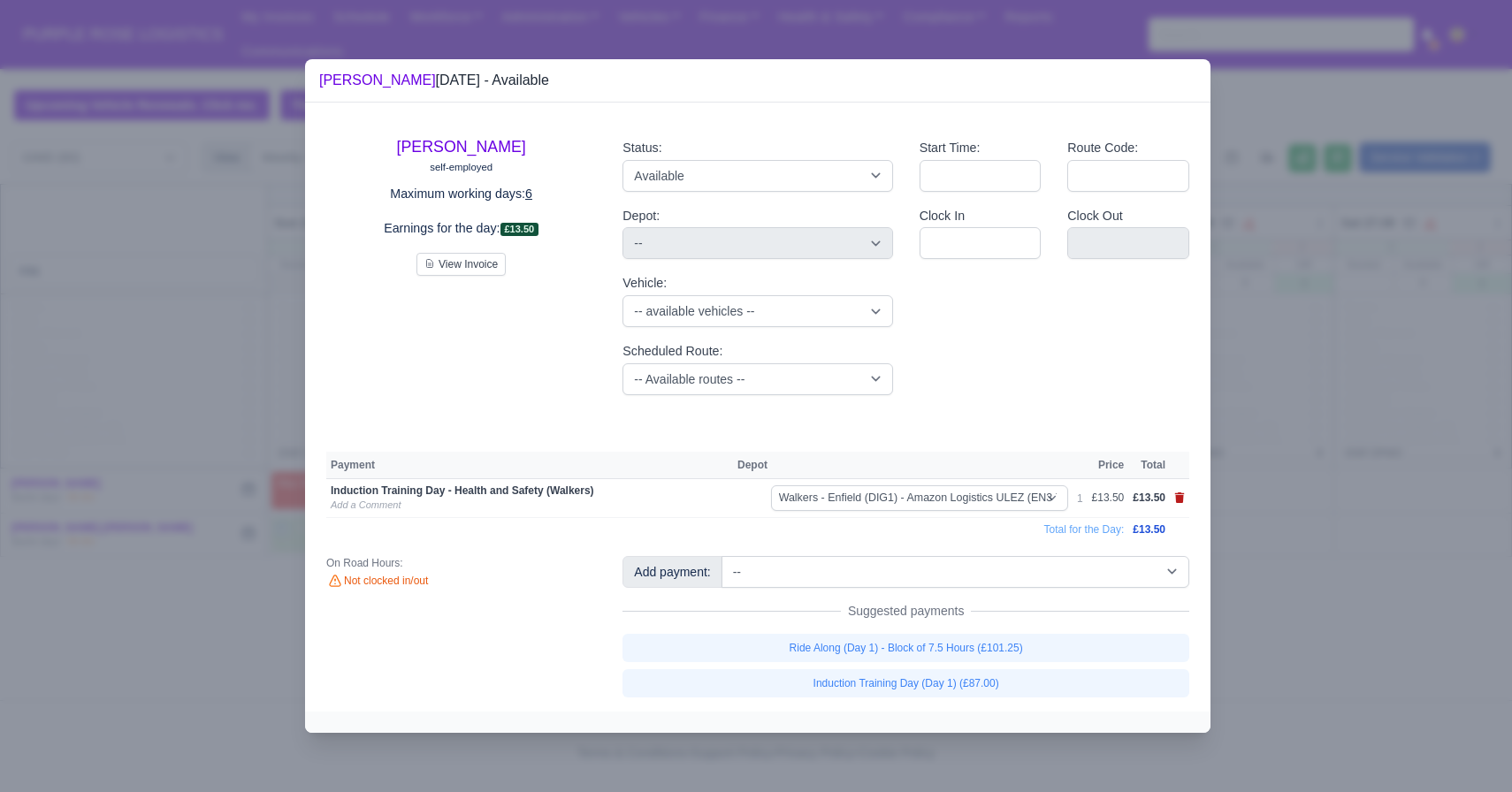
click at [1179, 502] on icon at bounding box center [1179, 497] width 9 height 10
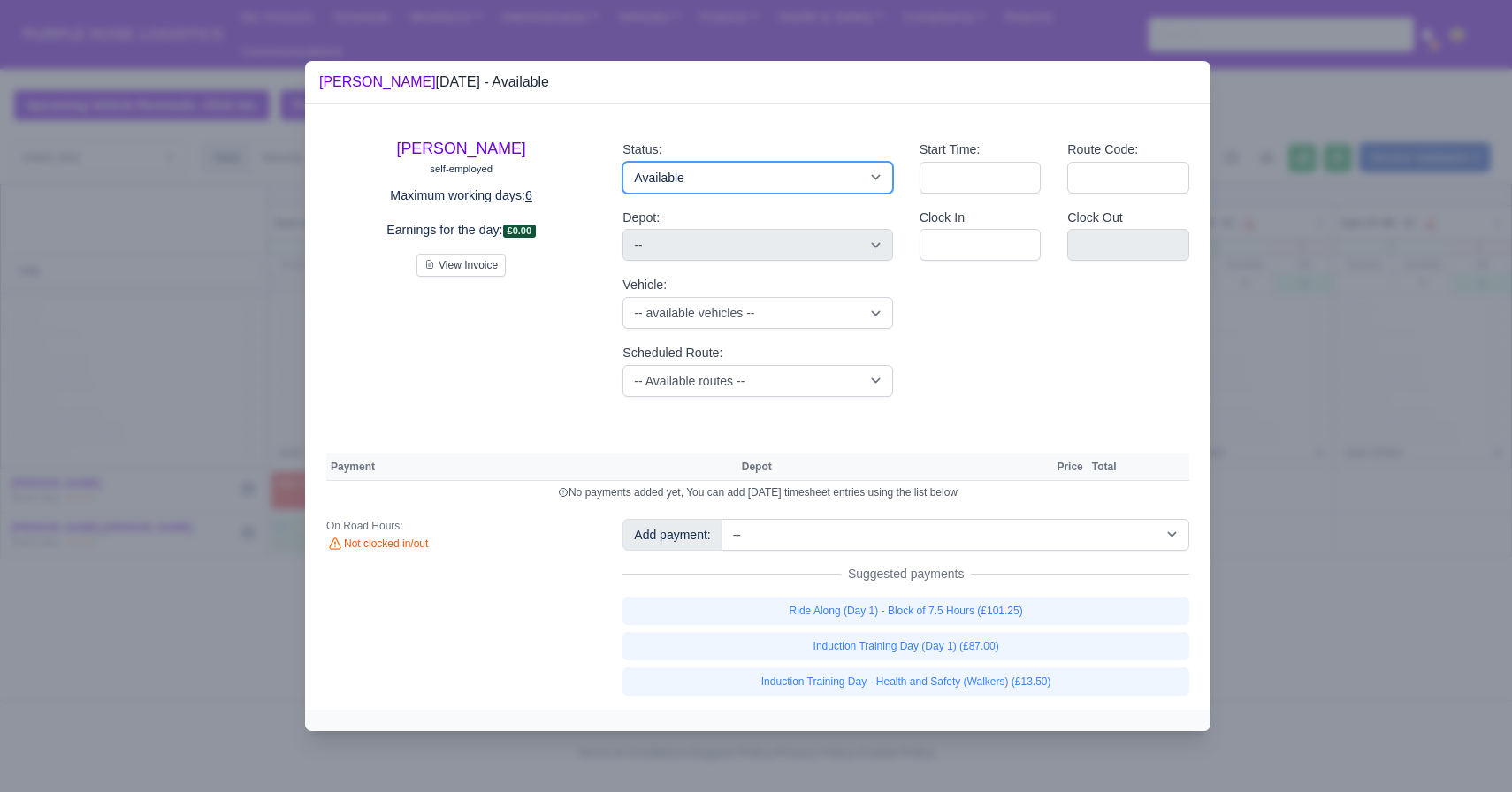
click at [745, 170] on select "Available Day Off Stand By Holiday Other Depot In Office OSM Ridealong Nursery …" at bounding box center [757, 178] width 269 height 32
click at [623, 162] on select "Available Day Off Stand By Holiday Other Depot In Office OSM Ridealong Nursery …" at bounding box center [757, 178] width 269 height 32
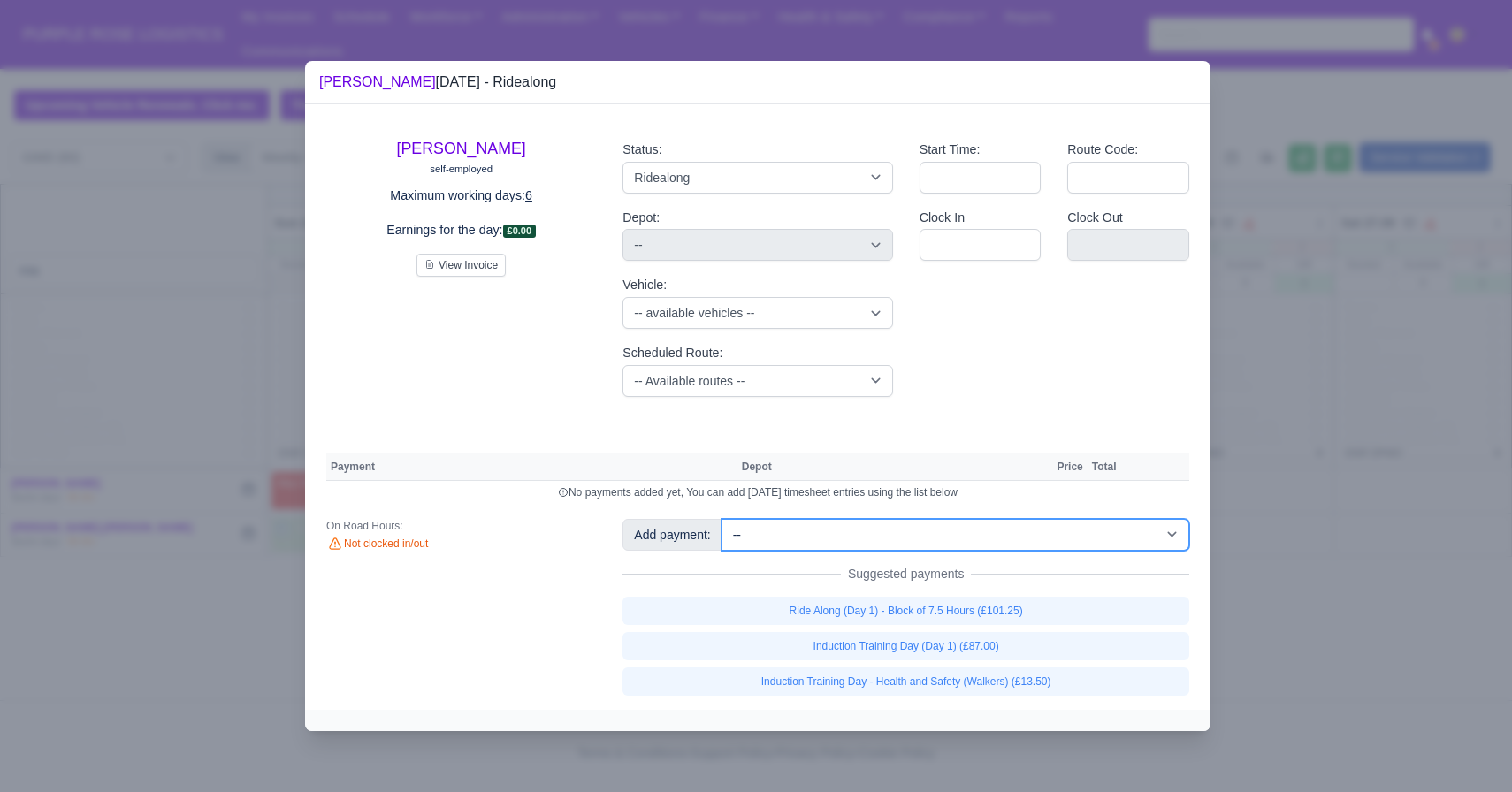
click at [957, 543] on select "-- Additional Hour Support (£14.50) Additional Hour Support (Walkers) (£13.50) …" at bounding box center [954, 535] width 468 height 32
click at [723, 519] on select "-- Additional Hour Support (£14.50) Additional Hour Support (Walkers) (£13.50) …" at bounding box center [954, 535] width 468 height 32
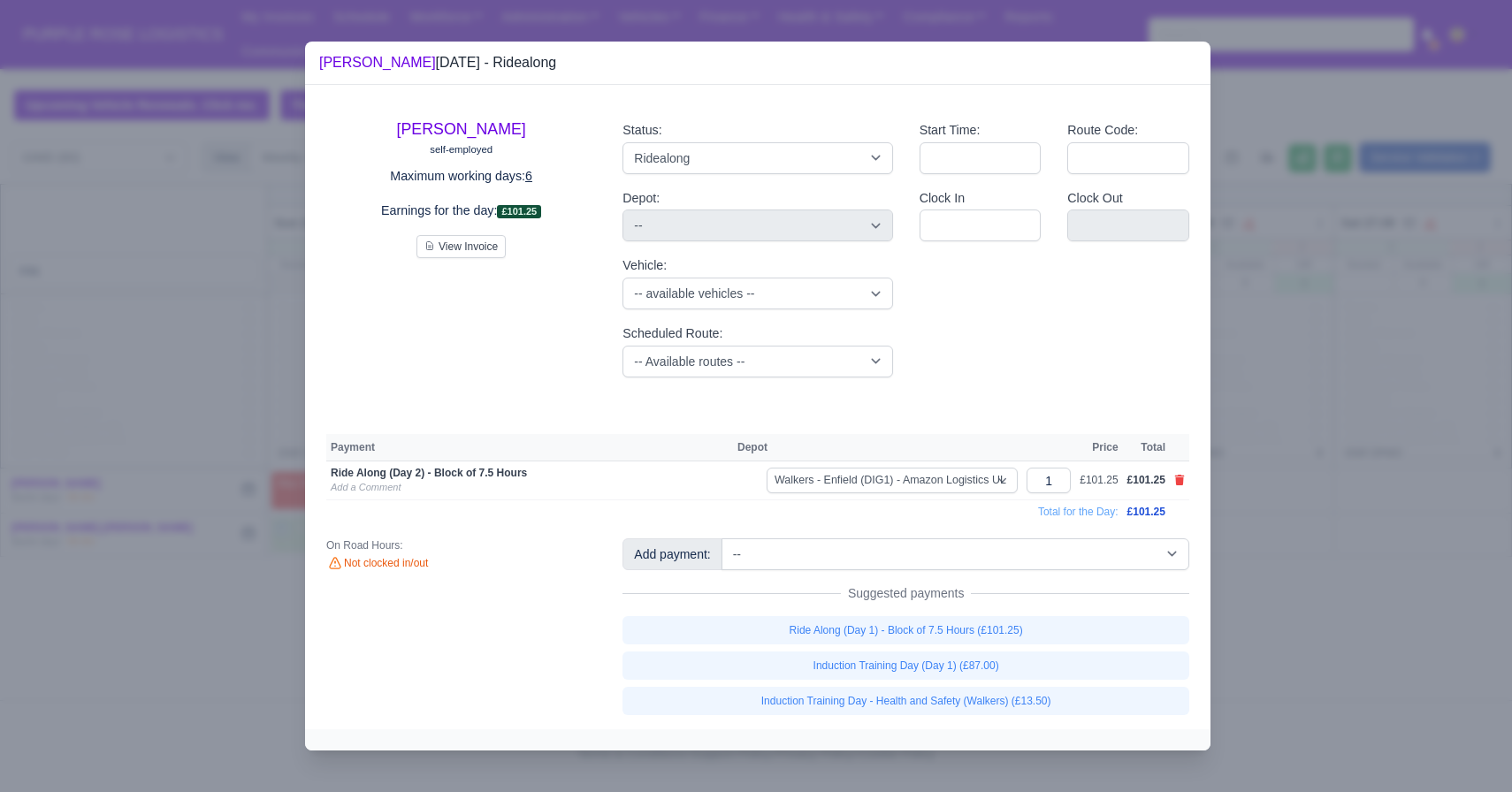
click at [1328, 547] on div at bounding box center [756, 396] width 1512 height 792
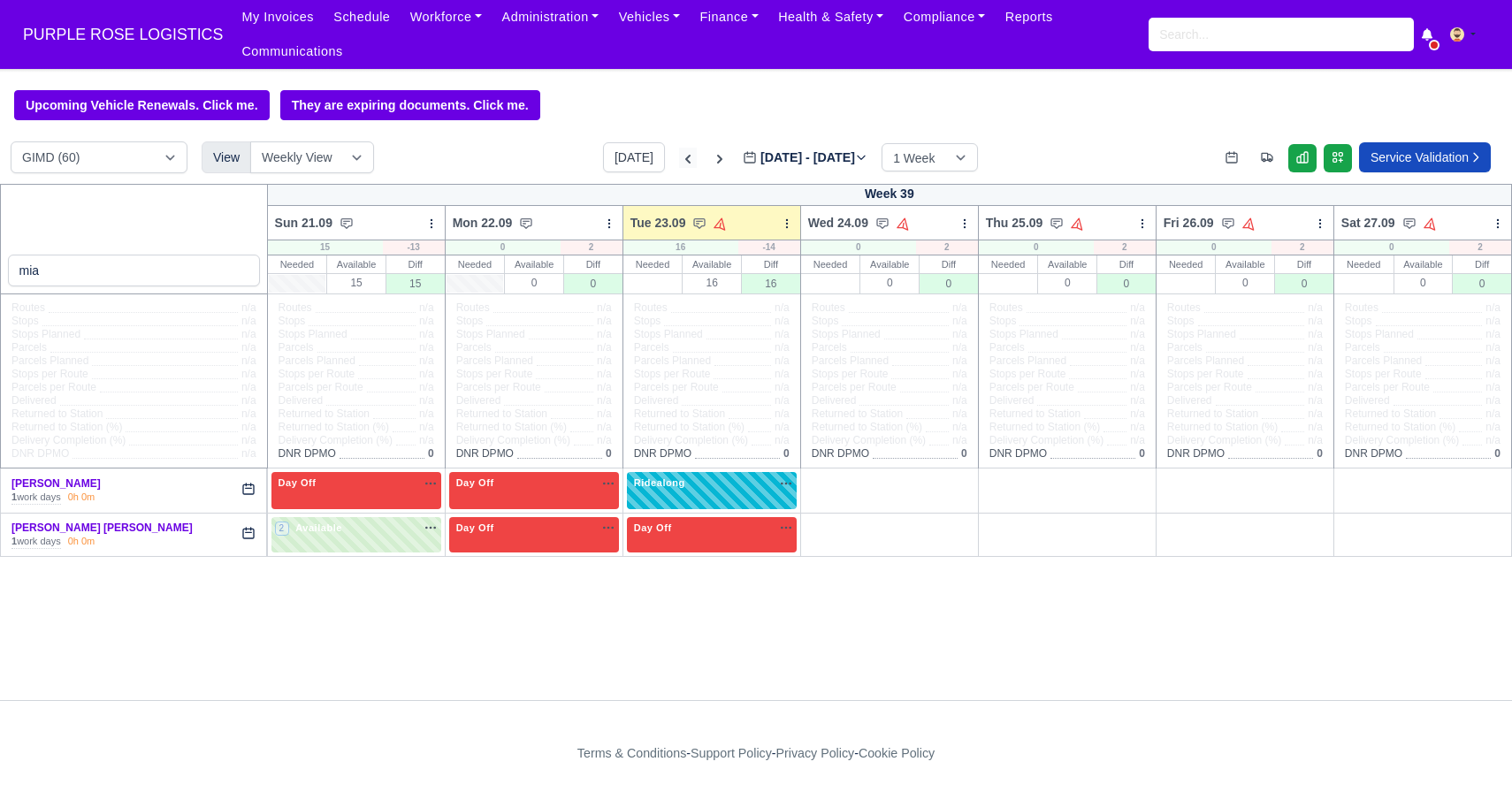
click at [685, 161] on icon at bounding box center [688, 159] width 6 height 9
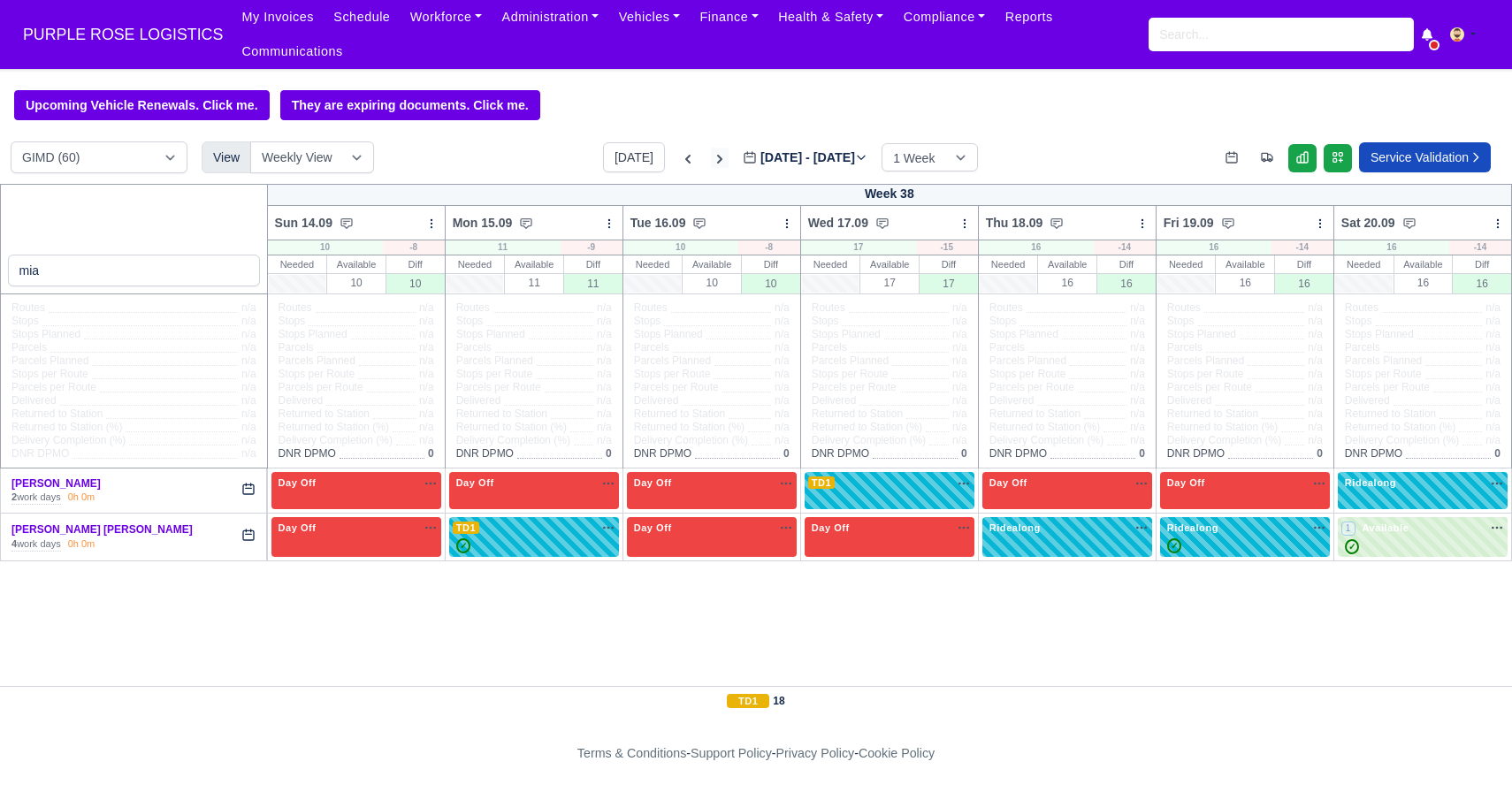
click at [717, 159] on icon at bounding box center [720, 159] width 6 height 9
